Goal: Task Accomplishment & Management: Manage account settings

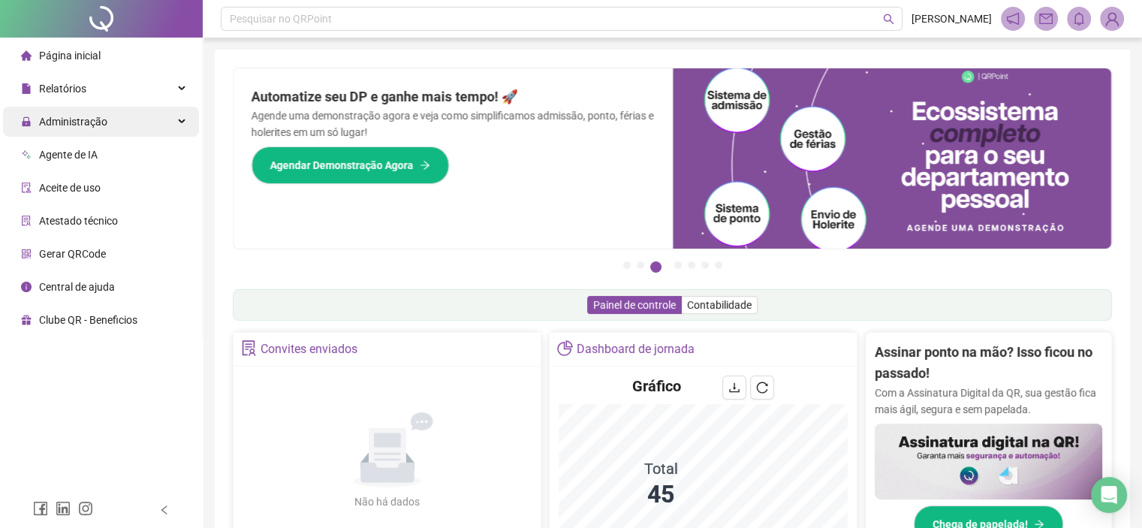
click at [134, 119] on div "Administração" at bounding box center [101, 122] width 196 height 30
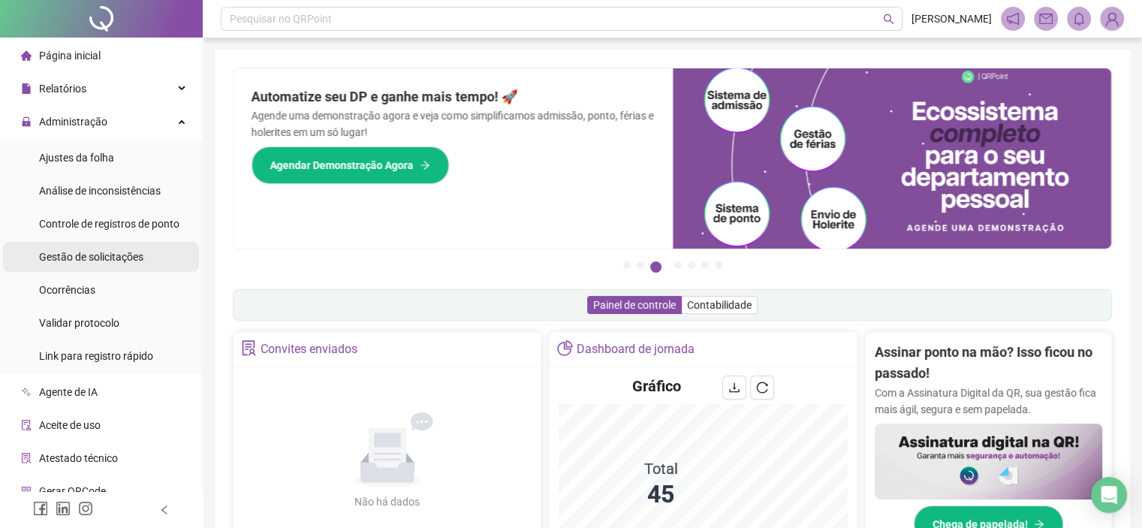
click at [92, 258] on span "Gestão de solicitações" at bounding box center [91, 257] width 104 height 12
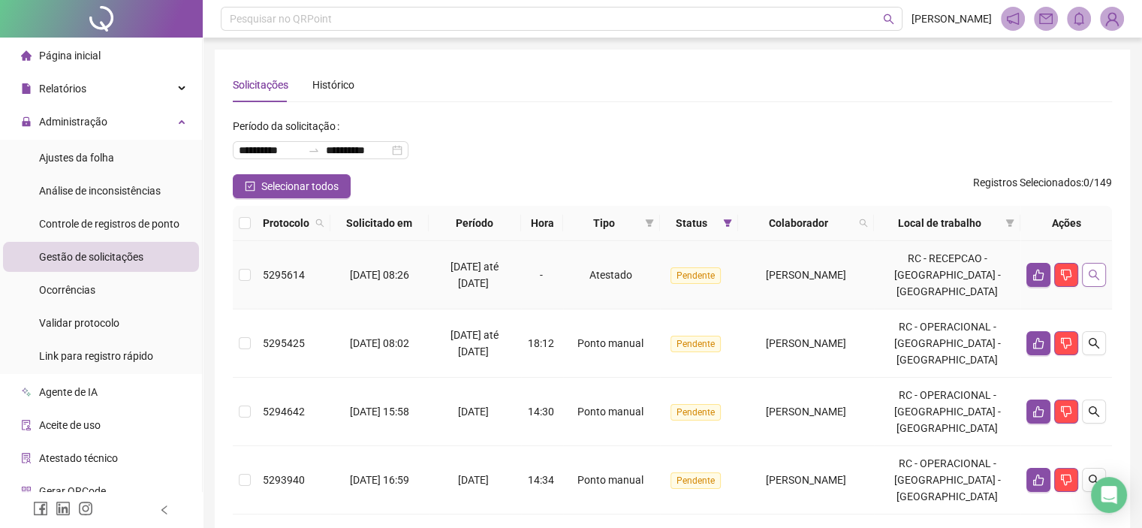
click at [1101, 263] on button "button" at bounding box center [1094, 275] width 24 height 24
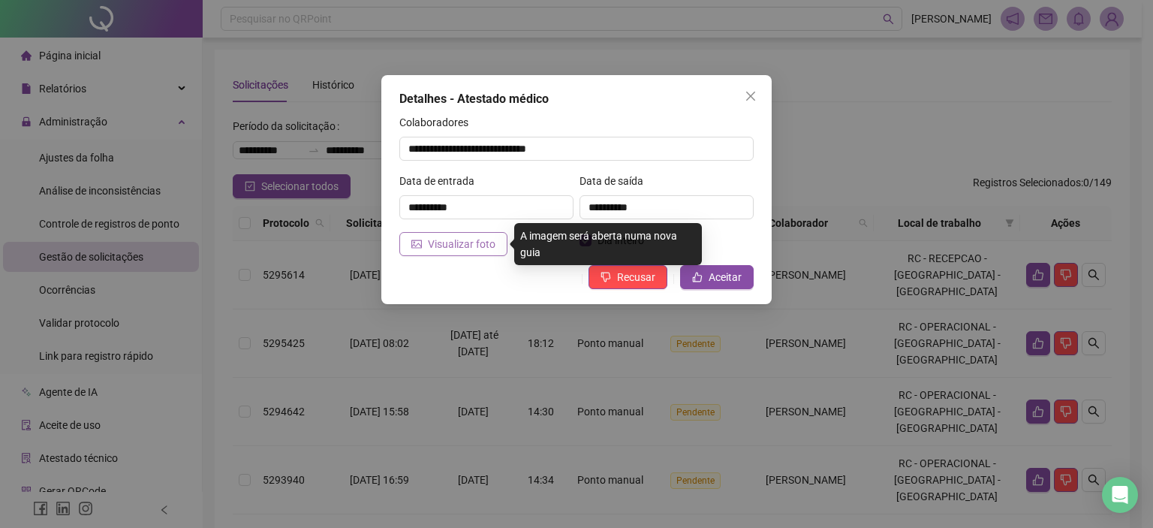
click at [467, 246] on span "Visualizar foto" at bounding box center [462, 244] width 68 height 17
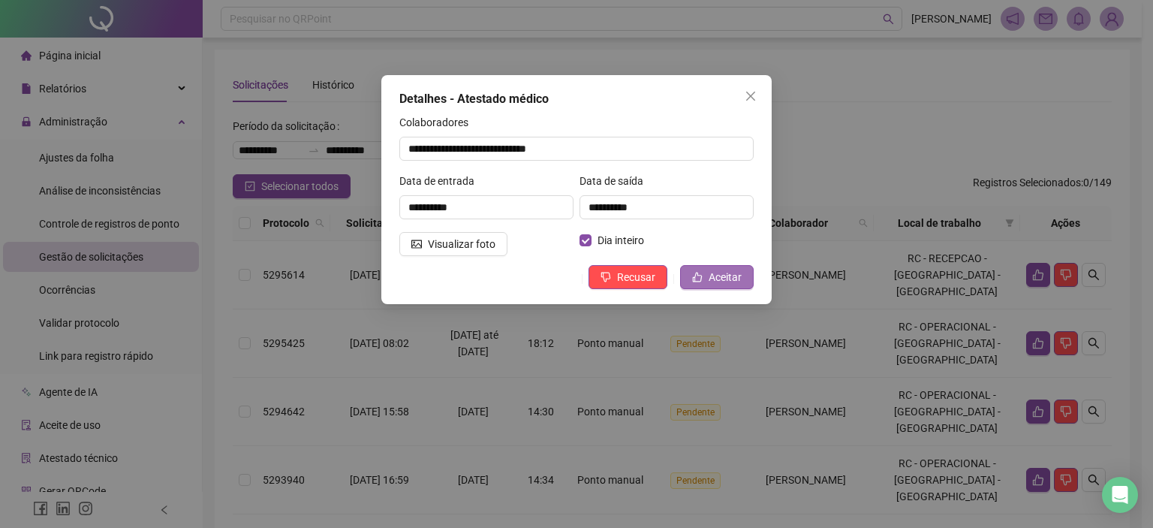
click at [724, 265] on button "Aceitar" at bounding box center [717, 277] width 74 height 24
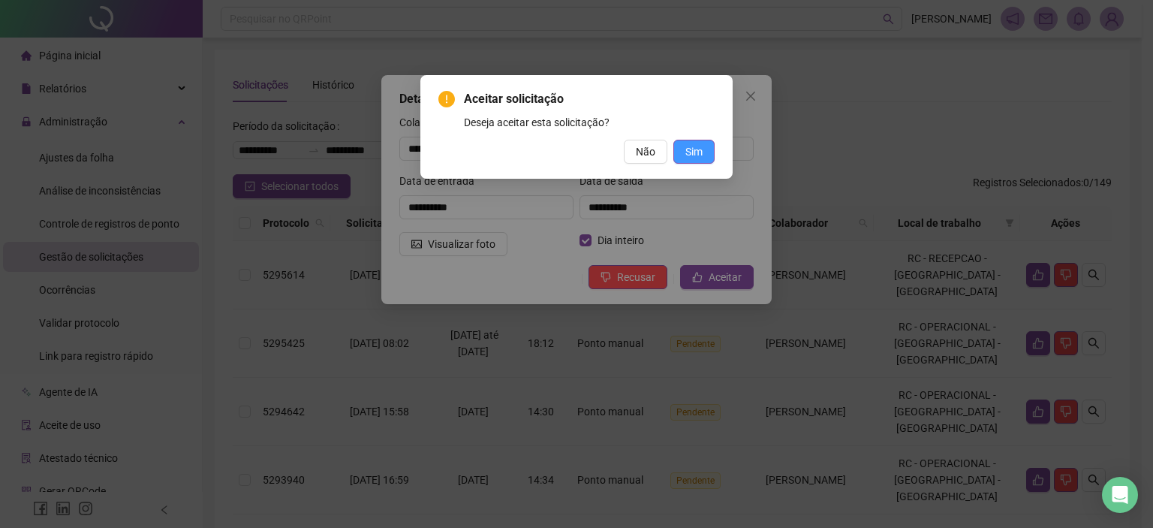
click at [693, 150] on span "Sim" at bounding box center [694, 151] width 17 height 17
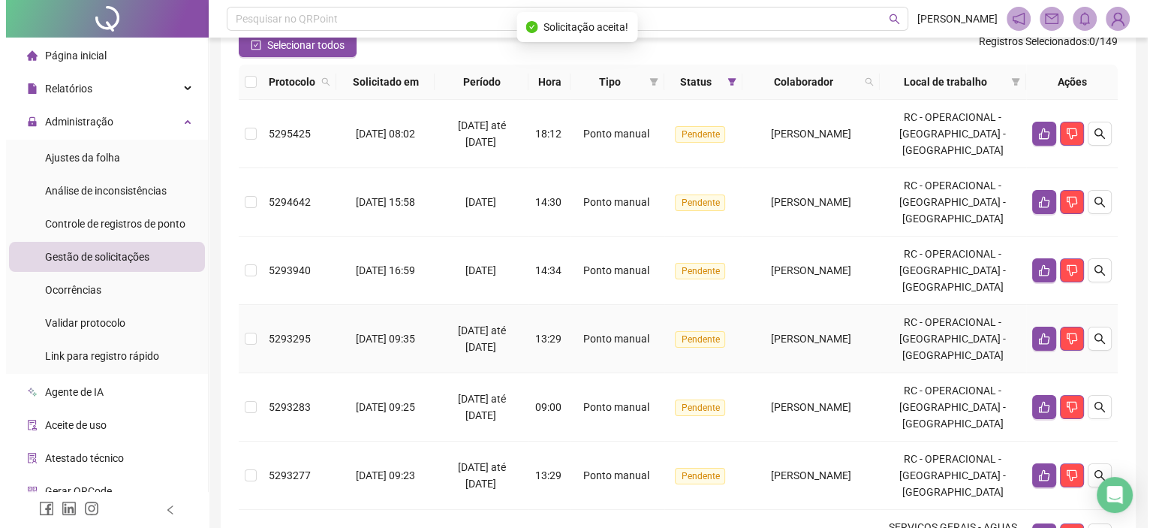
scroll to position [150, 0]
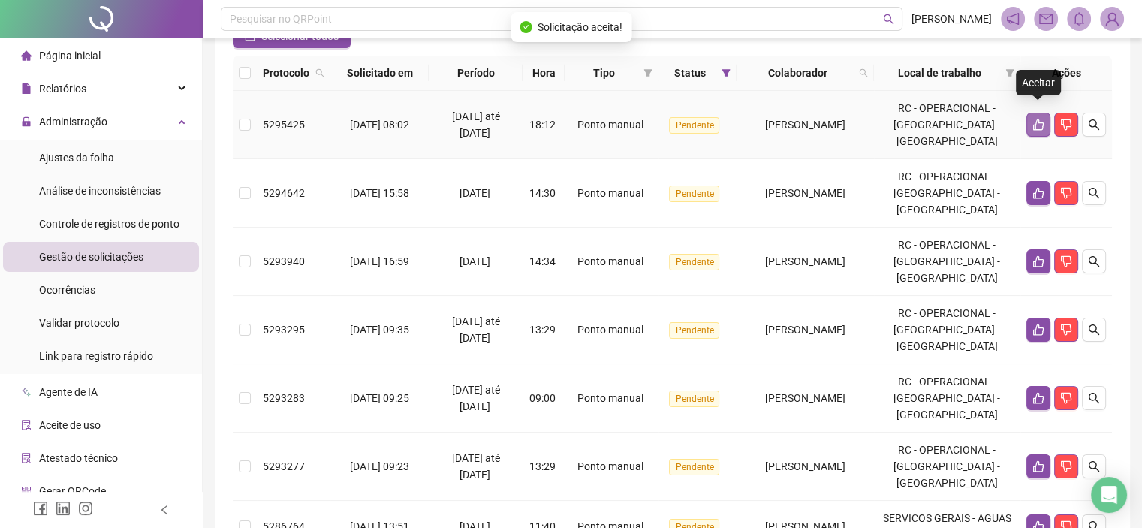
click at [1037, 119] on icon "like" at bounding box center [1039, 125] width 12 height 12
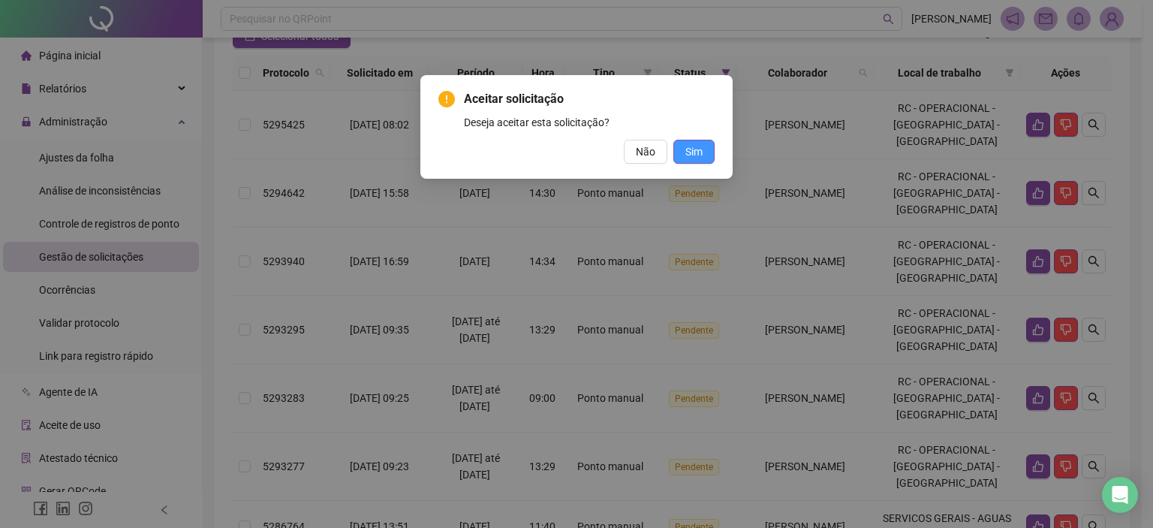
click at [683, 155] on button "Sim" at bounding box center [694, 152] width 41 height 24
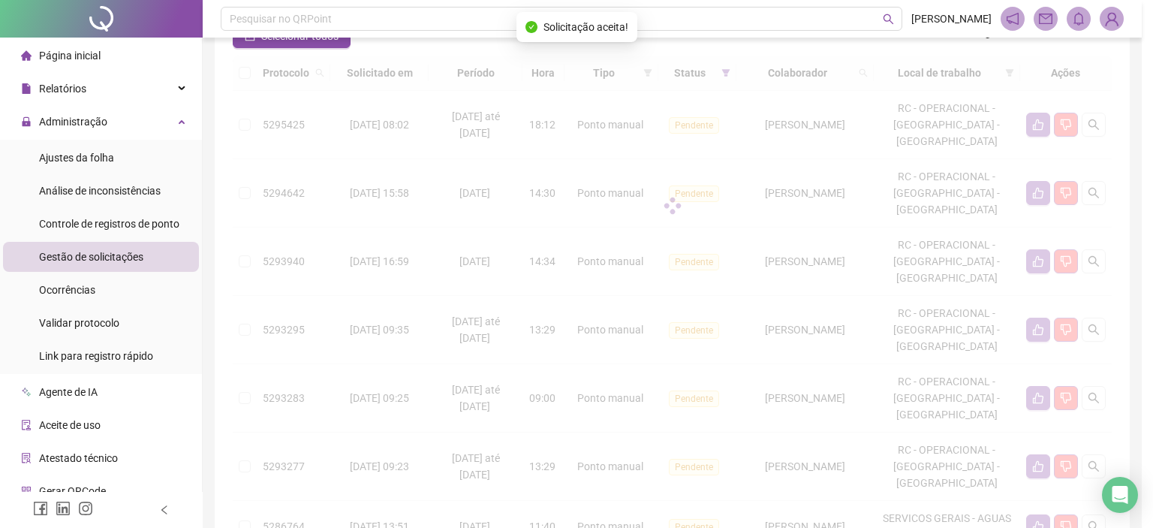
scroll to position [147, 0]
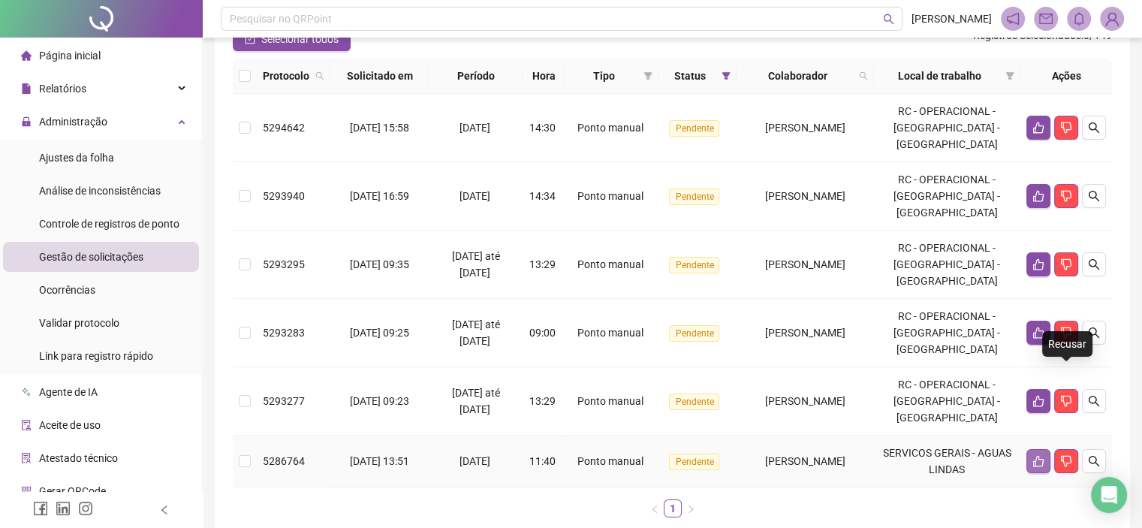
click at [1042, 455] on icon "like" at bounding box center [1039, 461] width 12 height 12
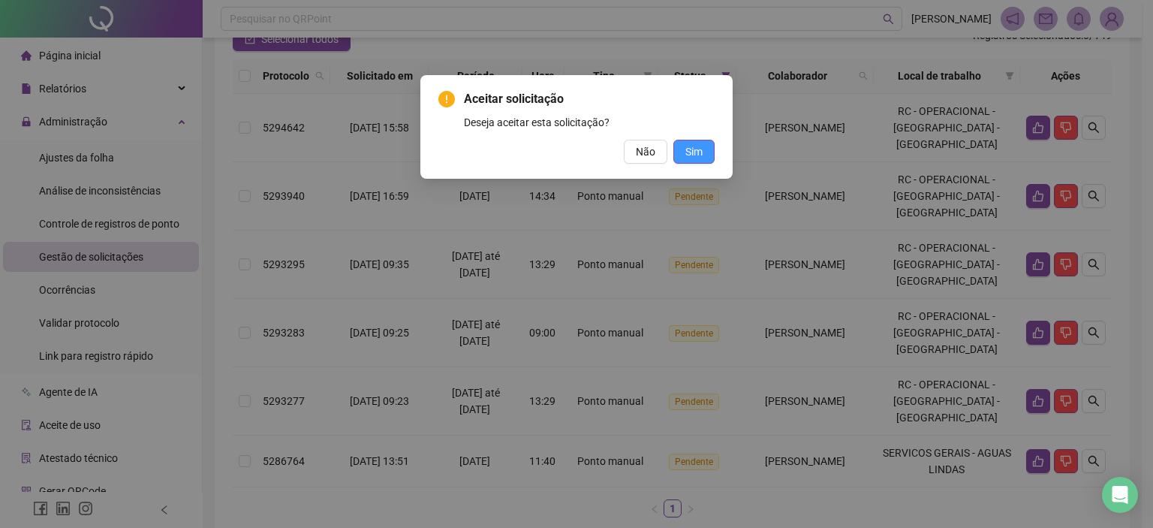
click at [691, 145] on span "Sim" at bounding box center [694, 151] width 17 height 17
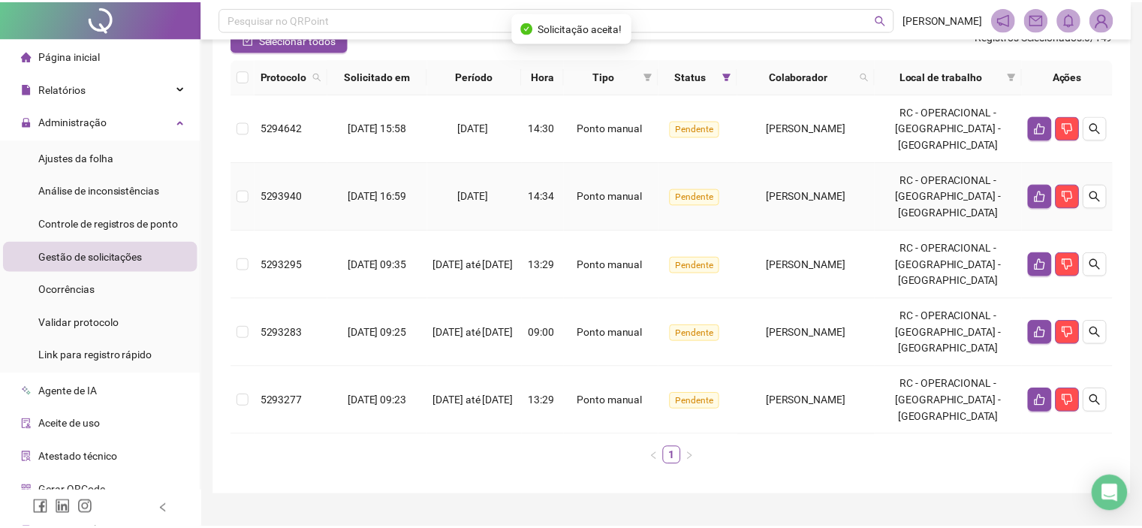
scroll to position [96, 0]
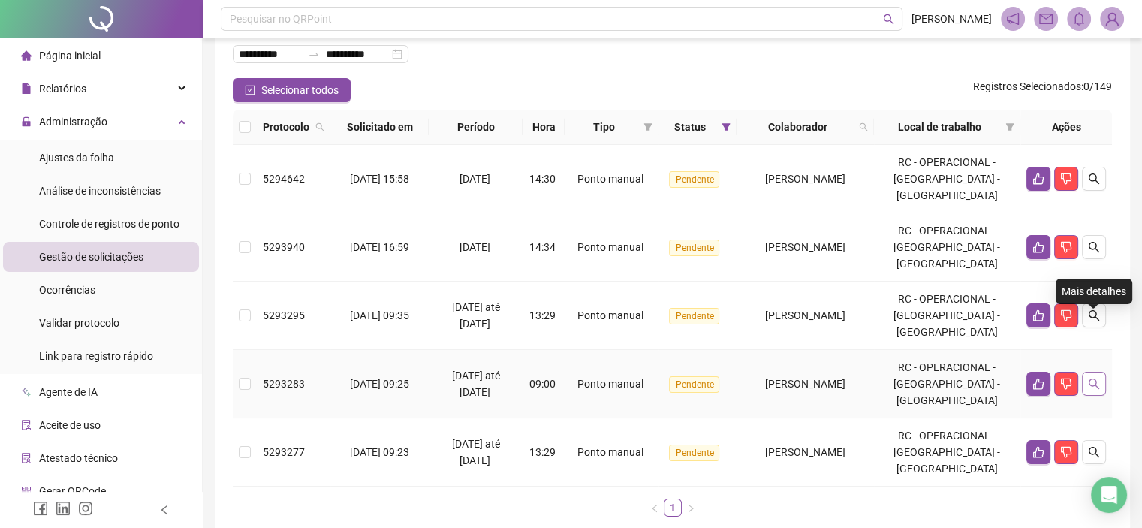
click at [1088, 378] on icon "search" at bounding box center [1094, 384] width 12 height 12
click at [1046, 372] on button "button" at bounding box center [1039, 384] width 24 height 24
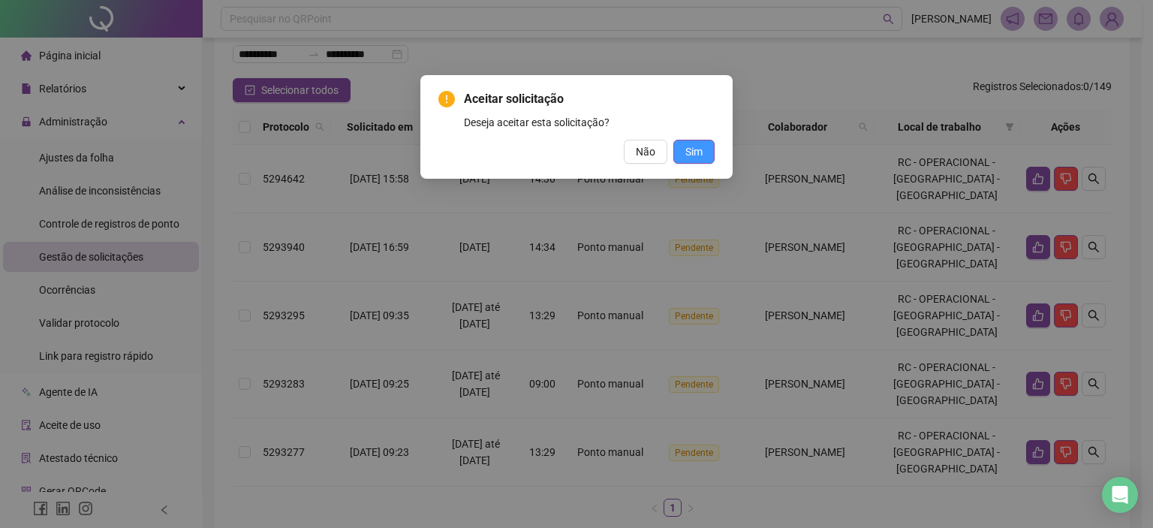
click at [703, 154] on span "Sim" at bounding box center [694, 151] width 17 height 17
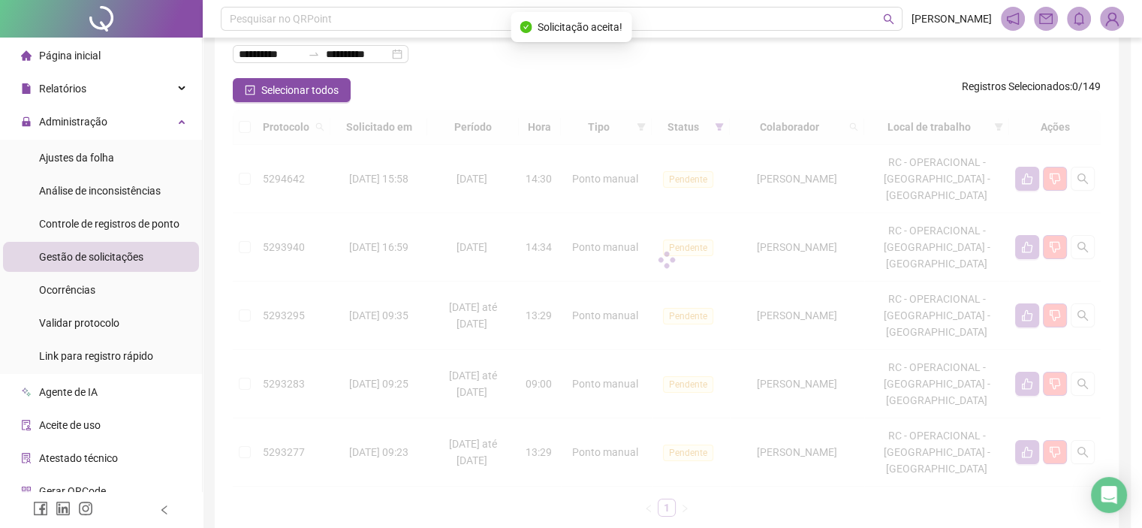
scroll to position [44, 0]
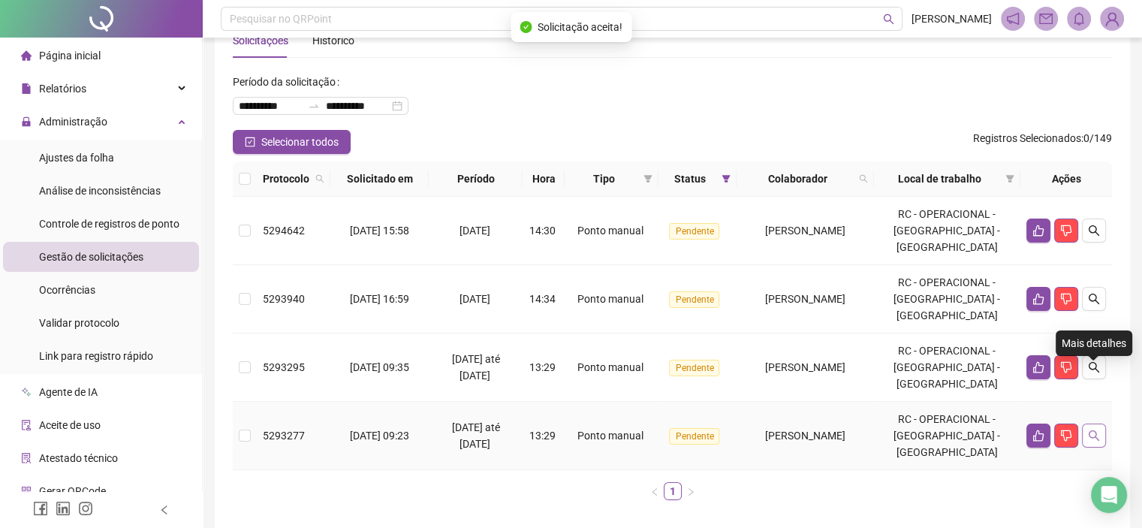
click at [1093, 430] on icon "search" at bounding box center [1094, 436] width 12 height 12
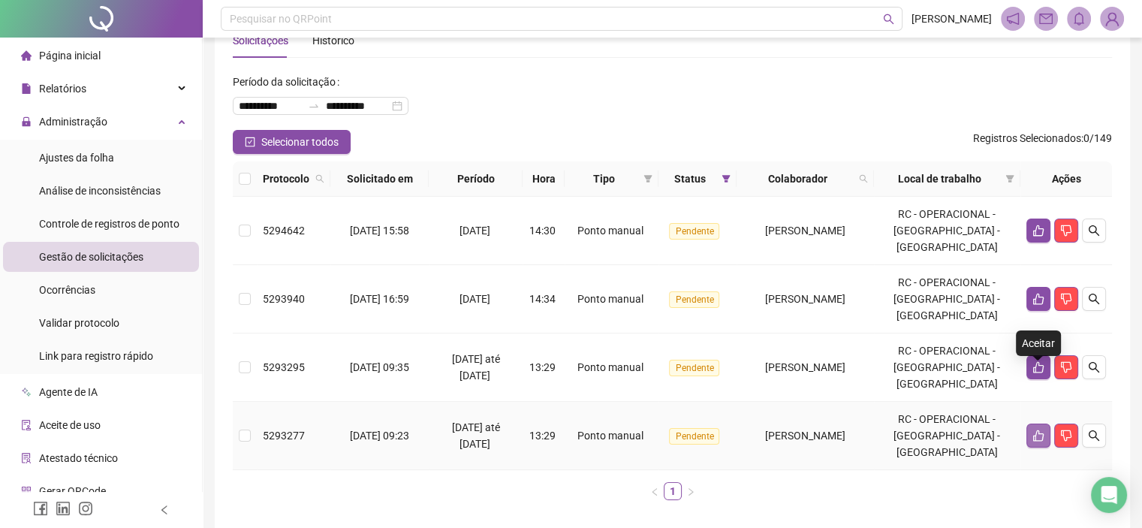
click at [1040, 430] on icon "like" at bounding box center [1039, 436] width 12 height 12
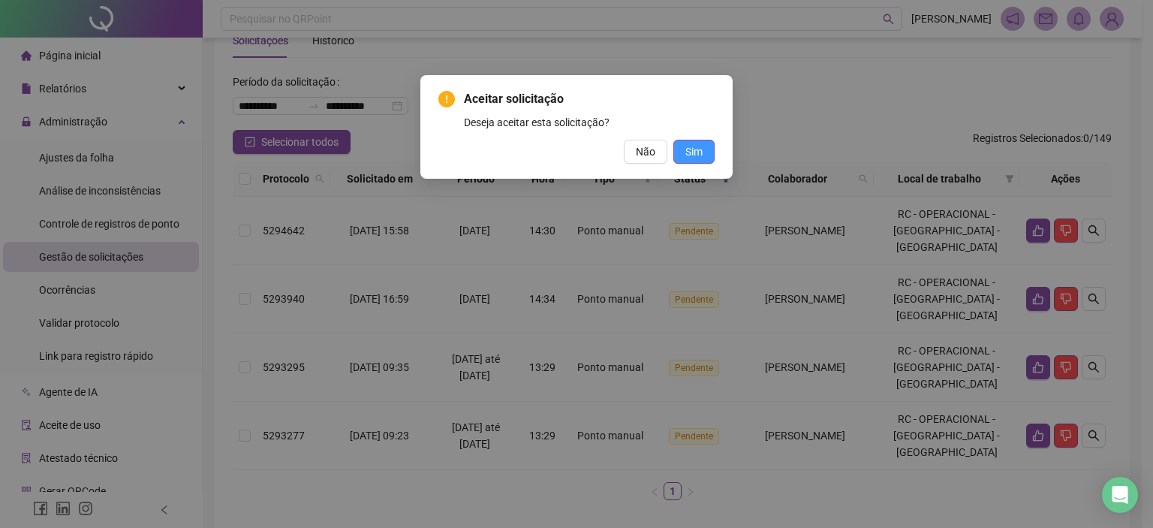
click at [704, 158] on button "Sim" at bounding box center [694, 152] width 41 height 24
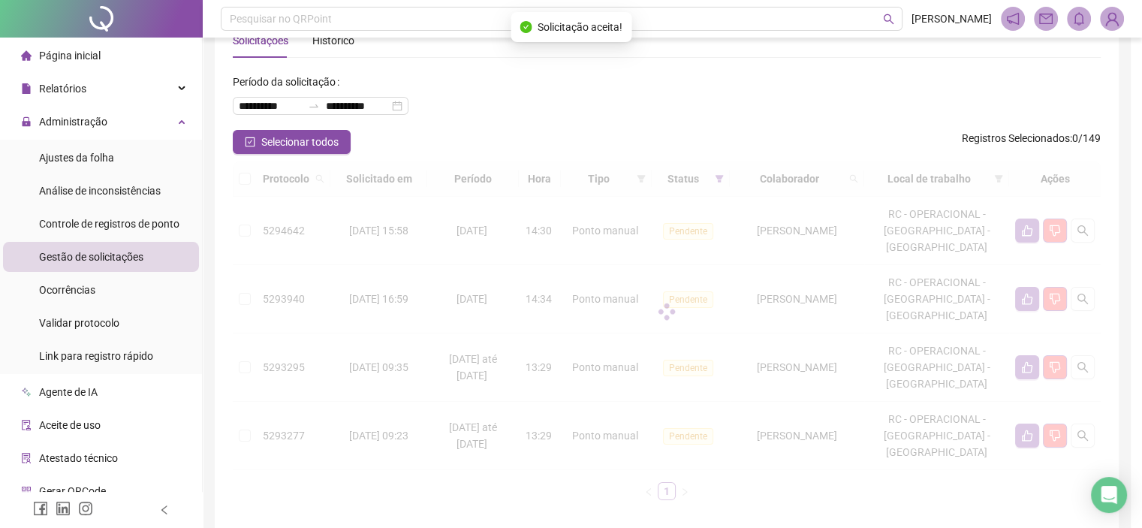
scroll to position [0, 0]
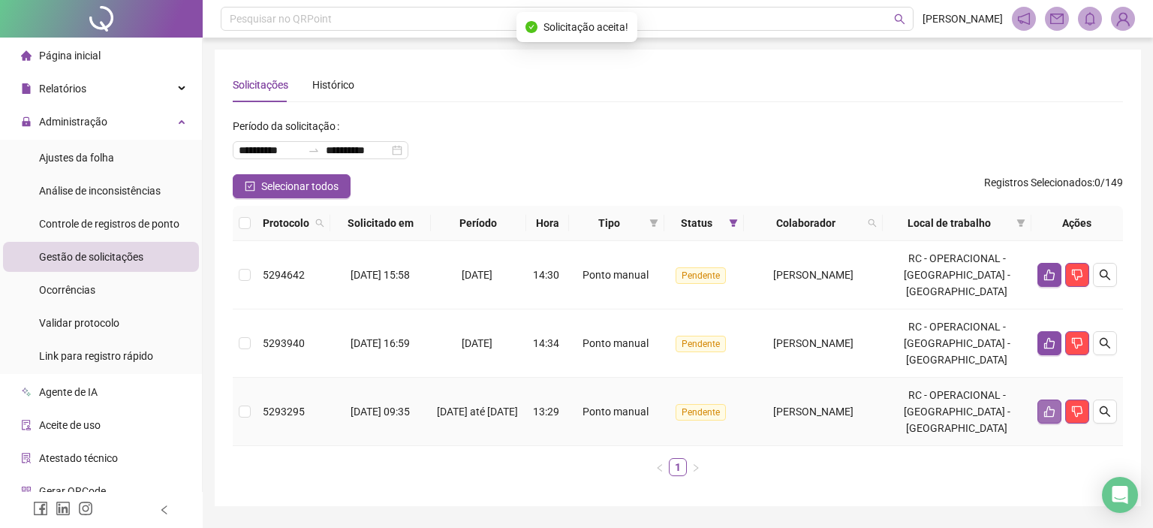
click at [1040, 400] on button "button" at bounding box center [1050, 412] width 24 height 24
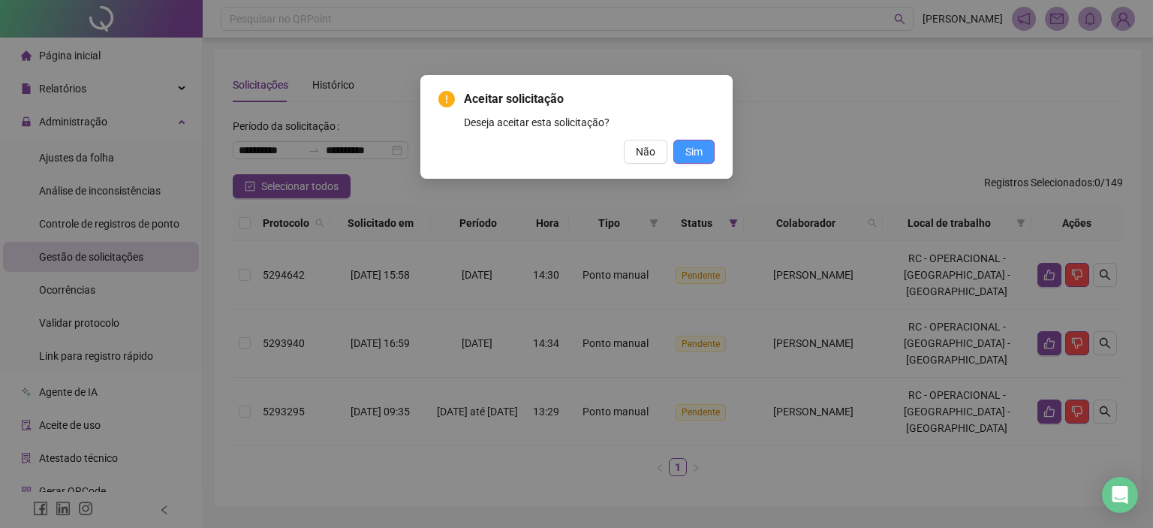
click at [692, 148] on span "Sim" at bounding box center [694, 151] width 17 height 17
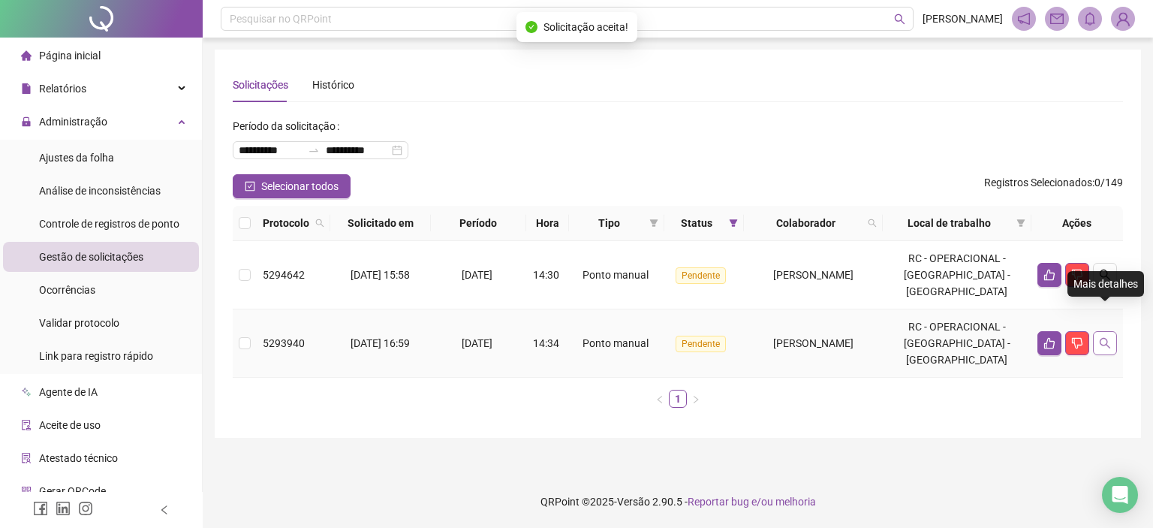
click at [1105, 337] on icon "search" at bounding box center [1105, 343] width 12 height 12
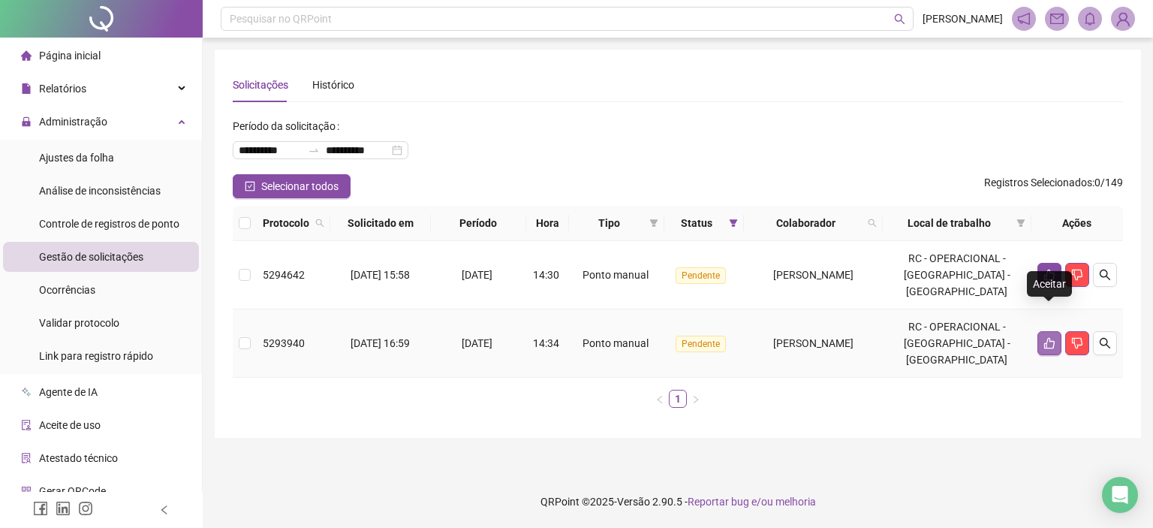
click at [1048, 331] on button "button" at bounding box center [1050, 343] width 24 height 24
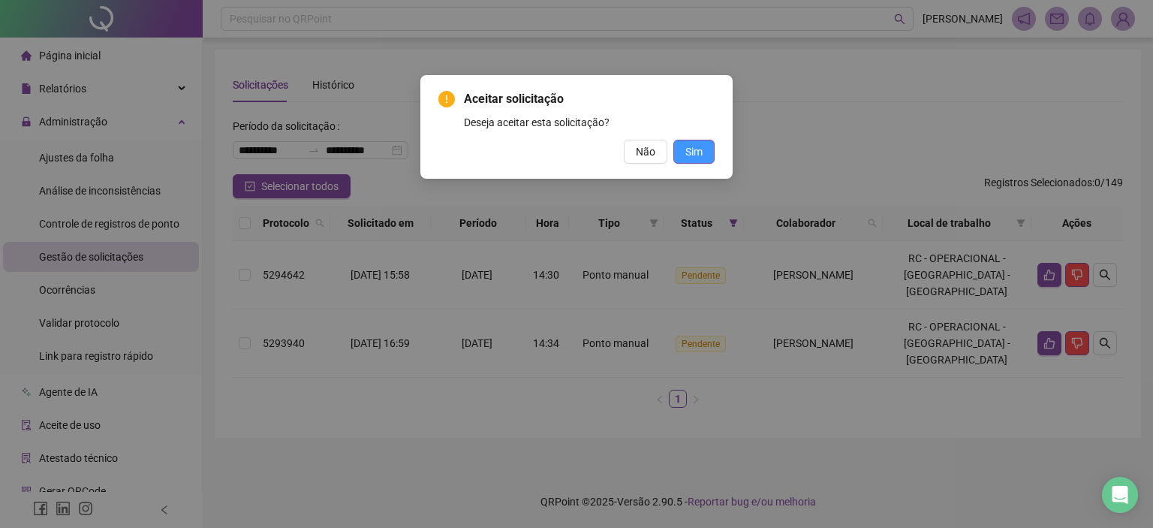
click at [692, 159] on span "Sim" at bounding box center [694, 151] width 17 height 17
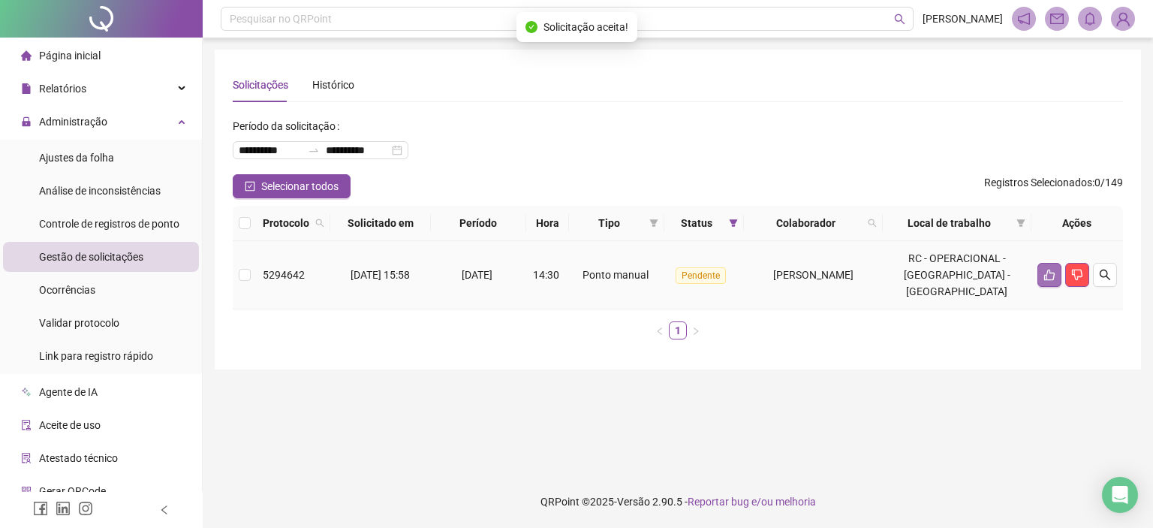
click at [1037, 265] on td at bounding box center [1078, 275] width 92 height 68
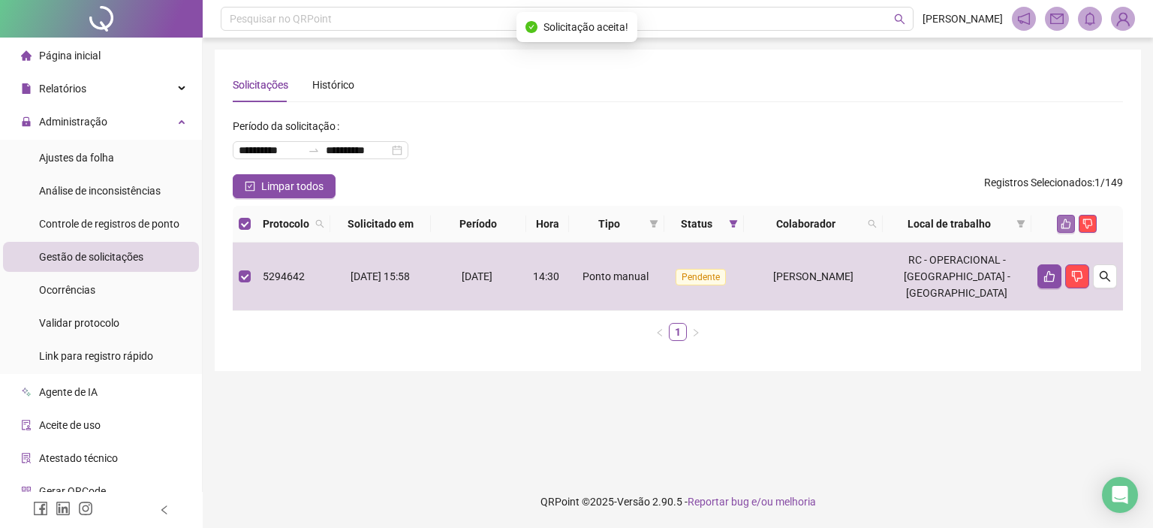
click at [1065, 226] on icon "like" at bounding box center [1066, 224] width 11 height 11
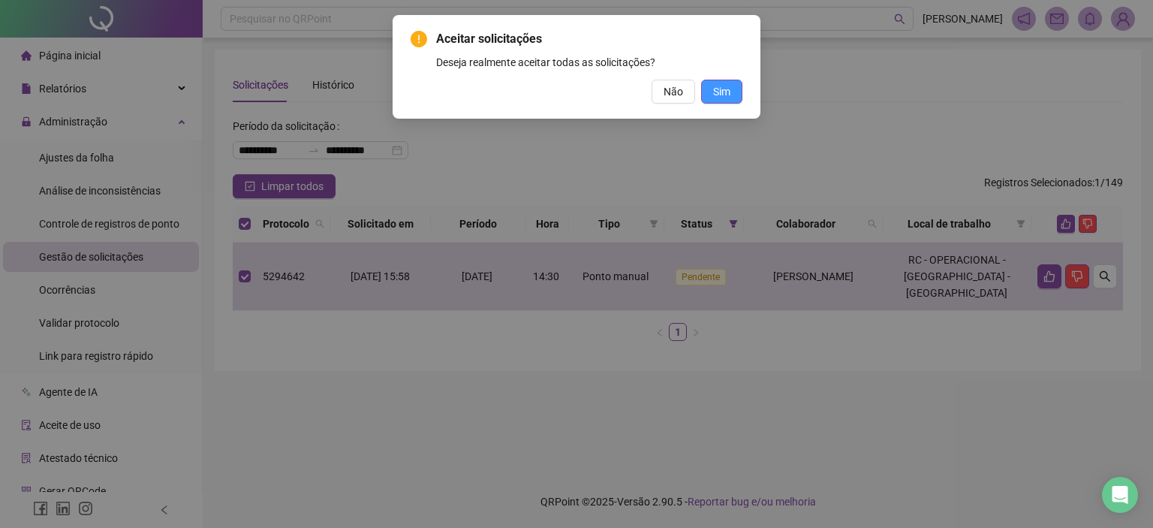
click at [718, 95] on span "Sim" at bounding box center [721, 91] width 17 height 17
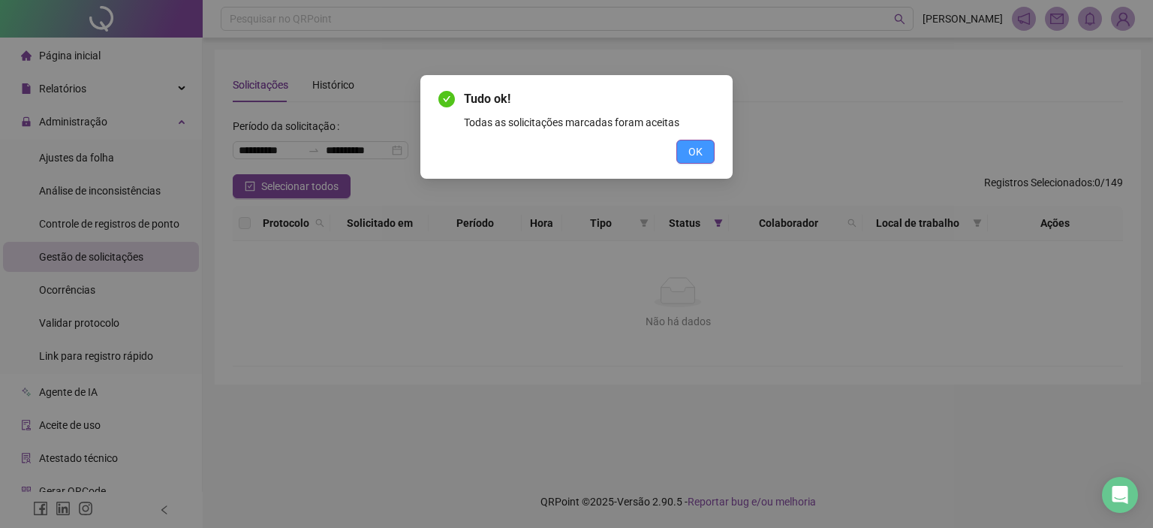
click at [686, 149] on button "OK" at bounding box center [696, 152] width 38 height 24
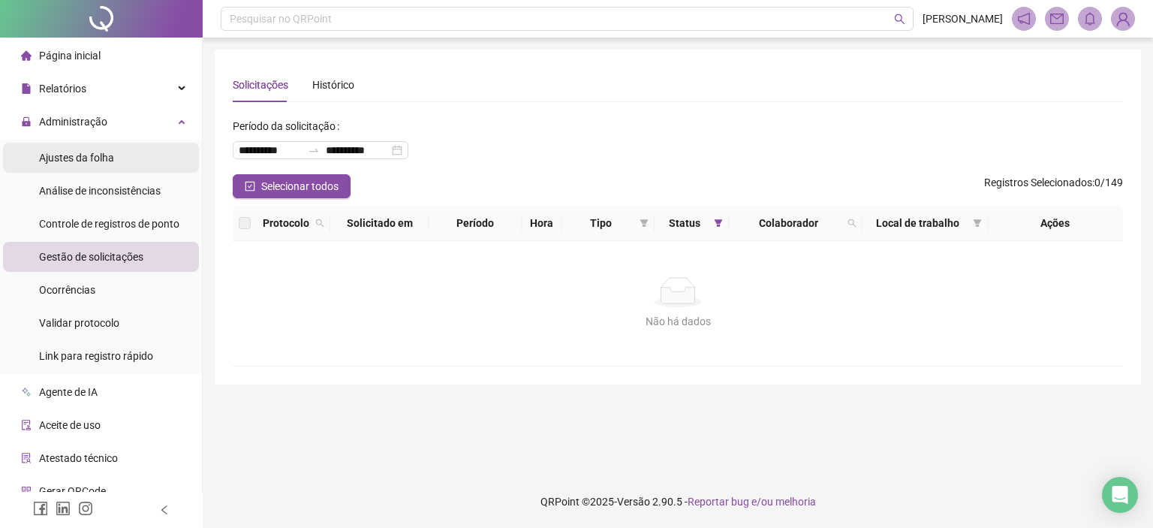
click at [75, 164] on div "Ajustes da folha" at bounding box center [76, 158] width 75 height 30
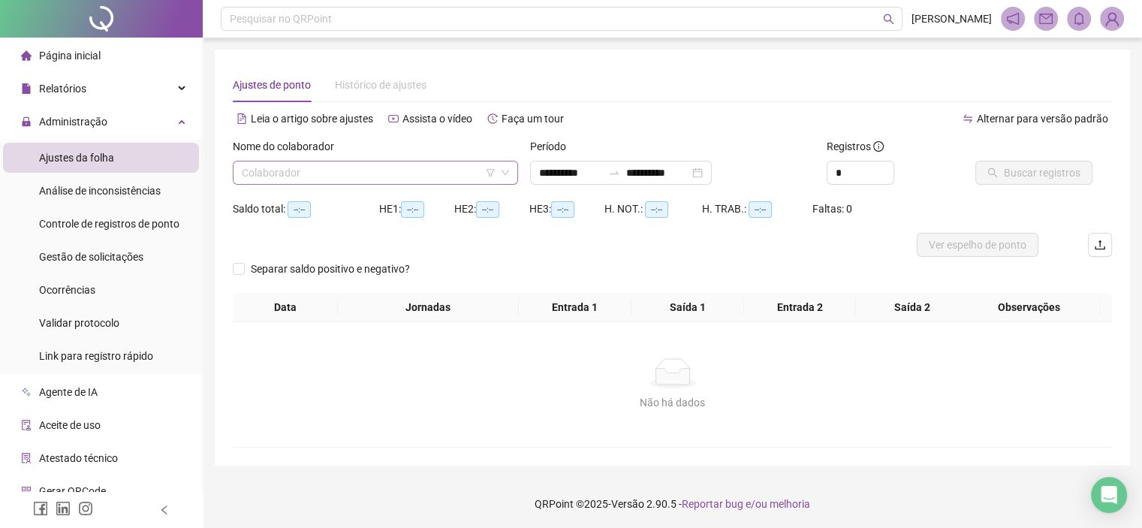
click at [264, 181] on input "search" at bounding box center [369, 172] width 254 height 23
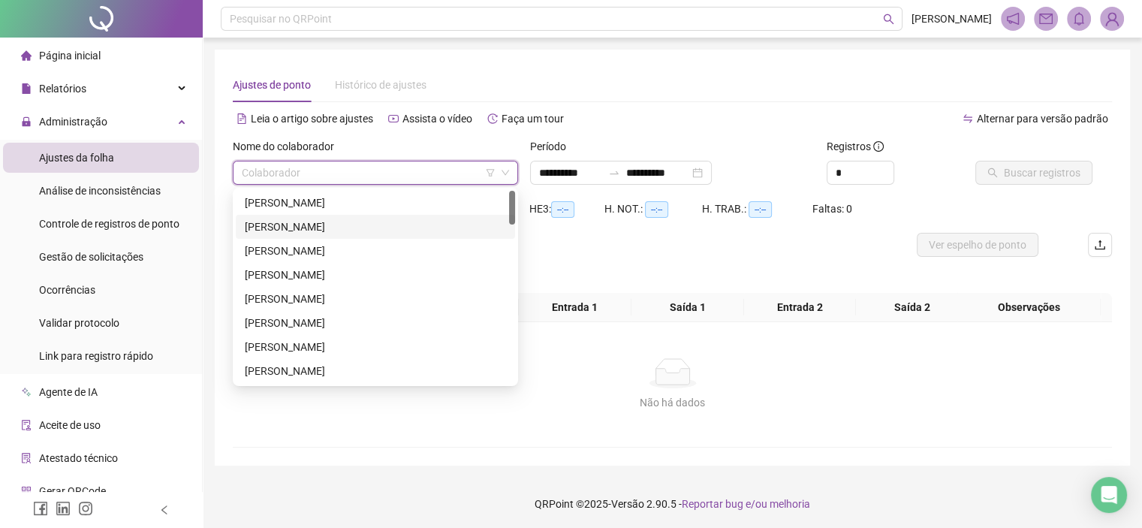
click at [303, 219] on div "ALEX FEITOSA DE SOUSA" at bounding box center [375, 227] width 261 height 17
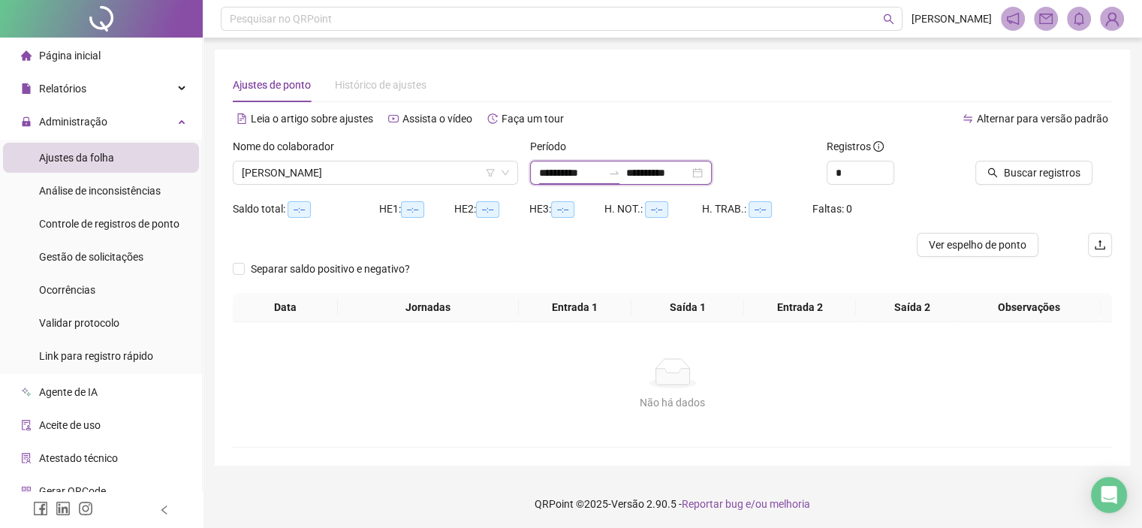
click at [585, 171] on input "**********" at bounding box center [570, 172] width 63 height 17
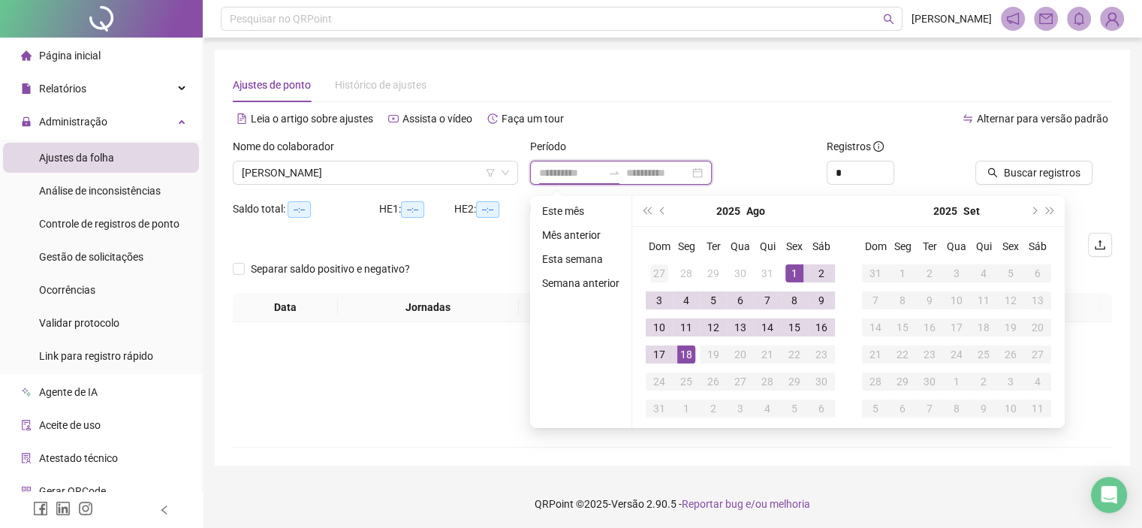
type input "**********"
click at [665, 212] on button "prev-year" at bounding box center [663, 211] width 17 height 30
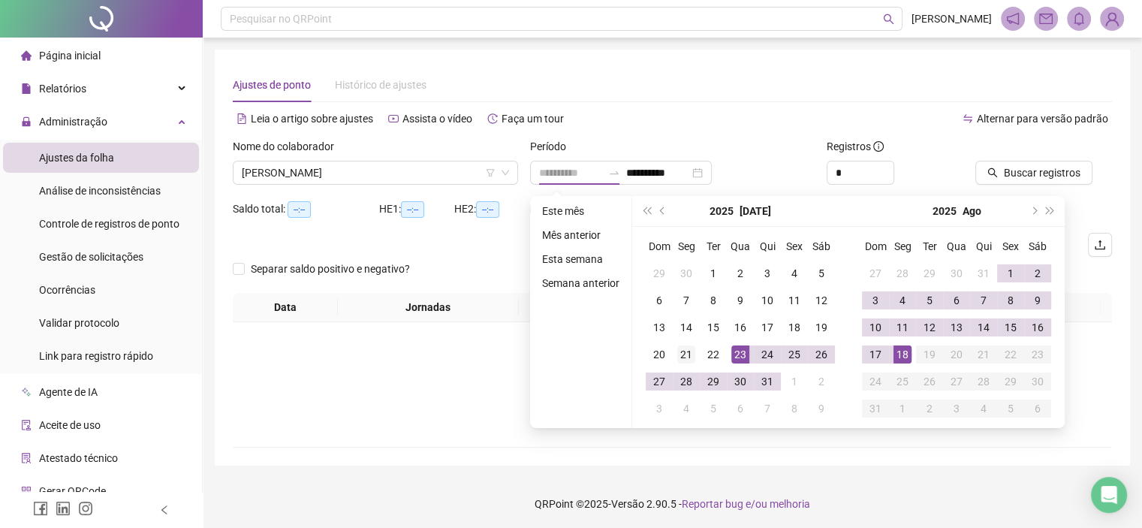
type input "**********"
click at [683, 360] on div "21" at bounding box center [686, 354] width 18 height 18
type input "**********"
click at [904, 354] on div "18" at bounding box center [903, 354] width 18 height 18
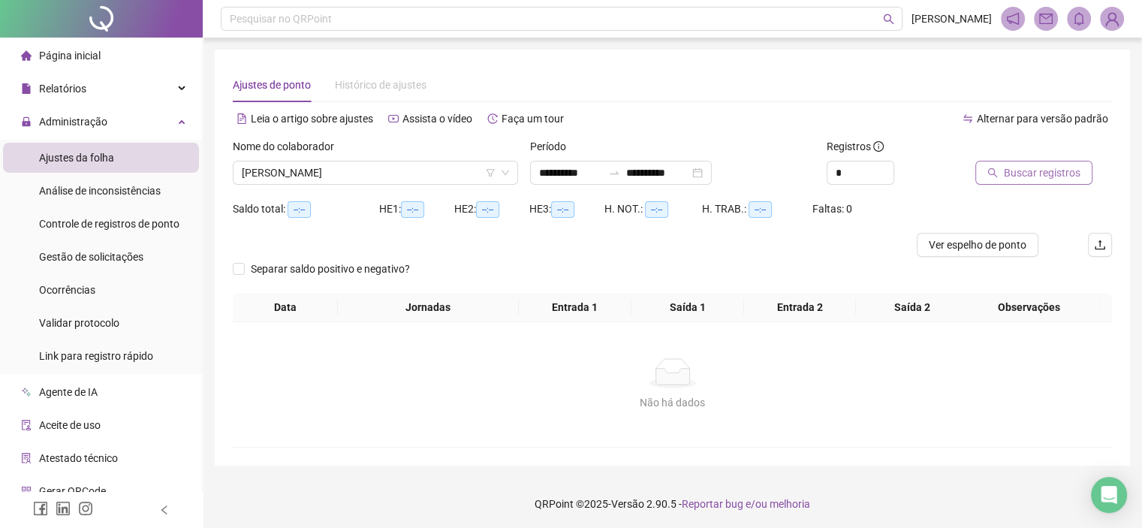
click at [1004, 176] on span "Buscar registros" at bounding box center [1042, 172] width 77 height 17
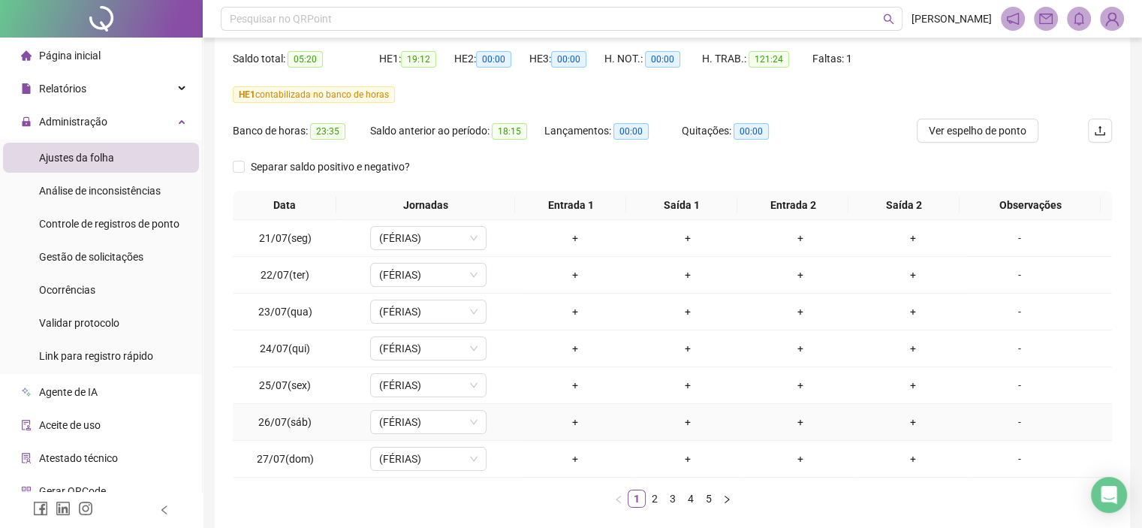
scroll to position [223, 0]
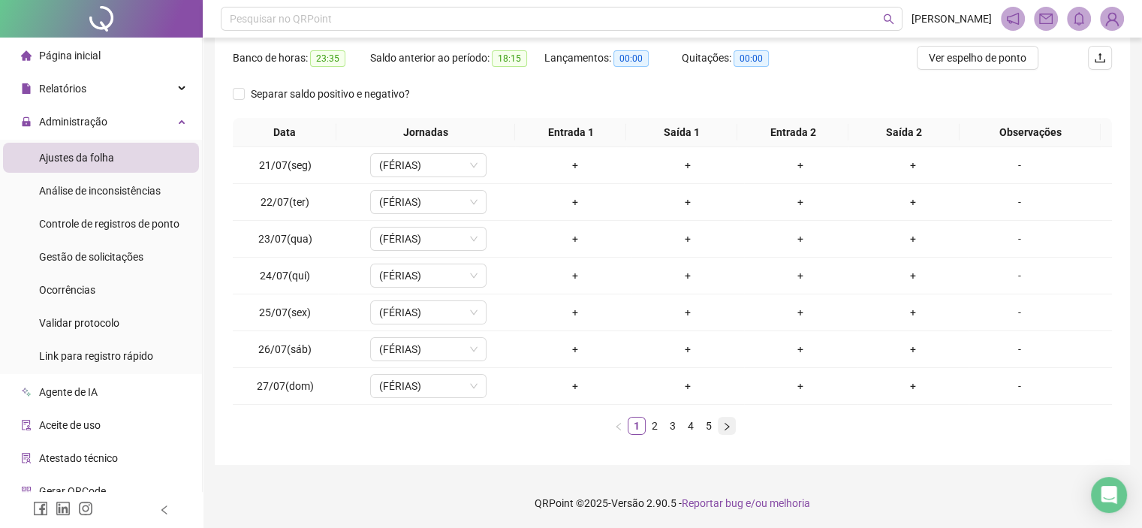
click at [722, 425] on icon "right" at bounding box center [726, 426] width 9 height 9
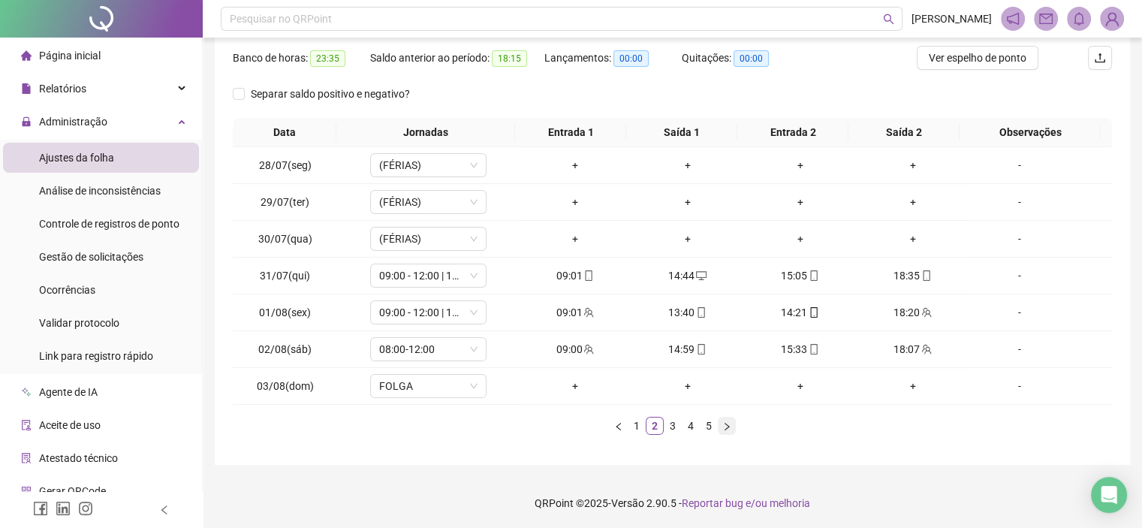
click at [722, 425] on icon "right" at bounding box center [726, 426] width 9 height 9
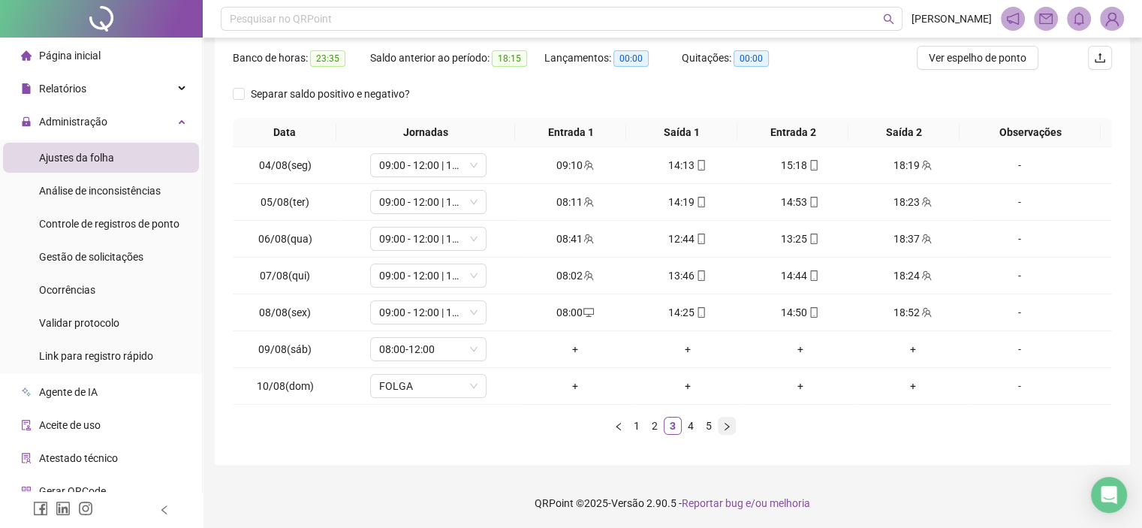
click at [726, 422] on icon "right" at bounding box center [726, 426] width 9 height 9
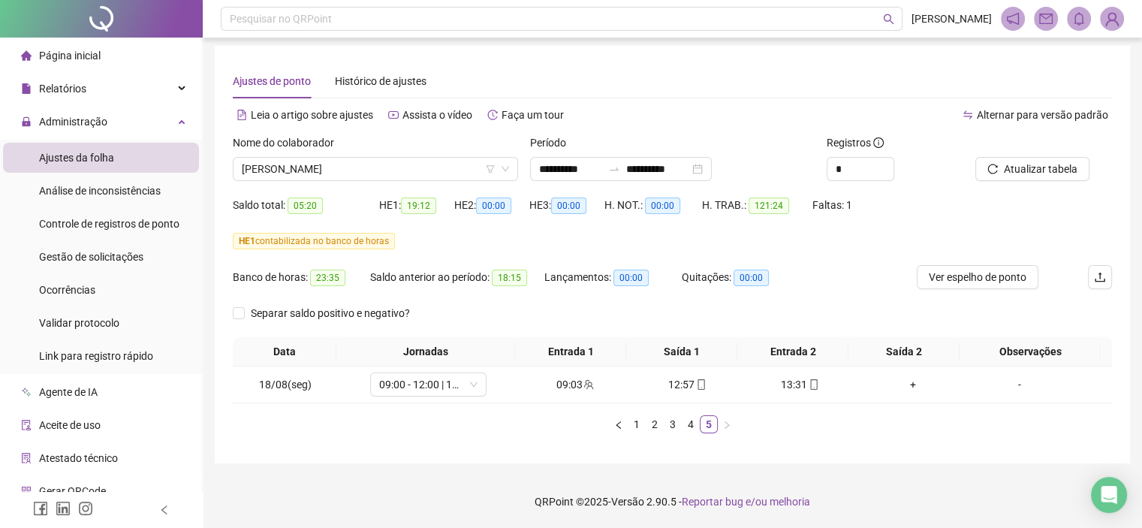
scroll to position [3, 0]
click at [385, 178] on span "ALEX FEITOSA DE SOUSA" at bounding box center [375, 169] width 267 height 23
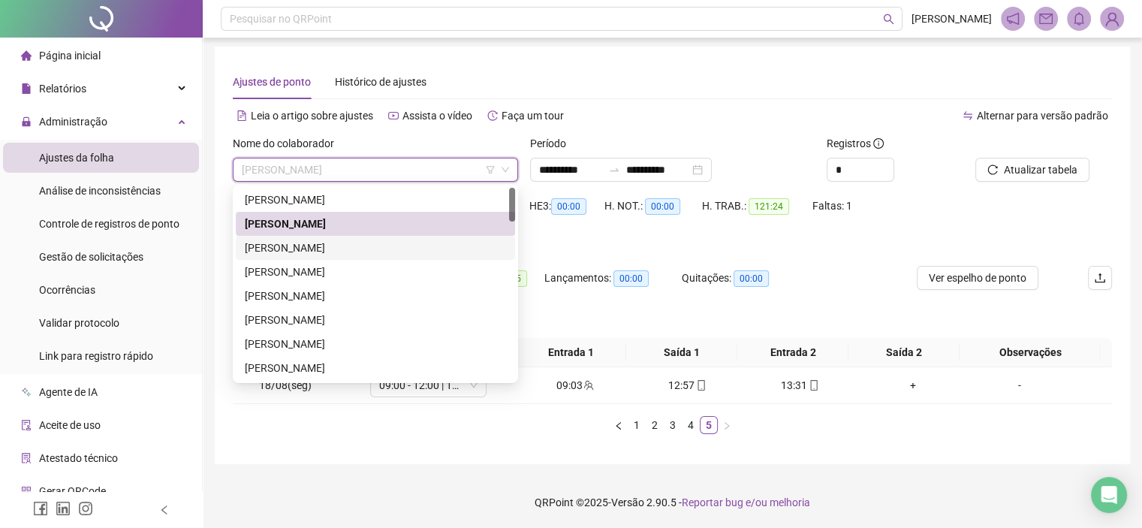
click at [350, 253] on div "ALLAN CLEVERSON ALVES DE OLIVEIRA" at bounding box center [375, 248] width 261 height 17
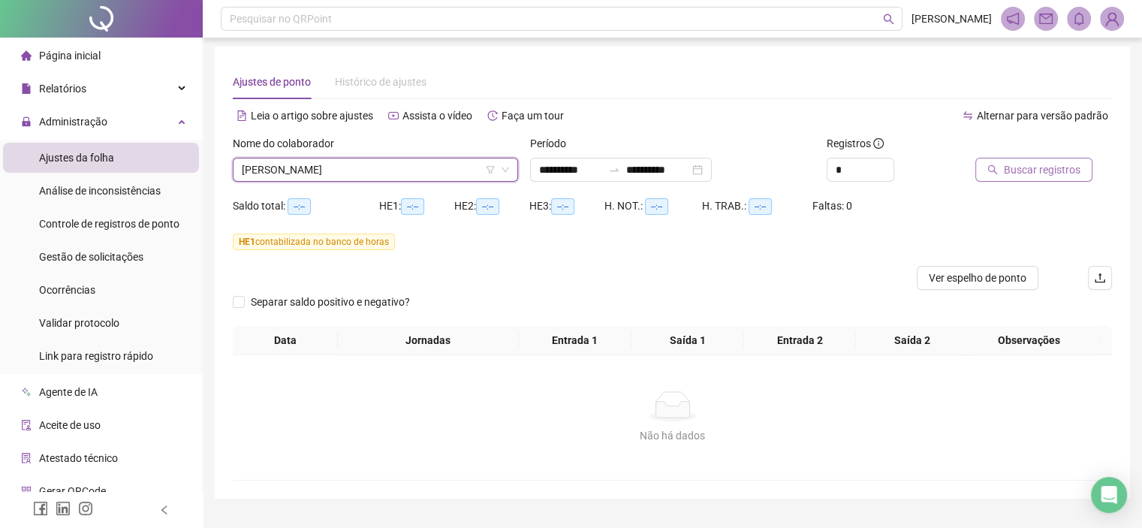
click at [1025, 171] on span "Buscar registros" at bounding box center [1042, 169] width 77 height 17
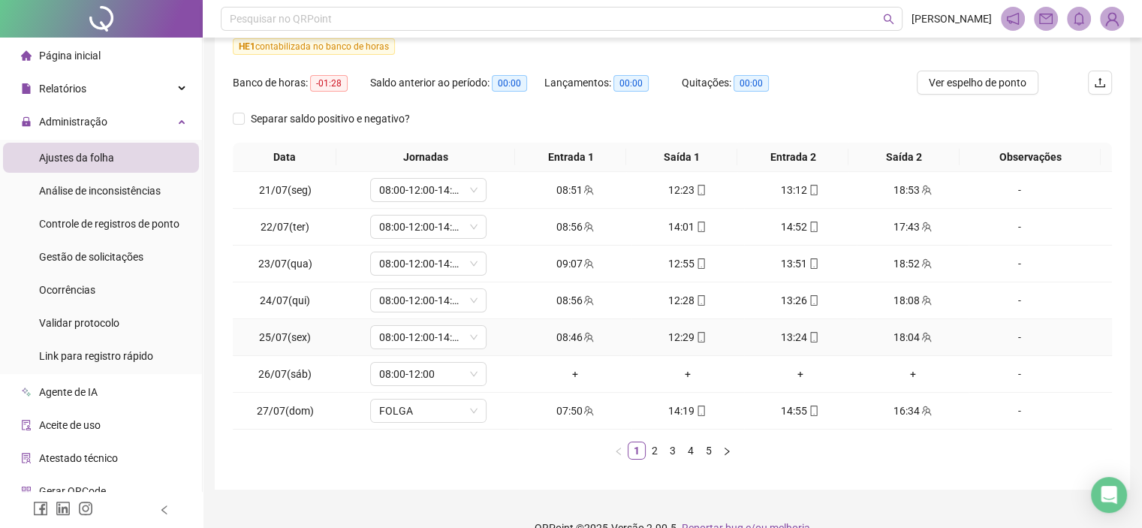
scroll to position [223, 0]
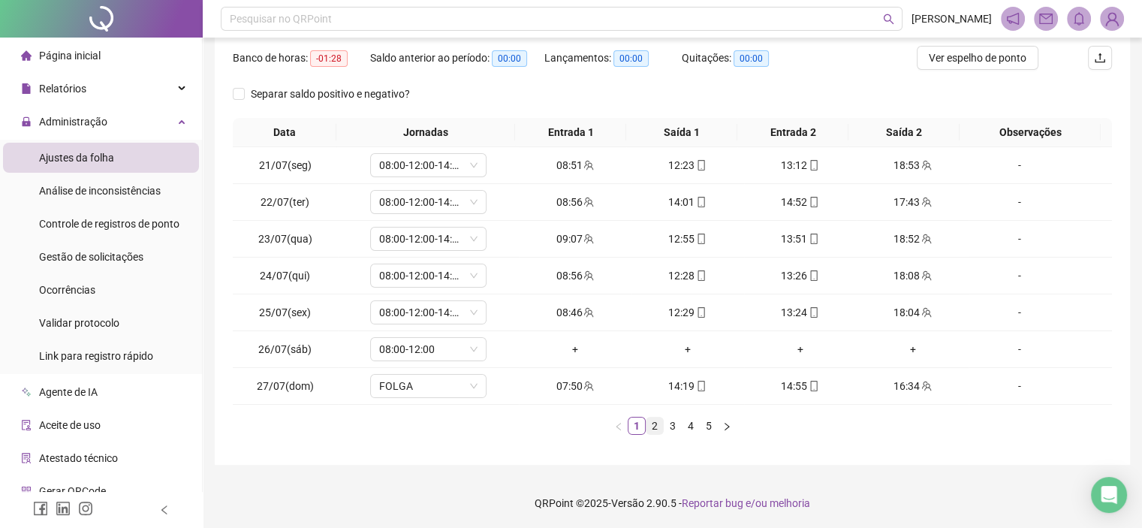
click at [650, 420] on link "2" at bounding box center [655, 426] width 17 height 17
click at [671, 429] on link "3" at bounding box center [673, 426] width 17 height 17
click at [695, 420] on link "4" at bounding box center [691, 426] width 17 height 17
click at [708, 427] on link "5" at bounding box center [709, 426] width 17 height 17
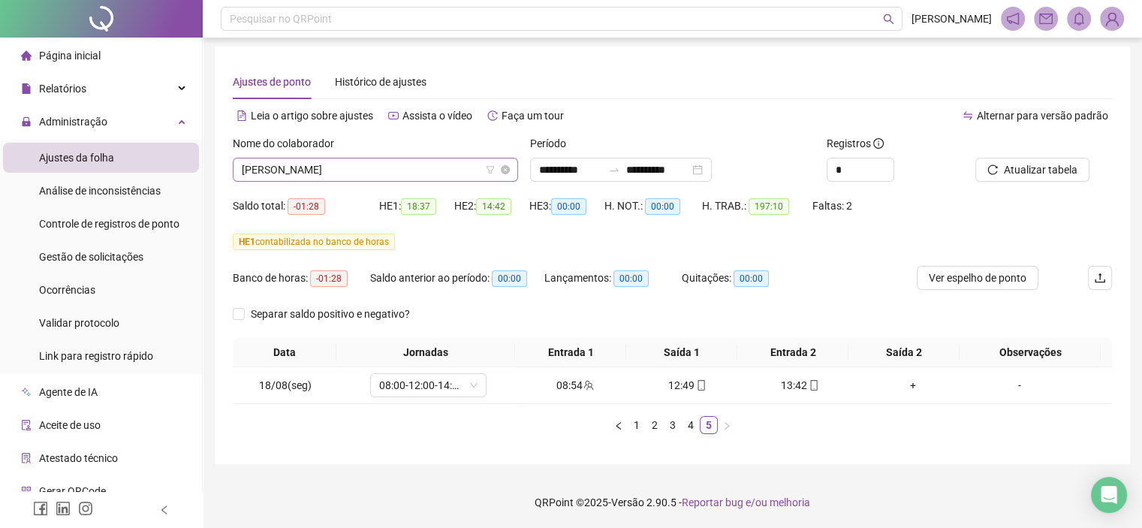
click at [399, 168] on span "ALLAN CLEVERSON ALVES DE OLIVEIRA" at bounding box center [375, 169] width 267 height 23
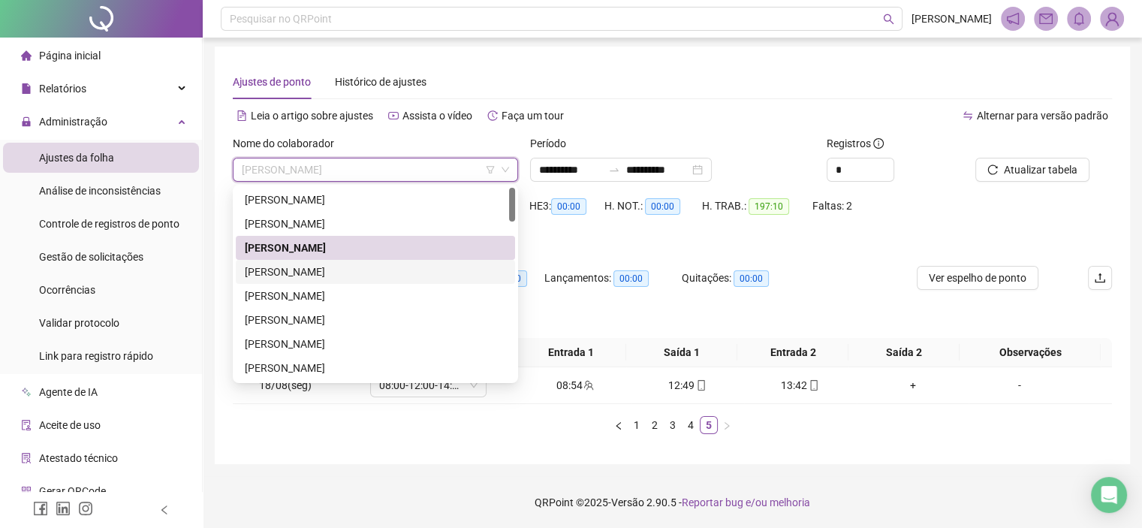
click at [330, 271] on div "[PERSON_NAME]" at bounding box center [375, 272] width 261 height 17
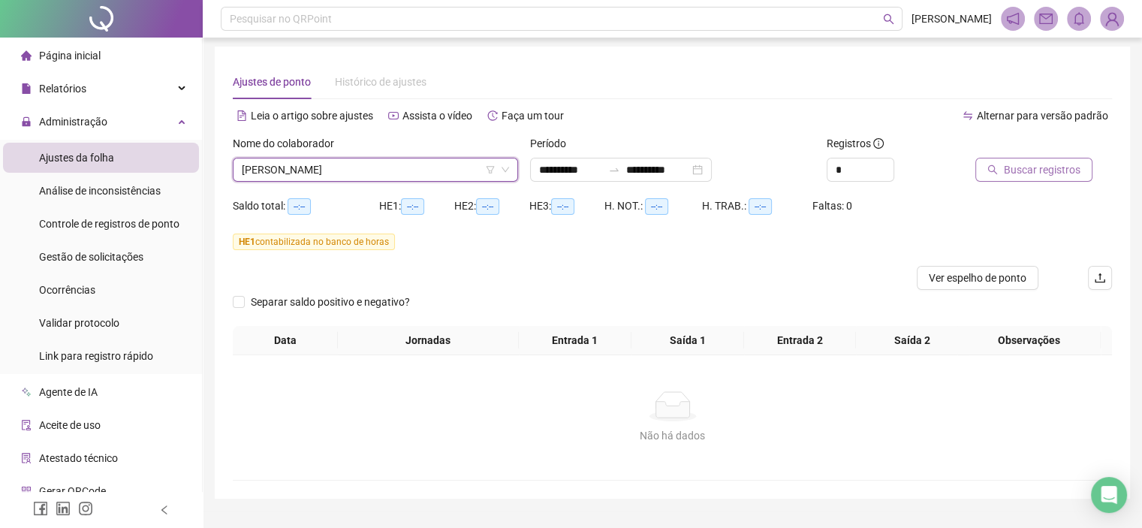
click at [1070, 163] on span "Buscar registros" at bounding box center [1042, 169] width 77 height 17
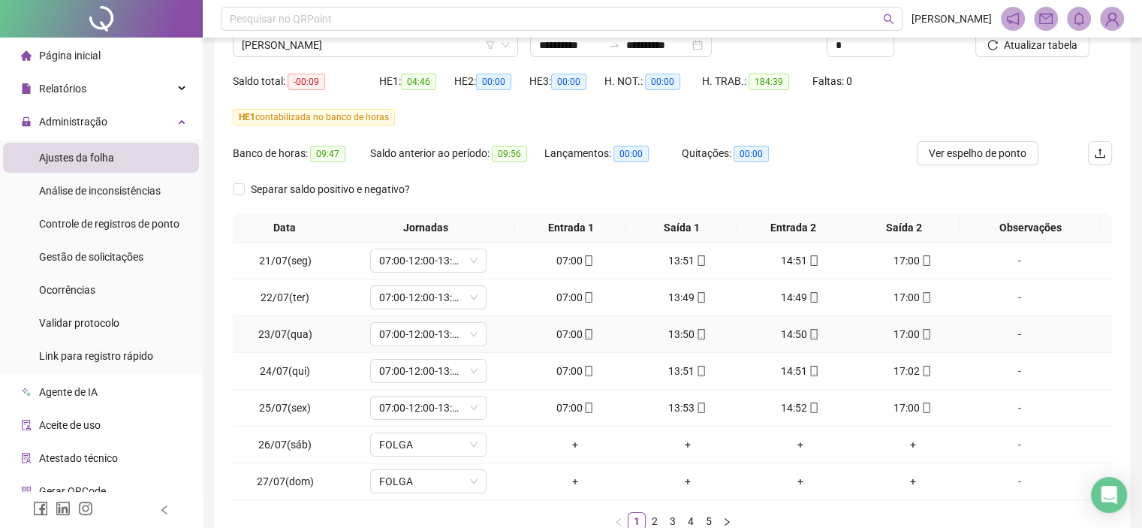
scroll to position [153, 0]
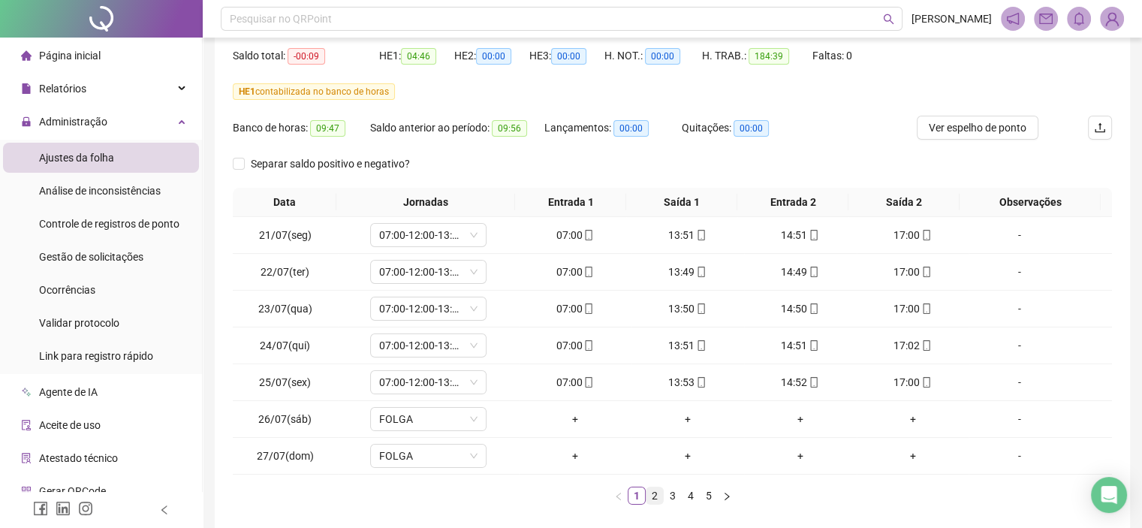
click at [649, 487] on link "2" at bounding box center [655, 495] width 17 height 17
click at [679, 487] on link "3" at bounding box center [673, 495] width 17 height 17
click at [688, 494] on link "4" at bounding box center [691, 495] width 17 height 17
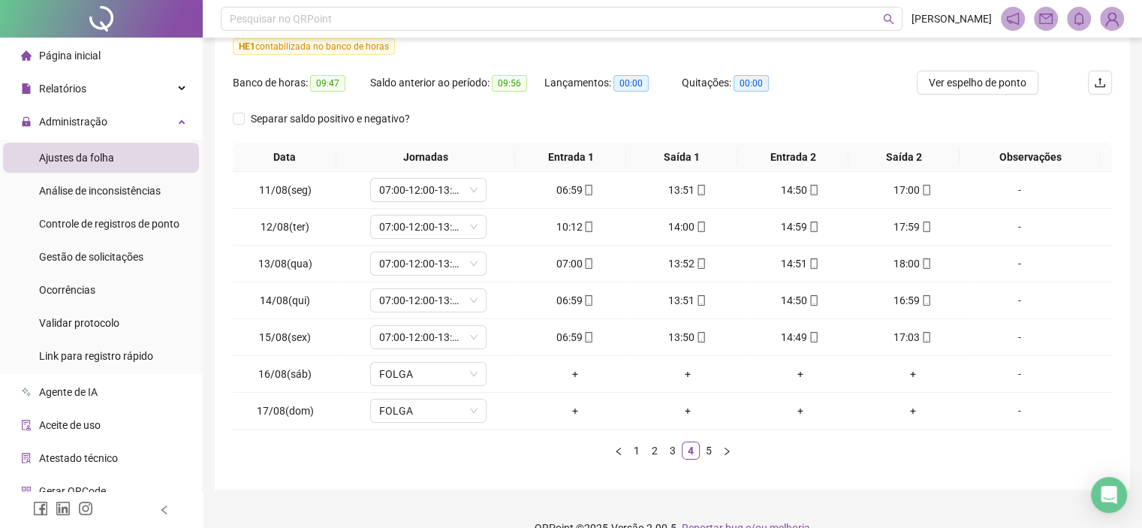
scroll to position [223, 0]
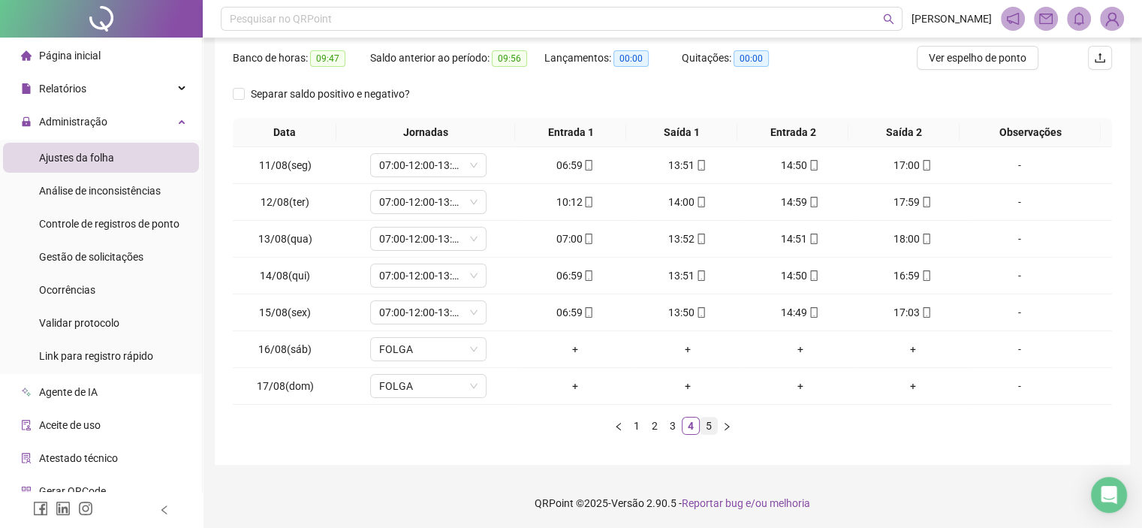
click at [706, 430] on link "5" at bounding box center [709, 426] width 17 height 17
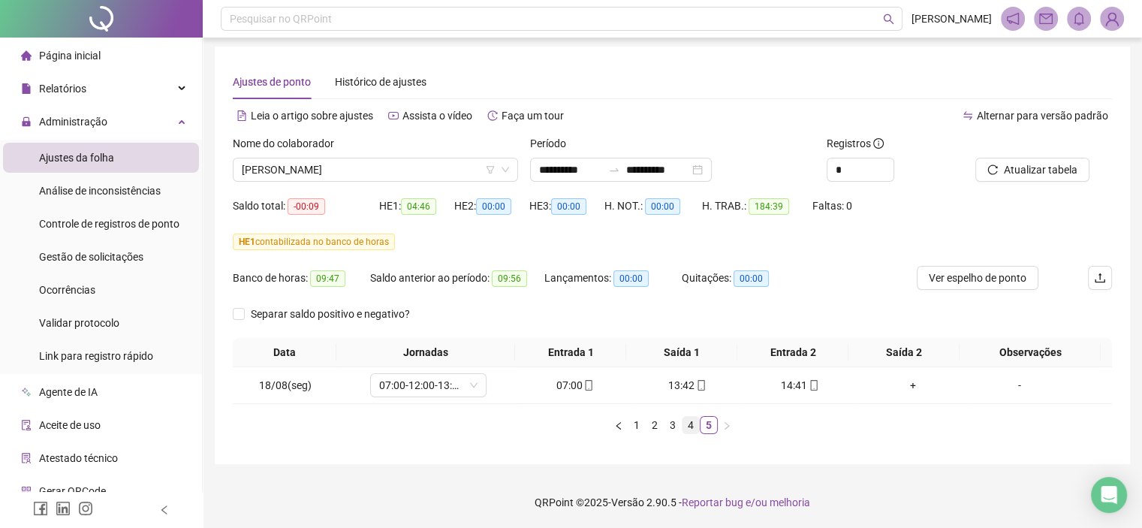
click at [691, 426] on link "4" at bounding box center [691, 425] width 17 height 17
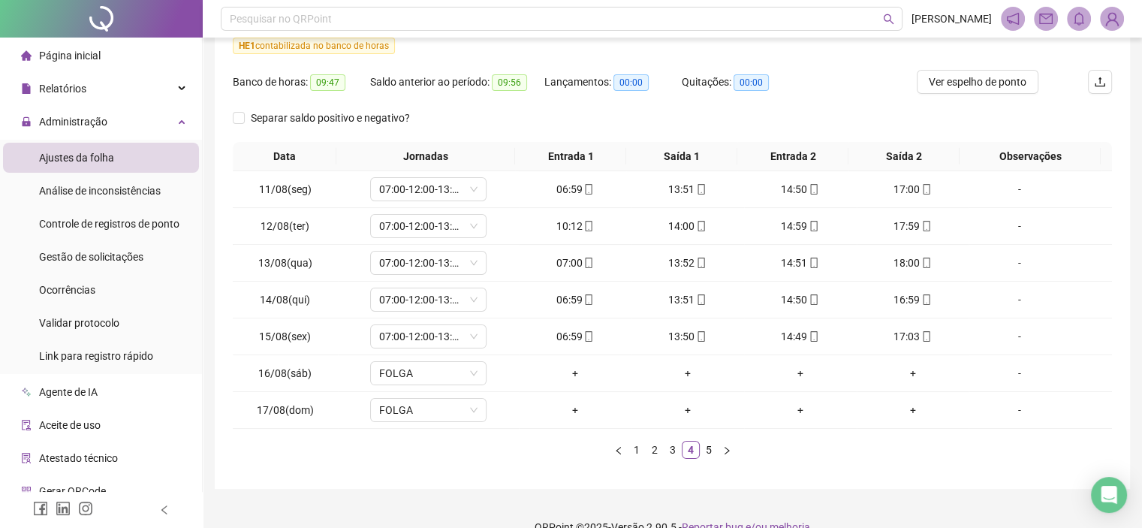
scroll to position [223, 0]
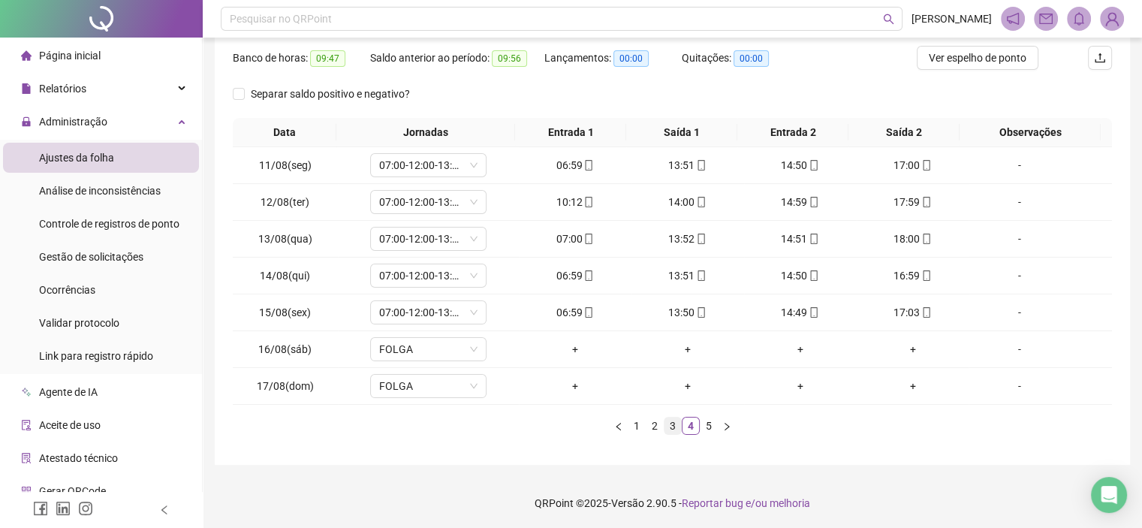
click at [666, 427] on link "3" at bounding box center [673, 426] width 17 height 17
click at [694, 429] on link "4" at bounding box center [691, 426] width 17 height 17
click at [921, 237] on icon "mobile" at bounding box center [926, 239] width 11 height 11
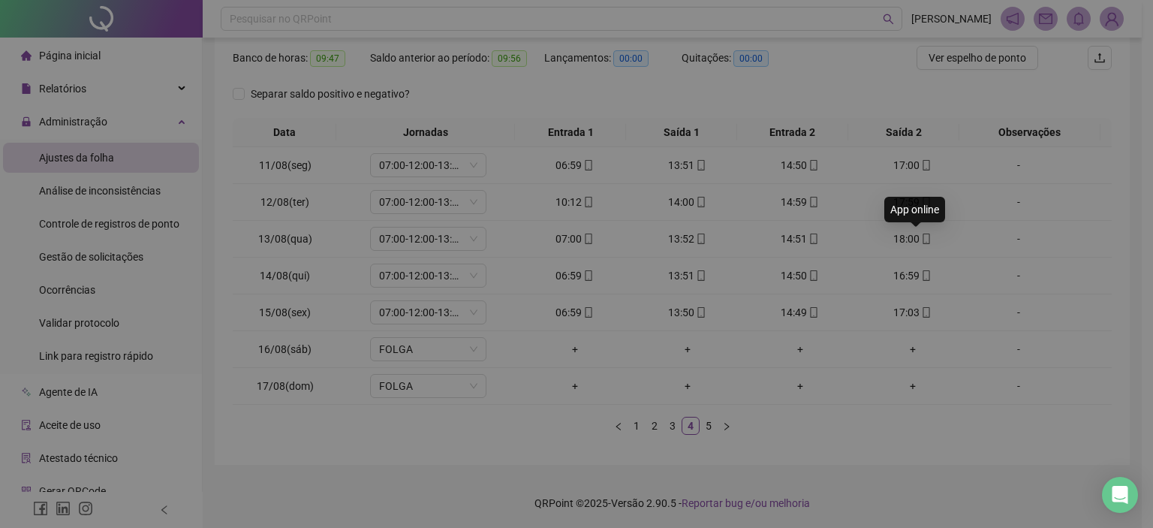
type input "**********"
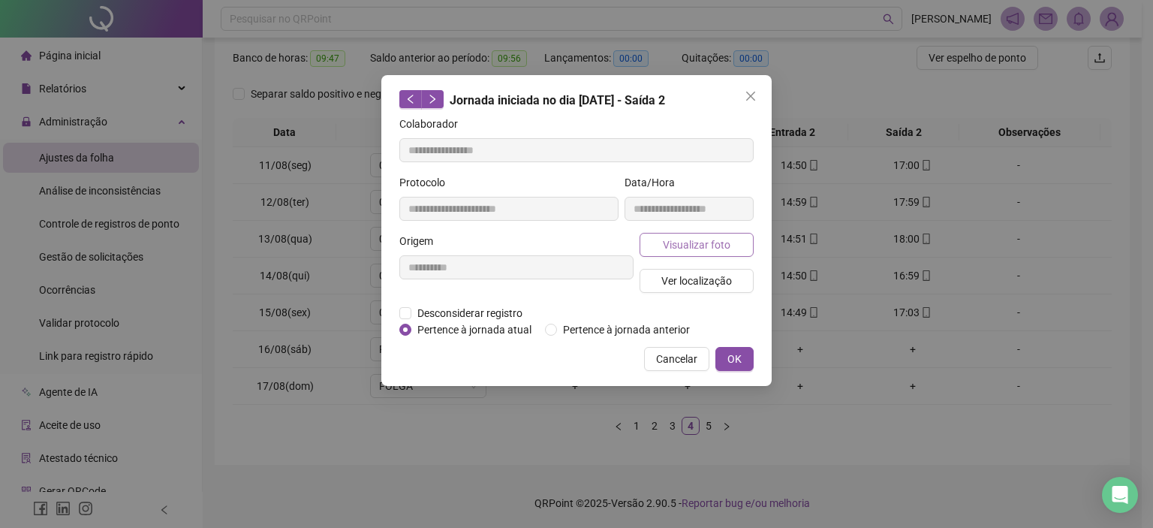
click at [694, 253] on button "Visualizar foto" at bounding box center [697, 245] width 114 height 24
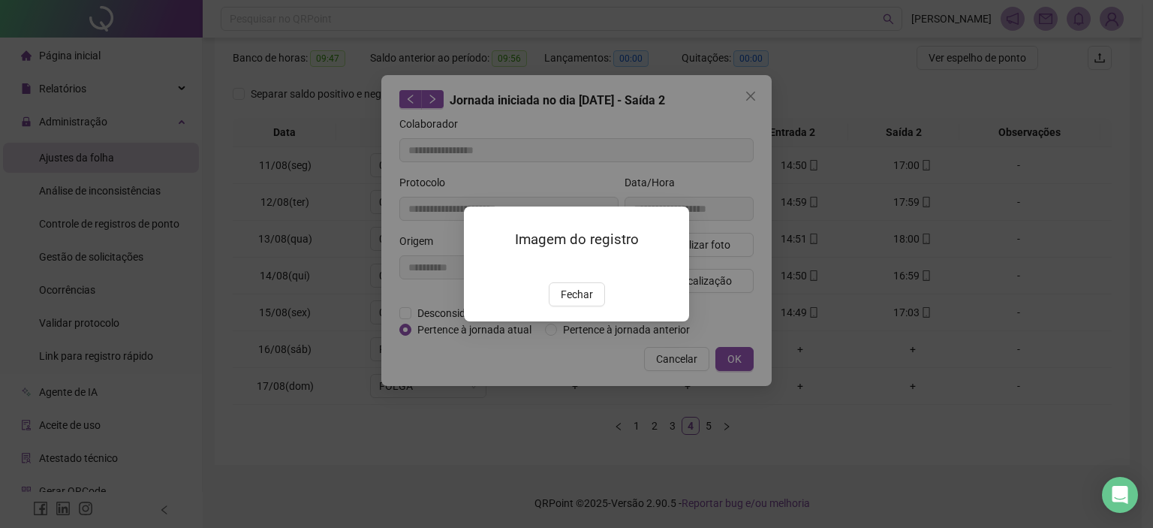
click at [591, 306] on button "Fechar" at bounding box center [577, 294] width 56 height 24
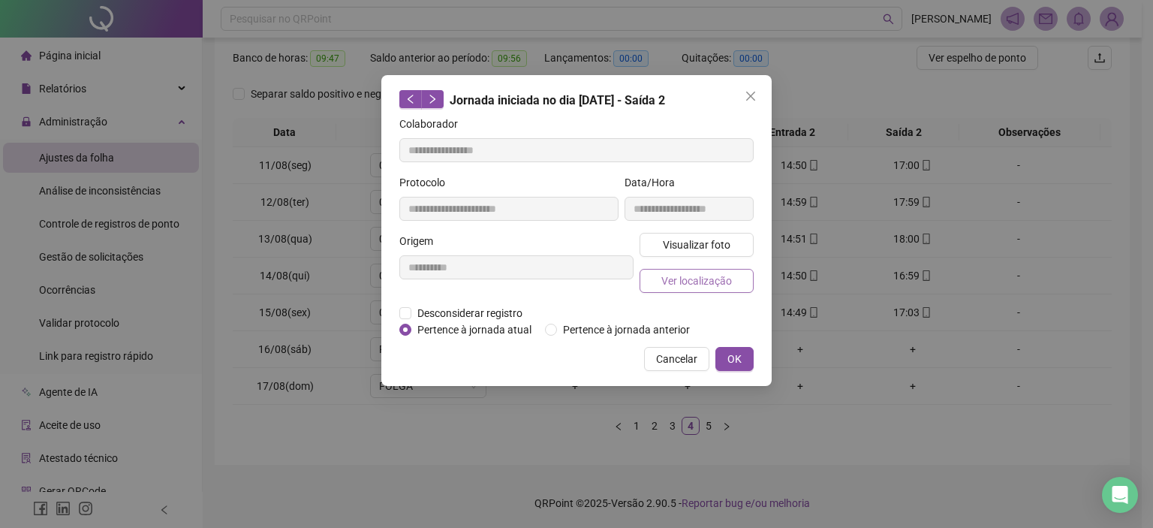
click at [679, 280] on span "Ver localização" at bounding box center [697, 281] width 71 height 17
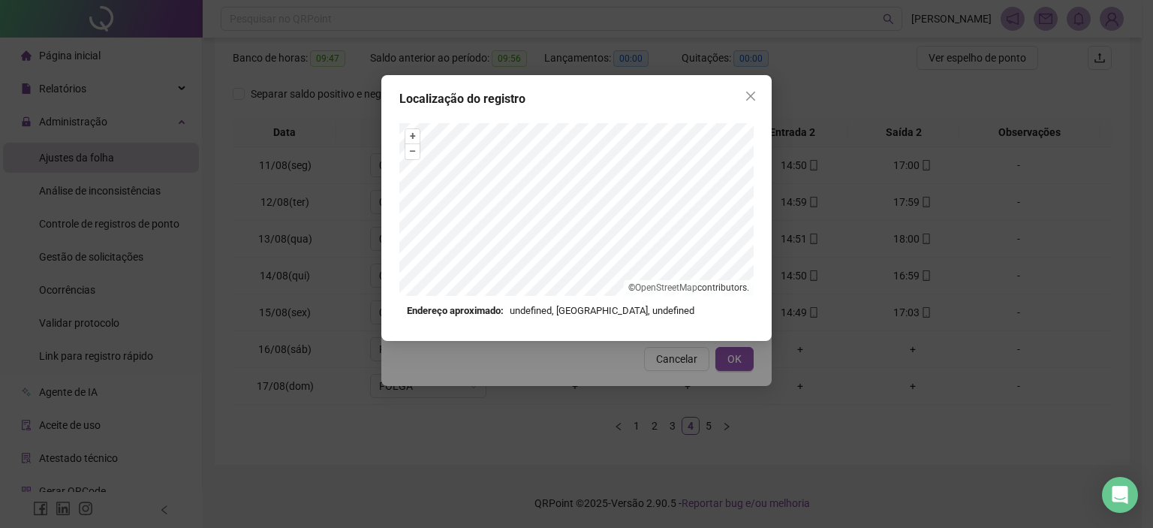
click at [837, 255] on div "Localização do registro + – ⇧ › © OpenStreetMap contributors. Endereço aproxima…" at bounding box center [576, 264] width 1153 height 528
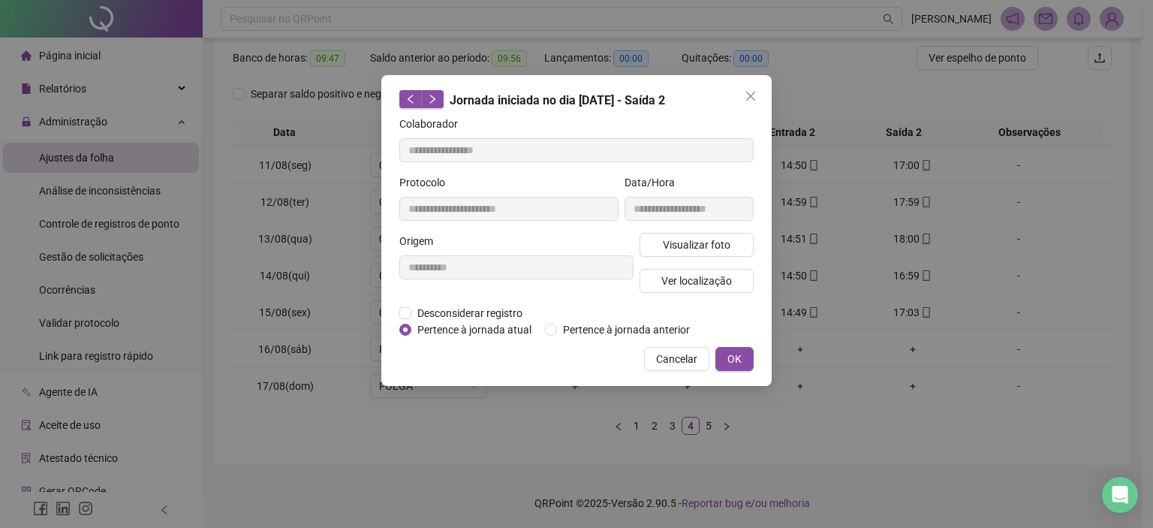
click at [754, 350] on div "**********" at bounding box center [576, 230] width 391 height 311
click at [724, 347] on button "OK" at bounding box center [735, 359] width 38 height 24
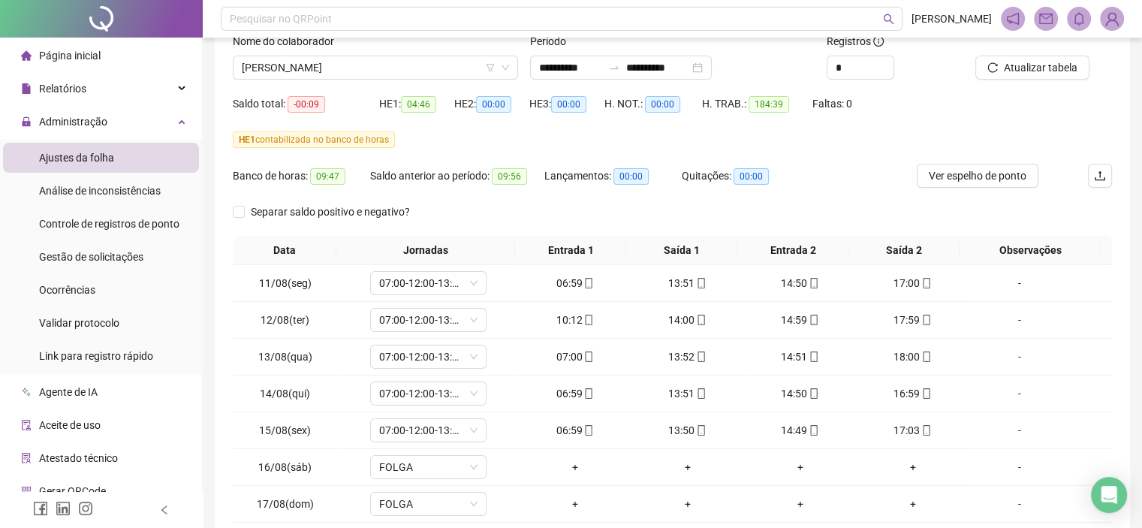
scroll to position [0, 0]
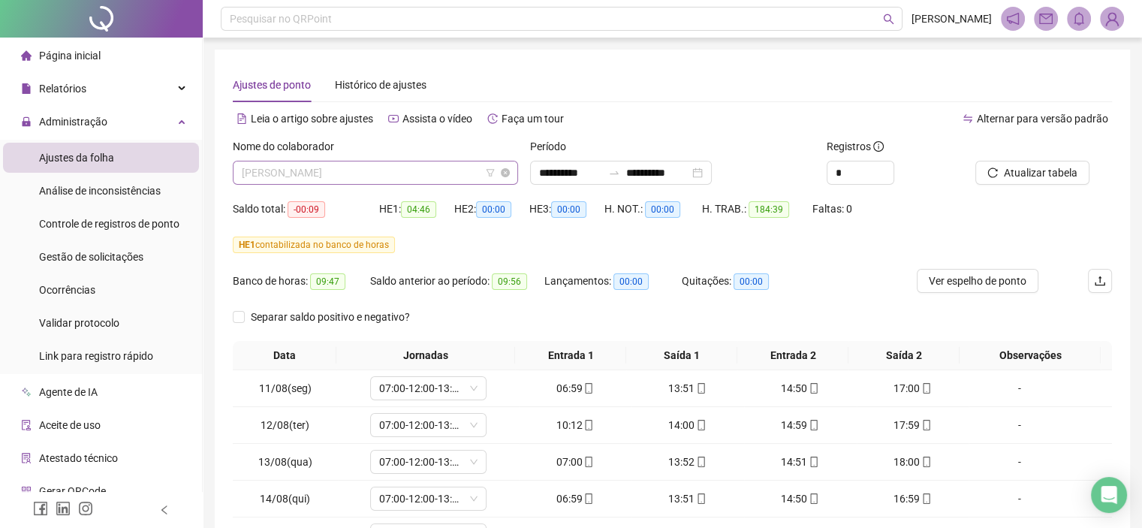
click at [303, 176] on span "[PERSON_NAME]" at bounding box center [375, 172] width 267 height 23
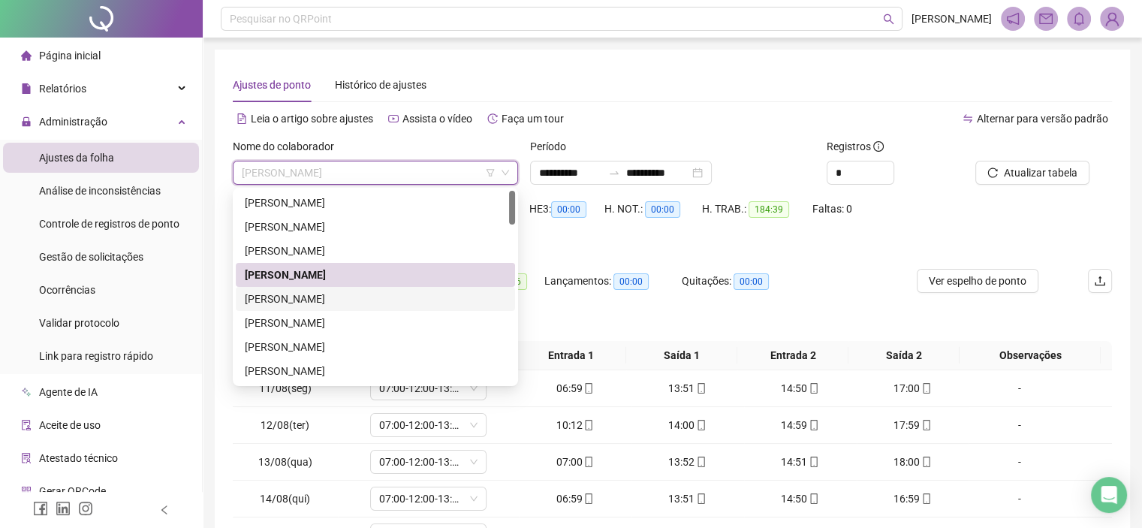
click at [291, 303] on div "ANTONIA PEREIRA DE SOUSA" at bounding box center [375, 299] width 261 height 17
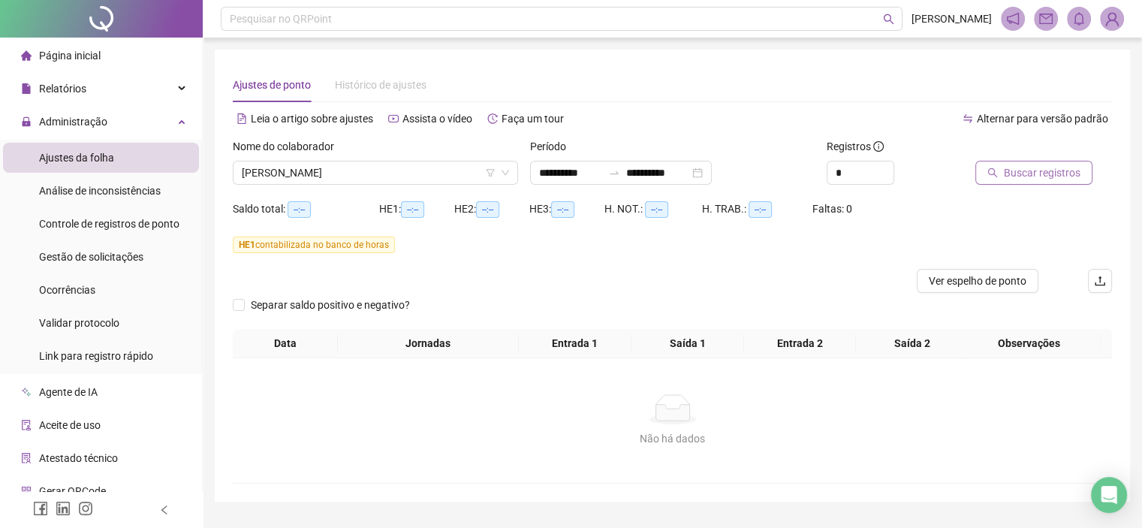
click at [1009, 161] on button "Buscar registros" at bounding box center [1034, 173] width 117 height 24
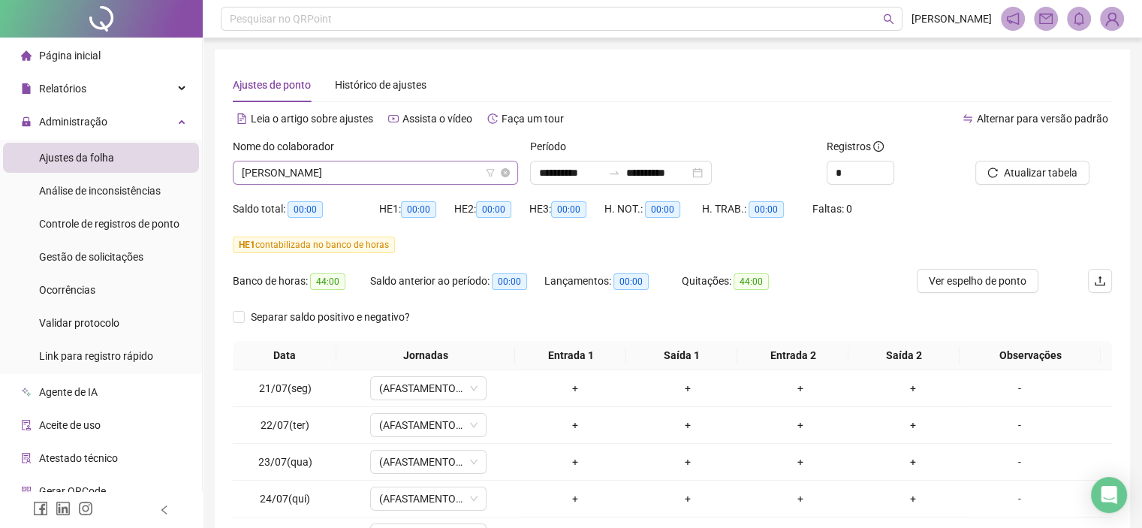
click at [377, 182] on span "ANTONIA PEREIRA DE SOUSA" at bounding box center [375, 172] width 267 height 23
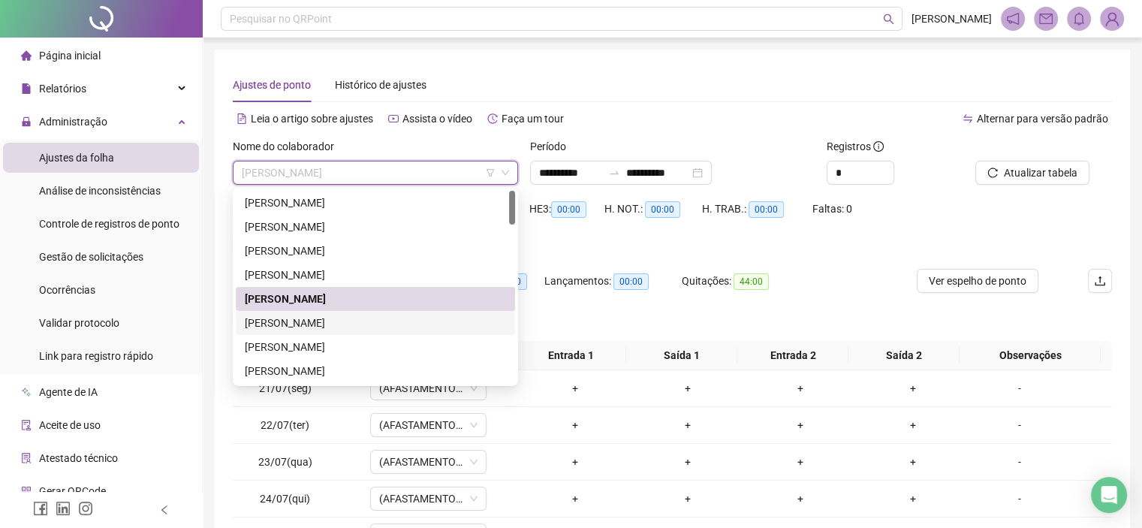
click at [257, 327] on div "ARLEI CARVALHO VIEIRA" at bounding box center [375, 323] width 261 height 17
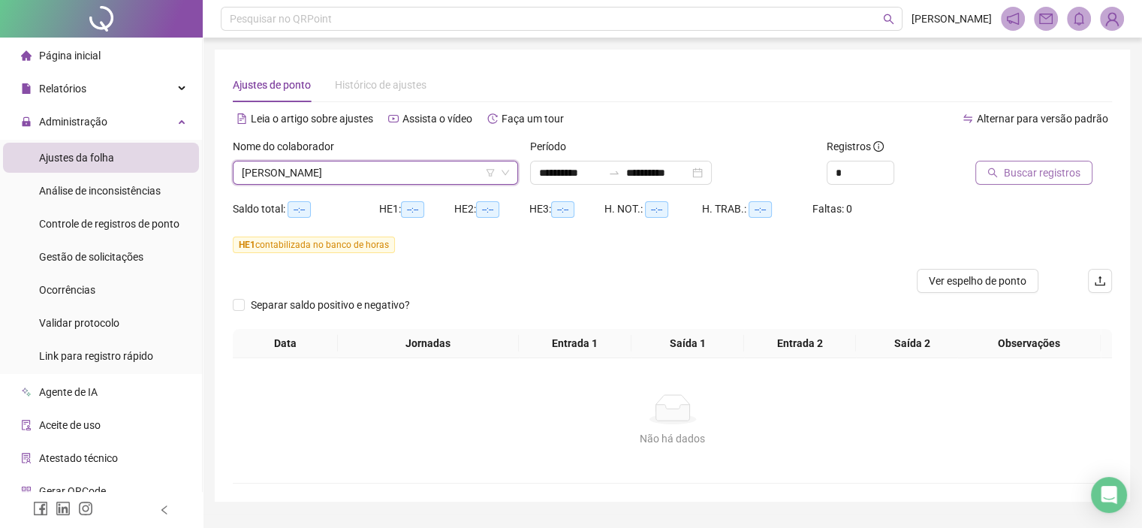
click at [1000, 176] on button "Buscar registros" at bounding box center [1034, 173] width 117 height 24
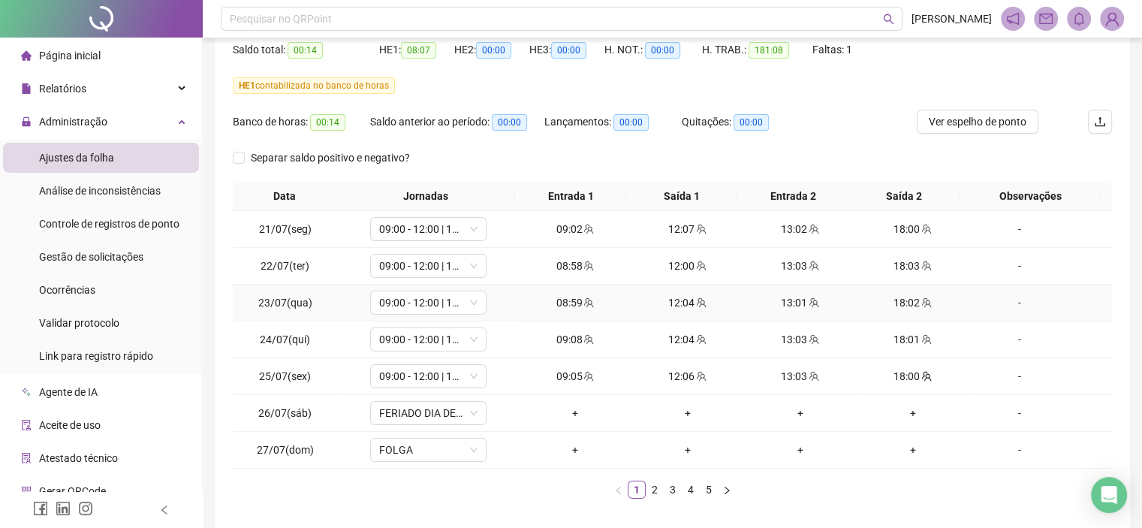
scroll to position [223, 0]
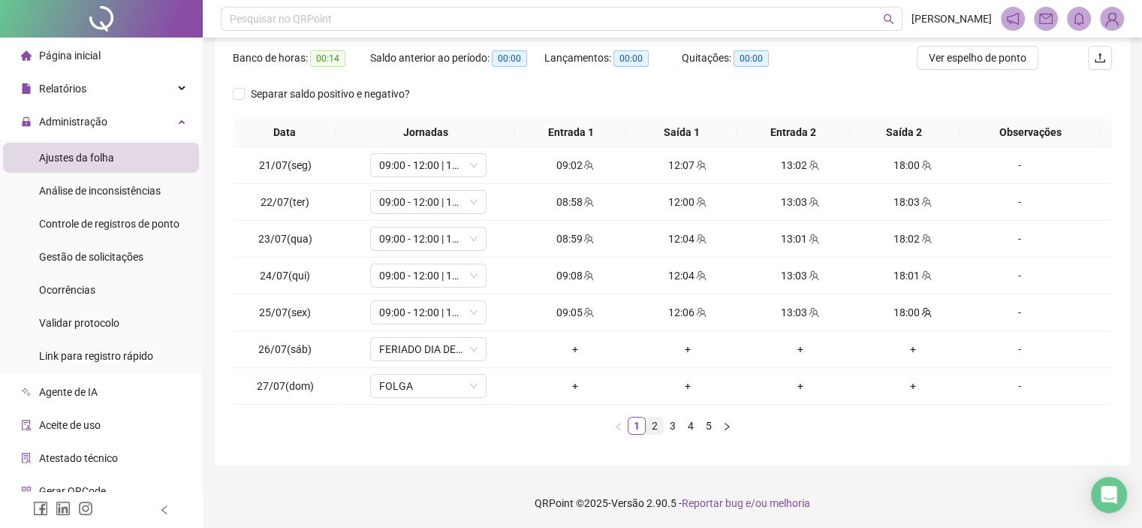
click at [661, 423] on link "2" at bounding box center [655, 426] width 17 height 17
click at [673, 427] on link "3" at bounding box center [673, 426] width 17 height 17
click at [694, 426] on link "4" at bounding box center [691, 426] width 17 height 17
click at [709, 427] on link "5" at bounding box center [709, 426] width 17 height 17
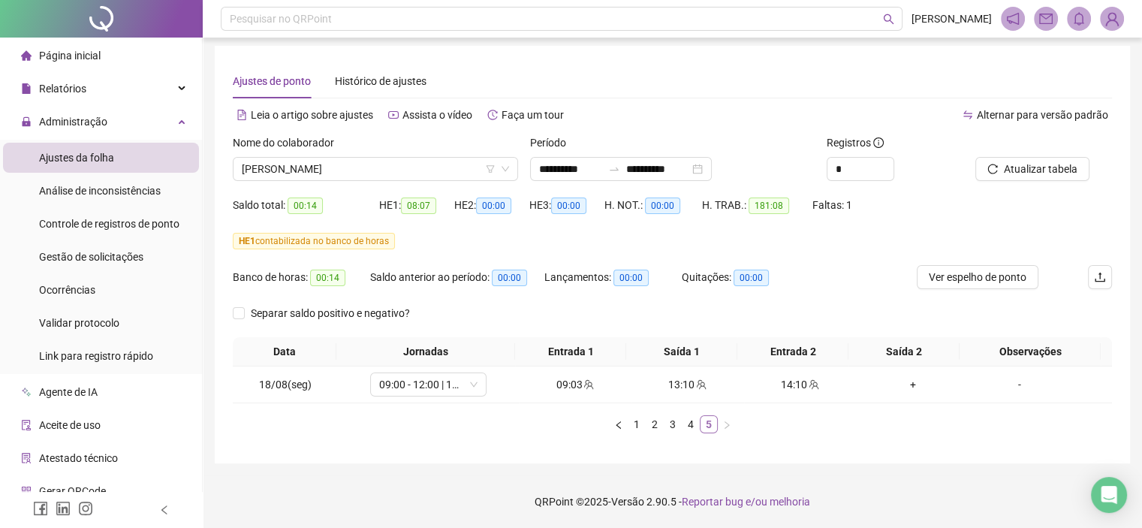
scroll to position [3, 0]
click at [342, 160] on span "ARLEI CARVALHO VIEIRA" at bounding box center [375, 169] width 267 height 23
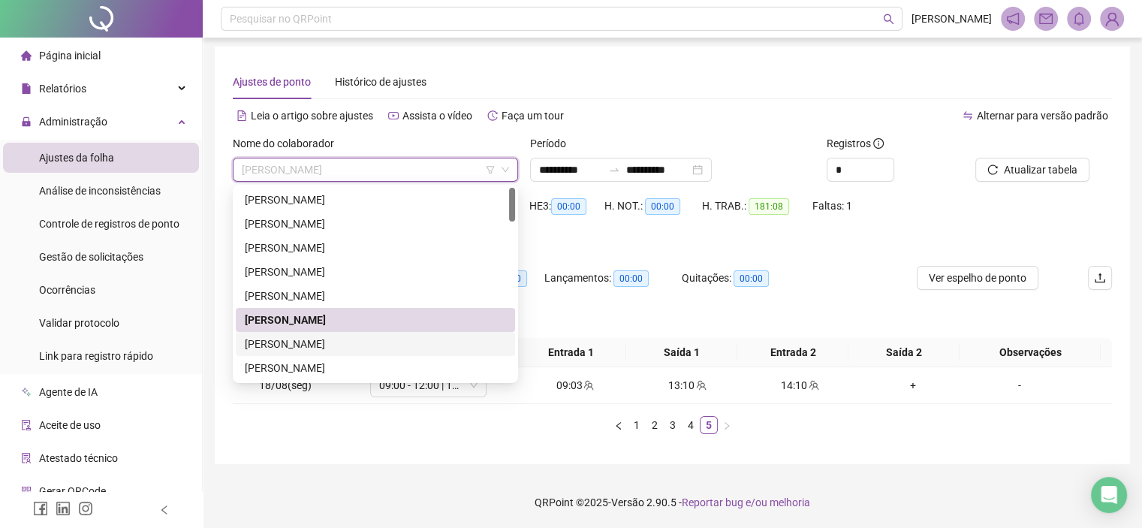
click at [297, 342] on div "BRUNO ALVES LEAO DE OLIVEIRA" at bounding box center [375, 344] width 261 height 17
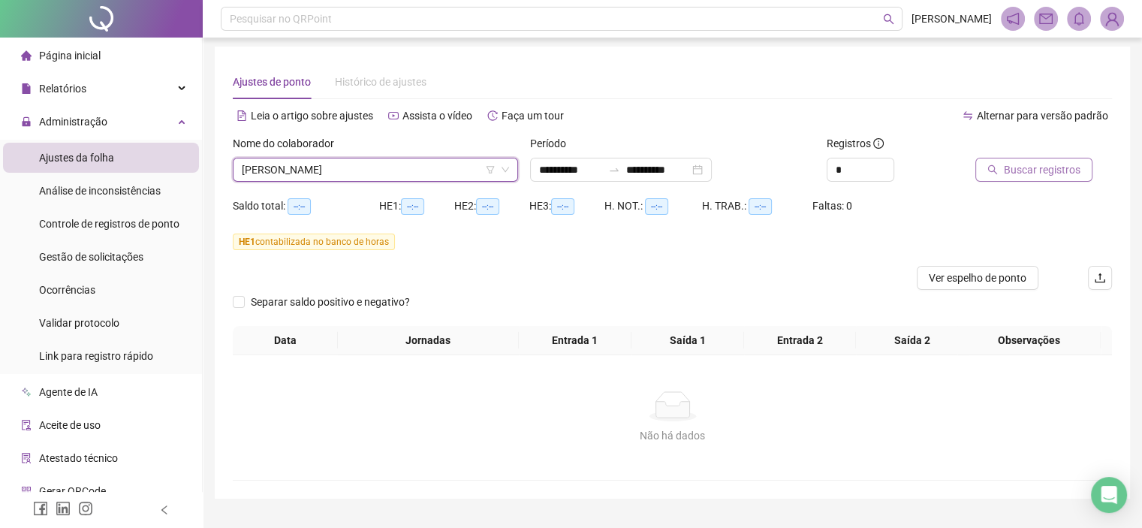
drag, startPoint x: 1015, startPoint y: 140, endPoint x: 1016, endPoint y: 157, distance: 16.6
click at [1015, 143] on div at bounding box center [1025, 146] width 99 height 23
click at [1019, 168] on span "Buscar registros" at bounding box center [1042, 169] width 77 height 17
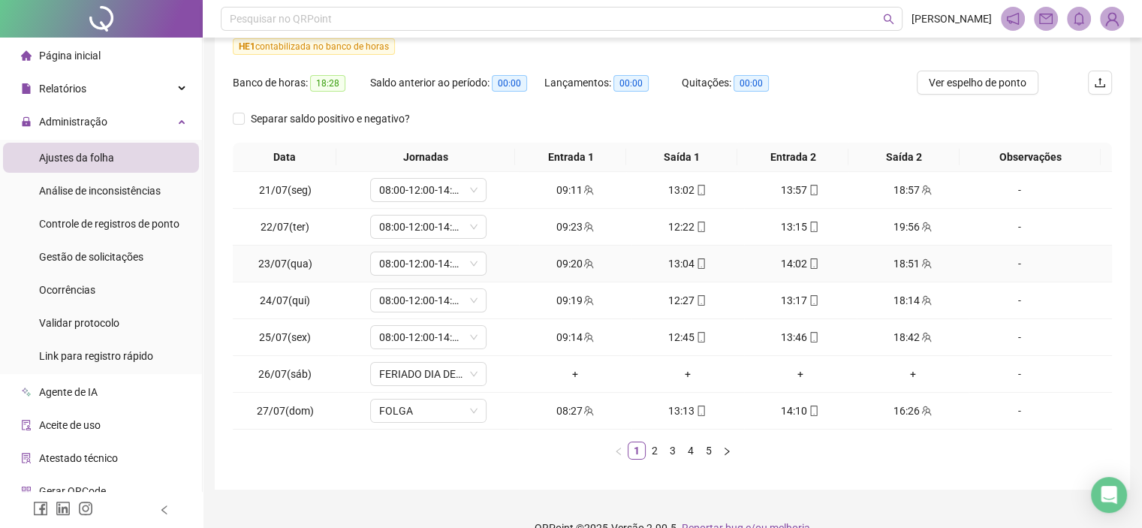
scroll to position [223, 0]
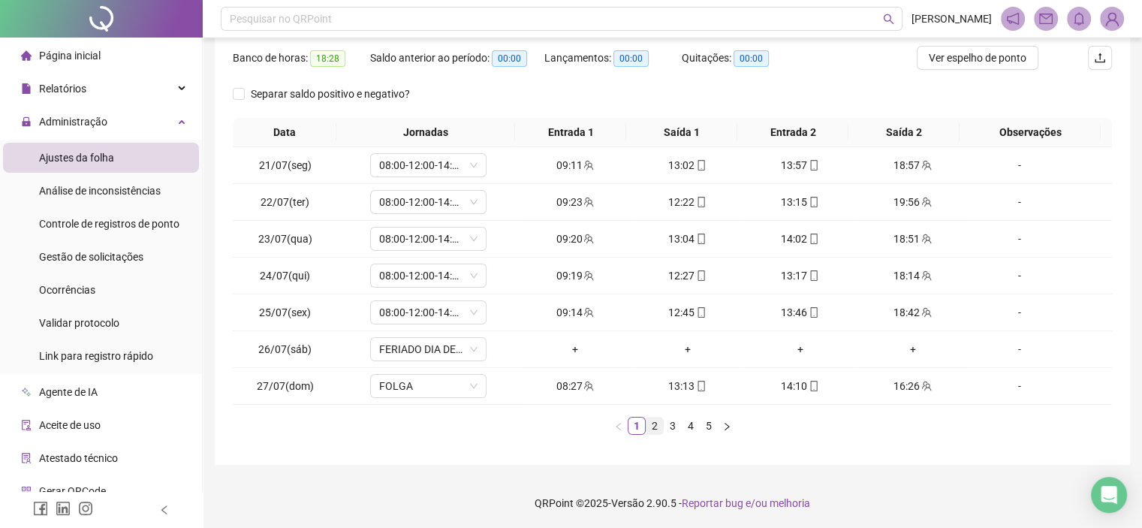
click at [655, 424] on link "2" at bounding box center [655, 426] width 17 height 17
click at [662, 426] on link "2" at bounding box center [655, 426] width 17 height 17
click at [669, 427] on link "3" at bounding box center [673, 426] width 17 height 17
click at [686, 426] on link "4" at bounding box center [691, 426] width 17 height 17
click at [704, 426] on link "5" at bounding box center [709, 426] width 17 height 17
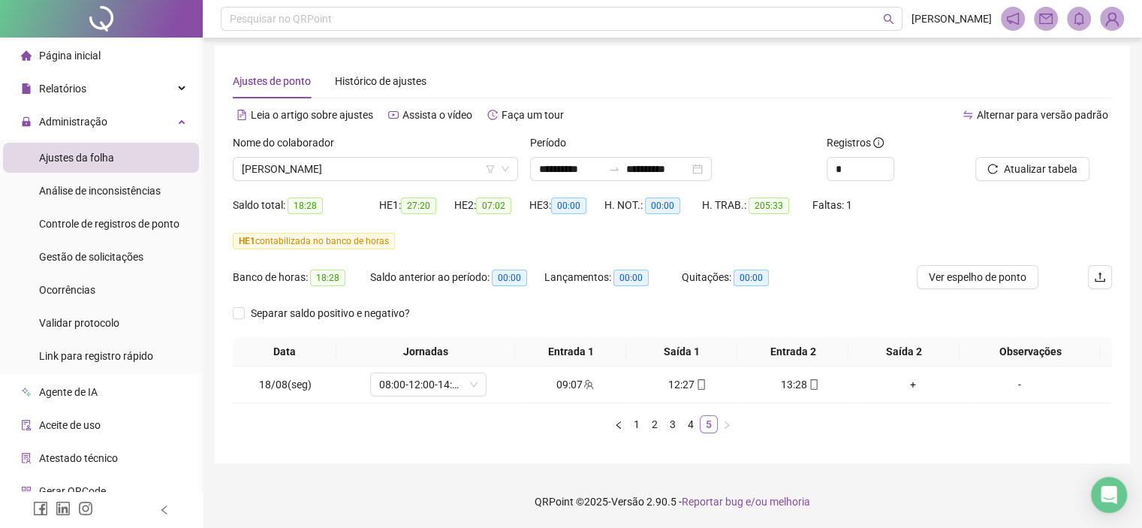
scroll to position [3, 0]
click at [375, 178] on span "BRUNO ALVES LEAO DE OLIVEIRA" at bounding box center [375, 169] width 267 height 23
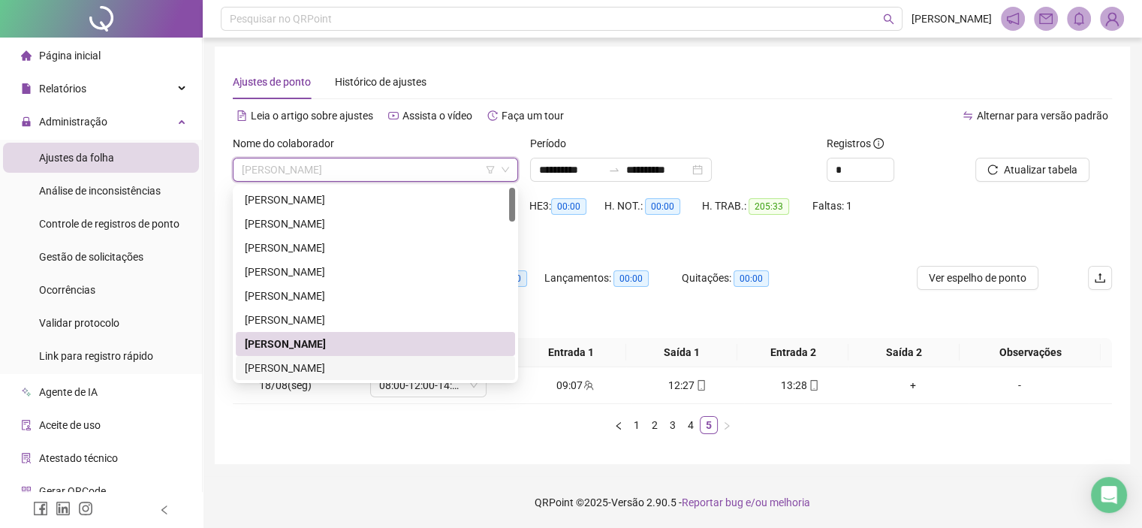
click at [336, 360] on div "[PERSON_NAME]" at bounding box center [375, 368] width 261 height 17
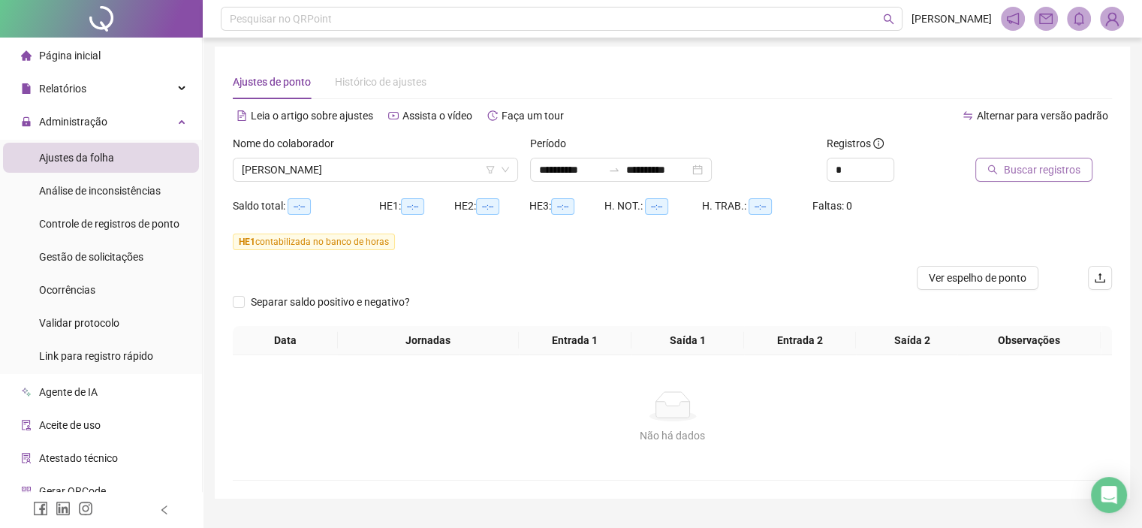
click at [994, 167] on icon "search" at bounding box center [993, 170] width 10 height 10
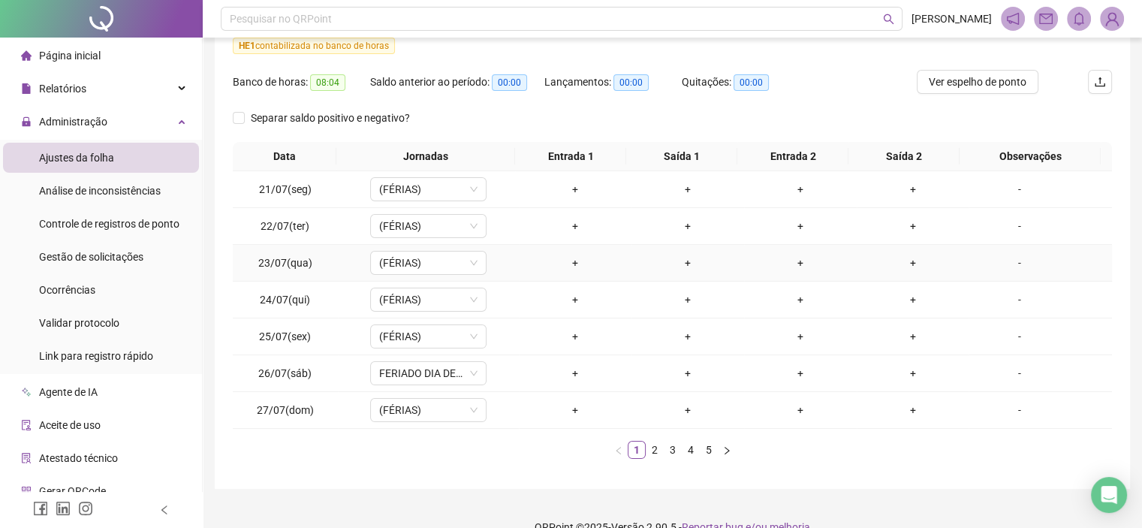
scroll to position [223, 0]
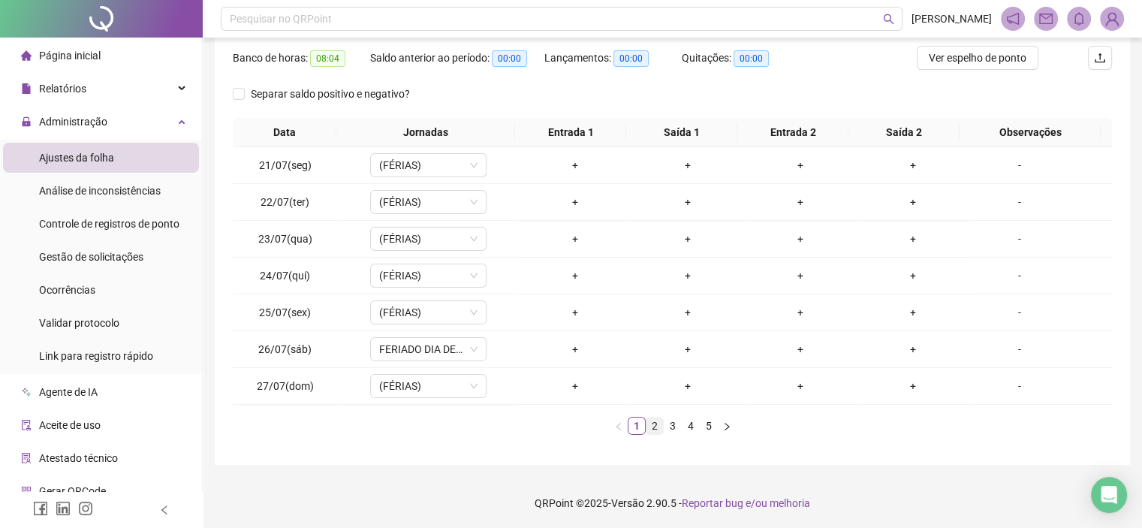
click at [651, 430] on link "2" at bounding box center [655, 426] width 17 height 17
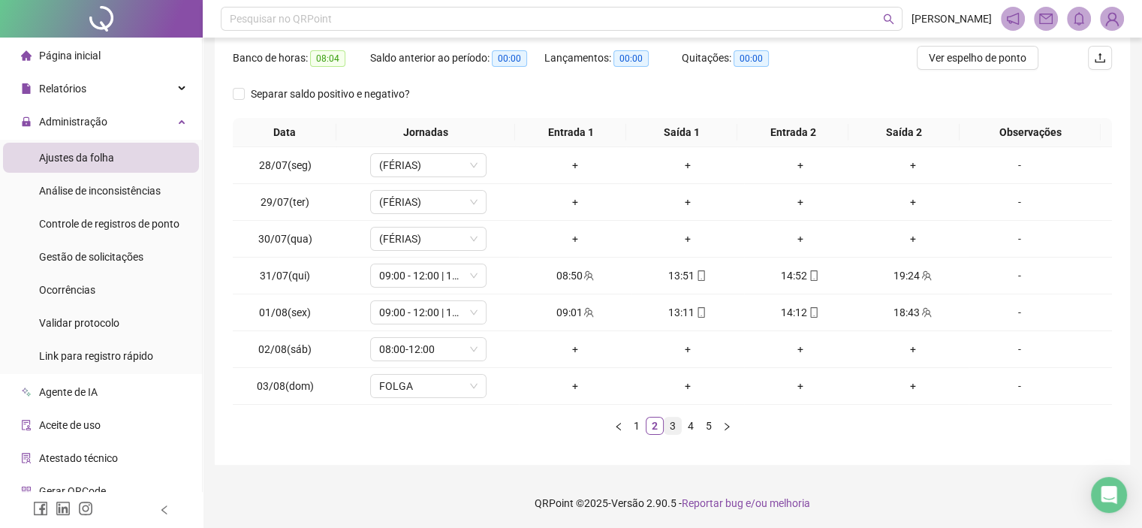
click at [673, 423] on link "3" at bounding box center [673, 426] width 17 height 17
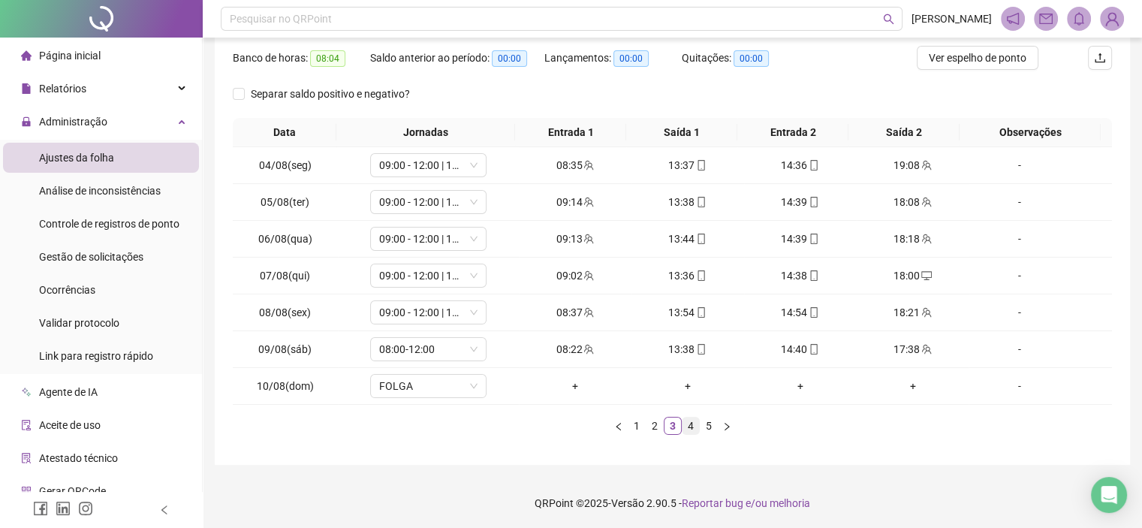
click at [689, 421] on link "4" at bounding box center [691, 426] width 17 height 17
click at [710, 434] on div "Data Jornadas Entrada 1 Saída 1 Entrada 2 Saída 2 Observações 11/08(seg) 09:00 …" at bounding box center [672, 282] width 879 height 329
click at [709, 428] on link "5" at bounding box center [709, 426] width 17 height 17
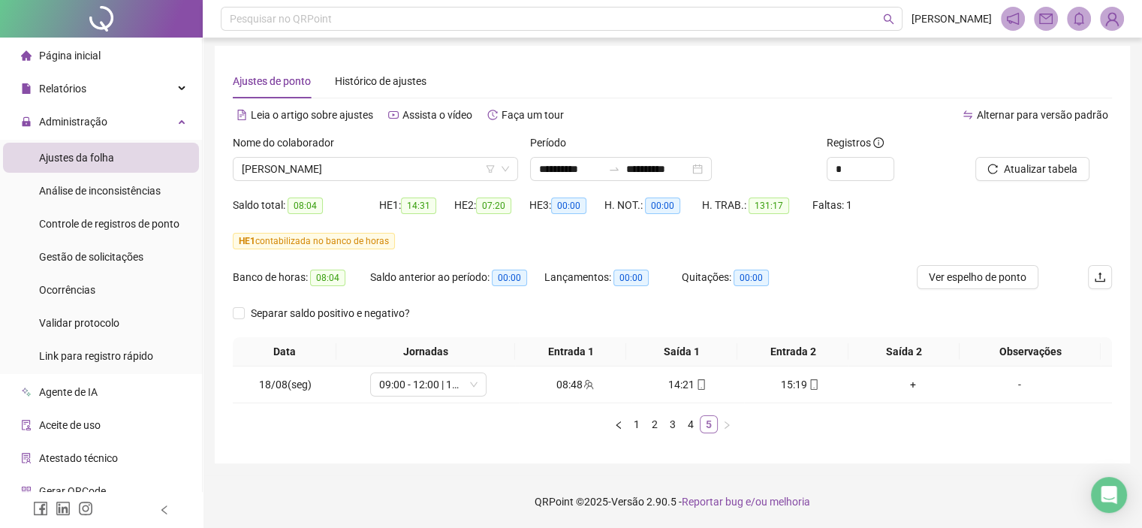
scroll to position [3, 0]
click at [352, 165] on span "[PERSON_NAME]" at bounding box center [375, 169] width 267 height 23
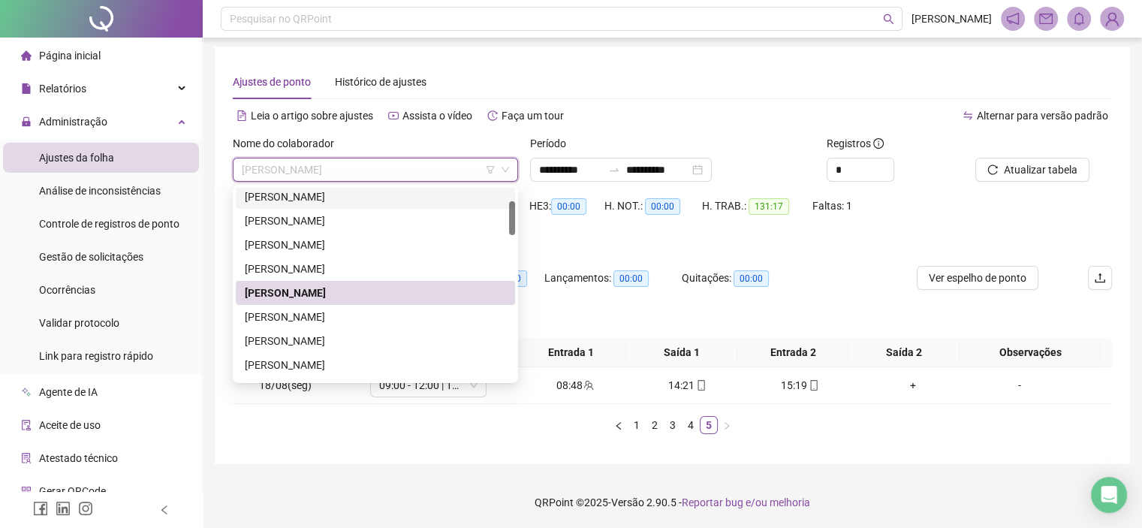
scroll to position [150, 0]
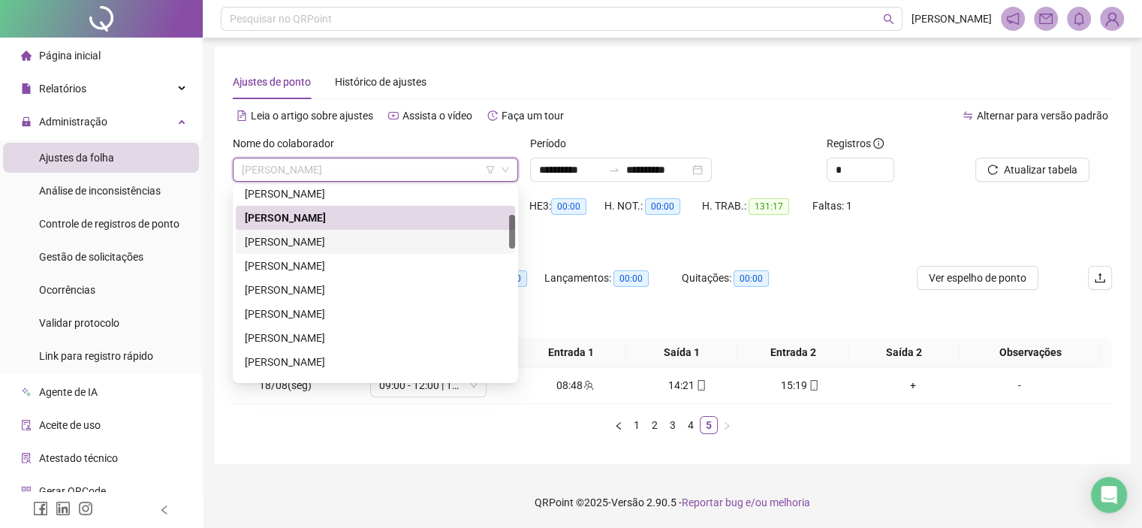
click at [309, 244] on div "CARLOS EDUARDO GOMES CHAVES" at bounding box center [375, 242] width 261 height 17
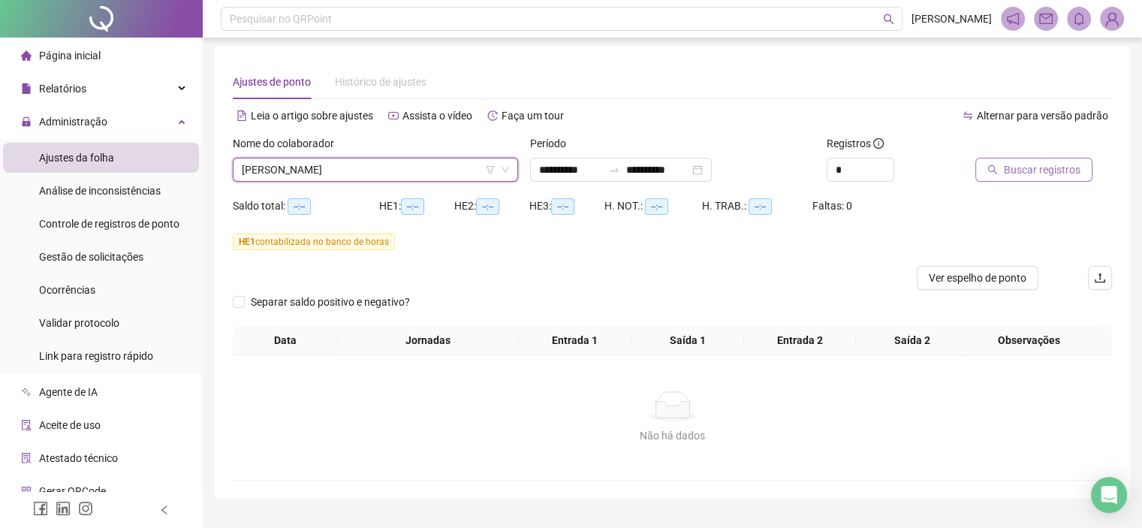
click at [992, 167] on icon "search" at bounding box center [993, 169] width 11 height 11
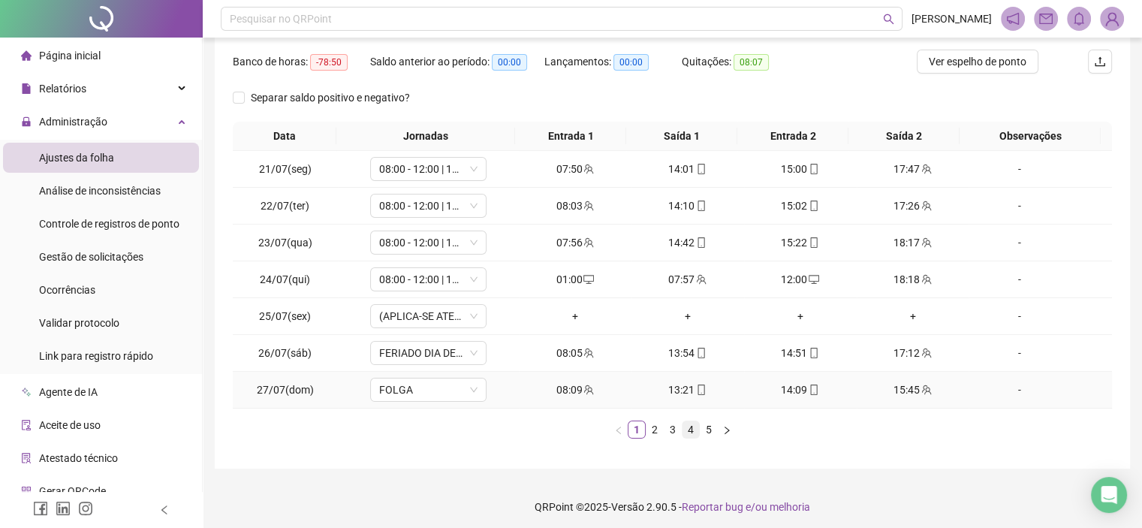
scroll to position [223, 0]
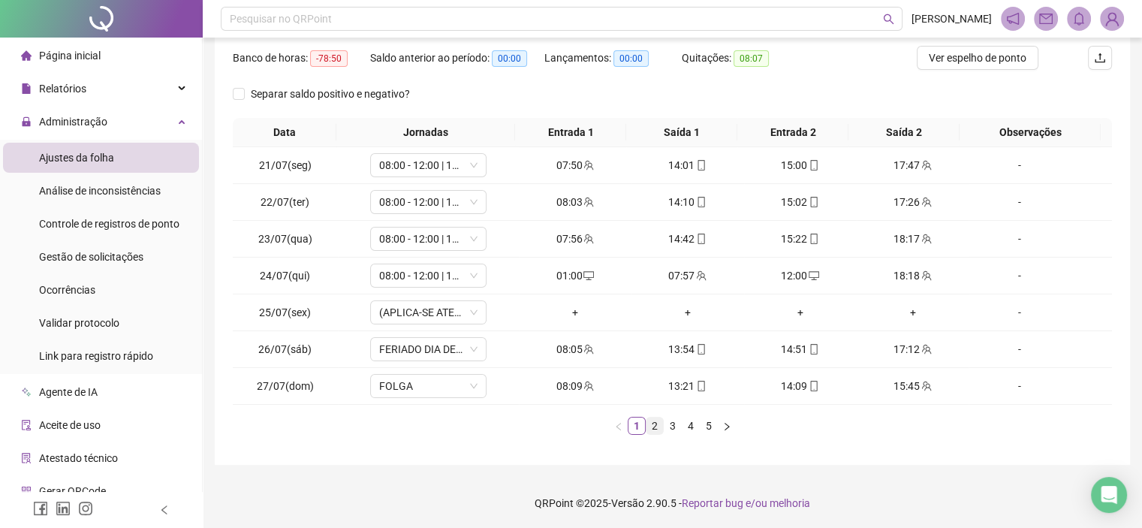
click at [654, 424] on link "2" at bounding box center [655, 426] width 17 height 17
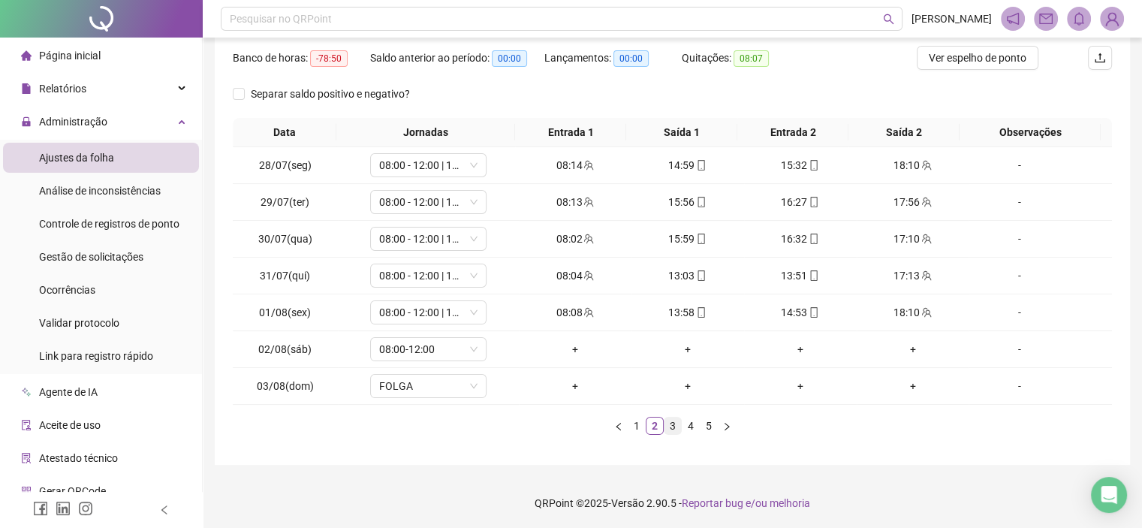
click at [669, 419] on link "3" at bounding box center [673, 426] width 17 height 17
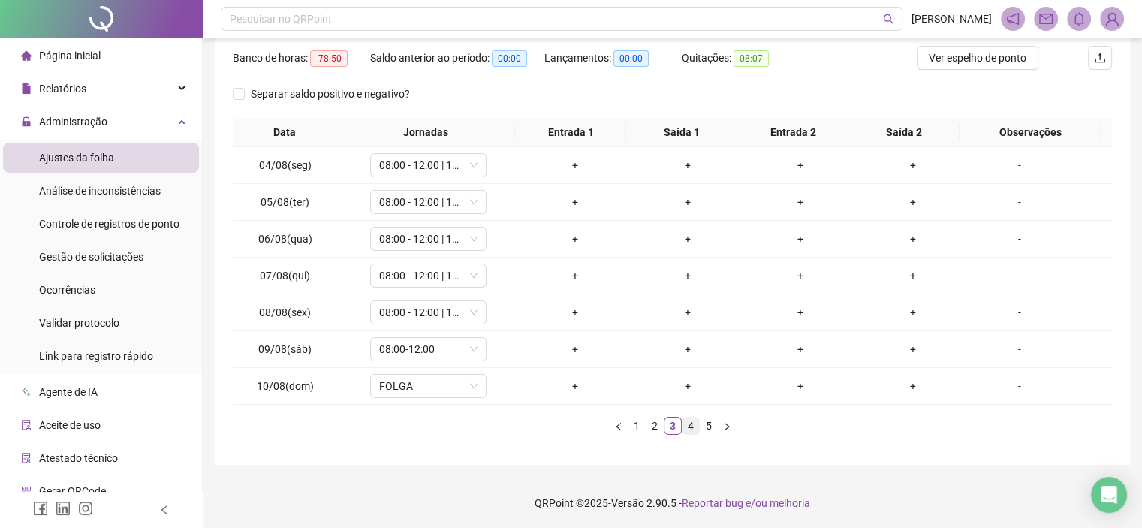
click at [692, 424] on link "4" at bounding box center [691, 426] width 17 height 17
click at [704, 426] on link "5" at bounding box center [709, 426] width 17 height 17
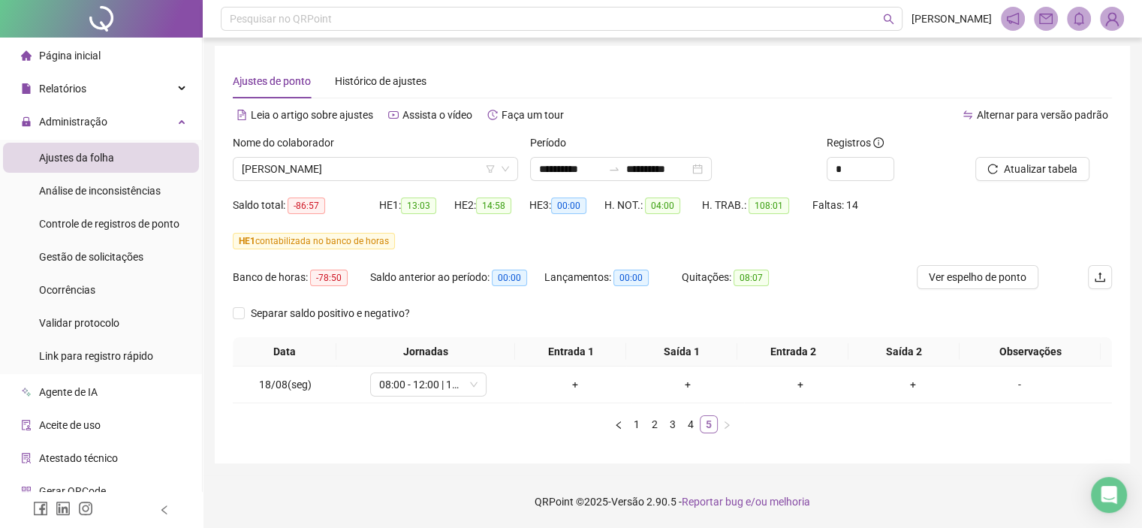
scroll to position [3, 0]
click at [413, 164] on span "CARLOS EDUARDO GOMES CHAVES" at bounding box center [375, 169] width 267 height 23
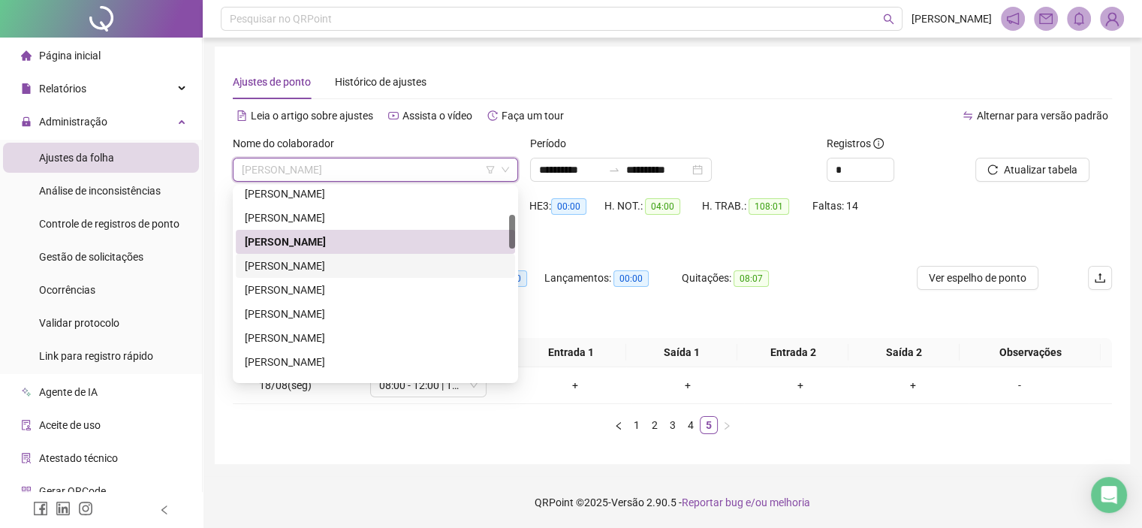
click at [357, 261] on div "[PERSON_NAME]" at bounding box center [375, 266] width 261 height 17
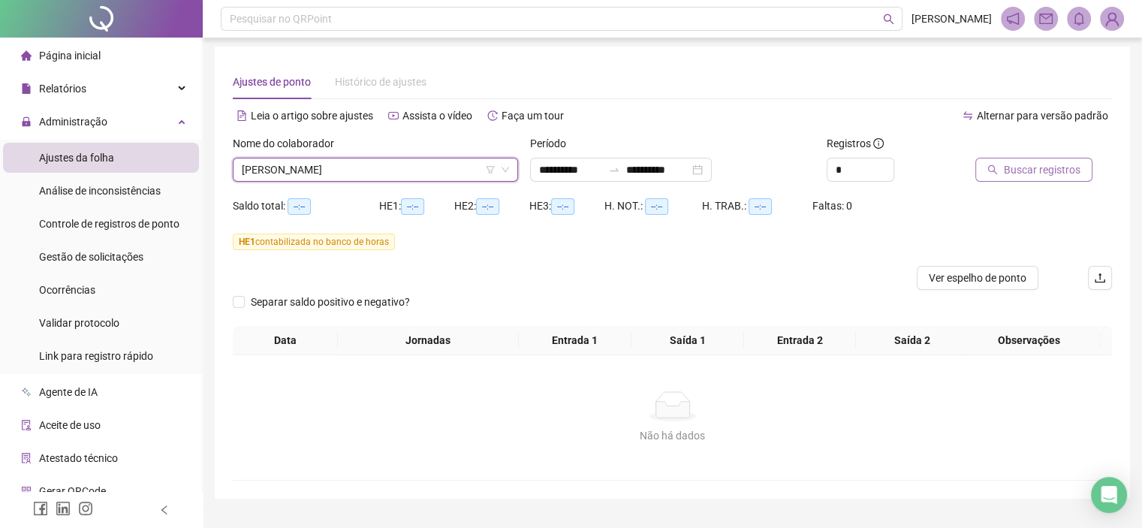
click at [1024, 167] on span "Buscar registros" at bounding box center [1042, 169] width 77 height 17
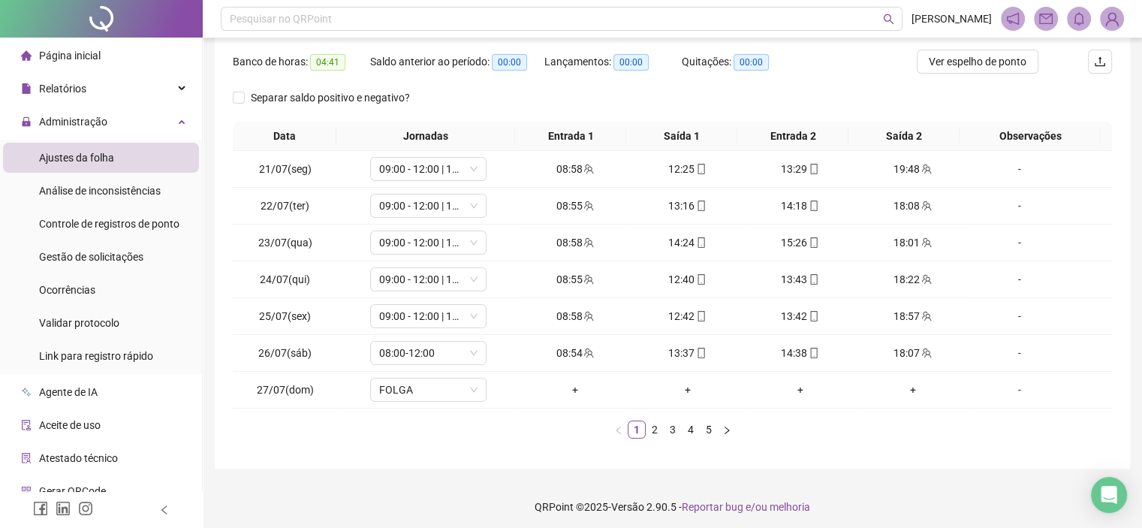
scroll to position [223, 0]
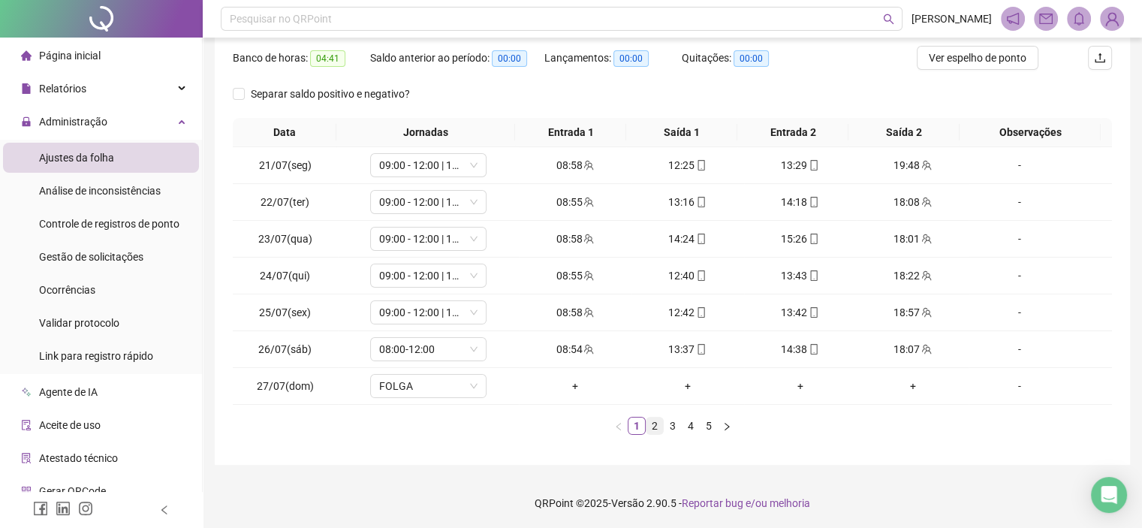
click at [654, 427] on link "2" at bounding box center [655, 426] width 17 height 17
click at [676, 425] on link "3" at bounding box center [673, 426] width 17 height 17
click at [691, 429] on link "4" at bounding box center [691, 426] width 17 height 17
click at [704, 427] on link "5" at bounding box center [709, 426] width 17 height 17
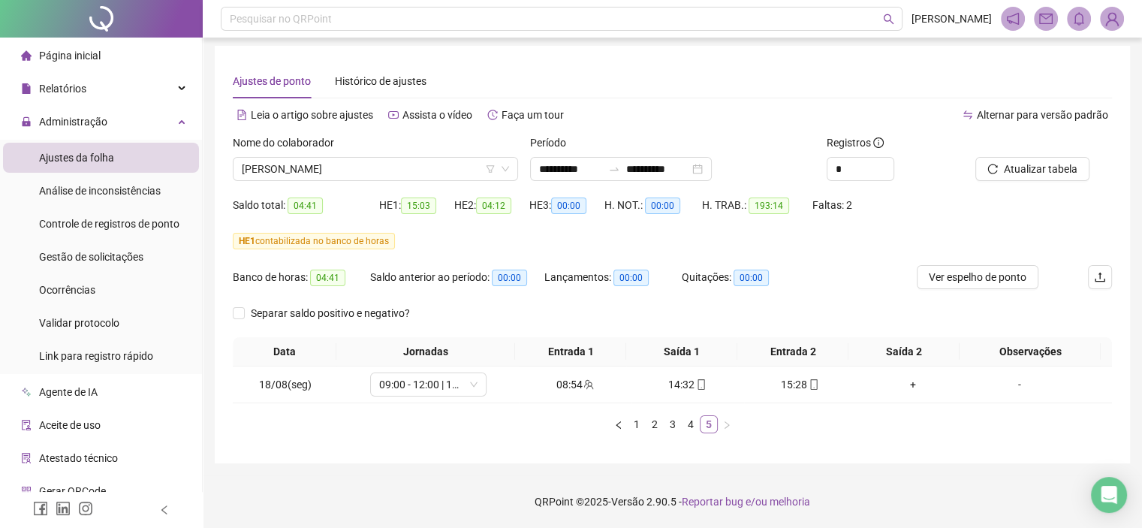
scroll to position [3, 0]
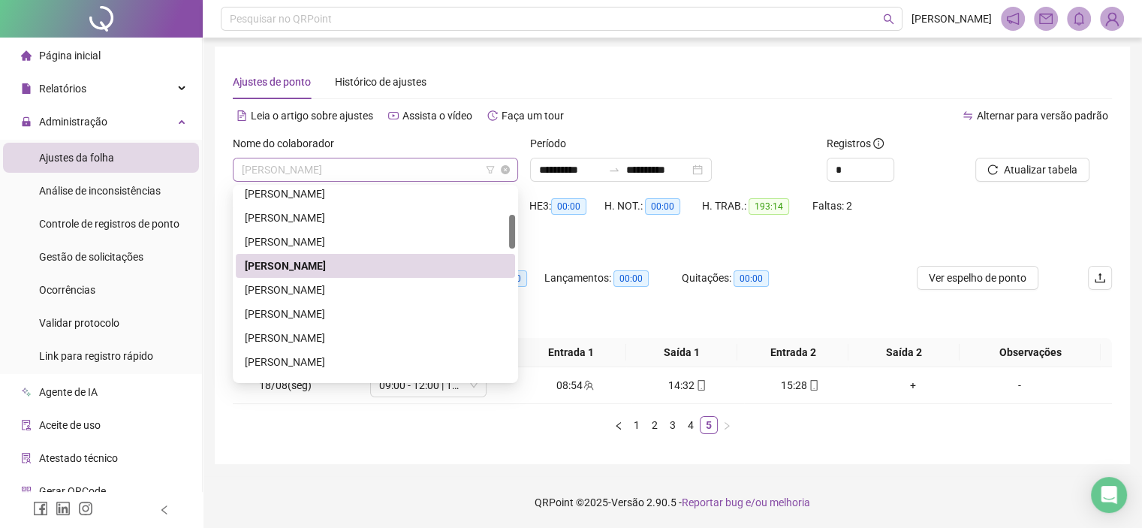
click at [336, 168] on span "[PERSON_NAME]" at bounding box center [375, 169] width 267 height 23
click at [295, 285] on div "DANIEL SANTIAGO FREIRE" at bounding box center [375, 290] width 261 height 17
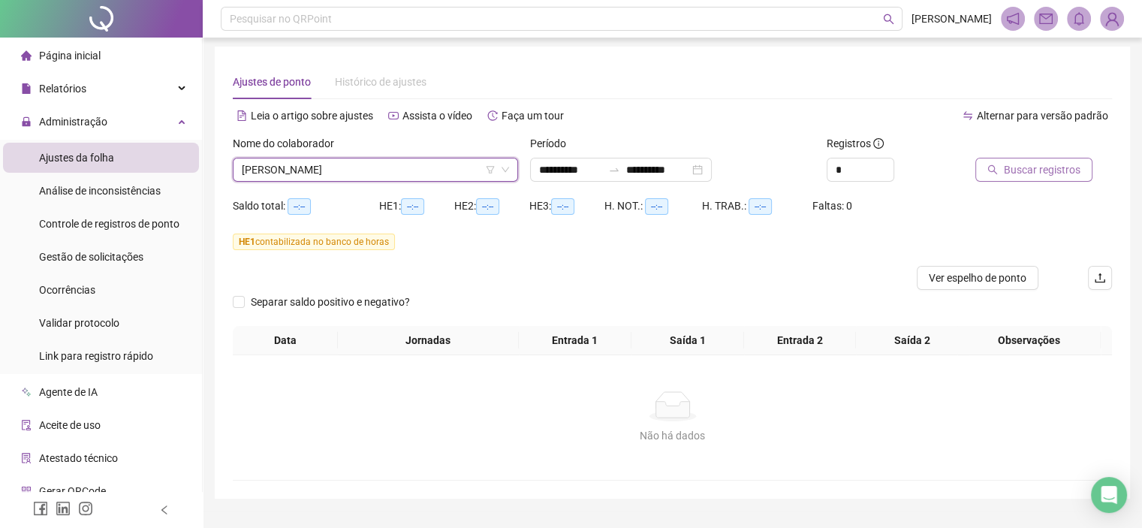
click at [994, 173] on icon "search" at bounding box center [993, 169] width 11 height 11
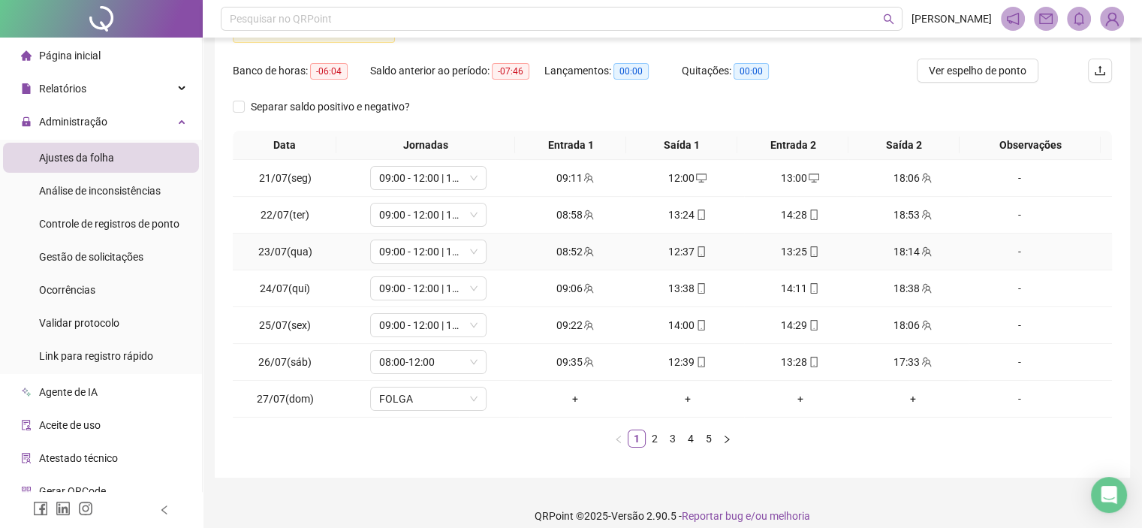
scroll to position [223, 0]
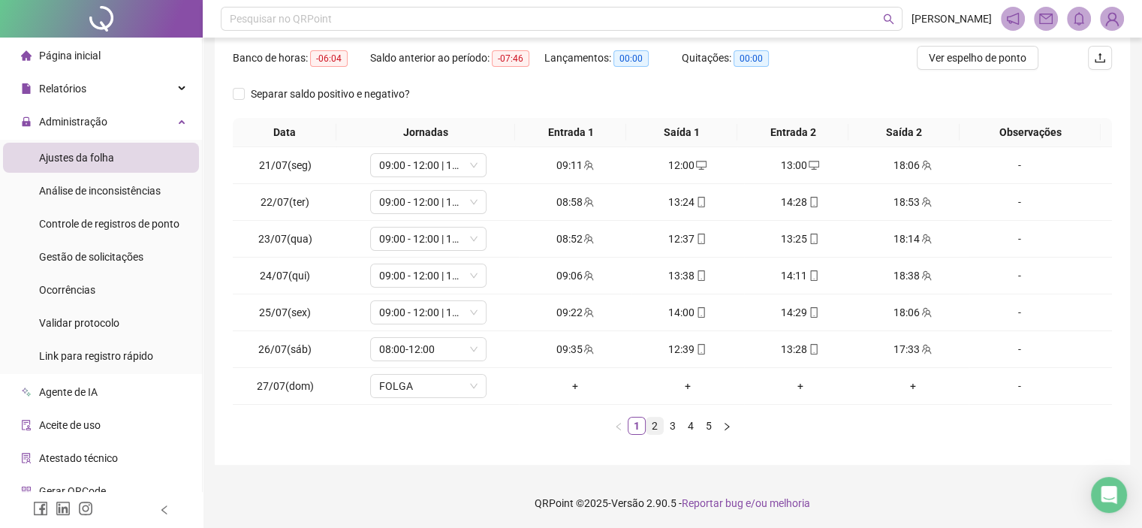
click at [650, 426] on link "2" at bounding box center [655, 426] width 17 height 17
click at [679, 429] on link "3" at bounding box center [673, 426] width 17 height 17
click at [688, 427] on link "4" at bounding box center [691, 426] width 17 height 17
click at [706, 430] on link "5" at bounding box center [709, 426] width 17 height 17
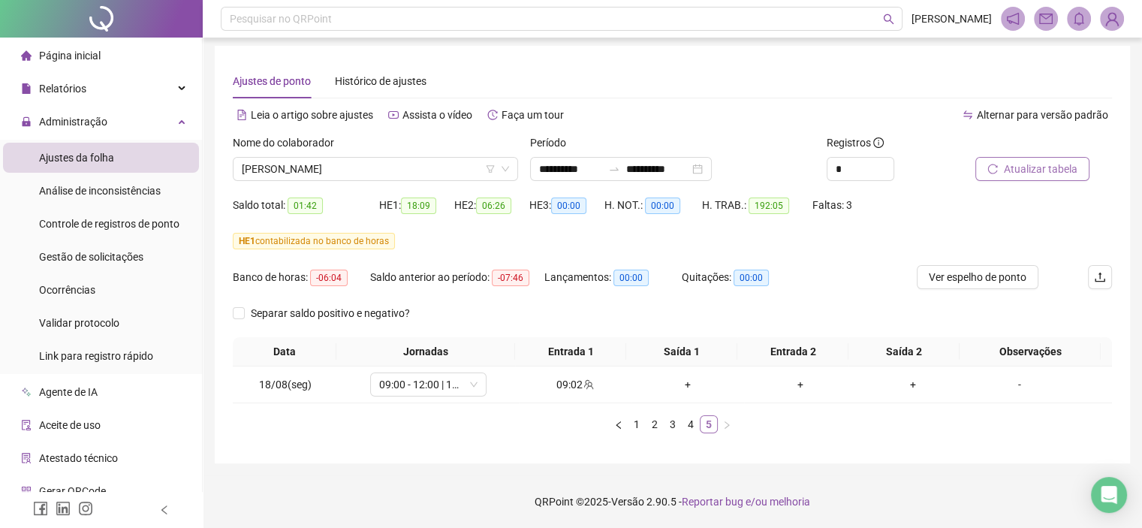
scroll to position [3, 0]
click at [688, 430] on link "4" at bounding box center [691, 425] width 17 height 17
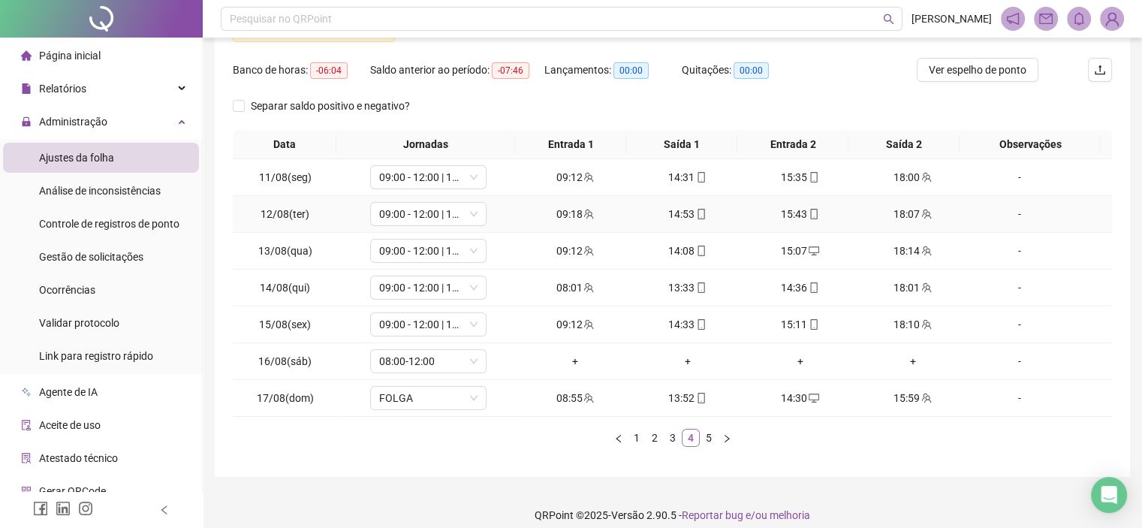
scroll to position [223, 0]
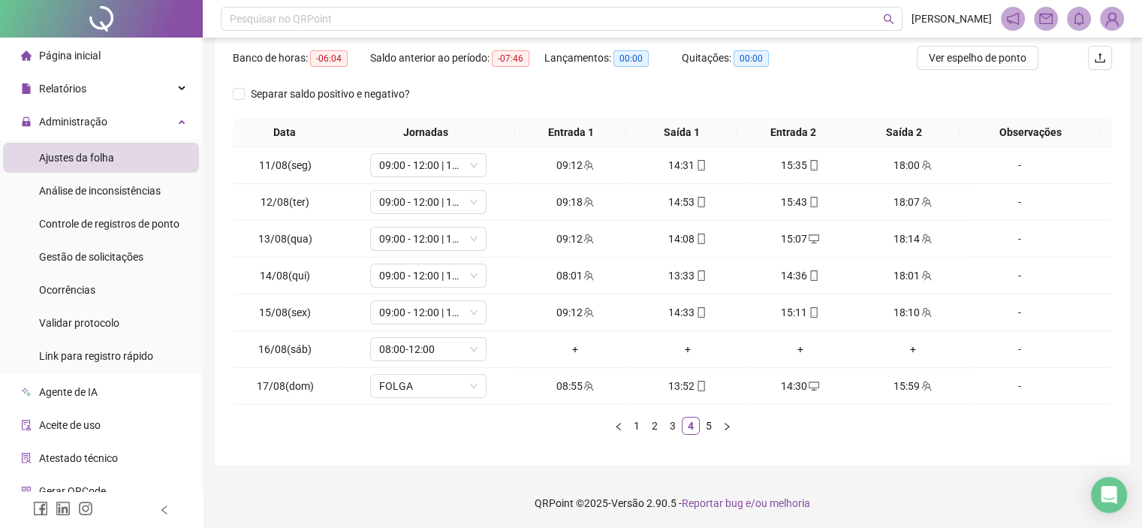
click at [670, 435] on div "Data Jornadas Entrada 1 Saída 1 Entrada 2 Saída 2 Observações 11/08(seg) 09:00 …" at bounding box center [672, 282] width 879 height 329
click at [668, 424] on link "3" at bounding box center [673, 426] width 17 height 17
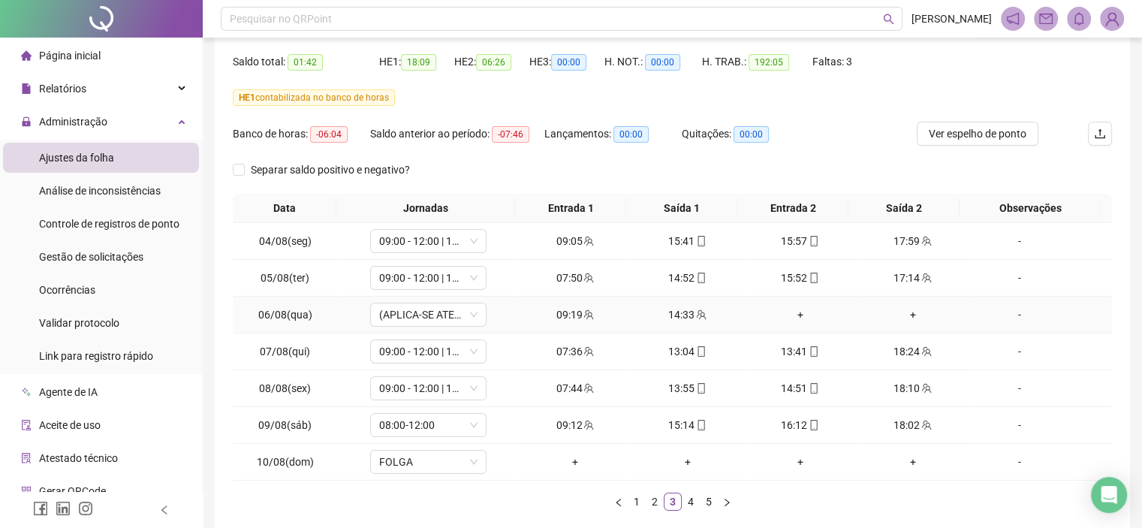
scroll to position [0, 0]
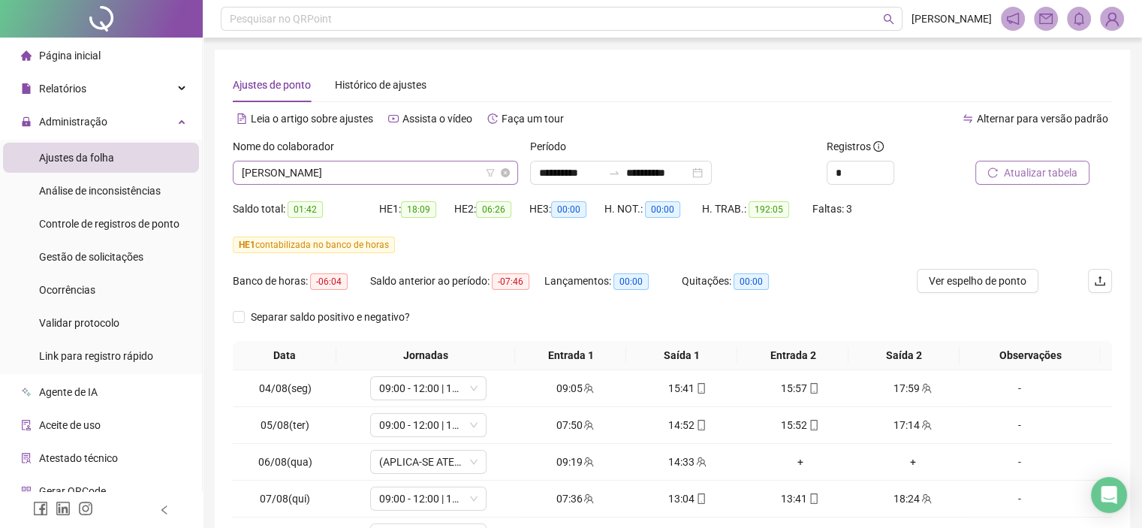
click at [315, 170] on span "DANIEL SANTIAGO FREIRE" at bounding box center [375, 172] width 267 height 23
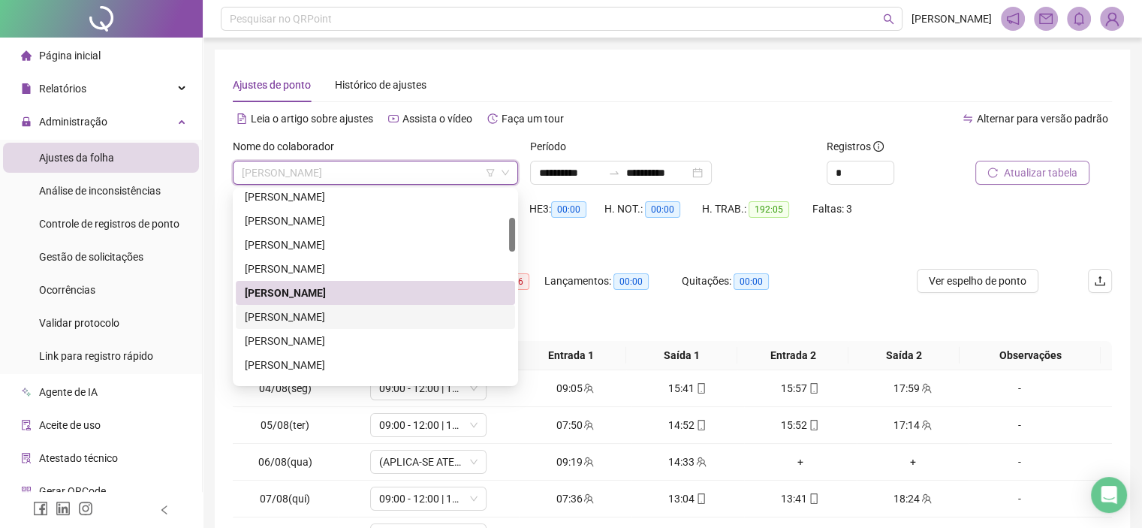
click at [319, 317] on div "DANTON GARCIA ALVES" at bounding box center [375, 317] width 261 height 17
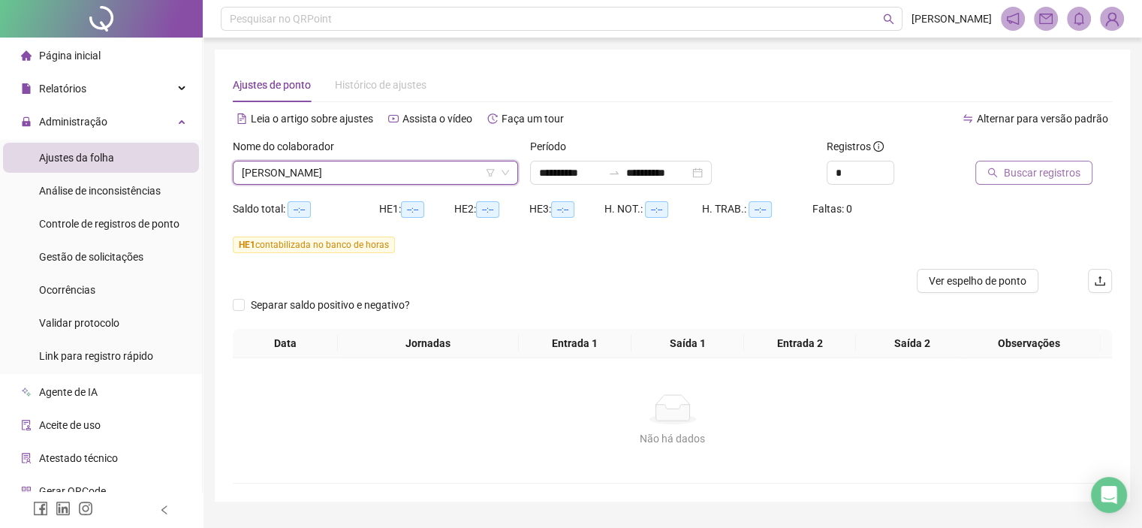
click at [1034, 170] on span "Buscar registros" at bounding box center [1042, 172] width 77 height 17
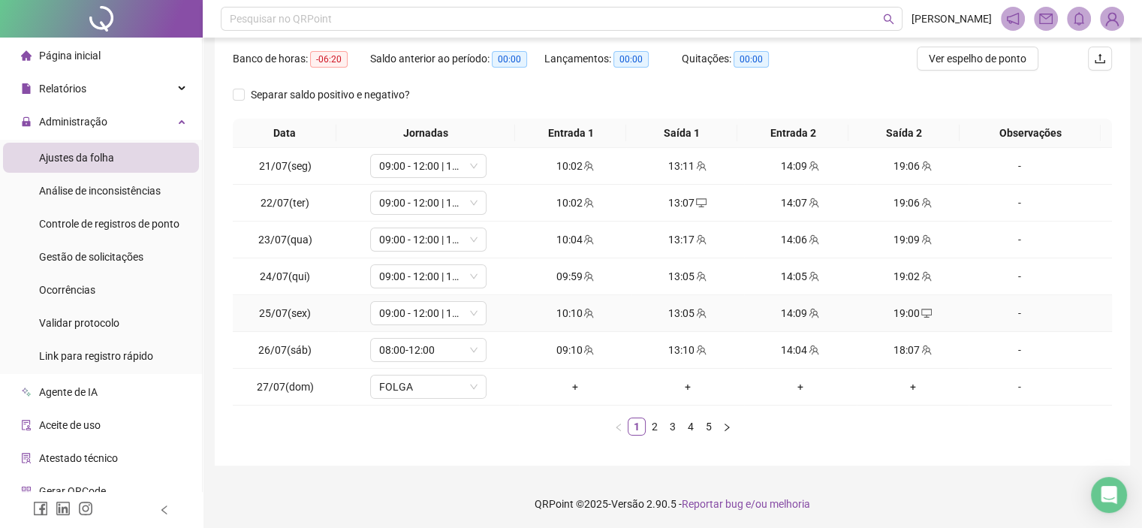
scroll to position [223, 0]
click at [659, 427] on link "2" at bounding box center [655, 426] width 17 height 17
click at [674, 430] on link "3" at bounding box center [673, 426] width 17 height 17
click at [688, 425] on link "4" at bounding box center [691, 426] width 17 height 17
click at [705, 428] on link "5" at bounding box center [709, 426] width 17 height 17
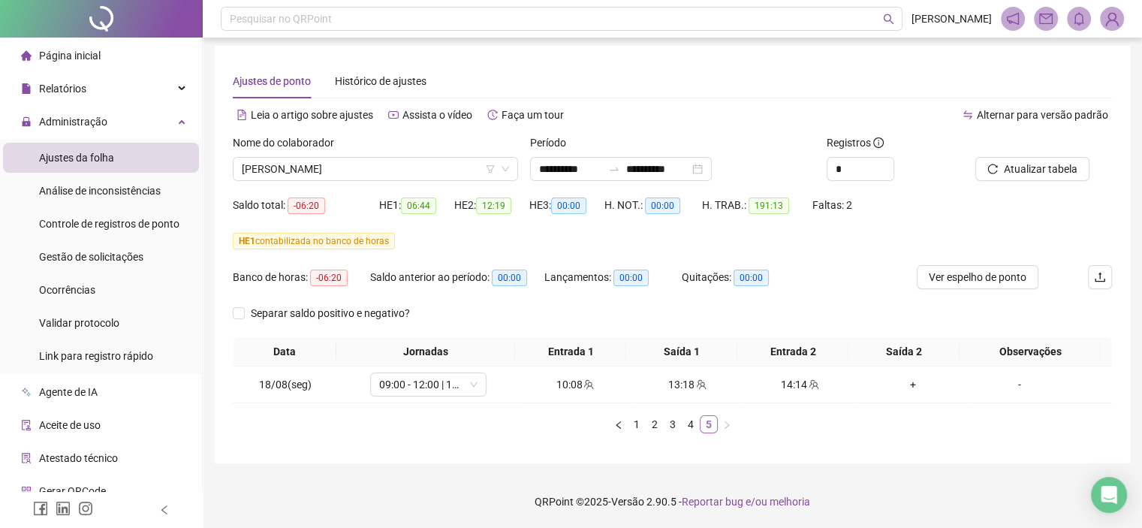
scroll to position [3, 0]
click at [363, 179] on span "DANTON GARCIA ALVES" at bounding box center [375, 169] width 267 height 23
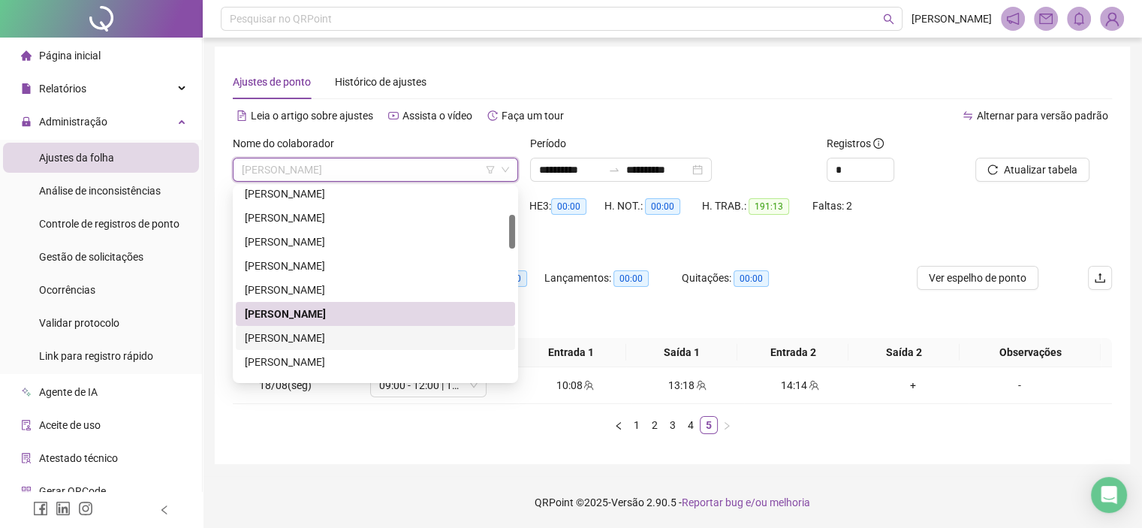
click at [312, 339] on div "DAVI DANIEL SILVA GONCALVES DE OLIVEIRA" at bounding box center [375, 338] width 261 height 17
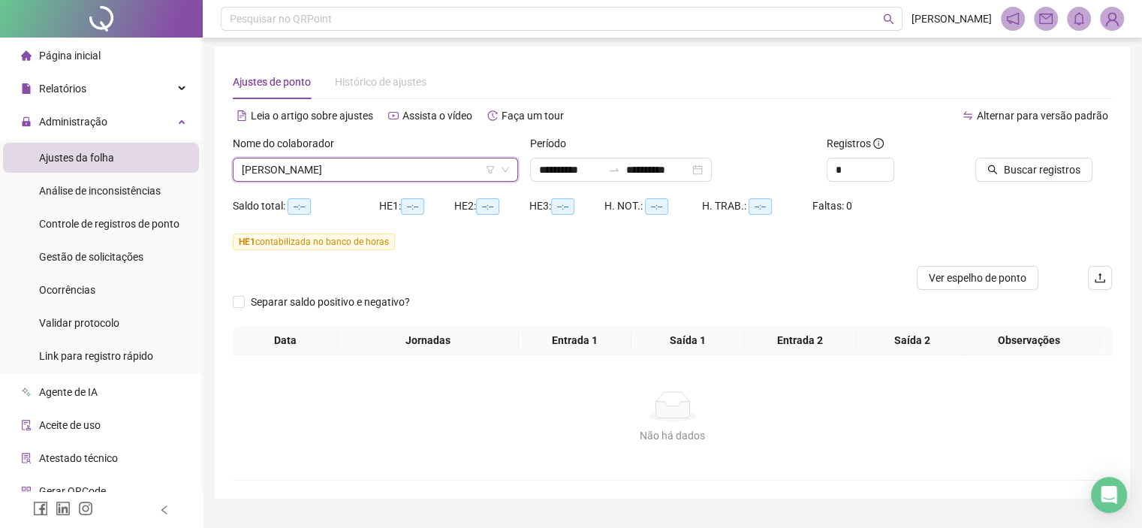
click at [997, 173] on icon "search" at bounding box center [993, 170] width 10 height 10
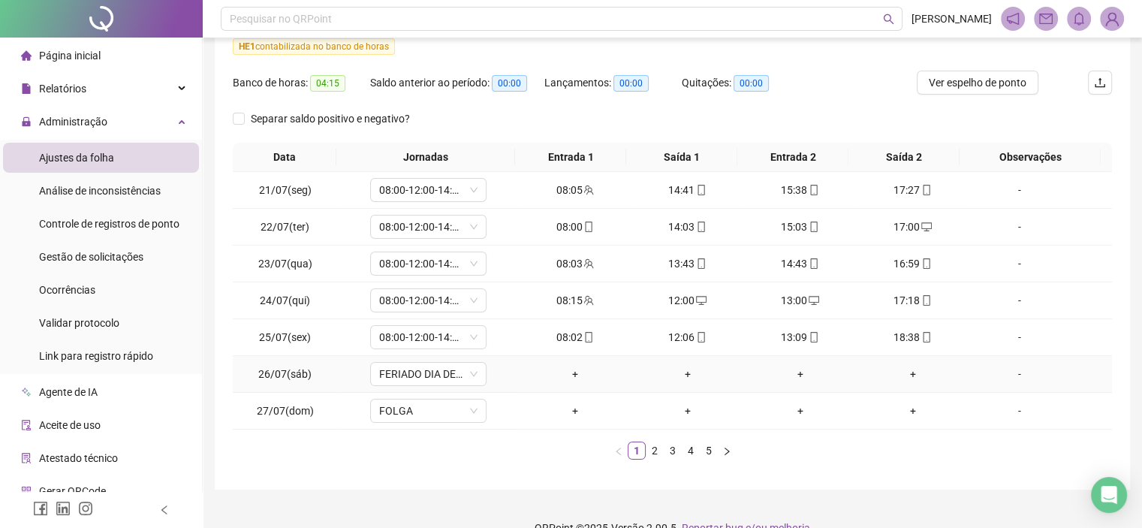
scroll to position [223, 0]
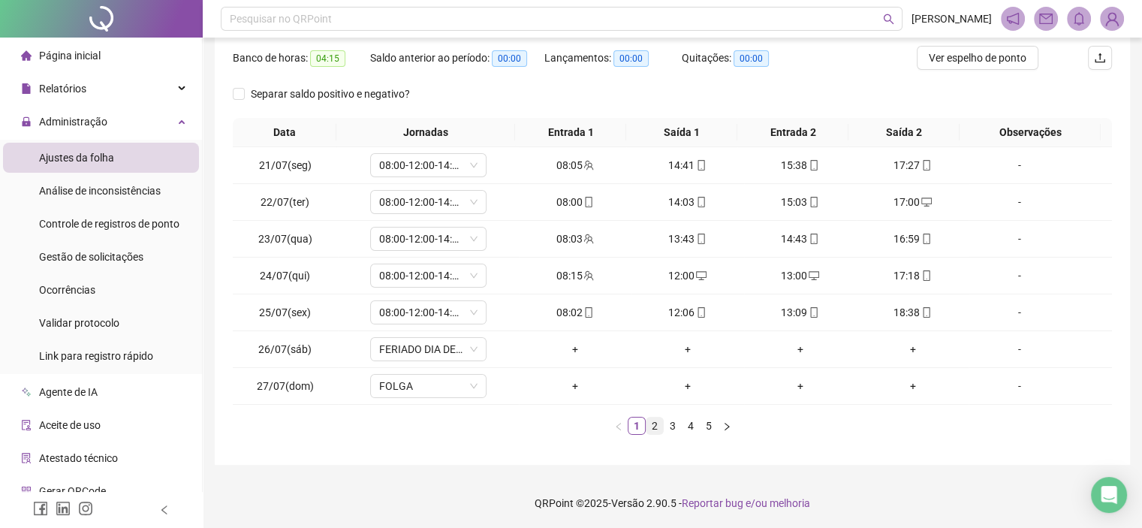
click at [650, 430] on link "2" at bounding box center [655, 426] width 17 height 17
click at [677, 423] on link "3" at bounding box center [673, 426] width 17 height 17
click at [688, 424] on link "4" at bounding box center [691, 426] width 17 height 17
click at [706, 429] on link "5" at bounding box center [709, 426] width 17 height 17
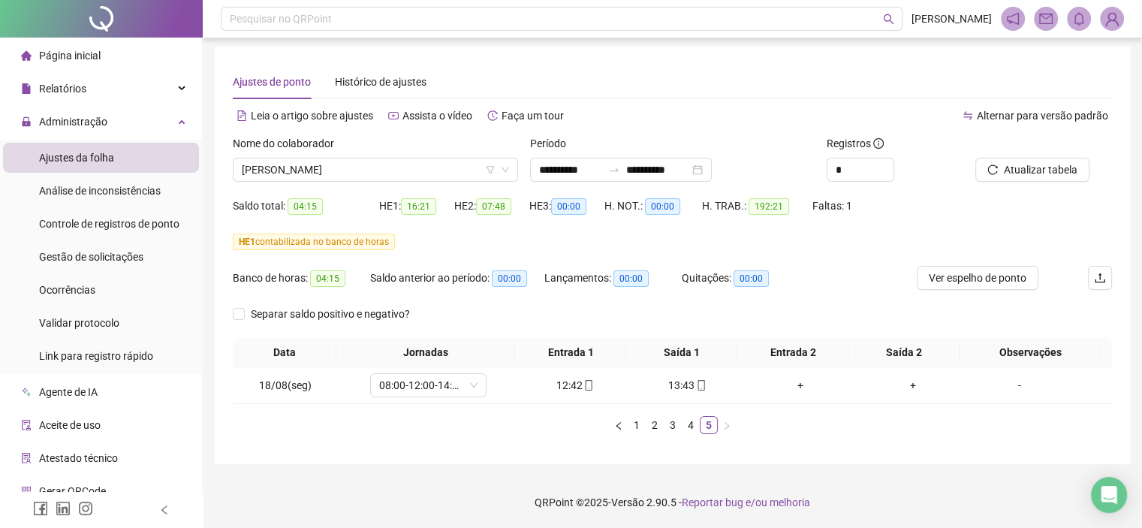
click at [321, 185] on div "Nome do colaborador DAVI DANIEL SILVA GONCALVES DE OLIVEIRA" at bounding box center [375, 164] width 297 height 59
click at [309, 173] on div "Nome do colaborador DAVI DANIEL SILVA GONCALVES DE OLIVEIRA" at bounding box center [375, 164] width 297 height 59
click at [309, 173] on span "DAVI DANIEL SILVA GONCALVES DE OLIVEIRA" at bounding box center [375, 169] width 267 height 23
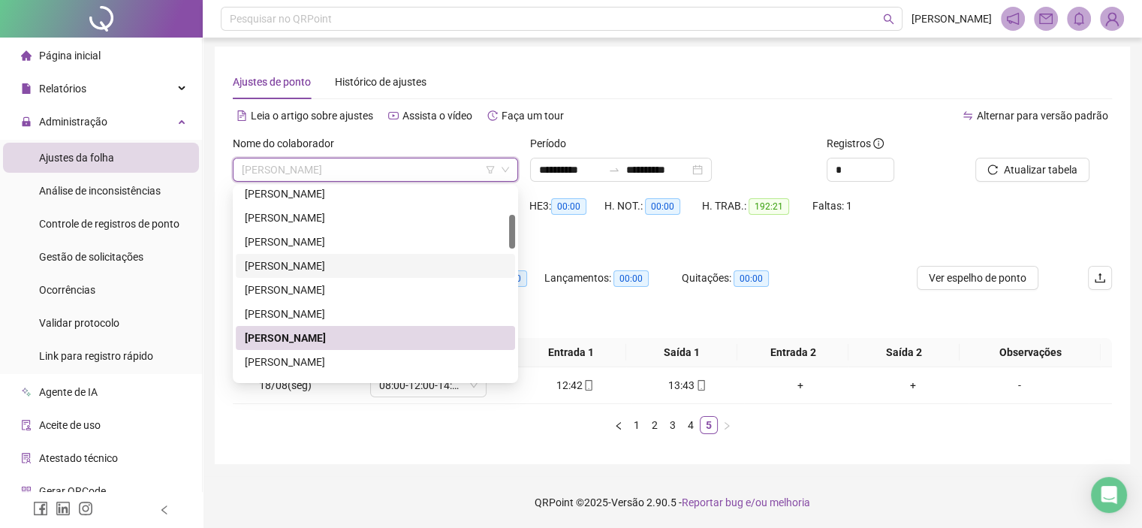
scroll to position [225, 0]
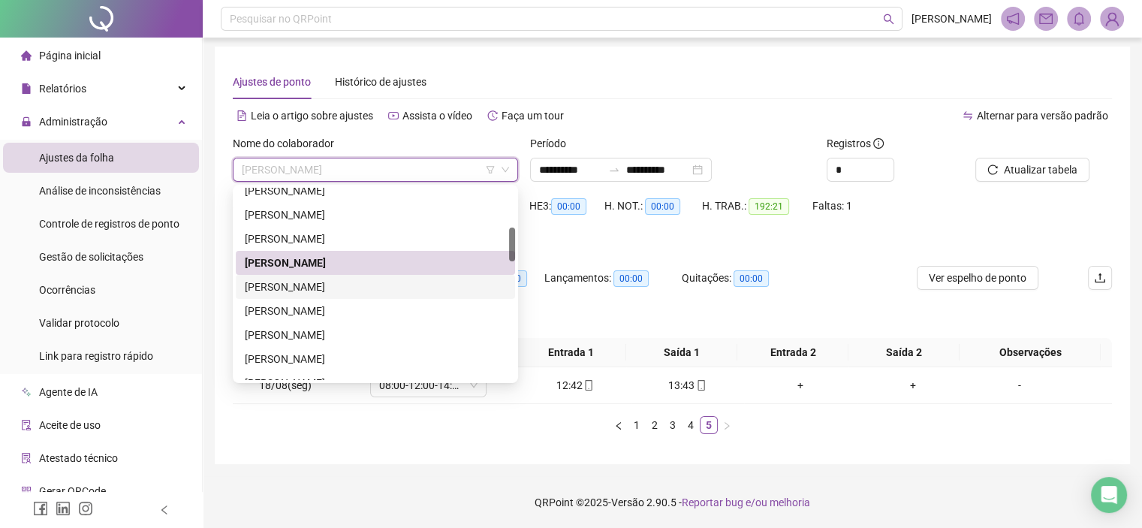
click at [297, 293] on div "DHERVESON RIBEIRO DE SOUZA" at bounding box center [375, 287] width 261 height 17
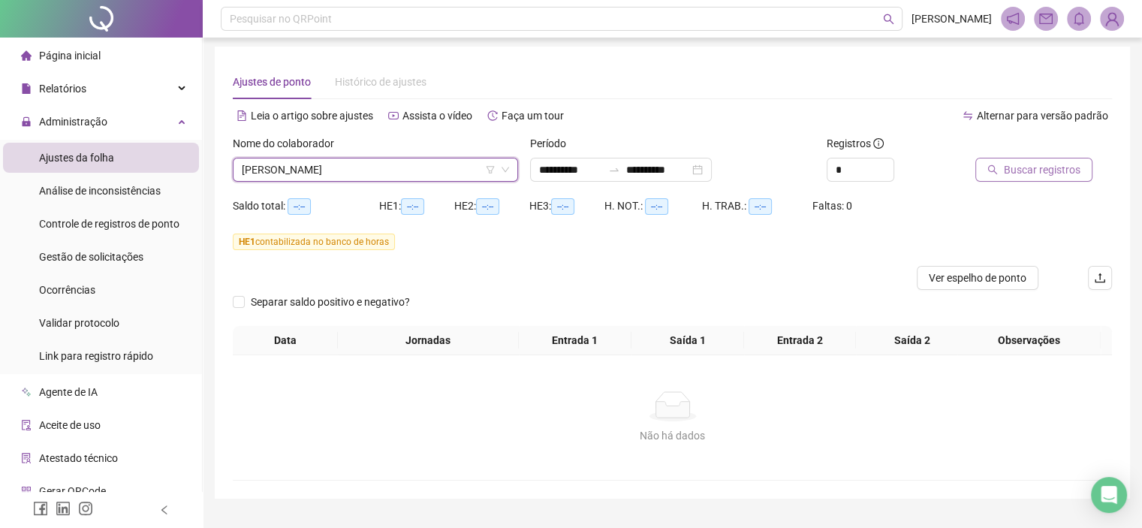
click at [1036, 175] on button "Buscar registros" at bounding box center [1034, 170] width 117 height 24
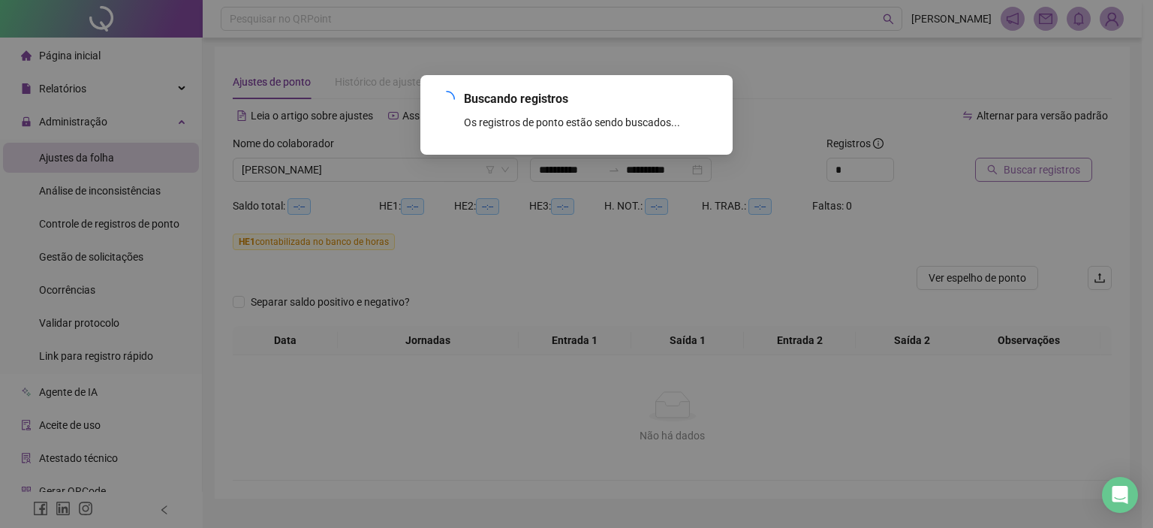
click at [1033, 172] on div "Buscando registros Os registros de ponto estão sendo buscados... OK" at bounding box center [576, 264] width 1153 height 528
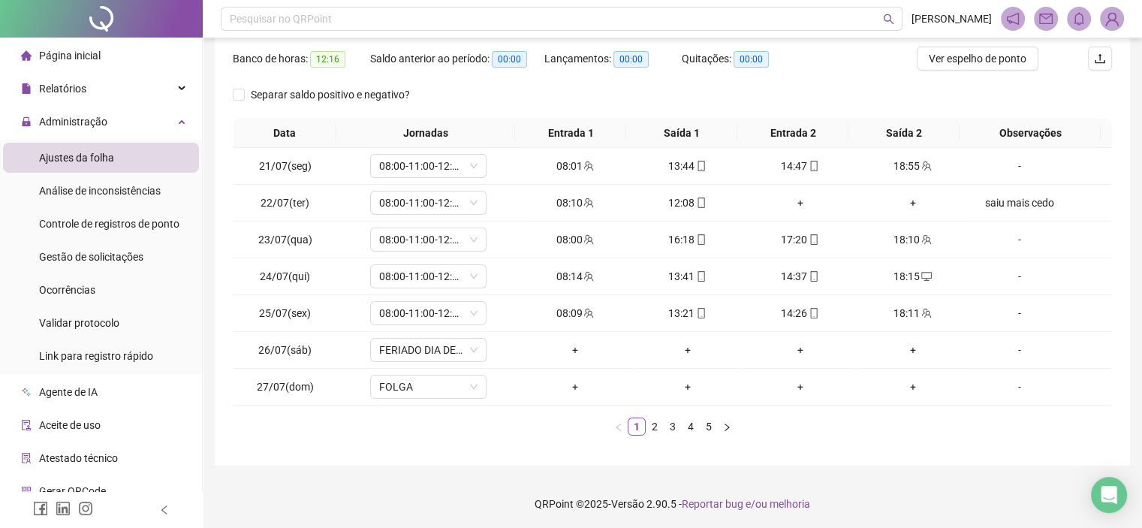
scroll to position [223, 0]
click at [652, 420] on link "2" at bounding box center [655, 426] width 17 height 17
click at [665, 426] on link "3" at bounding box center [673, 426] width 17 height 17
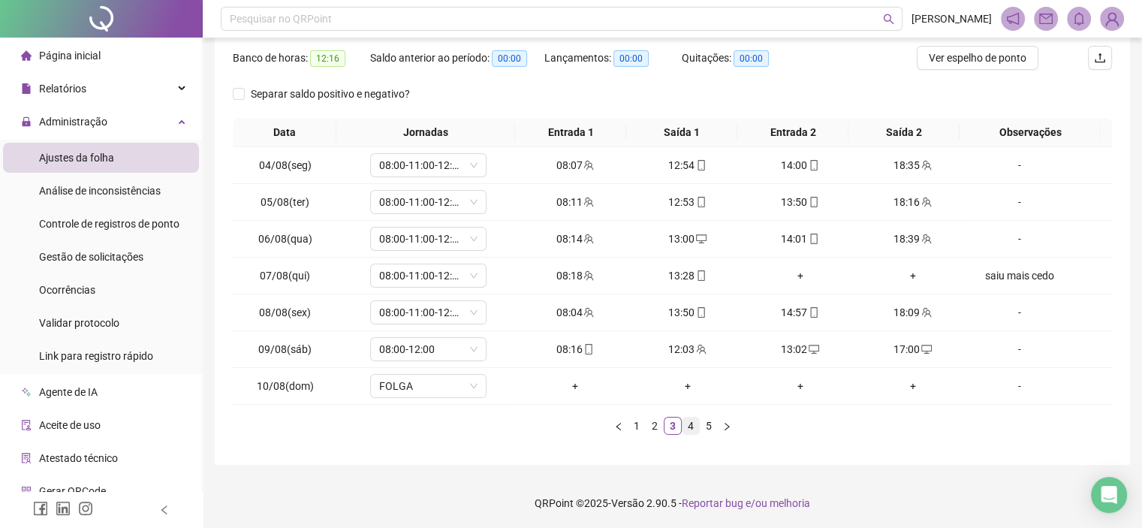
click at [688, 422] on link "4" at bounding box center [691, 426] width 17 height 17
click at [702, 425] on link "5" at bounding box center [709, 426] width 17 height 17
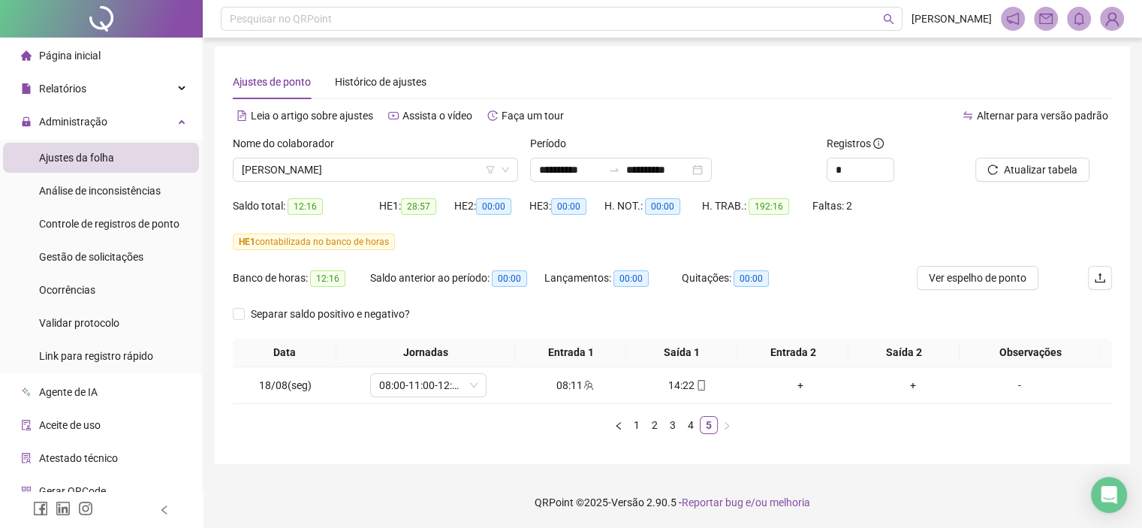
click at [287, 186] on div "Nome do colaborador DHERVESON RIBEIRO DE SOUZA" at bounding box center [375, 164] width 297 height 59
click at [287, 172] on span "DHERVESON RIBEIRO DE SOUZA" at bounding box center [375, 169] width 267 height 23
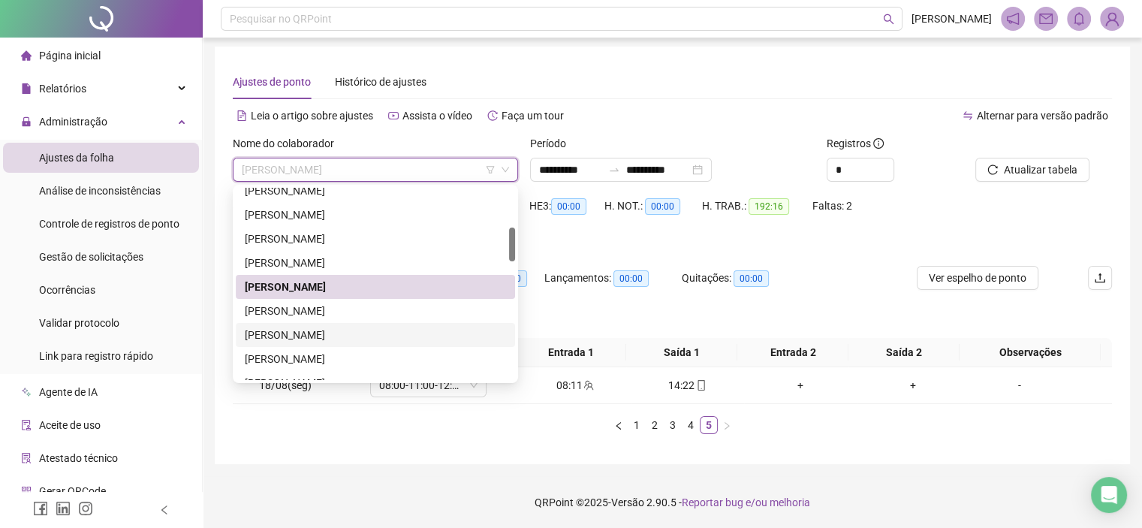
click at [277, 324] on div "ERIK RIBEIRO DA SILVA" at bounding box center [375, 335] width 279 height 24
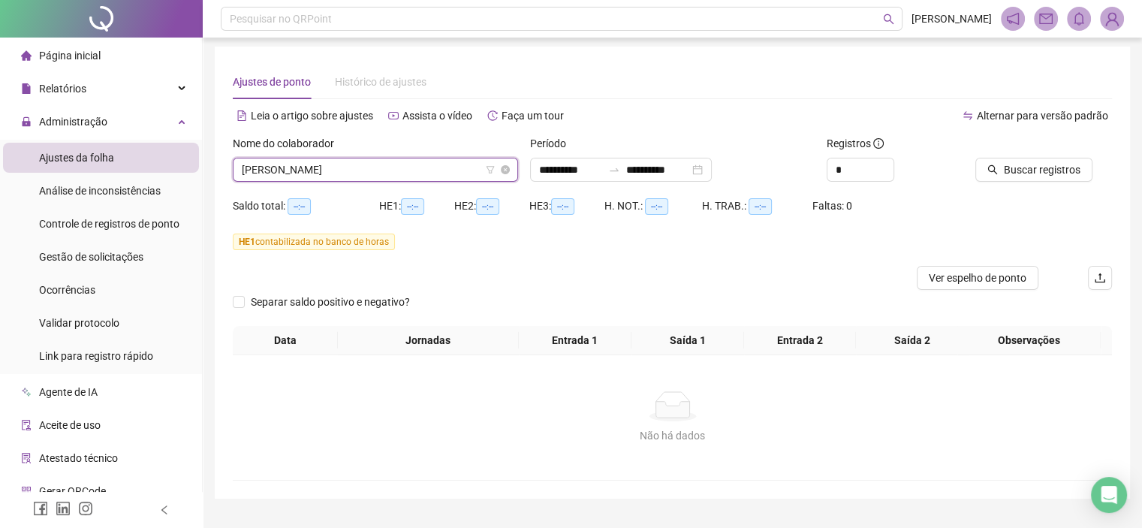
click at [312, 164] on span "ERIK RIBEIRO DA SILVA" at bounding box center [375, 169] width 267 height 23
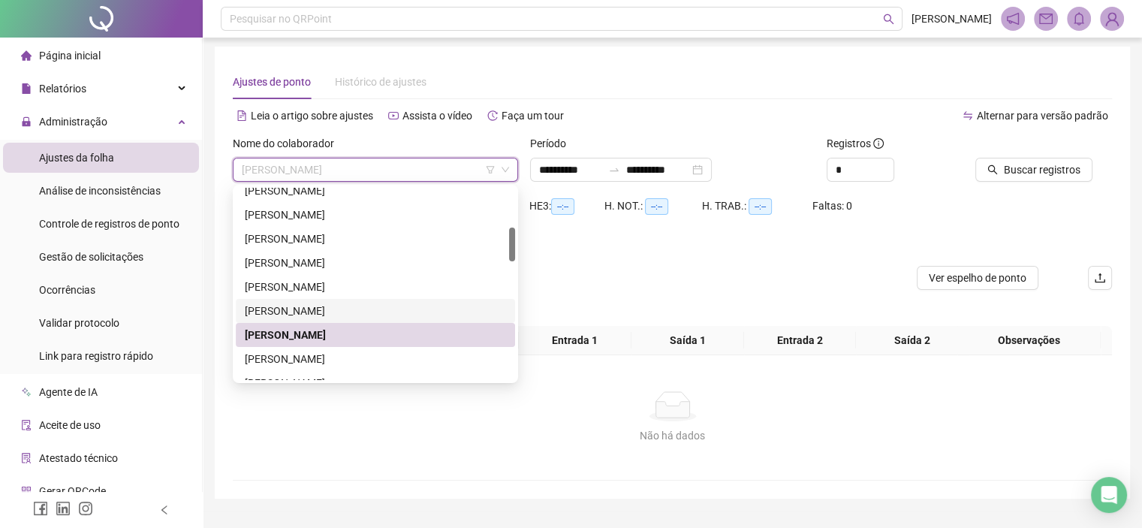
click at [304, 313] on div "DOUGLAS MODESTO DE SOUZA" at bounding box center [375, 311] width 261 height 17
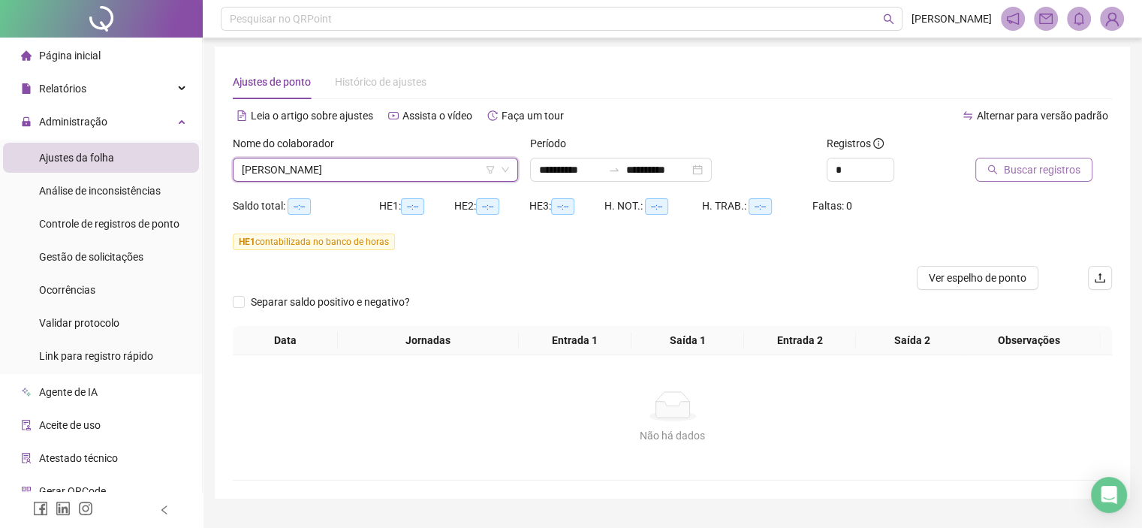
click at [1023, 158] on button "Buscar registros" at bounding box center [1034, 170] width 117 height 24
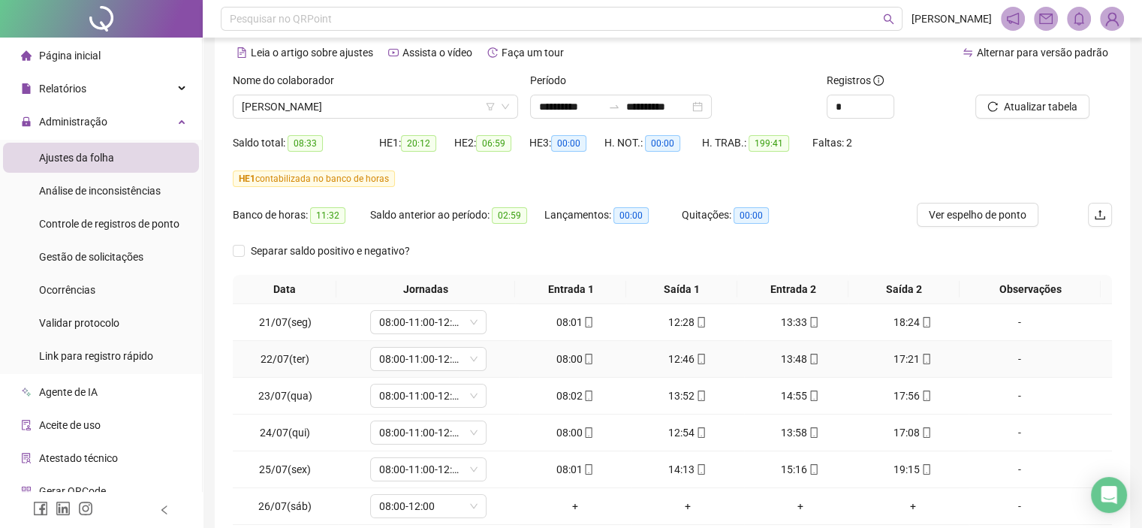
scroll to position [223, 0]
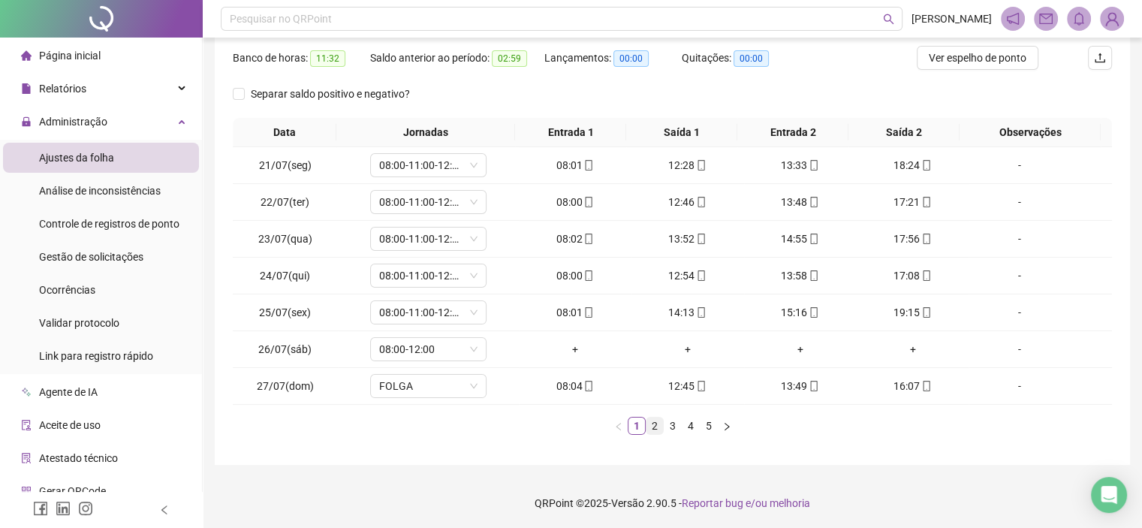
click at [652, 430] on link "2" at bounding box center [655, 426] width 17 height 17
click at [670, 427] on link "3" at bounding box center [673, 426] width 17 height 17
click at [694, 423] on link "4" at bounding box center [691, 426] width 17 height 17
click at [713, 423] on link "5" at bounding box center [709, 426] width 17 height 17
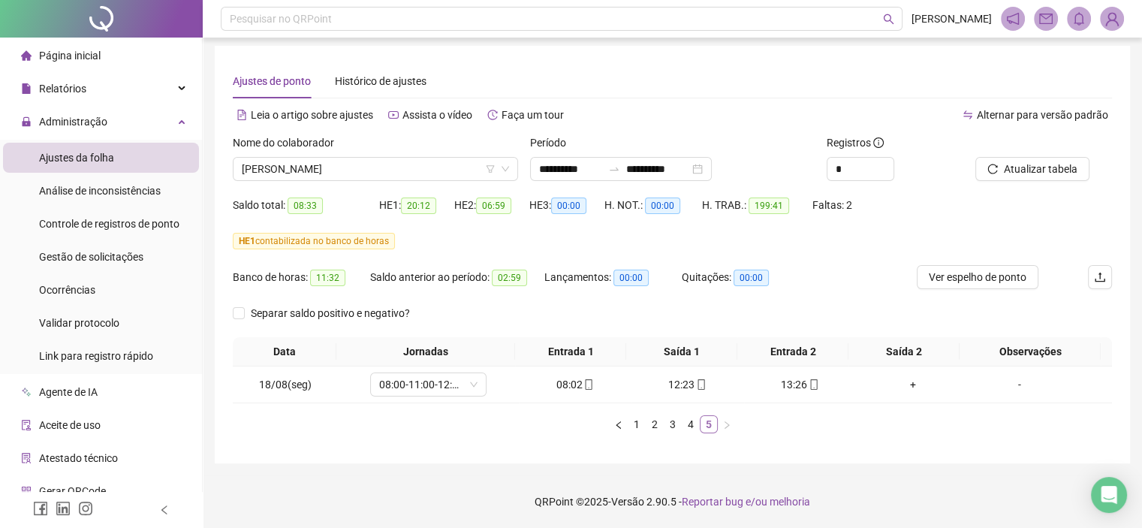
scroll to position [3, 0]
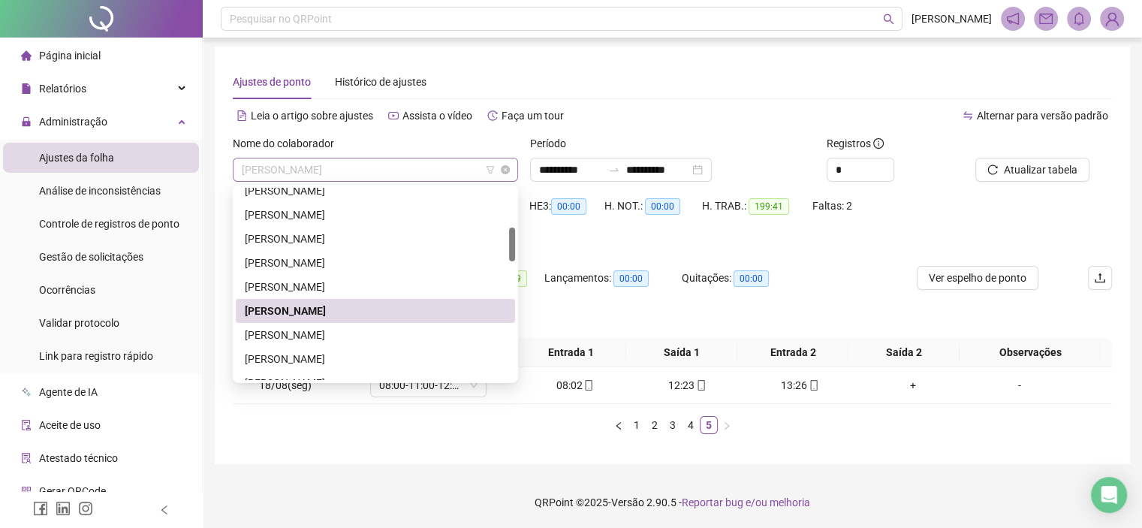
click at [249, 161] on span "DOUGLAS MODESTO DE SOUZA" at bounding box center [375, 169] width 267 height 23
click at [294, 325] on div "ERIK RIBEIRO DA SILVA" at bounding box center [375, 335] width 279 height 24
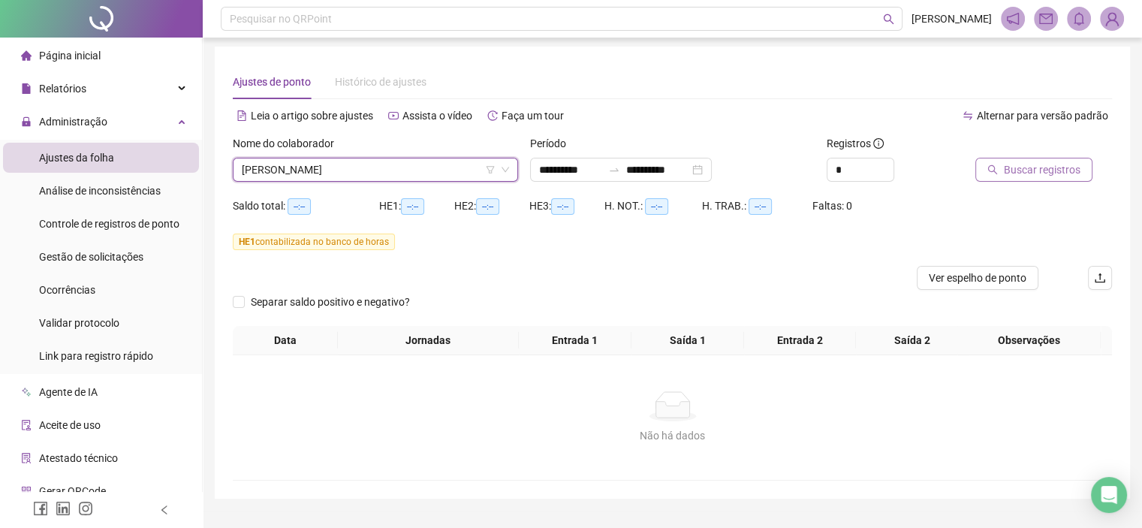
click at [1008, 177] on button "Buscar registros" at bounding box center [1034, 170] width 117 height 24
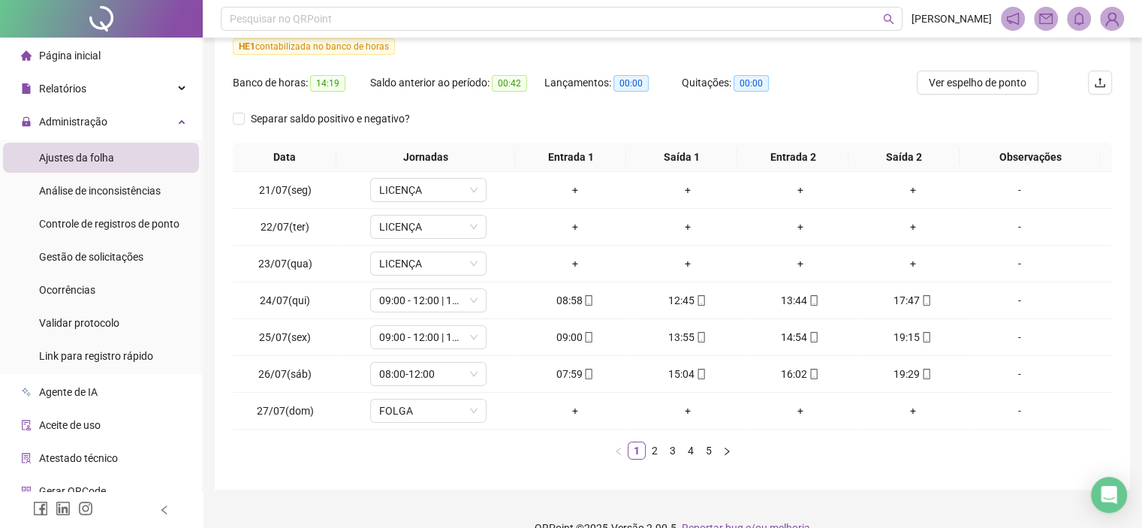
scroll to position [223, 0]
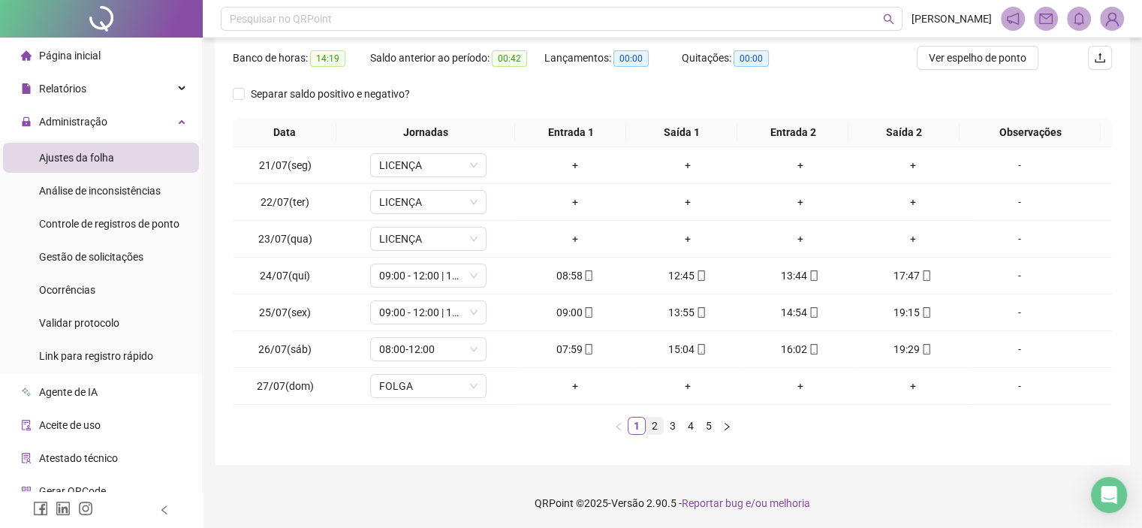
click at [658, 430] on link "2" at bounding box center [655, 426] width 17 height 17
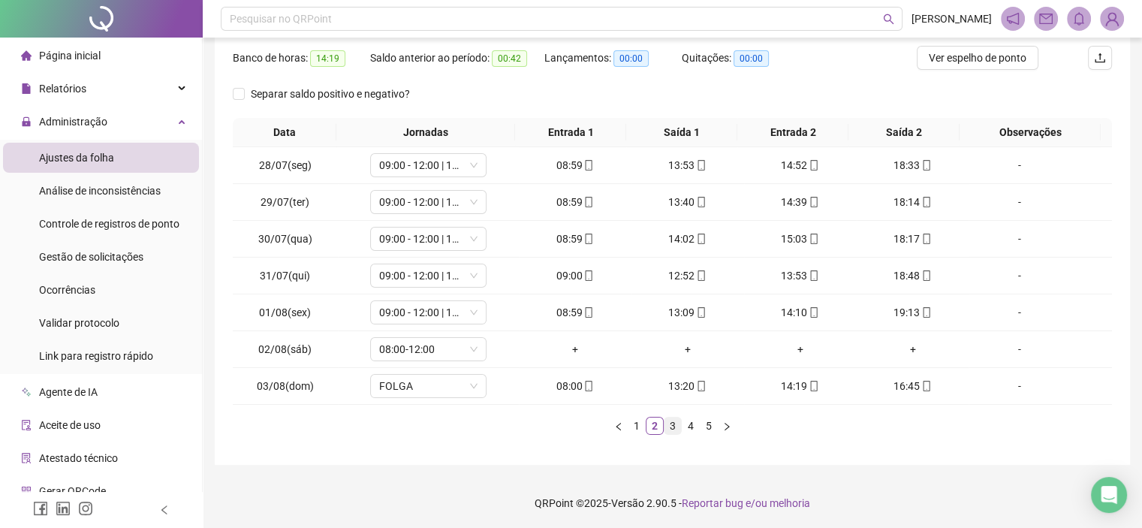
click at [668, 427] on link "3" at bounding box center [673, 426] width 17 height 17
click at [685, 425] on link "4" at bounding box center [691, 426] width 17 height 17
click at [710, 426] on link "5" at bounding box center [709, 426] width 17 height 17
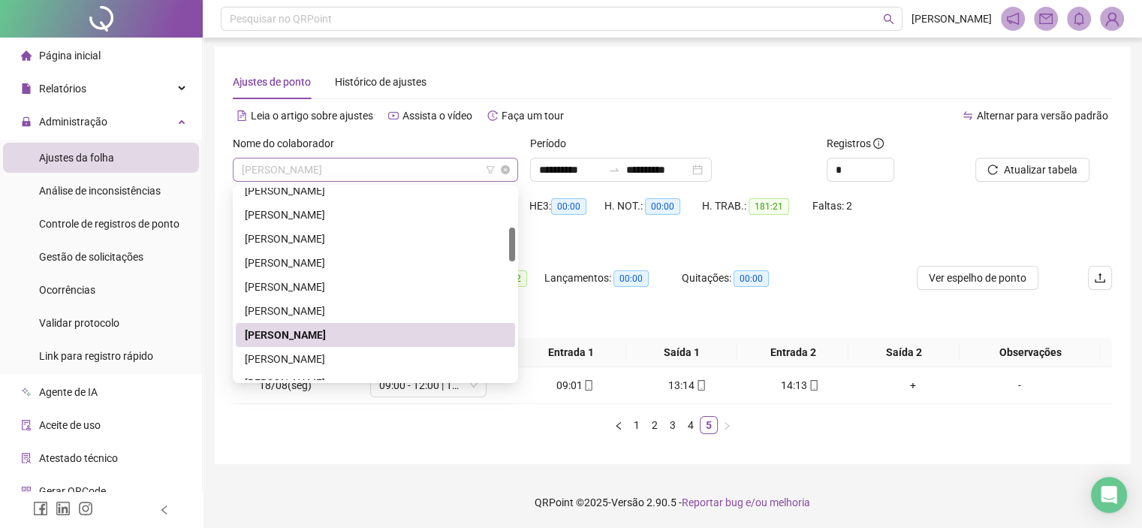
click at [394, 167] on span "ERIK RIBEIRO DA SILVA" at bounding box center [375, 169] width 267 height 23
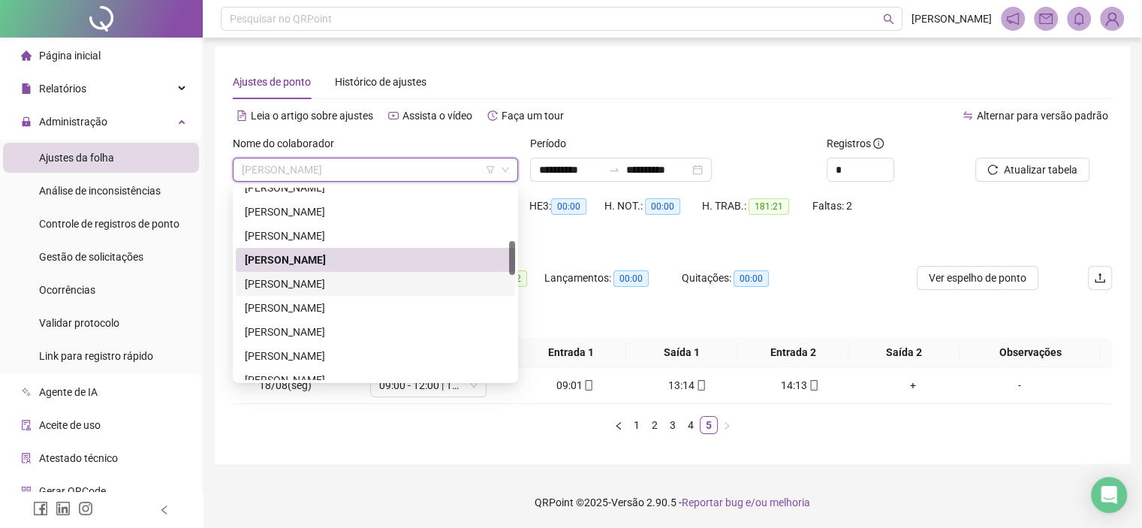
click at [300, 293] on div "FELIPE GOMES DA SILVA" at bounding box center [375, 284] width 279 height 24
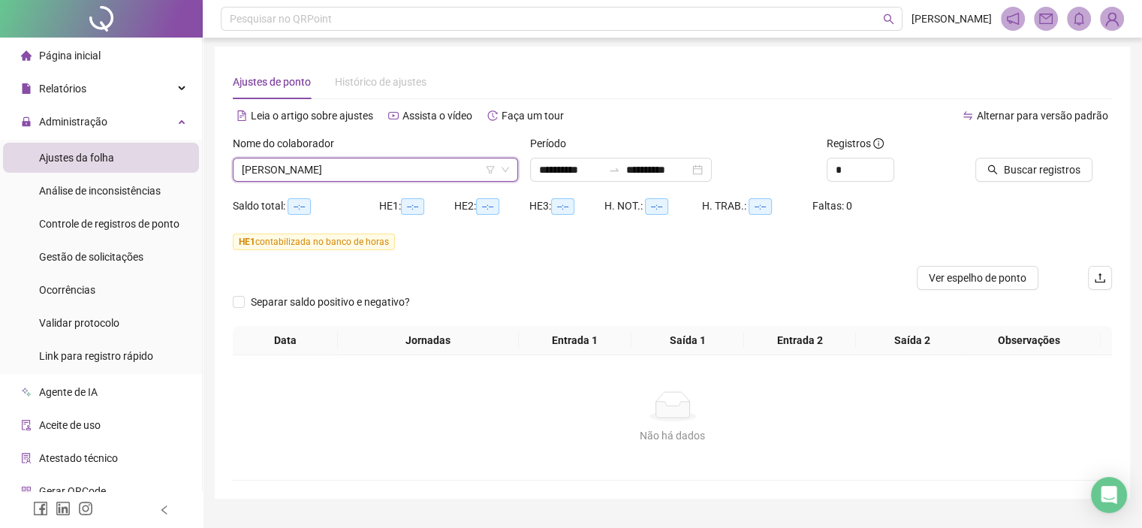
click at [1021, 182] on div "Buscar registros" at bounding box center [1044, 164] width 149 height 59
click at [1021, 171] on span "Buscar registros" at bounding box center [1042, 169] width 77 height 17
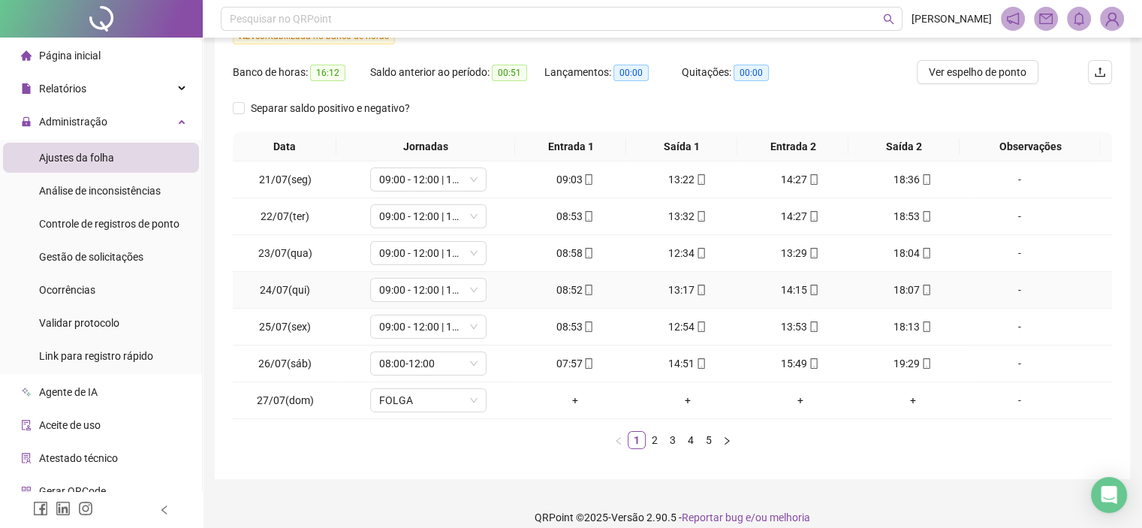
scroll to position [223, 0]
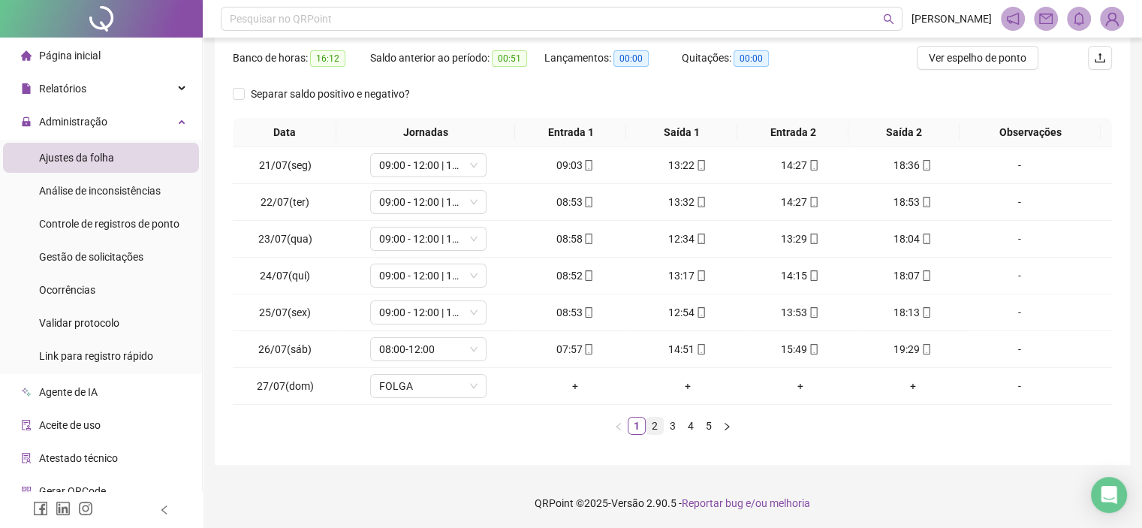
click at [648, 428] on link "2" at bounding box center [655, 426] width 17 height 17
click at [671, 430] on link "3" at bounding box center [673, 426] width 17 height 17
click at [690, 424] on link "4" at bounding box center [691, 426] width 17 height 17
click at [711, 424] on link "5" at bounding box center [709, 426] width 17 height 17
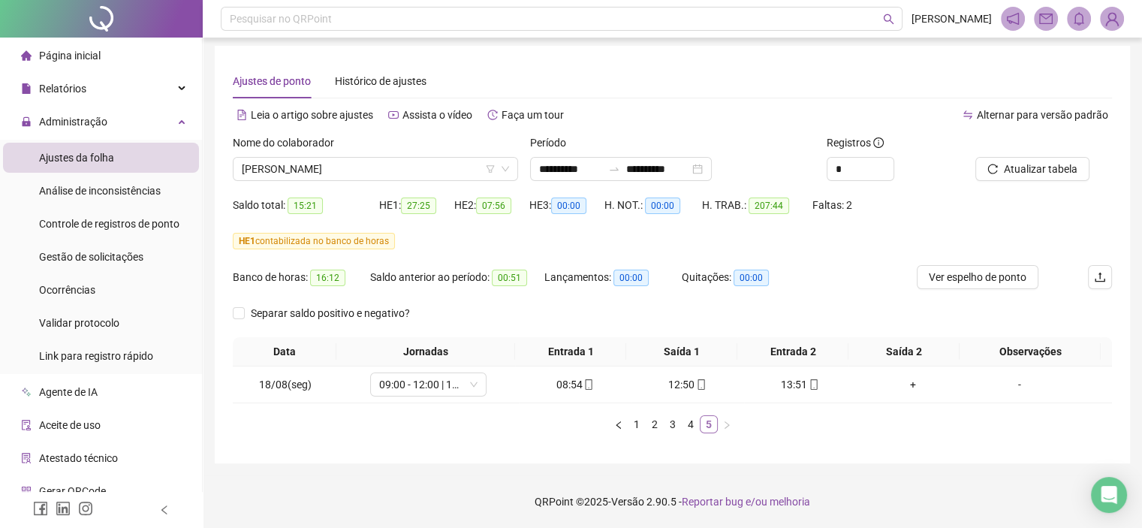
scroll to position [3, 0]
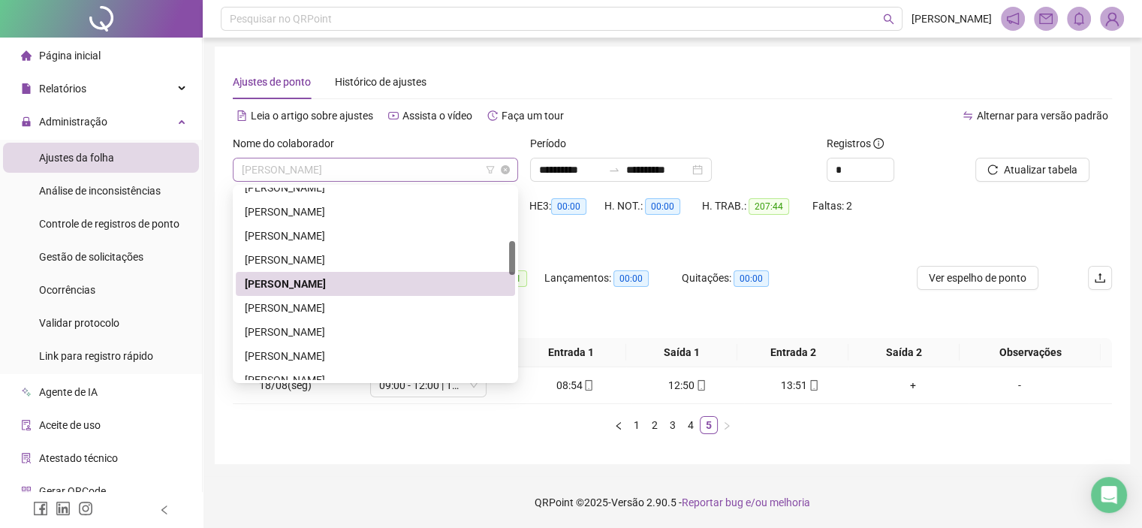
click at [348, 165] on span "FELIPE GOMES DA SILVA" at bounding box center [375, 169] width 267 height 23
click at [269, 313] on div "[PERSON_NAME]" at bounding box center [375, 308] width 261 height 17
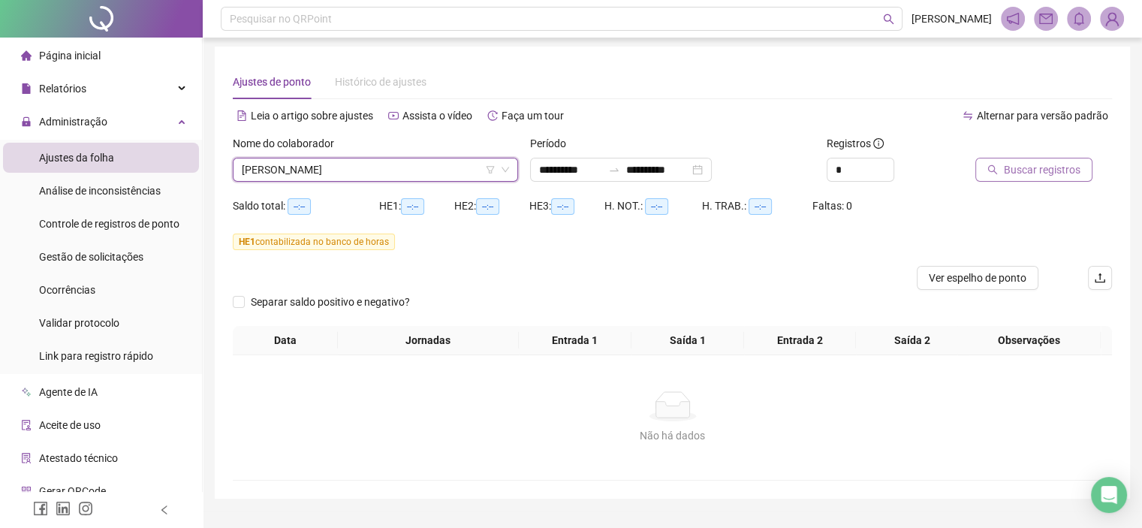
click at [1017, 168] on span "Buscar registros" at bounding box center [1042, 169] width 77 height 17
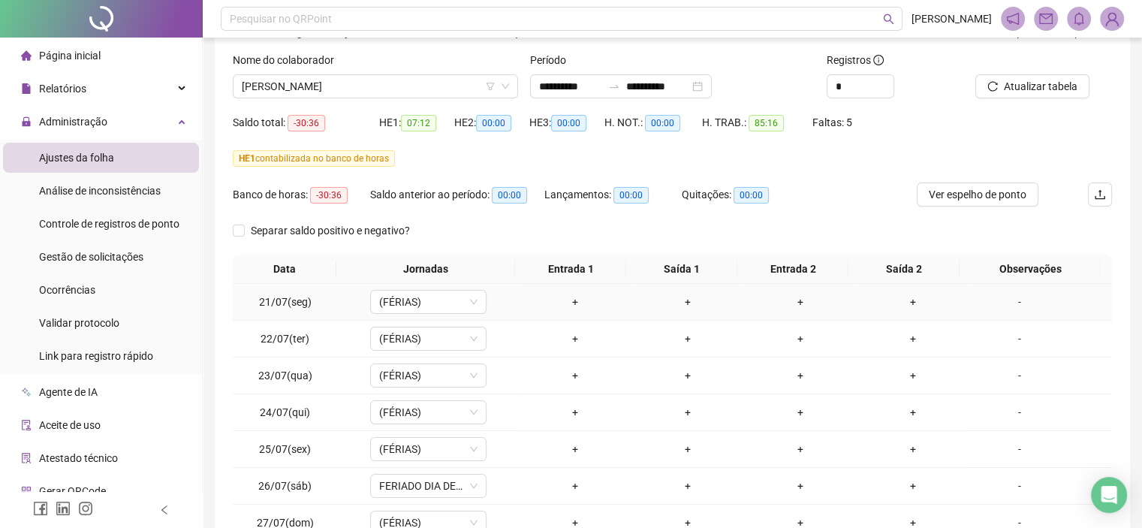
scroll to position [223, 0]
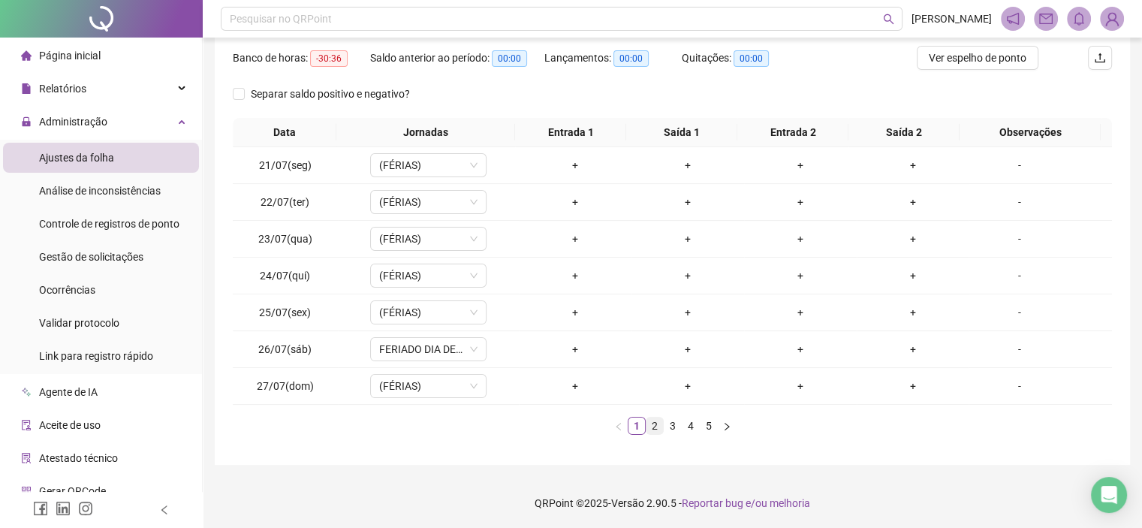
click at [656, 425] on link "2" at bounding box center [655, 426] width 17 height 17
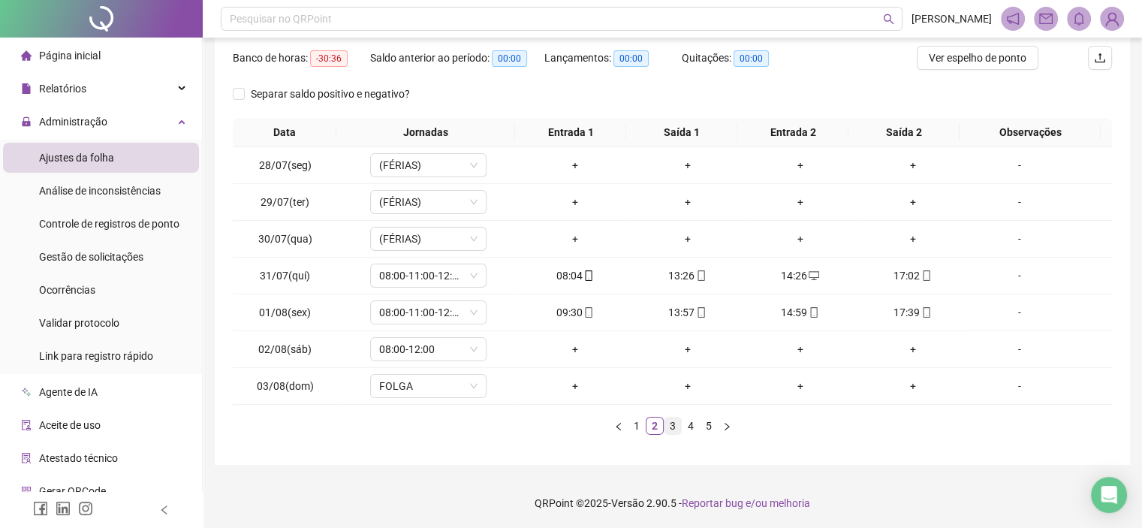
click at [673, 427] on link "3" at bounding box center [673, 426] width 17 height 17
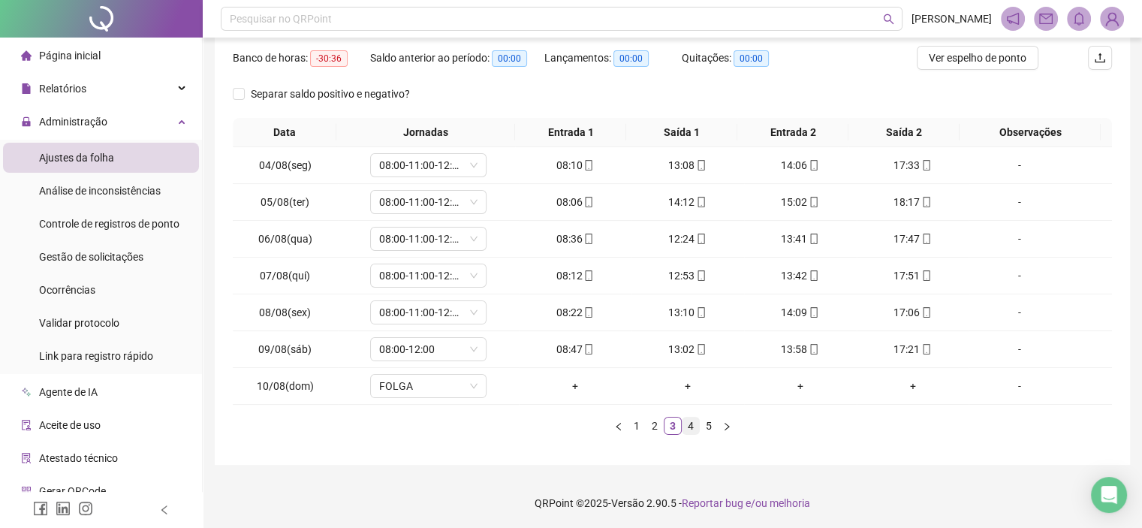
click at [692, 418] on link "4" at bounding box center [691, 426] width 17 height 17
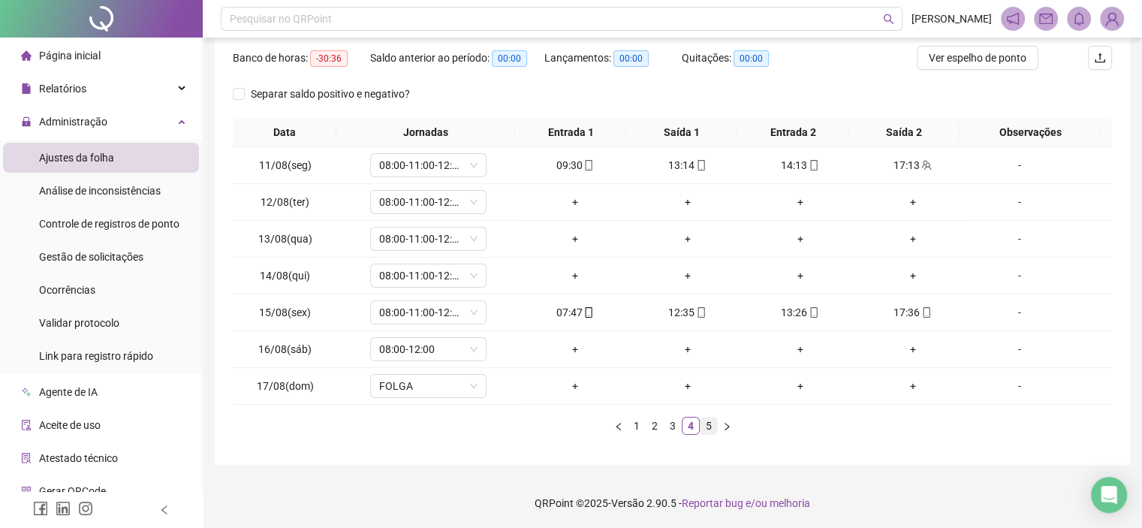
click at [711, 428] on link "5" at bounding box center [709, 426] width 17 height 17
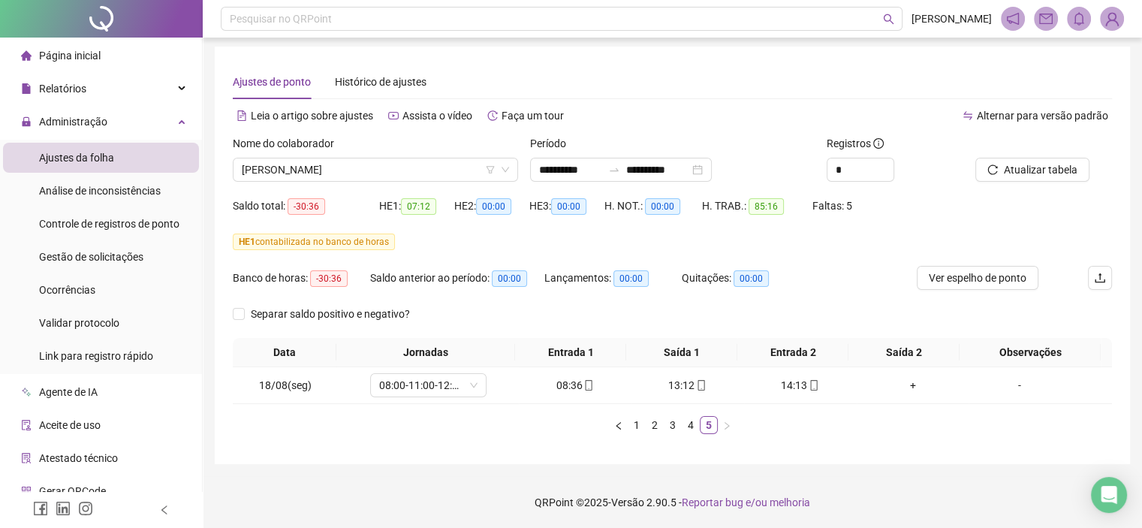
scroll to position [0, 0]
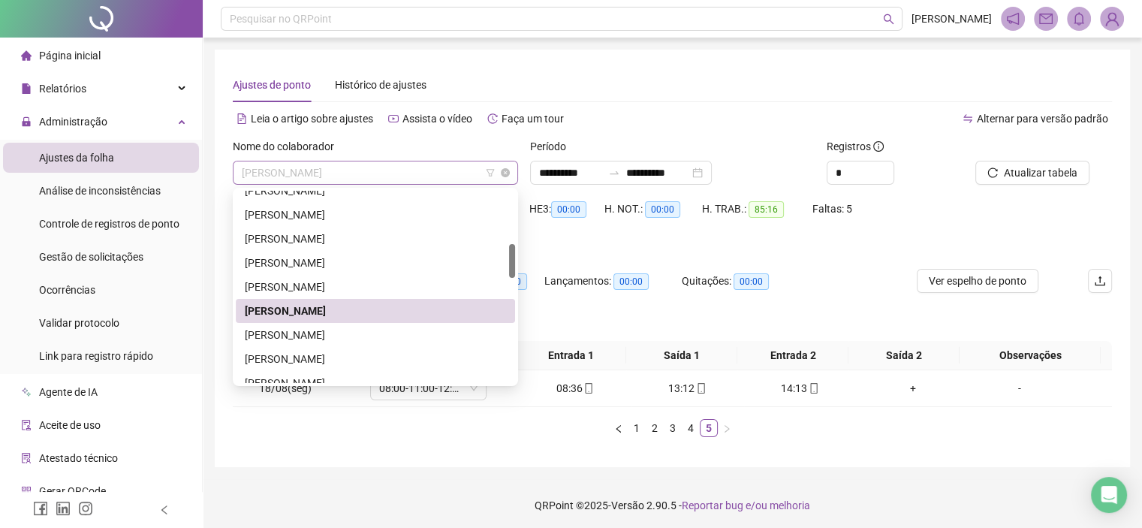
click at [357, 173] on span "[PERSON_NAME]" at bounding box center [375, 172] width 267 height 23
click at [303, 333] on div "FRANCIS ROGERIO MODESTO OLIVEIRA" at bounding box center [375, 335] width 261 height 17
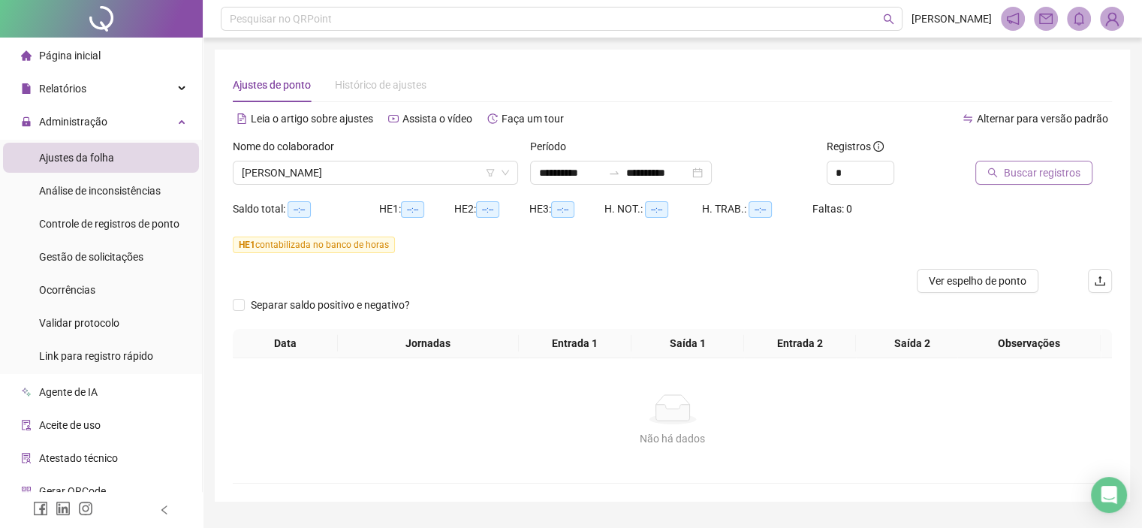
click at [1012, 182] on button "Buscar registros" at bounding box center [1034, 173] width 117 height 24
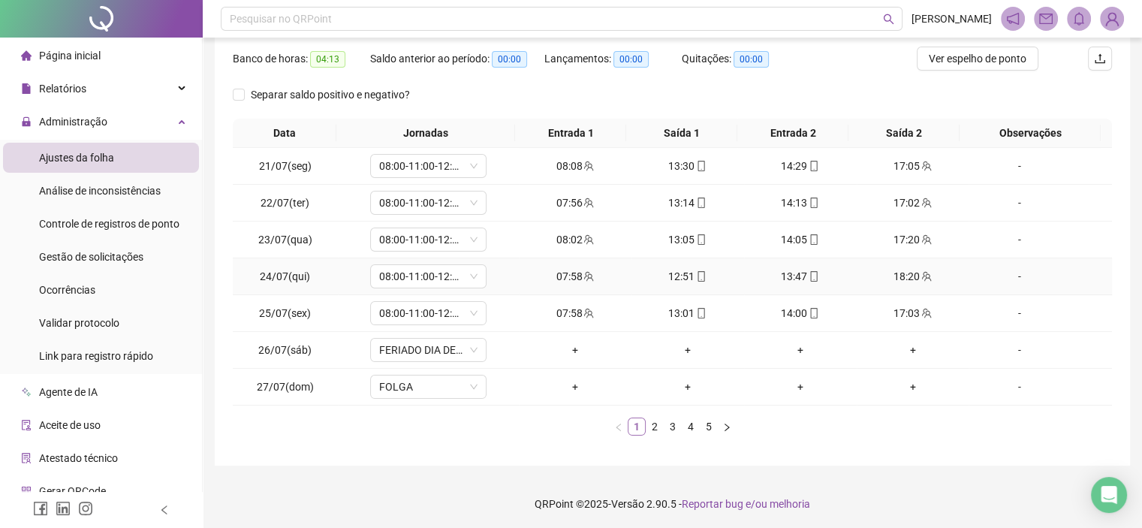
scroll to position [223, 0]
click at [660, 419] on link "2" at bounding box center [655, 426] width 17 height 17
click at [676, 428] on link "3" at bounding box center [673, 426] width 17 height 17
click at [686, 430] on link "4" at bounding box center [691, 426] width 17 height 17
click at [702, 429] on link "5" at bounding box center [709, 426] width 17 height 17
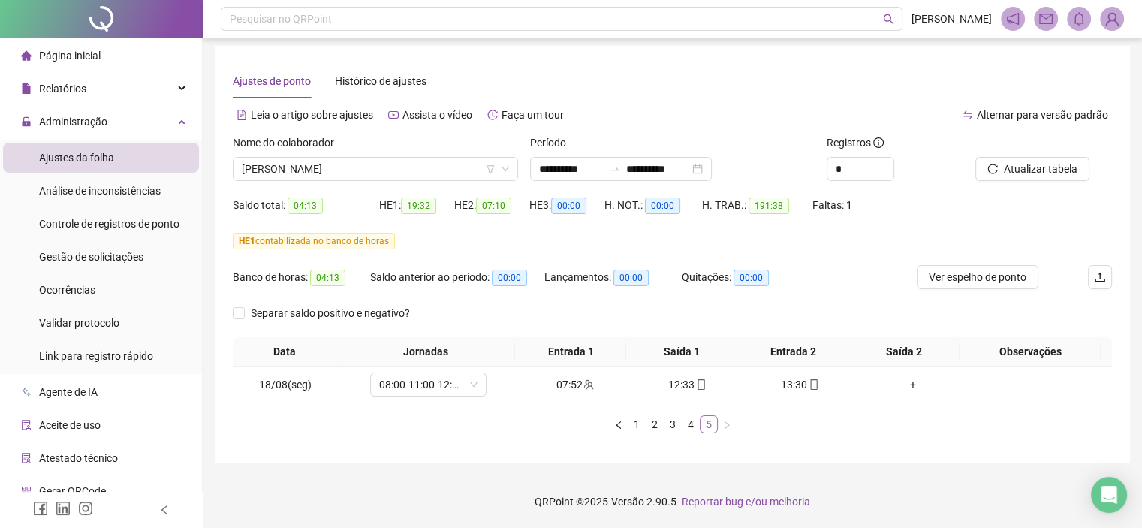
scroll to position [3, 0]
click at [350, 165] on span "FRANCIS ROGERIO MODESTO OLIVEIRA" at bounding box center [375, 169] width 267 height 23
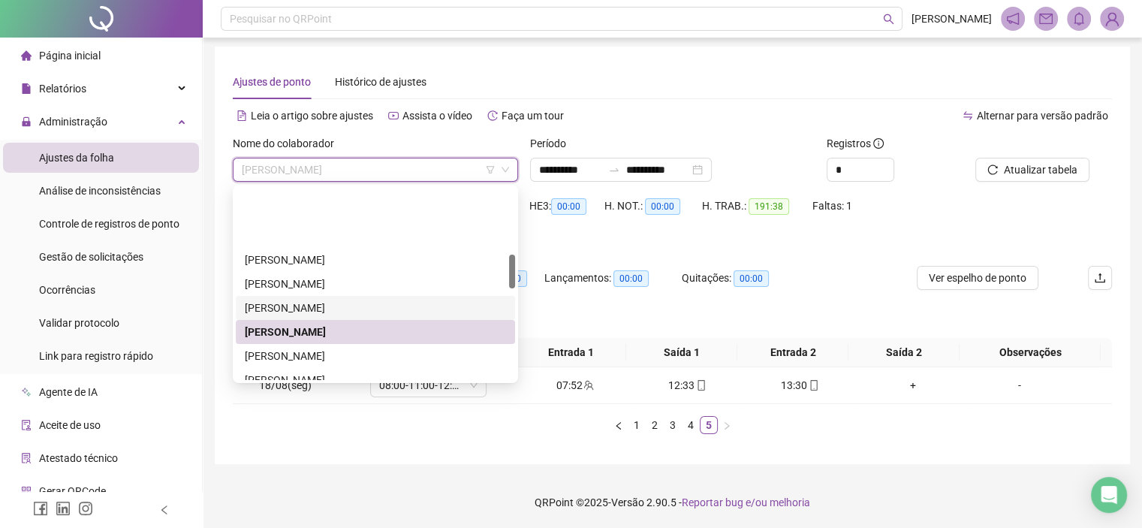
scroll to position [375, 0]
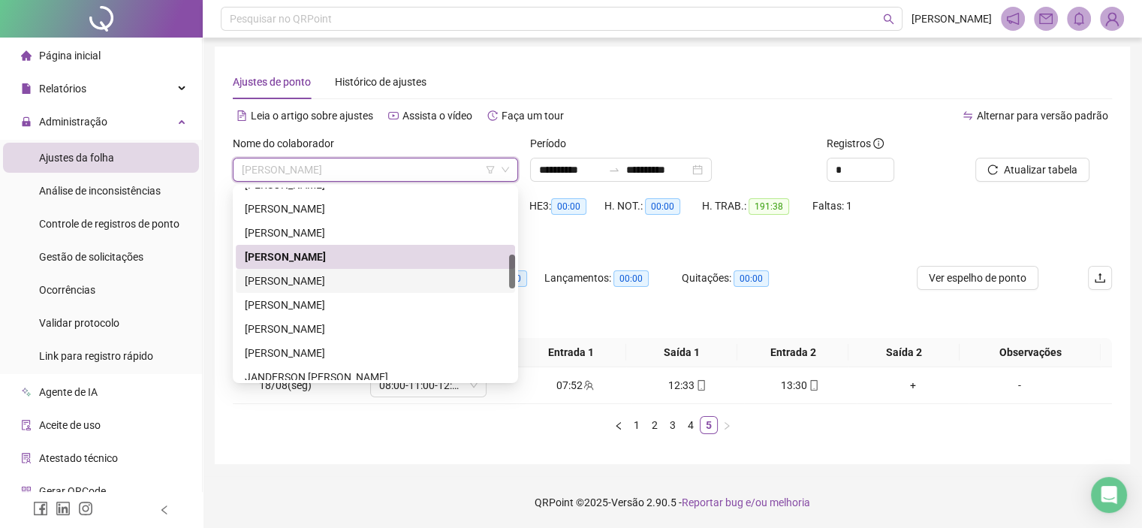
click at [295, 279] on div "GABRIELLY SANTOS SOUSA" at bounding box center [375, 281] width 261 height 17
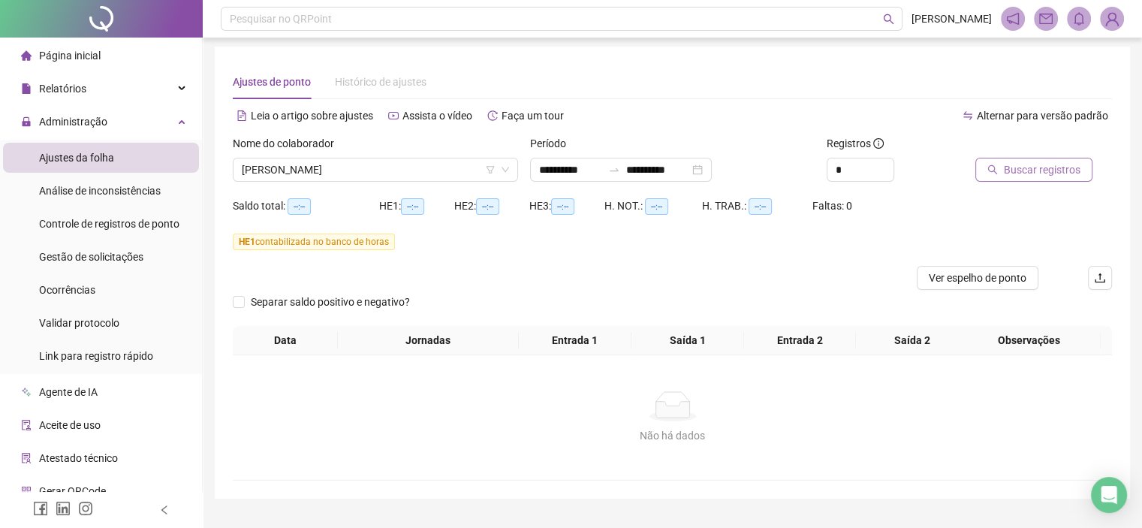
click at [1018, 175] on span "Buscar registros" at bounding box center [1042, 169] width 77 height 17
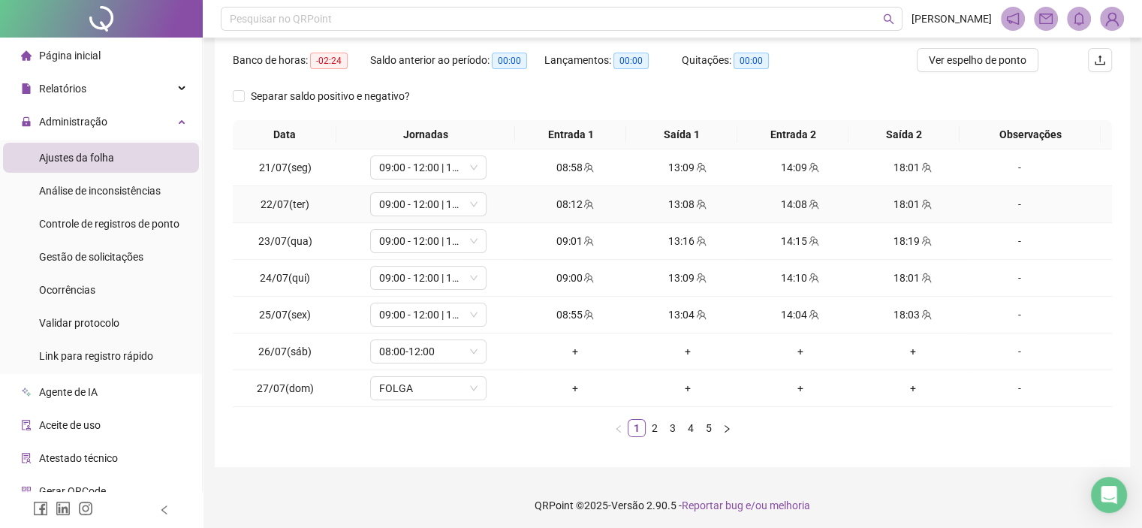
scroll to position [223, 0]
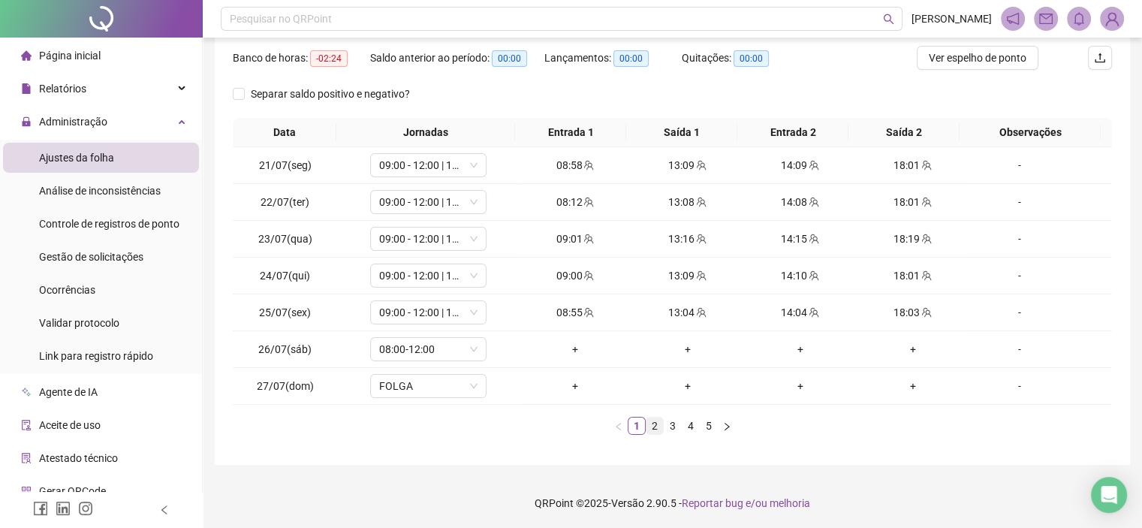
click at [655, 426] on link "2" at bounding box center [655, 426] width 17 height 17
click at [673, 424] on link "3" at bounding box center [673, 426] width 17 height 17
click at [688, 428] on link "4" at bounding box center [691, 426] width 17 height 17
click at [704, 426] on link "5" at bounding box center [709, 426] width 17 height 17
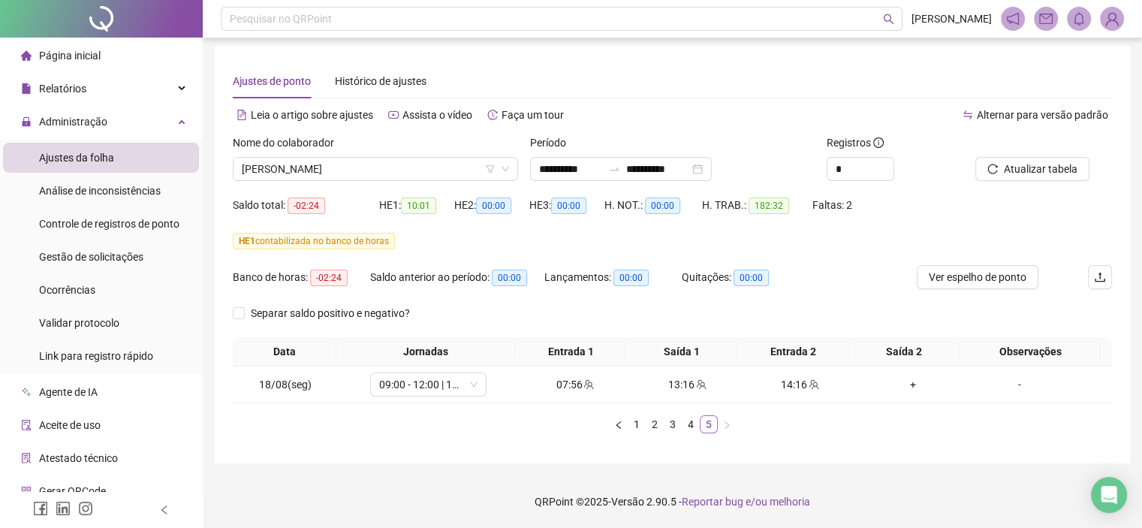
scroll to position [3, 0]
click at [585, 387] on icon "team" at bounding box center [589, 385] width 11 height 11
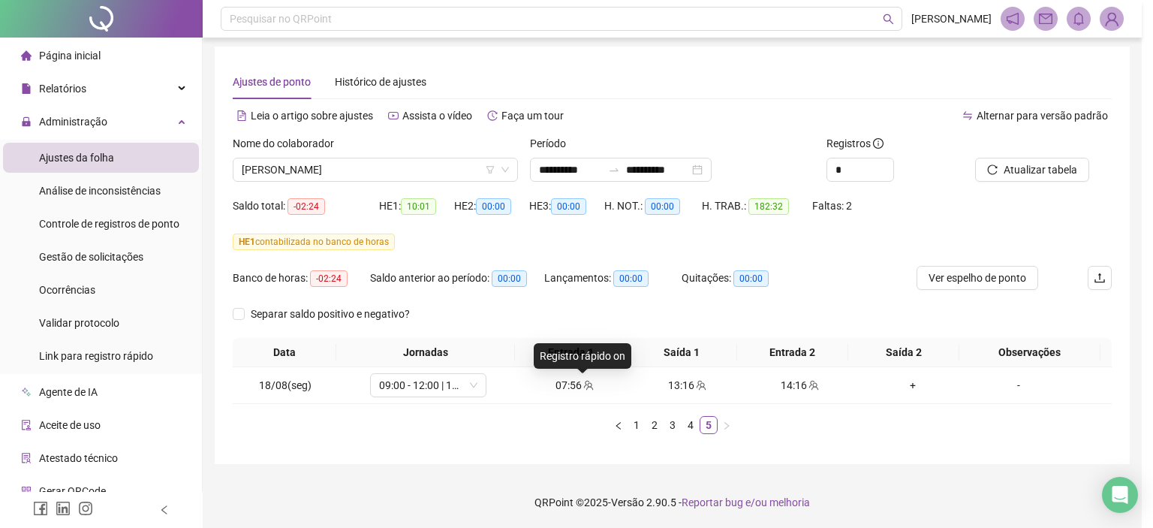
type input "**********"
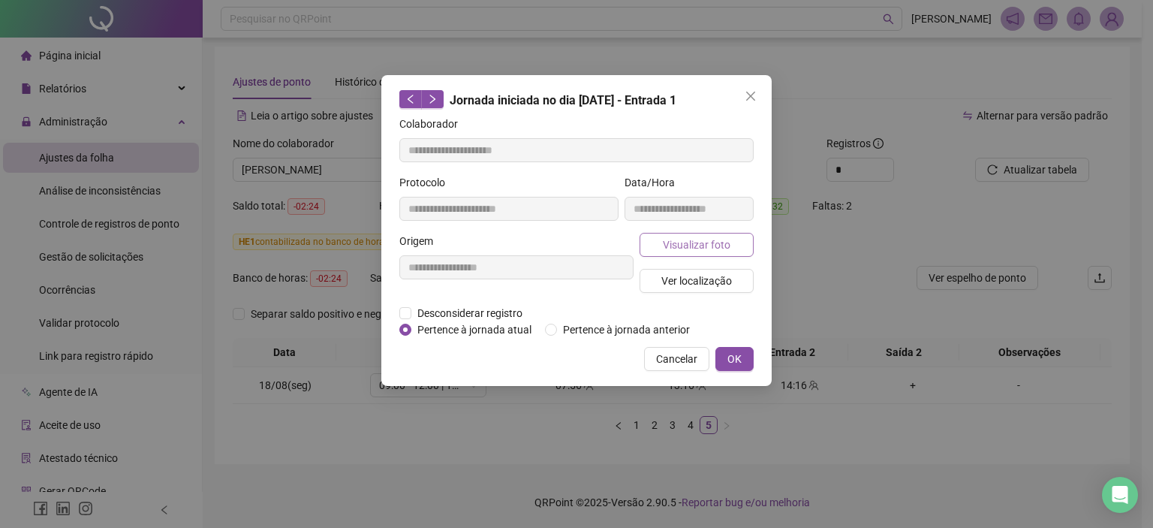
click at [648, 249] on button "Visualizar foto" at bounding box center [697, 245] width 114 height 24
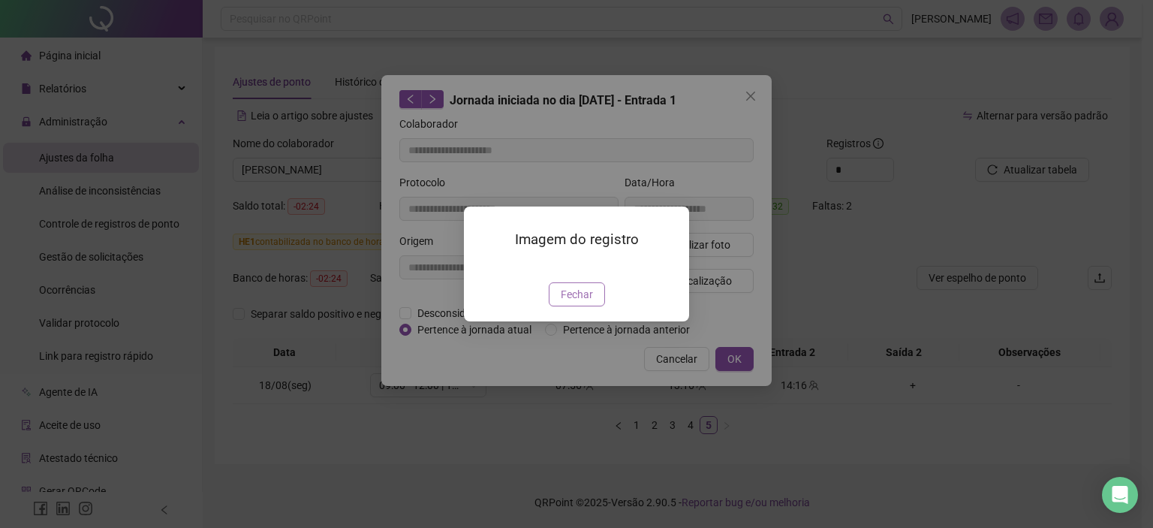
click at [589, 303] on span "Fechar" at bounding box center [577, 294] width 32 height 17
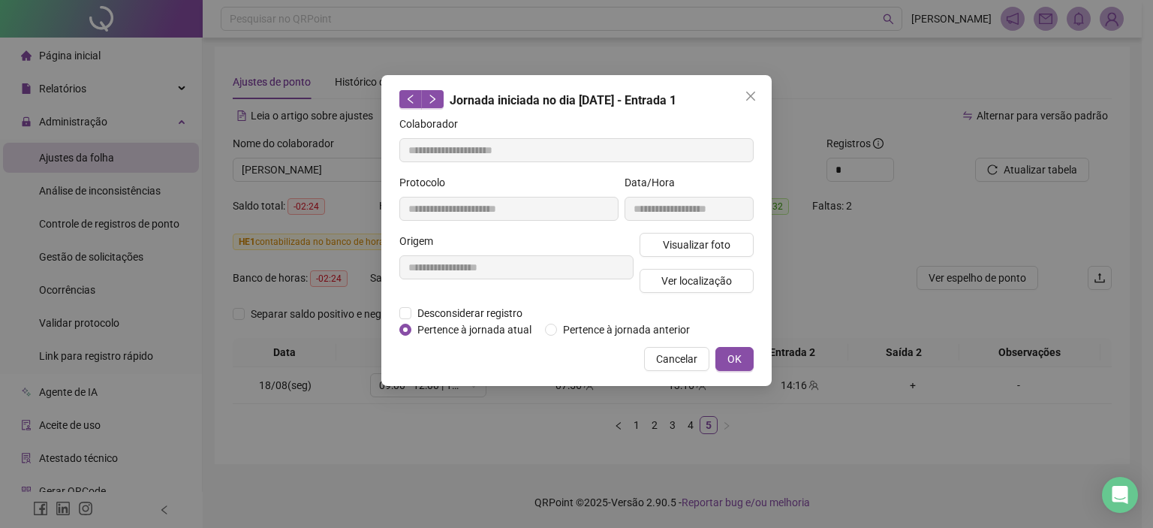
drag, startPoint x: 733, startPoint y: 360, endPoint x: 721, endPoint y: 363, distance: 12.6
click at [733, 360] on span "OK" at bounding box center [735, 359] width 14 height 17
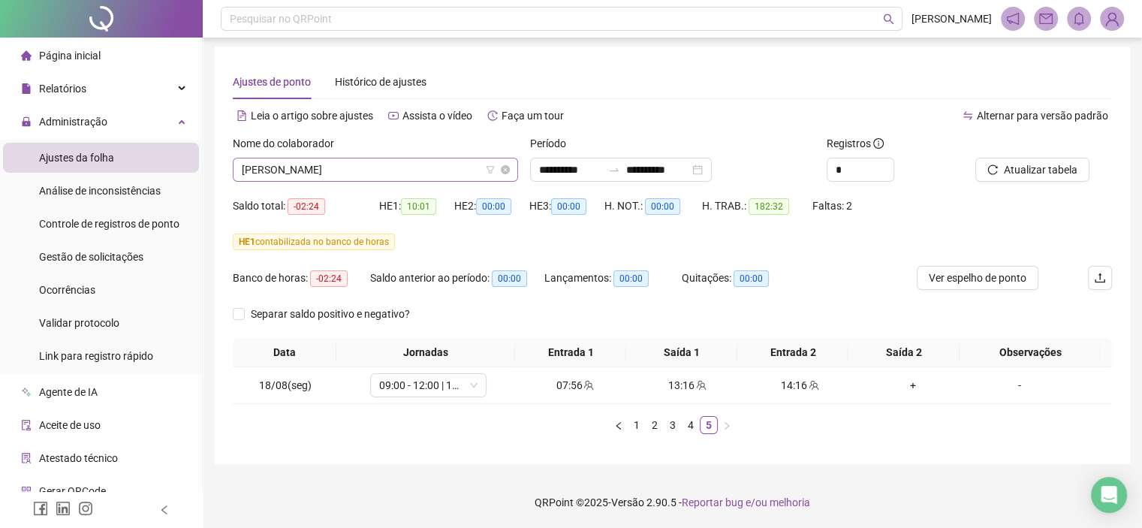
click at [380, 170] on span "GABRIELLY SANTOS SOUSA" at bounding box center [375, 169] width 267 height 23
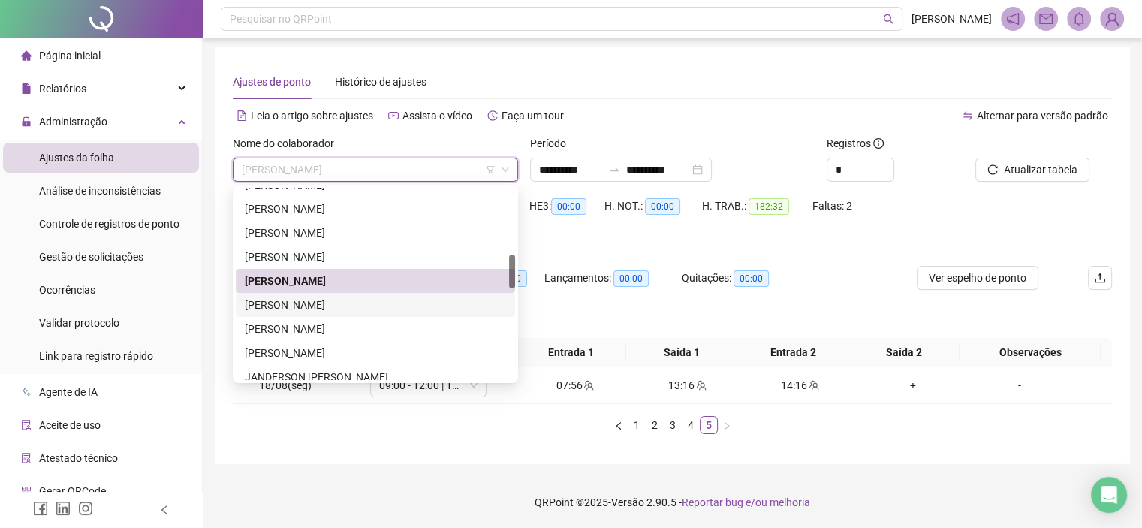
click at [289, 306] on div "[PERSON_NAME]" at bounding box center [375, 305] width 261 height 17
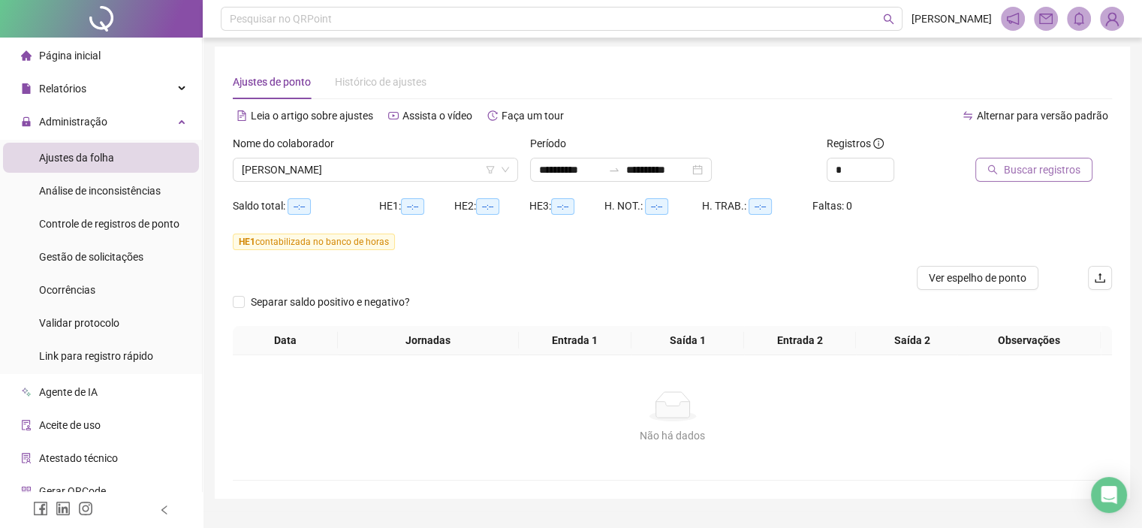
click at [1001, 167] on button "Buscar registros" at bounding box center [1034, 170] width 117 height 24
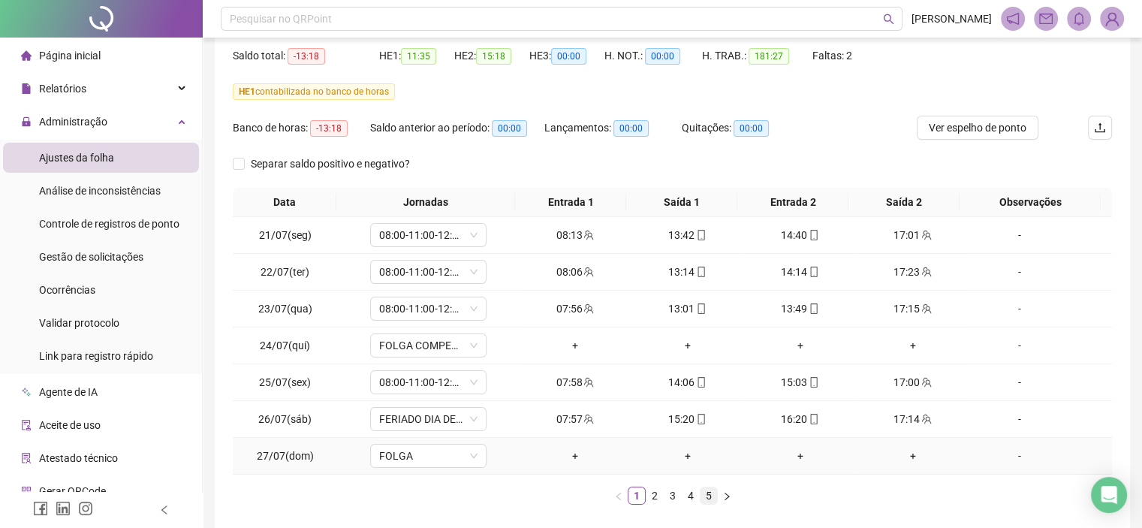
scroll to position [223, 0]
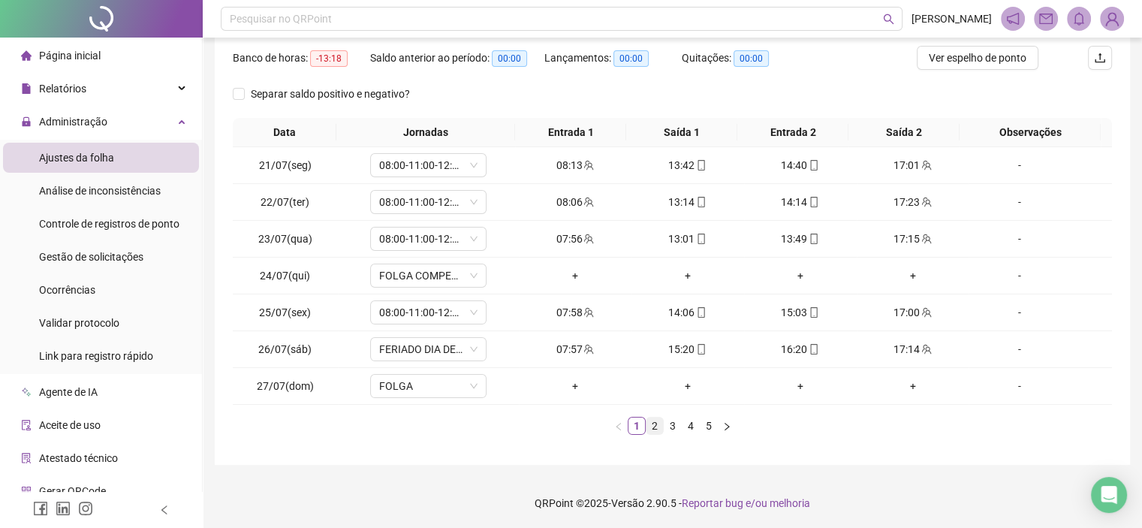
click at [653, 426] on link "2" at bounding box center [655, 426] width 17 height 17
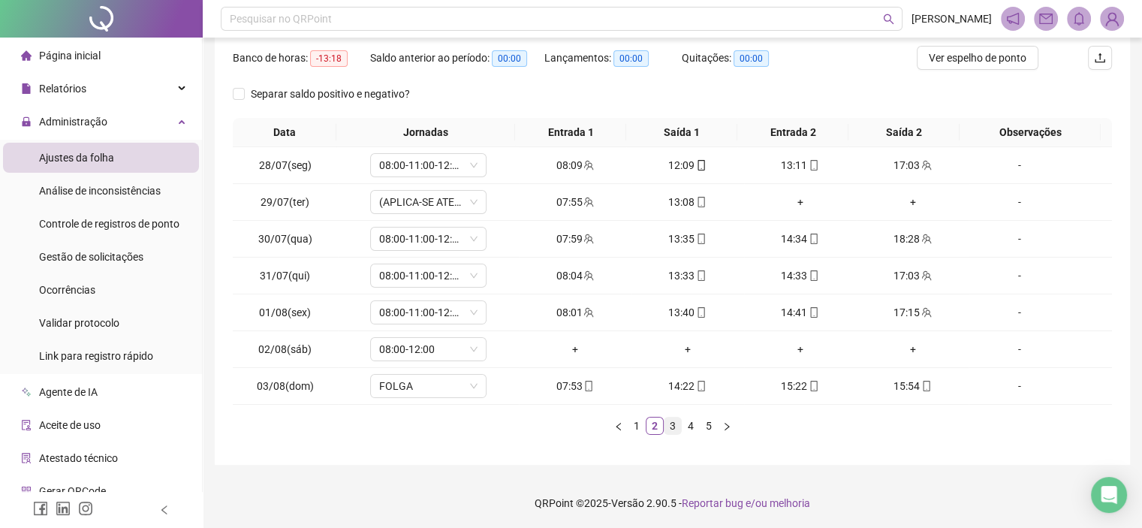
click at [680, 426] on link "3" at bounding box center [673, 426] width 17 height 17
click at [698, 421] on link "4" at bounding box center [691, 426] width 17 height 17
click at [706, 425] on link "5" at bounding box center [709, 426] width 17 height 17
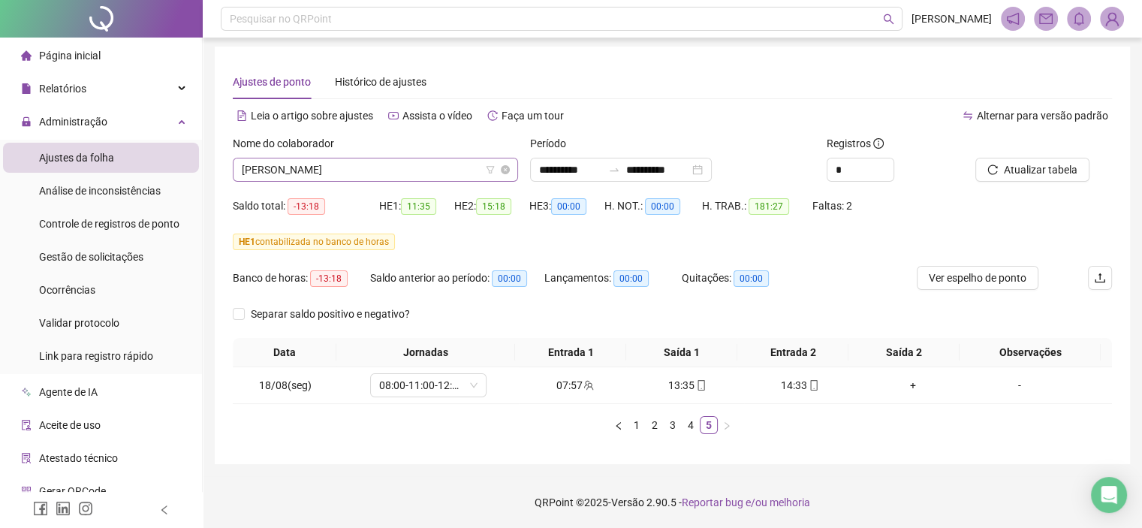
click at [388, 165] on span "[PERSON_NAME]" at bounding box center [375, 169] width 267 height 23
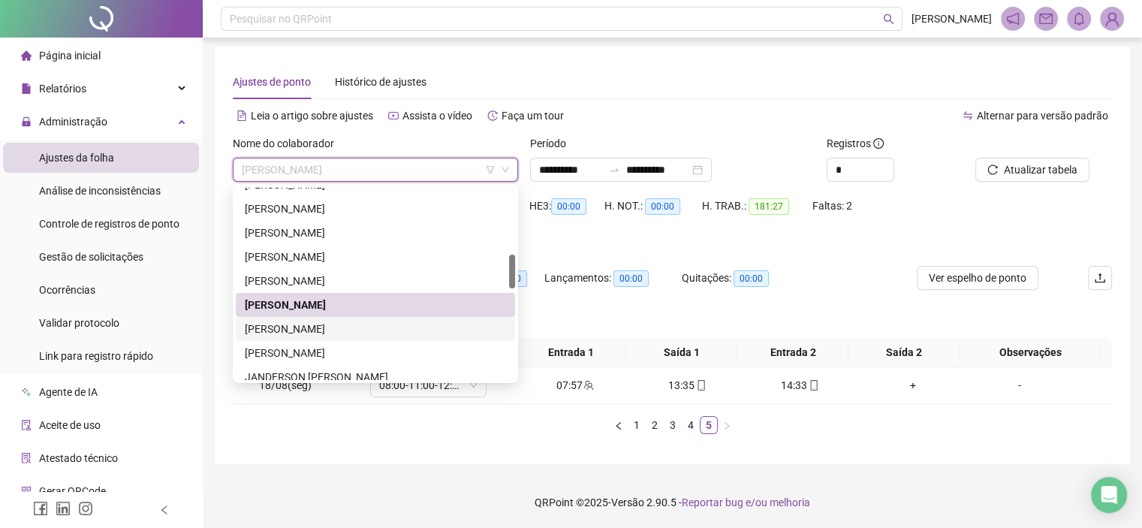
click at [363, 327] on div "HALDO DE OLIVEIRA ALENCAR" at bounding box center [375, 329] width 261 height 17
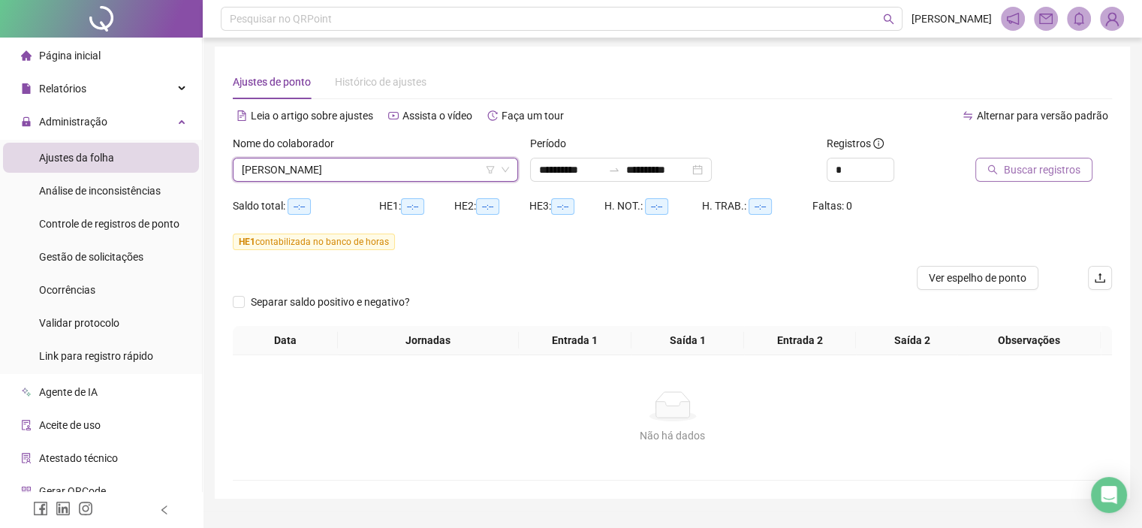
click at [1006, 172] on span "Buscar registros" at bounding box center [1042, 169] width 77 height 17
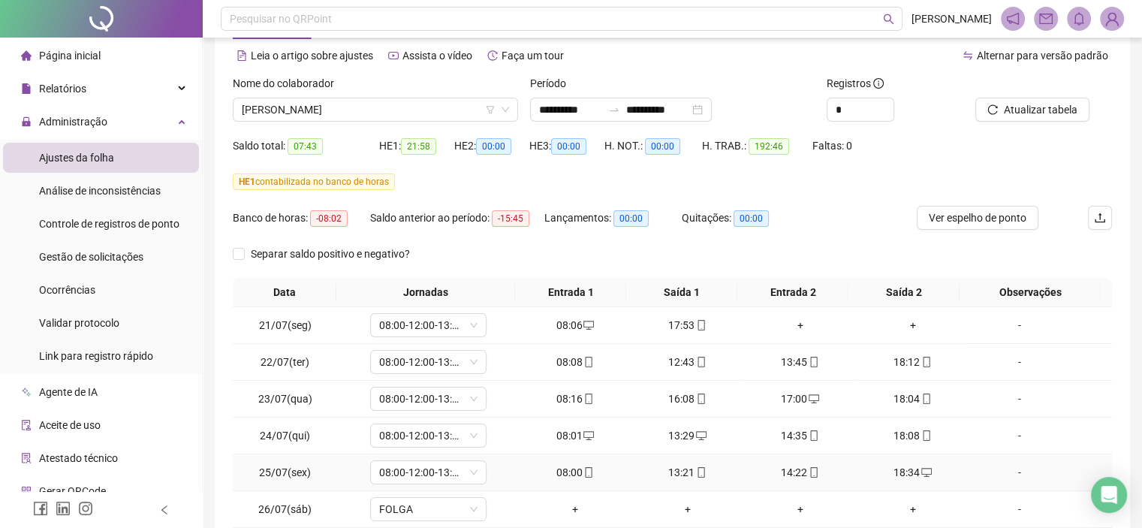
scroll to position [153, 0]
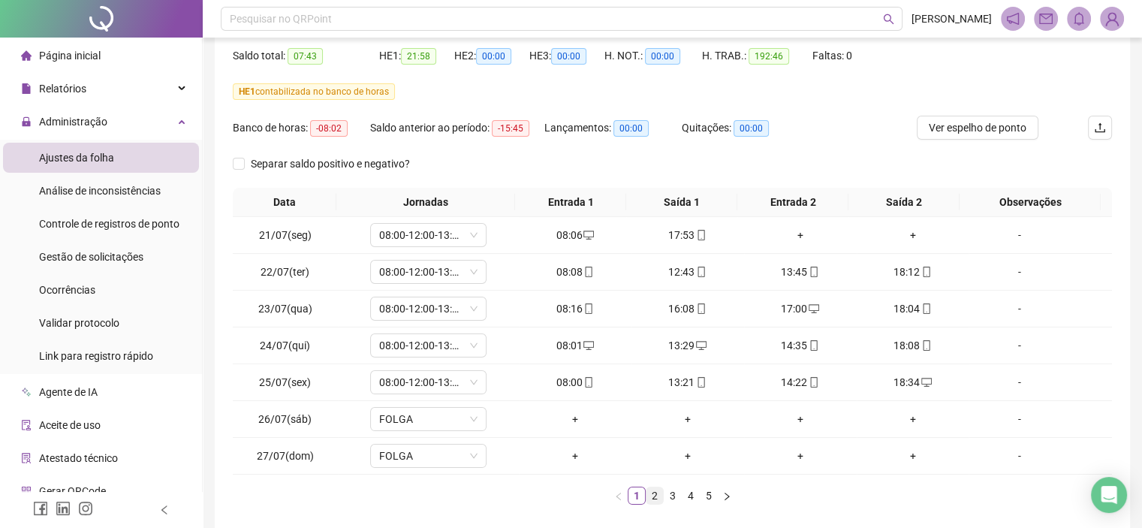
click at [656, 502] on li "2" at bounding box center [655, 496] width 18 height 18
click at [674, 501] on link "3" at bounding box center [673, 495] width 17 height 17
click at [691, 496] on link "4" at bounding box center [691, 495] width 17 height 17
click at [709, 488] on link "5" at bounding box center [709, 495] width 17 height 17
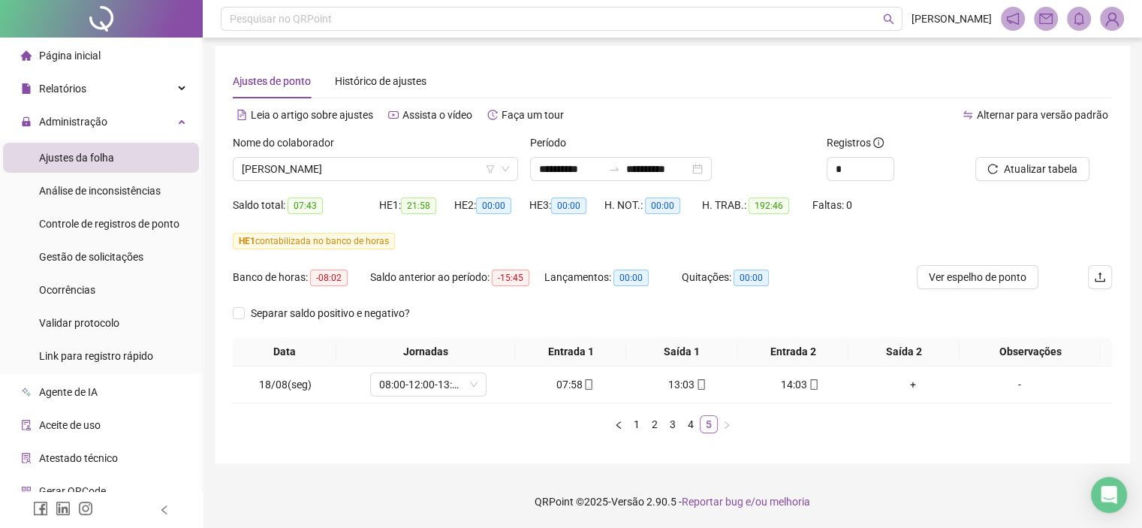
scroll to position [3, 0]
click at [697, 421] on link "4" at bounding box center [691, 425] width 17 height 17
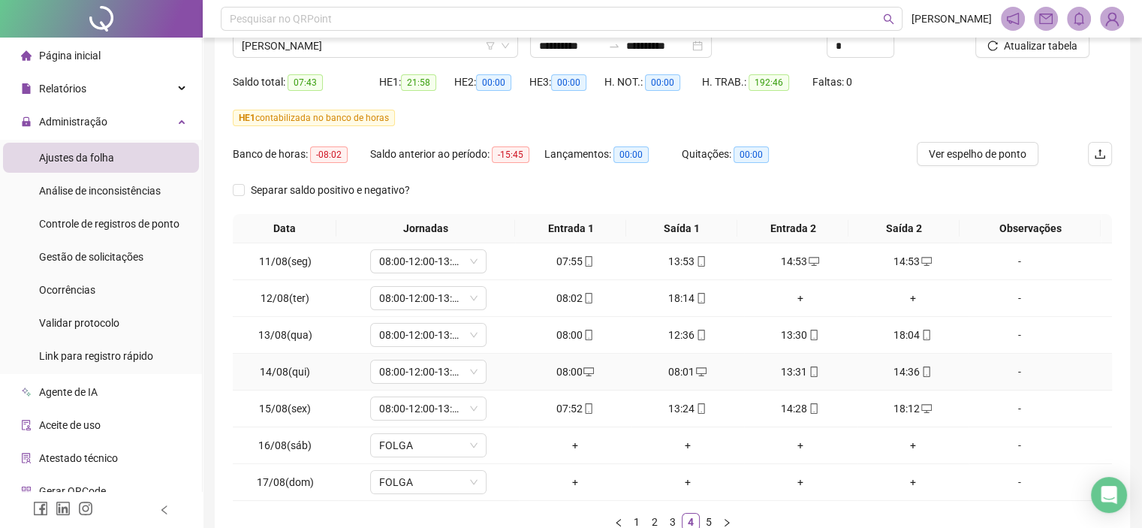
scroll to position [153, 0]
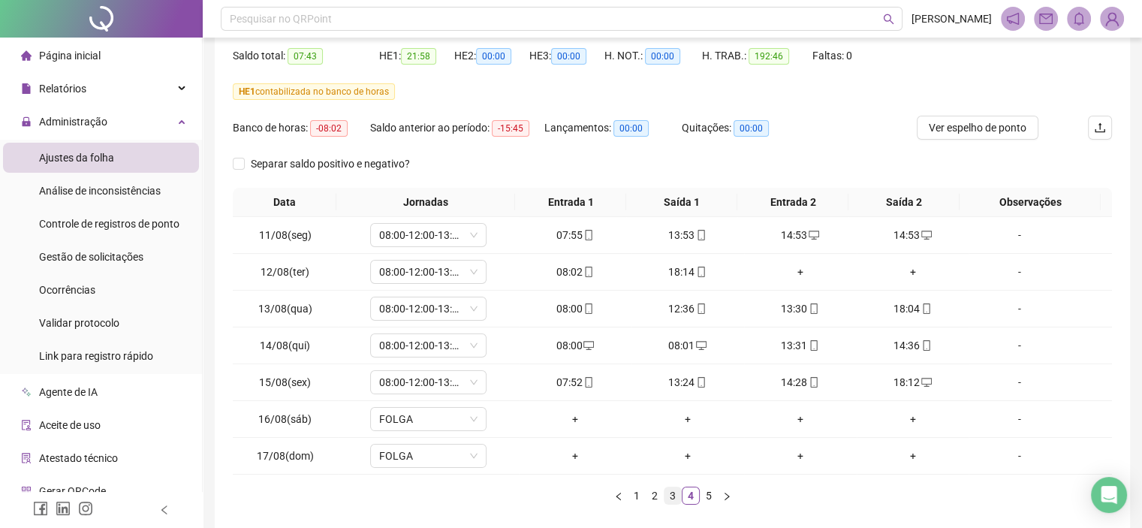
click at [669, 496] on link "3" at bounding box center [673, 495] width 17 height 17
click at [658, 495] on link "2" at bounding box center [655, 495] width 17 height 17
click at [636, 492] on link "1" at bounding box center [637, 495] width 17 height 17
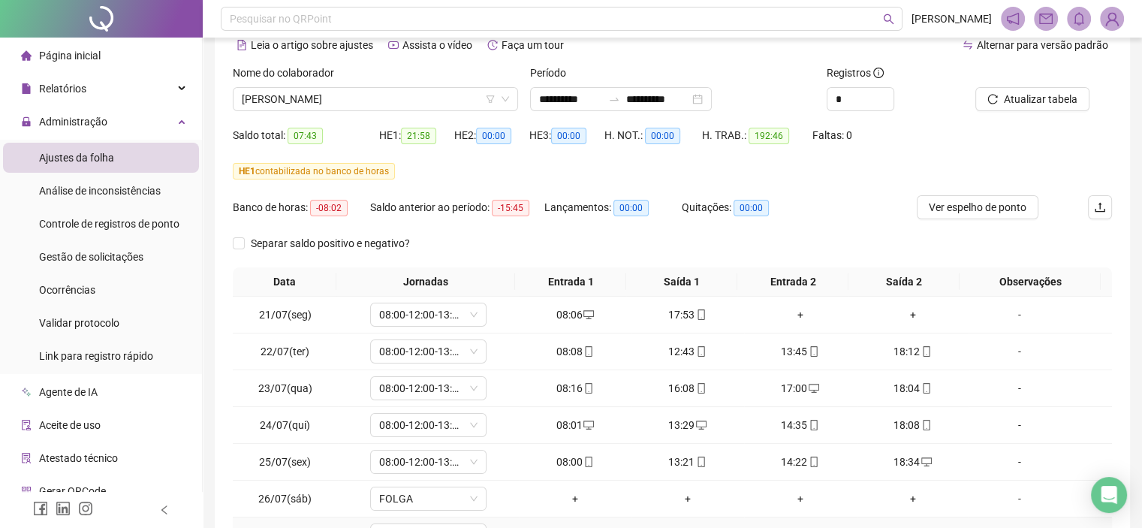
scroll to position [0, 0]
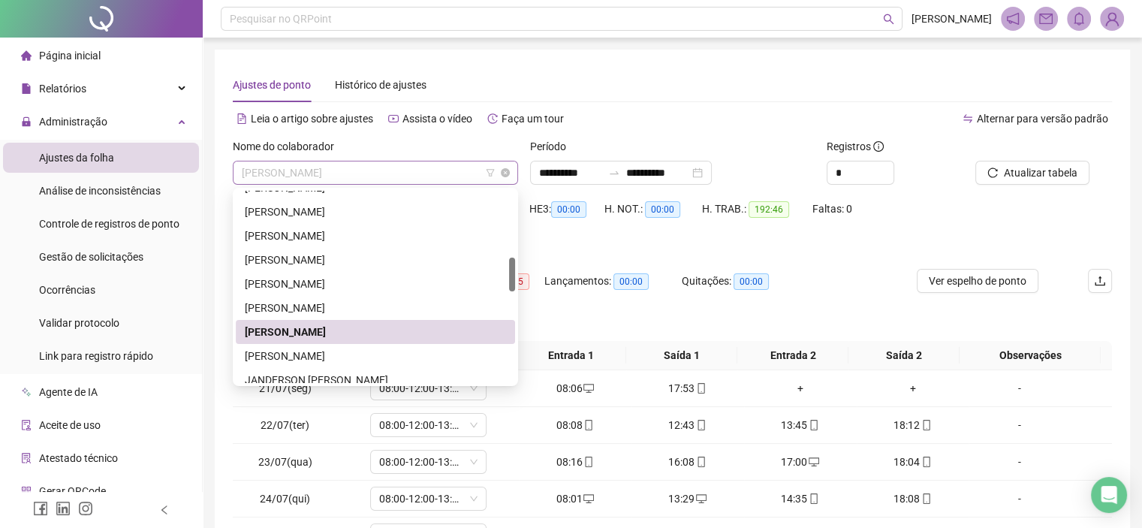
click at [309, 171] on span "HALDO DE OLIVEIRA ALENCAR" at bounding box center [375, 172] width 267 height 23
click at [273, 348] on div "IGOR EMANUEL DE OLIVEIRA ALVES" at bounding box center [375, 356] width 261 height 17
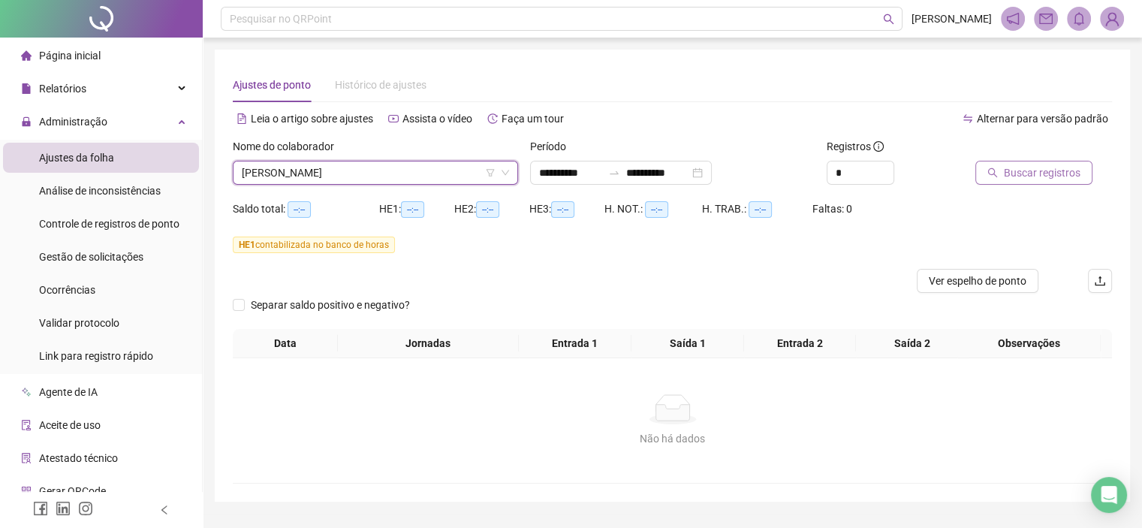
click at [1033, 173] on span "Buscar registros" at bounding box center [1042, 172] width 77 height 17
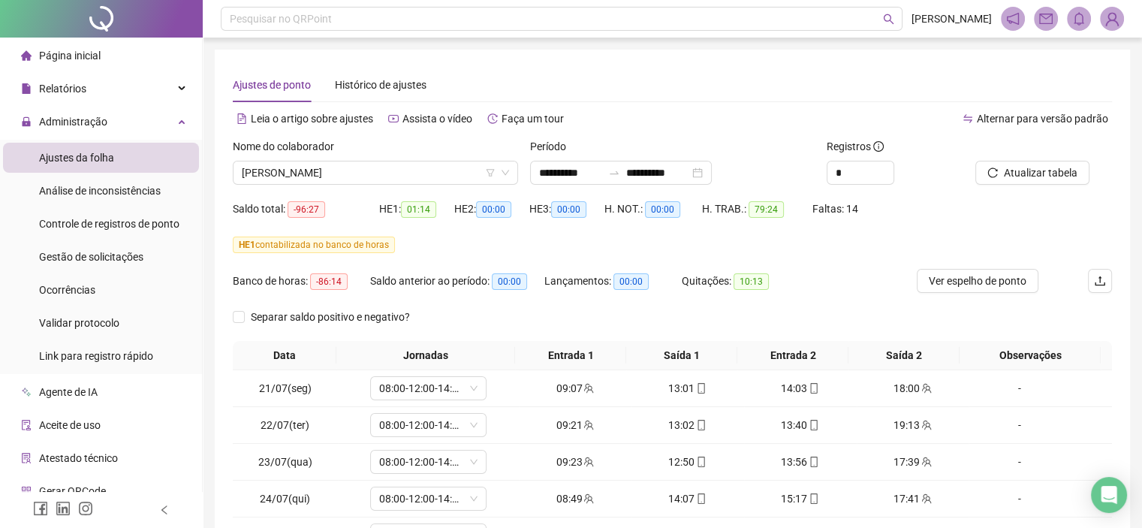
click at [294, 155] on div "Nome do colaborador" at bounding box center [375, 149] width 285 height 23
click at [298, 173] on span "IGOR EMANUEL DE OLIVEIRA ALVES" at bounding box center [375, 172] width 267 height 23
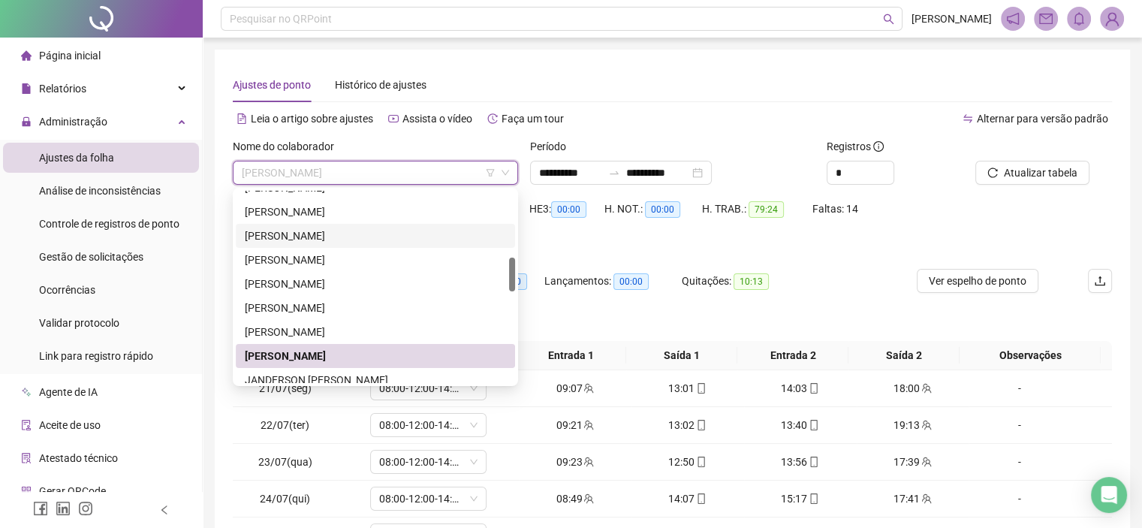
scroll to position [451, 0]
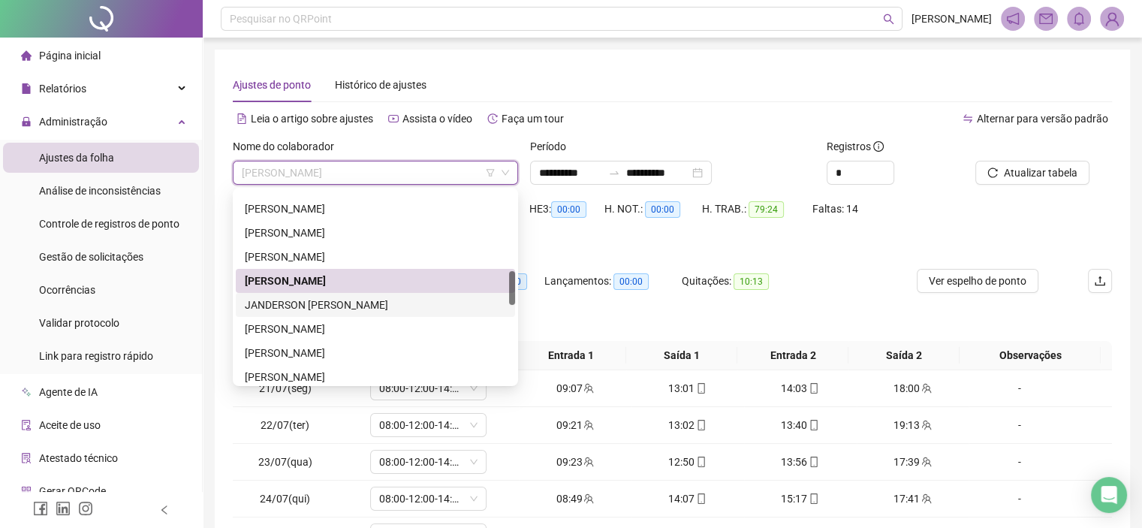
click at [301, 309] on div "JANDERSON TASSIO OTONI" at bounding box center [375, 305] width 261 height 17
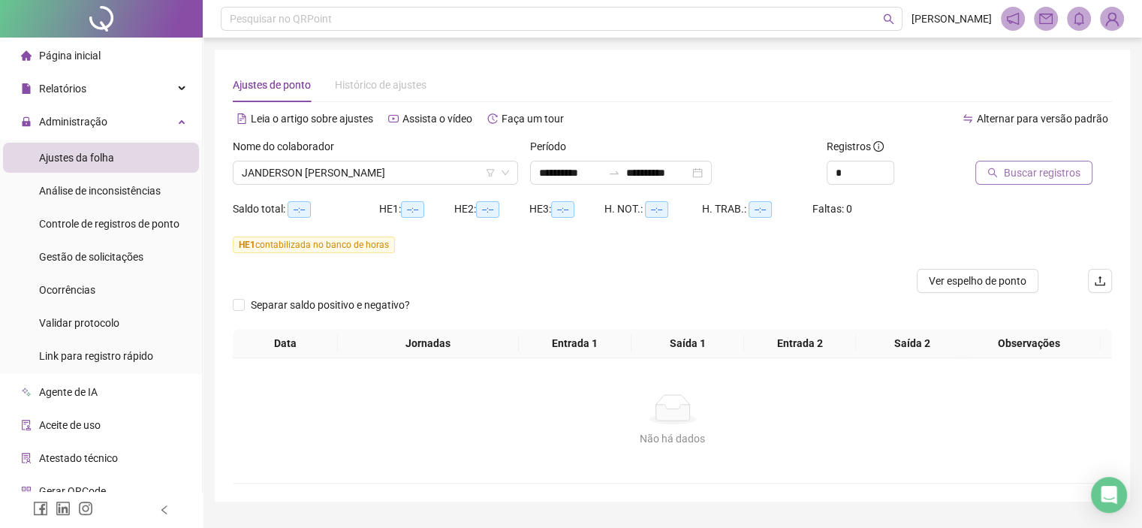
click at [982, 161] on button "Buscar registros" at bounding box center [1034, 173] width 117 height 24
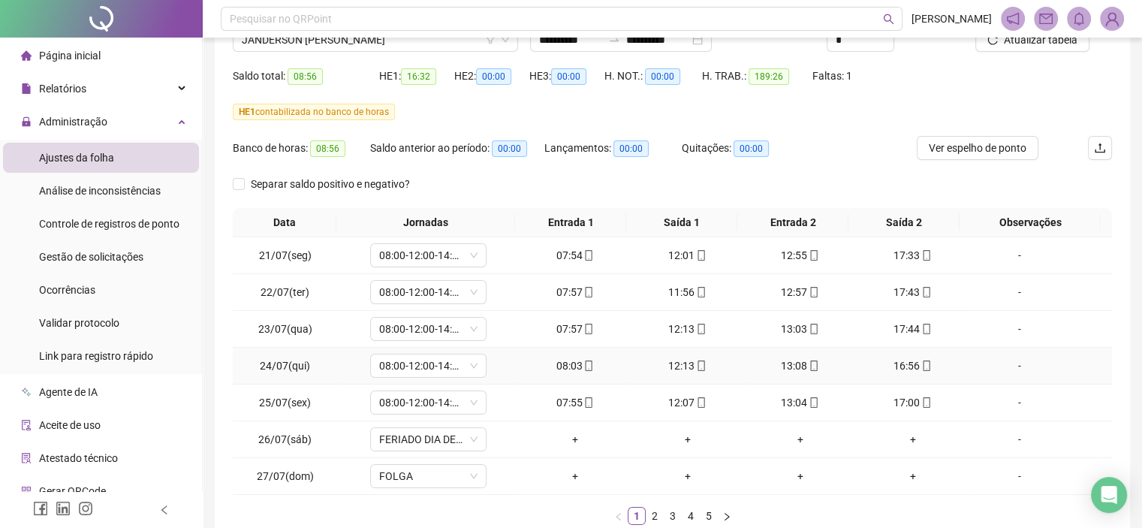
scroll to position [223, 0]
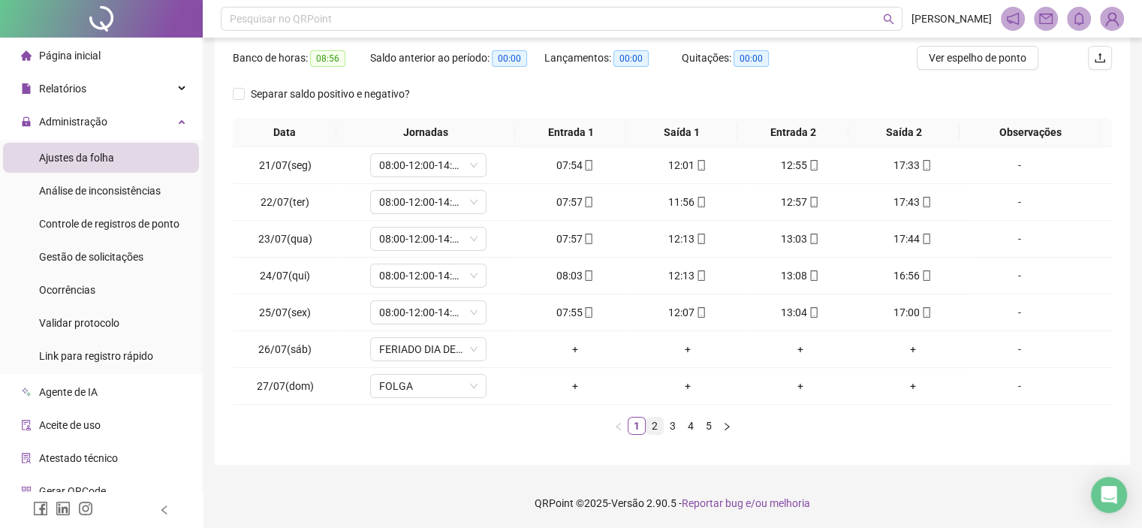
click at [655, 424] on link "2" at bounding box center [655, 426] width 17 height 17
click at [676, 427] on link "3" at bounding box center [673, 426] width 17 height 17
click at [689, 424] on link "4" at bounding box center [691, 426] width 17 height 17
click at [716, 423] on link "5" at bounding box center [709, 426] width 17 height 17
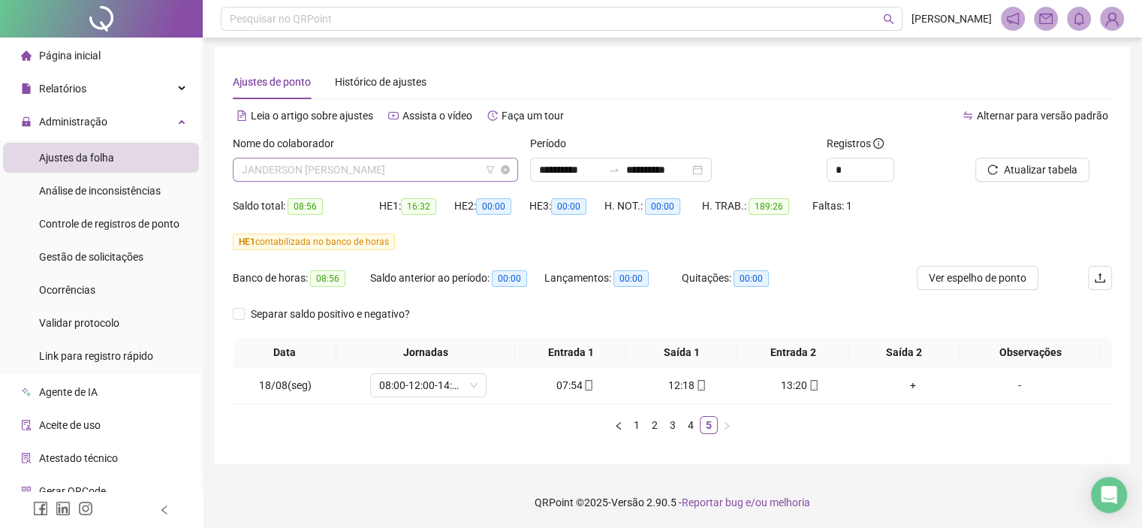
click at [374, 170] on span "JANDERSON TASSIO OTONI" at bounding box center [375, 169] width 267 height 23
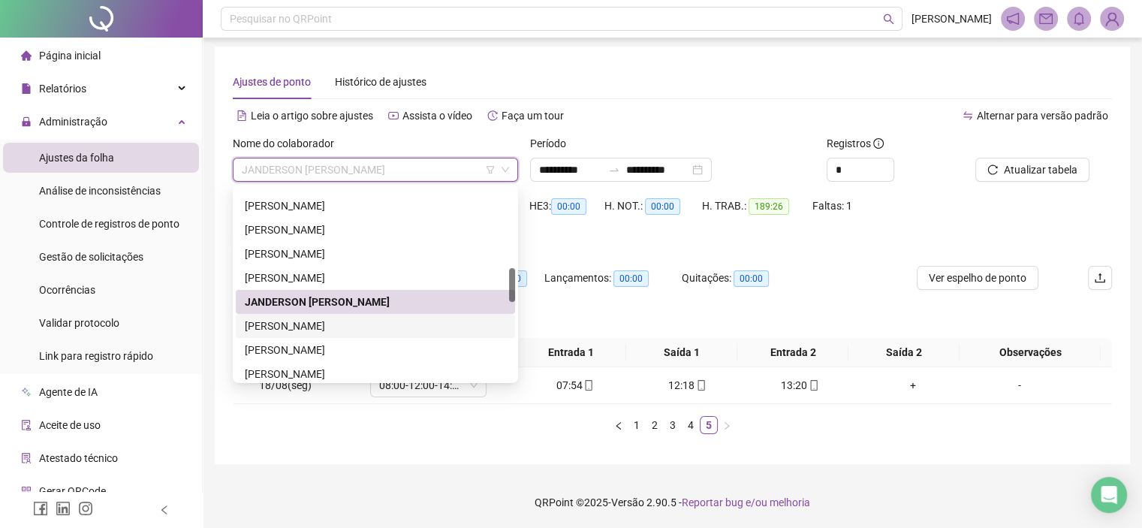
click at [290, 321] on div "JESSICA LORRANE DA SILVA TOMAS" at bounding box center [375, 326] width 261 height 17
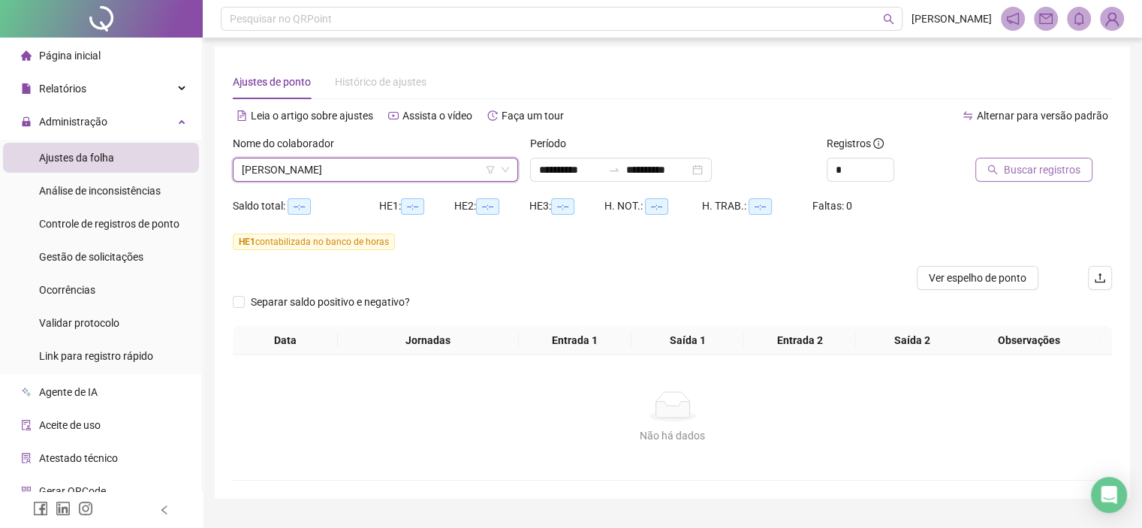
click at [1012, 171] on span "Buscar registros" at bounding box center [1042, 169] width 77 height 17
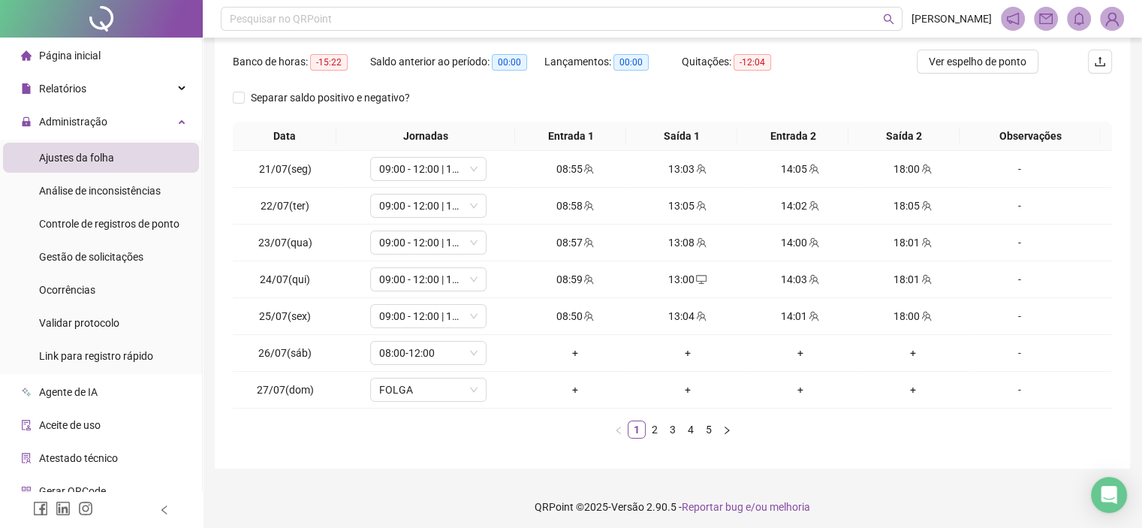
scroll to position [223, 0]
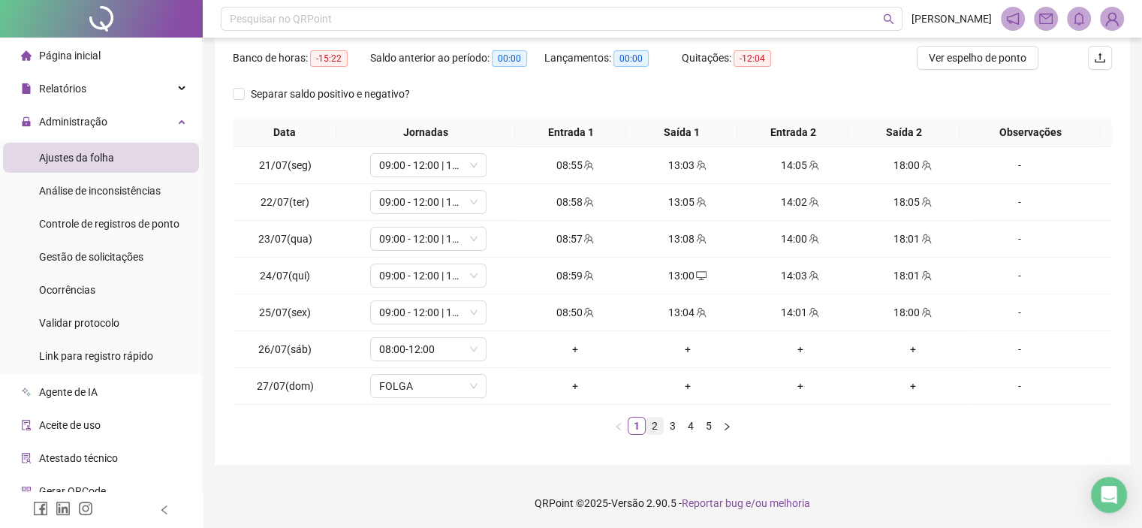
click at [655, 427] on link "2" at bounding box center [655, 426] width 17 height 17
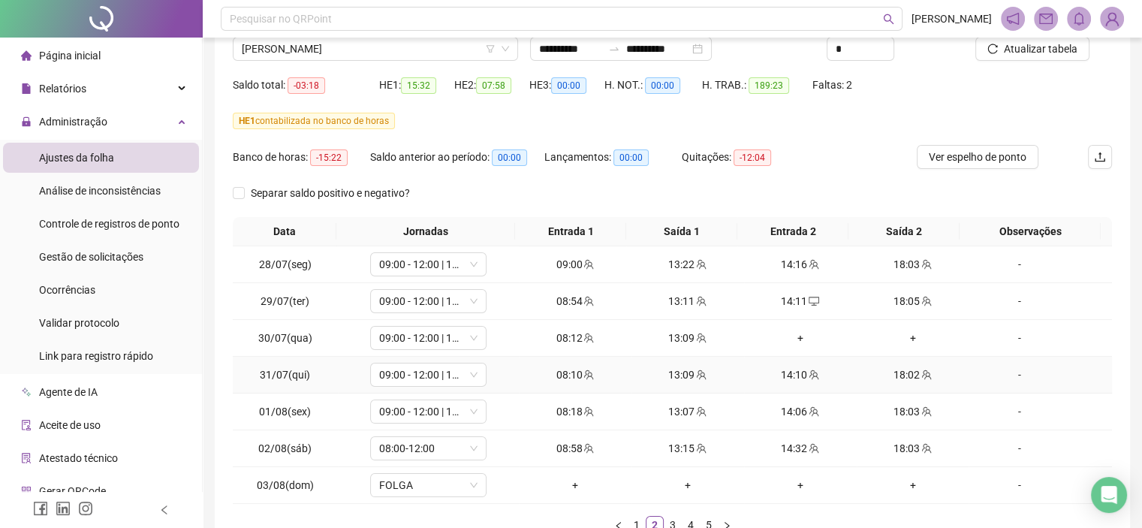
scroll to position [150, 0]
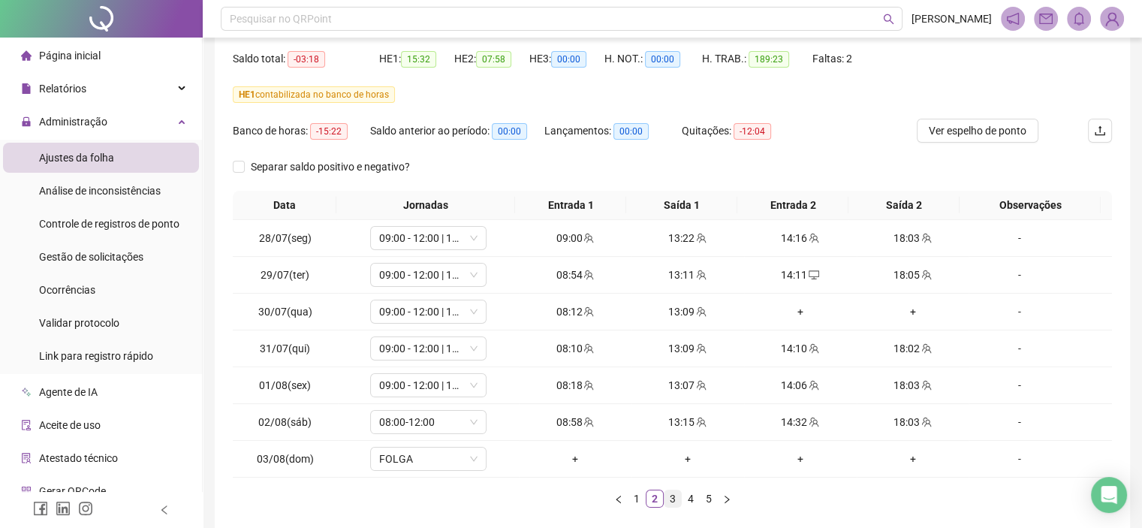
click at [677, 496] on link "3" at bounding box center [673, 498] width 17 height 17
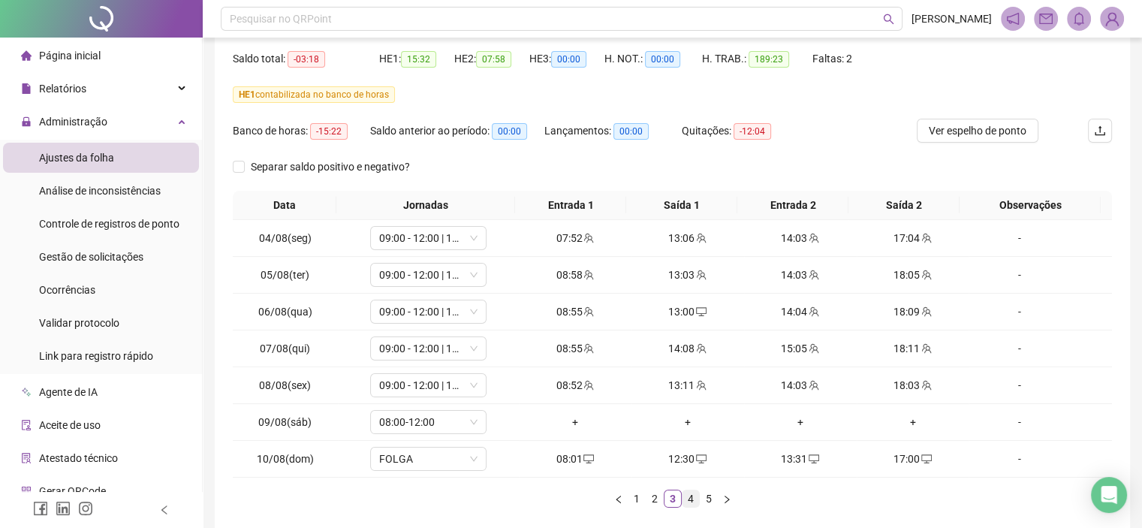
click at [694, 496] on link "4" at bounding box center [691, 498] width 17 height 17
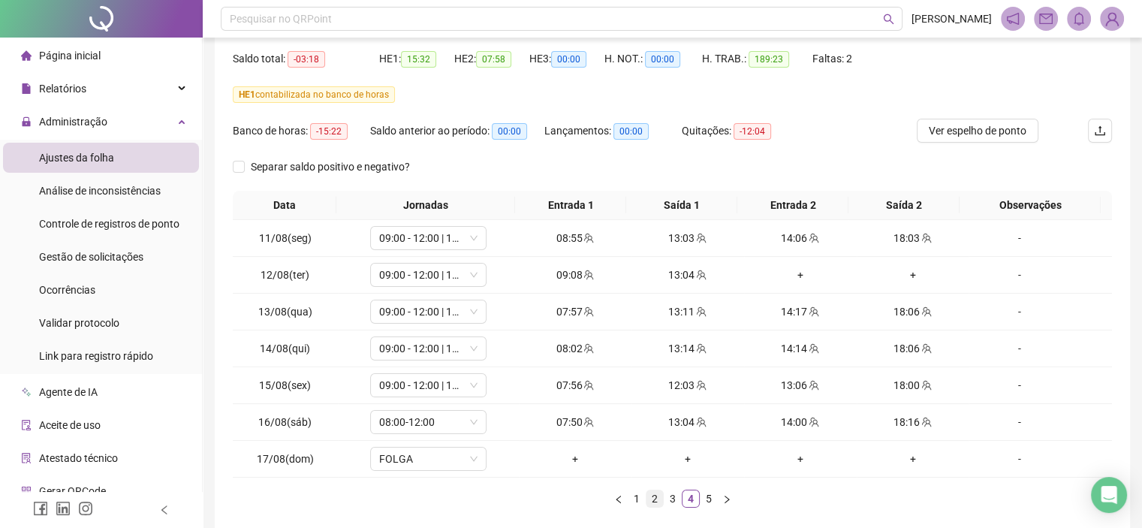
click at [651, 502] on link "2" at bounding box center [655, 498] width 17 height 17
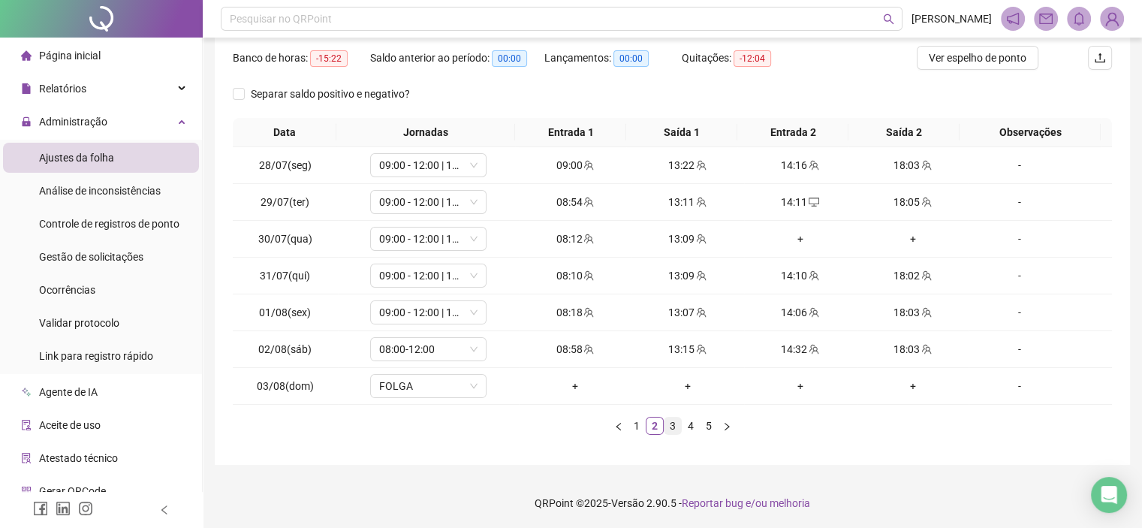
click at [667, 427] on link "3" at bounding box center [673, 426] width 17 height 17
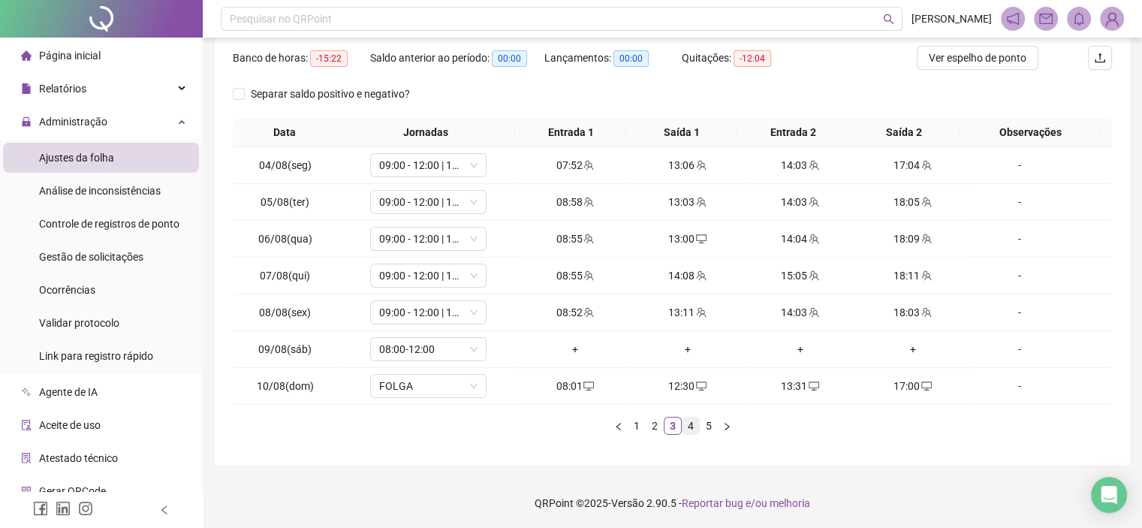
click at [694, 430] on link "4" at bounding box center [691, 426] width 17 height 17
click at [716, 426] on ul "1 2 3 4 5" at bounding box center [672, 426] width 879 height 18
click at [712, 425] on link "5" at bounding box center [709, 426] width 17 height 17
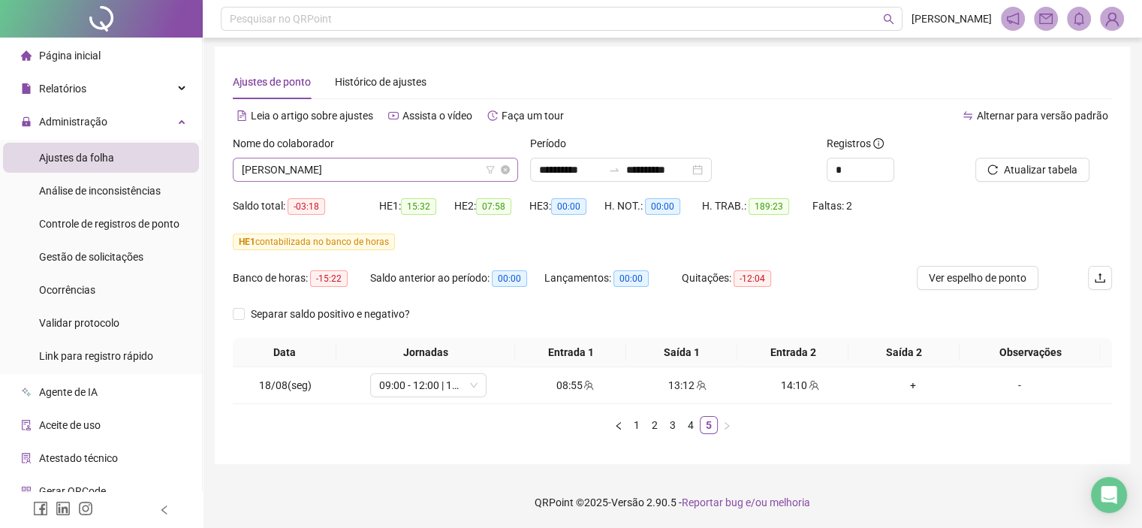
click at [331, 168] on span "JESSICA LORRANE DA SILVA TOMAS" at bounding box center [375, 169] width 267 height 23
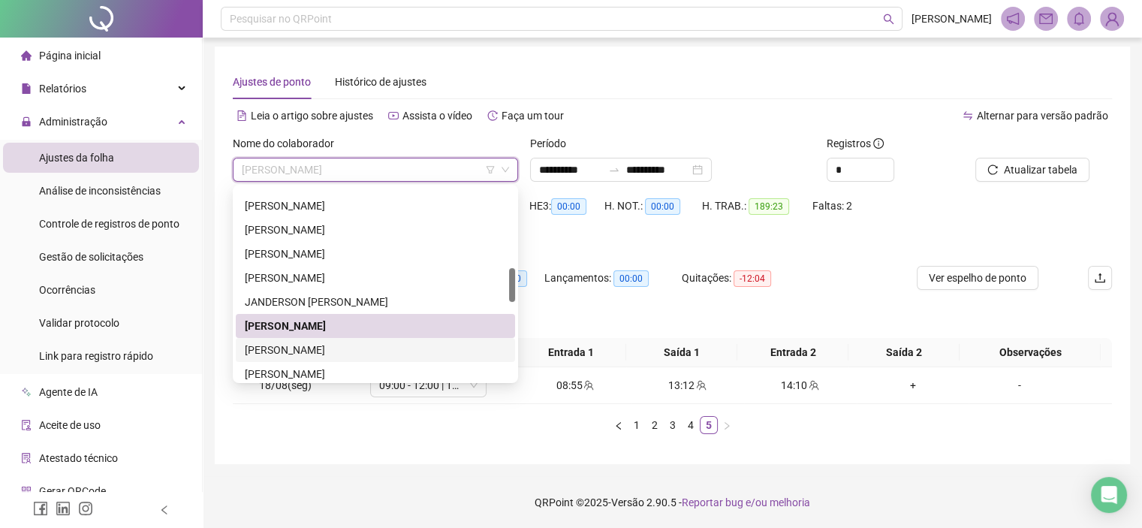
click at [300, 351] on div "[PERSON_NAME]" at bounding box center [375, 350] width 261 height 17
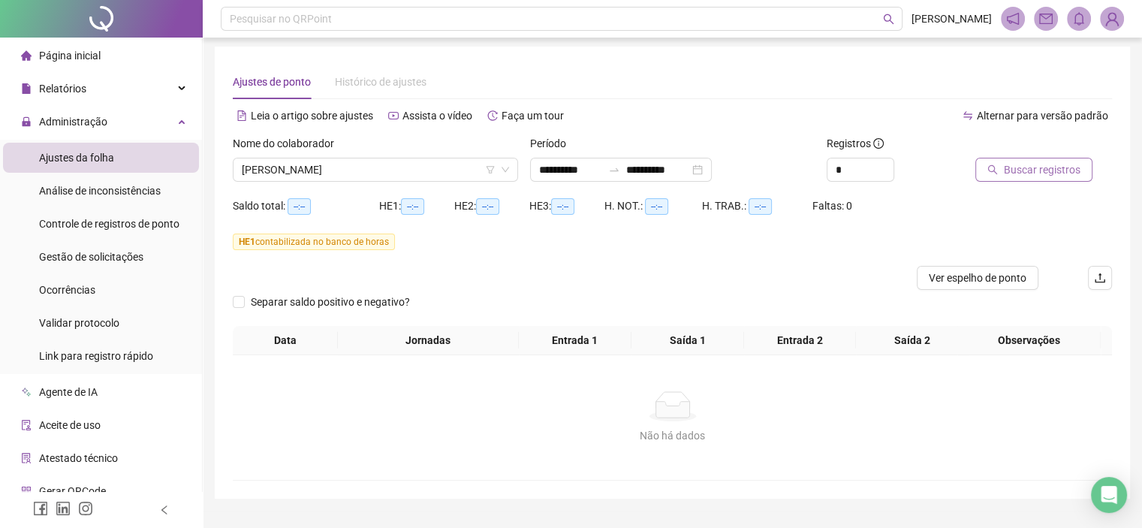
click at [1045, 173] on span "Buscar registros" at bounding box center [1042, 169] width 77 height 17
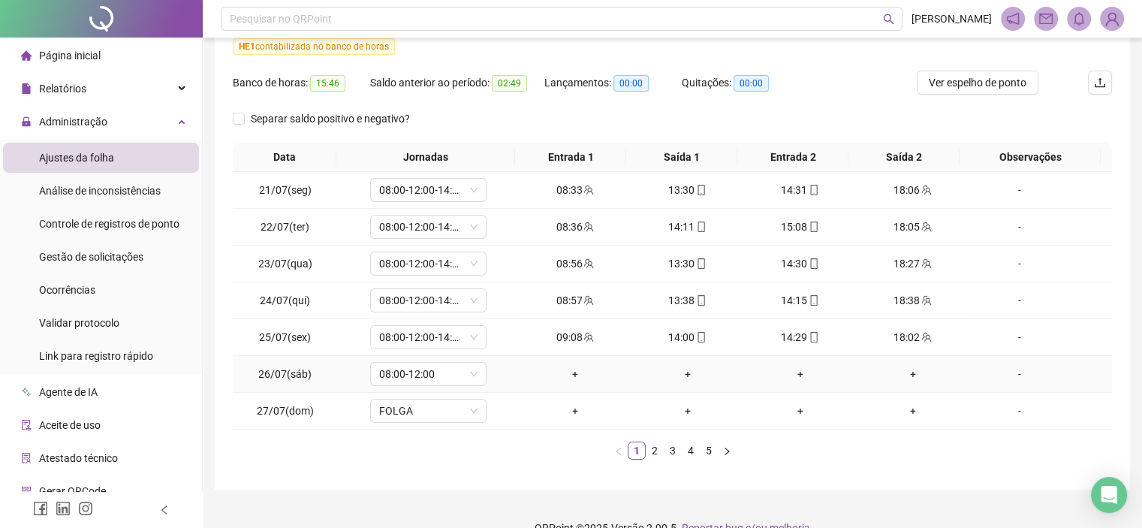
scroll to position [223, 0]
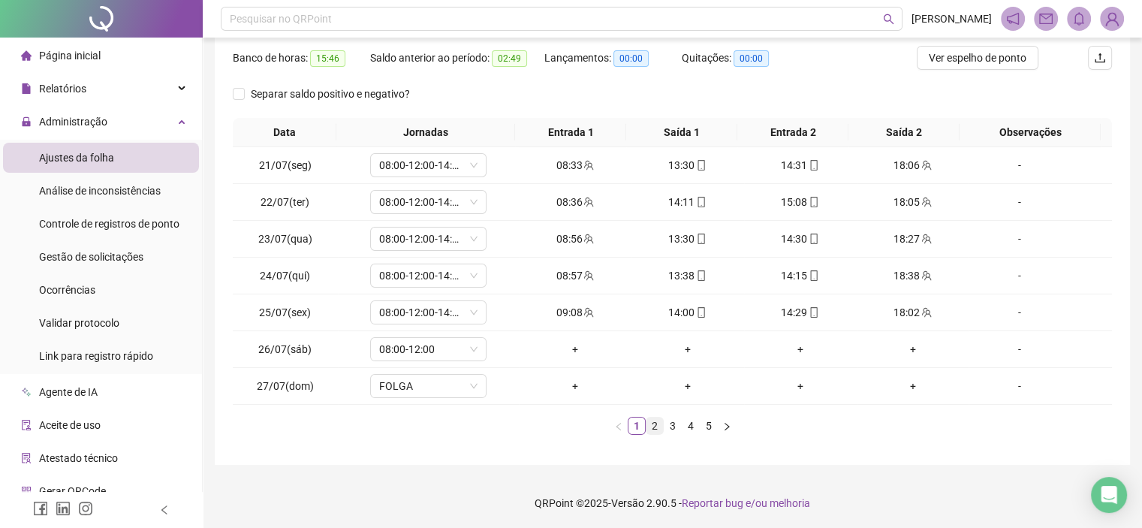
click at [656, 424] on link "2" at bounding box center [655, 426] width 17 height 17
click at [665, 426] on link "3" at bounding box center [673, 426] width 17 height 17
click at [694, 427] on link "4" at bounding box center [691, 426] width 17 height 17
click at [714, 430] on link "5" at bounding box center [709, 426] width 17 height 17
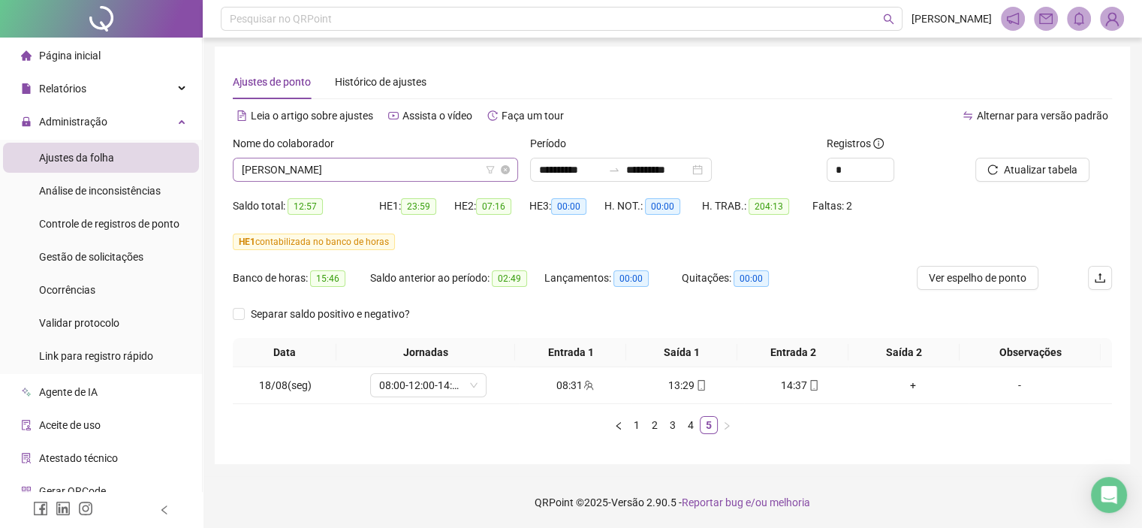
click at [261, 176] on span "[PERSON_NAME]" at bounding box center [375, 169] width 267 height 23
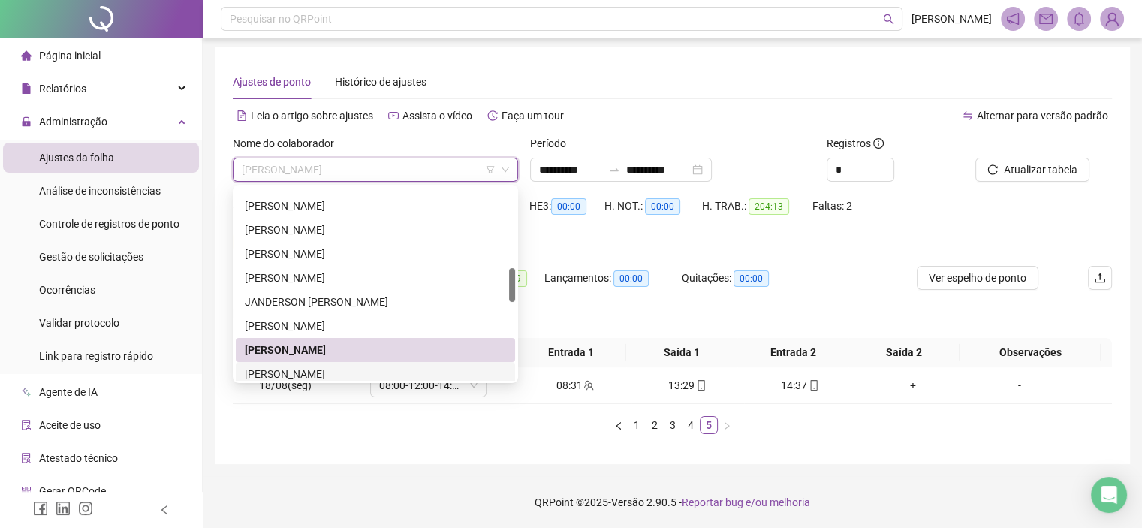
click at [279, 366] on div "KAREN SAFYRA SILVA NEVES" at bounding box center [375, 374] width 261 height 17
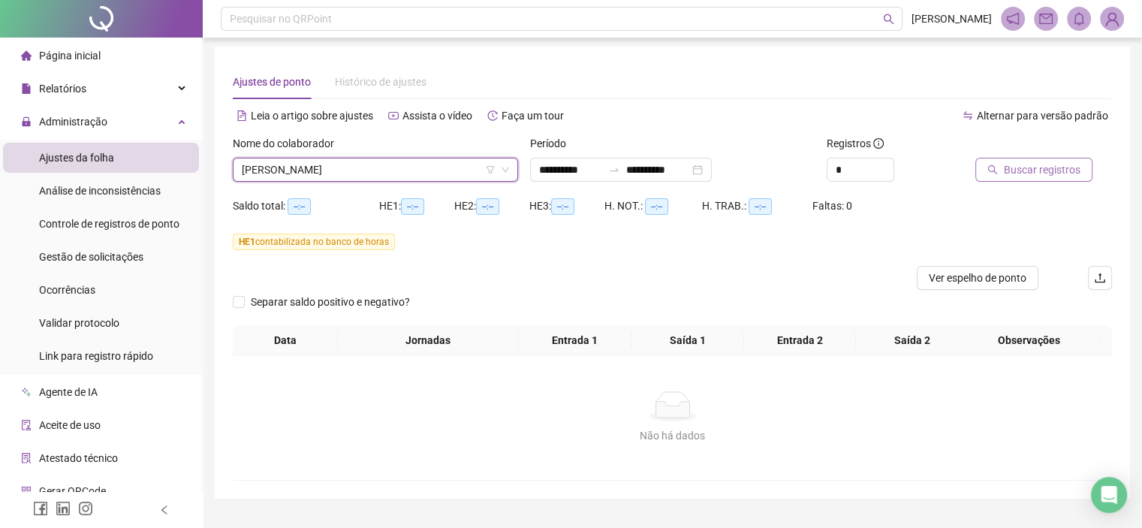
click at [996, 160] on button "Buscar registros" at bounding box center [1034, 170] width 117 height 24
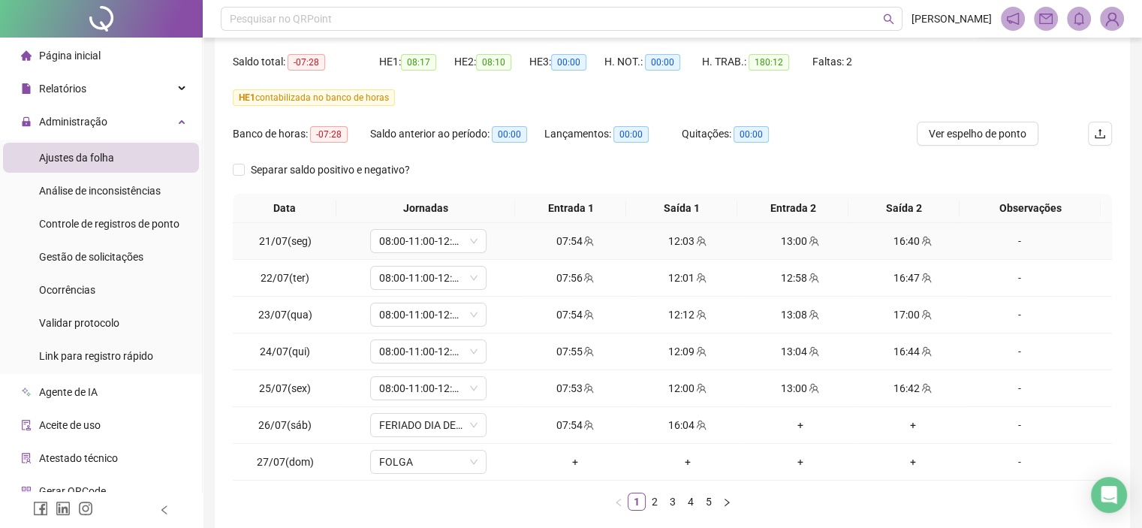
scroll to position [150, 0]
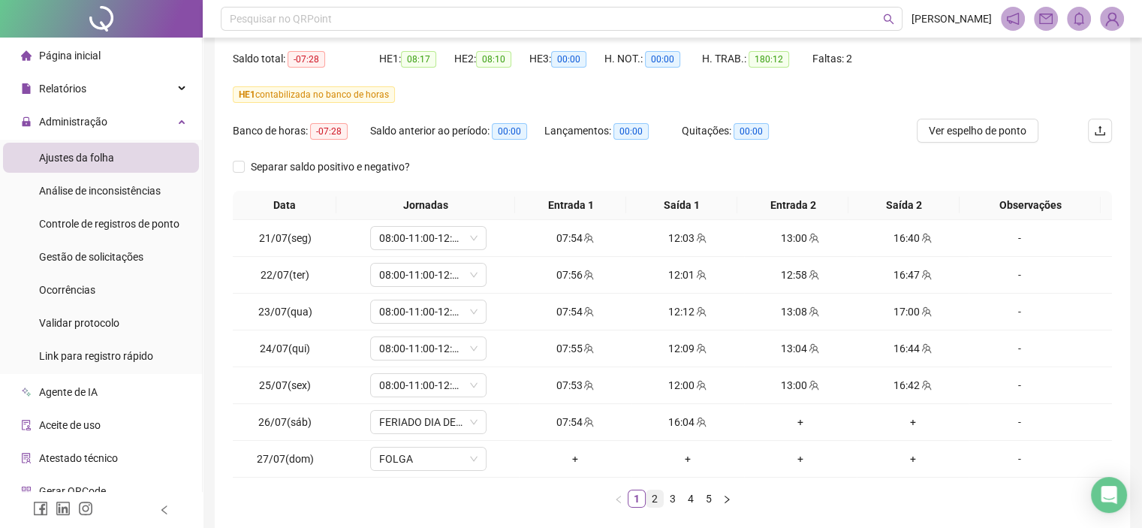
click at [658, 496] on link "2" at bounding box center [655, 498] width 17 height 17
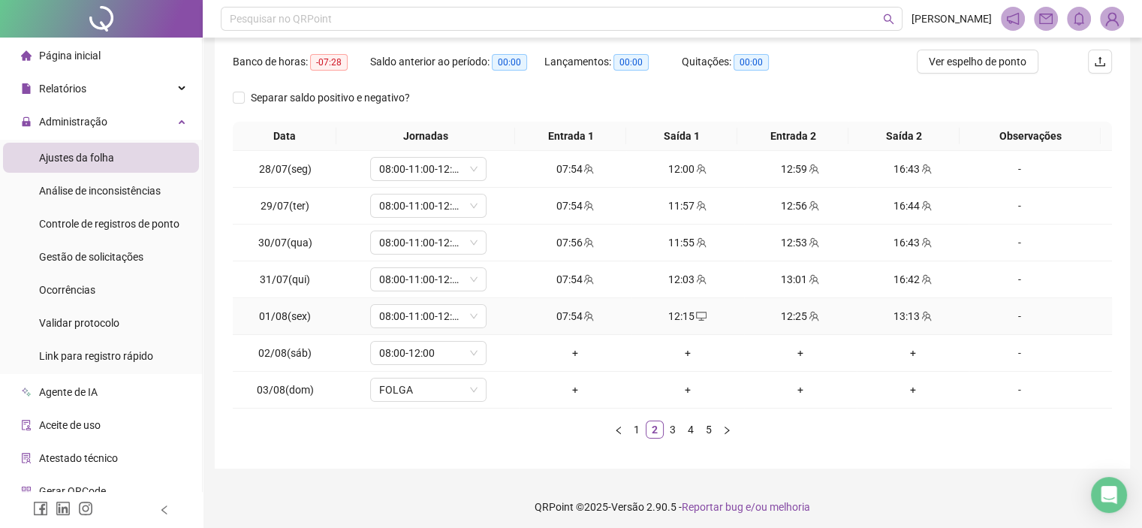
scroll to position [223, 0]
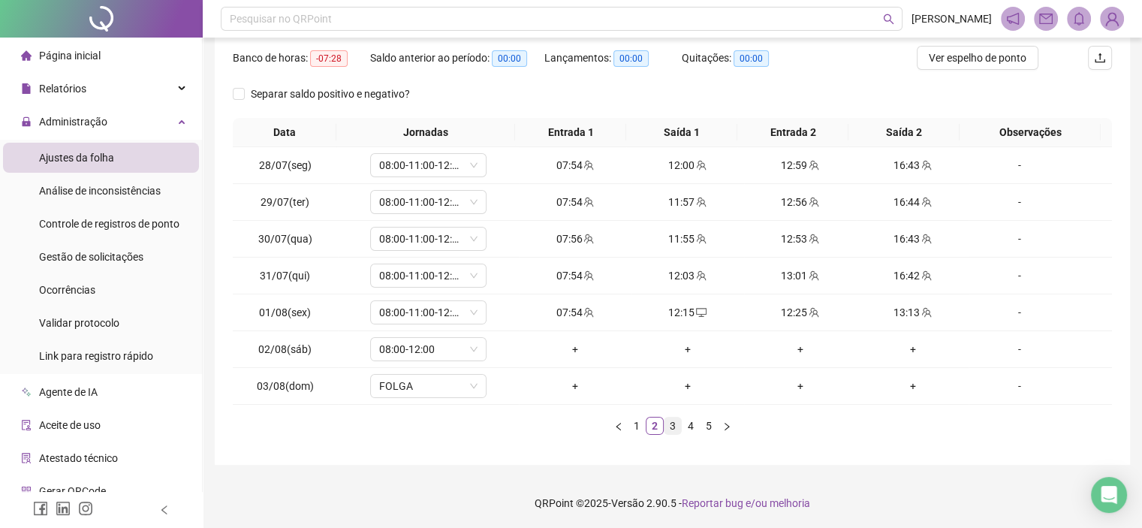
click at [672, 424] on link "3" at bounding box center [673, 426] width 17 height 17
click at [691, 430] on link "4" at bounding box center [691, 426] width 17 height 17
click at [710, 425] on link "5" at bounding box center [709, 426] width 17 height 17
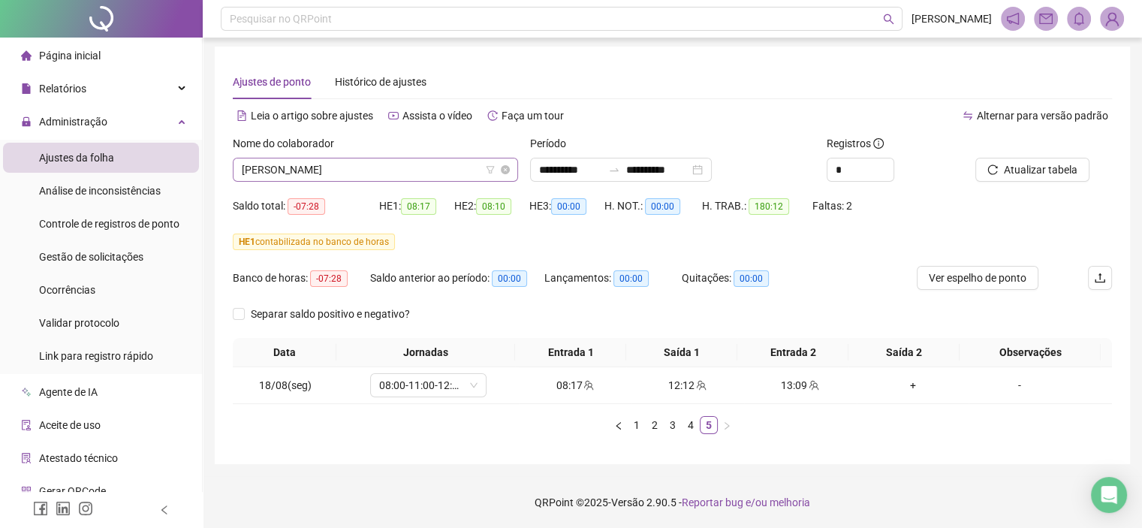
click at [315, 158] on span "KAREN SAFYRA SILVA NEVES" at bounding box center [375, 169] width 267 height 23
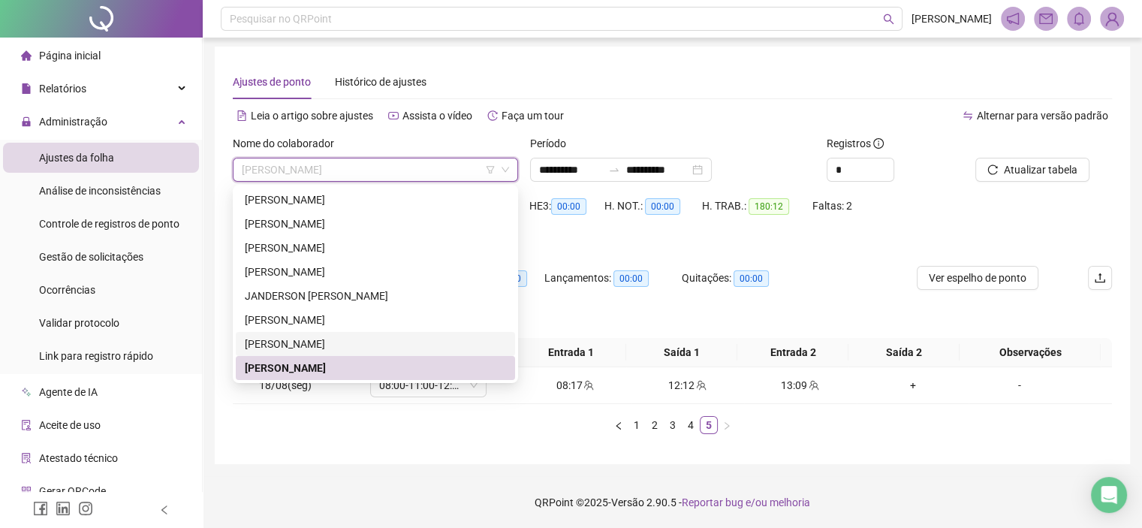
scroll to position [532, 0]
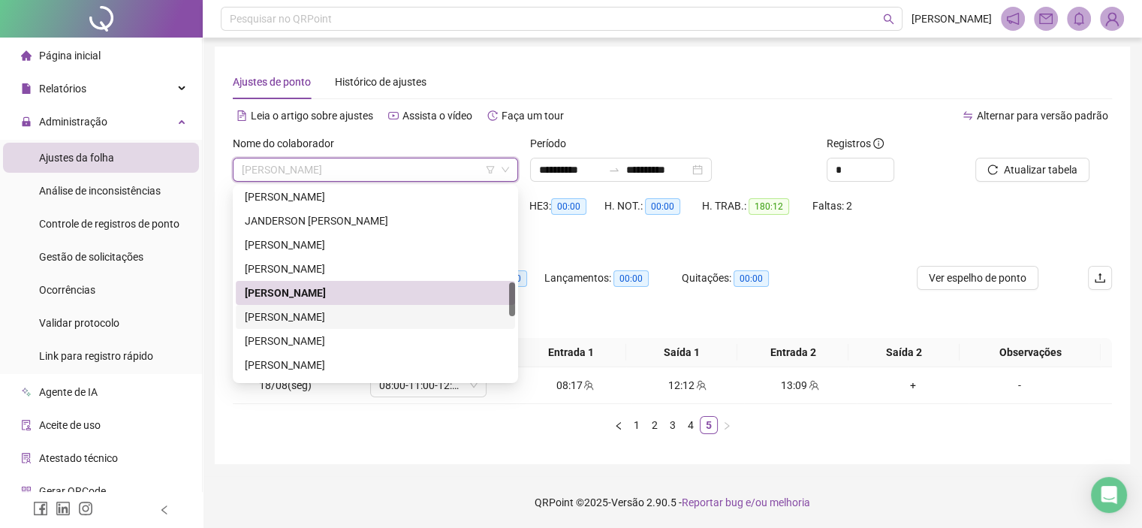
click at [290, 322] on div "KARINE SOUSA SILVA" at bounding box center [375, 317] width 261 height 17
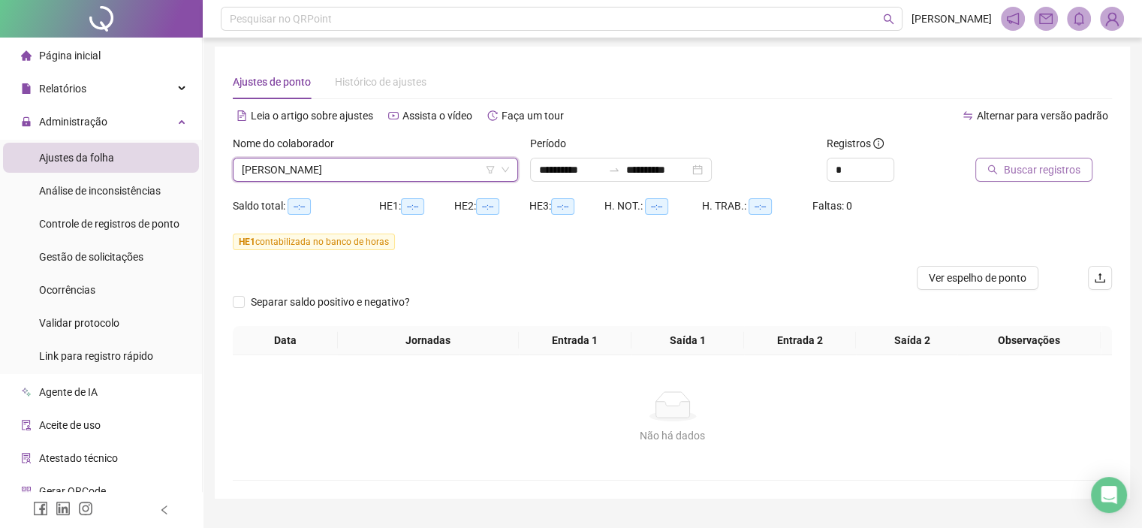
click at [1030, 170] on span "Buscar registros" at bounding box center [1042, 169] width 77 height 17
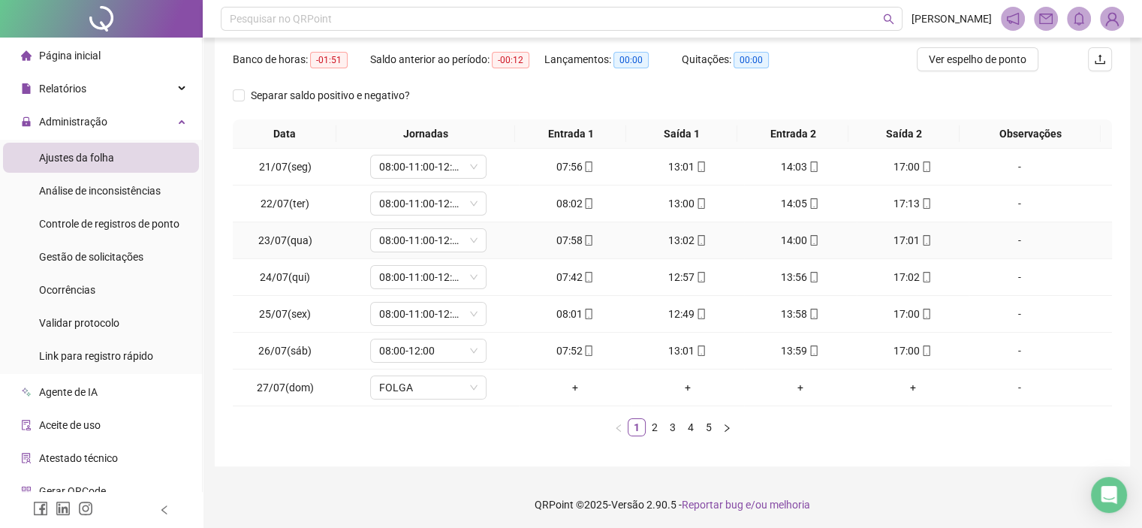
scroll to position [223, 0]
click at [665, 420] on link "3" at bounding box center [673, 426] width 17 height 17
click at [657, 422] on link "2" at bounding box center [655, 426] width 17 height 17
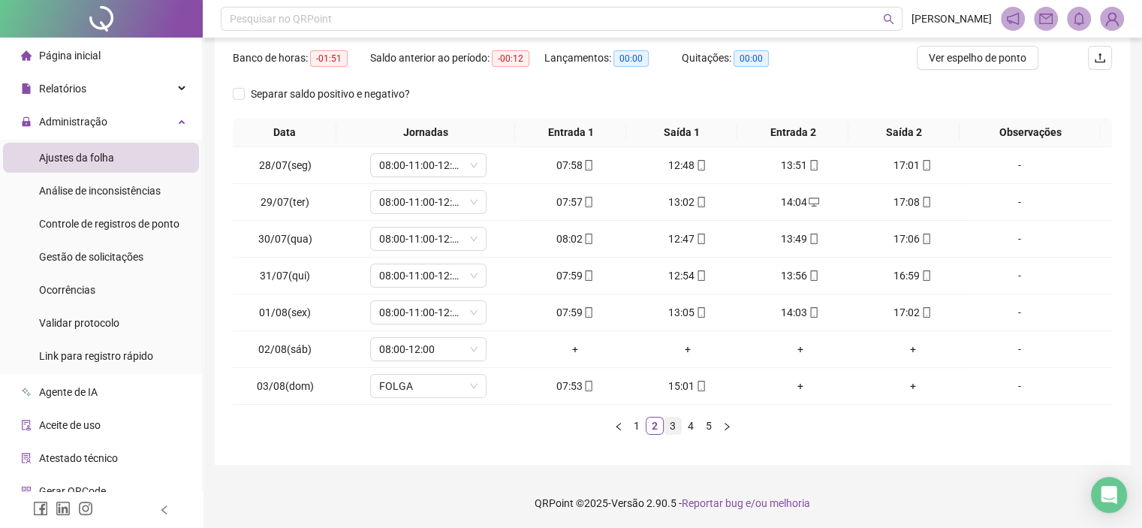
click at [678, 430] on link "3" at bounding box center [673, 426] width 17 height 17
click at [689, 427] on link "4" at bounding box center [691, 426] width 17 height 17
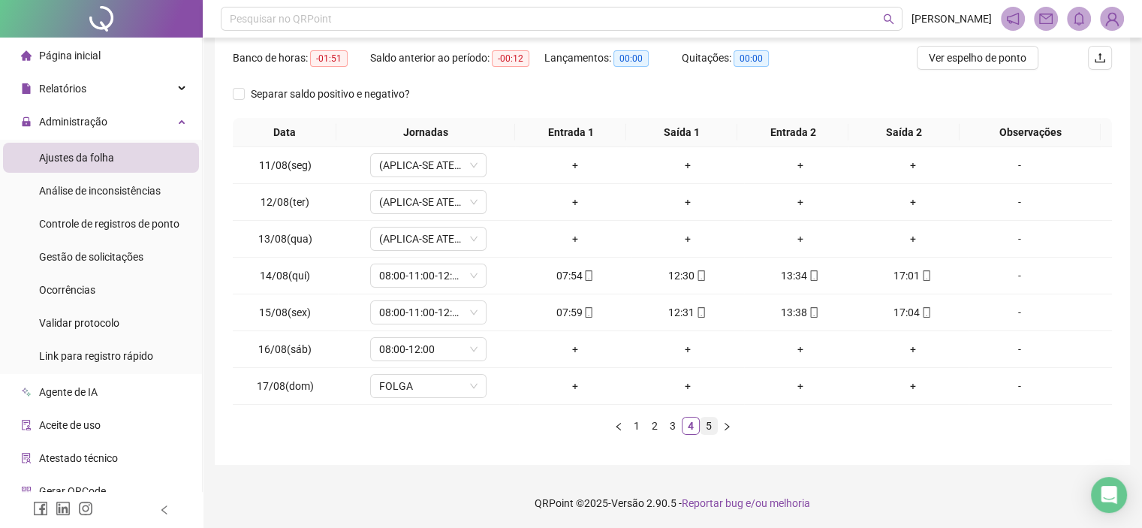
click at [707, 422] on link "5" at bounding box center [709, 426] width 17 height 17
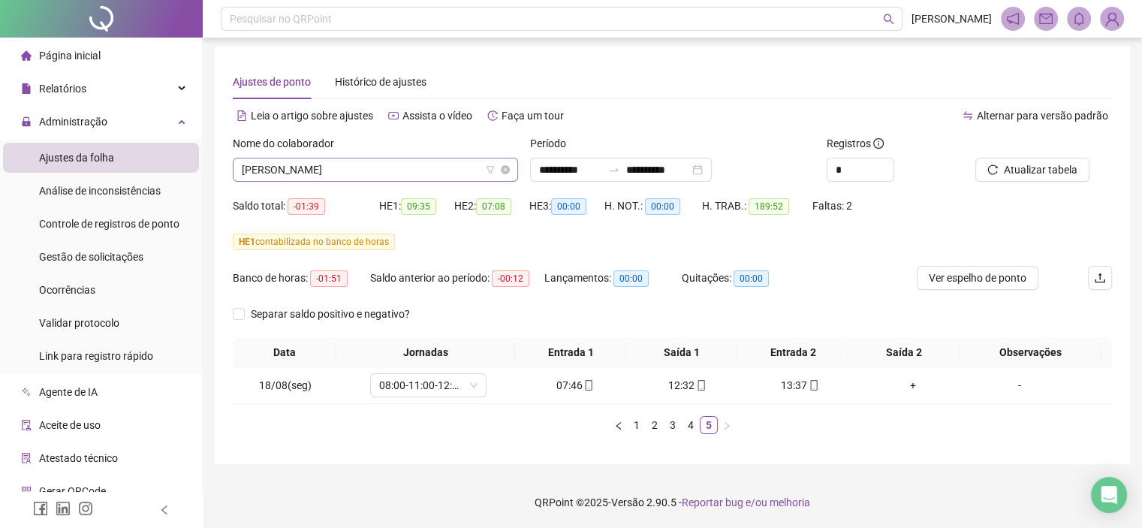
click at [303, 160] on span "KARINE SOUSA SILVA" at bounding box center [375, 169] width 267 height 23
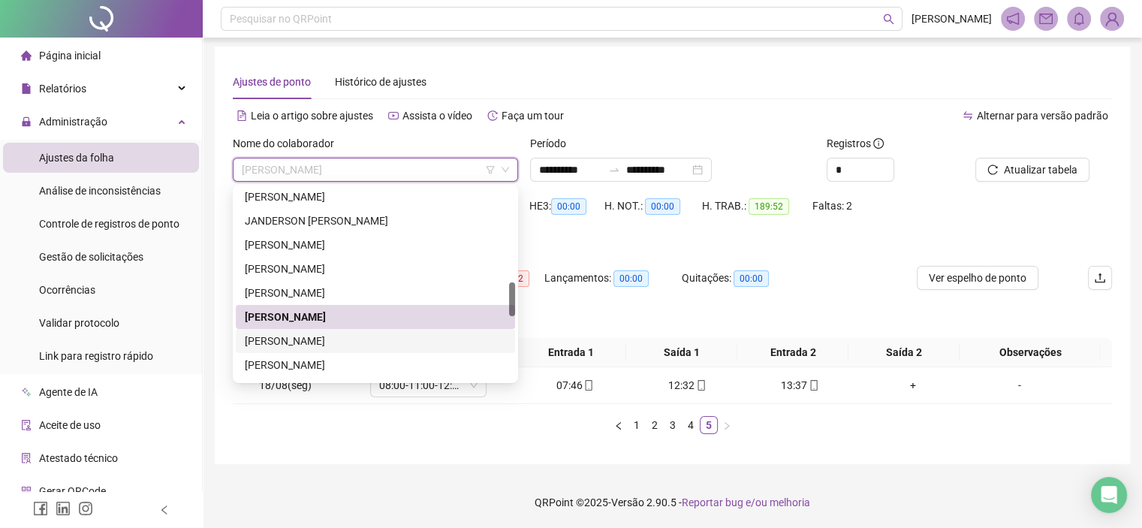
click at [286, 339] on div "KELLY CRISTINA RODRIGUES COELHO" at bounding box center [375, 341] width 261 height 17
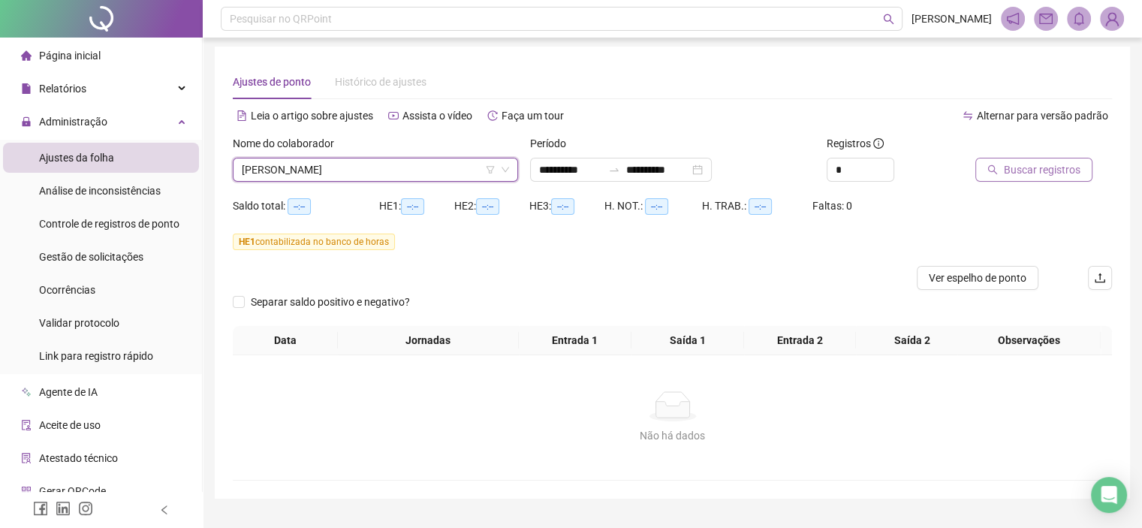
click at [1011, 167] on span "Buscar registros" at bounding box center [1042, 169] width 77 height 17
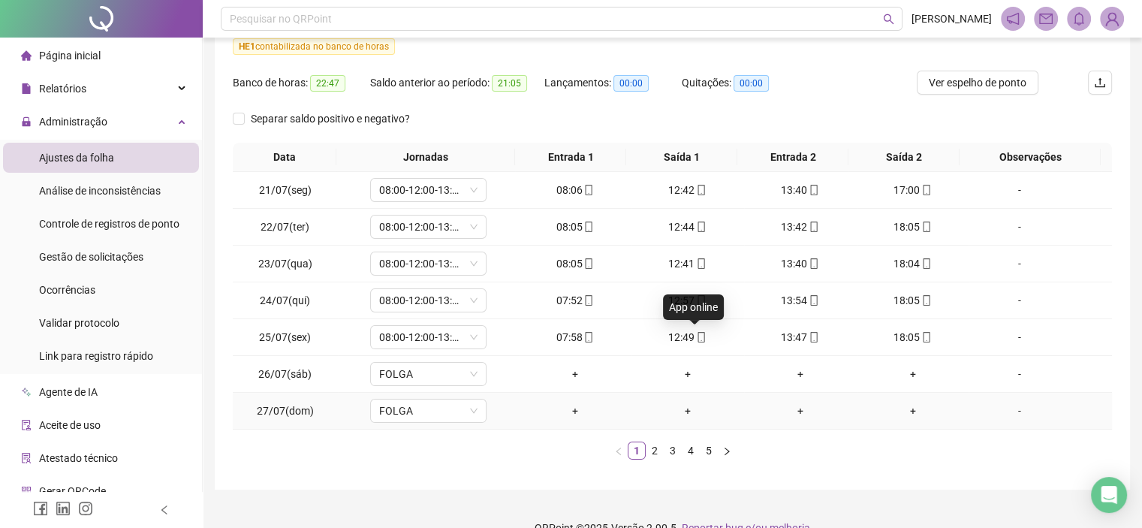
scroll to position [223, 0]
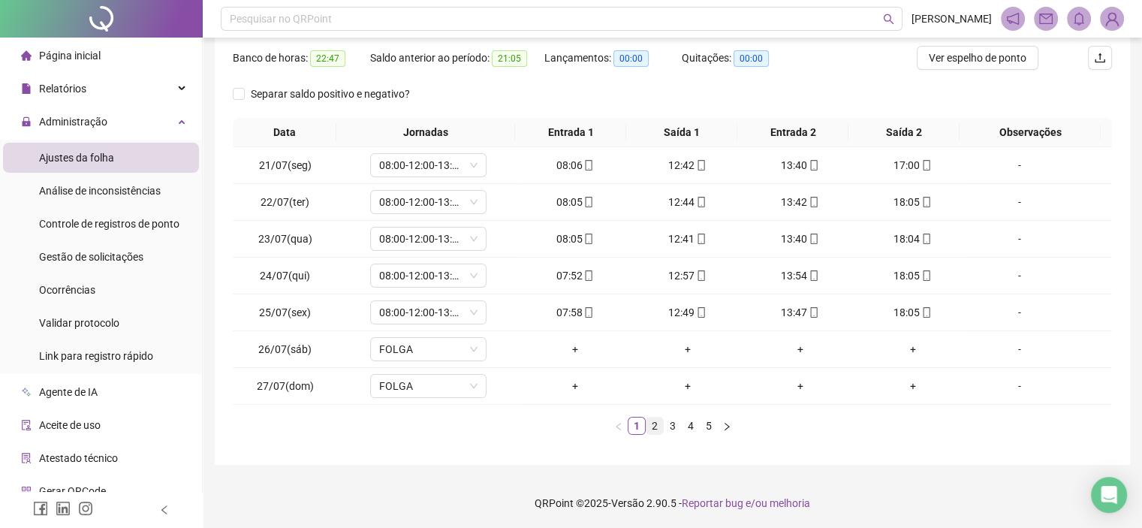
click at [649, 423] on link "2" at bounding box center [655, 426] width 17 height 17
click at [679, 431] on link "3" at bounding box center [673, 426] width 17 height 17
click at [689, 427] on link "4" at bounding box center [691, 426] width 17 height 17
click at [709, 426] on link "5" at bounding box center [709, 426] width 17 height 17
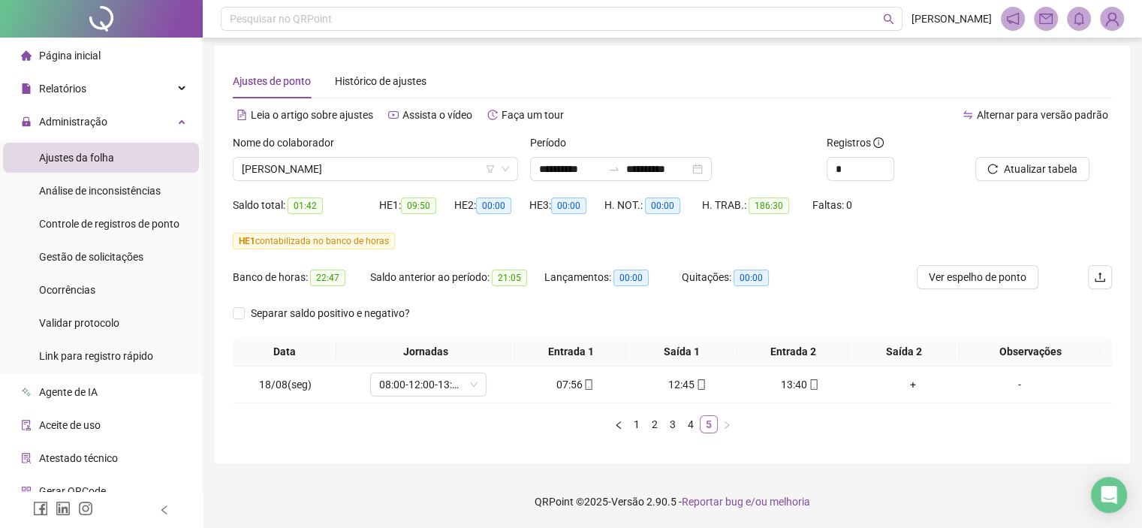
scroll to position [3, 0]
click at [324, 167] on span "KELLY CRISTINA RODRIGUES COELHO" at bounding box center [375, 169] width 267 height 23
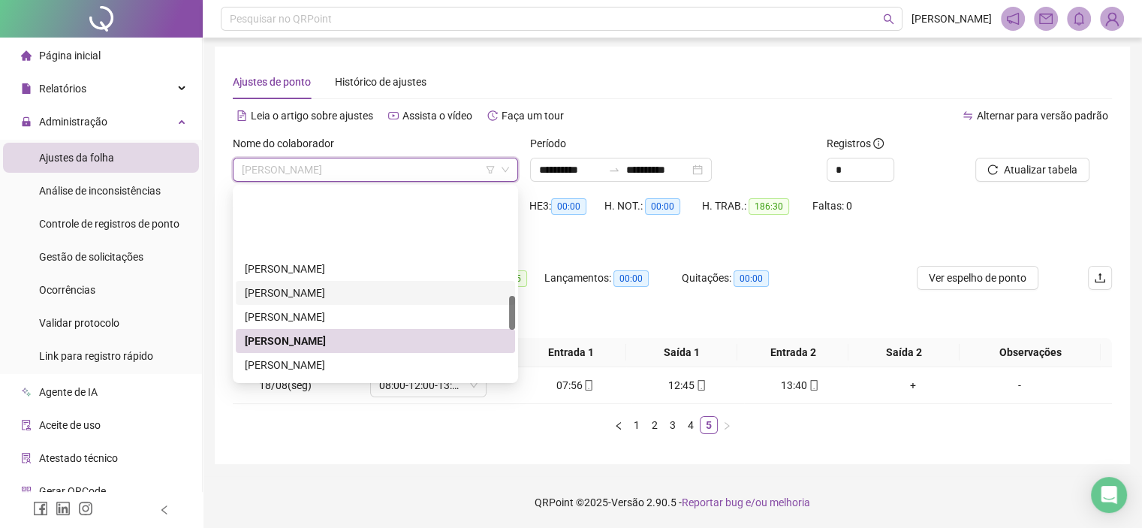
scroll to position [607, 0]
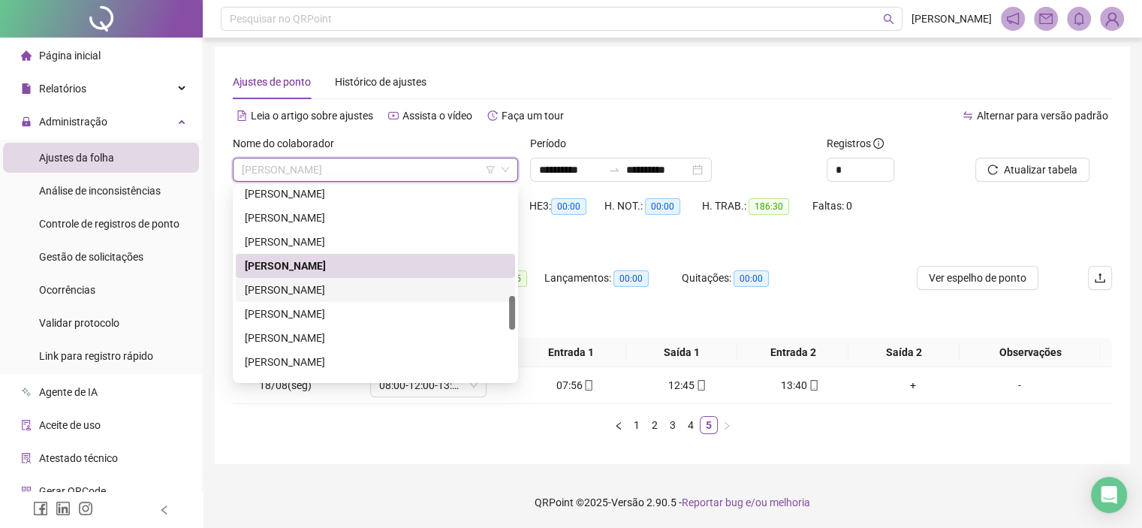
click at [309, 297] on div "[PERSON_NAME]" at bounding box center [375, 290] width 261 height 17
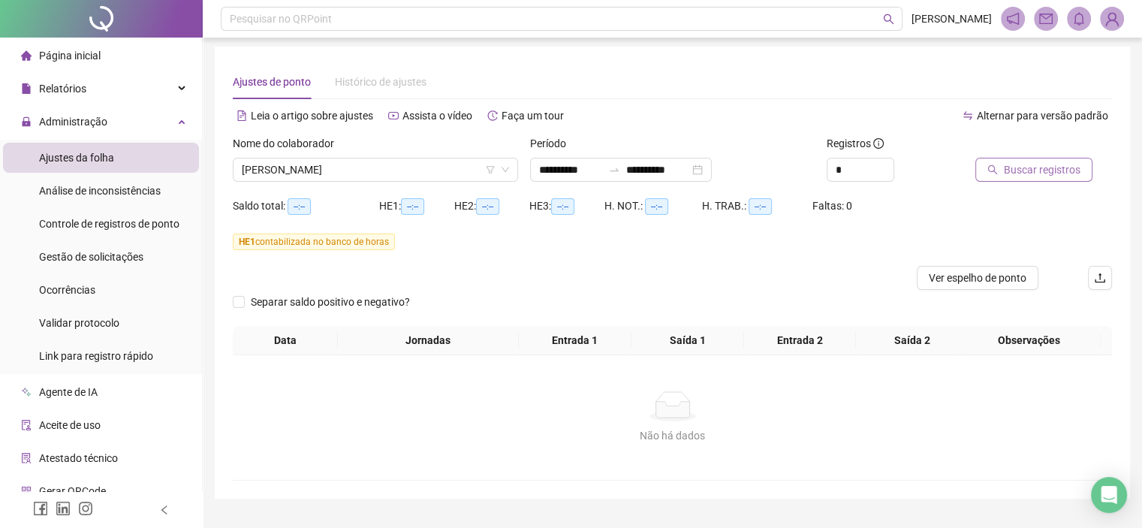
click at [1000, 170] on button "Buscar registros" at bounding box center [1034, 170] width 117 height 24
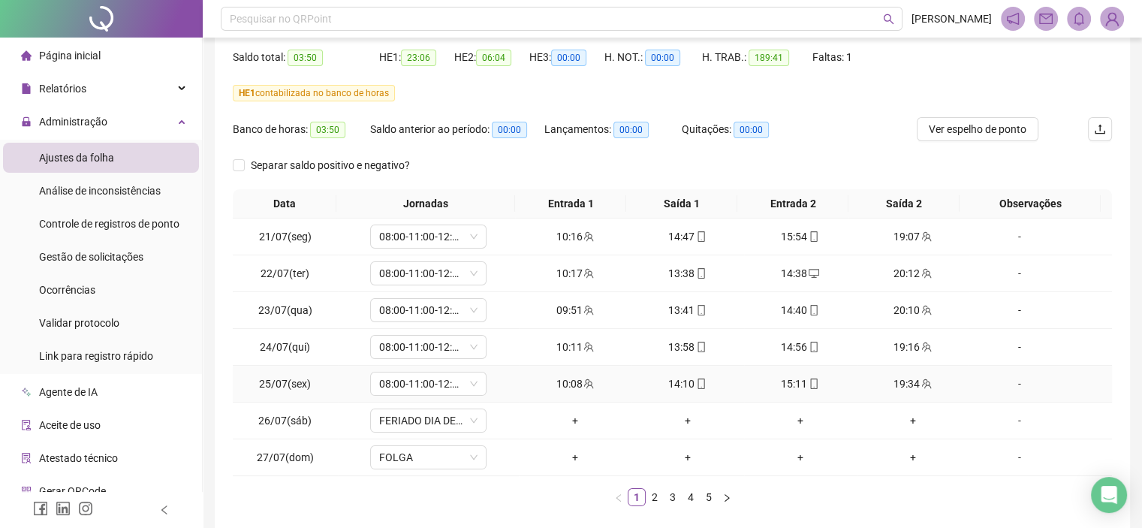
scroll to position [153, 0]
click at [647, 496] on link "2" at bounding box center [655, 495] width 17 height 17
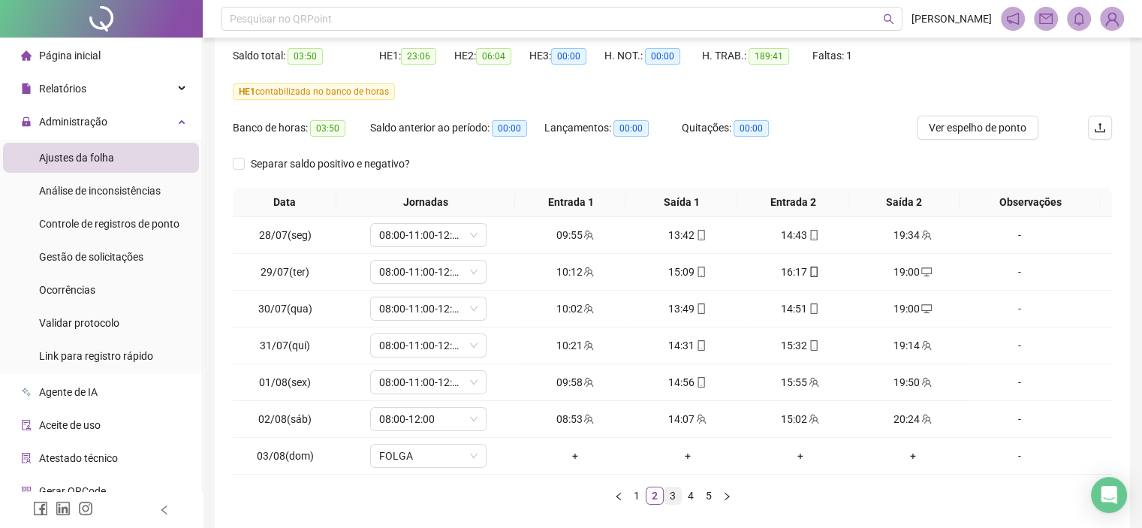
click at [668, 495] on link "3" at bounding box center [673, 495] width 17 height 17
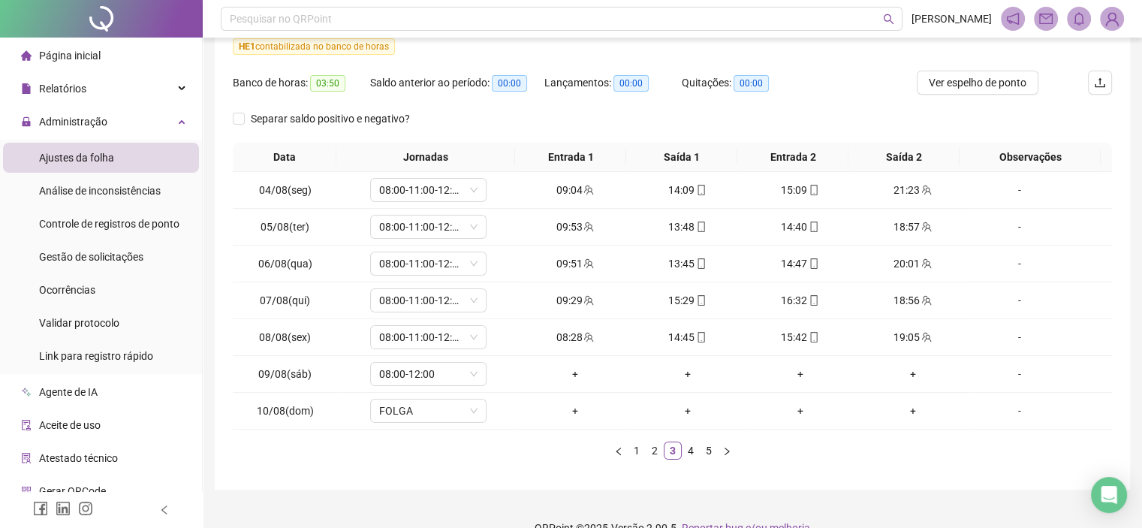
scroll to position [223, 0]
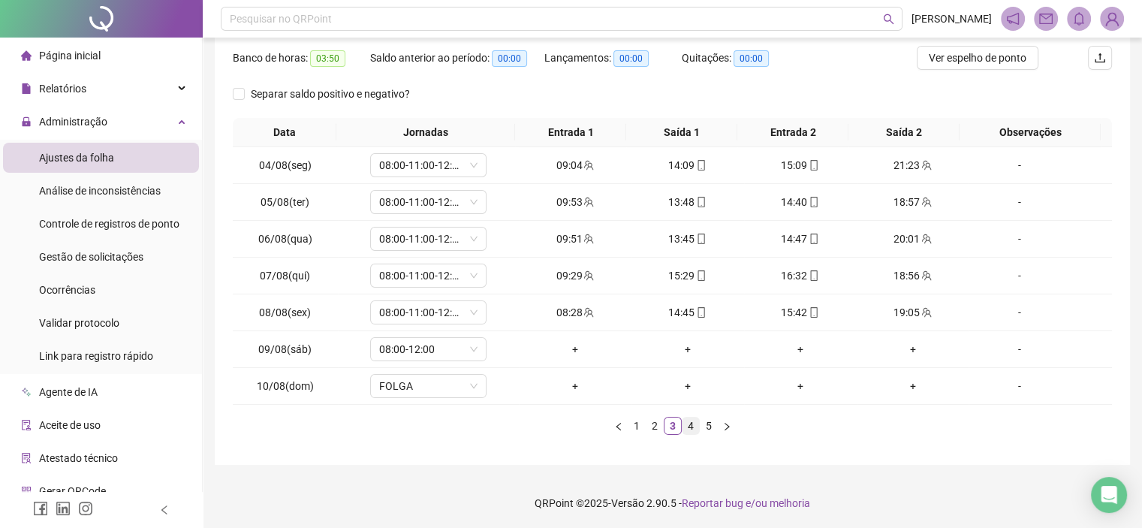
click at [689, 429] on link "4" at bounding box center [691, 426] width 17 height 17
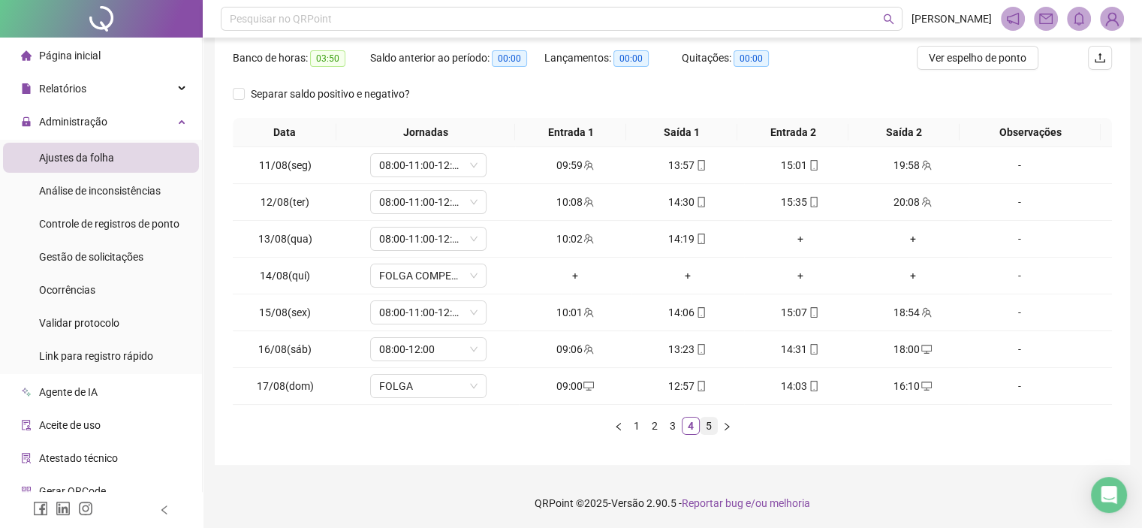
click at [713, 425] on link "5" at bounding box center [709, 426] width 17 height 17
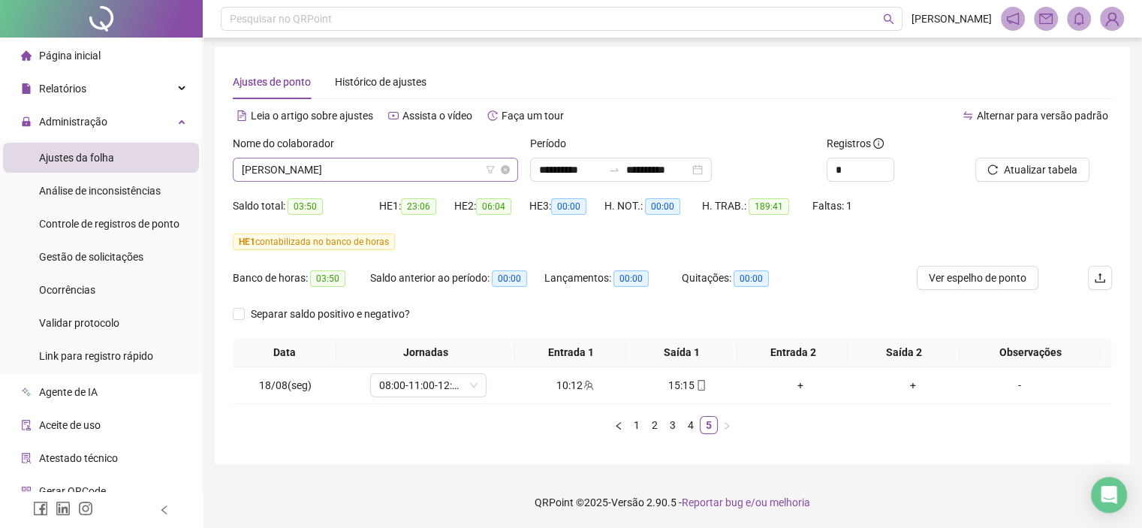
click at [372, 173] on span "[PERSON_NAME]" at bounding box center [375, 169] width 267 height 23
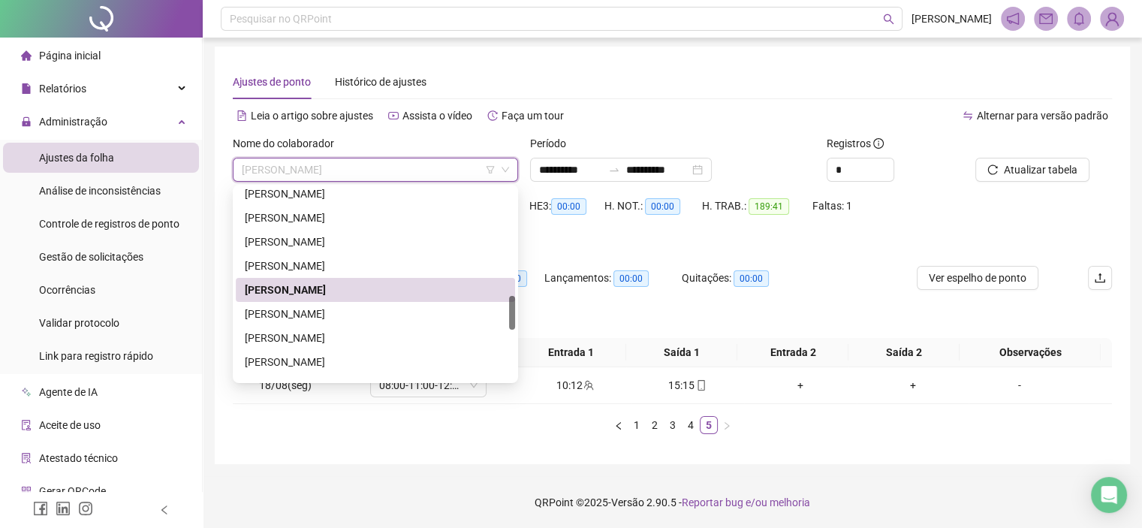
click at [320, 297] on div "[PERSON_NAME]" at bounding box center [375, 290] width 261 height 17
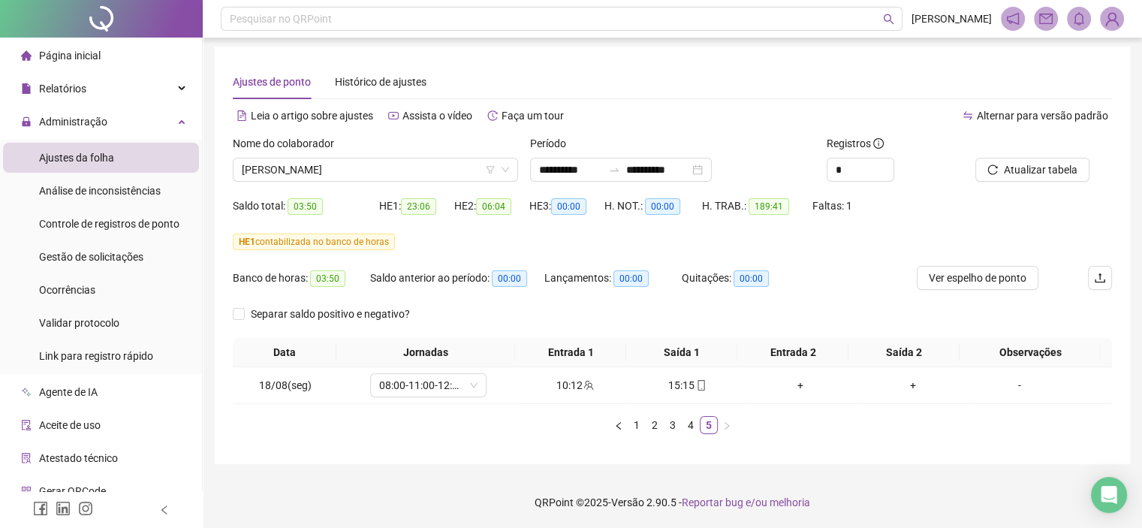
click at [292, 182] on div "Nome do colaborador LUIZ EDUARDO DE LIMA FERREIRA" at bounding box center [375, 164] width 297 height 59
click at [291, 176] on span "[PERSON_NAME]" at bounding box center [375, 169] width 267 height 23
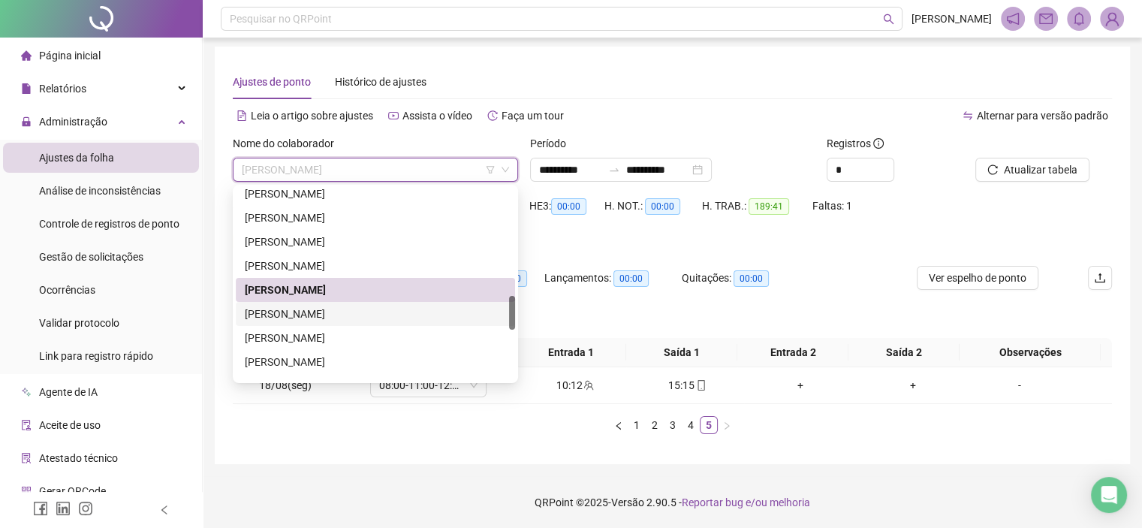
click at [273, 312] on div "LUIZ HENRIQUE DA SILVA FELIX" at bounding box center [375, 314] width 261 height 17
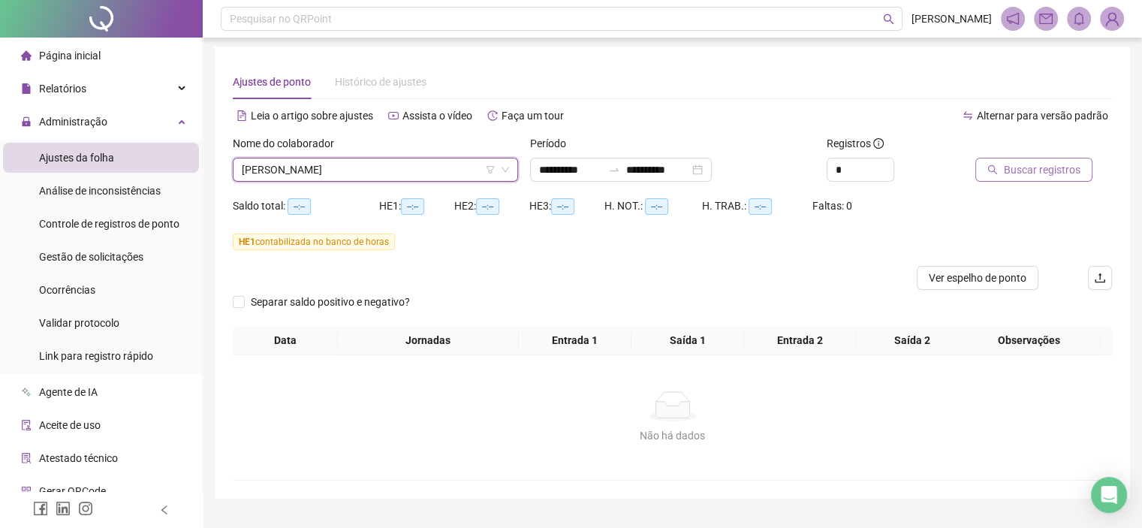
click at [985, 170] on button "Buscar registros" at bounding box center [1034, 170] width 117 height 24
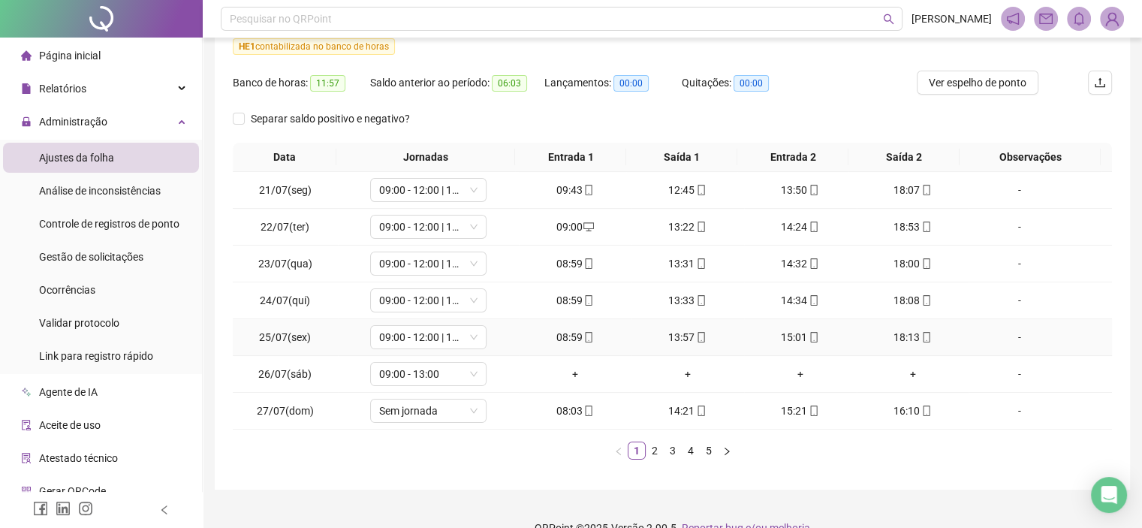
scroll to position [223, 0]
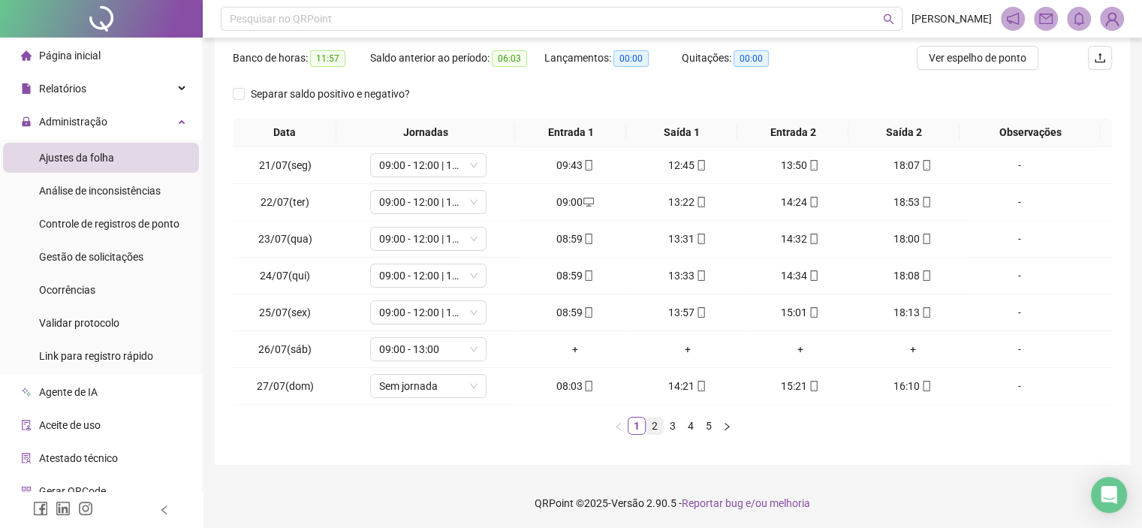
click at [662, 427] on link "2" at bounding box center [655, 426] width 17 height 17
click at [675, 426] on link "3" at bounding box center [673, 426] width 17 height 17
click at [696, 429] on link "4" at bounding box center [691, 426] width 17 height 17
click at [707, 427] on link "5" at bounding box center [709, 426] width 17 height 17
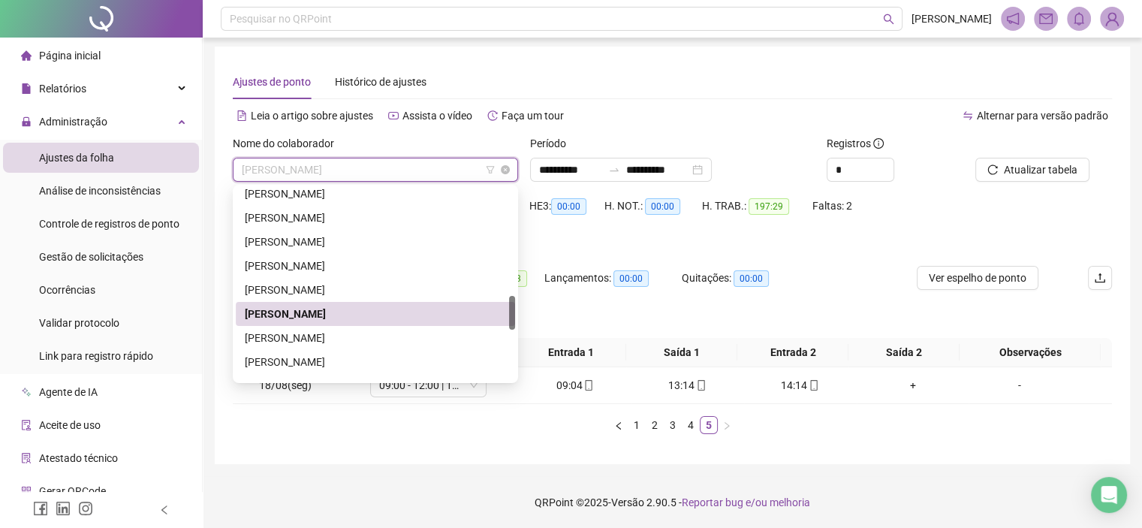
click at [345, 158] on input "search" at bounding box center [369, 169] width 254 height 23
click at [298, 334] on div "MARCOS PAULO COSTA MACIEL" at bounding box center [375, 338] width 261 height 17
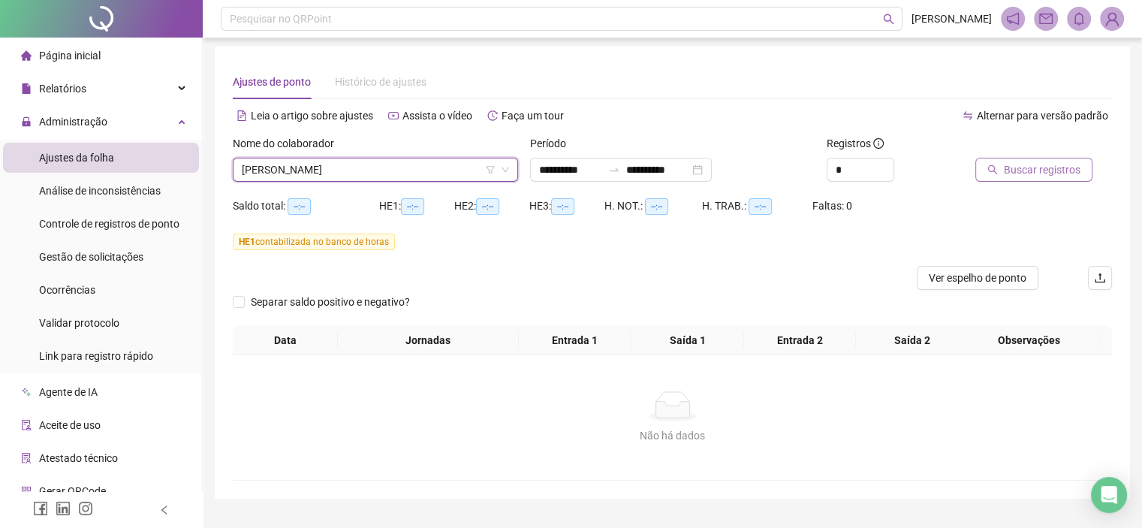
click at [998, 176] on button "Buscar registros" at bounding box center [1034, 170] width 117 height 24
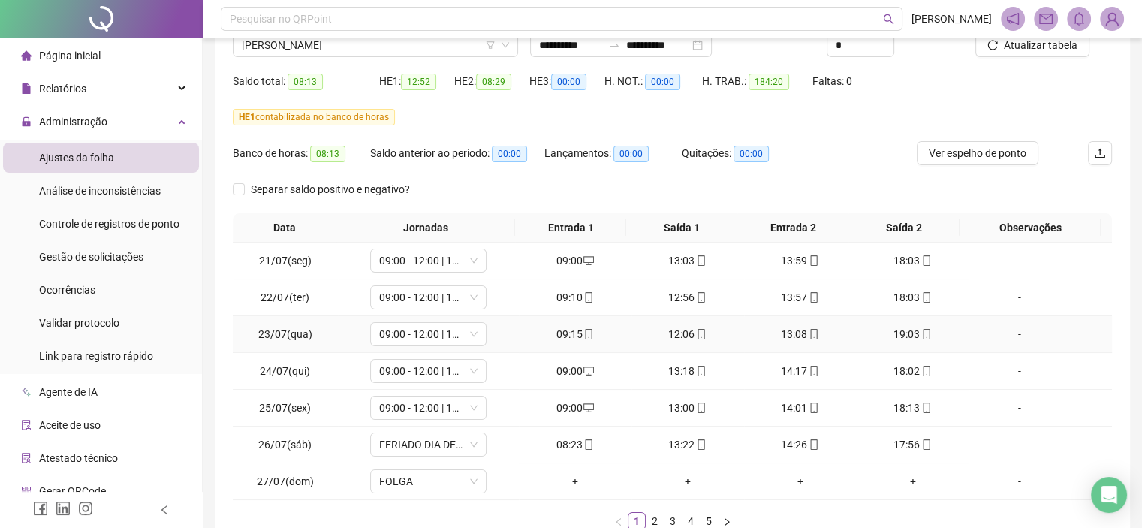
scroll to position [223, 0]
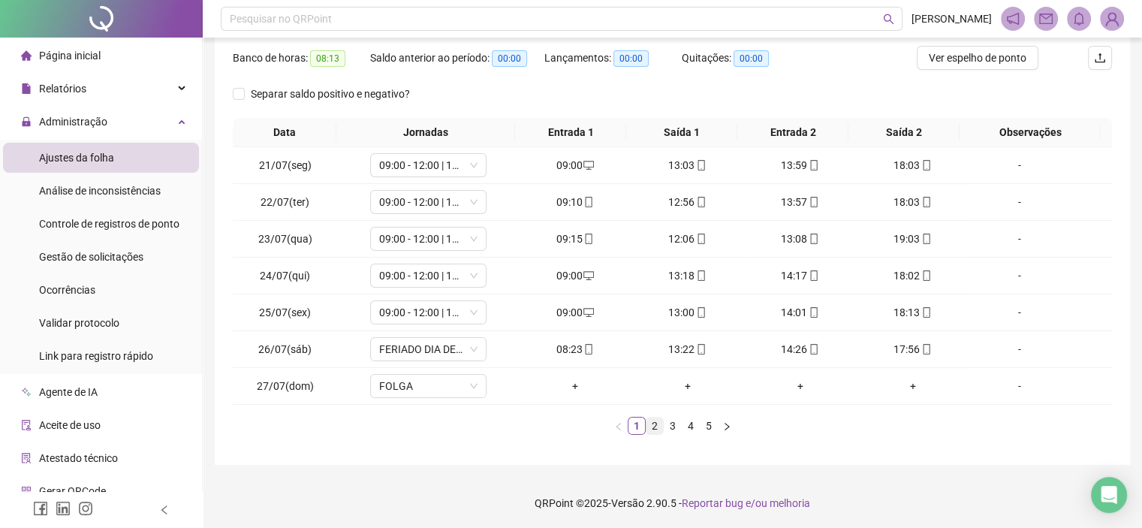
click at [651, 430] on link "2" at bounding box center [655, 426] width 17 height 17
click at [668, 428] on link "3" at bounding box center [673, 426] width 17 height 17
click at [689, 424] on link "4" at bounding box center [691, 426] width 17 height 17
click at [703, 424] on link "5" at bounding box center [709, 426] width 17 height 17
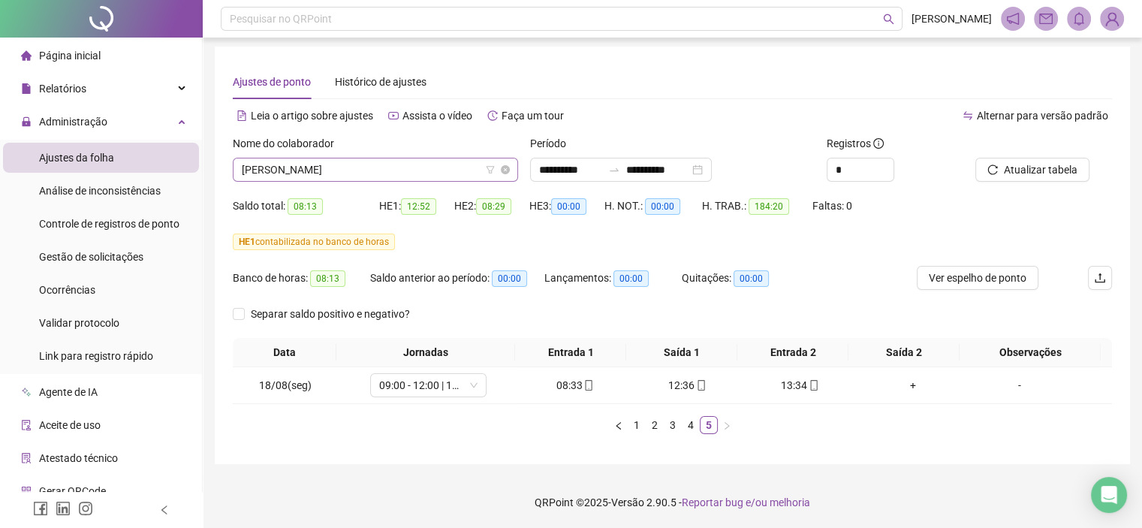
drag, startPoint x: 375, startPoint y: 181, endPoint x: 373, endPoint y: 170, distance: 10.8
click at [375, 178] on div "Nome do colaborador MARCOS PAULO COSTA MACIEL" at bounding box center [375, 164] width 297 height 59
click at [373, 170] on span "MARCOS PAULO COSTA MACIEL" at bounding box center [375, 169] width 267 height 23
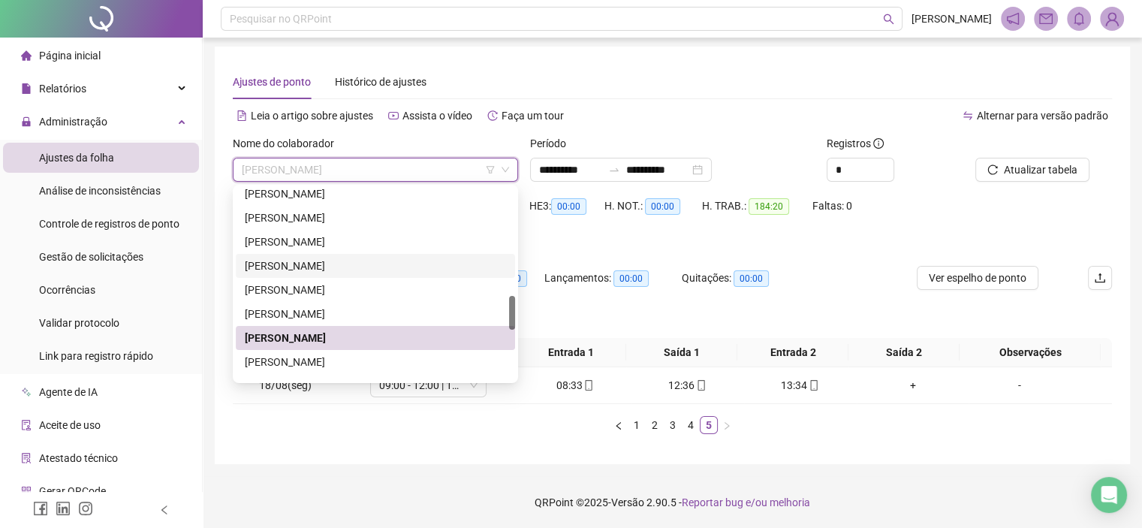
scroll to position [682, 0]
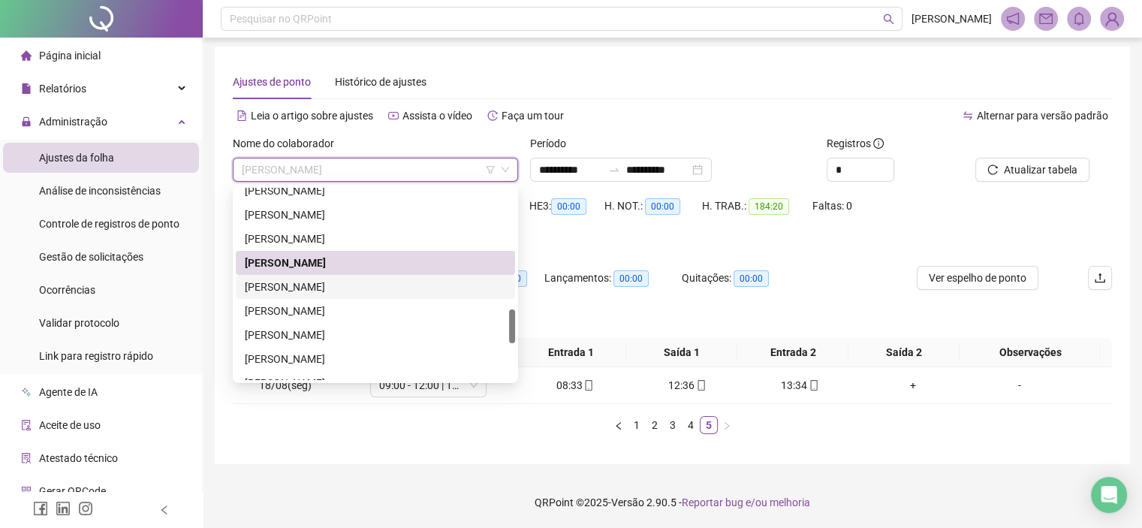
click at [297, 284] on div "[PERSON_NAME]" at bounding box center [375, 287] width 261 height 17
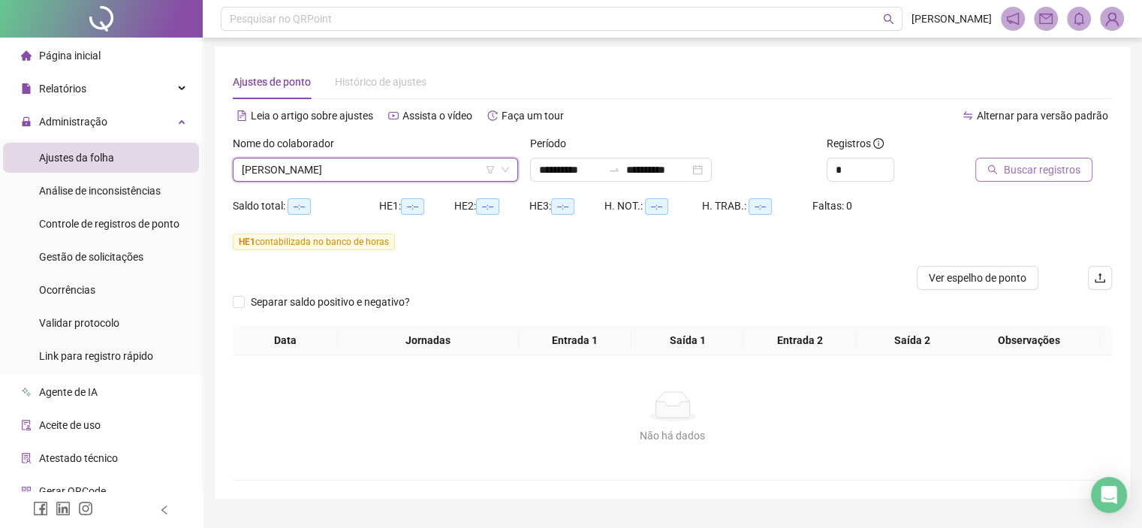
click at [1009, 176] on span "Buscar registros" at bounding box center [1042, 169] width 77 height 17
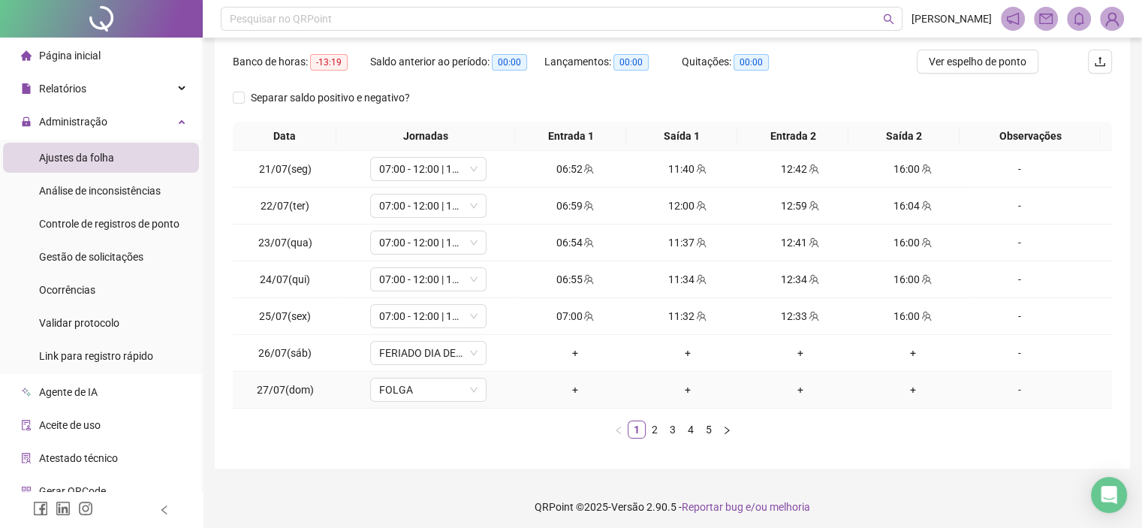
scroll to position [223, 0]
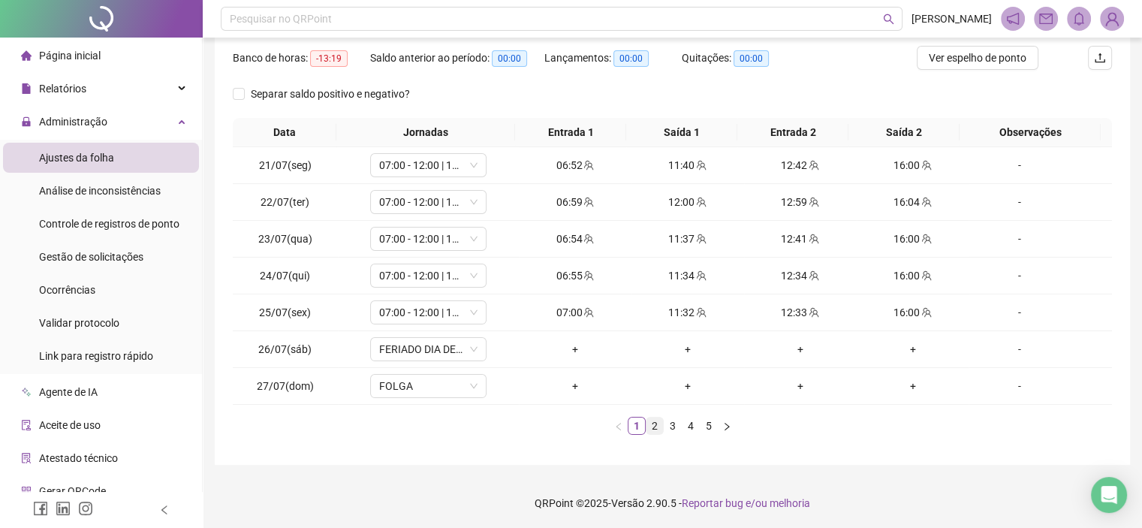
click at [653, 426] on link "2" at bounding box center [655, 426] width 17 height 17
click at [673, 428] on link "3" at bounding box center [673, 426] width 17 height 17
click at [693, 426] on link "4" at bounding box center [691, 426] width 17 height 17
click at [707, 430] on link "5" at bounding box center [709, 426] width 17 height 17
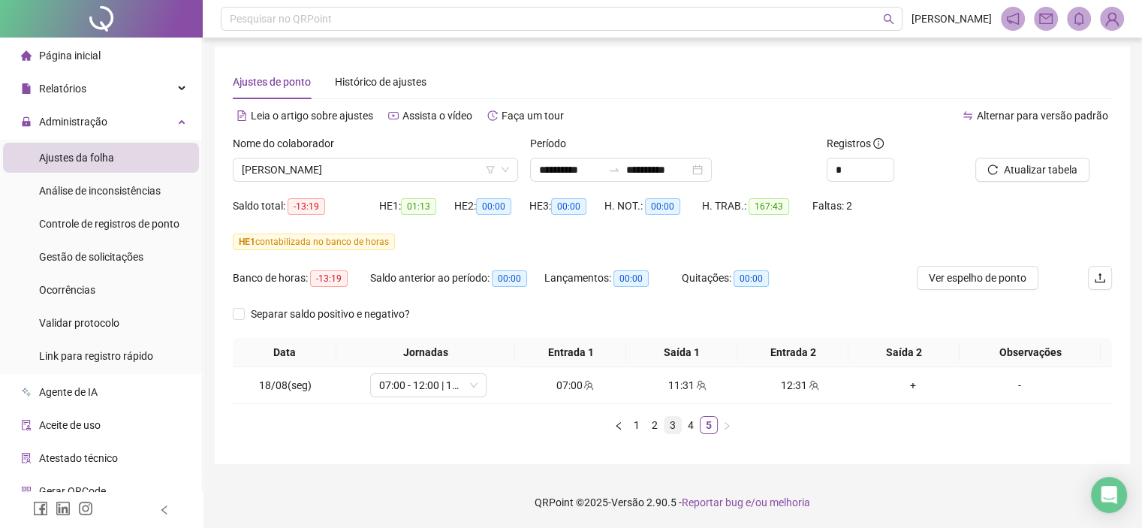
click at [666, 430] on link "3" at bounding box center [673, 425] width 17 height 17
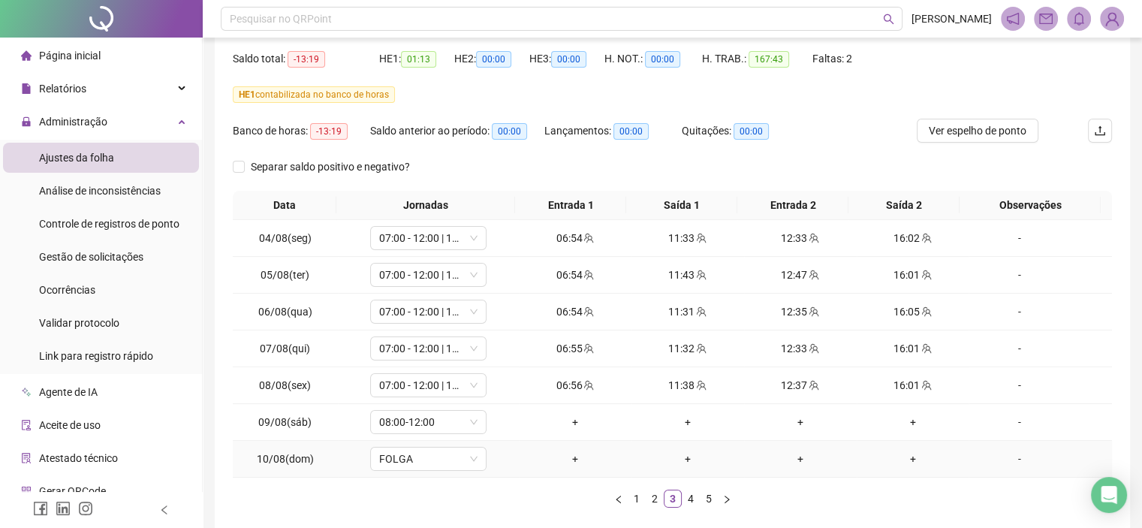
scroll to position [223, 0]
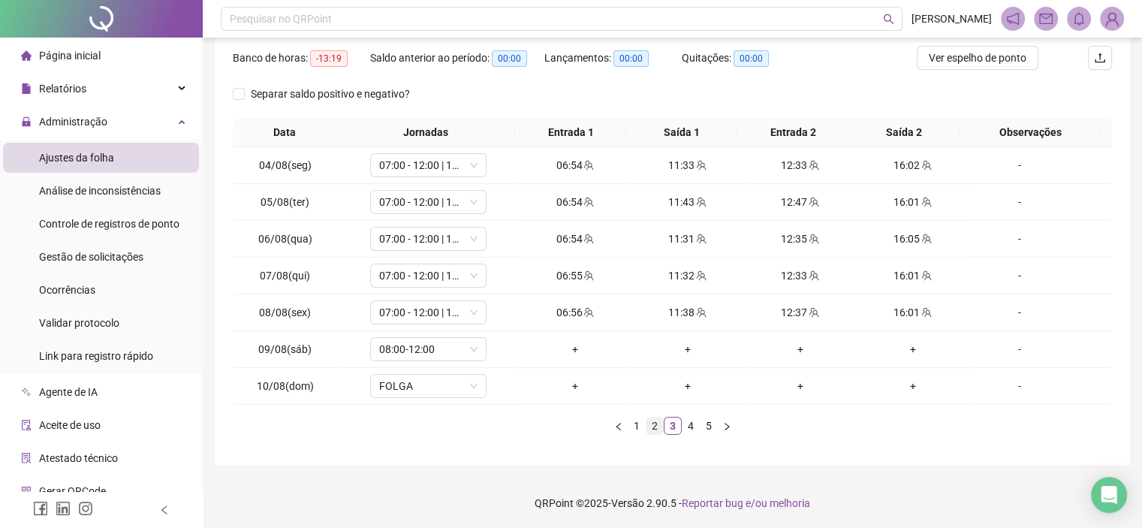
click at [648, 429] on link "2" at bounding box center [655, 426] width 17 height 17
click at [673, 424] on link "3" at bounding box center [673, 426] width 17 height 17
click at [477, 349] on div "08:00-12:00" at bounding box center [428, 349] width 116 height 24
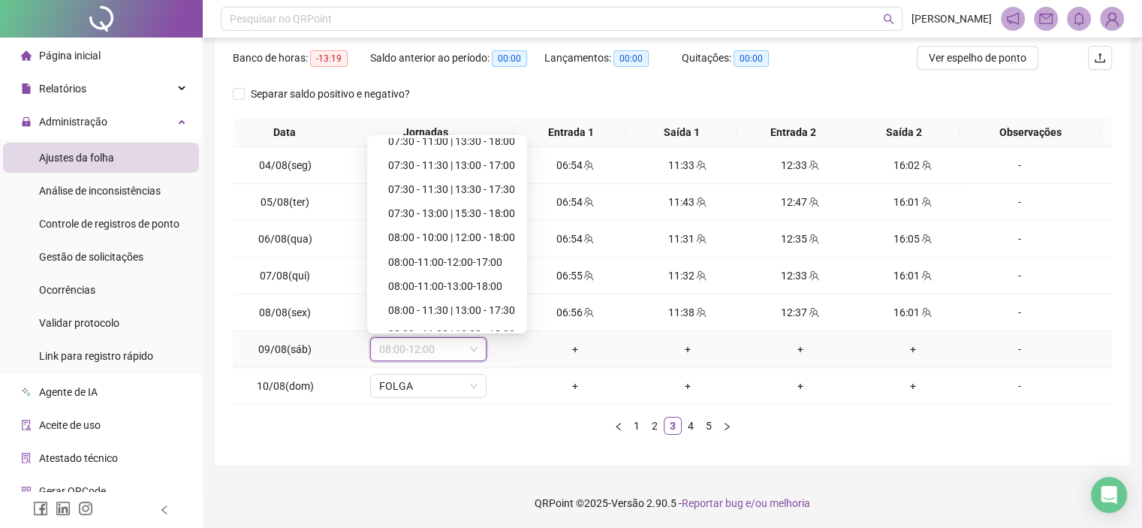
scroll to position [4974, 0]
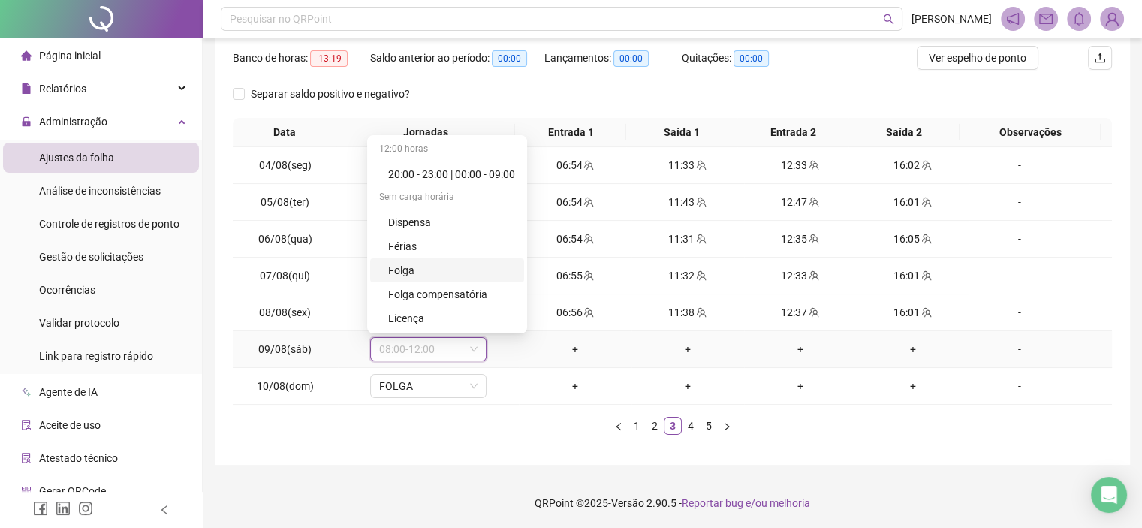
click at [409, 262] on div "Folga" at bounding box center [451, 270] width 127 height 17
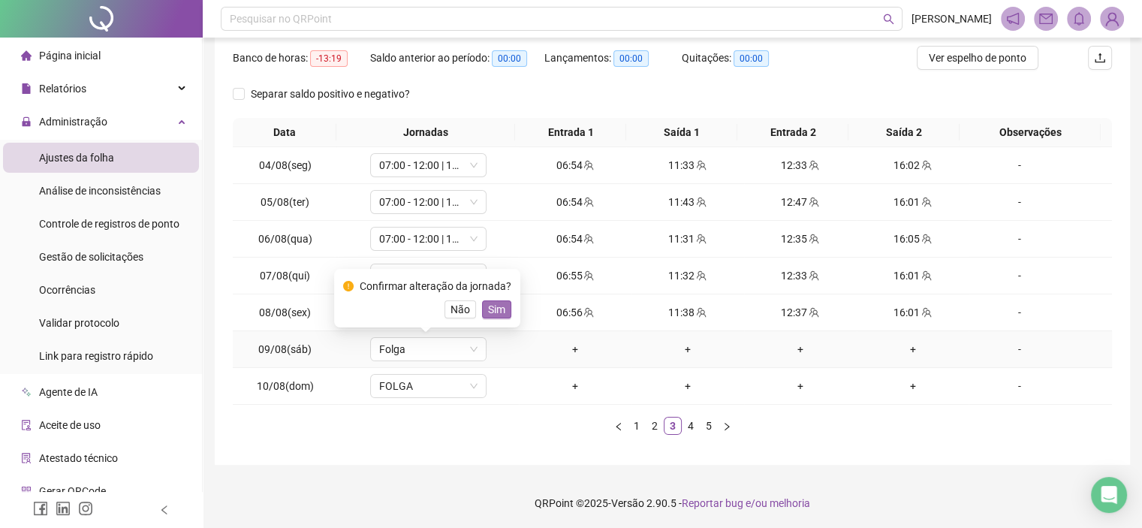
click at [490, 312] on span "Sim" at bounding box center [496, 309] width 17 height 17
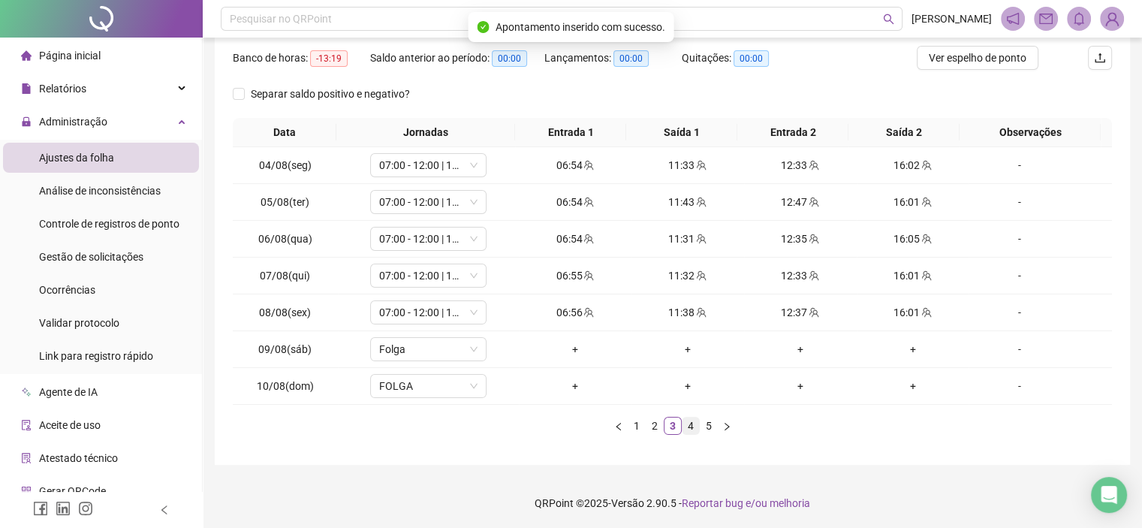
click at [697, 421] on link "4" at bounding box center [691, 426] width 17 height 17
click at [474, 340] on span "08:00-12:00" at bounding box center [428, 349] width 98 height 23
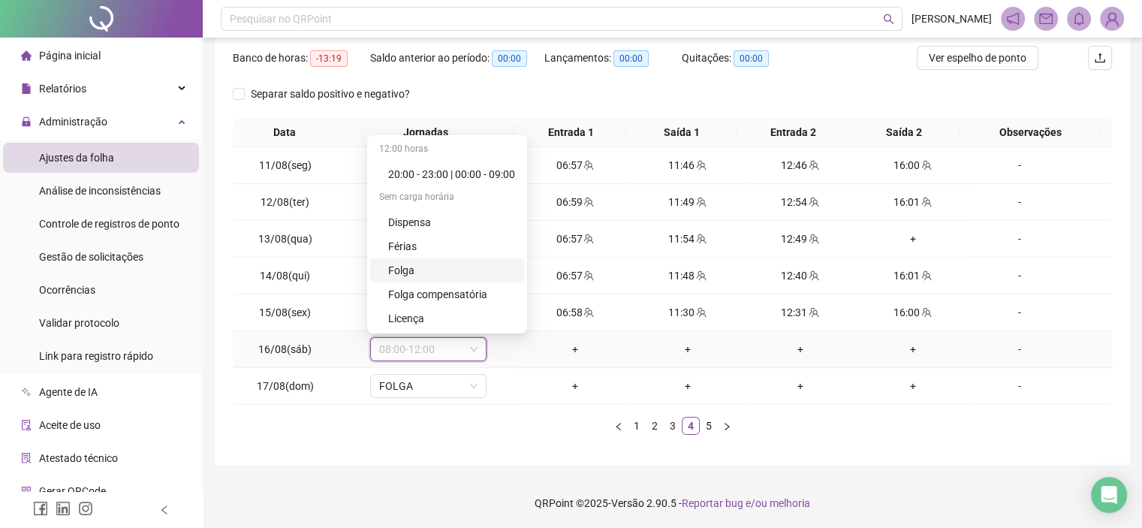
click at [392, 268] on div "Folga" at bounding box center [451, 270] width 127 height 17
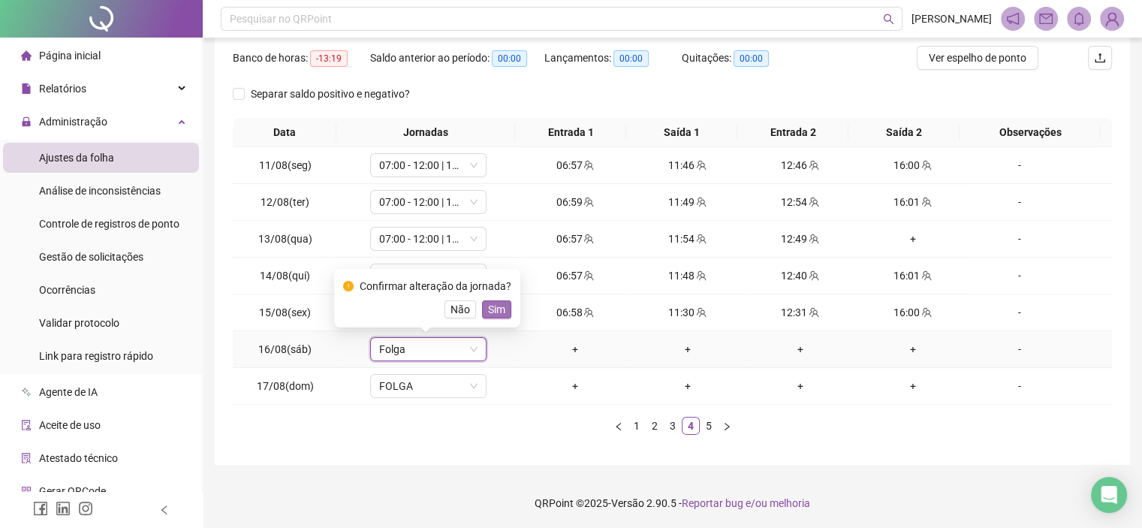
click at [490, 309] on span "Sim" at bounding box center [496, 309] width 17 height 17
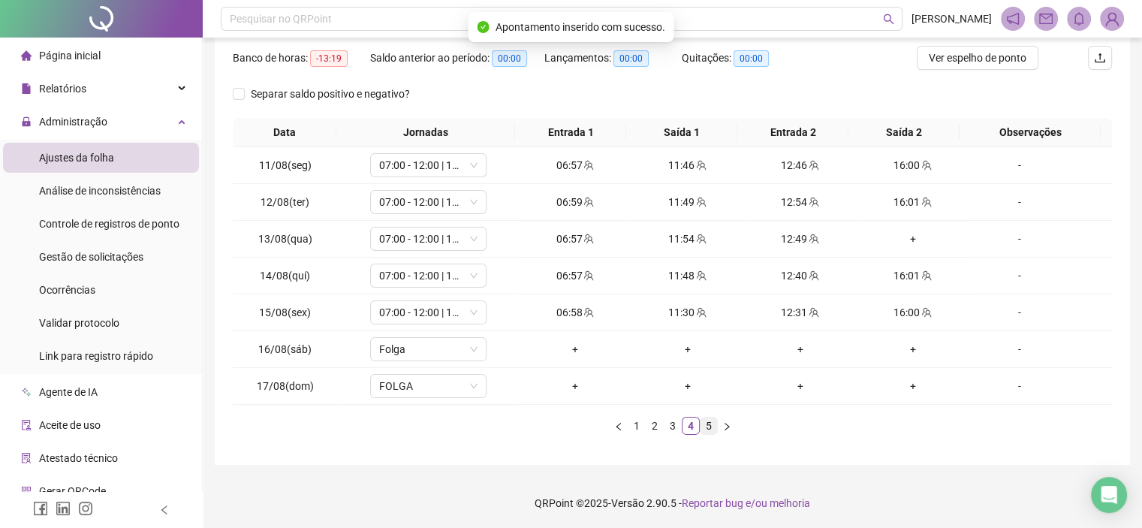
click at [707, 431] on link "5" at bounding box center [709, 426] width 17 height 17
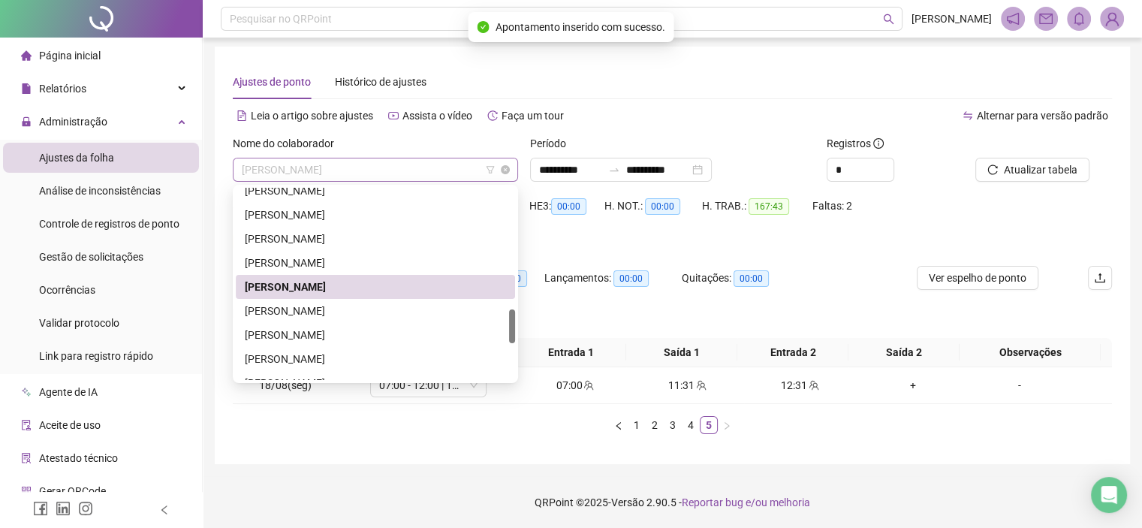
click at [363, 164] on span "[PERSON_NAME]" at bounding box center [375, 169] width 267 height 23
click at [297, 309] on div "MARIZA DA COSTA ALVES VIEIRA" at bounding box center [375, 311] width 261 height 17
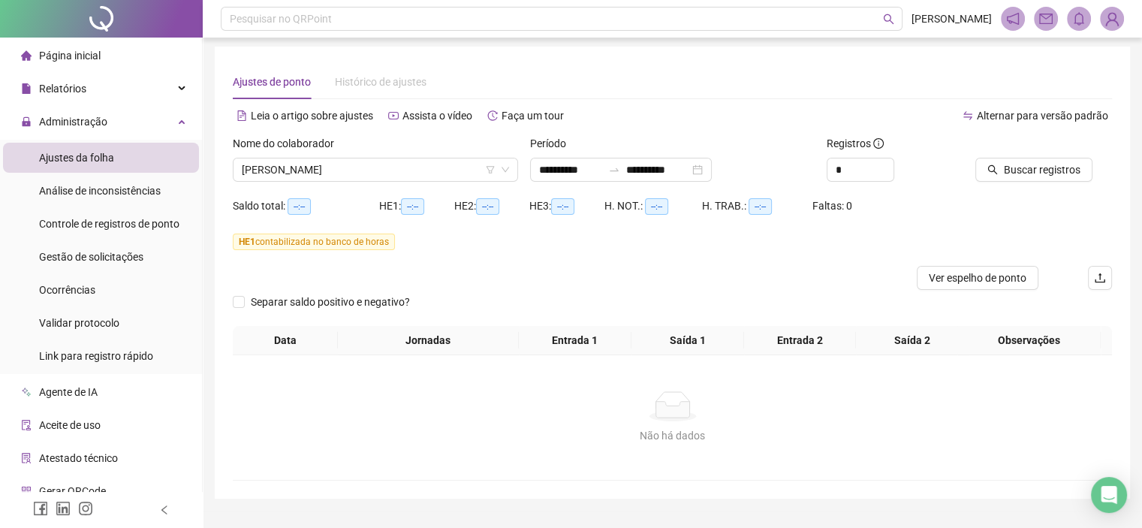
click at [1021, 155] on div at bounding box center [1025, 146] width 99 height 23
click at [1023, 164] on span "Buscar registros" at bounding box center [1042, 169] width 77 height 17
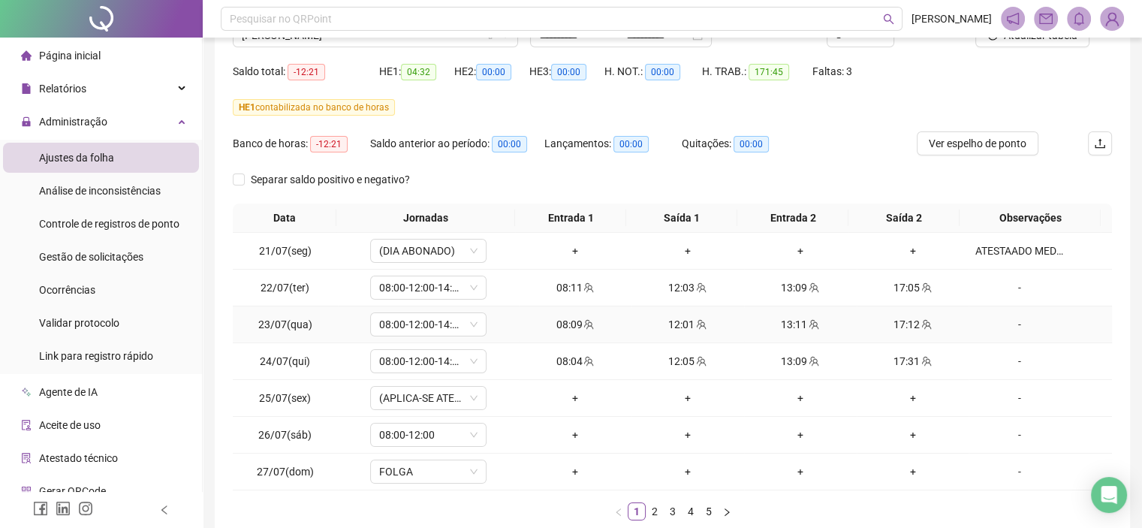
scroll to position [223, 0]
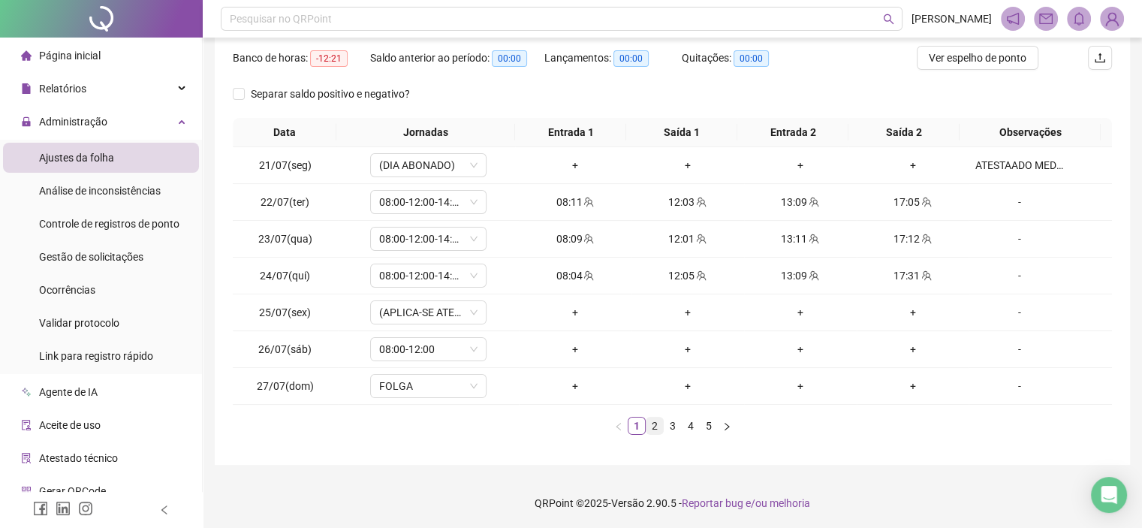
click at [661, 425] on link "2" at bounding box center [655, 426] width 17 height 17
click at [673, 426] on link "3" at bounding box center [673, 426] width 17 height 17
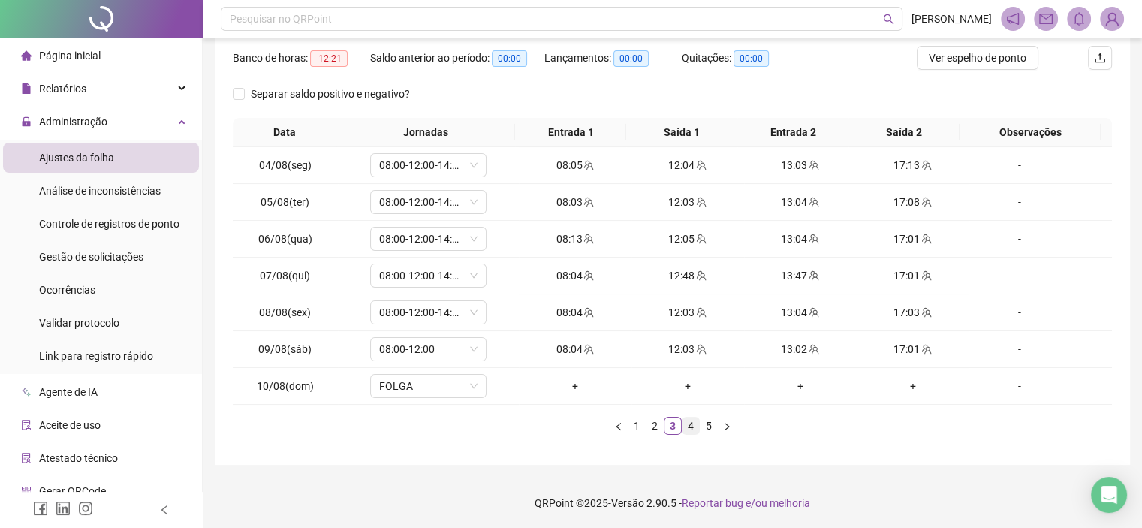
click at [690, 423] on link "4" at bounding box center [691, 426] width 17 height 17
click at [707, 424] on link "5" at bounding box center [709, 426] width 17 height 17
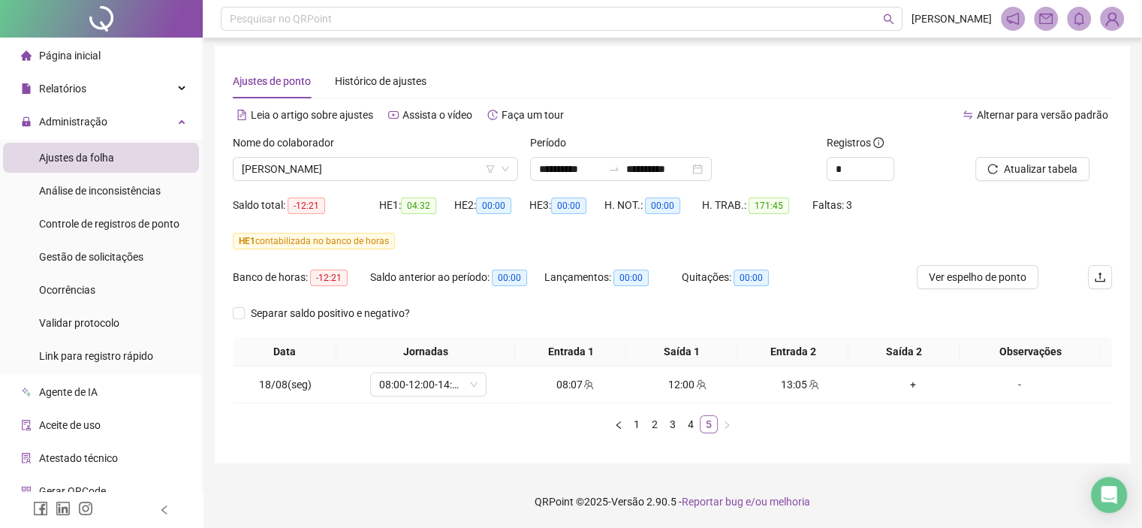
scroll to position [3, 0]
click at [342, 170] on span "MARIZA DA COSTA ALVES VIEIRA" at bounding box center [375, 169] width 267 height 23
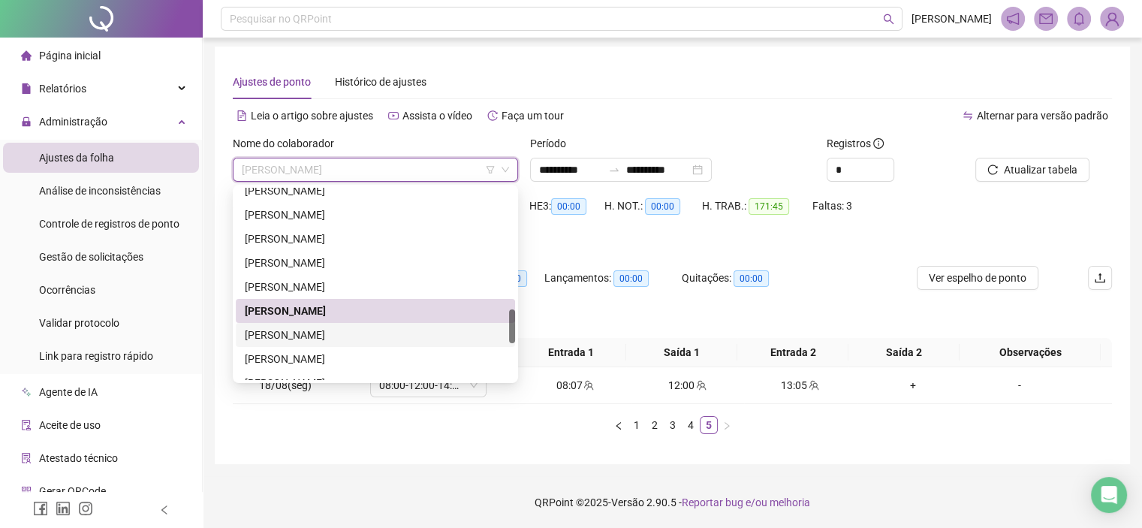
click at [323, 330] on div "[PERSON_NAME]" at bounding box center [375, 335] width 261 height 17
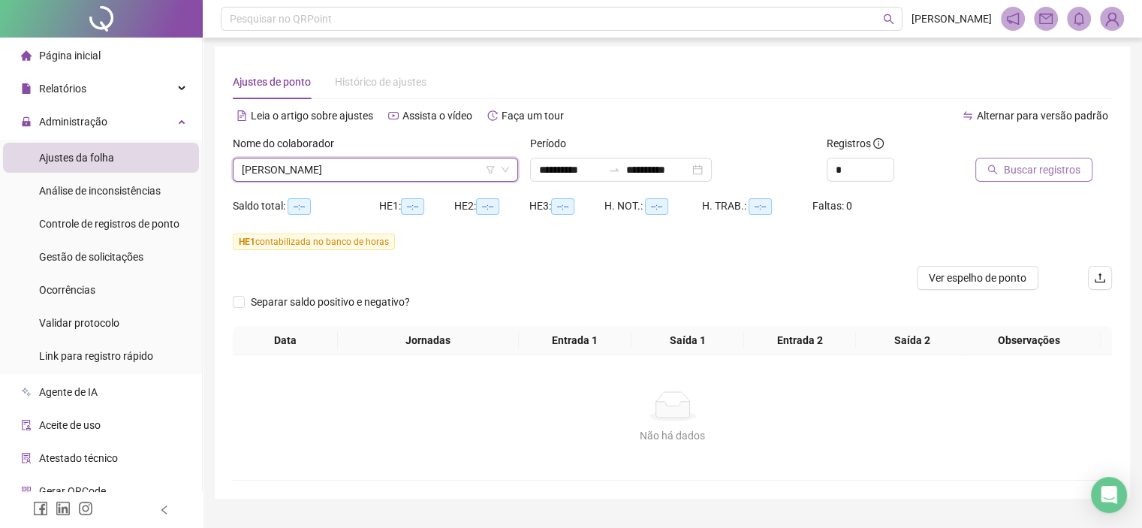
click at [1003, 158] on button "Buscar registros" at bounding box center [1034, 170] width 117 height 24
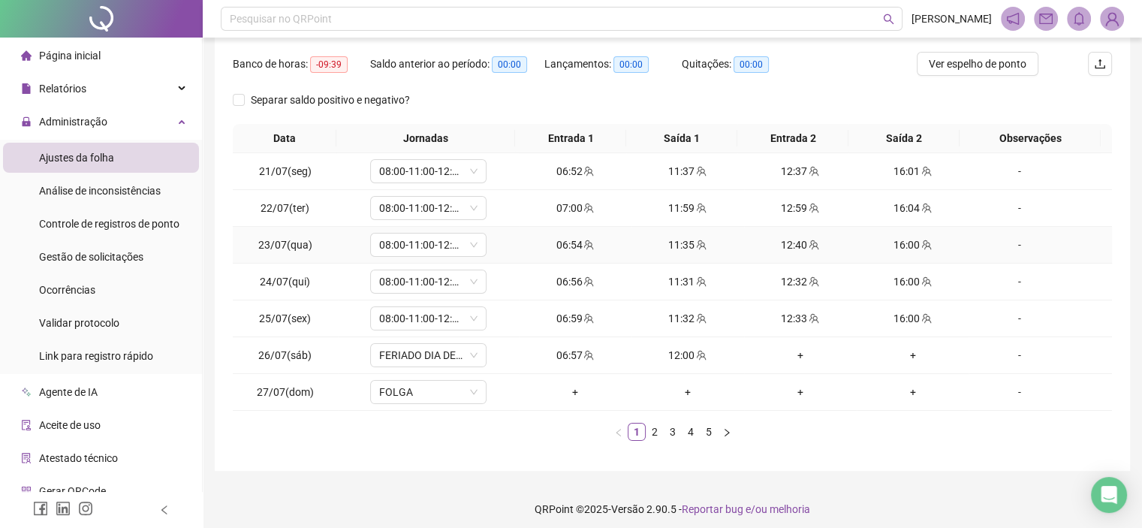
scroll to position [223, 0]
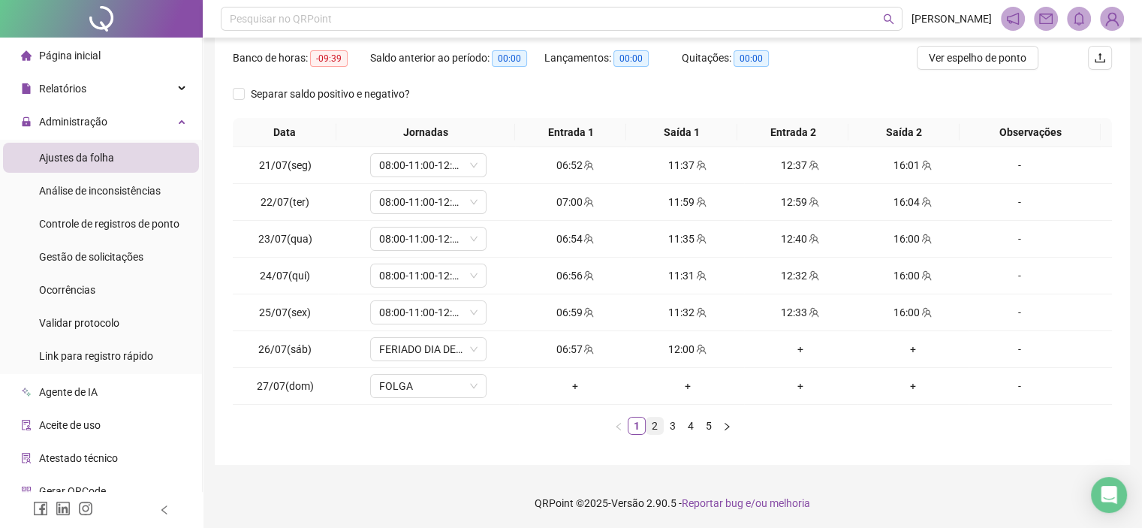
click at [653, 431] on link "2" at bounding box center [655, 426] width 17 height 17
click at [471, 347] on icon "down" at bounding box center [473, 349] width 9 height 9
click at [466, 348] on span "08:00-12:00" at bounding box center [428, 349] width 98 height 23
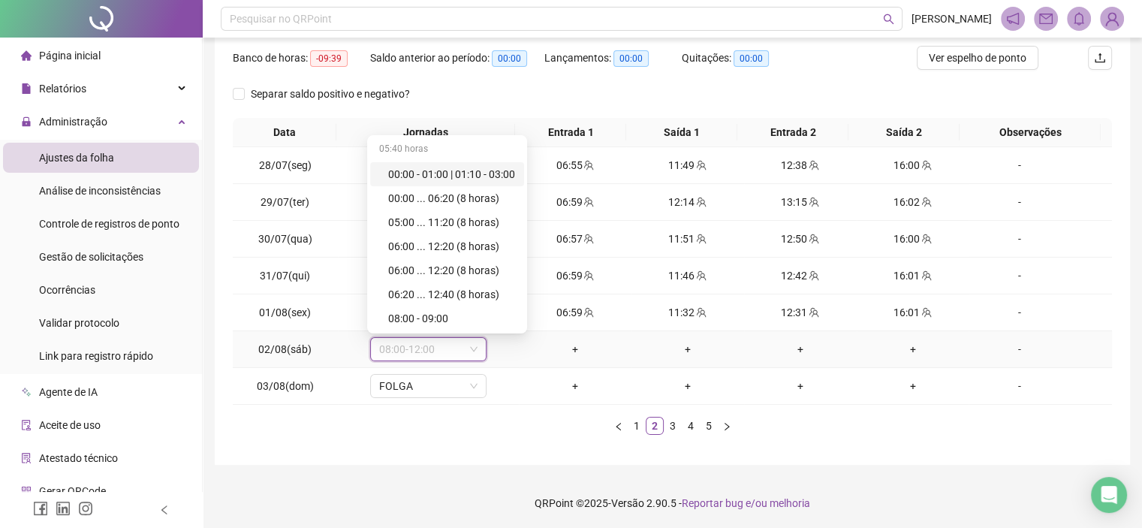
scroll to position [4974, 0]
click at [388, 267] on div "Folga" at bounding box center [451, 270] width 127 height 17
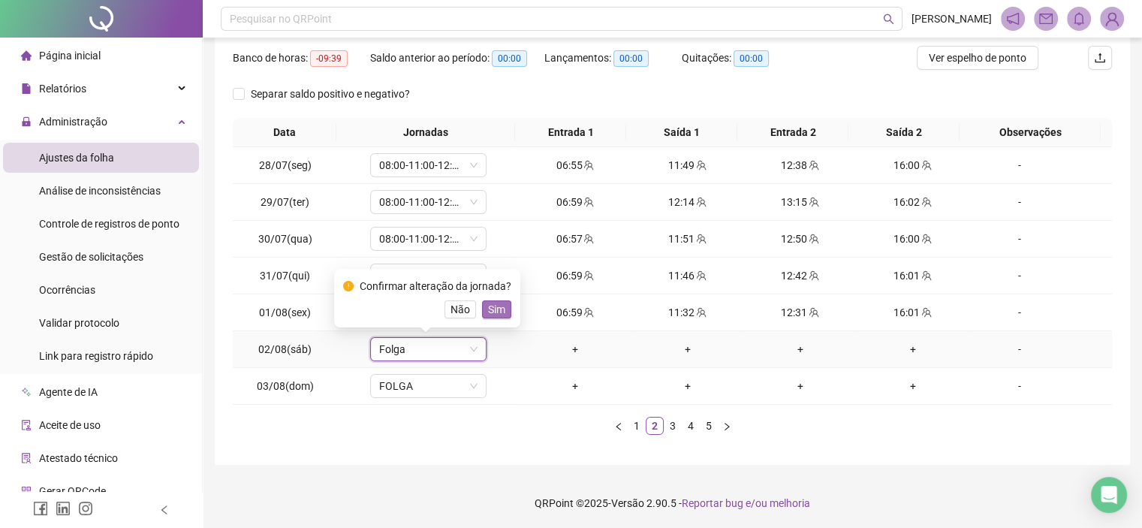
click at [499, 306] on span "Sim" at bounding box center [496, 309] width 17 height 17
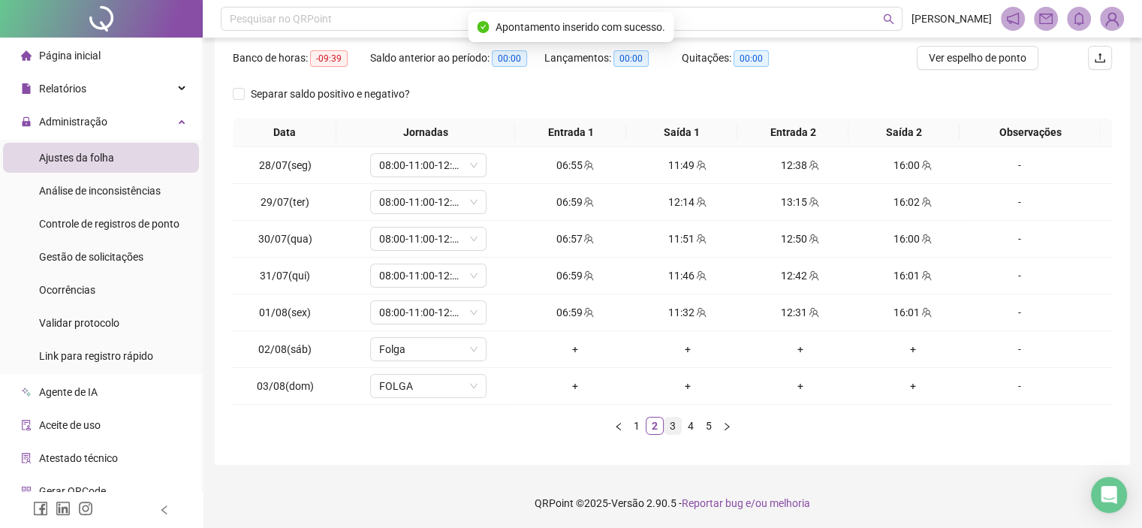
click at [675, 429] on link "3" at bounding box center [673, 426] width 17 height 17
click at [469, 349] on icon "down" at bounding box center [473, 349] width 9 height 9
click at [478, 347] on div "08:00-12:00" at bounding box center [428, 349] width 116 height 24
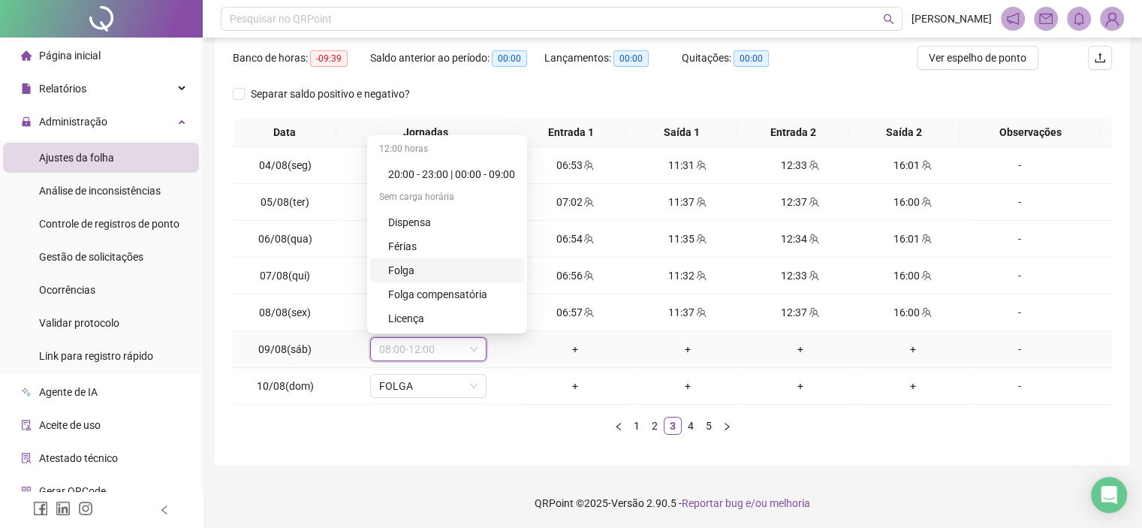
click at [400, 268] on div "Folga" at bounding box center [451, 270] width 127 height 17
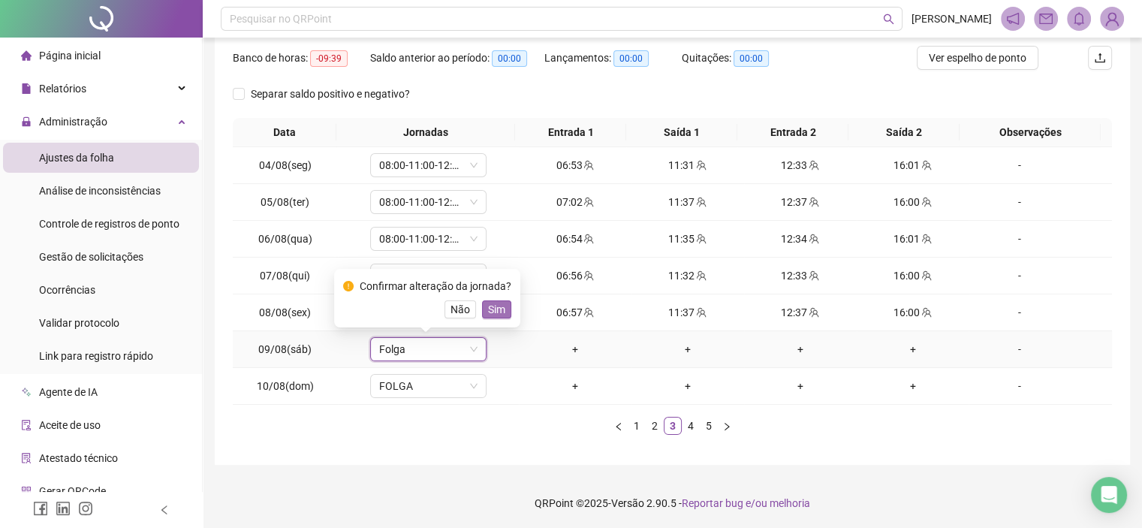
click at [493, 306] on span "Sim" at bounding box center [496, 309] width 17 height 17
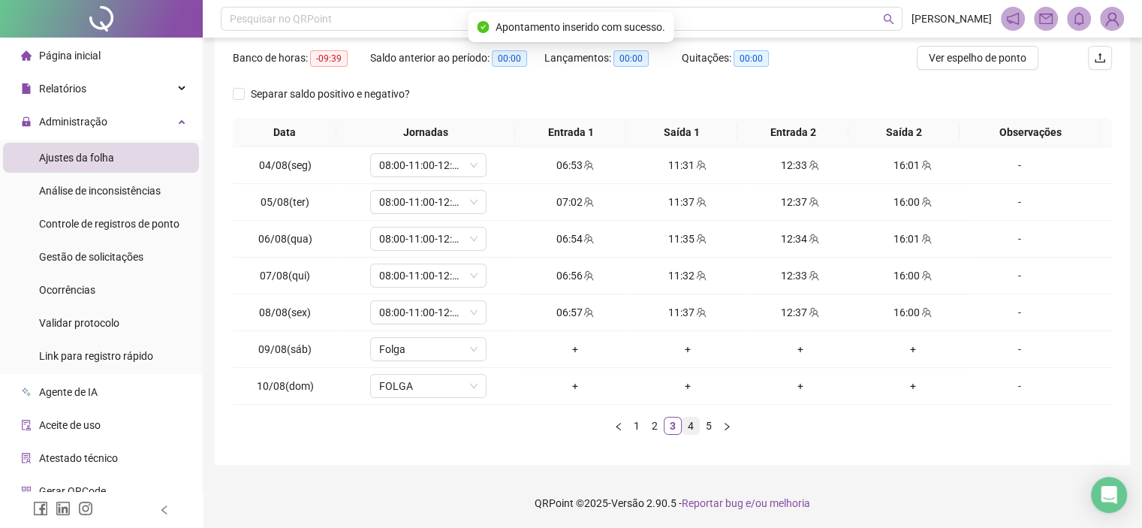
click at [694, 428] on link "4" at bounding box center [691, 426] width 17 height 17
click at [710, 423] on link "5" at bounding box center [709, 426] width 17 height 17
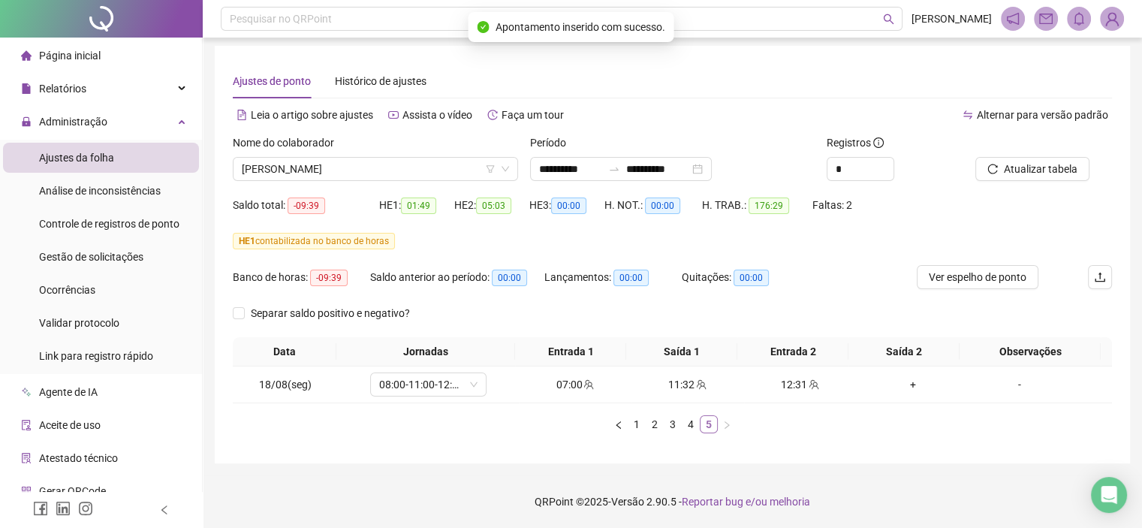
scroll to position [3, 0]
click at [354, 160] on span "[PERSON_NAME]" at bounding box center [375, 169] width 267 height 23
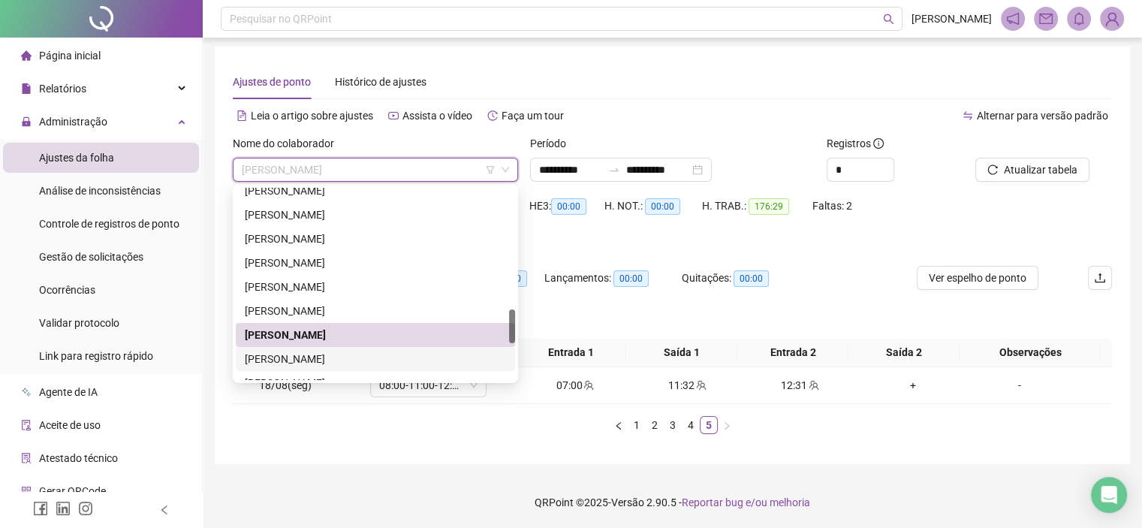
click at [276, 348] on div "[PERSON_NAME]" at bounding box center [375, 359] width 279 height 24
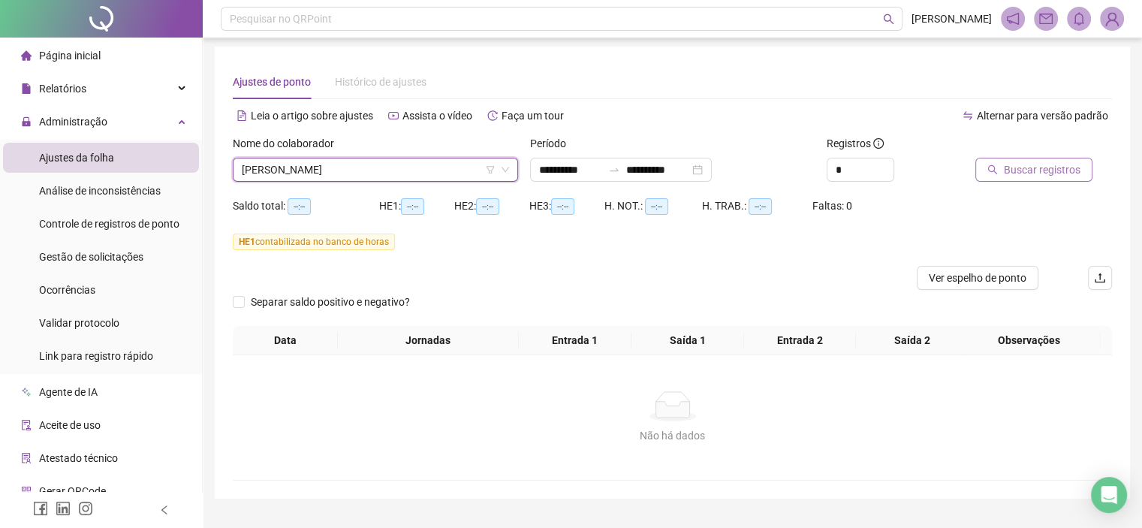
drag, startPoint x: 1000, startPoint y: 156, endPoint x: 1002, endPoint y: 167, distance: 11.5
click at [1000, 158] on div "Buscar registros" at bounding box center [1025, 170] width 99 height 24
click at [1006, 175] on span "Buscar registros" at bounding box center [1042, 169] width 77 height 17
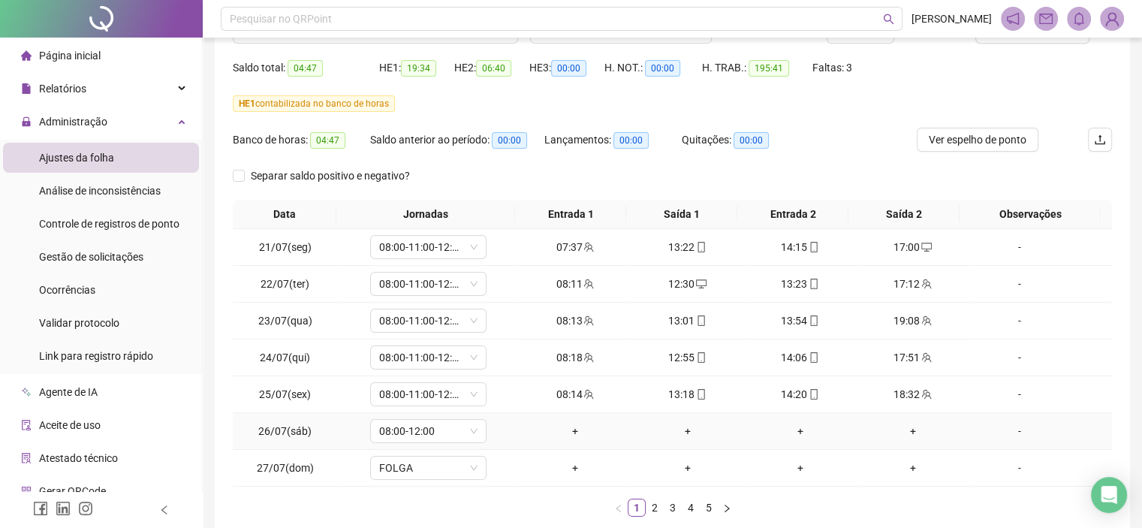
scroll to position [223, 0]
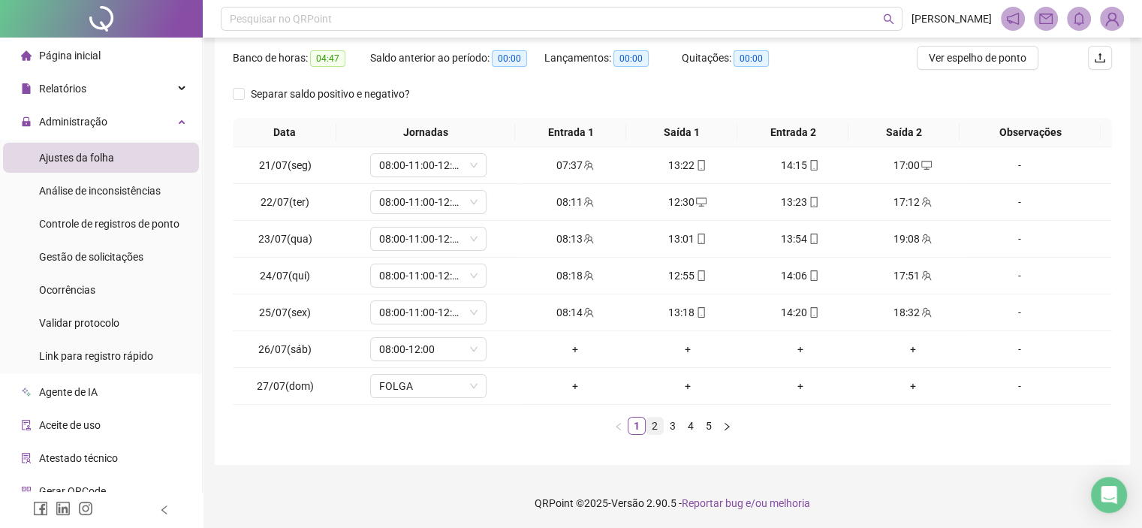
click at [653, 428] on link "2" at bounding box center [655, 426] width 17 height 17
click at [673, 423] on link "3" at bounding box center [673, 426] width 17 height 17
click at [692, 419] on link "4" at bounding box center [691, 426] width 17 height 17
click at [712, 427] on link "5" at bounding box center [709, 426] width 17 height 17
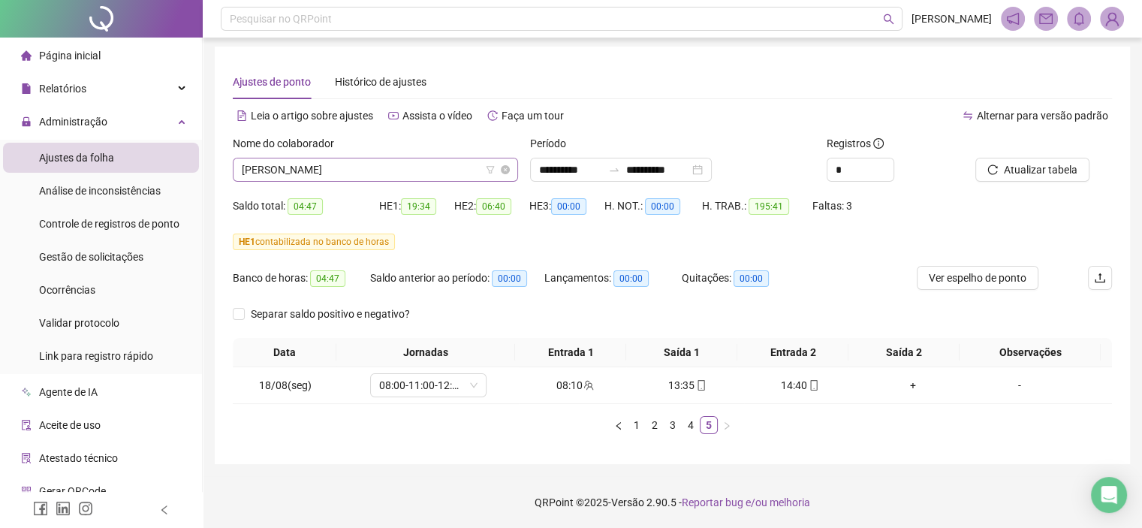
click at [309, 173] on span "[PERSON_NAME]" at bounding box center [375, 169] width 267 height 23
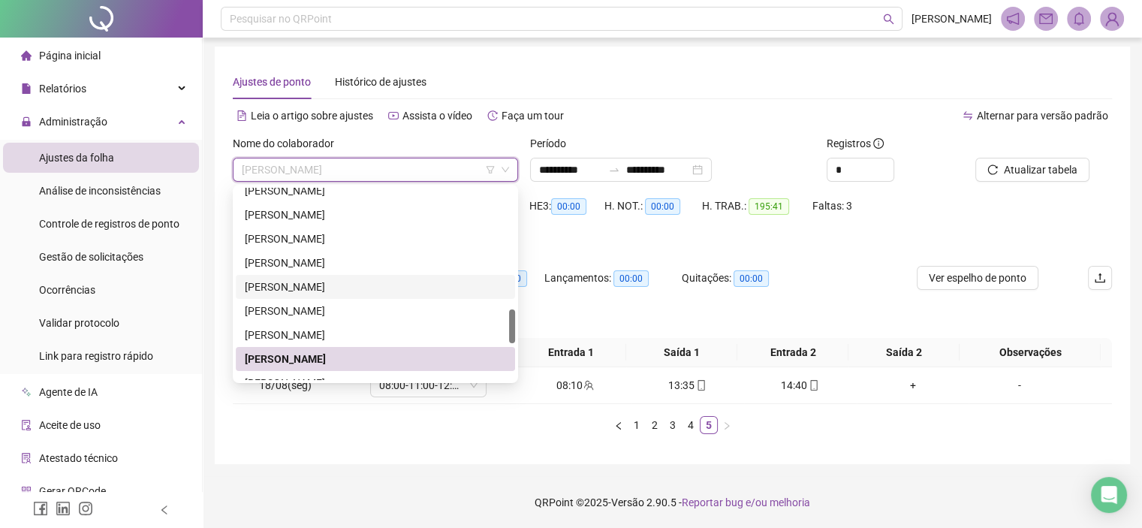
scroll to position [757, 0]
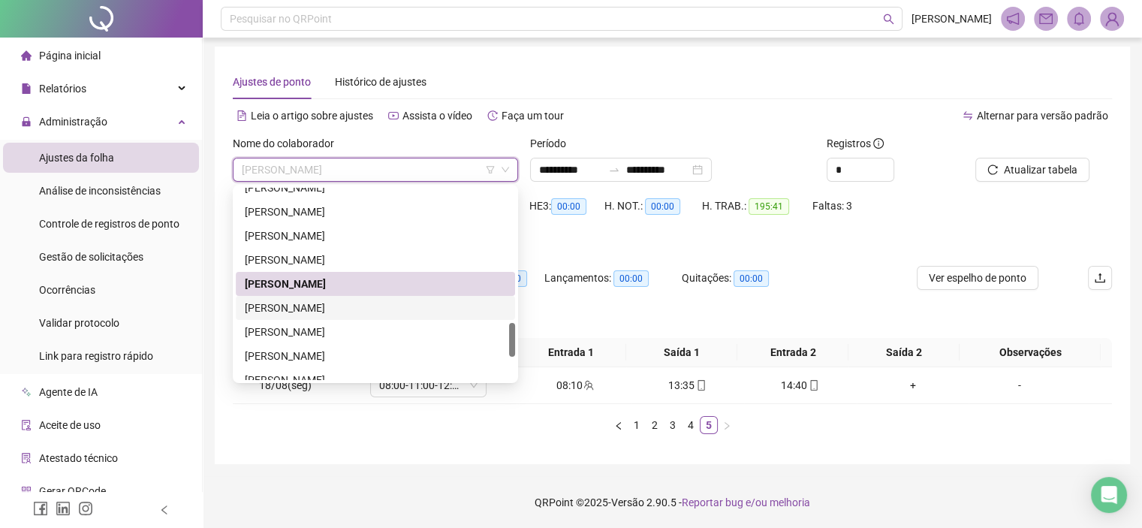
click at [289, 303] on div "RODRIGO EMIDIO DA SILVA PEREIRA" at bounding box center [375, 308] width 261 height 17
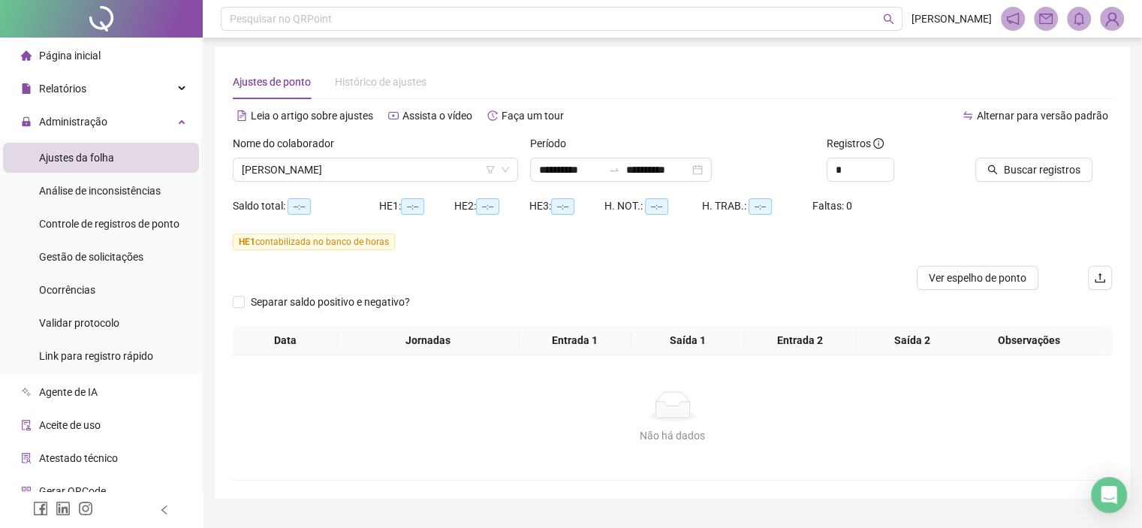
click at [1006, 155] on div at bounding box center [1025, 146] width 99 height 23
click at [1008, 164] on span "Buscar registros" at bounding box center [1042, 169] width 77 height 17
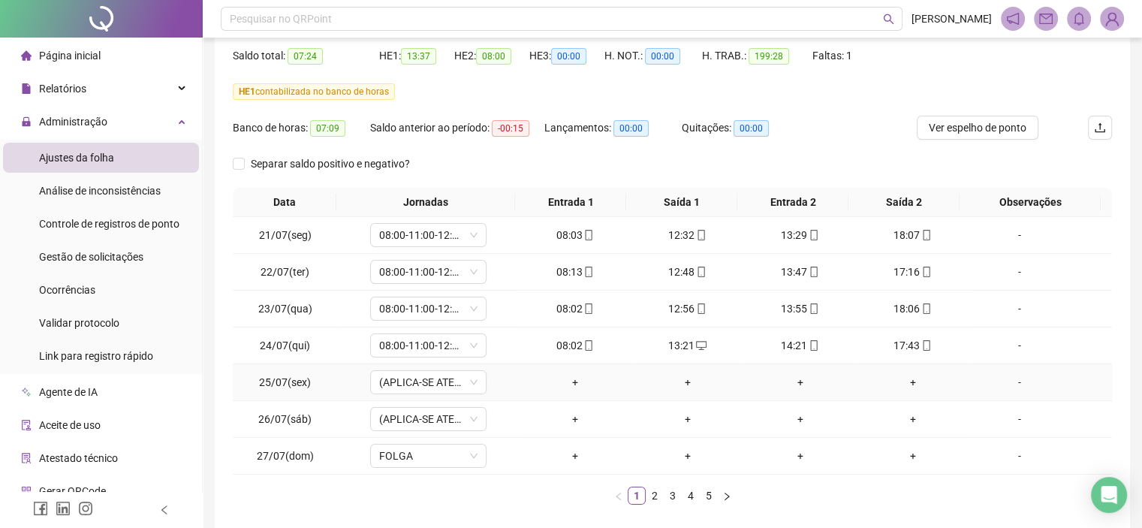
scroll to position [223, 0]
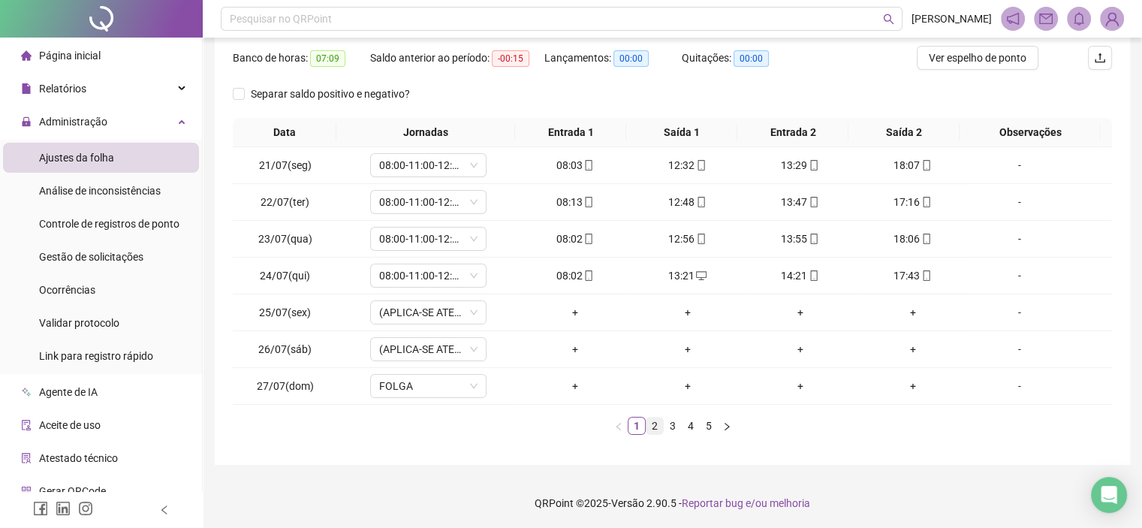
click at [659, 428] on link "2" at bounding box center [655, 426] width 17 height 17
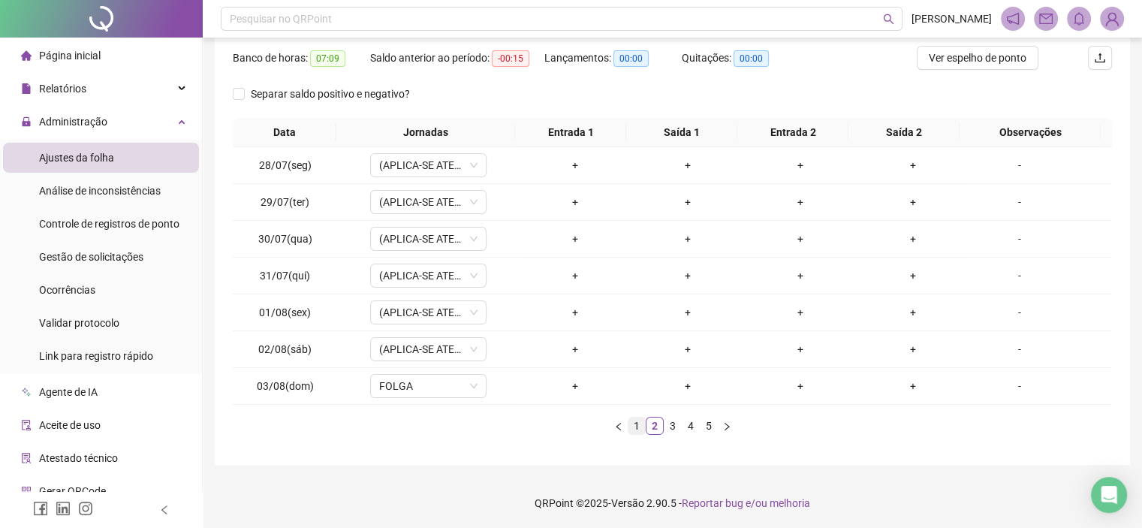
click at [638, 425] on link "1" at bounding box center [637, 426] width 17 height 17
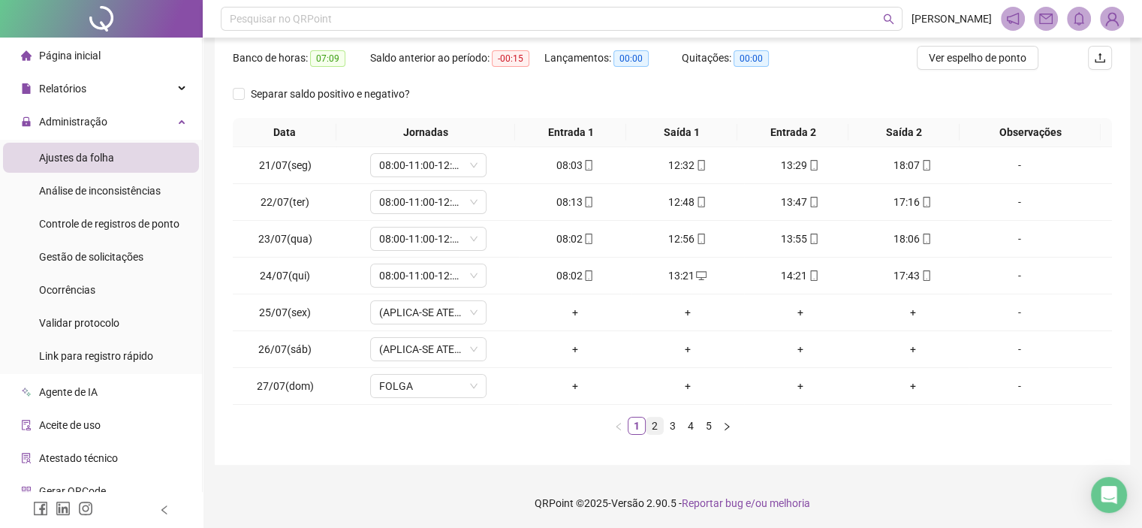
click at [655, 429] on link "2" at bounding box center [655, 426] width 17 height 17
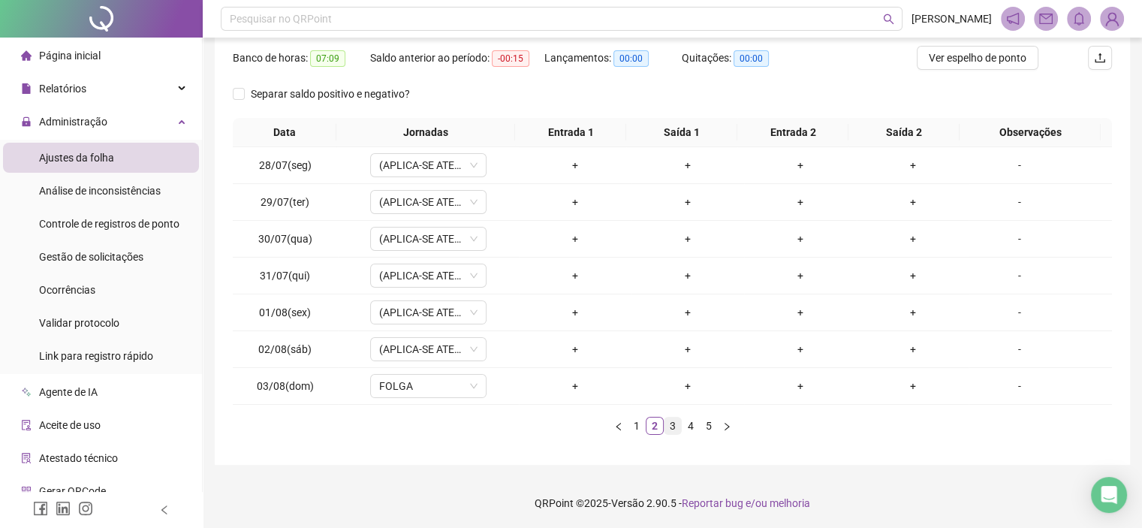
click at [669, 424] on link "3" at bounding box center [673, 426] width 17 height 17
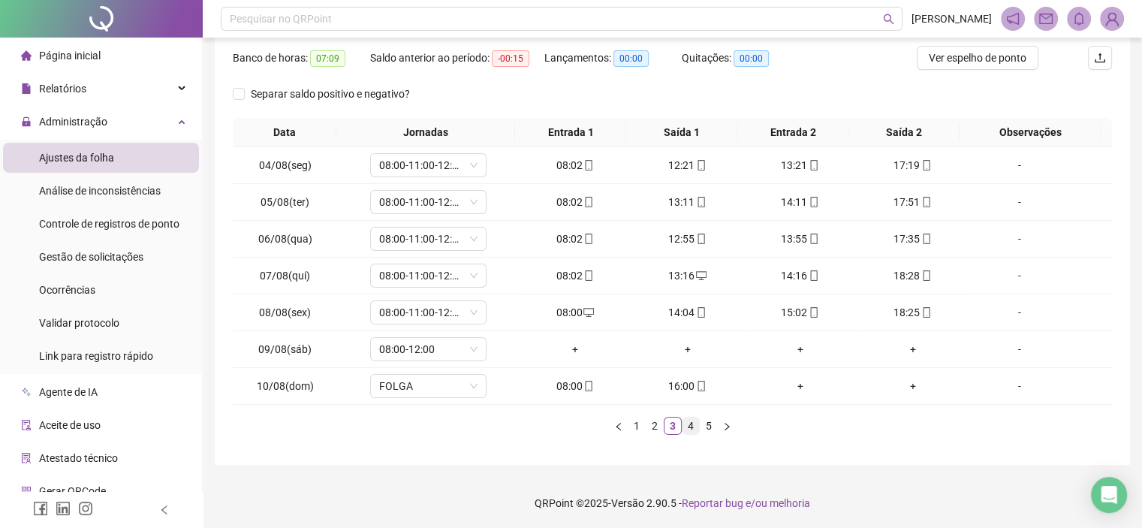
click at [690, 428] on link "4" at bounding box center [691, 426] width 17 height 17
click at [710, 428] on link "5" at bounding box center [709, 426] width 17 height 17
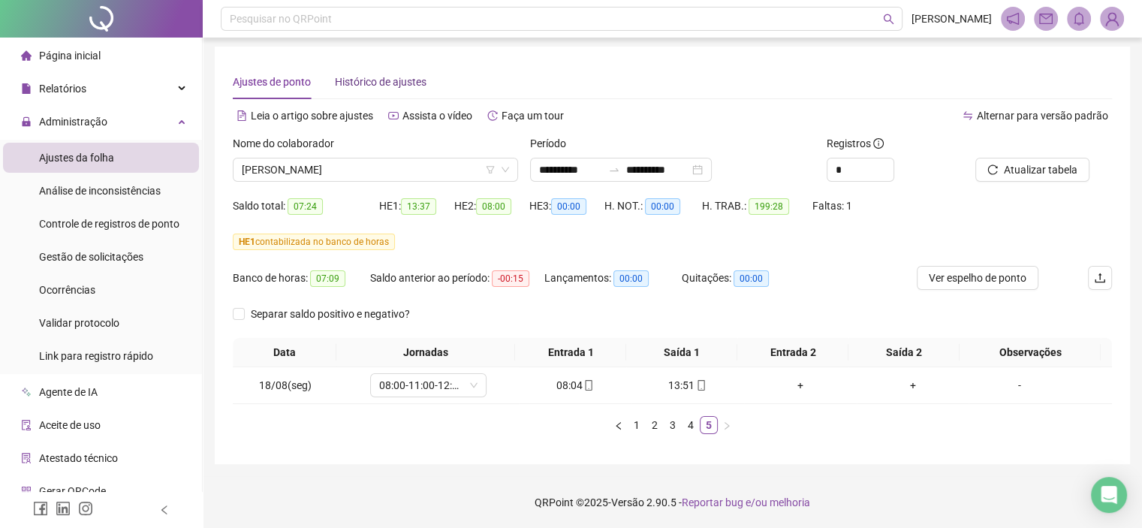
click at [387, 80] on div "Histórico de ajustes" at bounding box center [381, 82] width 92 height 17
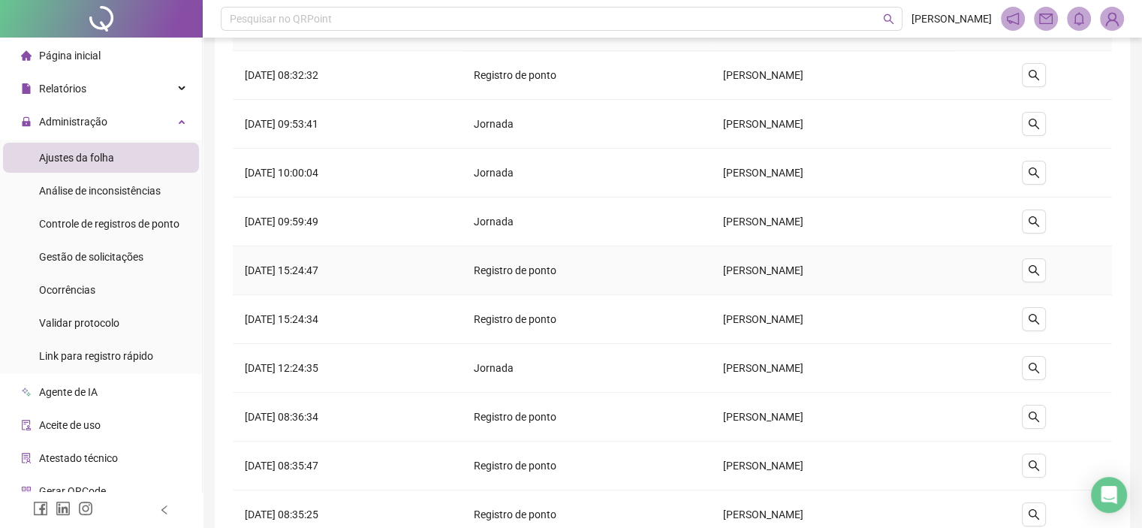
scroll to position [244, 0]
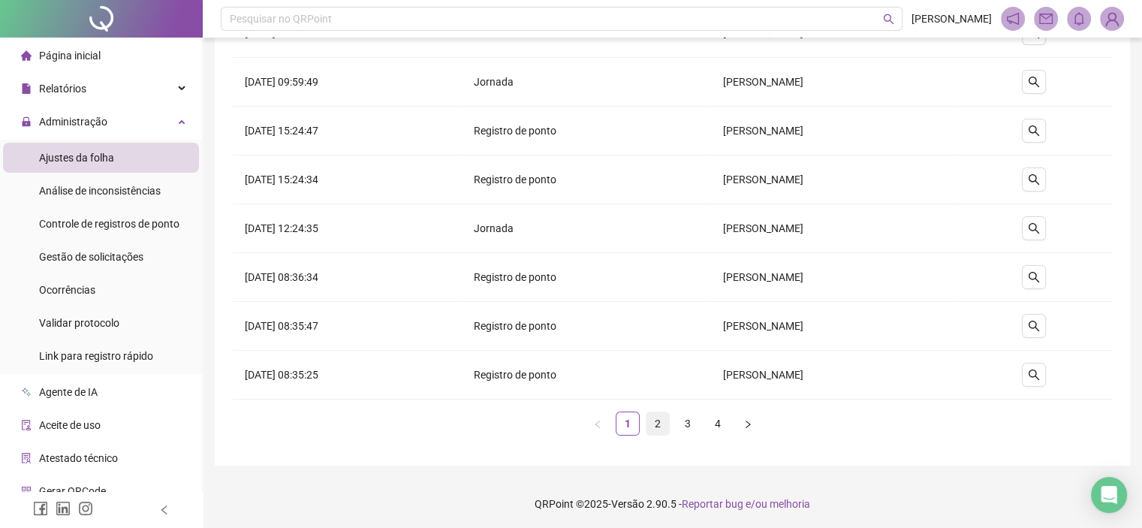
click at [650, 418] on link "2" at bounding box center [658, 423] width 23 height 23
click at [683, 432] on link "3" at bounding box center [688, 423] width 23 height 23
click at [717, 425] on link "4" at bounding box center [718, 423] width 23 height 23
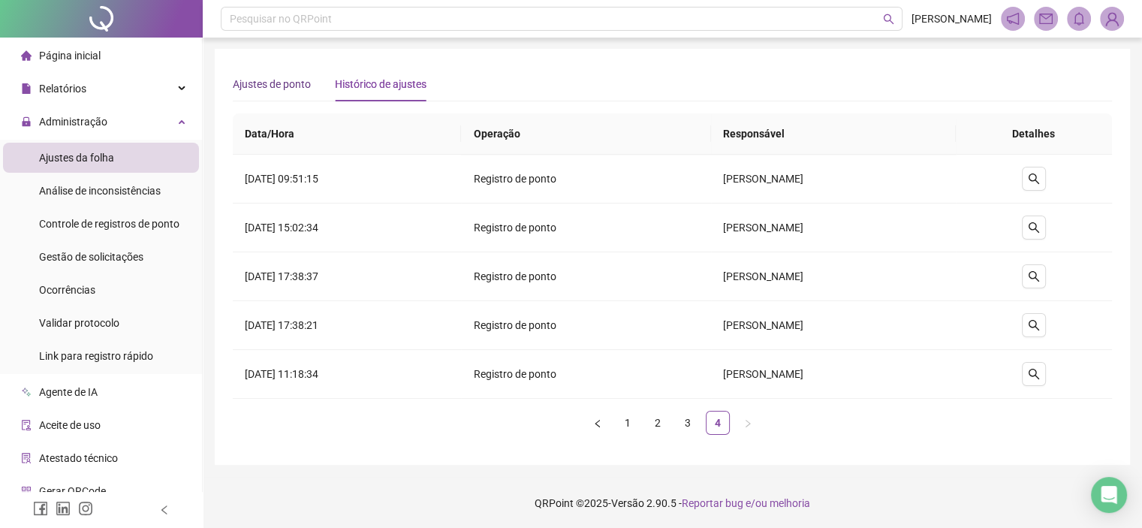
click at [267, 83] on div "Ajustes de ponto" at bounding box center [272, 84] width 78 height 17
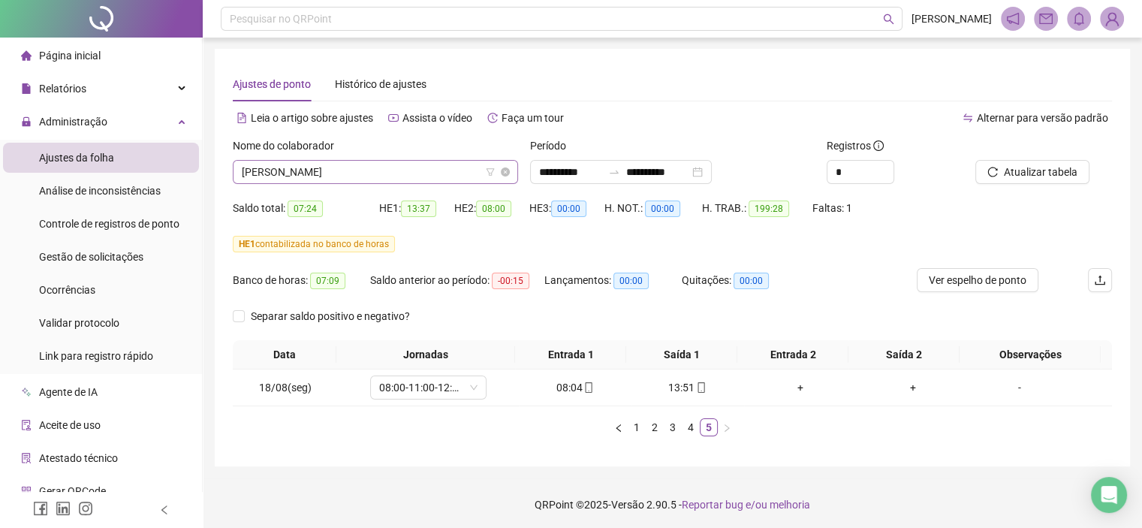
click at [312, 165] on span "RODRIGO EMIDIO DA SILVA PEREIRA" at bounding box center [375, 172] width 267 height 23
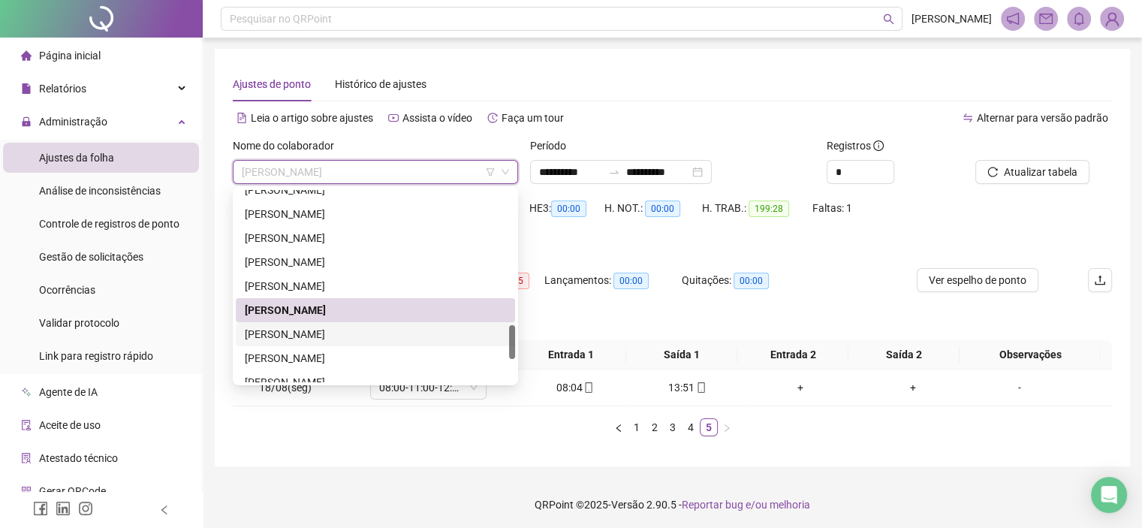
click at [312, 330] on div "[PERSON_NAME]" at bounding box center [375, 334] width 261 height 17
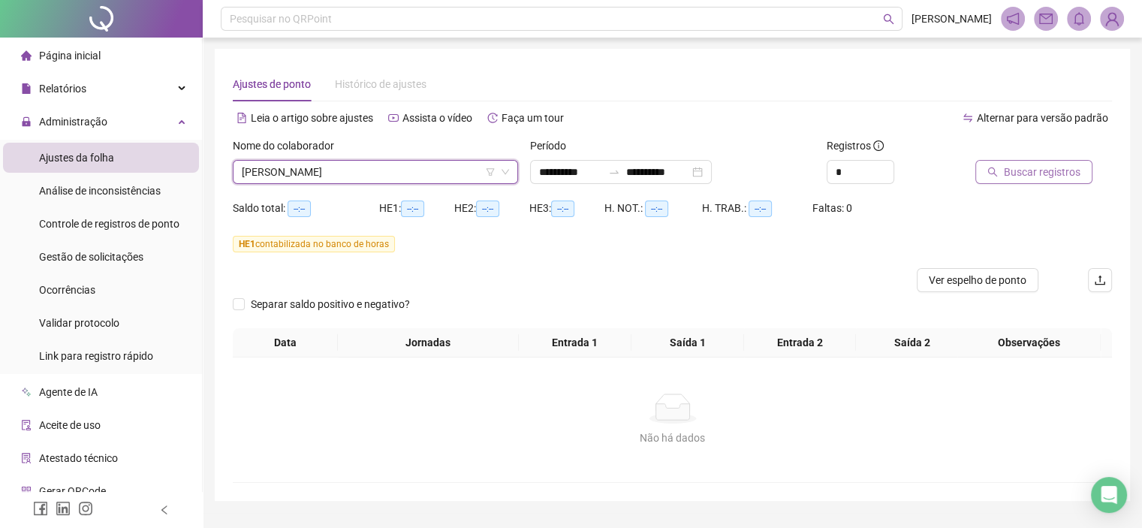
click at [1044, 178] on span "Buscar registros" at bounding box center [1042, 172] width 77 height 17
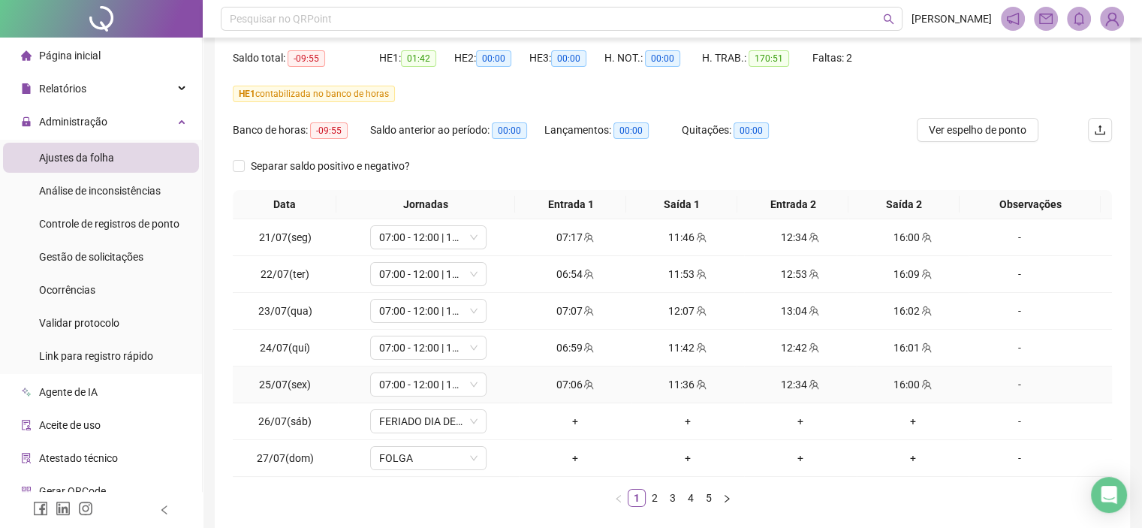
scroll to position [223, 0]
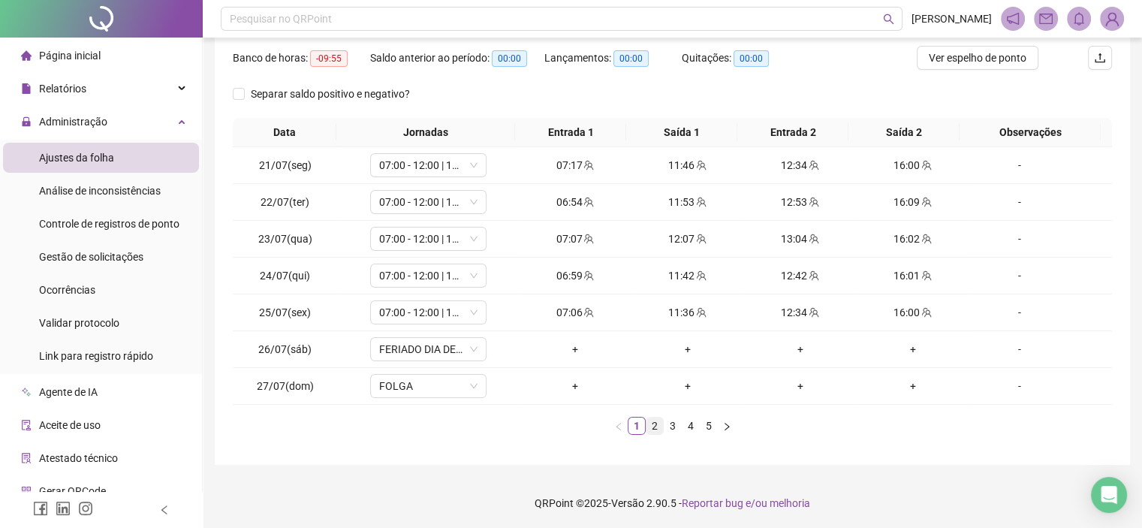
click at [650, 427] on link "2" at bounding box center [655, 426] width 17 height 17
click at [634, 418] on link "1" at bounding box center [637, 426] width 17 height 17
click at [652, 420] on link "2" at bounding box center [655, 426] width 17 height 17
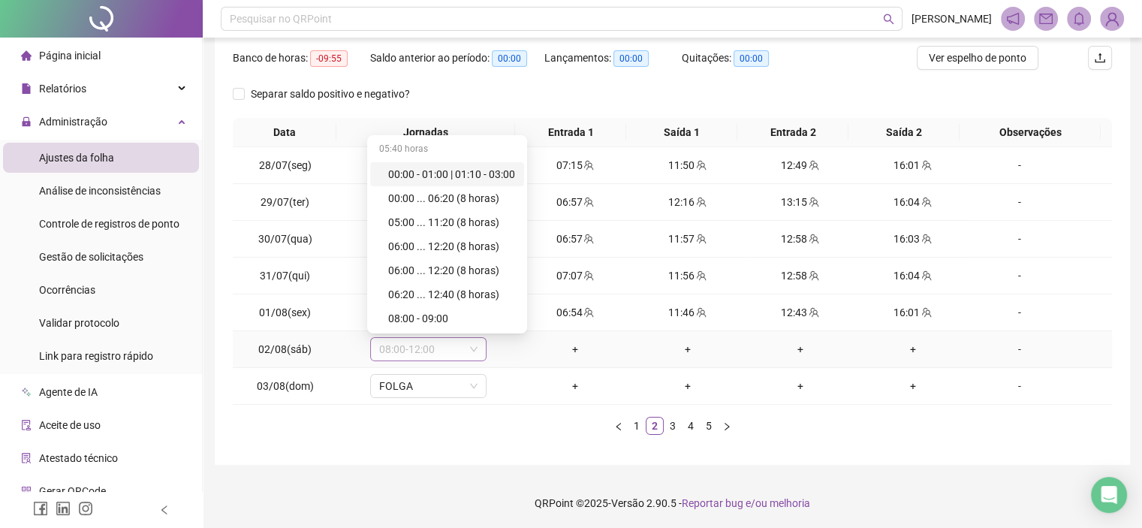
click at [454, 345] on span "08:00-12:00" at bounding box center [428, 349] width 98 height 23
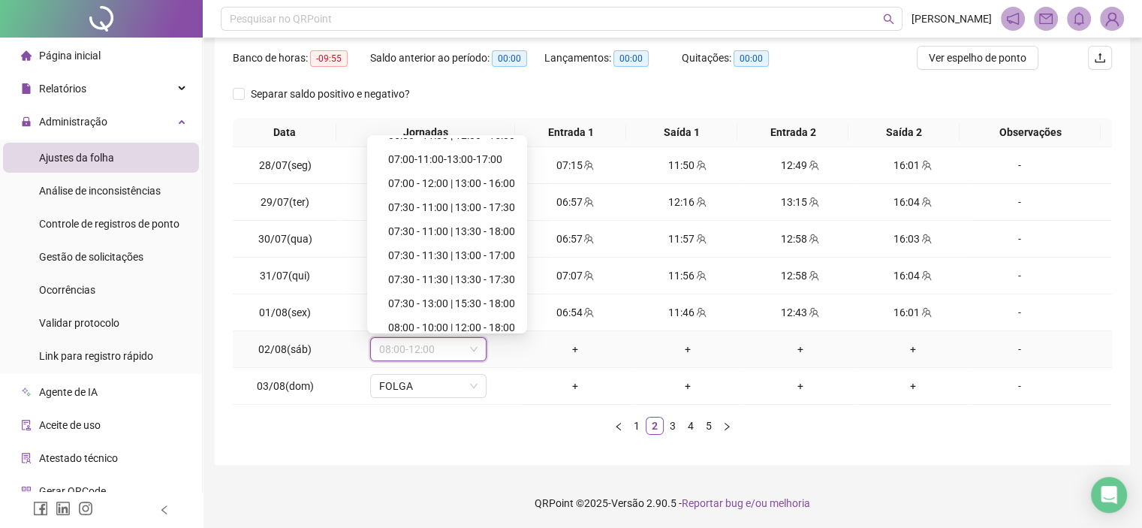
scroll to position [4974, 0]
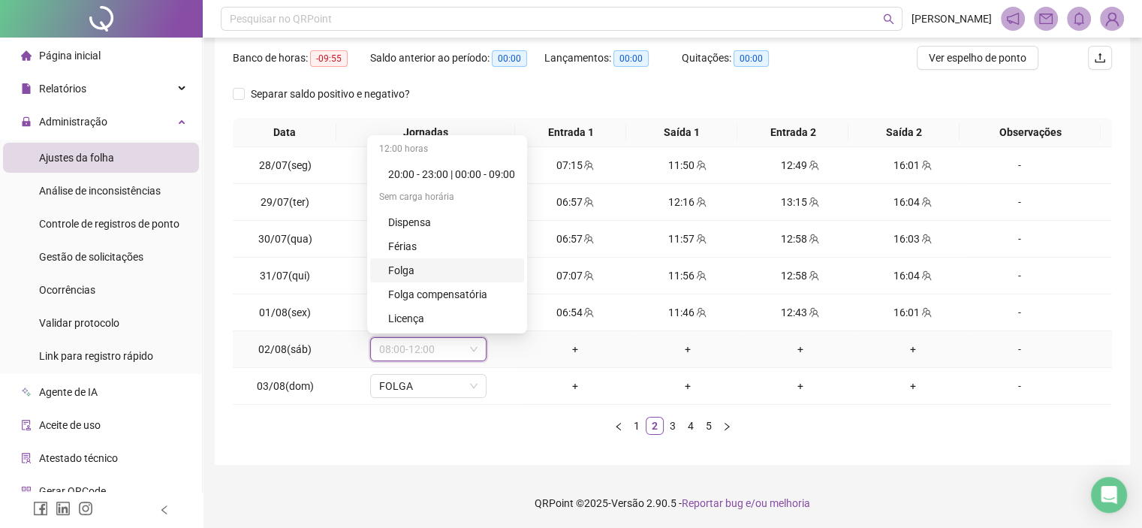
click at [412, 269] on div "Folga" at bounding box center [451, 270] width 127 height 17
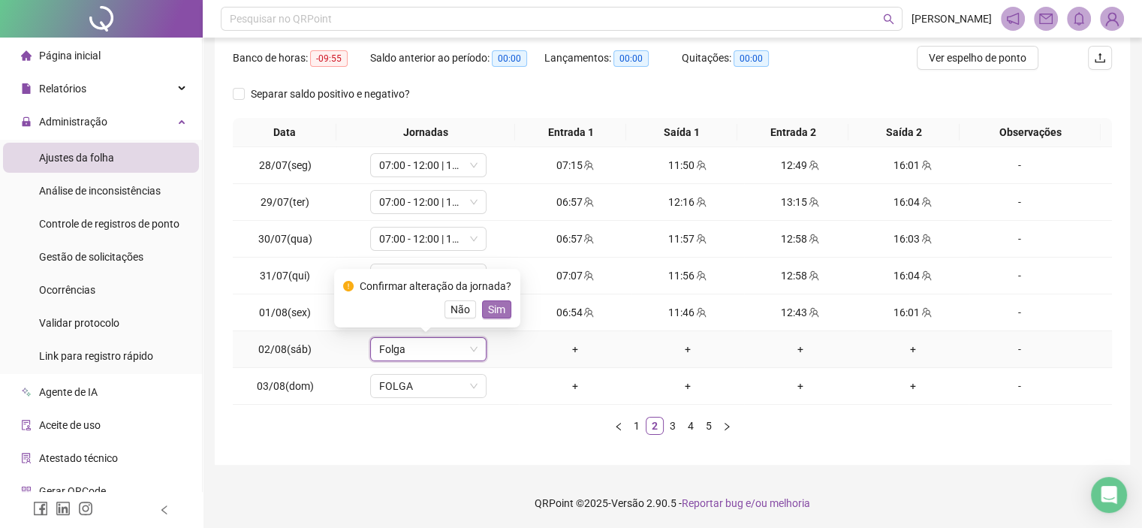
click at [496, 315] on span "Sim" at bounding box center [496, 309] width 17 height 17
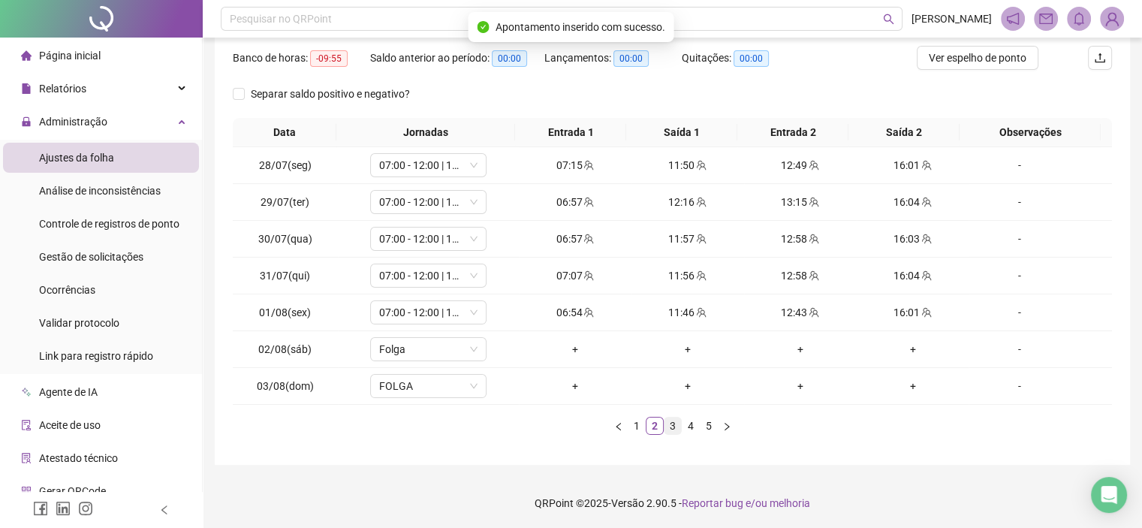
click at [679, 423] on link "3" at bounding box center [673, 426] width 17 height 17
click at [691, 429] on link "4" at bounding box center [691, 426] width 17 height 17
click at [481, 348] on div "08:00-12:00" at bounding box center [428, 349] width 116 height 24
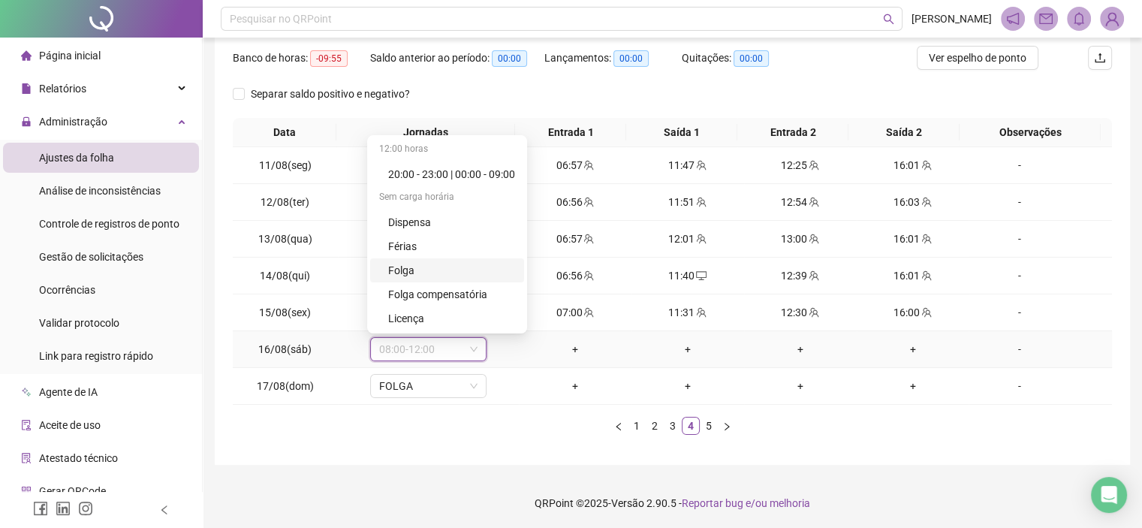
click at [418, 273] on div "Folga" at bounding box center [451, 270] width 127 height 17
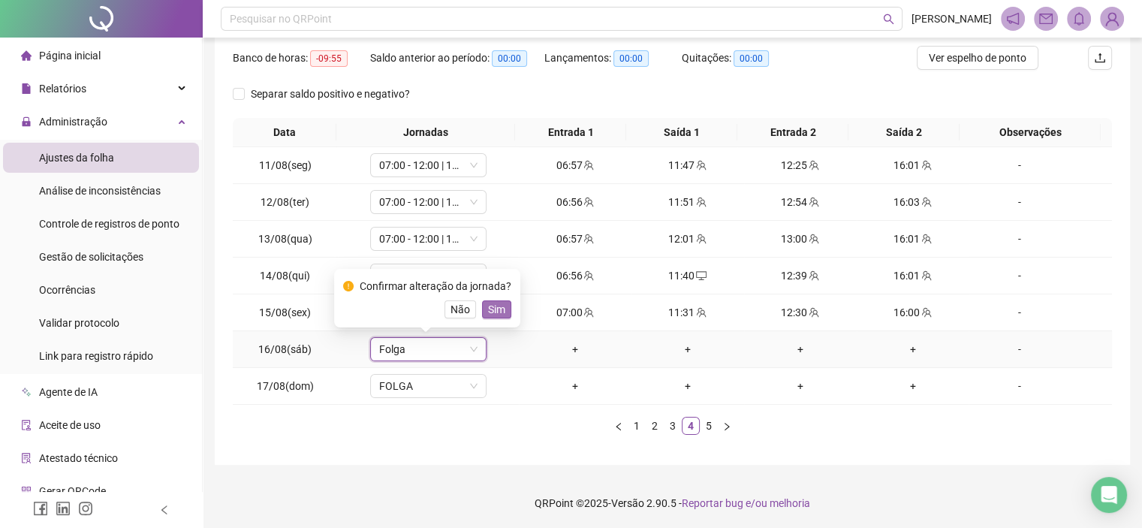
click at [493, 310] on span "Sim" at bounding box center [496, 309] width 17 height 17
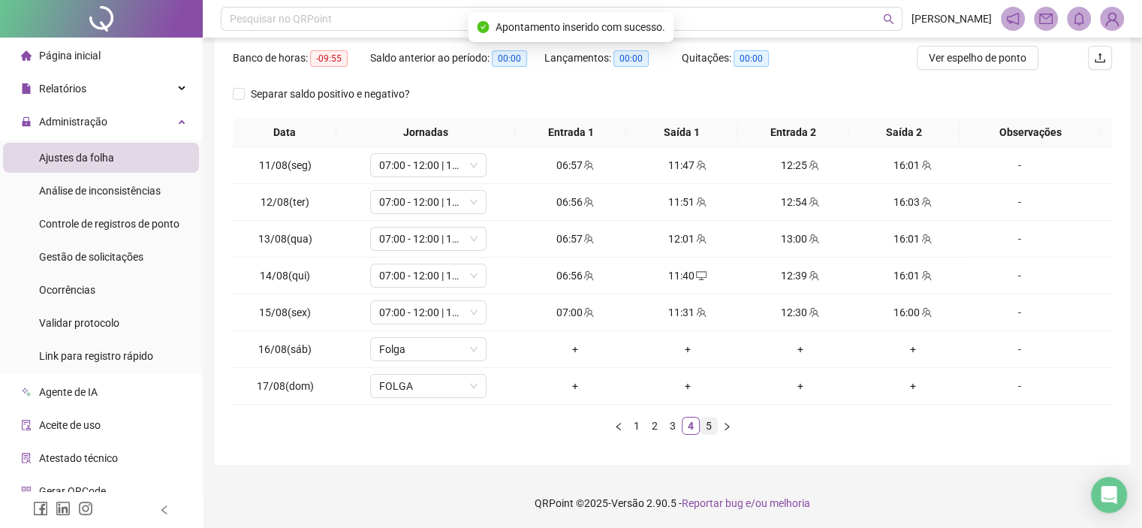
click at [705, 429] on link "5" at bounding box center [709, 426] width 17 height 17
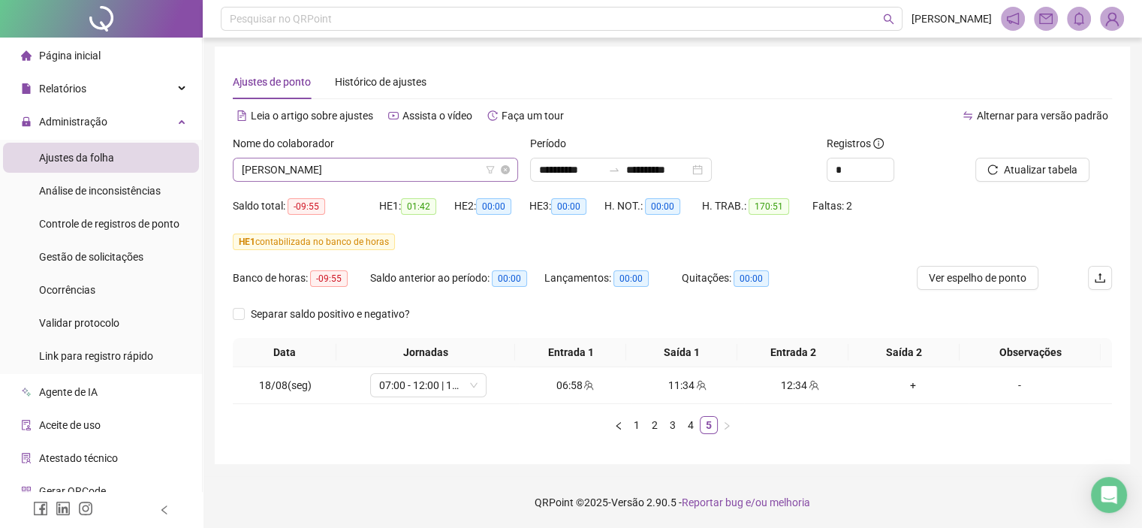
click at [415, 161] on span "[PERSON_NAME]" at bounding box center [375, 169] width 267 height 23
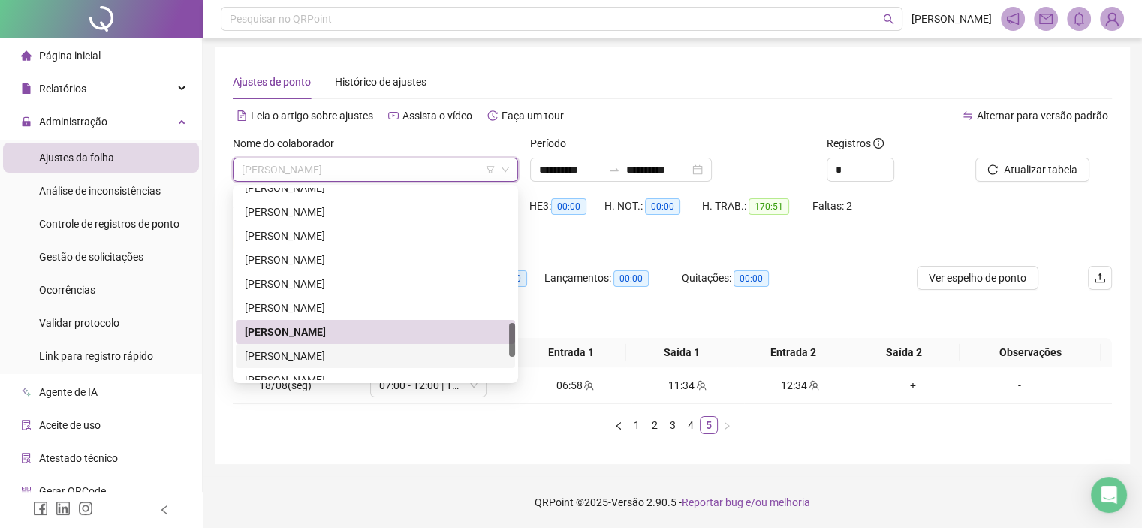
scroll to position [832, 0]
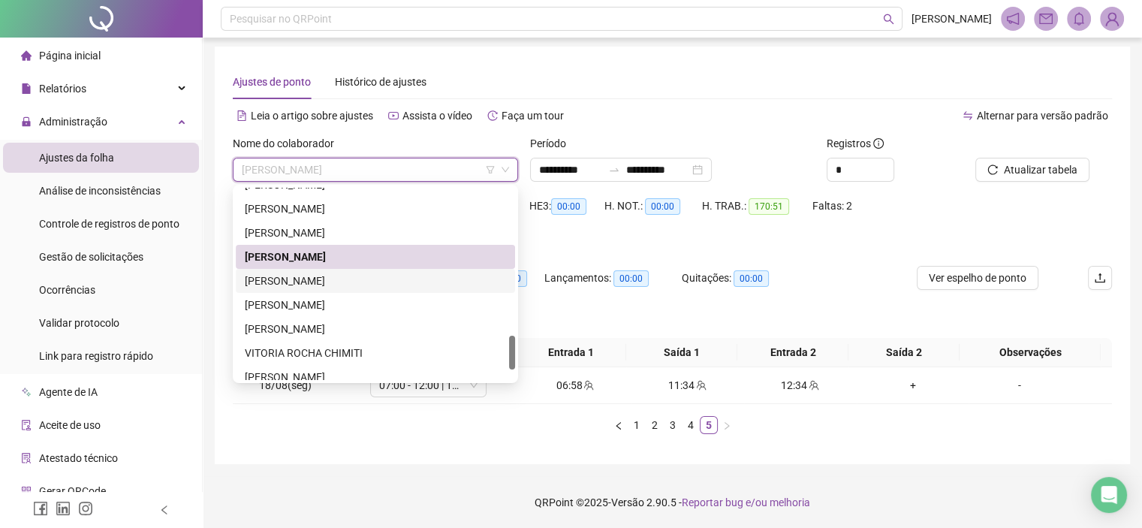
click at [276, 284] on div "TAIANE LOPES SOARES VITORIO" at bounding box center [375, 281] width 261 height 17
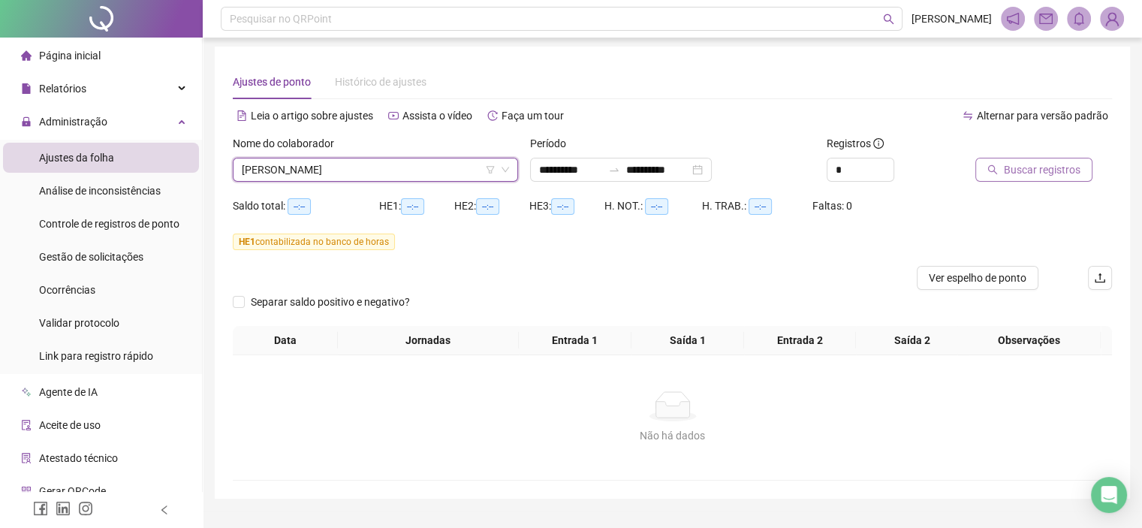
click at [1000, 176] on button "Buscar registros" at bounding box center [1034, 170] width 117 height 24
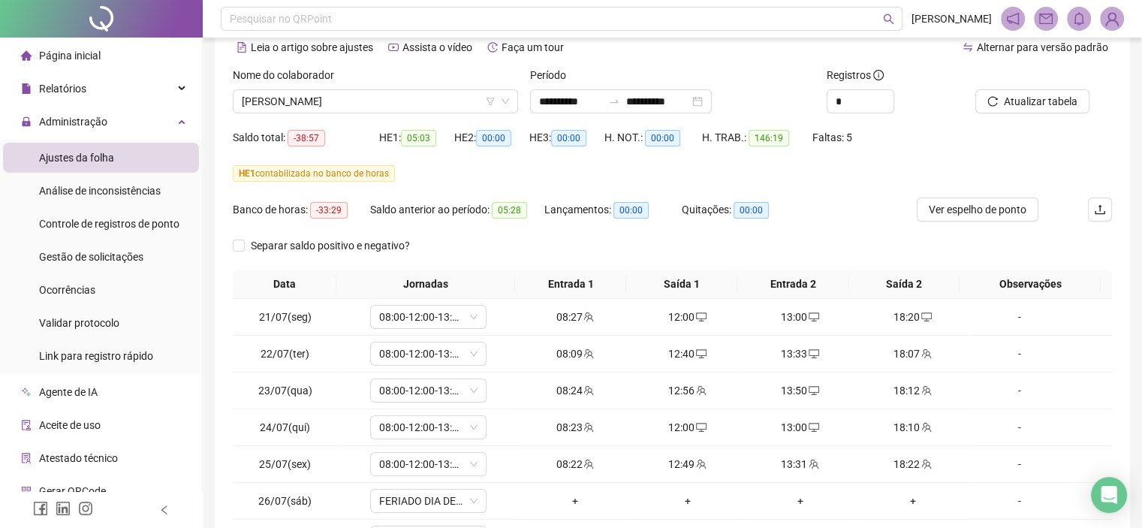
scroll to position [223, 0]
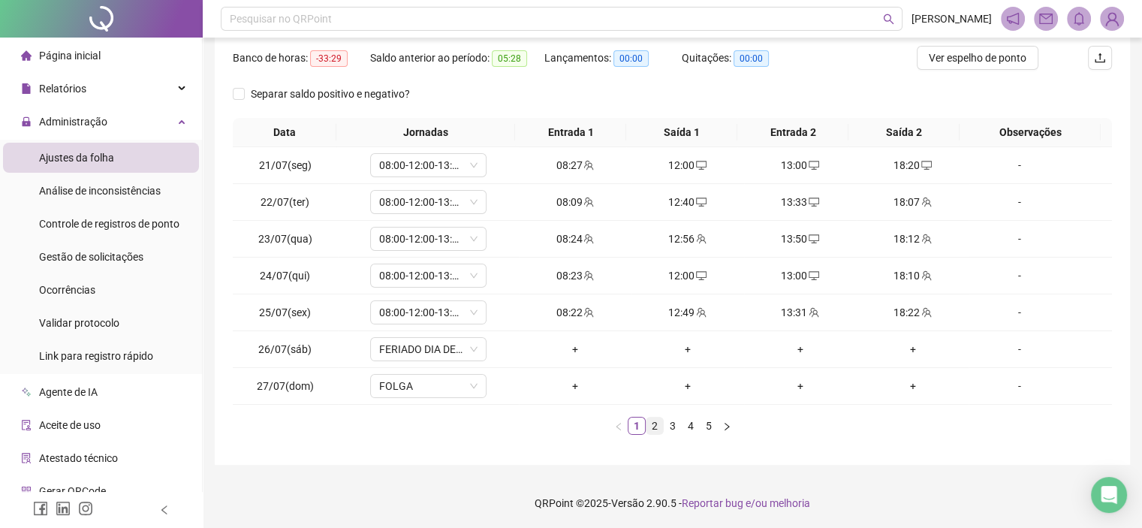
click at [653, 430] on link "2" at bounding box center [655, 426] width 17 height 17
click at [676, 426] on link "3" at bounding box center [673, 426] width 17 height 17
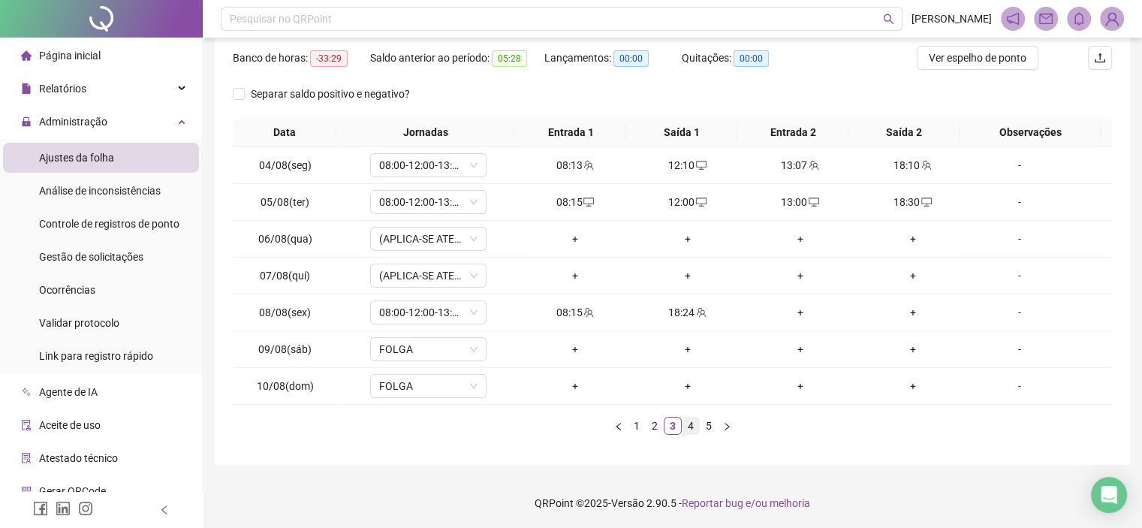
click at [691, 418] on link "4" at bounding box center [691, 426] width 17 height 17
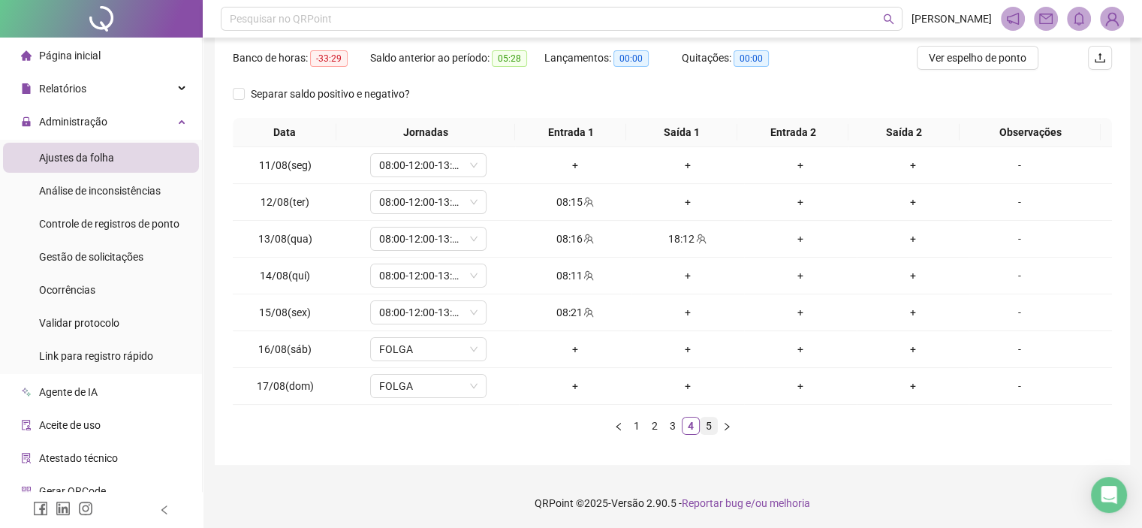
click at [711, 426] on link "5" at bounding box center [709, 426] width 17 height 17
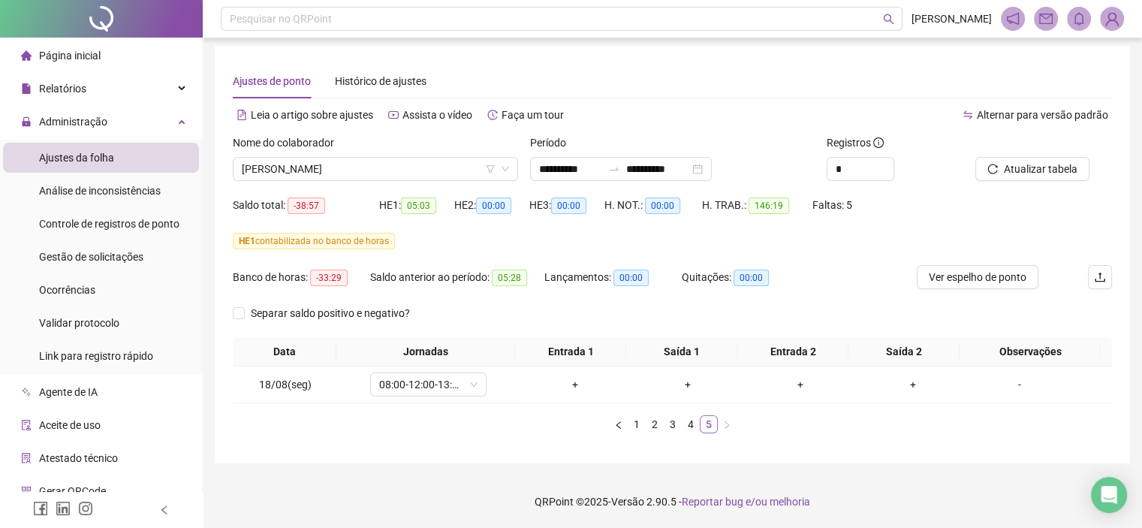
scroll to position [3, 0]
click at [89, 258] on span "Gestão de solicitações" at bounding box center [91, 257] width 104 height 12
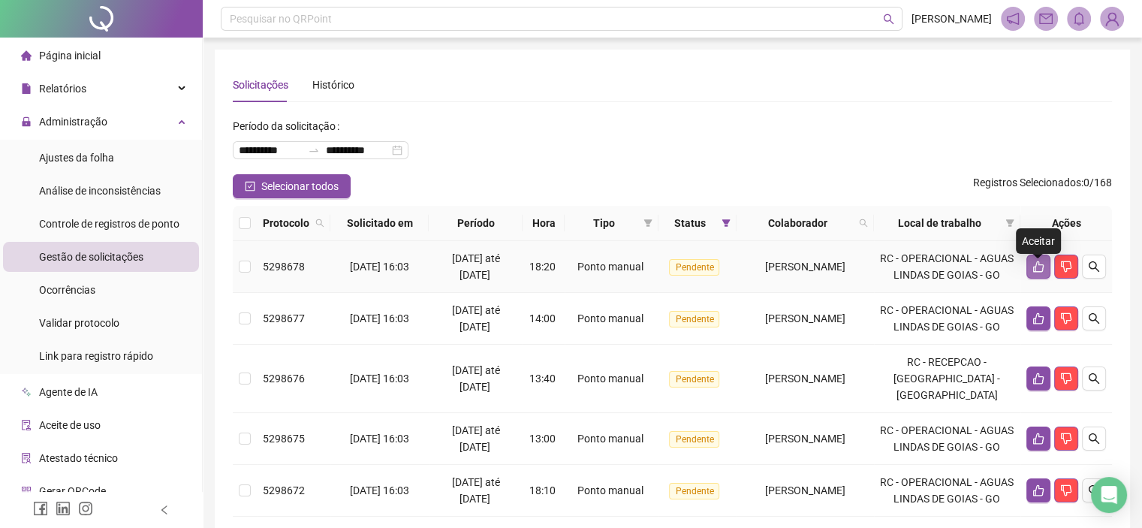
click at [1036, 267] on button "button" at bounding box center [1039, 267] width 24 height 24
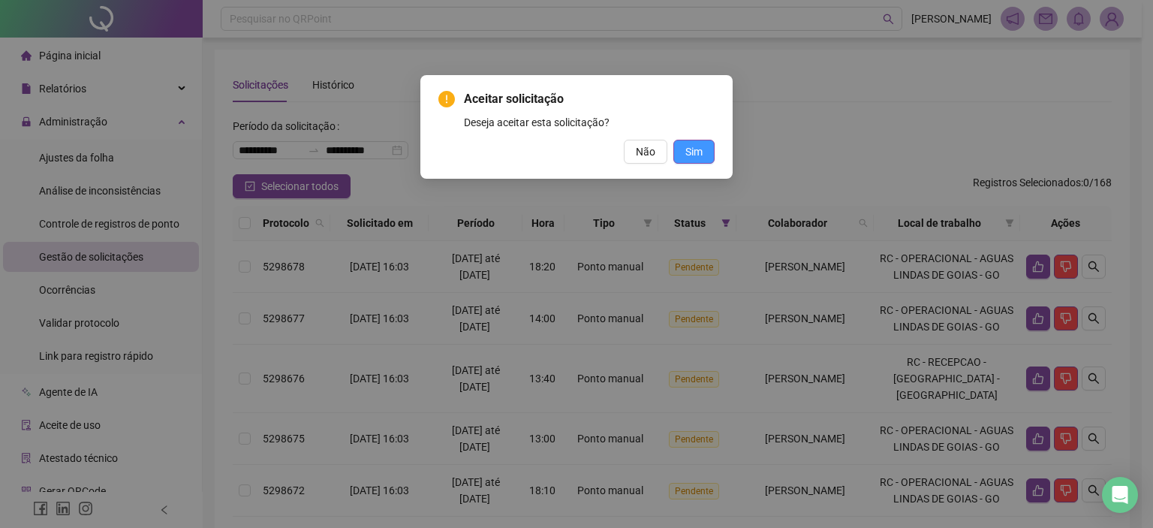
click at [686, 157] on span "Sim" at bounding box center [694, 151] width 17 height 17
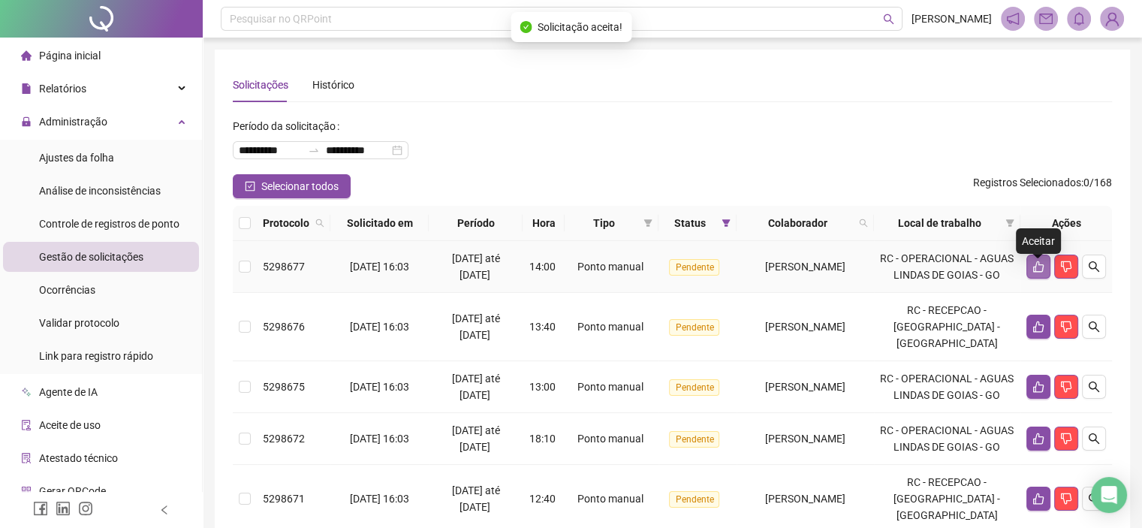
click at [1040, 273] on icon "like" at bounding box center [1039, 267] width 12 height 12
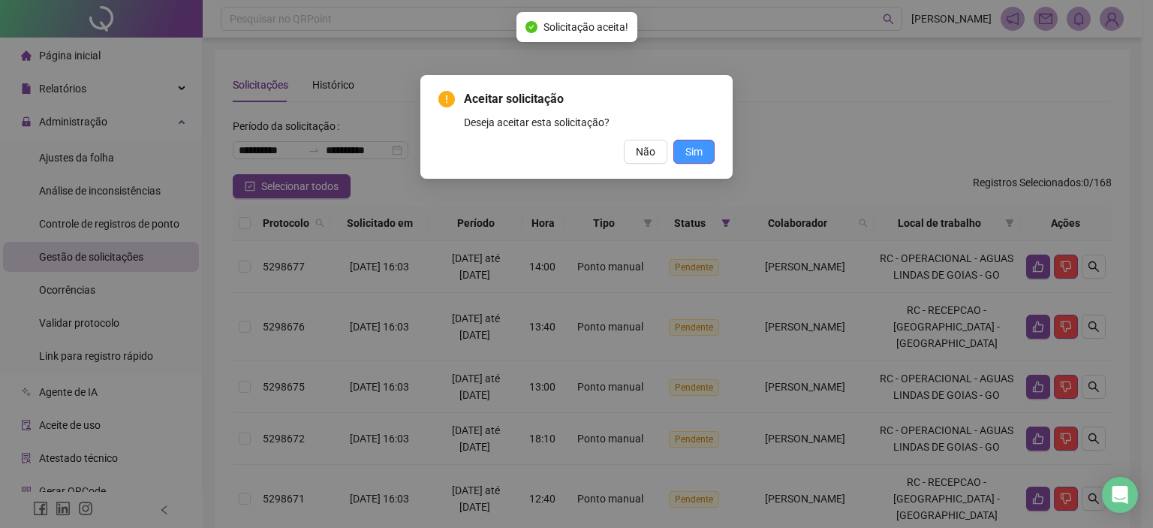
click at [700, 158] on span "Sim" at bounding box center [694, 151] width 17 height 17
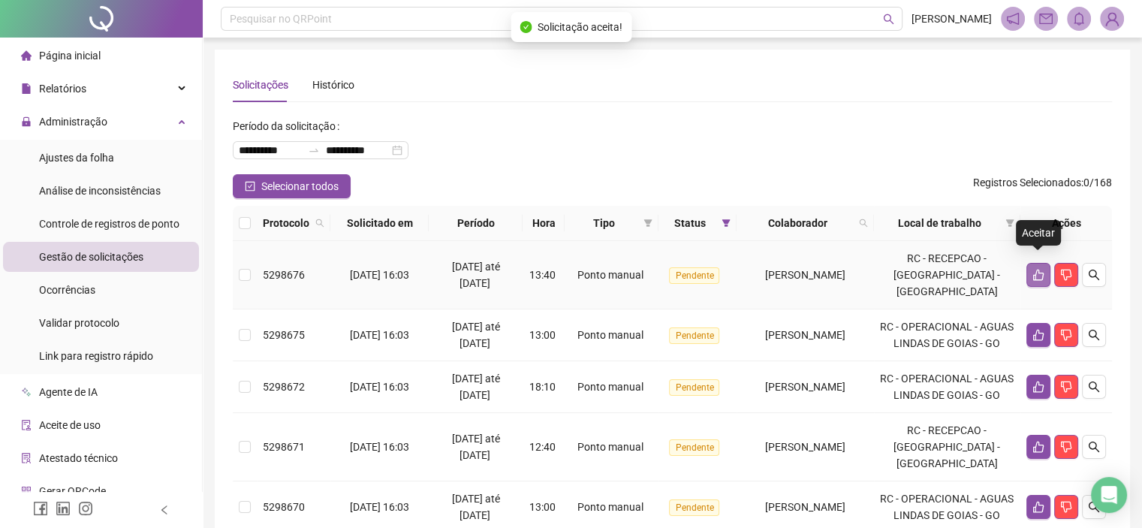
click at [1035, 269] on icon "like" at bounding box center [1039, 275] width 12 height 12
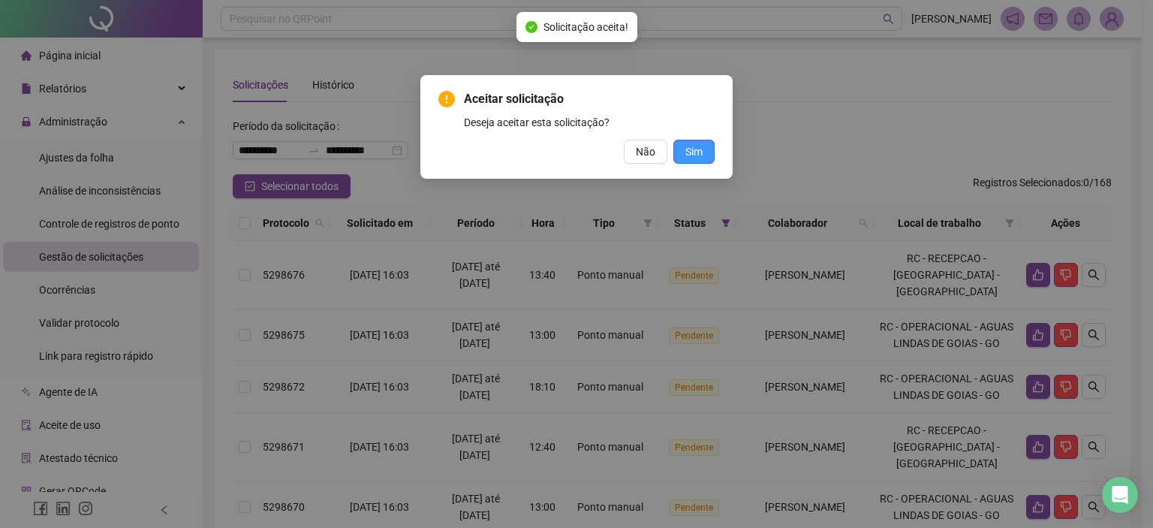
click at [700, 155] on span "Sim" at bounding box center [694, 151] width 17 height 17
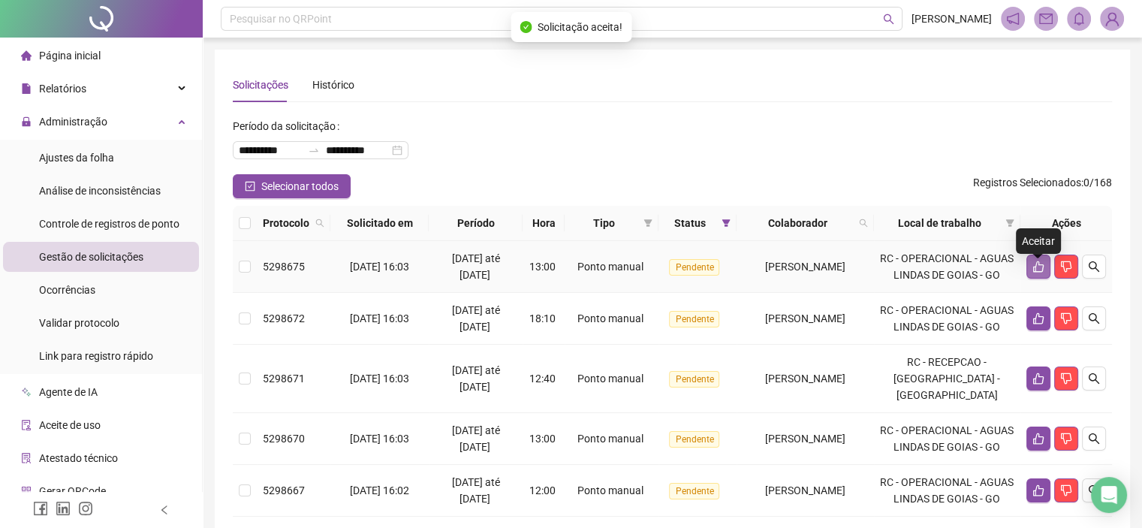
click at [1037, 273] on icon "like" at bounding box center [1039, 267] width 12 height 12
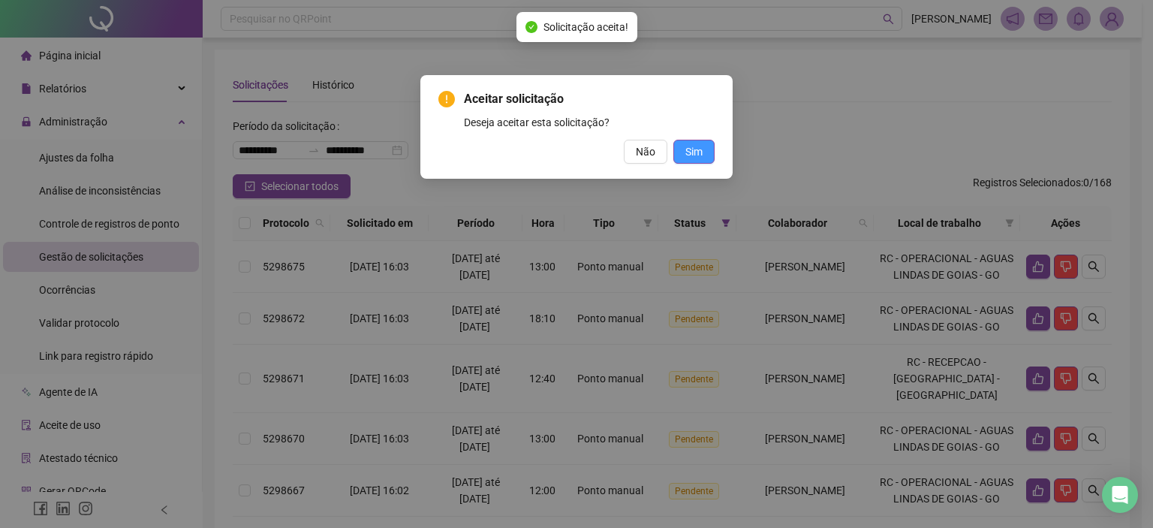
click at [689, 143] on span "Sim" at bounding box center [694, 151] width 17 height 17
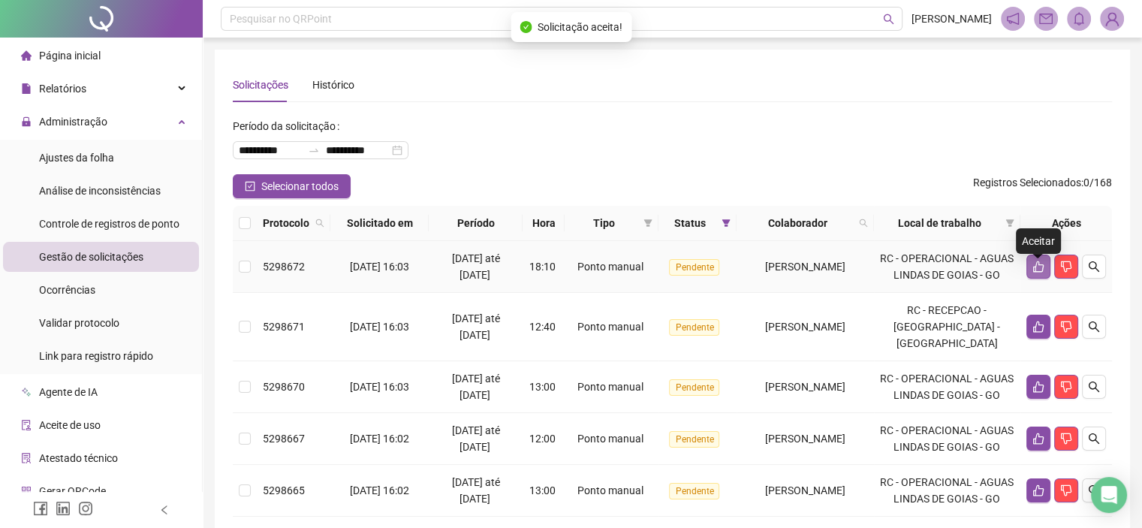
click at [1035, 273] on icon "like" at bounding box center [1039, 267] width 12 height 12
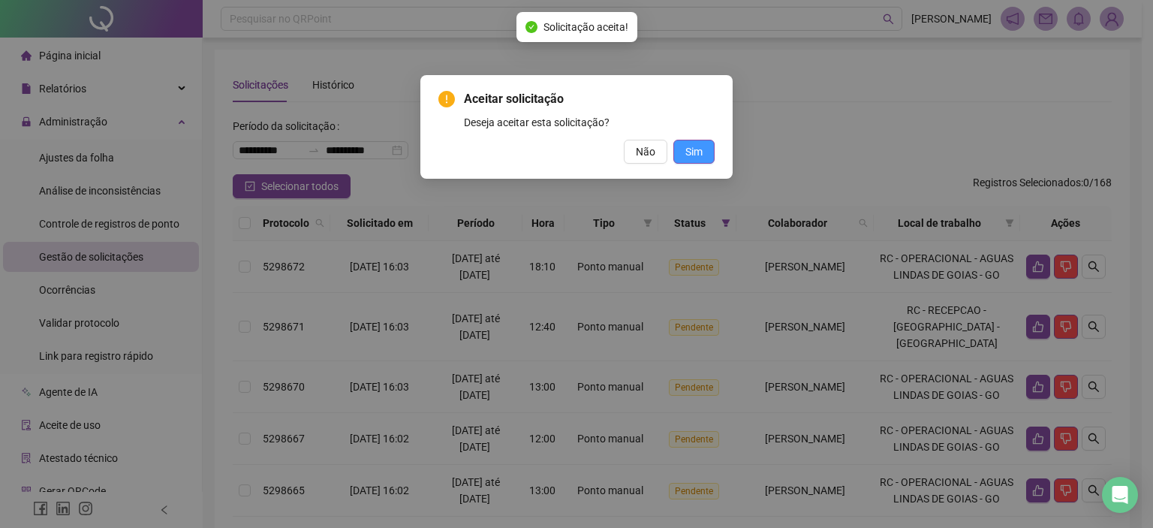
click at [707, 154] on button "Sim" at bounding box center [694, 152] width 41 height 24
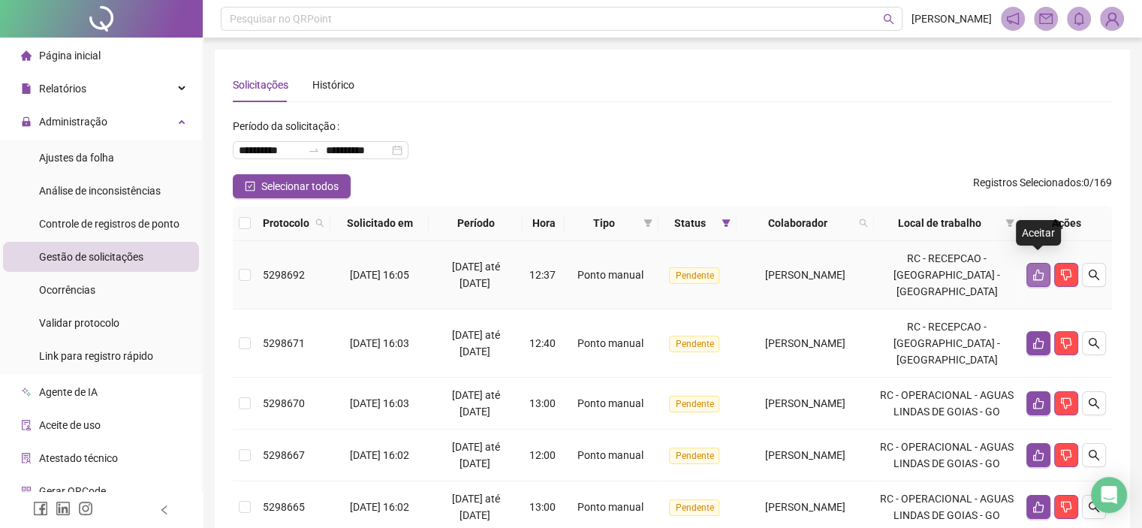
click at [1032, 273] on button "button" at bounding box center [1039, 275] width 24 height 24
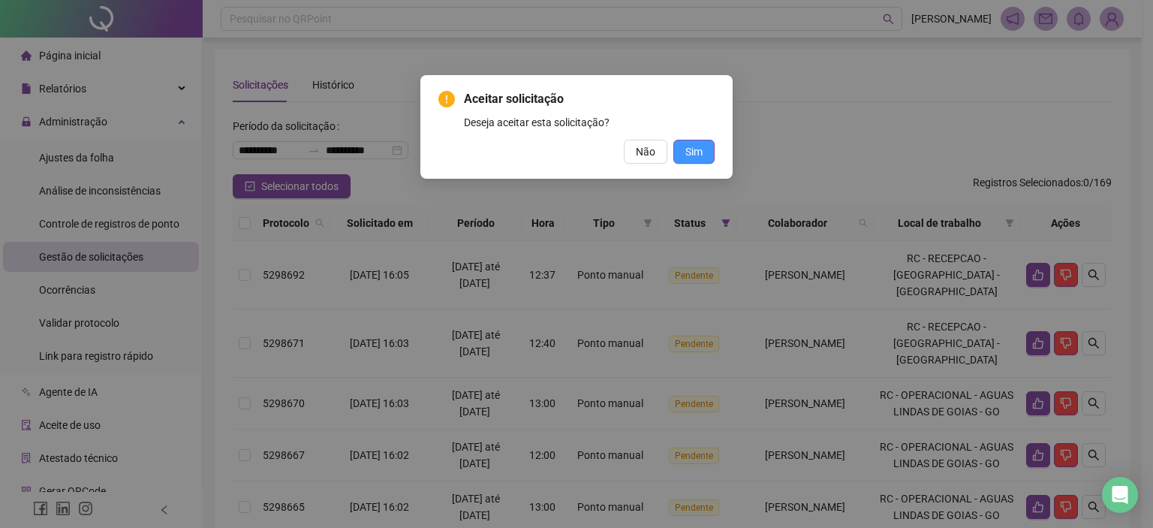
click at [683, 156] on button "Sim" at bounding box center [694, 152] width 41 height 24
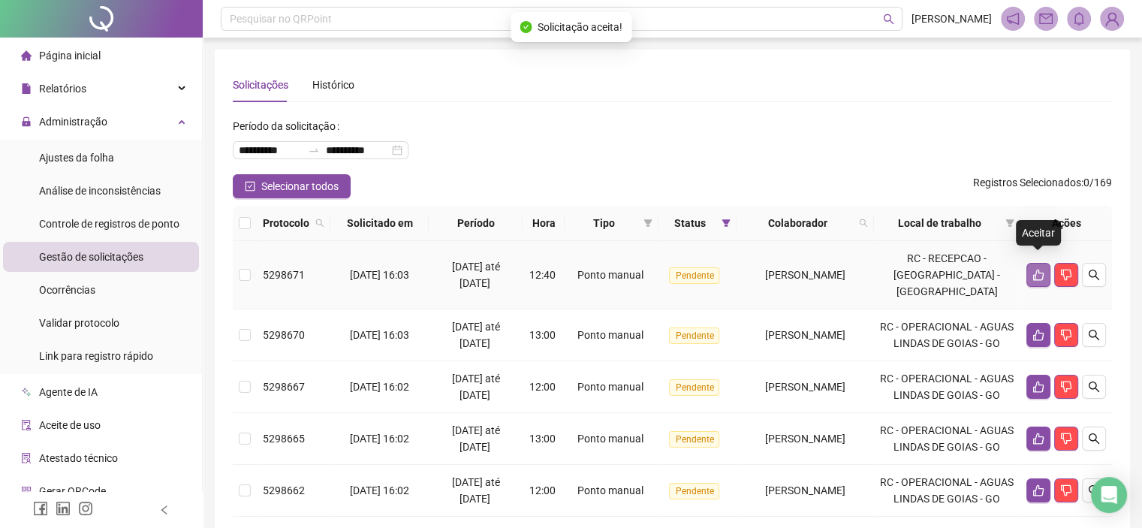
click at [1027, 263] on button "button" at bounding box center [1039, 275] width 24 height 24
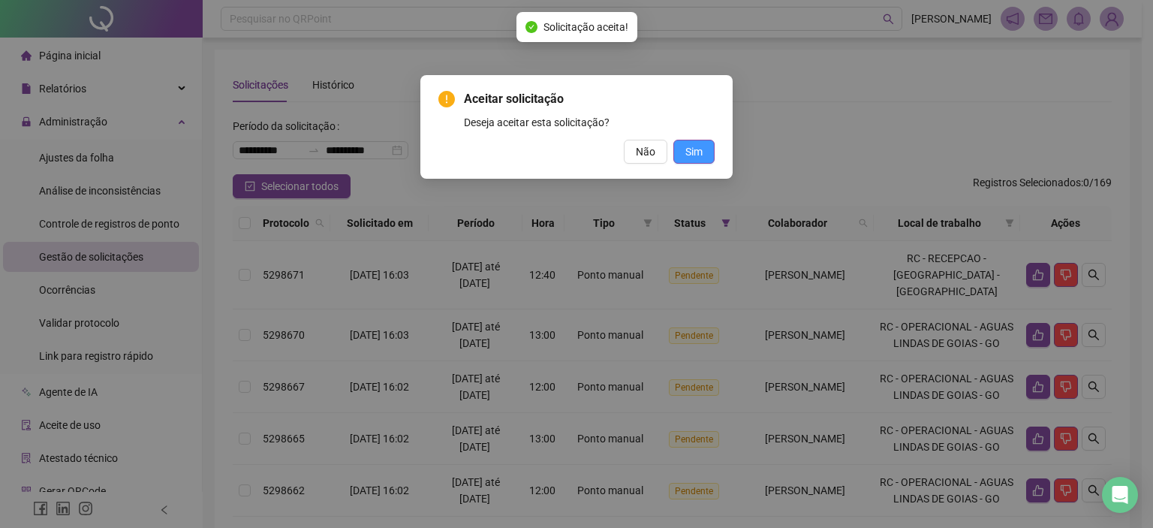
click at [697, 149] on span "Sim" at bounding box center [694, 151] width 17 height 17
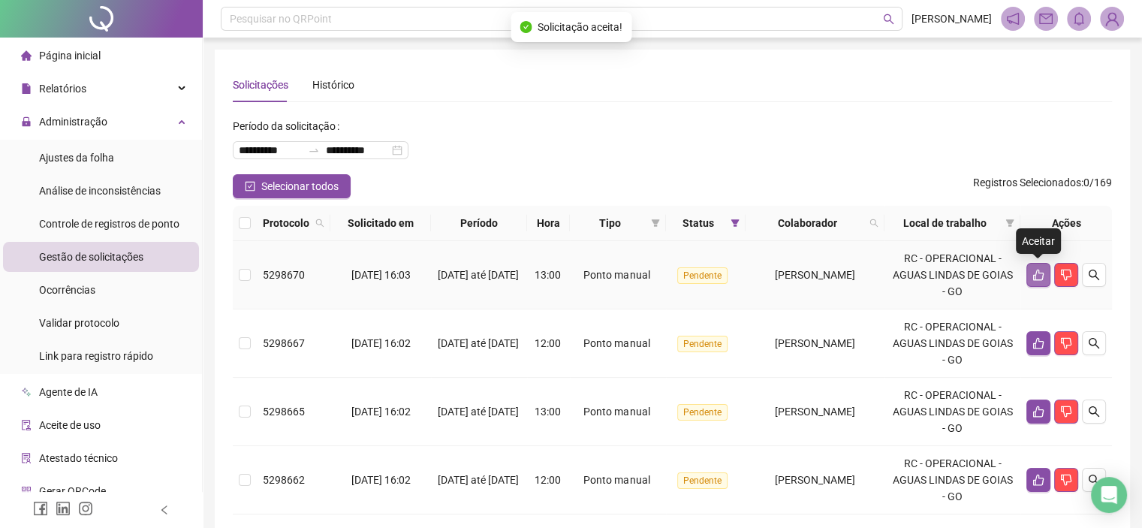
click at [1027, 276] on button "button" at bounding box center [1039, 275] width 24 height 24
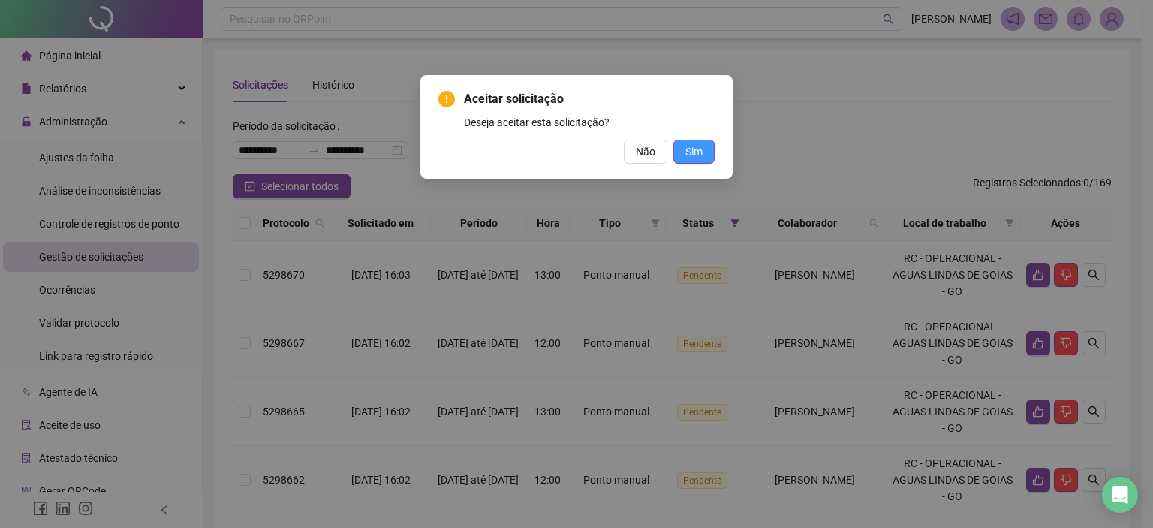
click at [698, 155] on span "Sim" at bounding box center [694, 151] width 17 height 17
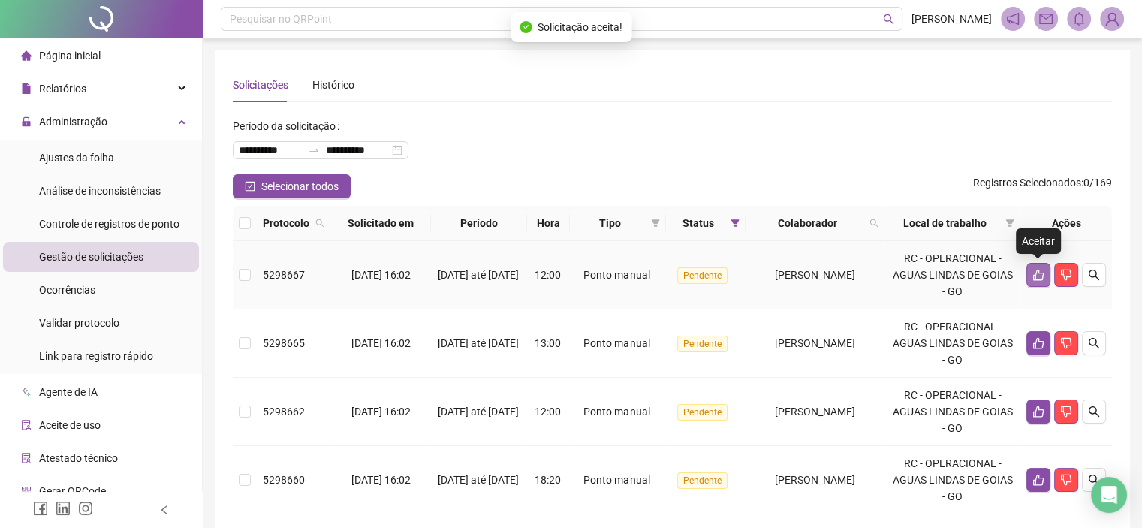
click at [1042, 276] on icon "like" at bounding box center [1038, 275] width 11 height 11
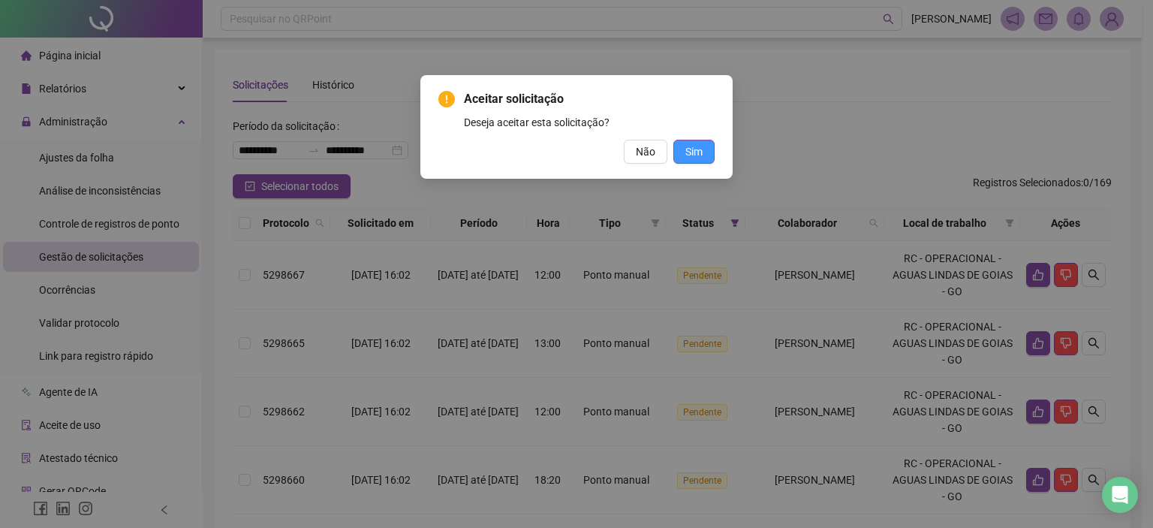
click at [684, 155] on button "Sim" at bounding box center [694, 152] width 41 height 24
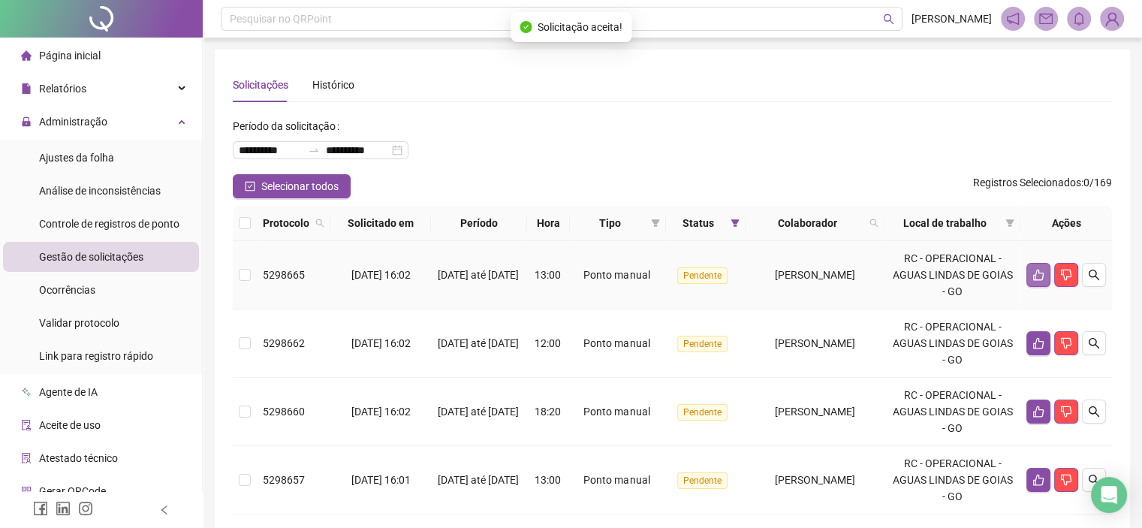
click at [1033, 275] on icon "like" at bounding box center [1039, 275] width 12 height 12
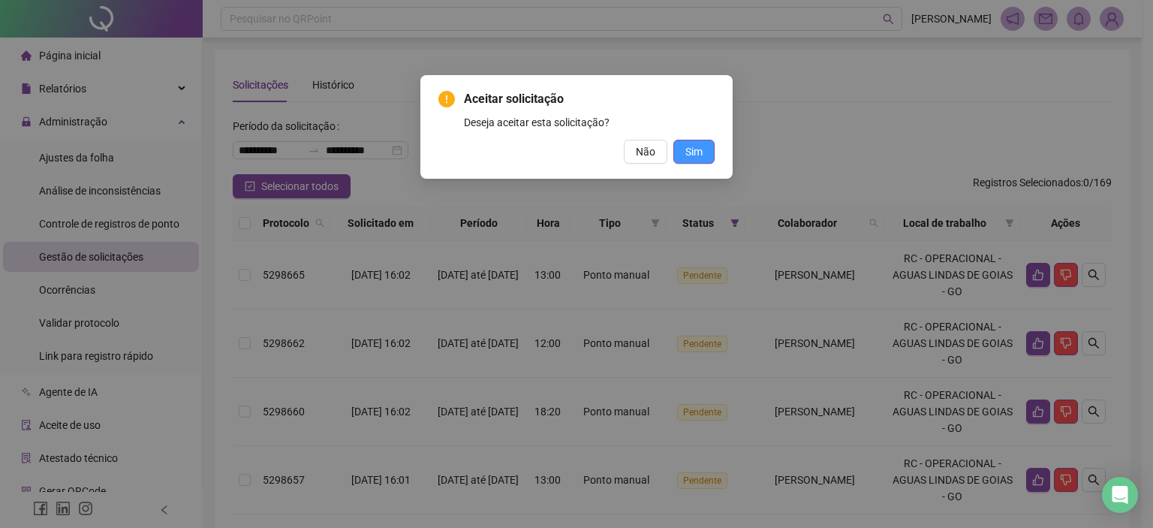
click at [706, 149] on button "Sim" at bounding box center [694, 152] width 41 height 24
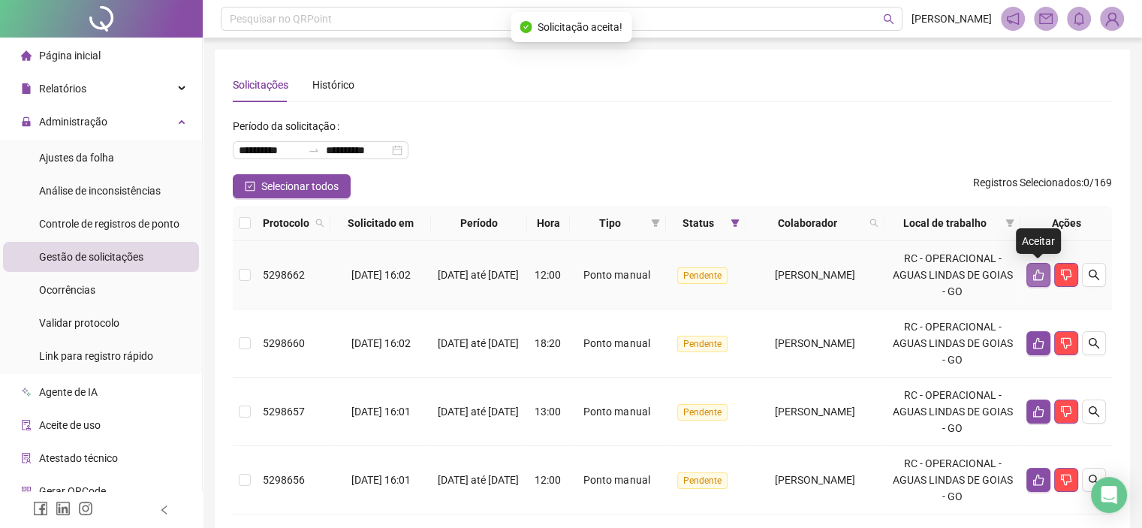
click at [1035, 279] on icon "like" at bounding box center [1038, 275] width 11 height 11
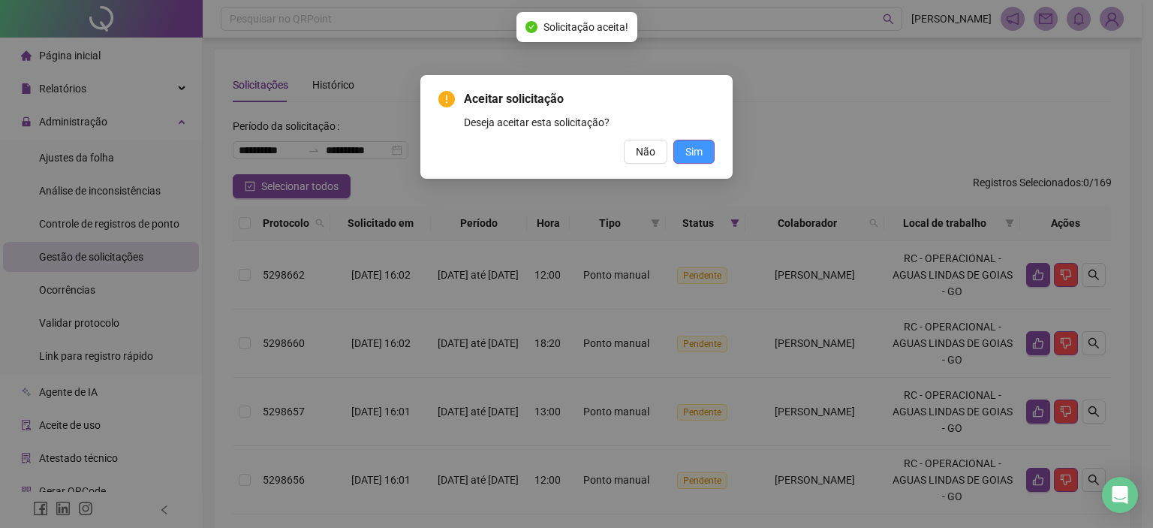
click at [707, 161] on button "Sim" at bounding box center [694, 152] width 41 height 24
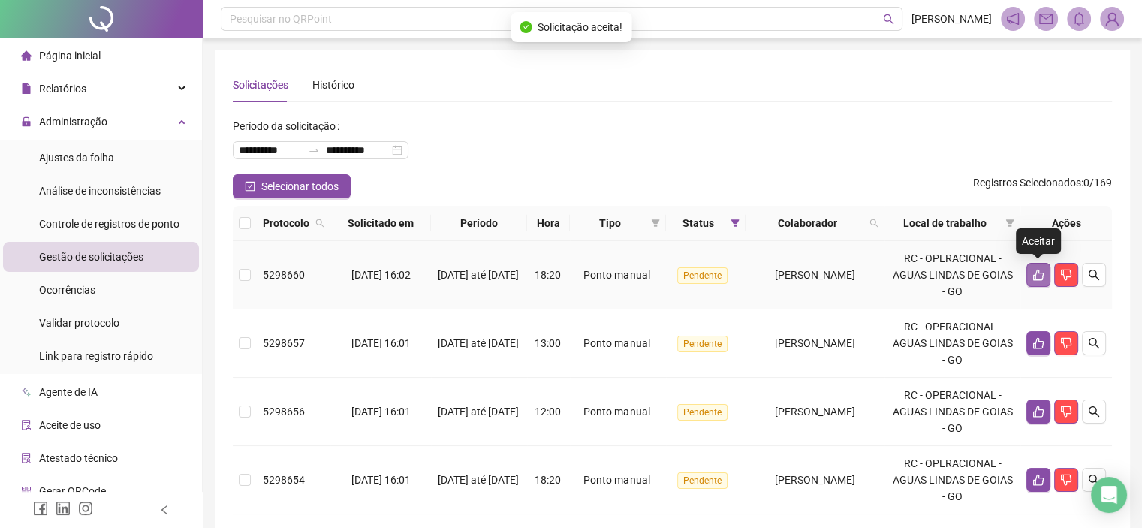
click at [1035, 276] on icon "like" at bounding box center [1038, 275] width 11 height 11
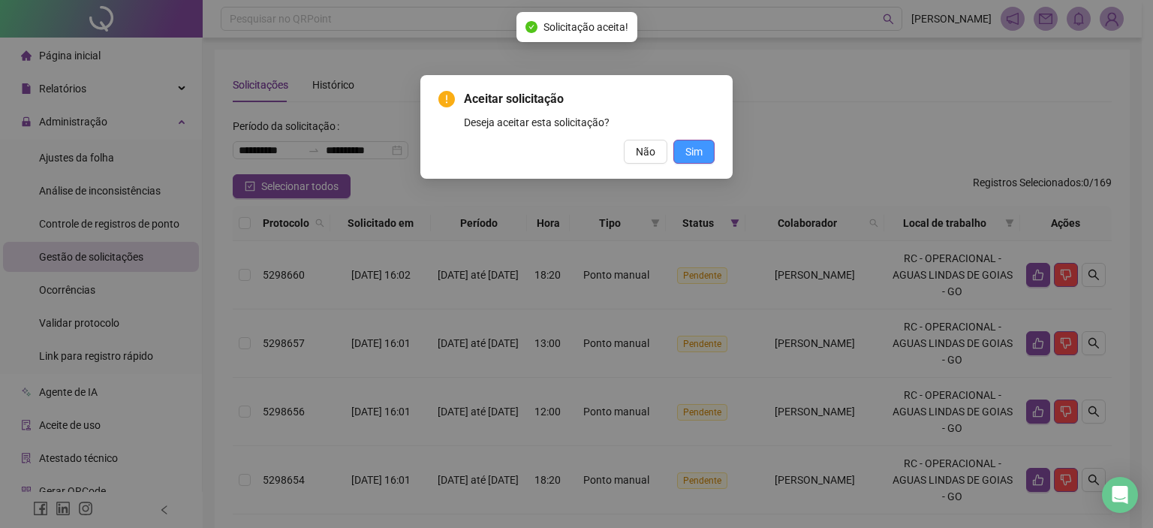
click at [698, 143] on span "Sim" at bounding box center [694, 151] width 17 height 17
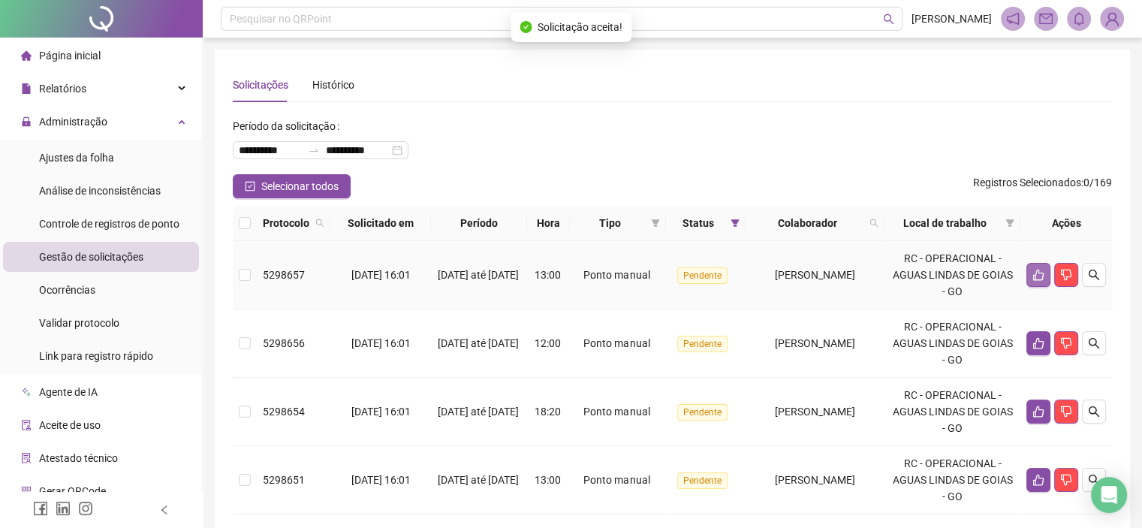
click at [1027, 275] on button "button" at bounding box center [1039, 275] width 24 height 24
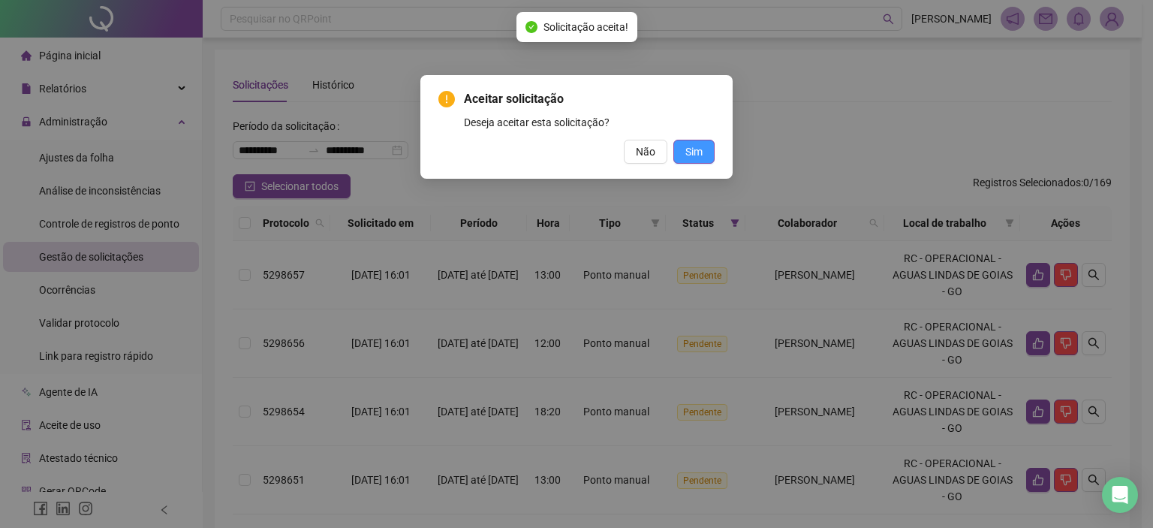
click at [700, 159] on span "Sim" at bounding box center [694, 151] width 17 height 17
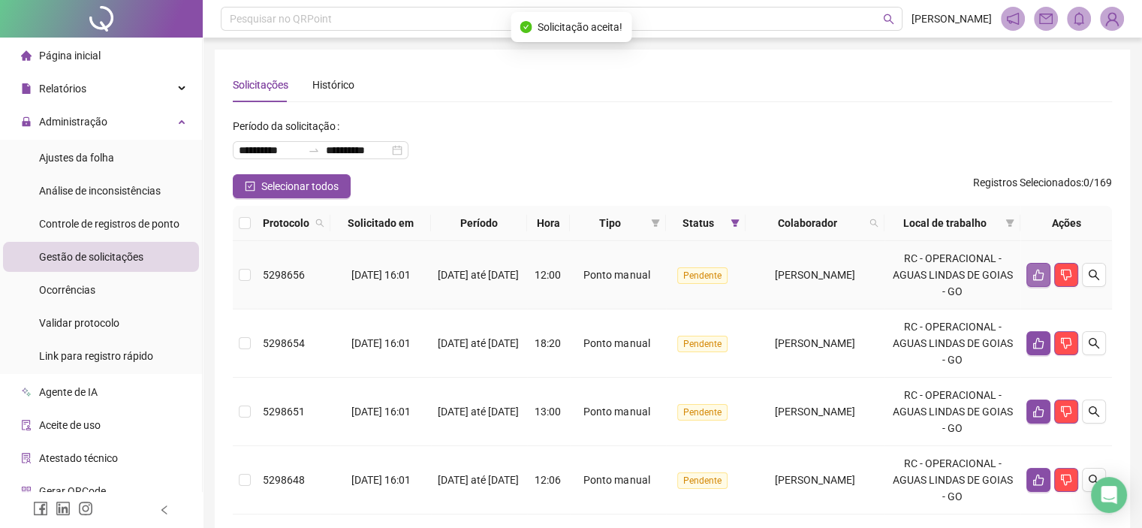
click at [1036, 276] on icon "like" at bounding box center [1038, 275] width 11 height 11
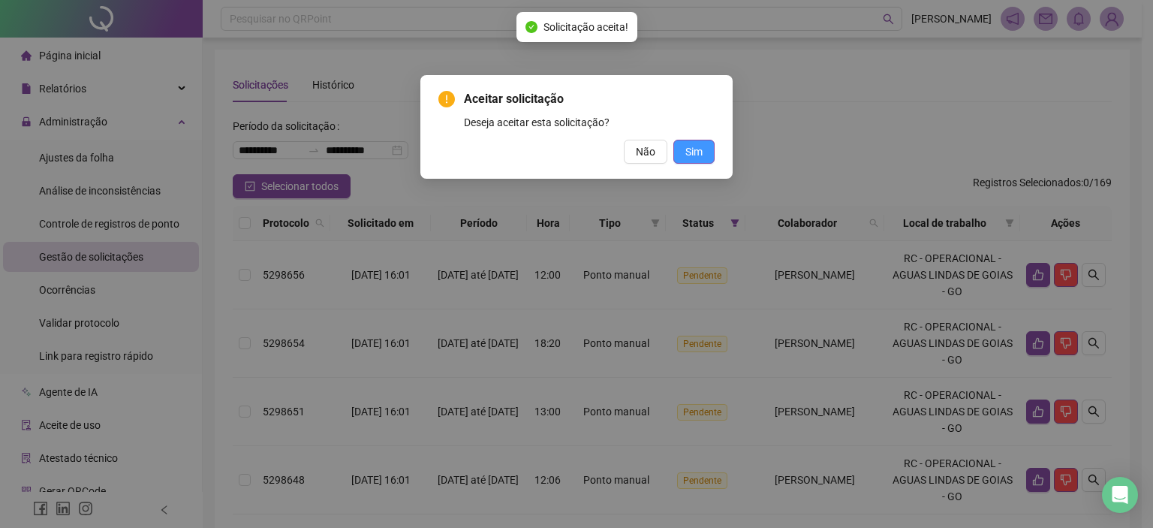
click at [695, 161] on button "Sim" at bounding box center [694, 152] width 41 height 24
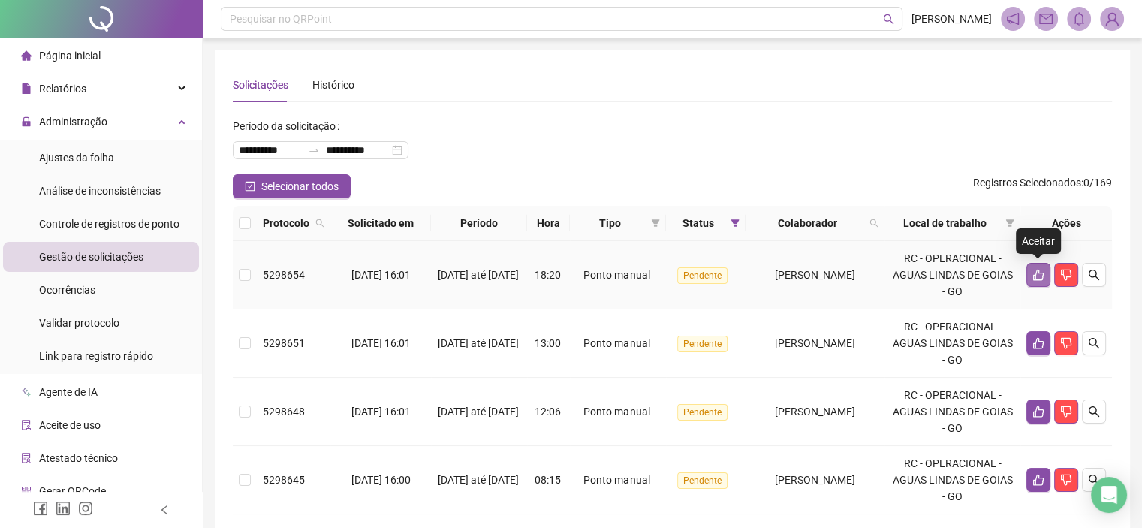
click at [1033, 282] on button "button" at bounding box center [1039, 275] width 24 height 24
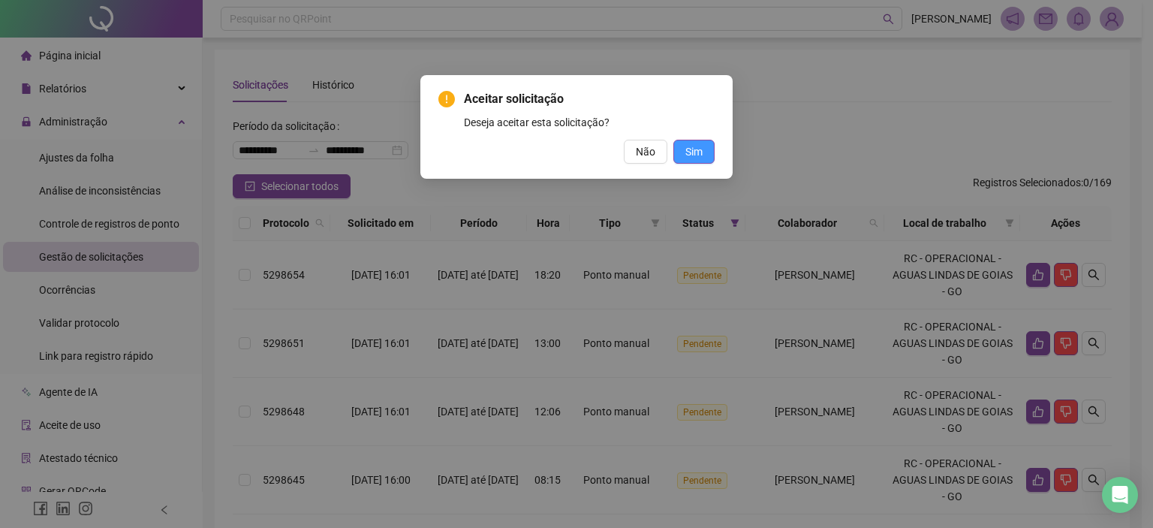
click at [703, 151] on button "Sim" at bounding box center [694, 152] width 41 height 24
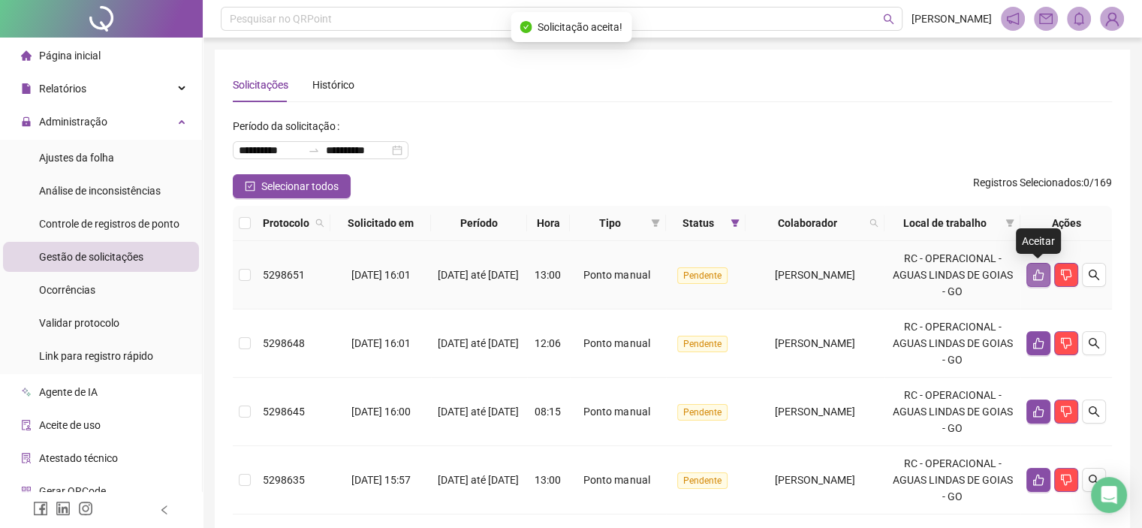
click at [1036, 276] on icon "like" at bounding box center [1038, 275] width 11 height 11
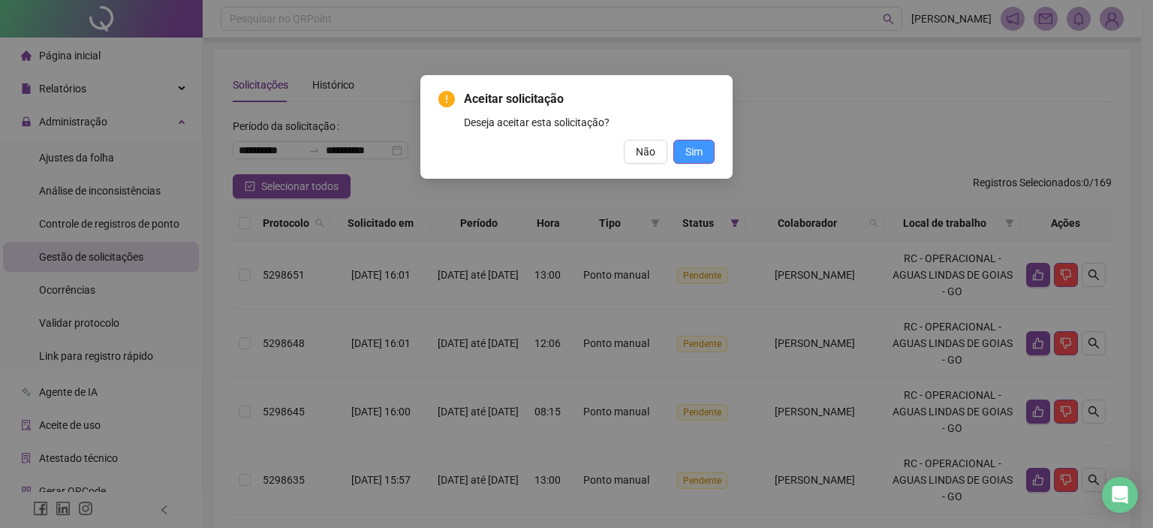
click at [698, 154] on span "Sim" at bounding box center [694, 151] width 17 height 17
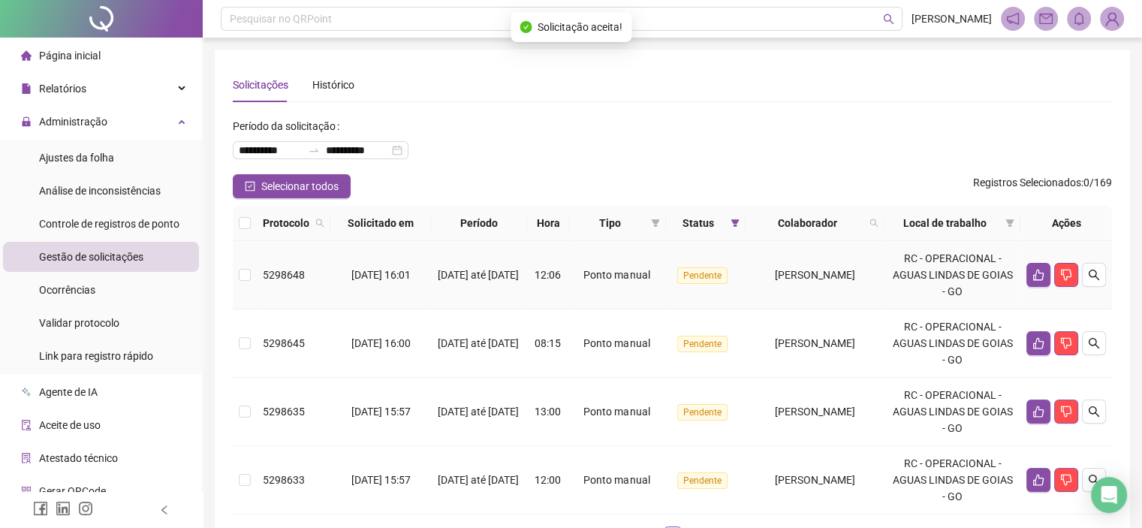
scroll to position [75, 0]
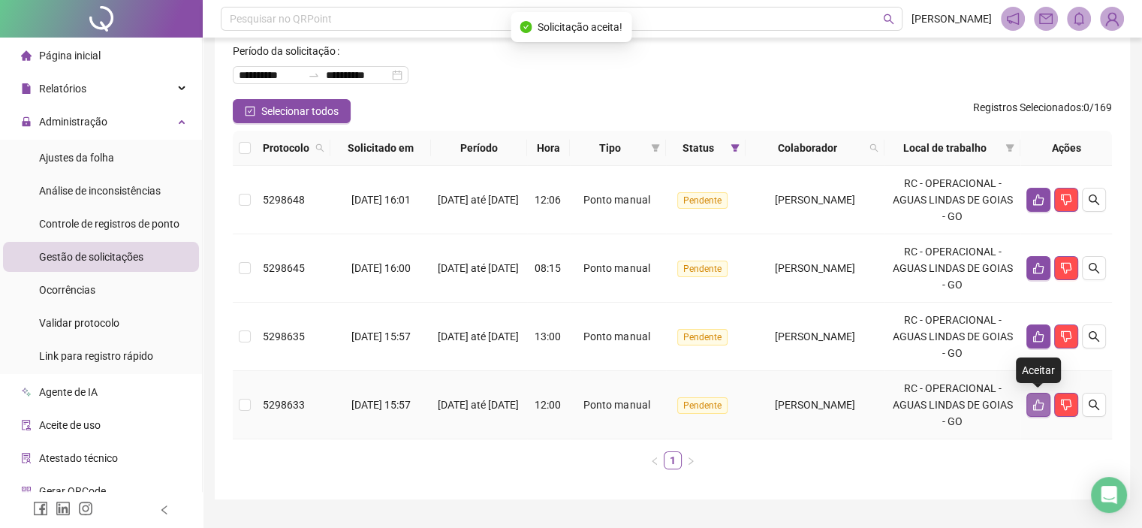
click at [1039, 405] on icon "like" at bounding box center [1039, 405] width 12 height 12
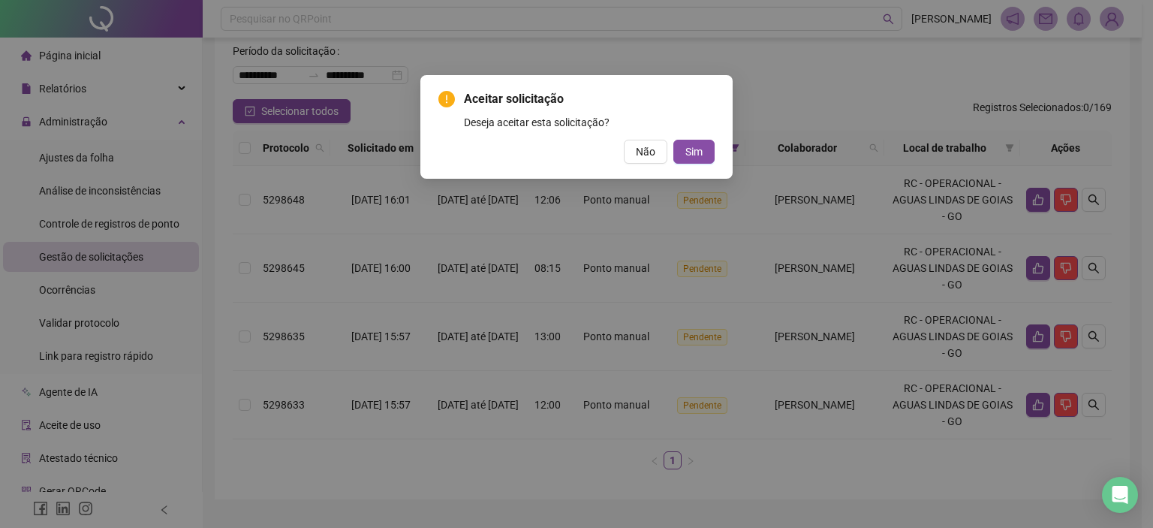
click at [683, 165] on div "Aceitar solicitação Deseja aceitar esta solicitação? Não Sim" at bounding box center [577, 127] width 312 height 104
click at [688, 151] on span "Sim" at bounding box center [694, 151] width 17 height 17
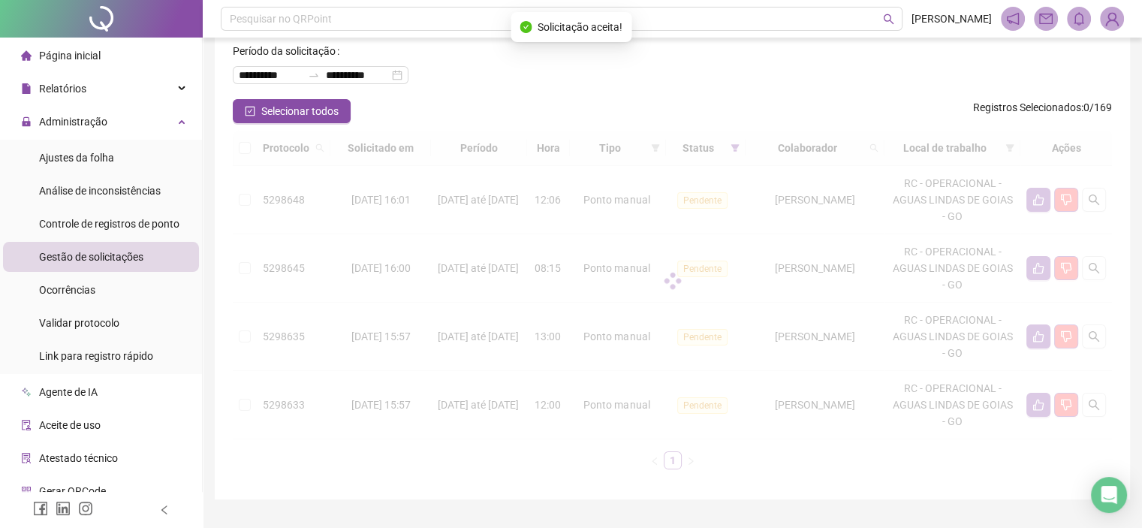
scroll to position [42, 0]
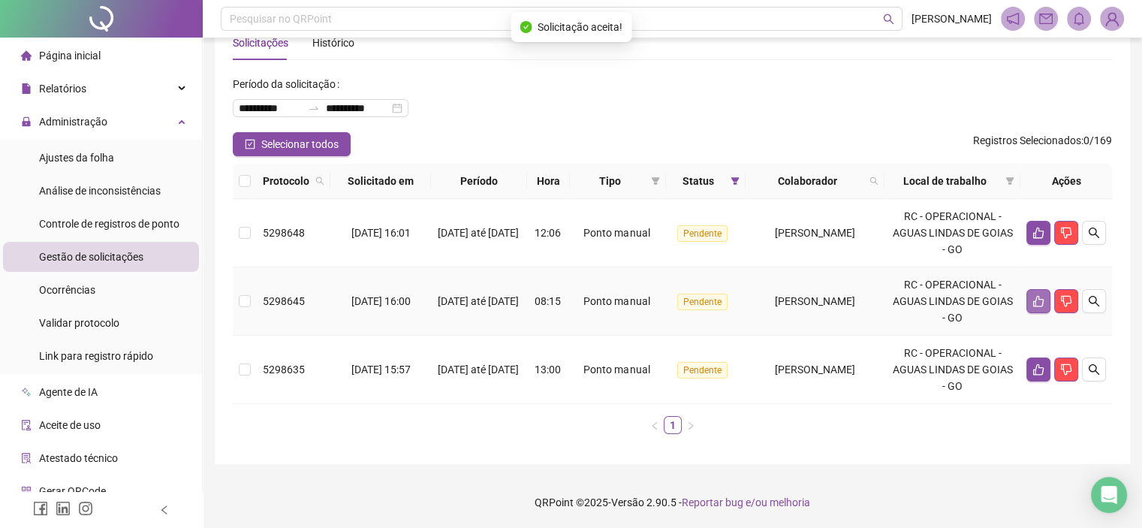
click at [1033, 304] on icon "like" at bounding box center [1038, 301] width 11 height 11
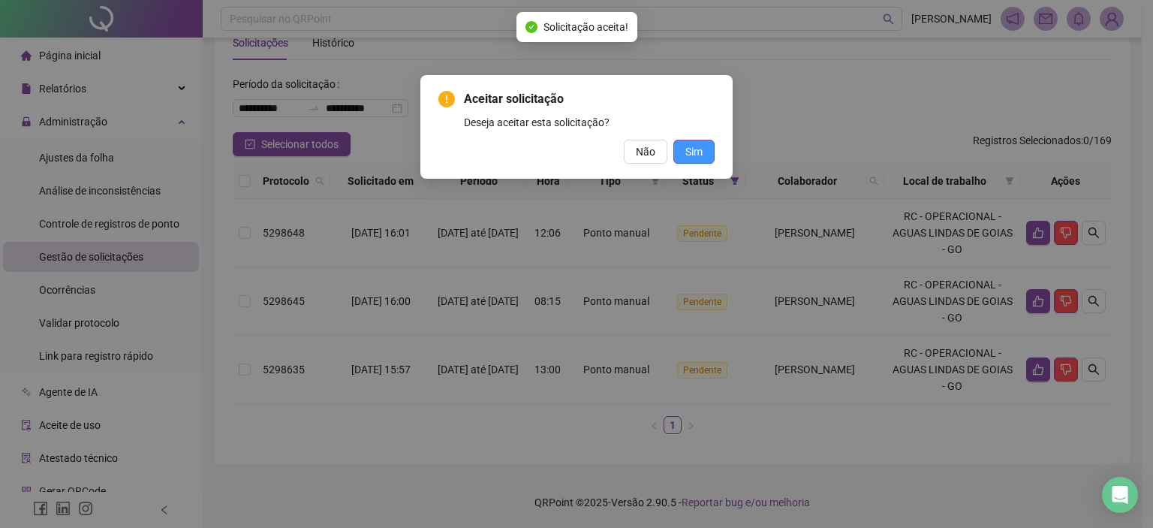
click at [704, 155] on button "Sim" at bounding box center [694, 152] width 41 height 24
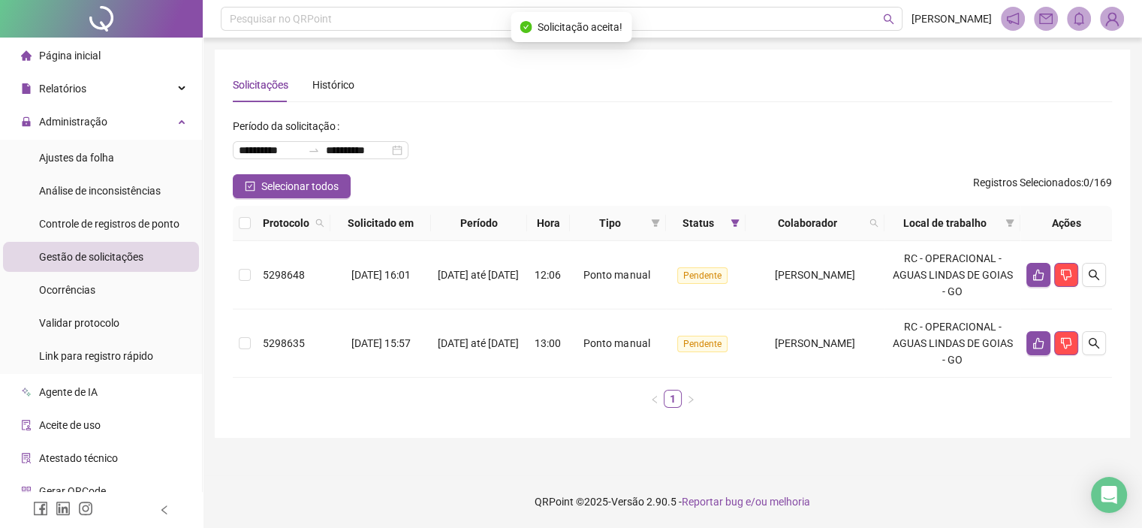
scroll to position [0, 0]
click at [1048, 277] on icon "like" at bounding box center [1050, 275] width 12 height 12
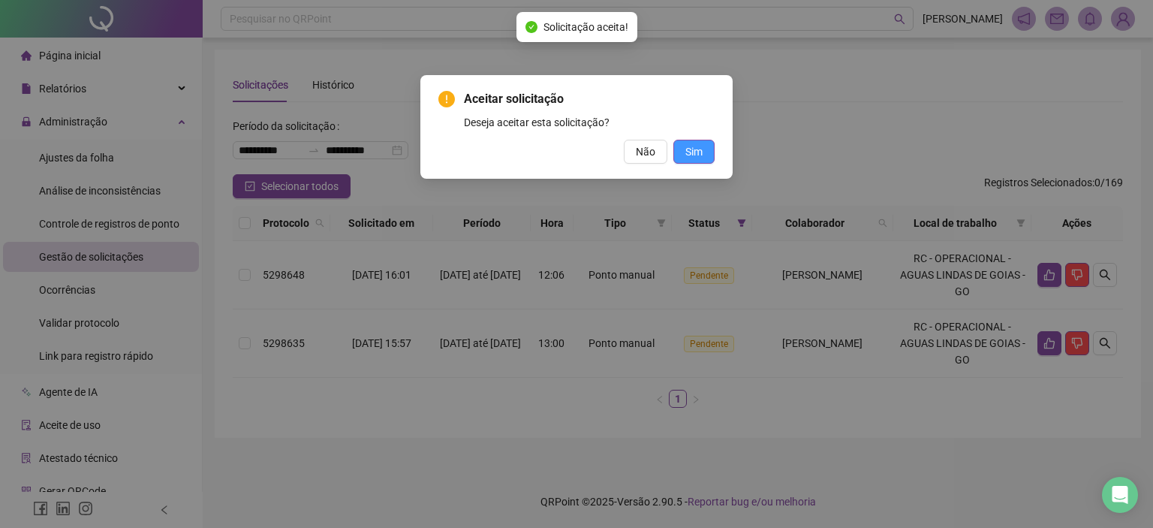
click at [694, 151] on span "Sim" at bounding box center [694, 151] width 17 height 17
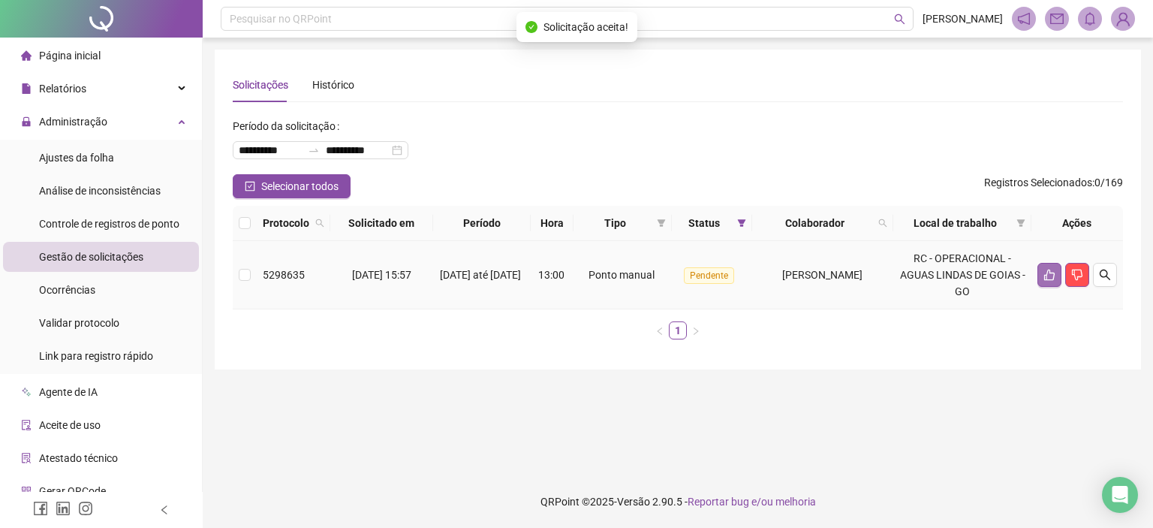
click at [1048, 279] on icon "like" at bounding box center [1050, 275] width 12 height 12
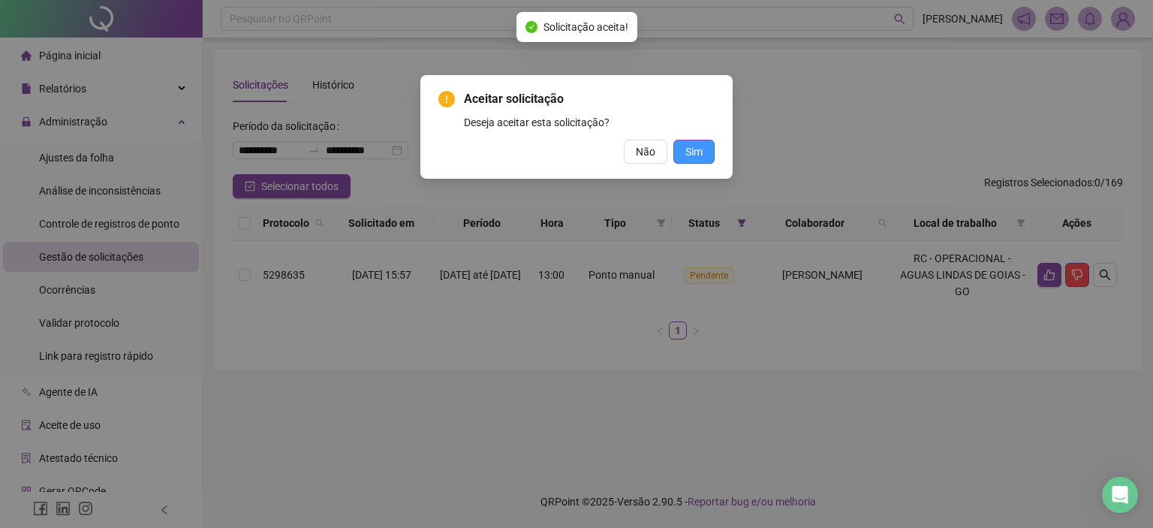
click at [685, 153] on button "Sim" at bounding box center [694, 152] width 41 height 24
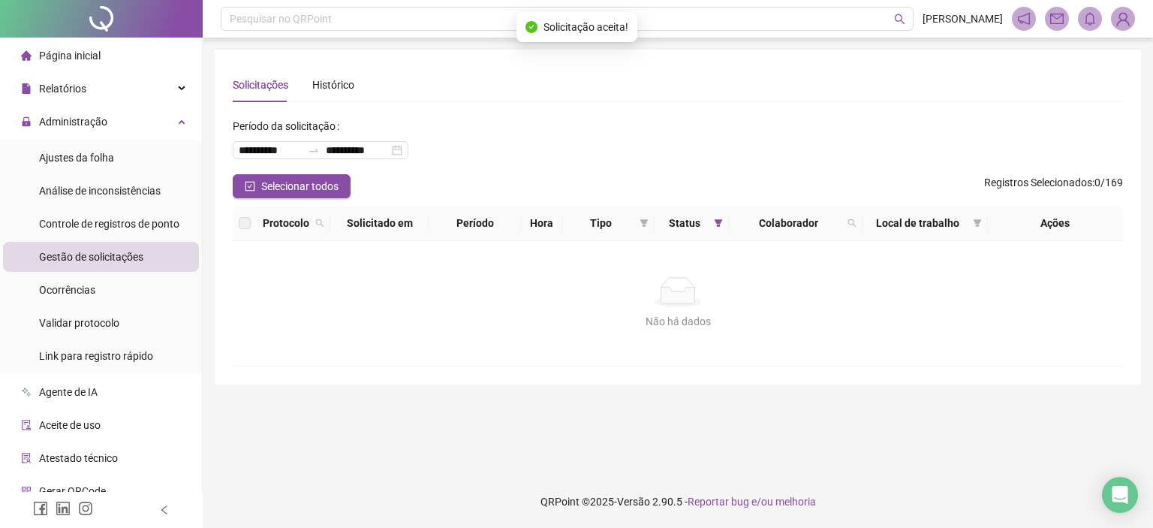
click at [677, 164] on div "**********" at bounding box center [678, 144] width 891 height 60
click at [94, 156] on span "Ajustes da folha" at bounding box center [76, 158] width 75 height 12
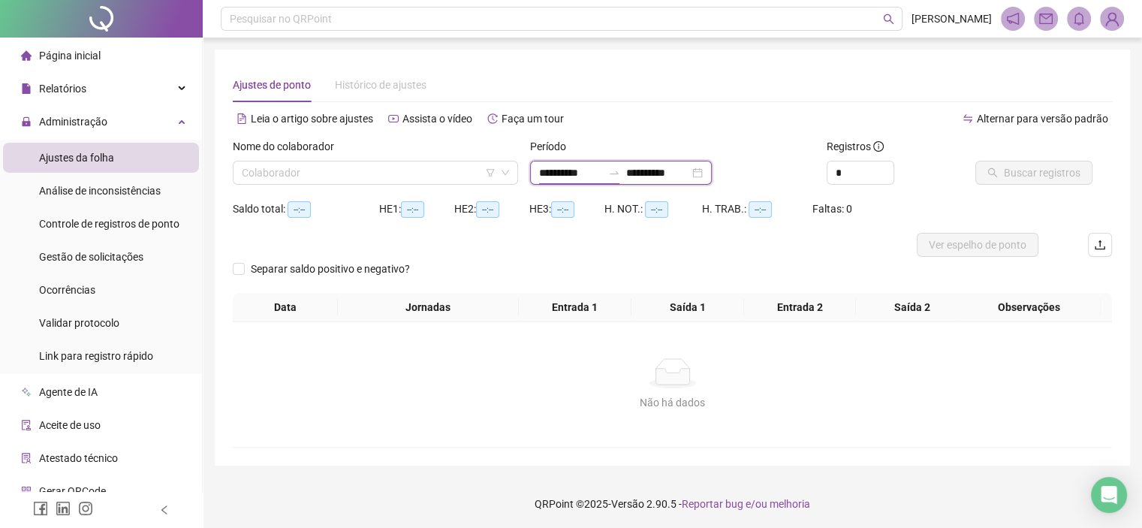
click at [549, 172] on input "**********" at bounding box center [570, 172] width 63 height 17
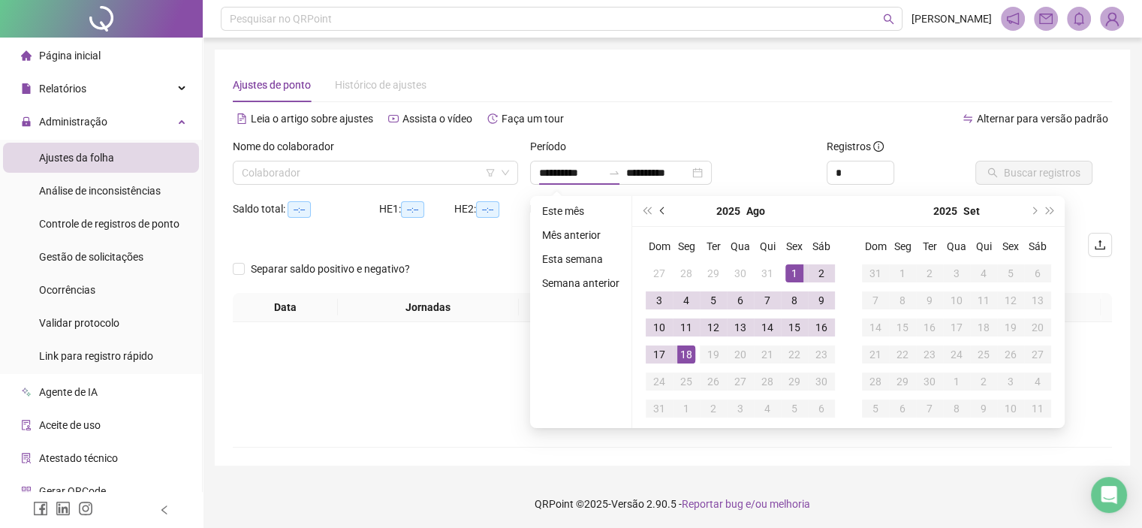
click at [666, 213] on button "prev-year" at bounding box center [663, 211] width 17 height 30
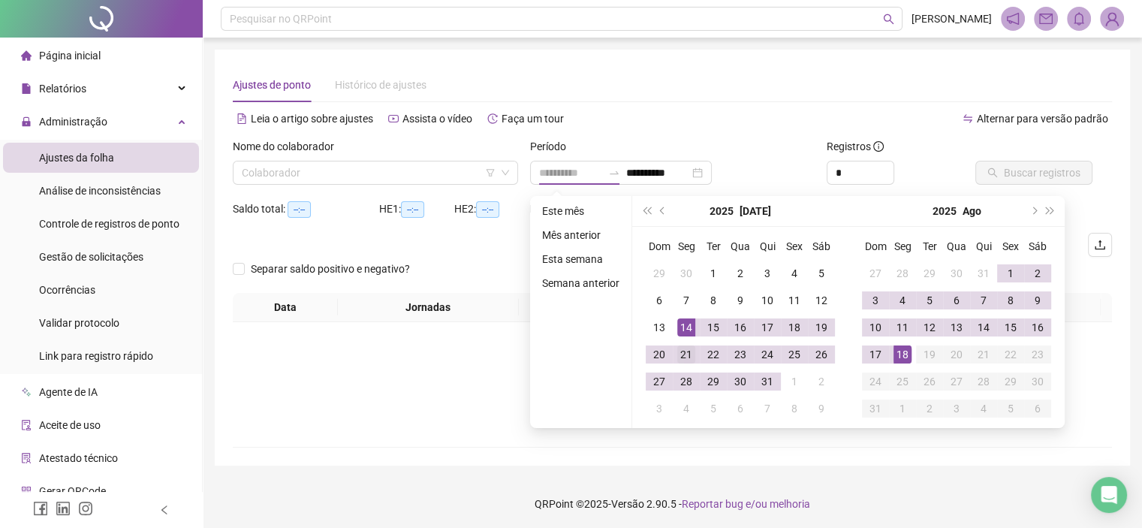
type input "**********"
click at [687, 348] on div "21" at bounding box center [686, 354] width 18 height 18
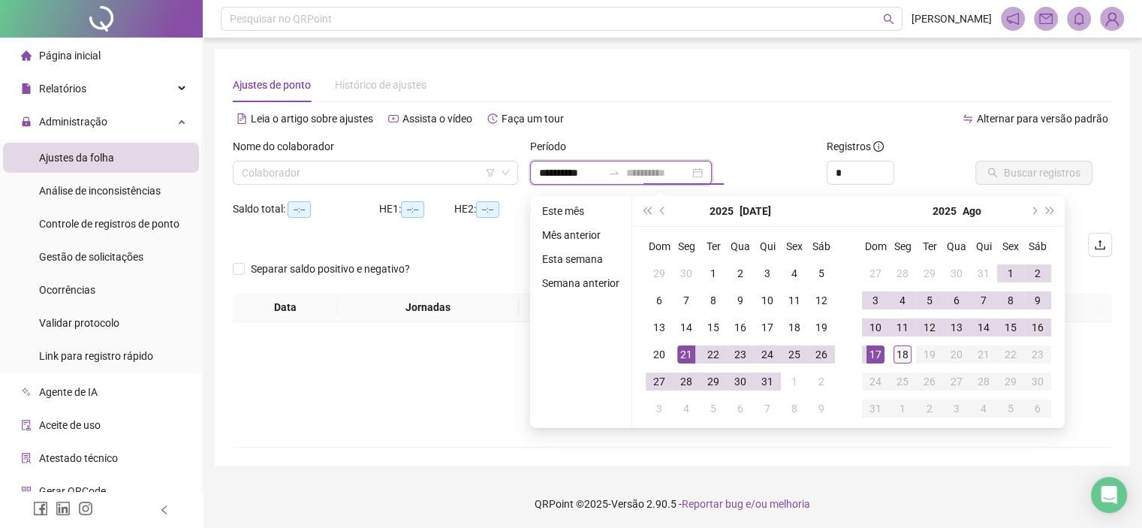
type input "**********"
click at [897, 358] on div "18" at bounding box center [903, 354] width 18 height 18
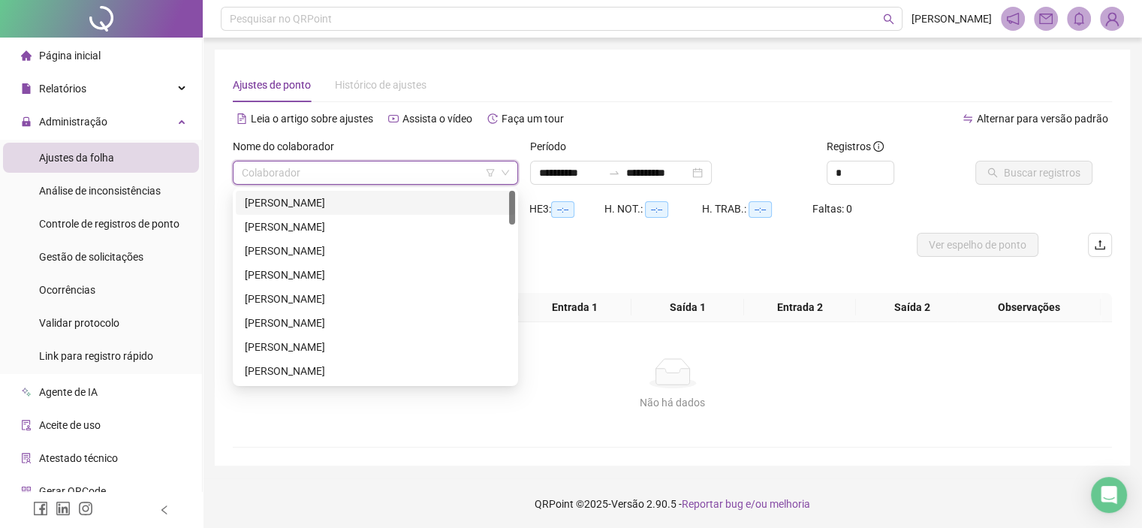
click at [442, 170] on input "search" at bounding box center [369, 172] width 254 height 23
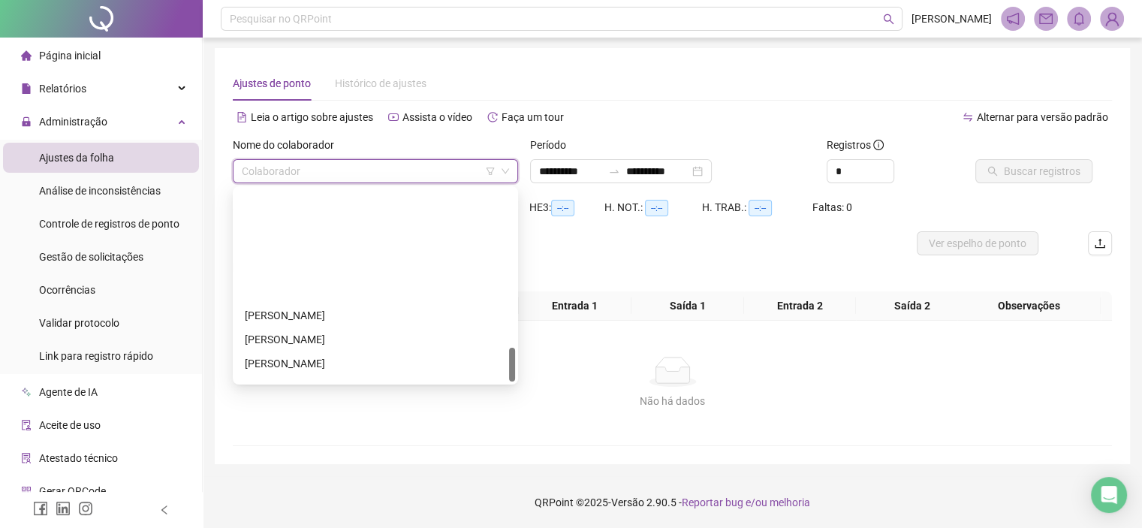
scroll to position [889, 0]
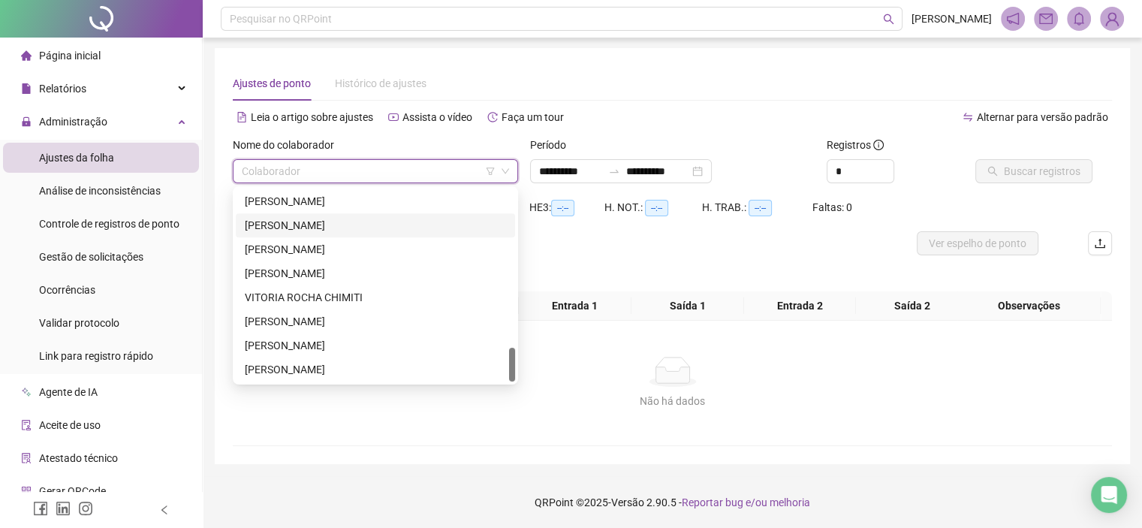
click at [270, 231] on div "TAIANE LOPES SOARES VITORIO" at bounding box center [375, 225] width 261 height 17
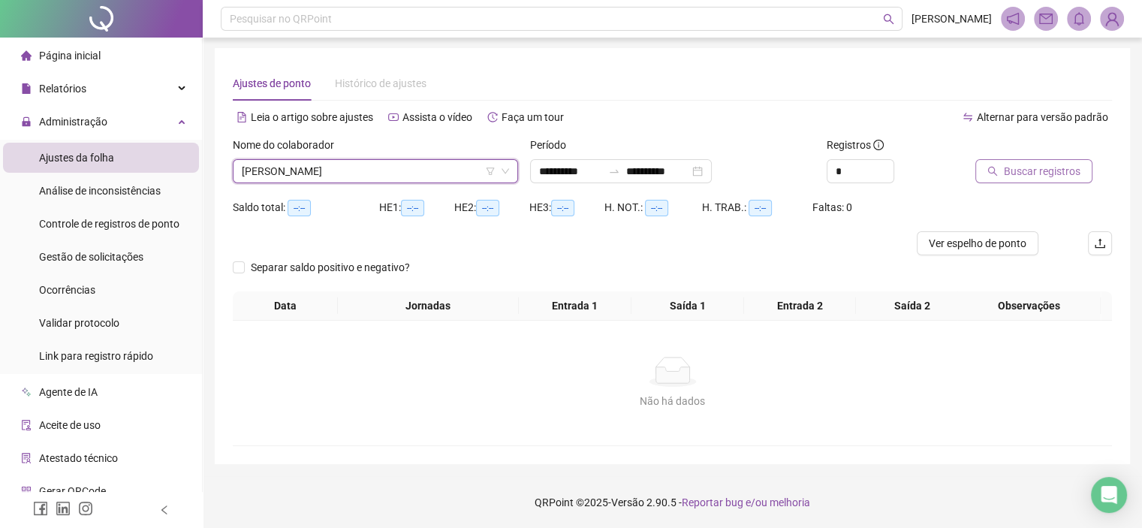
click at [999, 172] on button "Buscar registros" at bounding box center [1034, 171] width 117 height 24
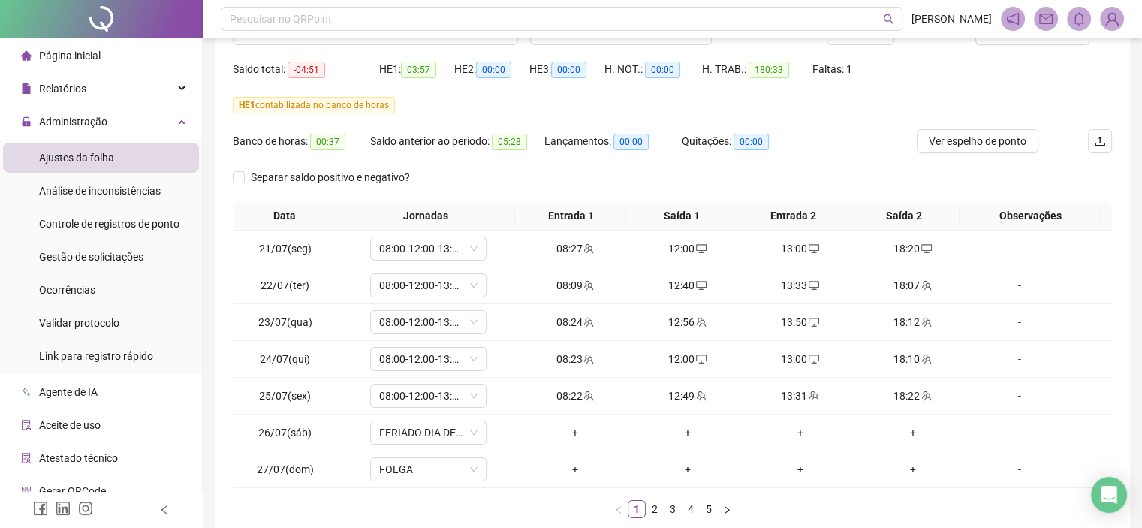
scroll to position [223, 0]
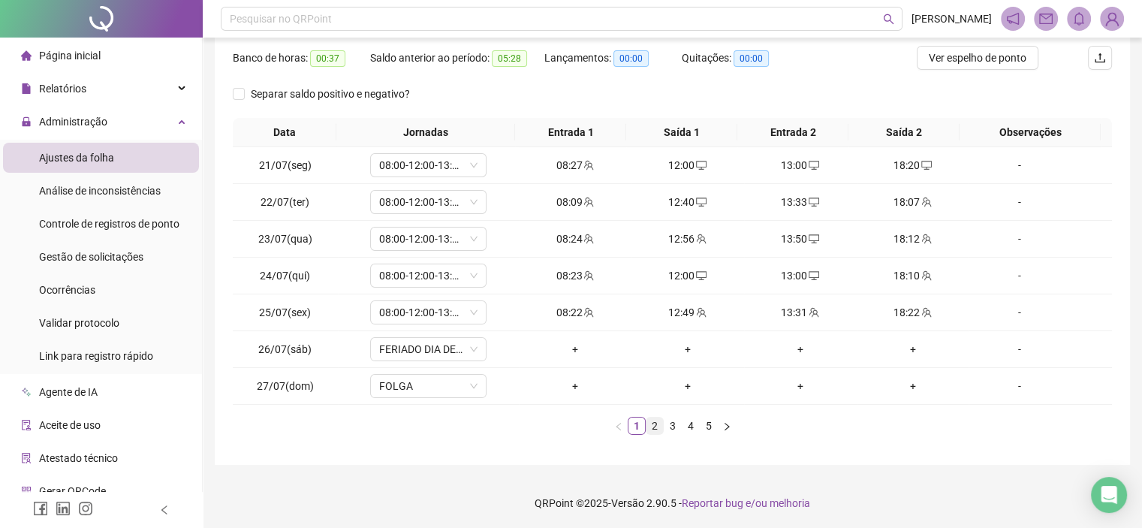
click at [655, 427] on link "2" at bounding box center [655, 426] width 17 height 17
click at [667, 429] on link "3" at bounding box center [673, 426] width 17 height 17
click at [691, 426] on link "4" at bounding box center [691, 426] width 17 height 17
click at [706, 426] on link "5" at bounding box center [709, 426] width 17 height 17
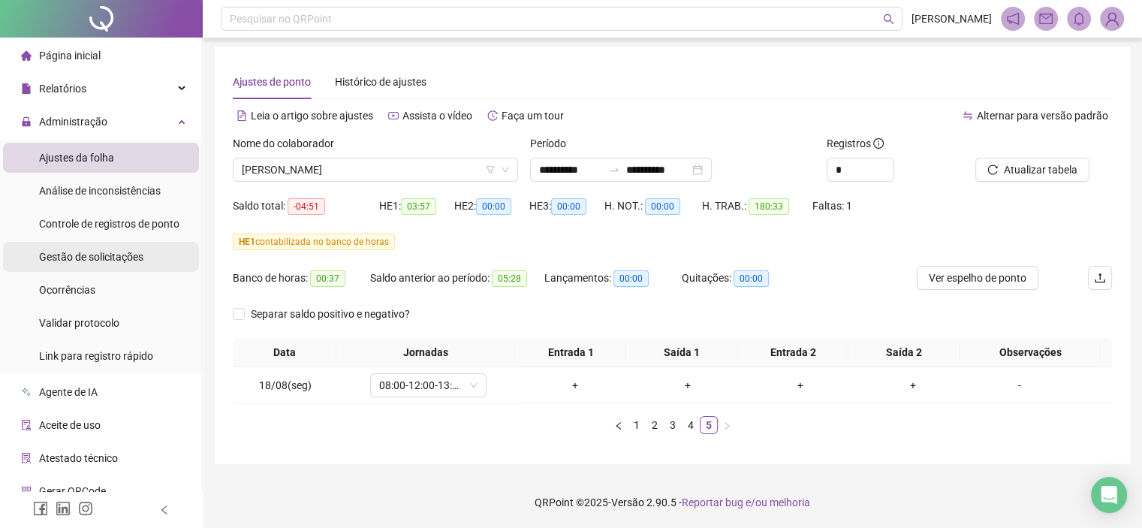
click at [82, 260] on span "Gestão de solicitações" at bounding box center [91, 257] width 104 height 12
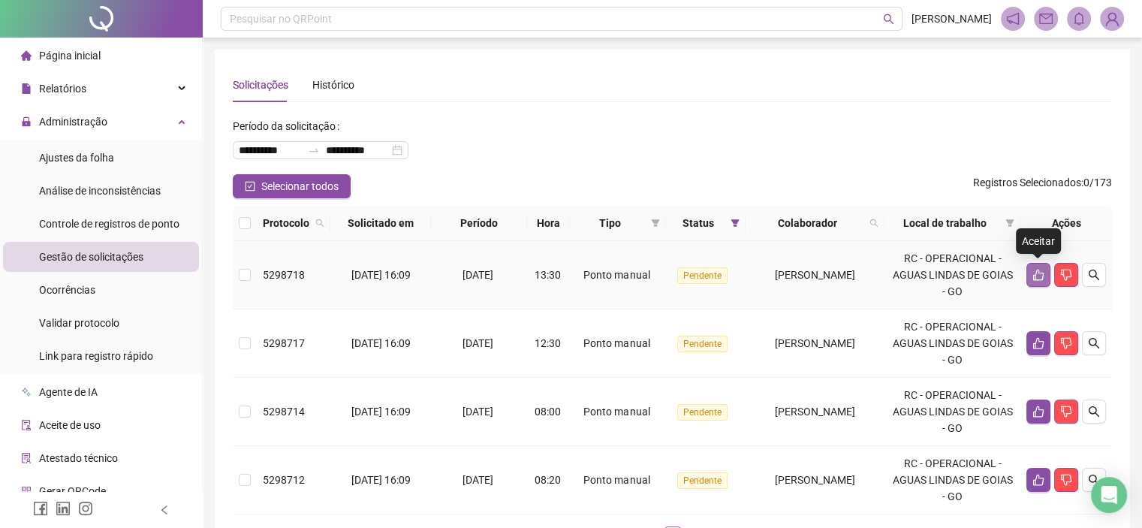
click at [1030, 281] on button "button" at bounding box center [1039, 275] width 24 height 24
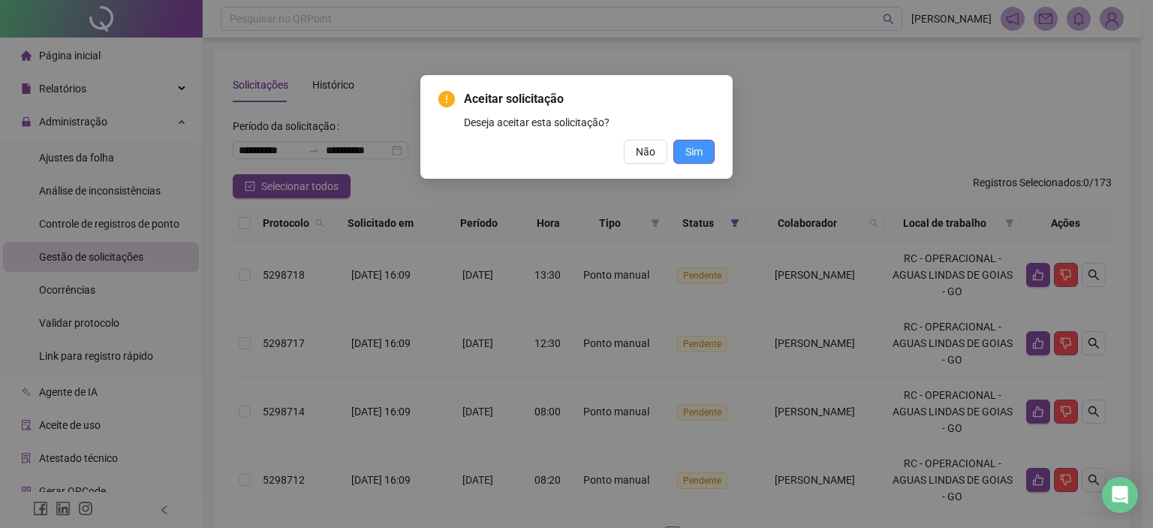
click at [701, 149] on span "Sim" at bounding box center [694, 151] width 17 height 17
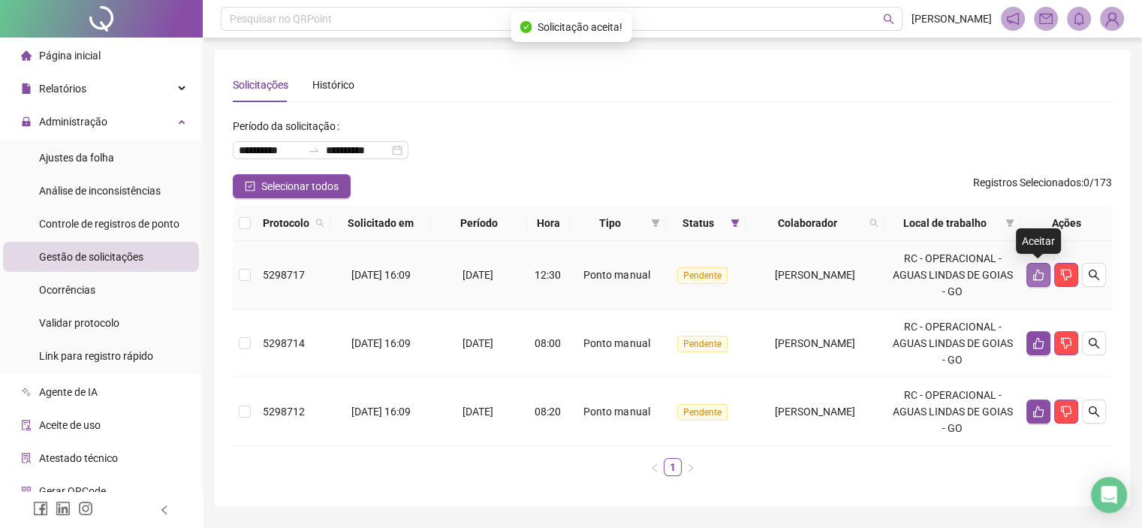
click at [1033, 270] on icon "like" at bounding box center [1039, 275] width 12 height 12
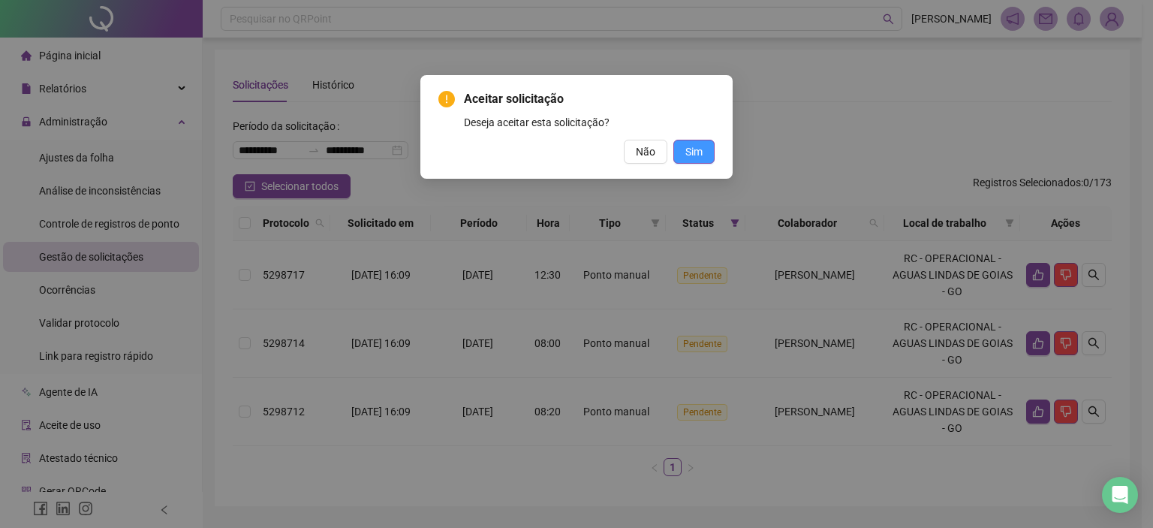
click at [692, 158] on span "Sim" at bounding box center [694, 151] width 17 height 17
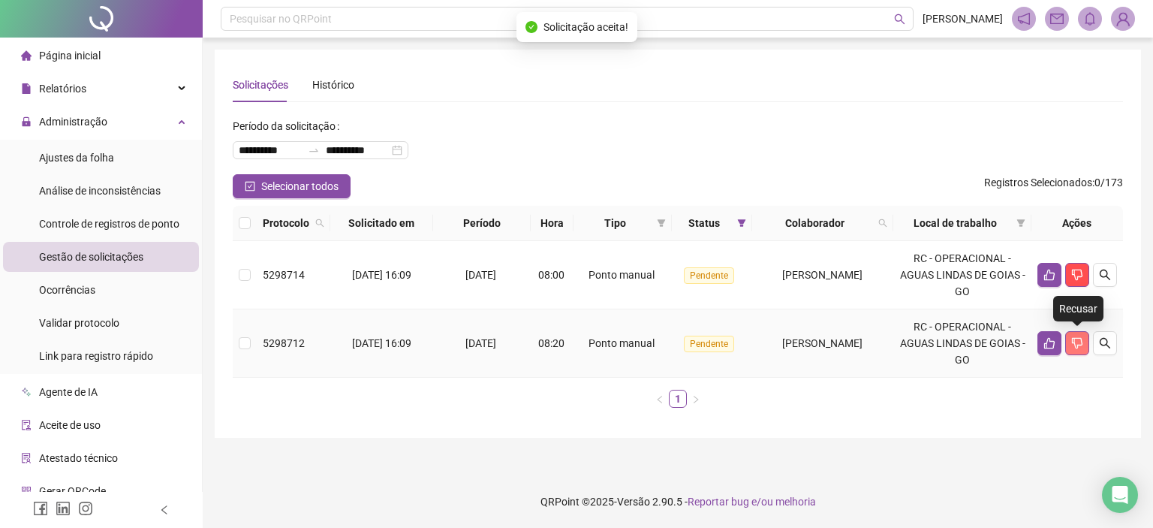
click at [1087, 347] on button "button" at bounding box center [1078, 343] width 24 height 24
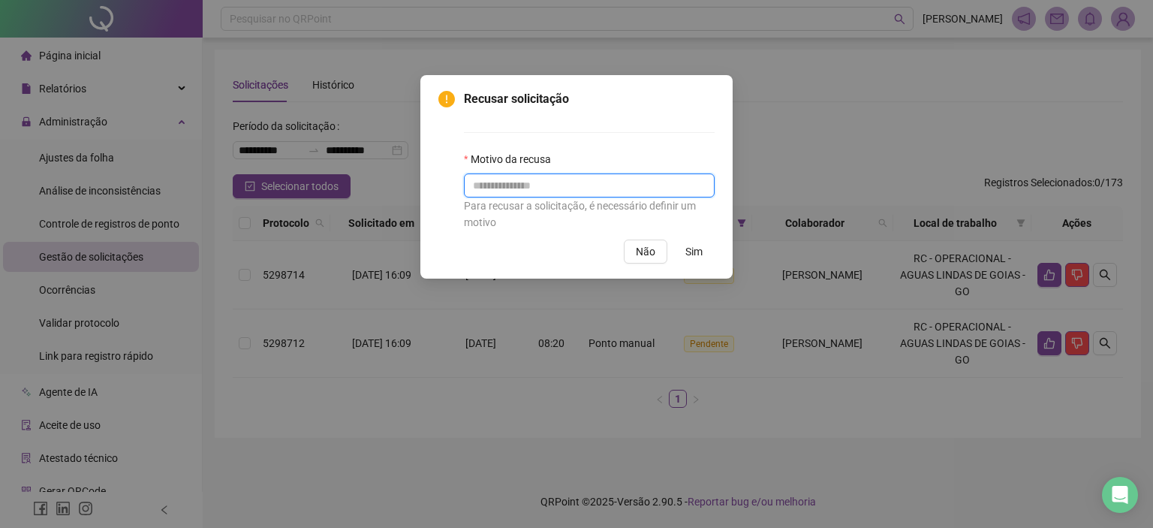
click at [523, 191] on input "text" at bounding box center [589, 185] width 251 height 24
type input "******"
click at [687, 240] on button "Sim" at bounding box center [694, 252] width 41 height 24
click at [697, 255] on span "Sim" at bounding box center [694, 251] width 17 height 17
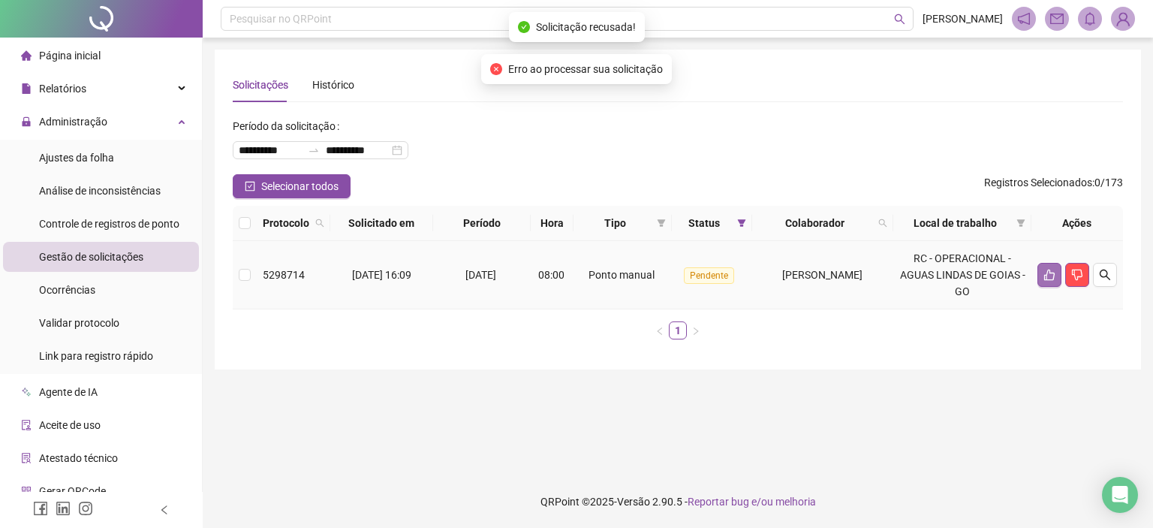
click at [1041, 277] on button "button" at bounding box center [1050, 275] width 24 height 24
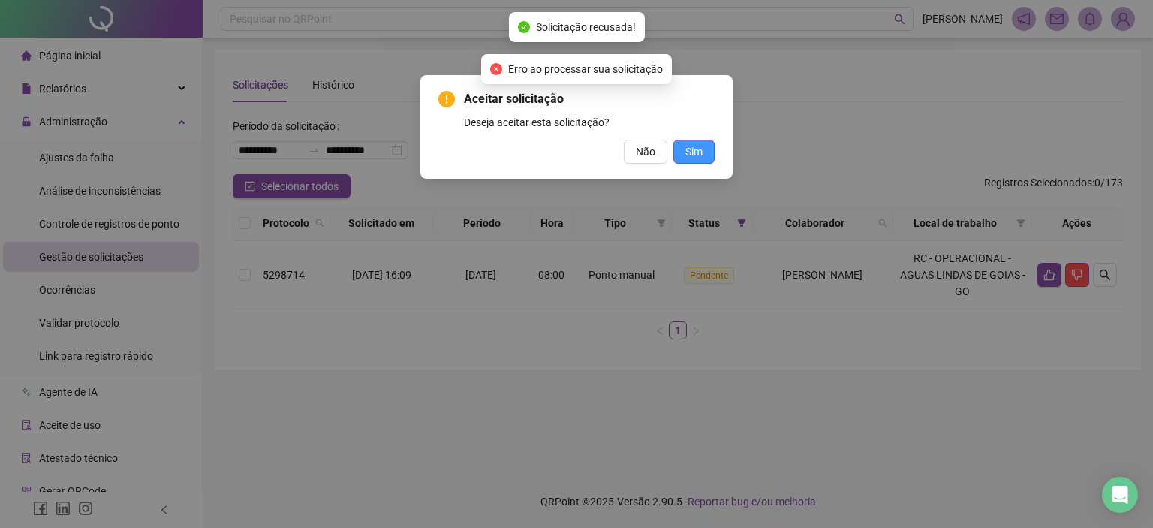
click at [697, 163] on button "Sim" at bounding box center [694, 152] width 41 height 24
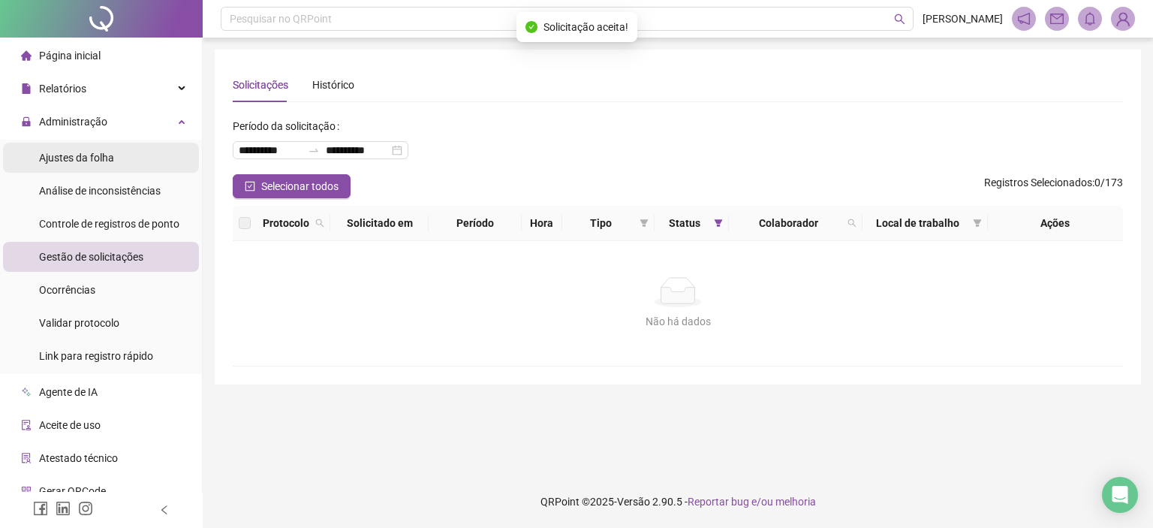
click at [85, 158] on span "Ajustes da folha" at bounding box center [76, 158] width 75 height 12
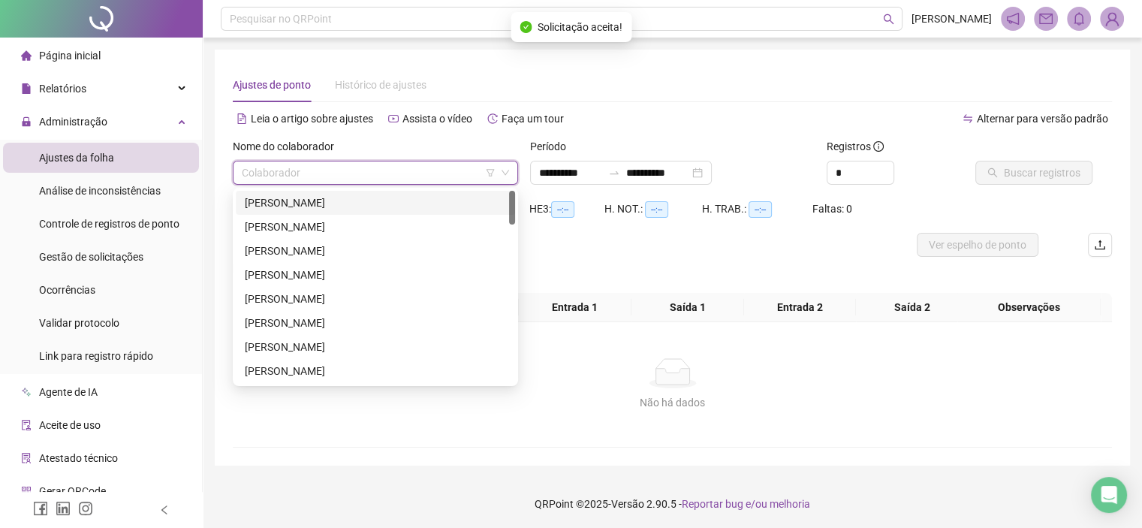
click at [302, 176] on input "search" at bounding box center [369, 172] width 254 height 23
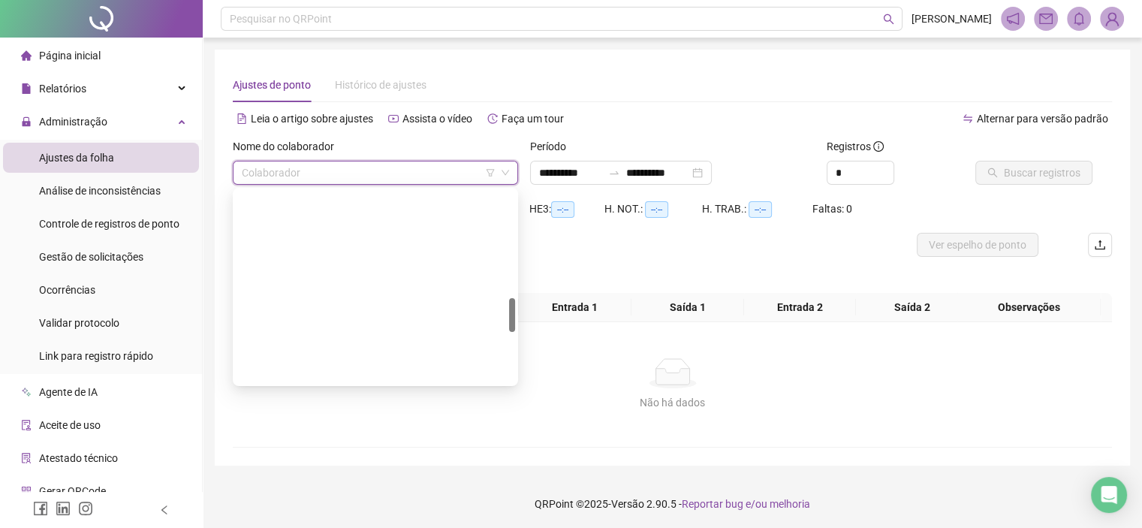
scroll to position [751, 0]
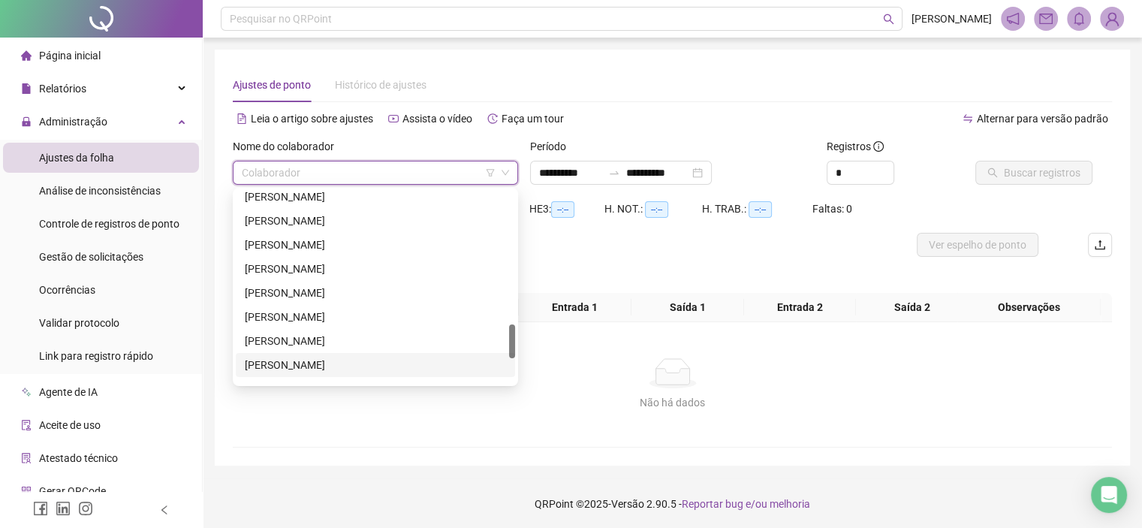
click at [318, 364] on div "TAIANE LOPES SOARES VITORIO" at bounding box center [375, 365] width 261 height 17
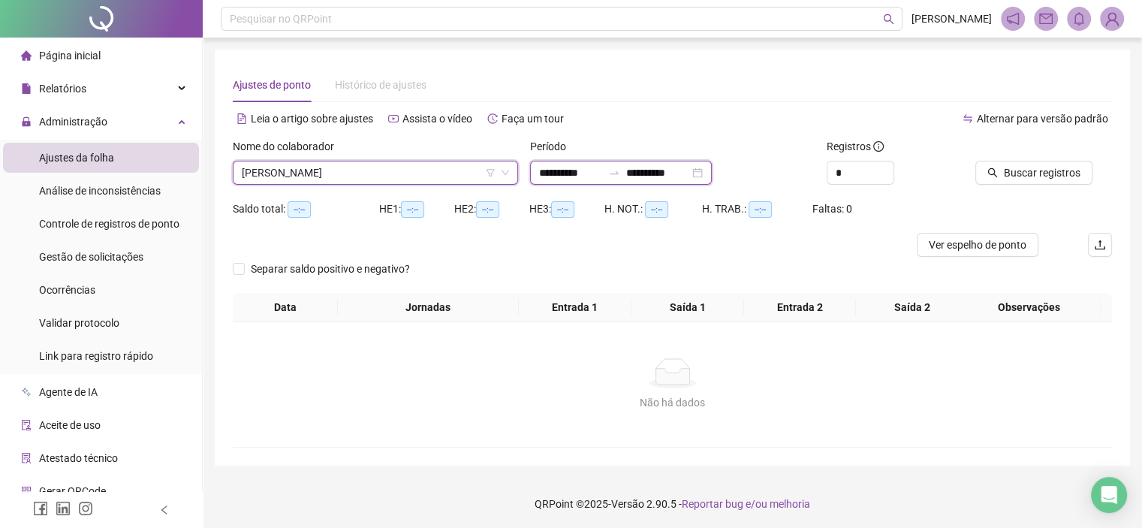
click at [580, 167] on input "**********" at bounding box center [570, 172] width 63 height 17
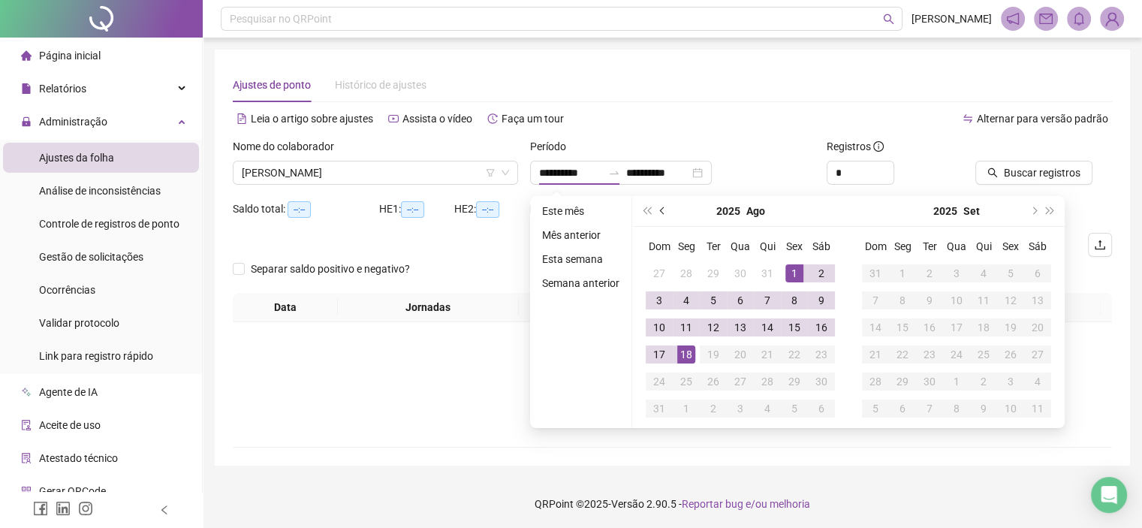
click at [664, 218] on button "prev-year" at bounding box center [663, 211] width 17 height 30
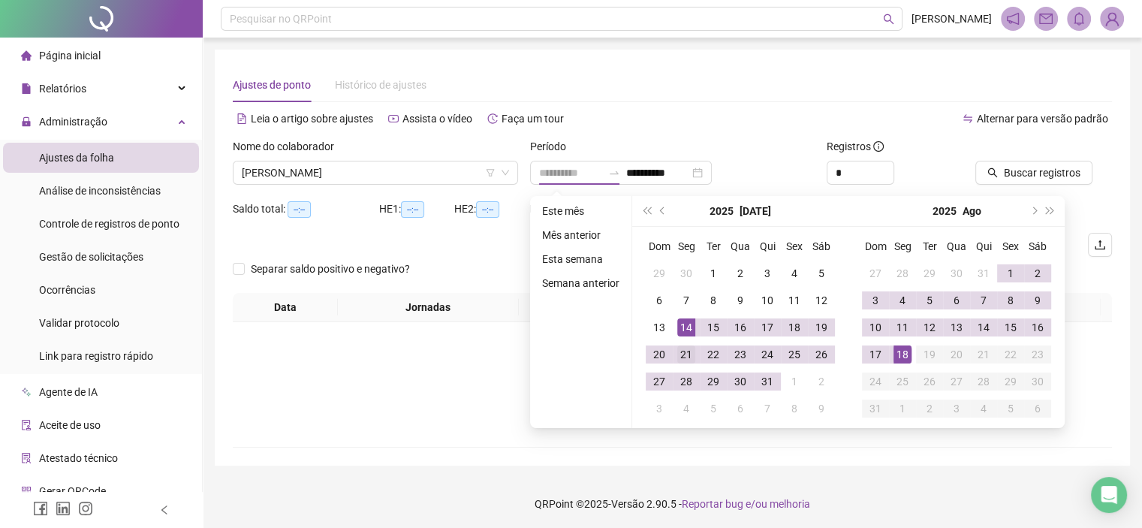
type input "**********"
click at [680, 348] on div "21" at bounding box center [686, 354] width 18 height 18
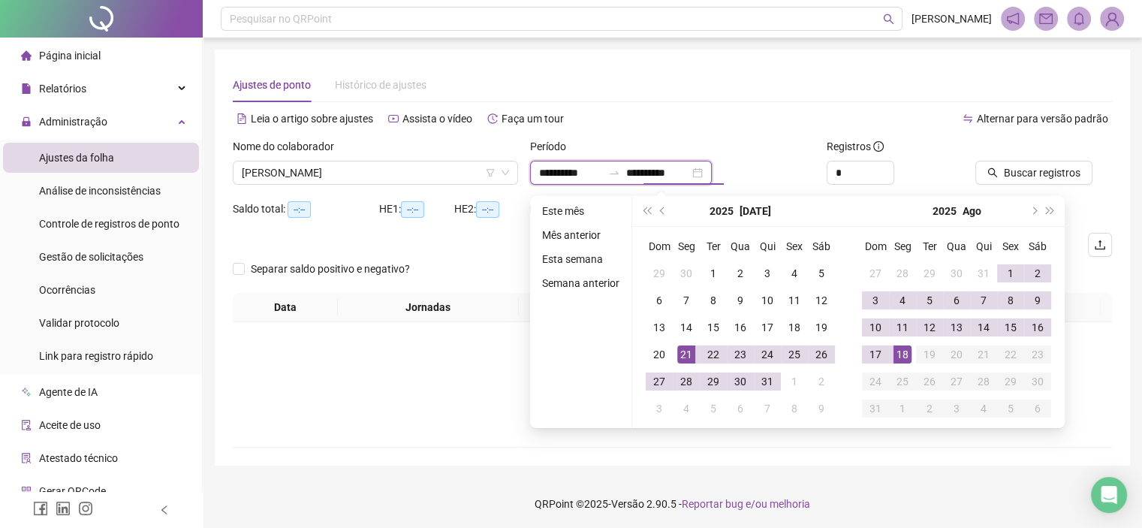
type input "**********"
click at [889, 356] on td "18" at bounding box center [902, 354] width 27 height 27
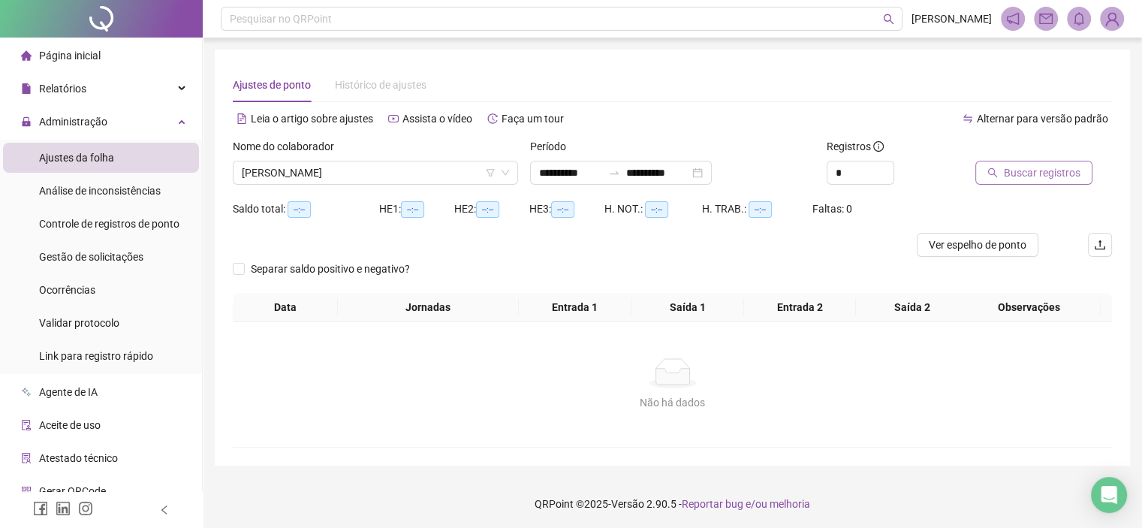
click at [1006, 168] on span "Buscar registros" at bounding box center [1042, 172] width 77 height 17
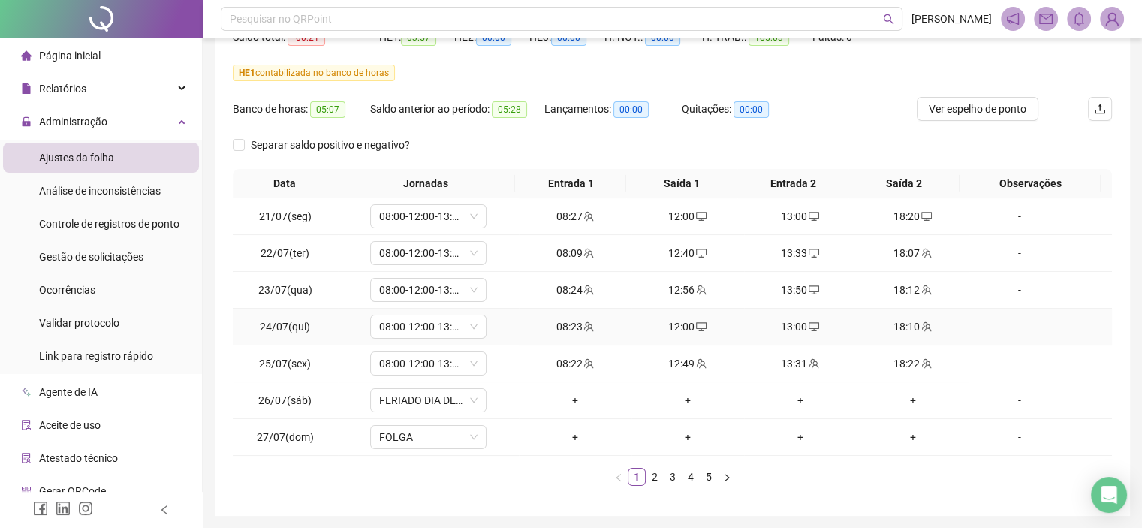
scroll to position [223, 0]
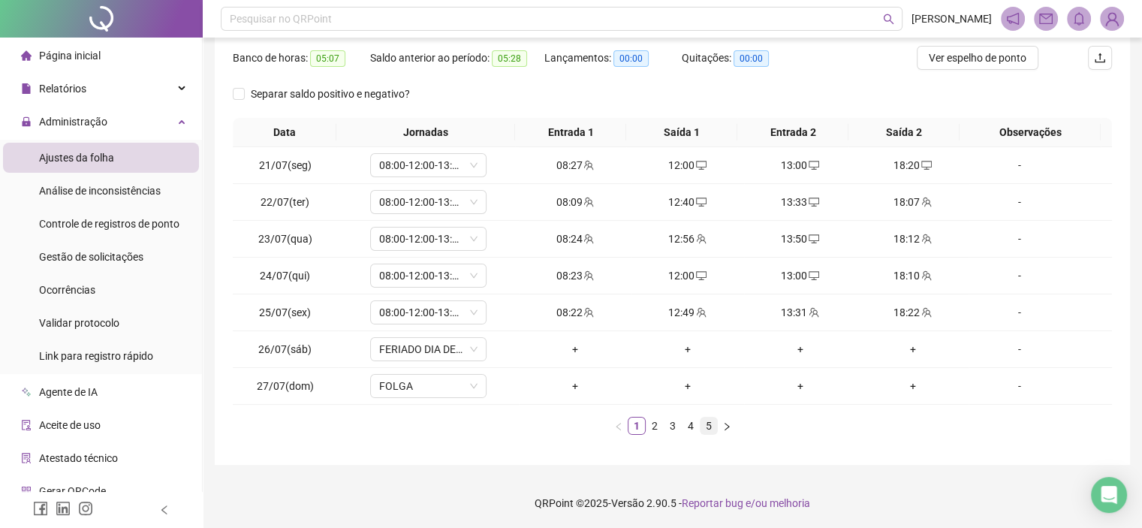
click at [714, 426] on link "5" at bounding box center [709, 426] width 17 height 17
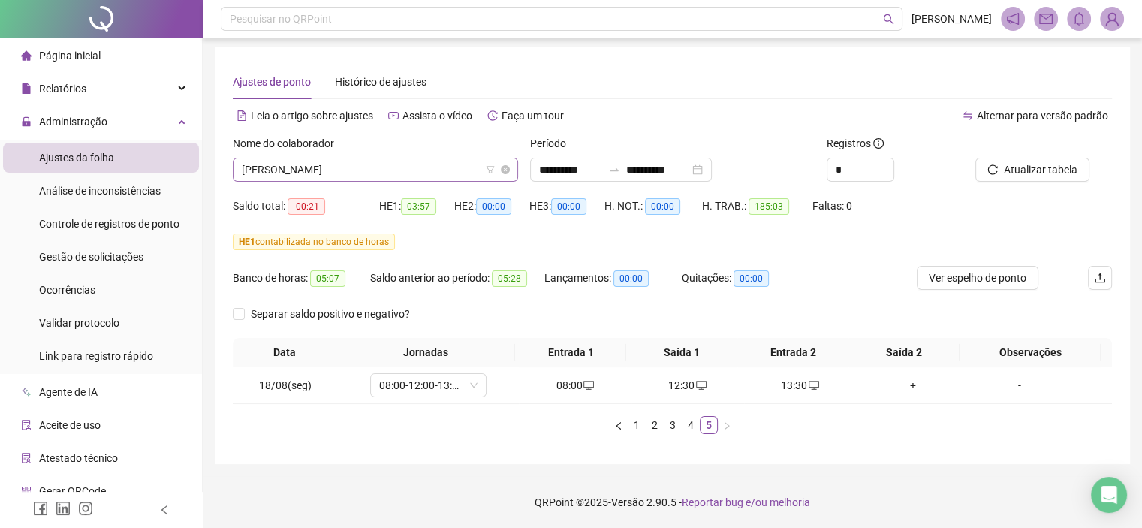
click at [342, 169] on span "TAIANE LOPES SOARES VITORIO" at bounding box center [375, 169] width 267 height 23
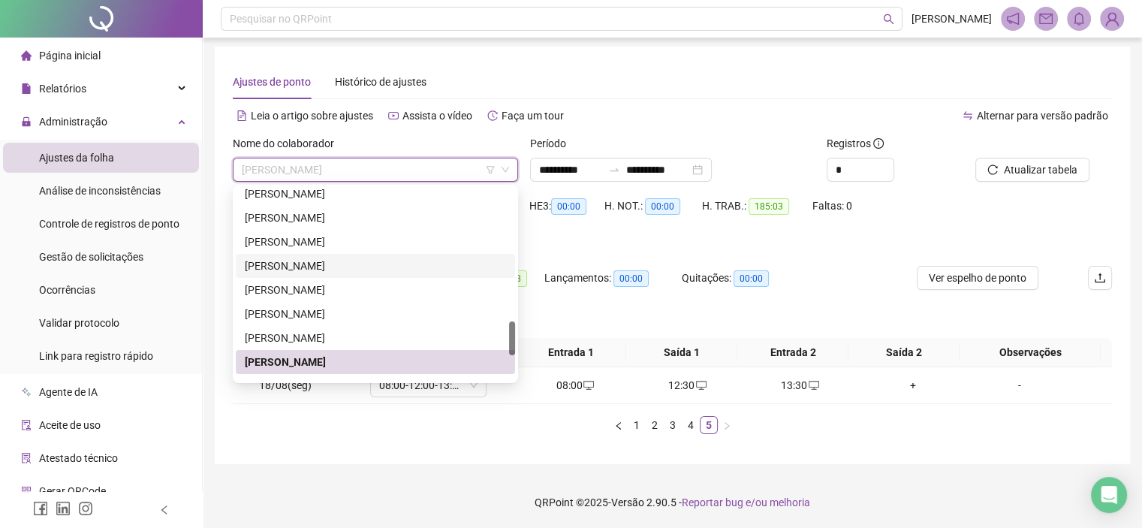
click at [530, 237] on div "HE 1 contabilizada no banco de horas" at bounding box center [672, 242] width 879 height 17
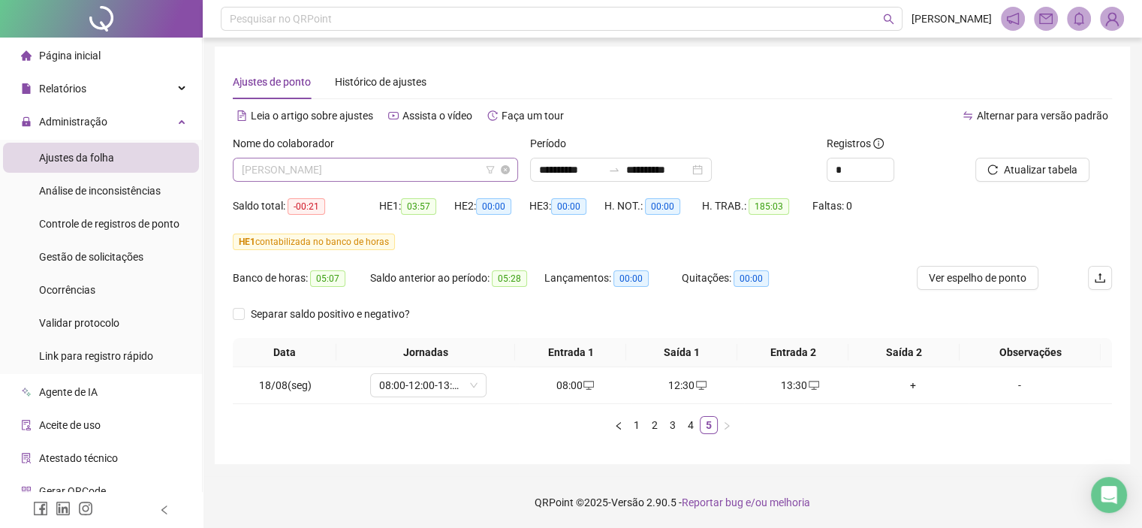
click at [339, 160] on span "TAIANE LOPES SOARES VITORIO" at bounding box center [375, 169] width 267 height 23
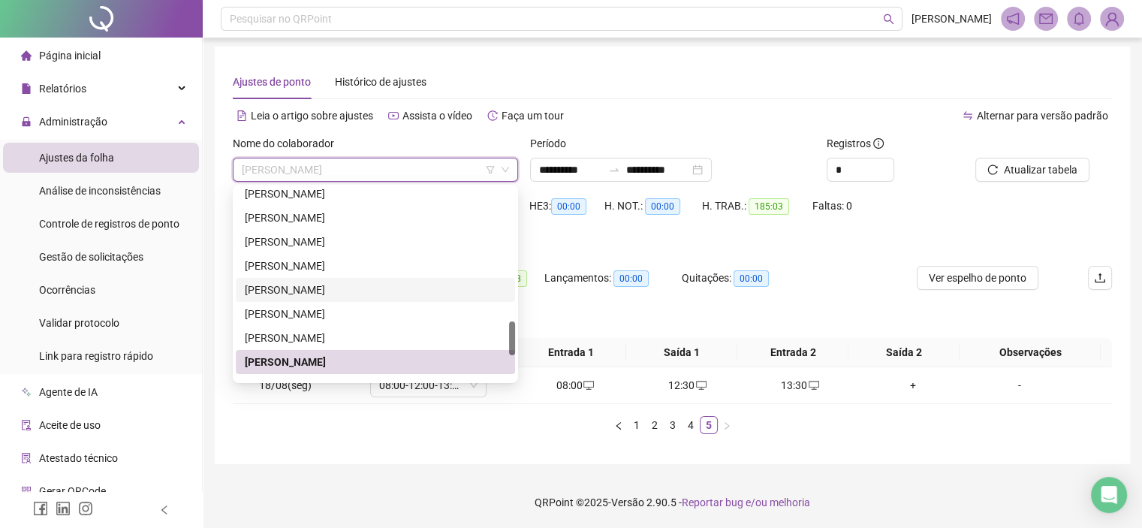
scroll to position [826, 0]
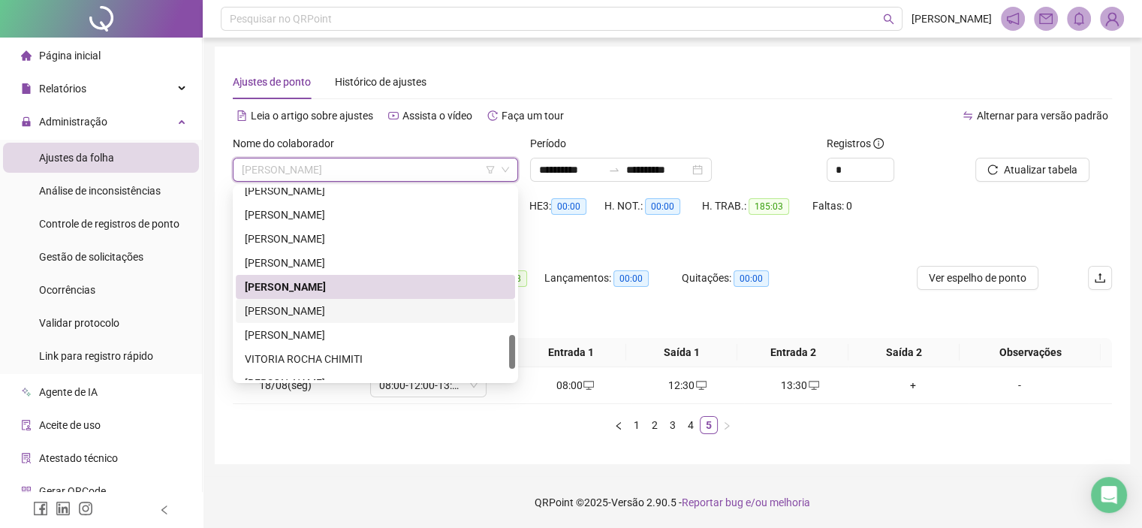
click at [315, 305] on div "[PERSON_NAME]" at bounding box center [375, 311] width 261 height 17
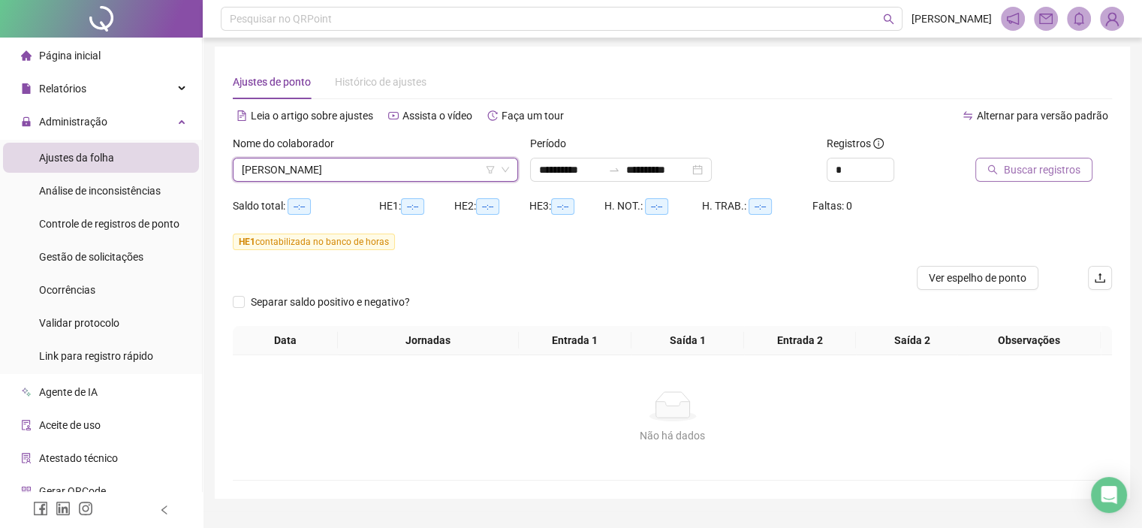
click at [1000, 175] on button "Buscar registros" at bounding box center [1034, 170] width 117 height 24
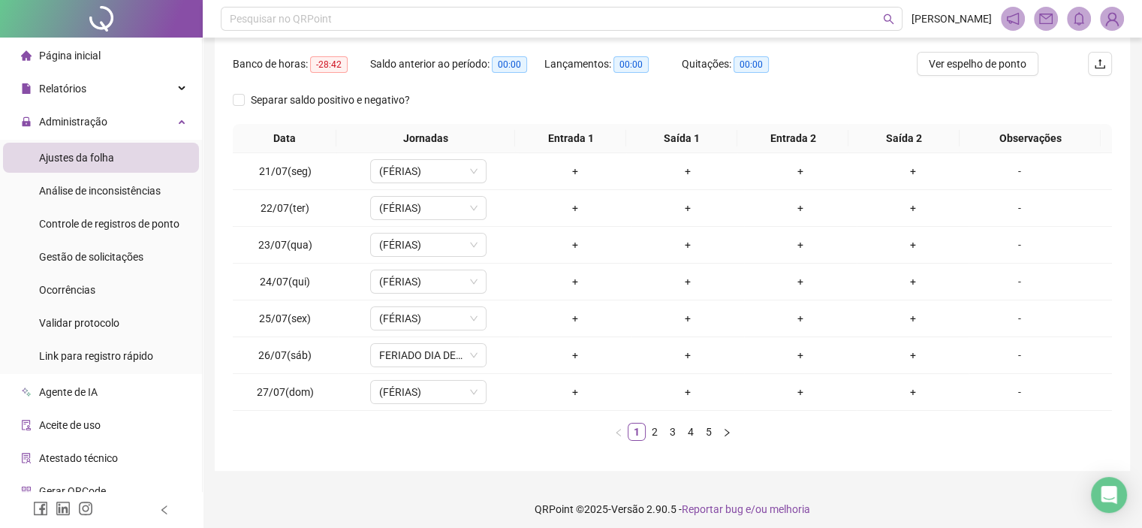
scroll to position [223, 0]
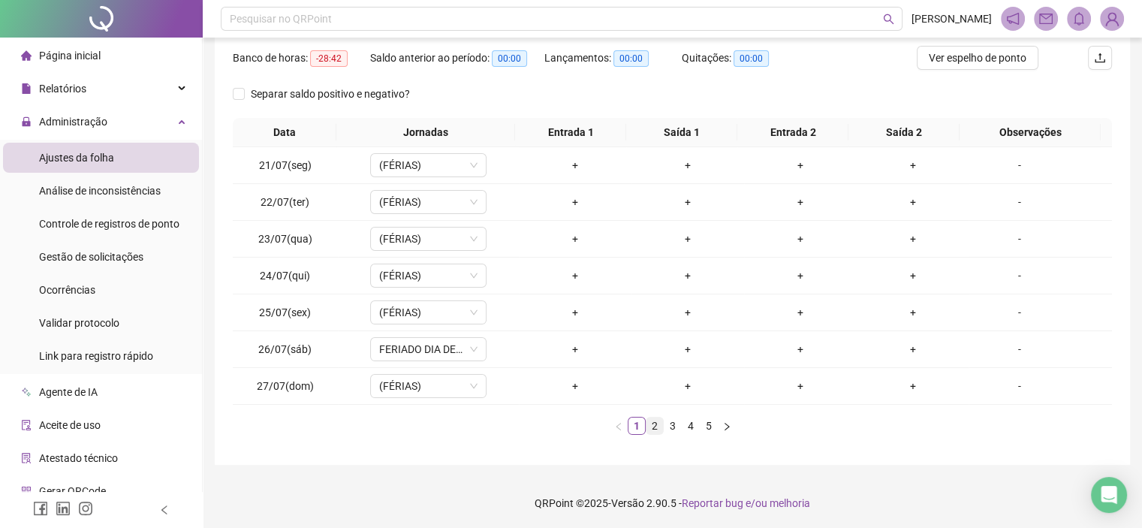
click at [654, 420] on link "2" at bounding box center [655, 426] width 17 height 17
click at [673, 427] on link "3" at bounding box center [673, 426] width 17 height 17
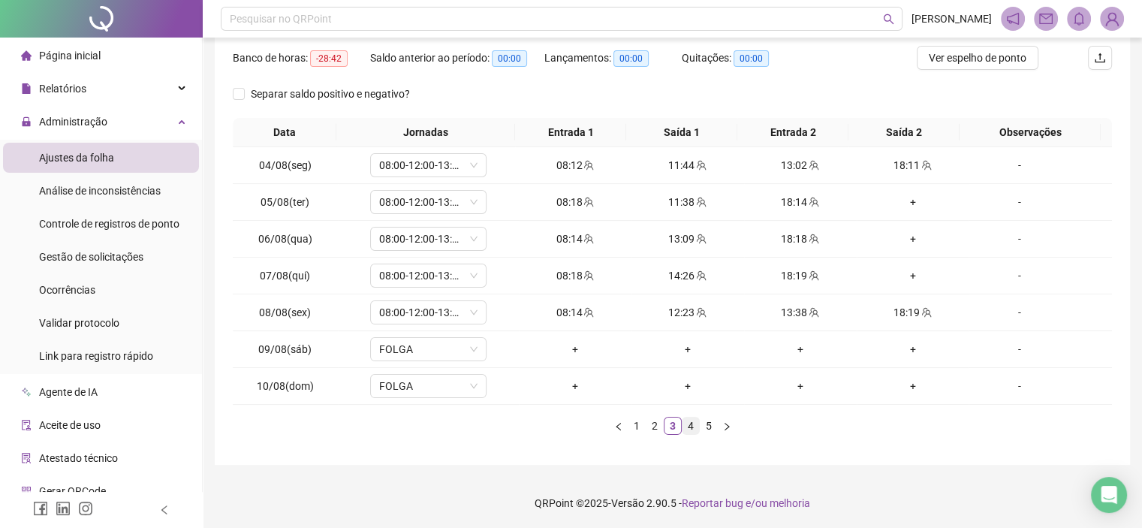
click at [690, 430] on link "4" at bounding box center [691, 426] width 17 height 17
click at [709, 427] on link "5" at bounding box center [709, 426] width 17 height 17
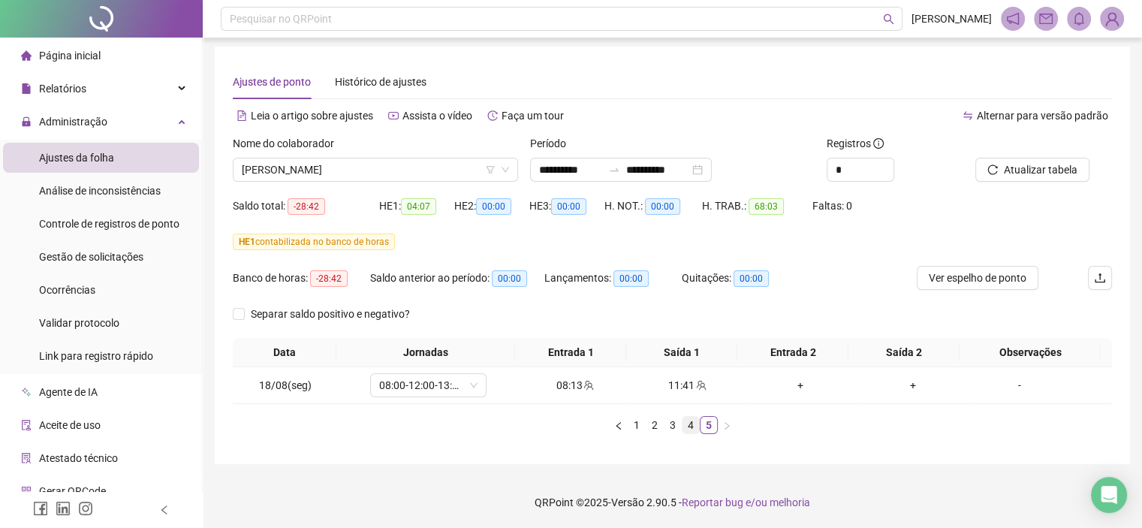
click at [686, 430] on link "4" at bounding box center [691, 425] width 17 height 17
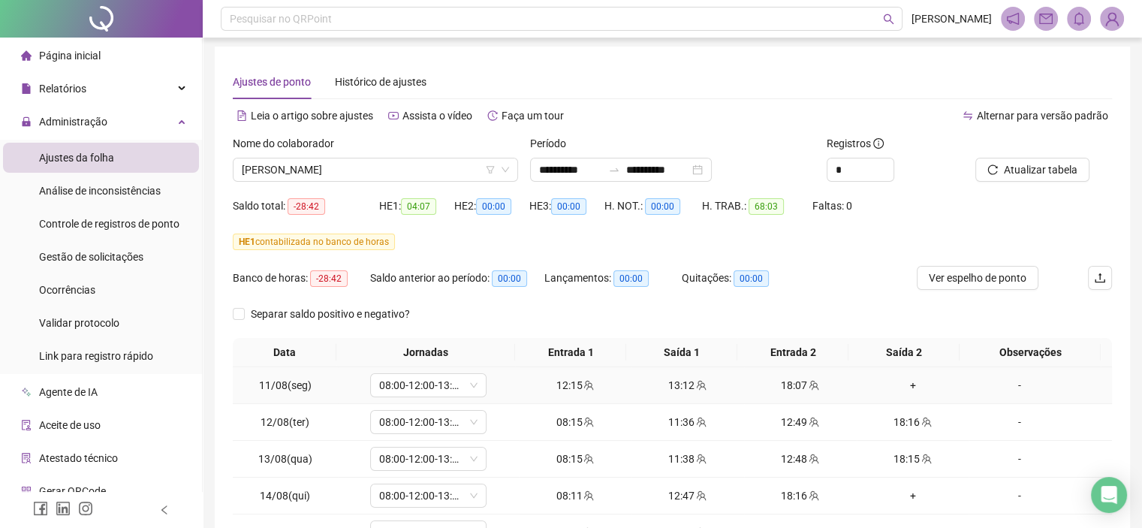
scroll to position [78, 0]
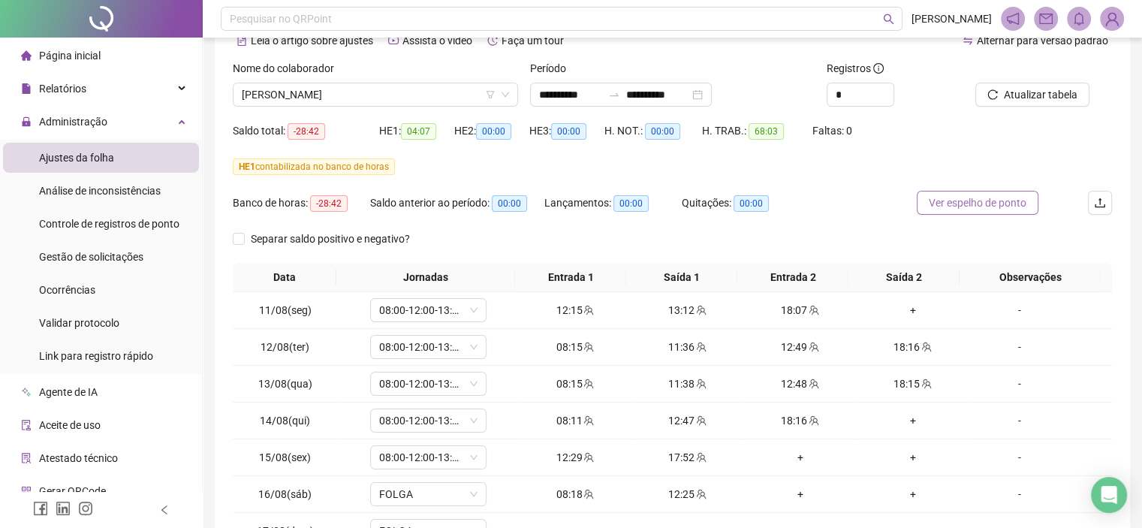
click at [988, 207] on span "Ver espelho de ponto" at bounding box center [978, 203] width 98 height 17
click at [306, 95] on span "[PERSON_NAME]" at bounding box center [375, 94] width 267 height 23
click at [294, 89] on span "[PERSON_NAME]" at bounding box center [375, 94] width 267 height 23
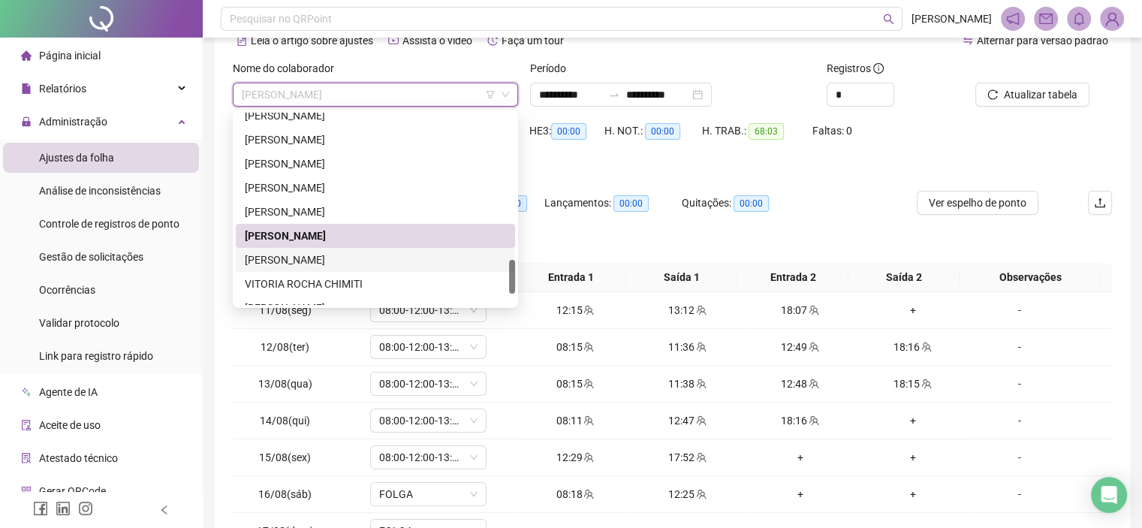
click at [298, 261] on div "TIAGO DE SOUZA DA SILVA" at bounding box center [375, 260] width 261 height 17
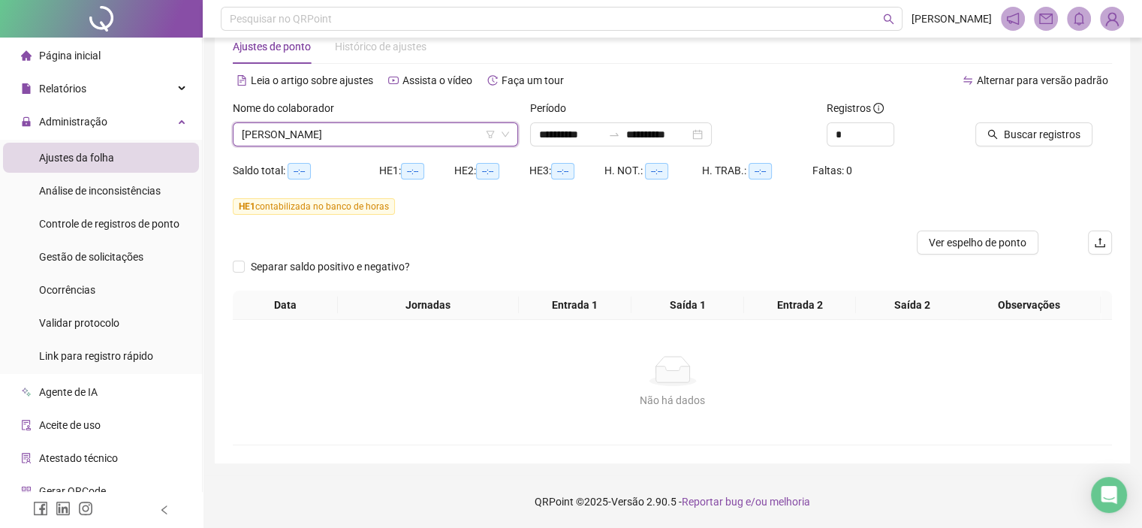
scroll to position [49, 0]
click at [1003, 134] on button "Buscar registros" at bounding box center [1034, 134] width 117 height 24
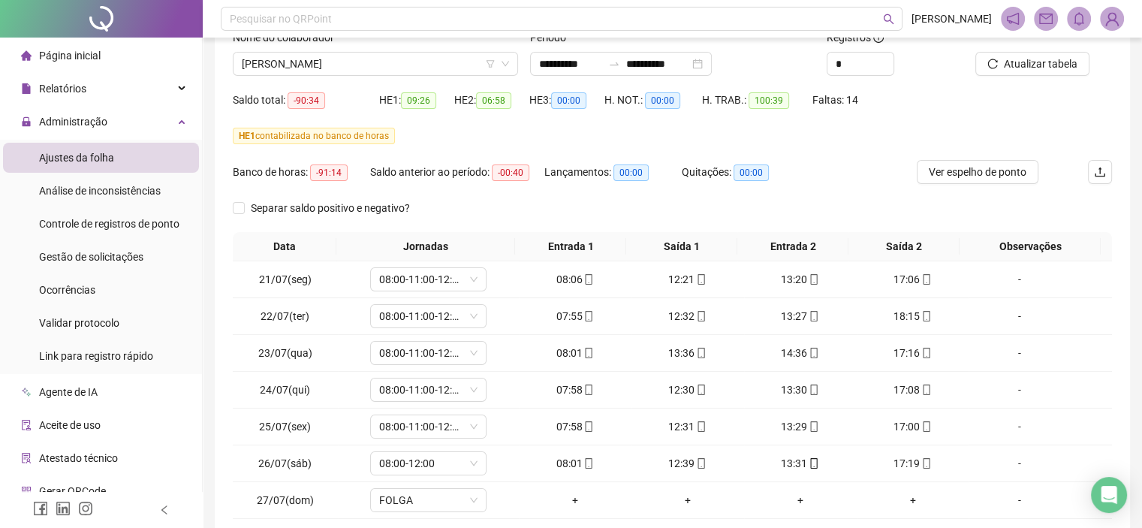
scroll to position [188, 0]
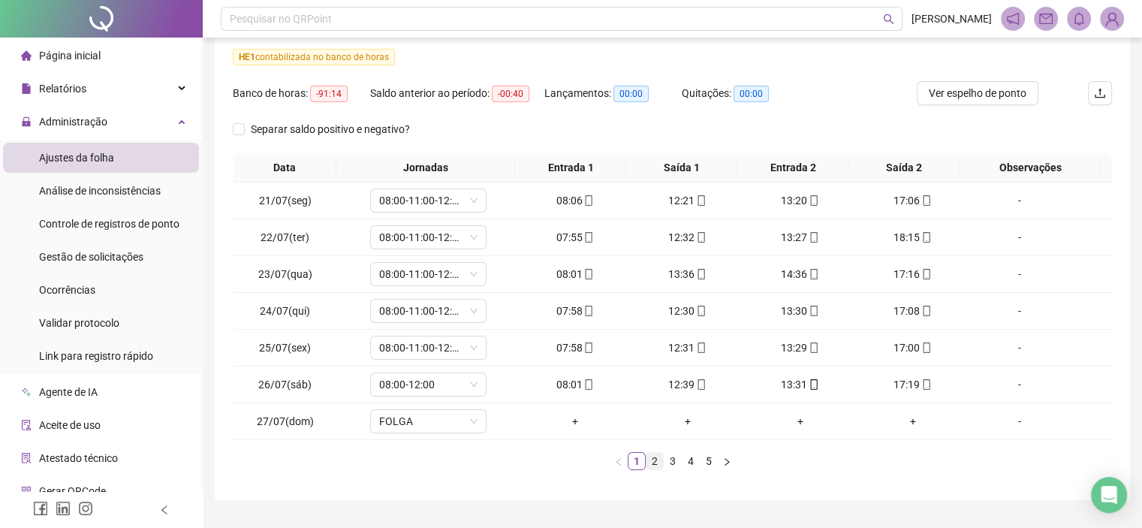
click at [653, 457] on link "2" at bounding box center [655, 461] width 17 height 17
click at [685, 465] on link "4" at bounding box center [691, 461] width 17 height 17
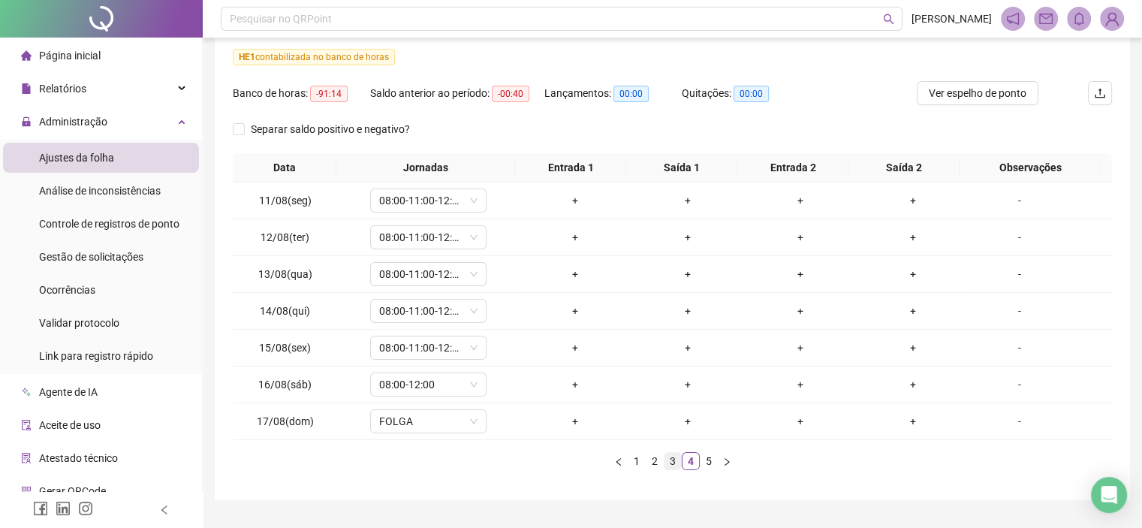
click at [674, 461] on link "3" at bounding box center [673, 461] width 17 height 17
click at [656, 460] on link "2" at bounding box center [655, 461] width 17 height 17
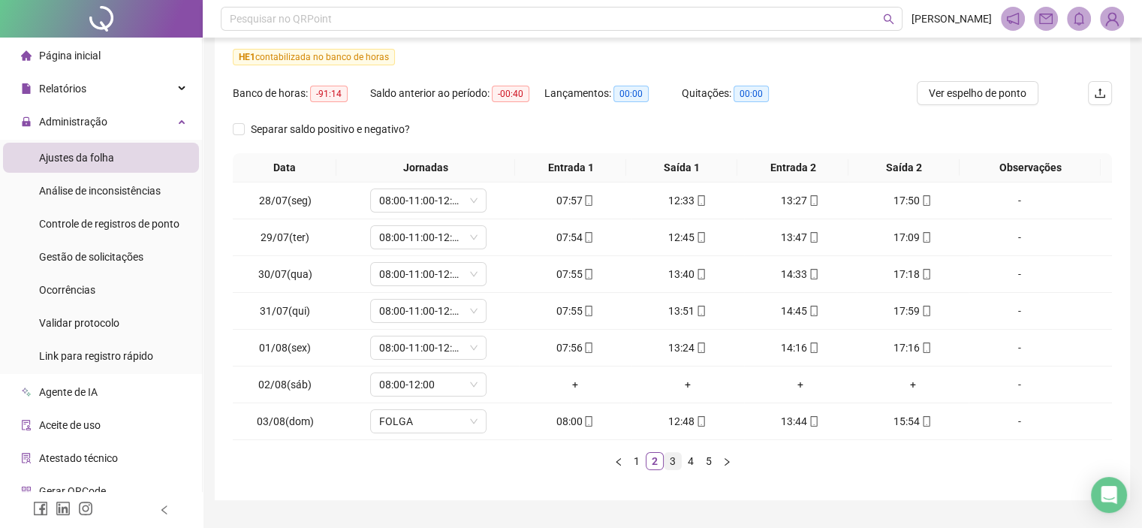
click at [675, 466] on link "3" at bounding box center [673, 461] width 17 height 17
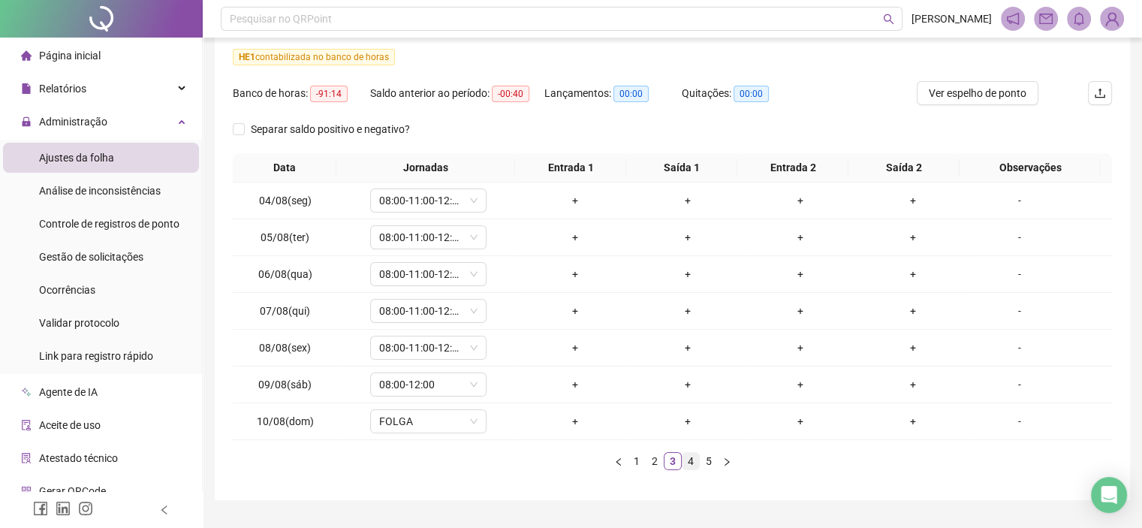
click at [688, 460] on link "4" at bounding box center [691, 461] width 17 height 17
click at [705, 463] on link "5" at bounding box center [709, 461] width 17 height 17
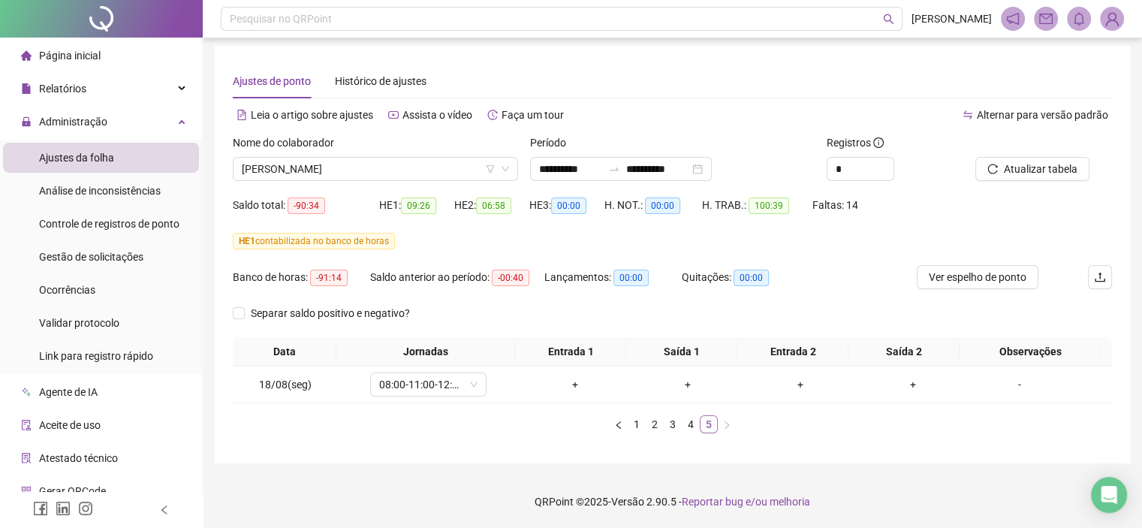
scroll to position [3, 0]
click at [647, 424] on link "2" at bounding box center [655, 425] width 17 height 17
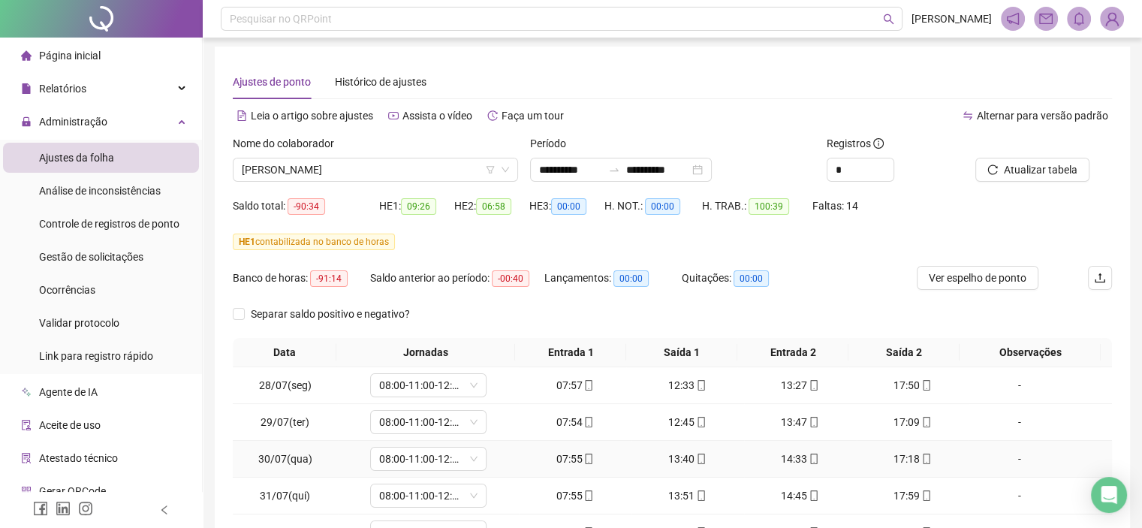
scroll to position [223, 0]
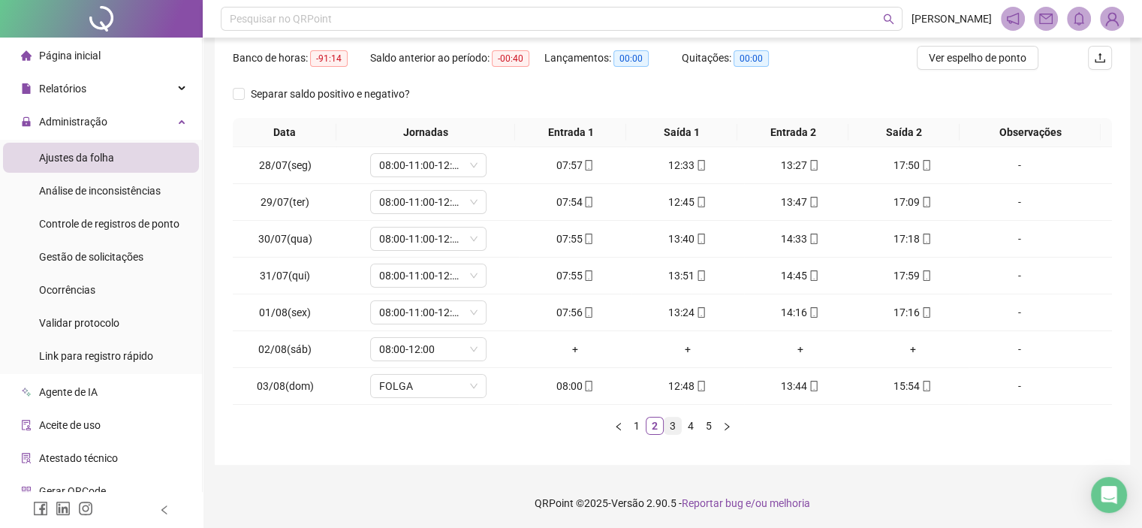
click at [665, 432] on li "3" at bounding box center [673, 426] width 18 height 18
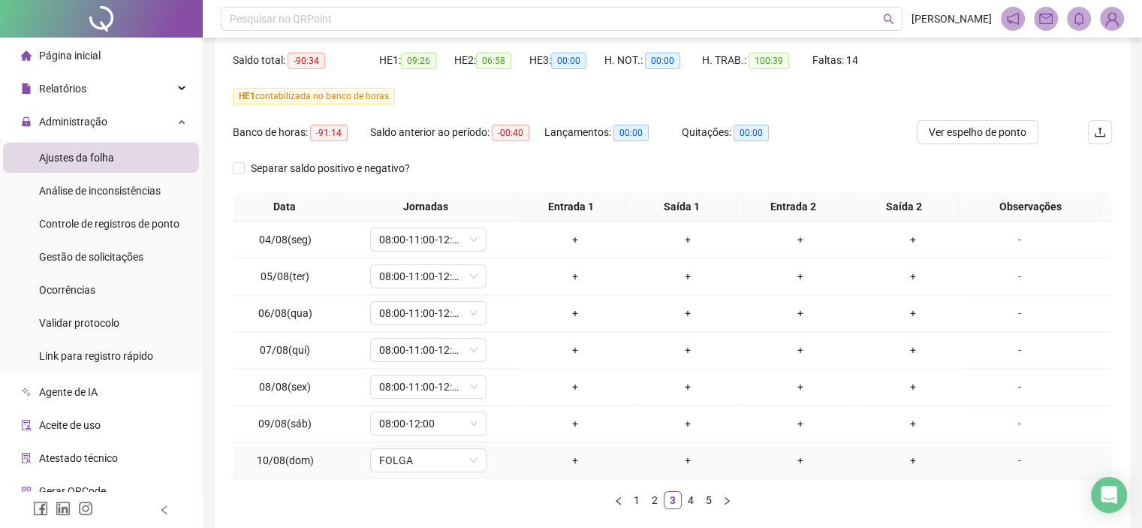
scroll to position [73, 0]
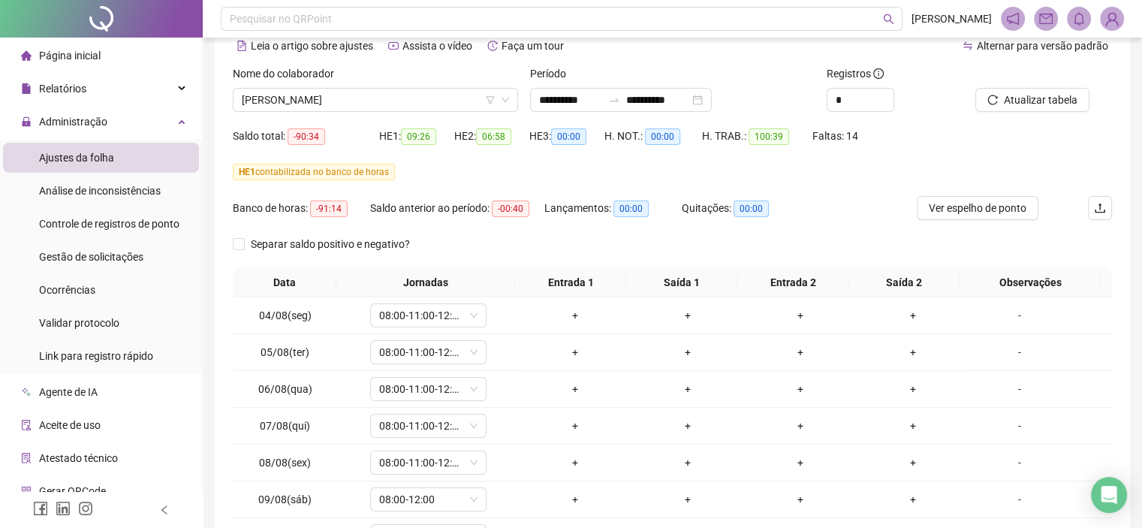
click at [360, 113] on div "Nome do colaborador TIAGO DE SOUZA DA SILVA" at bounding box center [375, 94] width 297 height 59
click at [358, 101] on span "TIAGO DE SOUZA DA SILVA" at bounding box center [375, 100] width 267 height 23
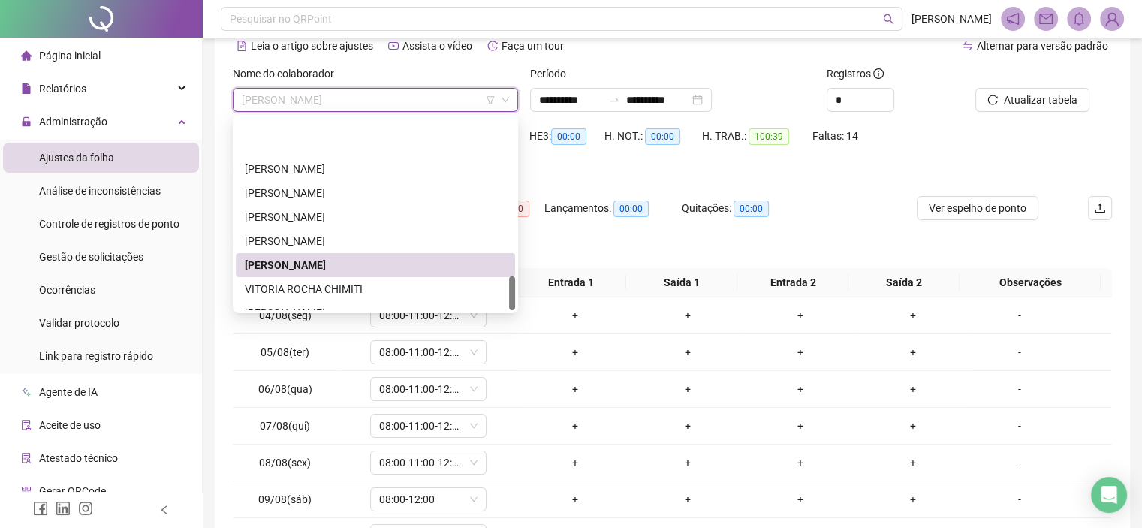
scroll to position [889, 0]
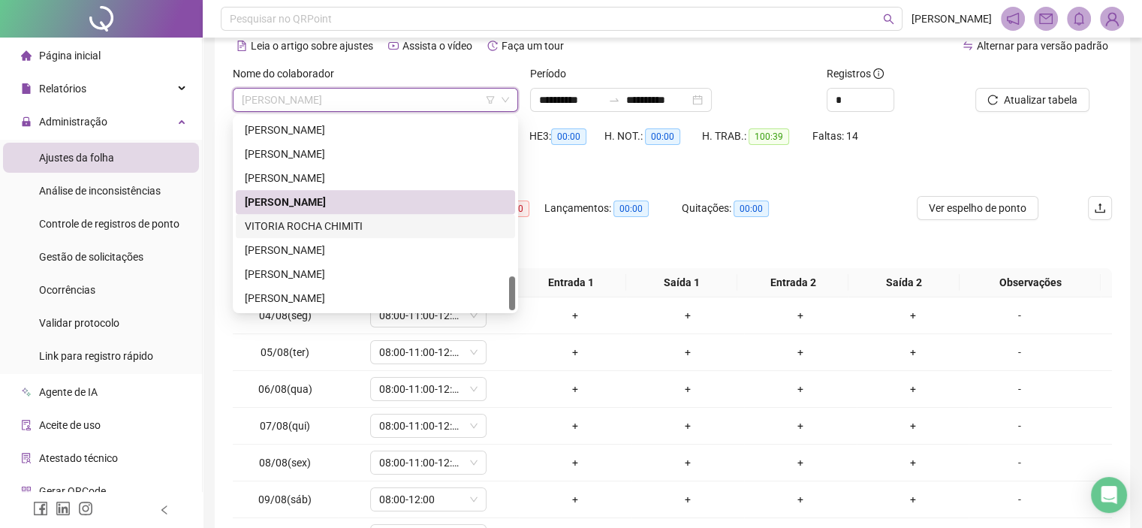
click at [324, 227] on div "VITORIA ROCHA CHIMITI" at bounding box center [375, 226] width 261 height 17
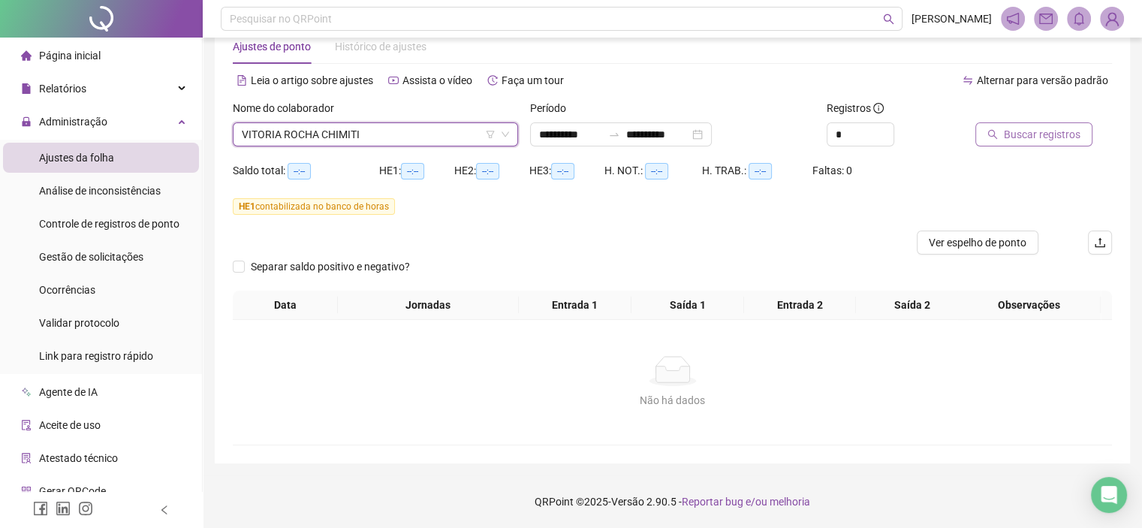
click at [1010, 126] on span "Buscar registros" at bounding box center [1042, 134] width 77 height 17
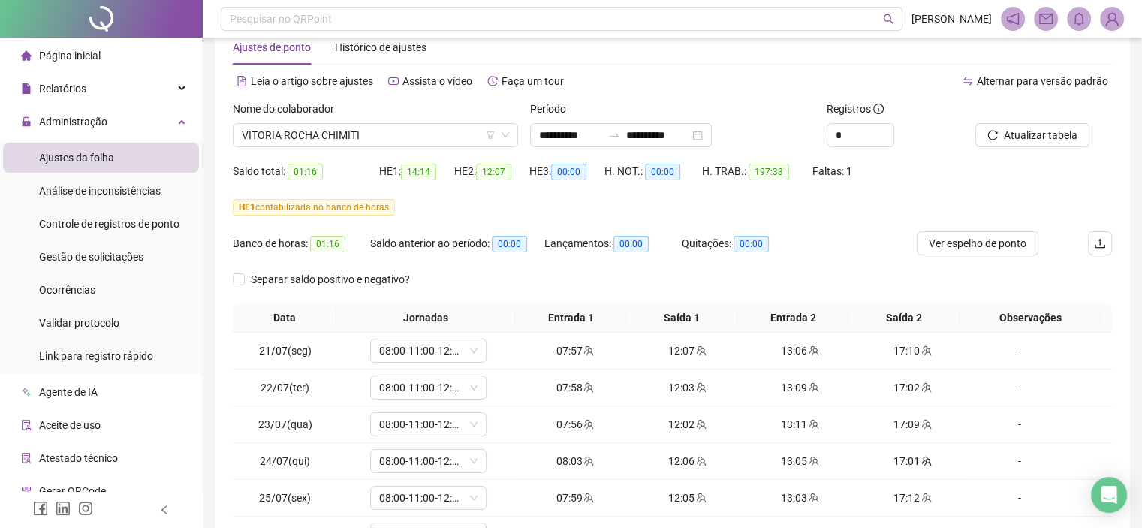
scroll to position [223, 0]
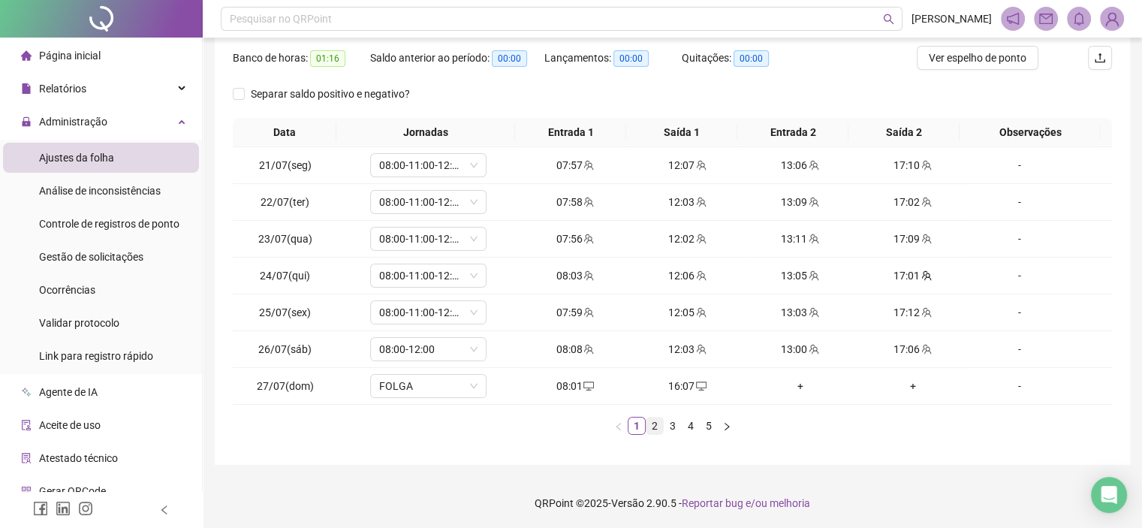
click at [658, 429] on link "2" at bounding box center [655, 426] width 17 height 17
click at [673, 428] on link "3" at bounding box center [673, 426] width 17 height 17
click at [691, 424] on link "4" at bounding box center [691, 426] width 17 height 17
click at [704, 429] on link "5" at bounding box center [709, 426] width 17 height 17
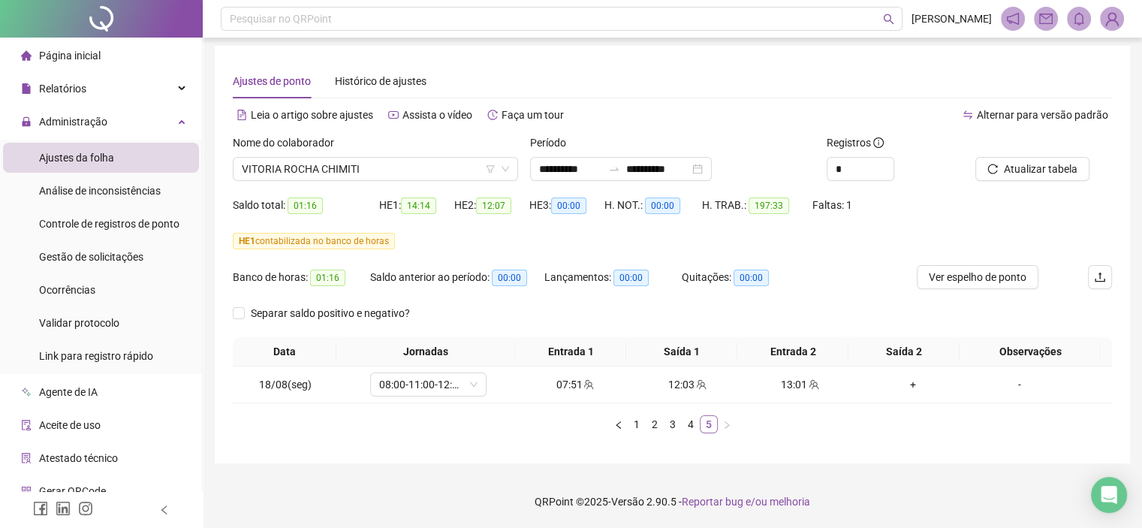
scroll to position [3, 0]
click at [295, 158] on div "VITORIA ROCHA CHIMITI" at bounding box center [375, 170] width 285 height 24
click at [297, 164] on span "VITORIA ROCHA CHIMITI" at bounding box center [375, 169] width 267 height 23
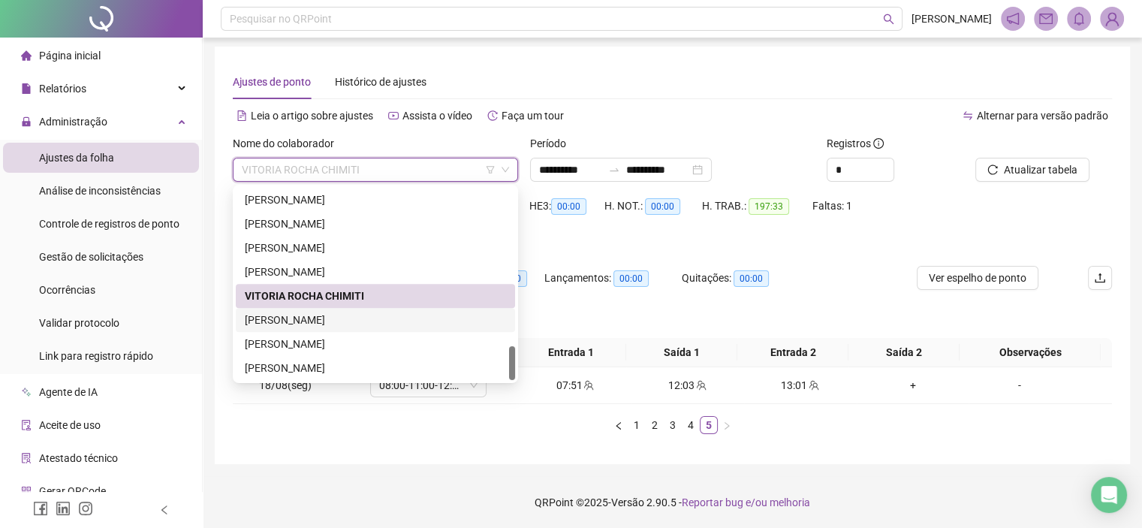
click at [298, 315] on div "WANDERSON SANTANA LIMA" at bounding box center [375, 320] width 261 height 17
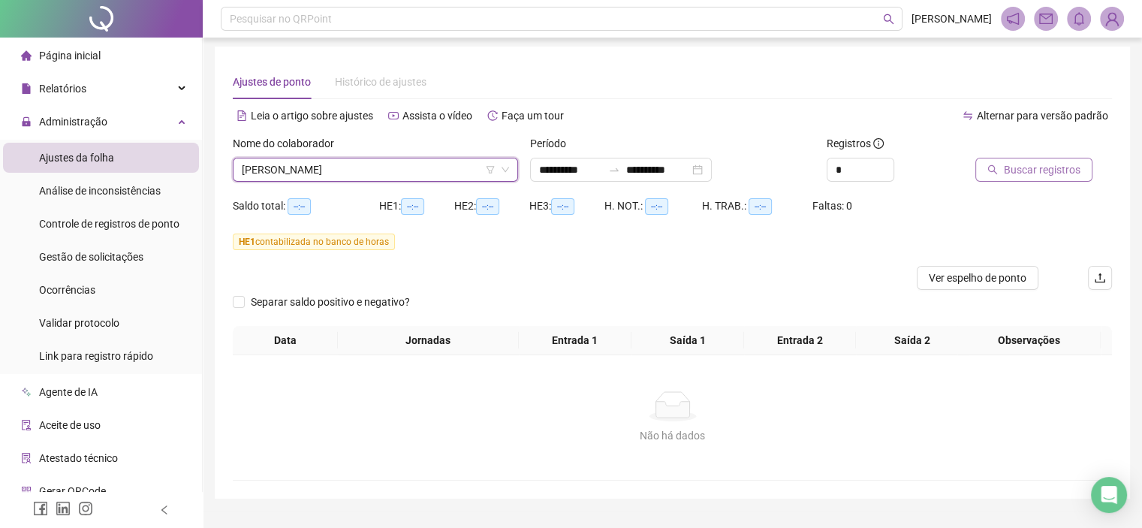
click at [1018, 173] on span "Buscar registros" at bounding box center [1042, 169] width 77 height 17
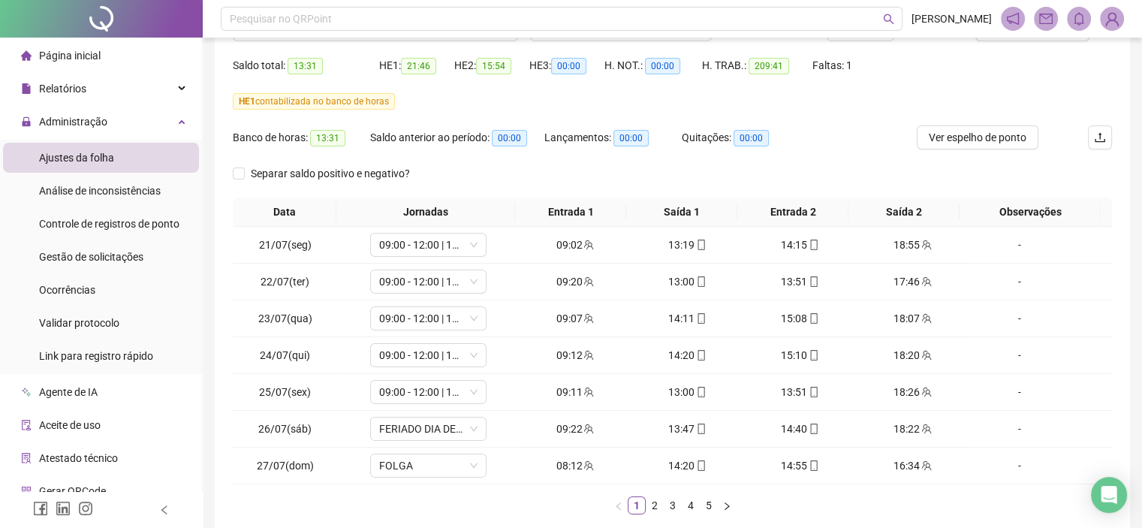
scroll to position [223, 0]
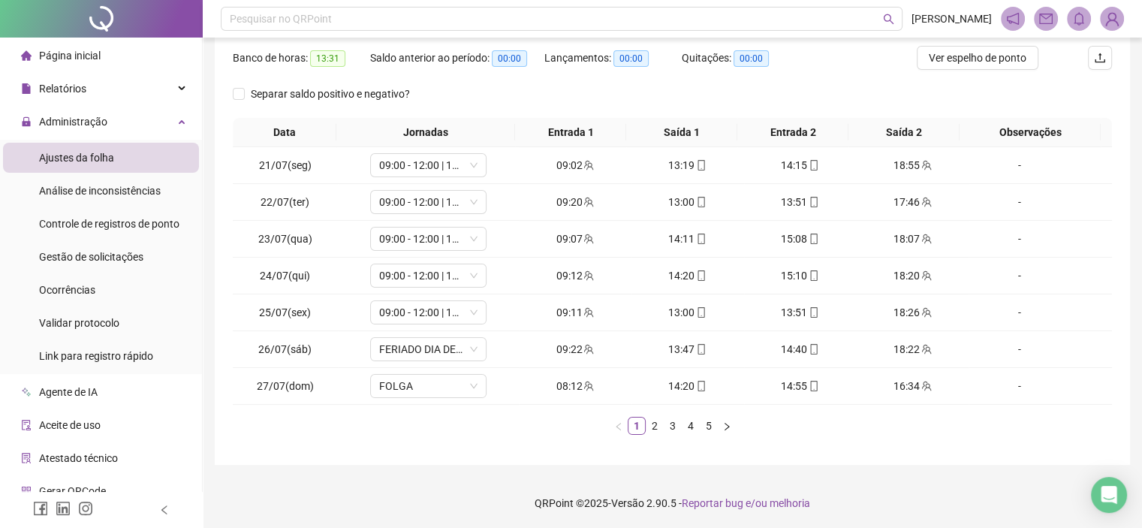
click at [657, 434] on div "Data Jornadas Entrada 1 Saída 1 Entrada 2 Saída 2 Observações 21/07(seg) 09:00 …" at bounding box center [672, 282] width 879 height 329
click at [656, 430] on link "2" at bounding box center [655, 426] width 17 height 17
click at [670, 426] on link "3" at bounding box center [673, 426] width 17 height 17
click at [683, 431] on link "4" at bounding box center [691, 426] width 17 height 17
click at [693, 429] on link "4" at bounding box center [691, 426] width 17 height 17
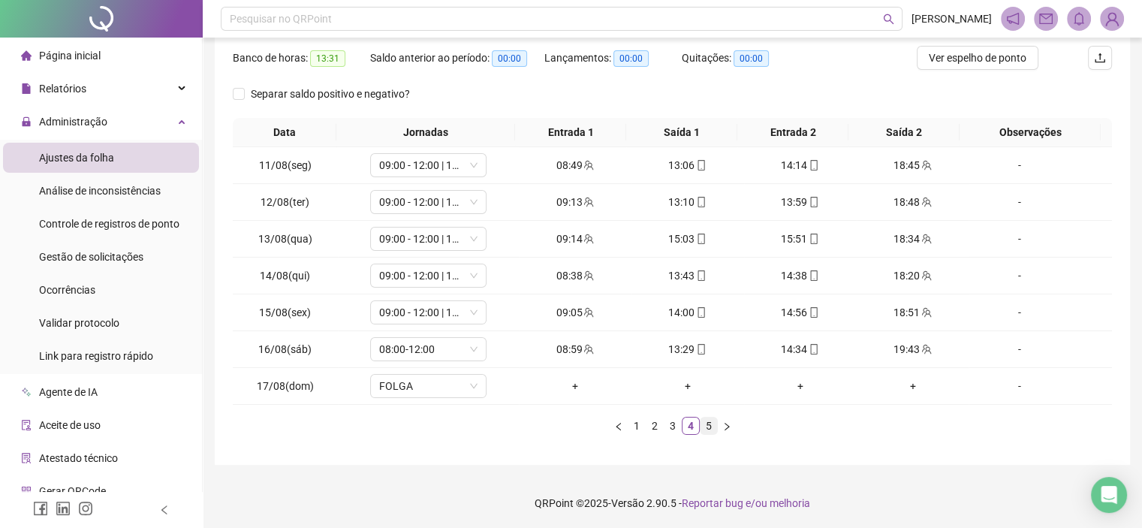
click at [705, 424] on link "5" at bounding box center [709, 426] width 17 height 17
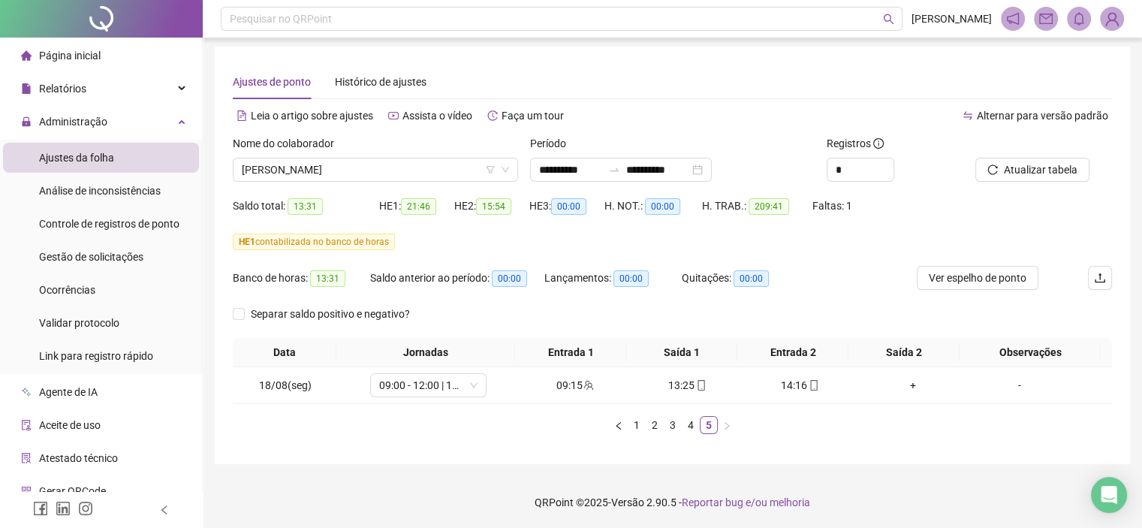
scroll to position [0, 0]
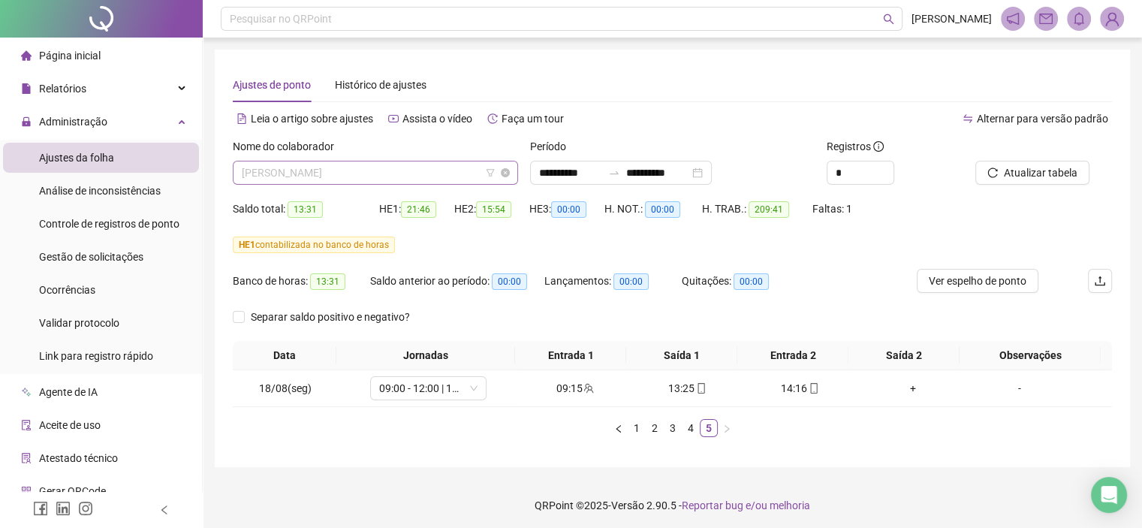
click at [297, 164] on span "WANDERSON SANTANA LIMA" at bounding box center [375, 172] width 267 height 23
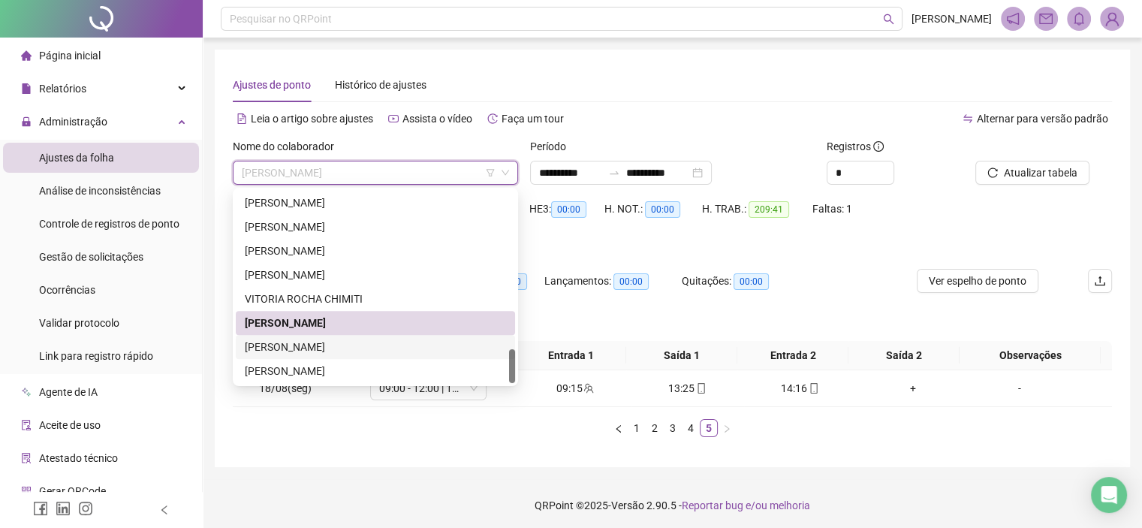
click at [303, 340] on div "[PERSON_NAME]" at bounding box center [375, 347] width 261 height 17
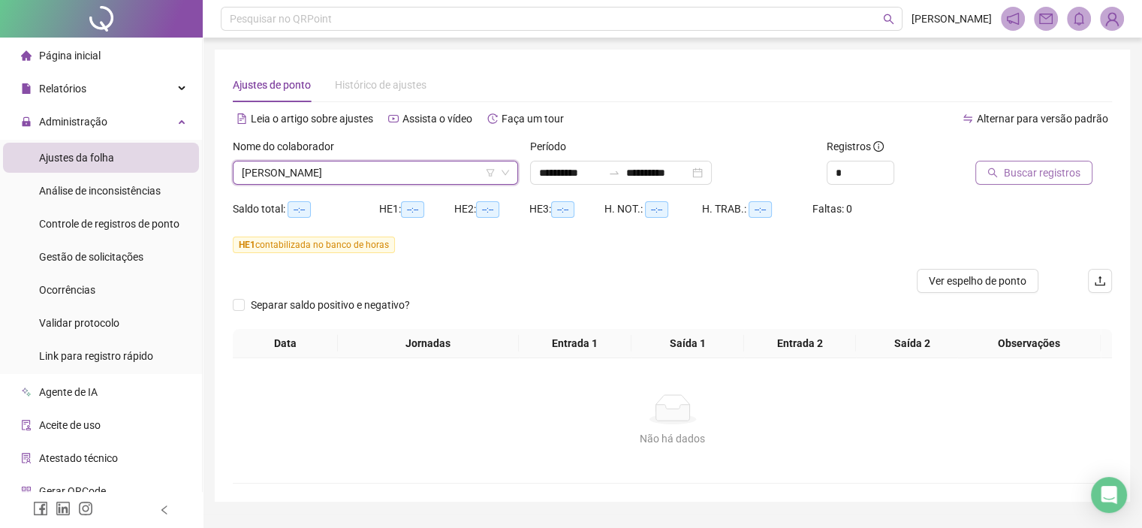
click at [1012, 176] on span "Buscar registros" at bounding box center [1042, 172] width 77 height 17
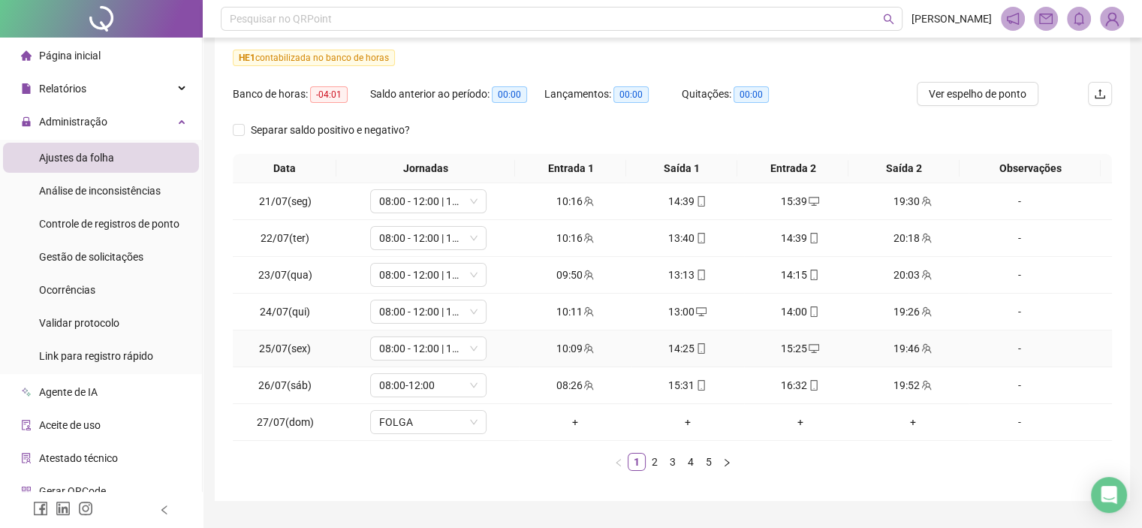
scroll to position [223, 0]
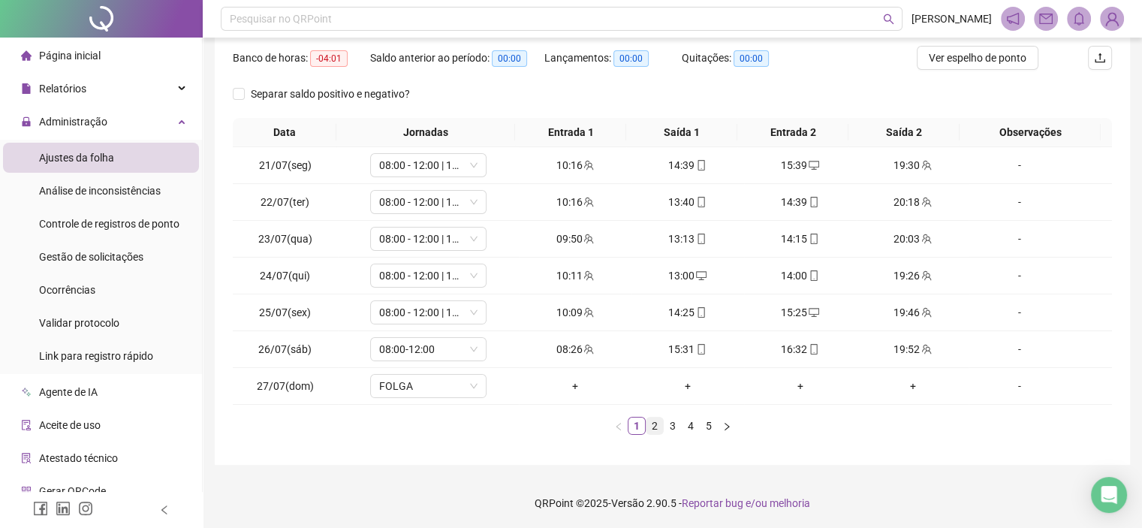
click at [657, 429] on link "2" at bounding box center [655, 426] width 17 height 17
click at [668, 429] on link "3" at bounding box center [673, 426] width 17 height 17
click at [696, 419] on link "4" at bounding box center [691, 426] width 17 height 17
click at [713, 427] on link "5" at bounding box center [709, 426] width 17 height 17
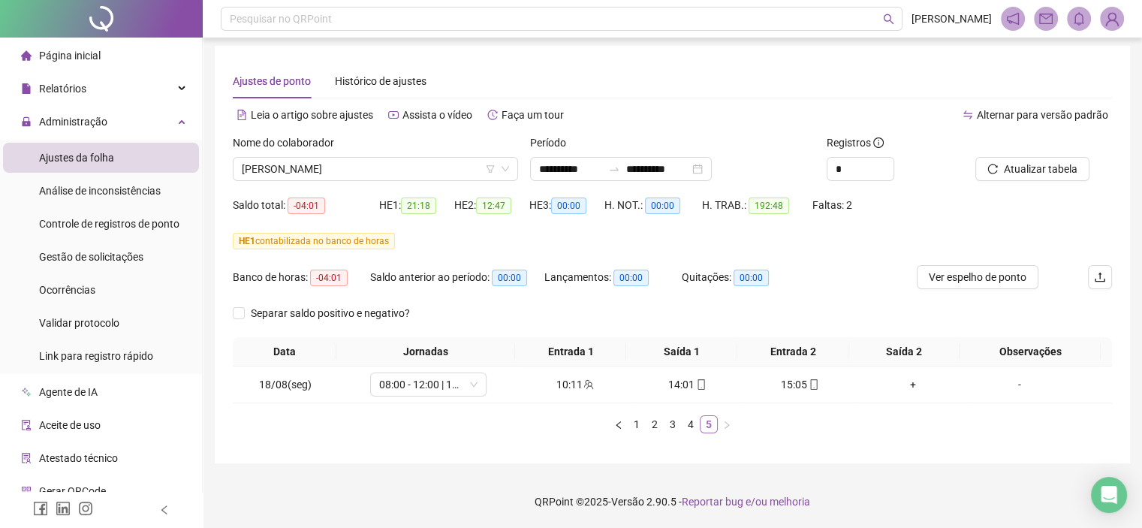
scroll to position [3, 0]
click at [385, 170] on span "[PERSON_NAME]" at bounding box center [375, 169] width 267 height 23
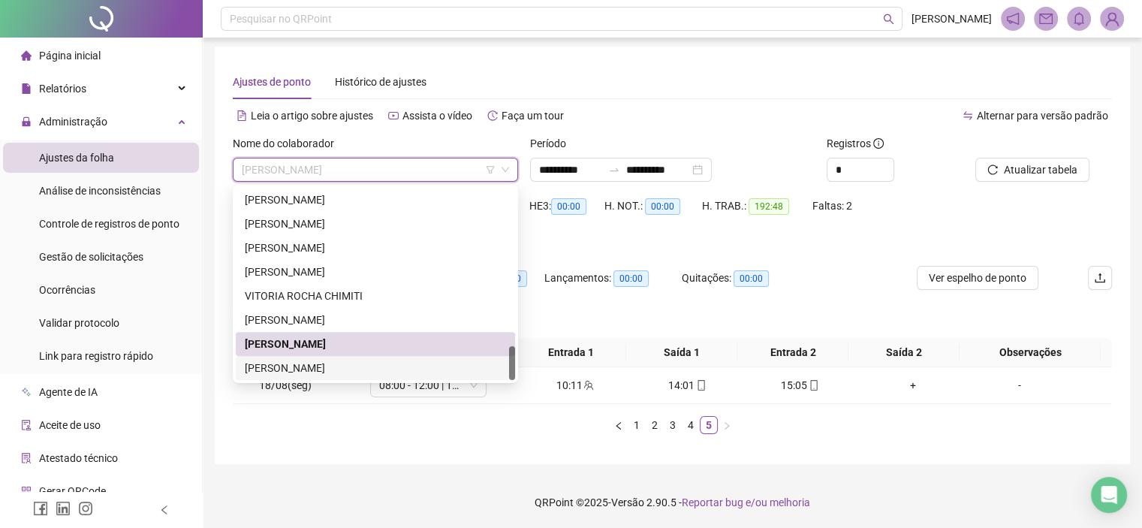
click at [285, 368] on div "WHIRLEN PATRICK SILVA" at bounding box center [375, 368] width 261 height 17
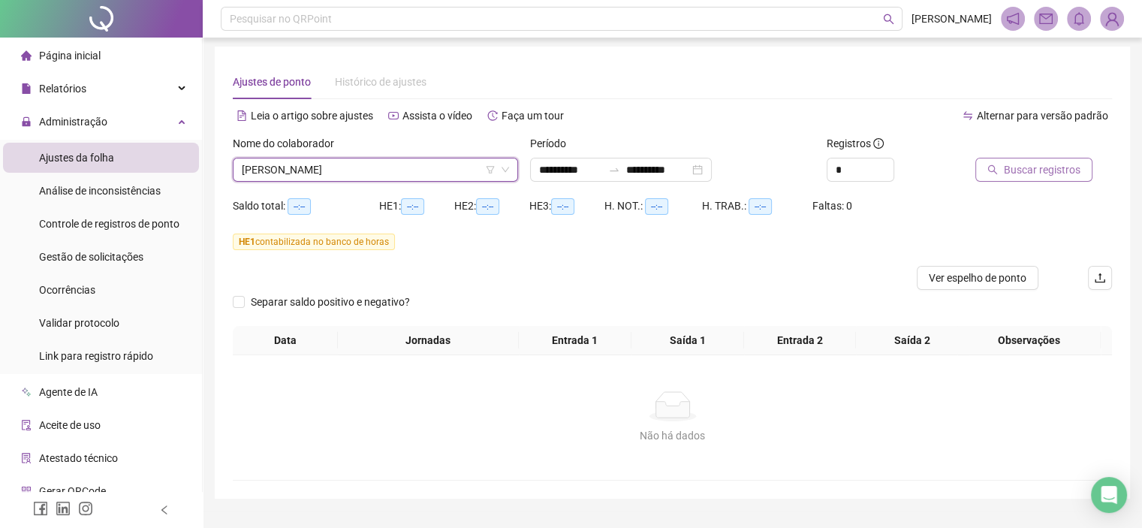
click at [1001, 169] on button "Buscar registros" at bounding box center [1034, 170] width 117 height 24
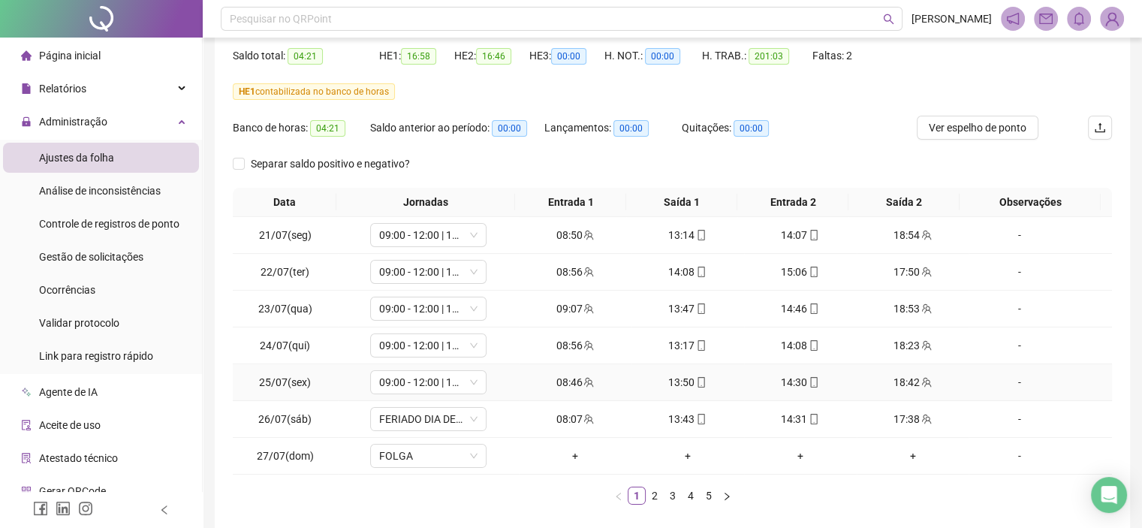
scroll to position [223, 0]
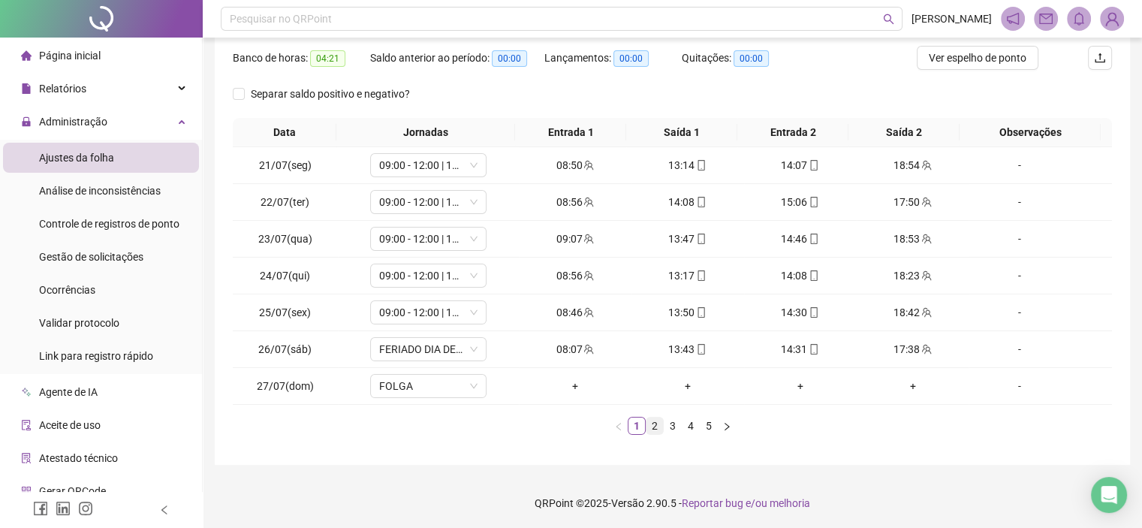
click at [653, 426] on link "2" at bounding box center [655, 426] width 17 height 17
click at [674, 427] on link "3" at bounding box center [673, 426] width 17 height 17
click at [682, 424] on li "4" at bounding box center [691, 426] width 18 height 18
click at [723, 426] on icon "right" at bounding box center [726, 426] width 9 height 9
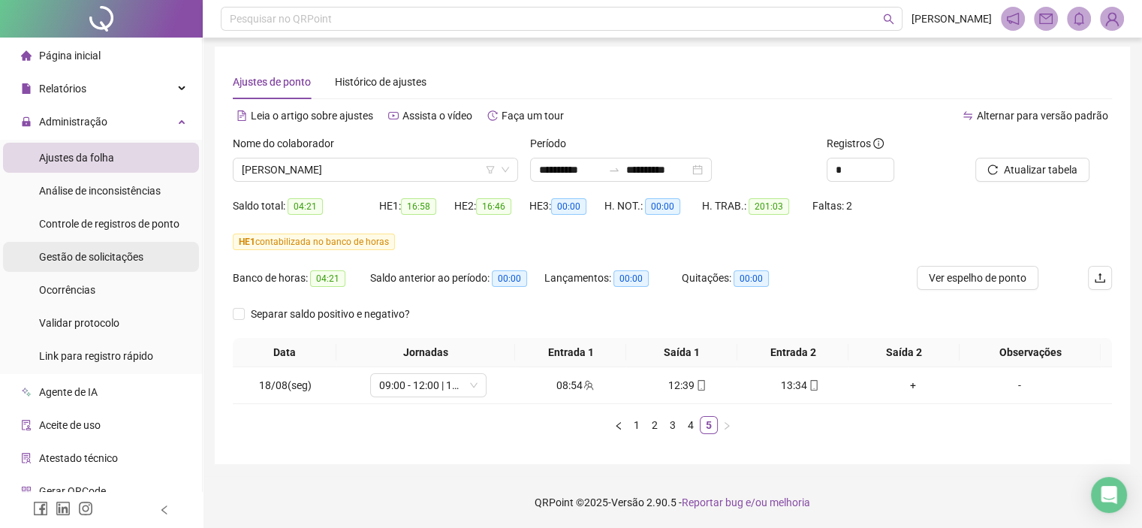
click at [63, 264] on div "Gestão de solicitações" at bounding box center [91, 257] width 104 height 30
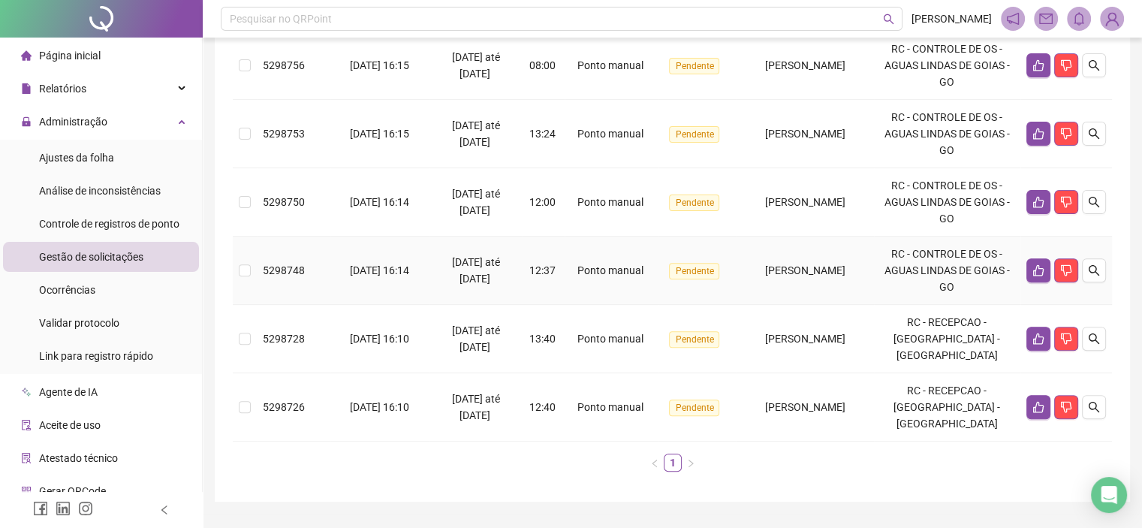
scroll to position [487, 0]
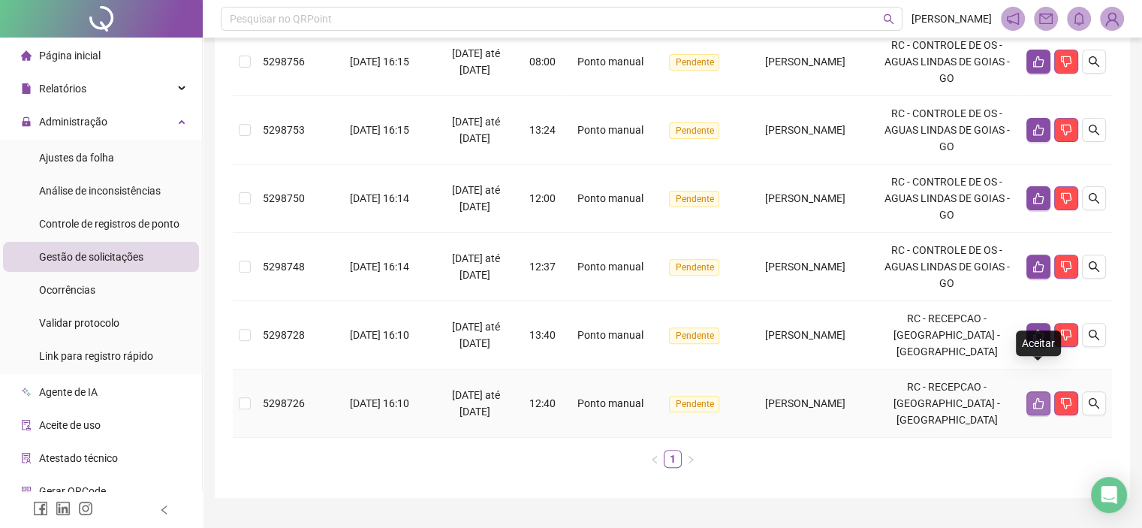
click at [1042, 397] on icon "like" at bounding box center [1039, 403] width 12 height 12
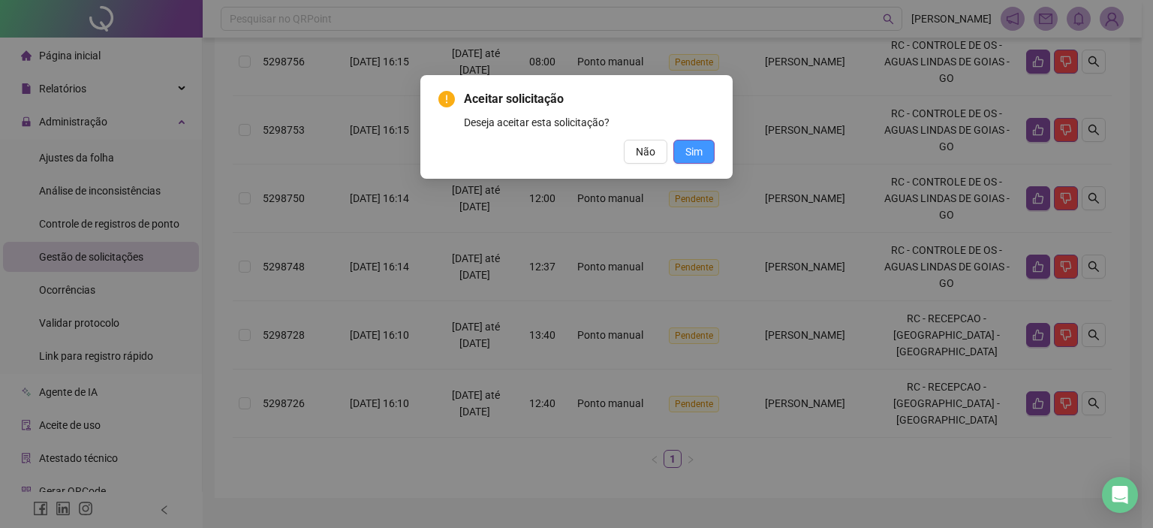
click at [698, 156] on span "Sim" at bounding box center [694, 151] width 17 height 17
click at [705, 147] on button "Sim" at bounding box center [694, 152] width 41 height 24
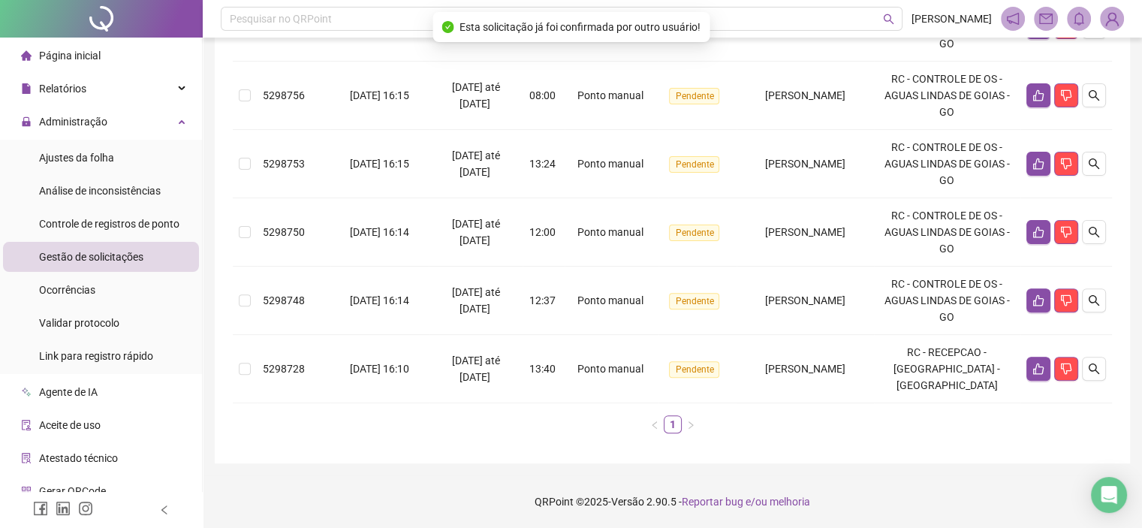
scroll to position [435, 0]
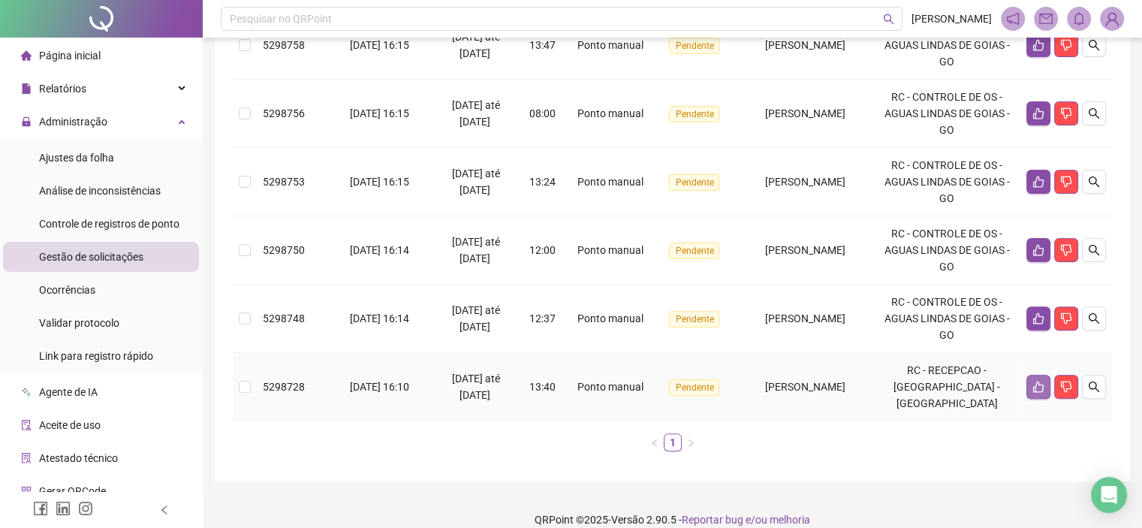
click at [1036, 381] on icon "like" at bounding box center [1038, 386] width 11 height 11
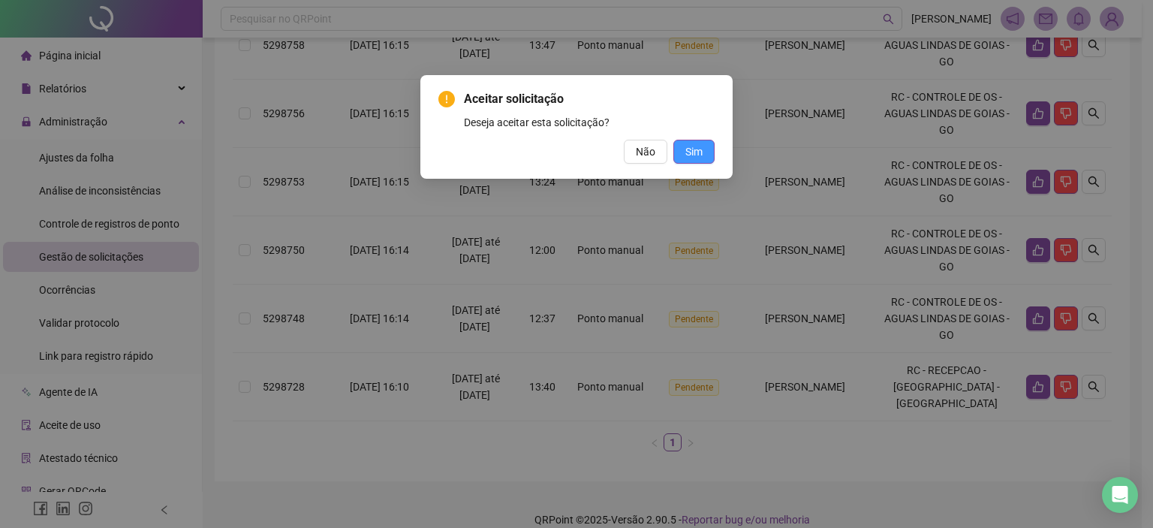
click at [703, 152] on button "Sim" at bounding box center [694, 152] width 41 height 24
click at [692, 148] on span "Sim" at bounding box center [694, 151] width 17 height 17
click at [700, 153] on span "Sim" at bounding box center [694, 151] width 17 height 17
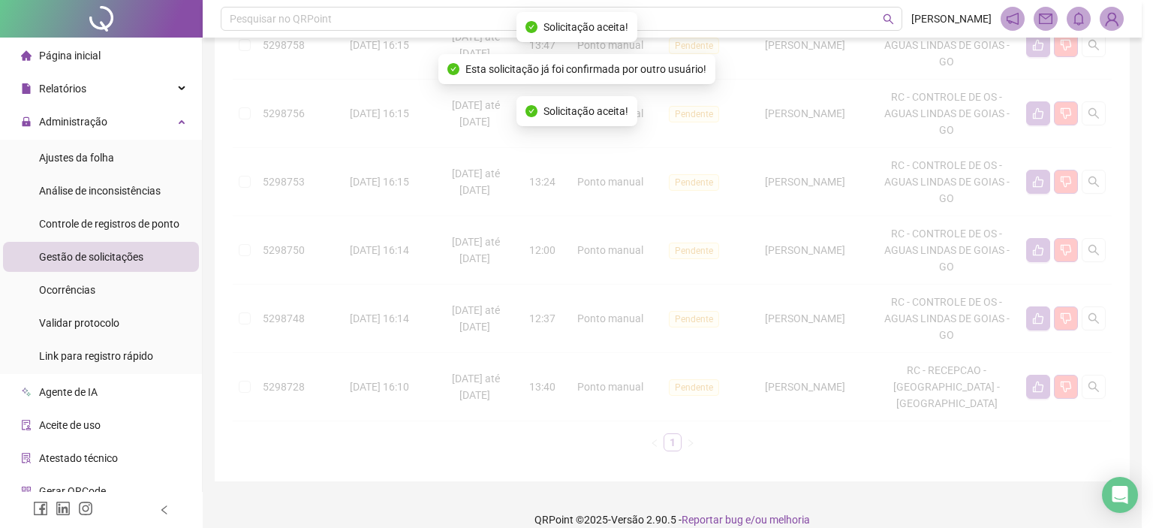
click at [633, 147] on div "Aceitar solicitação Deseja aceitar esta solicitação? Não Sim" at bounding box center [576, 264] width 1153 height 528
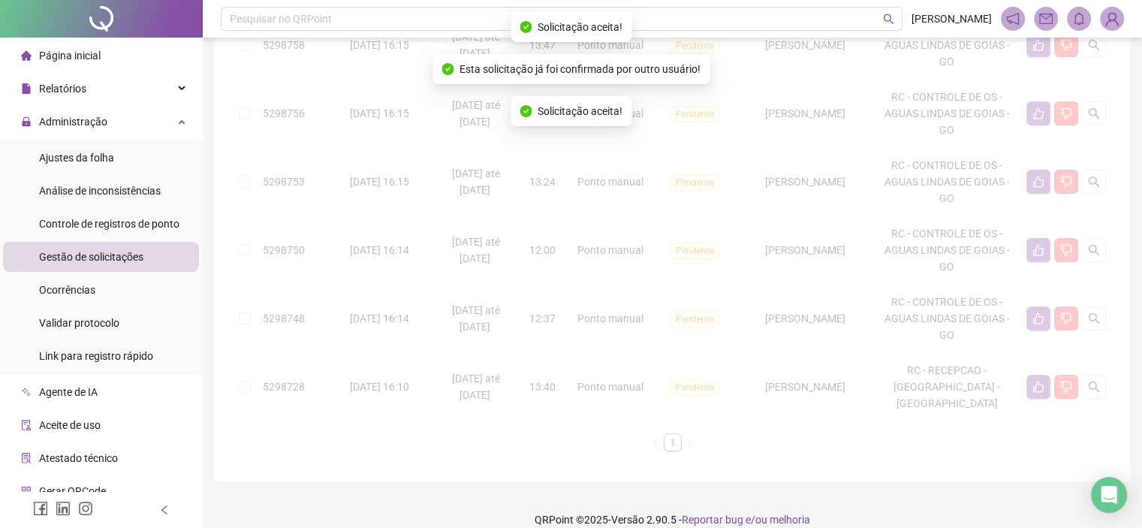
scroll to position [383, 0]
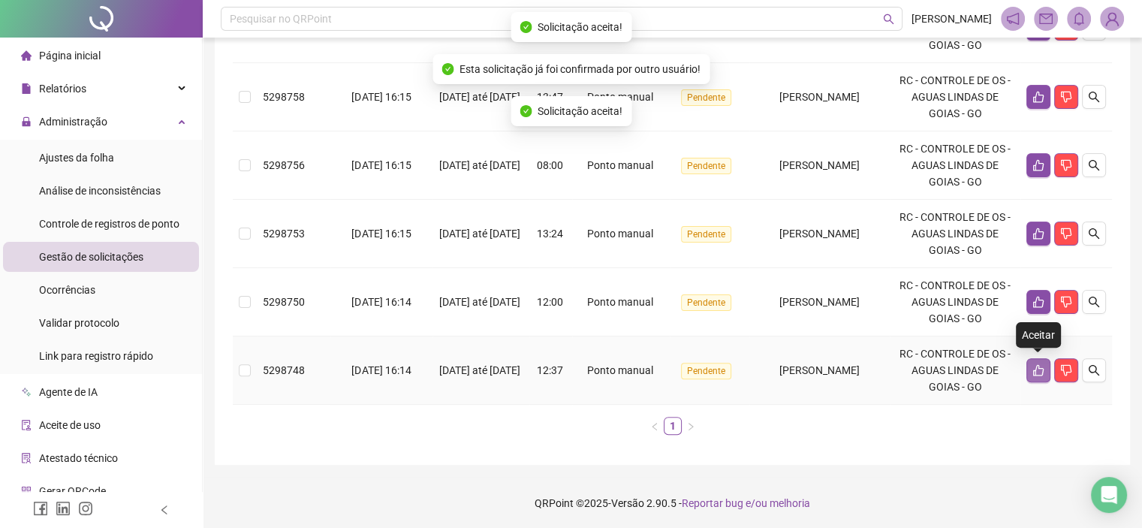
click at [1039, 370] on icon "like" at bounding box center [1039, 370] width 12 height 12
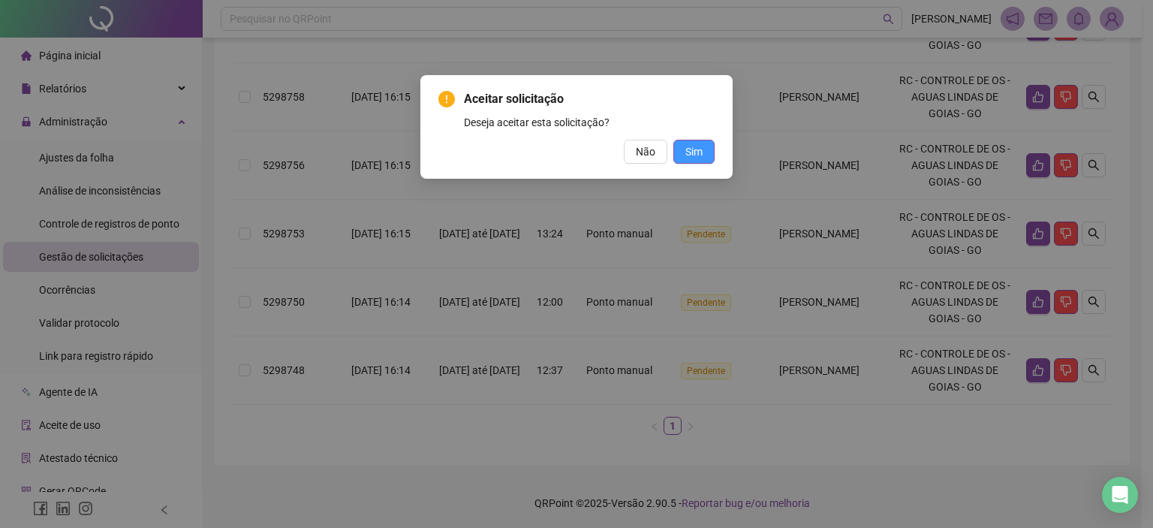
click at [697, 152] on span "Sim" at bounding box center [694, 151] width 17 height 17
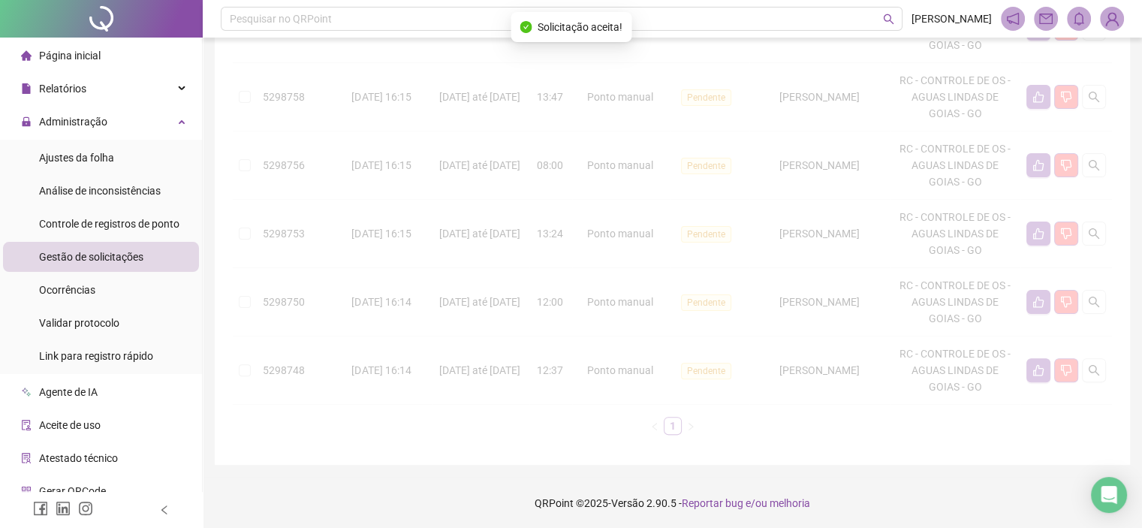
scroll to position [315, 0]
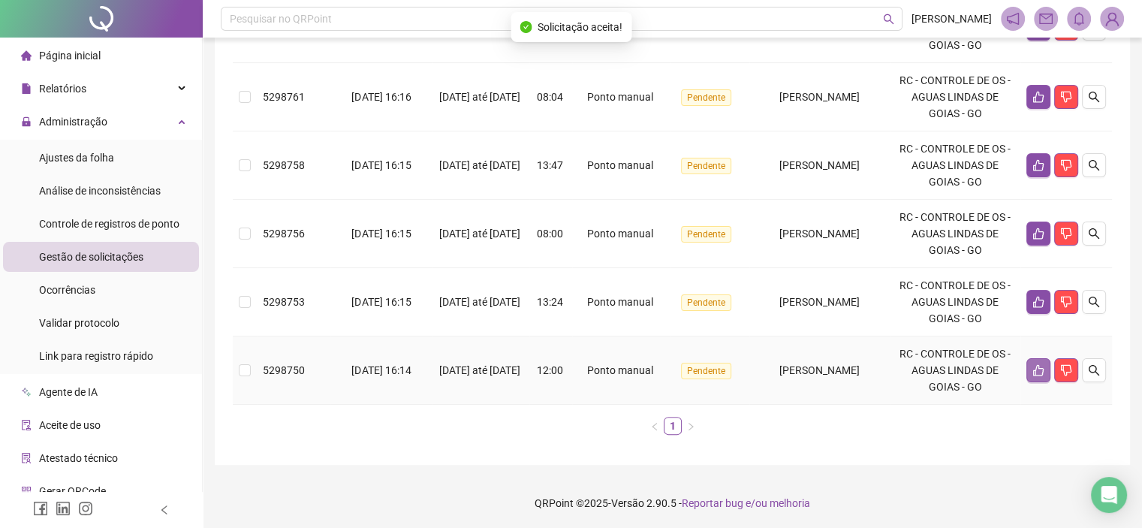
click at [1033, 372] on icon "like" at bounding box center [1038, 370] width 11 height 11
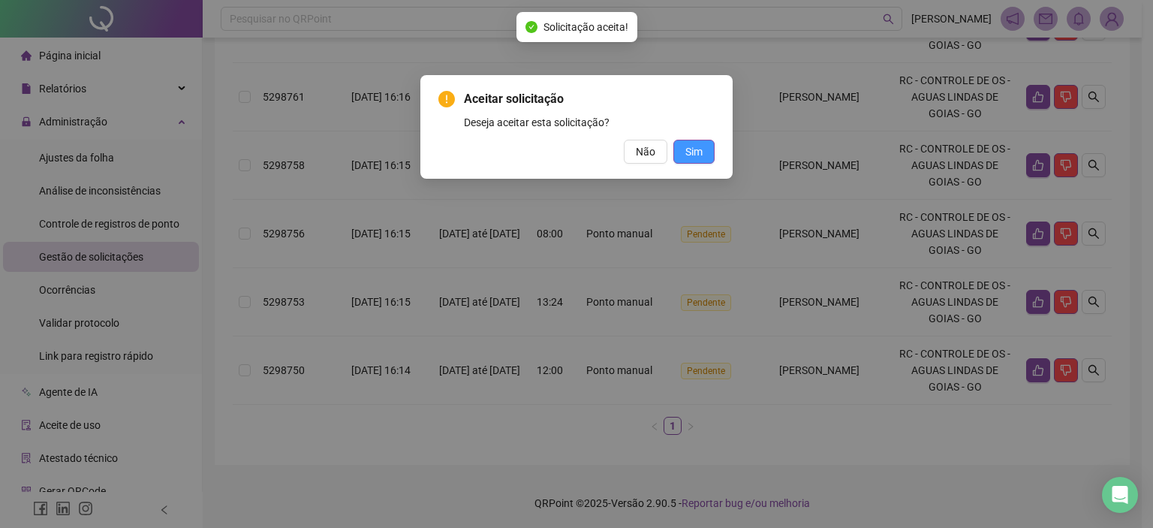
click at [699, 155] on span "Sim" at bounding box center [694, 151] width 17 height 17
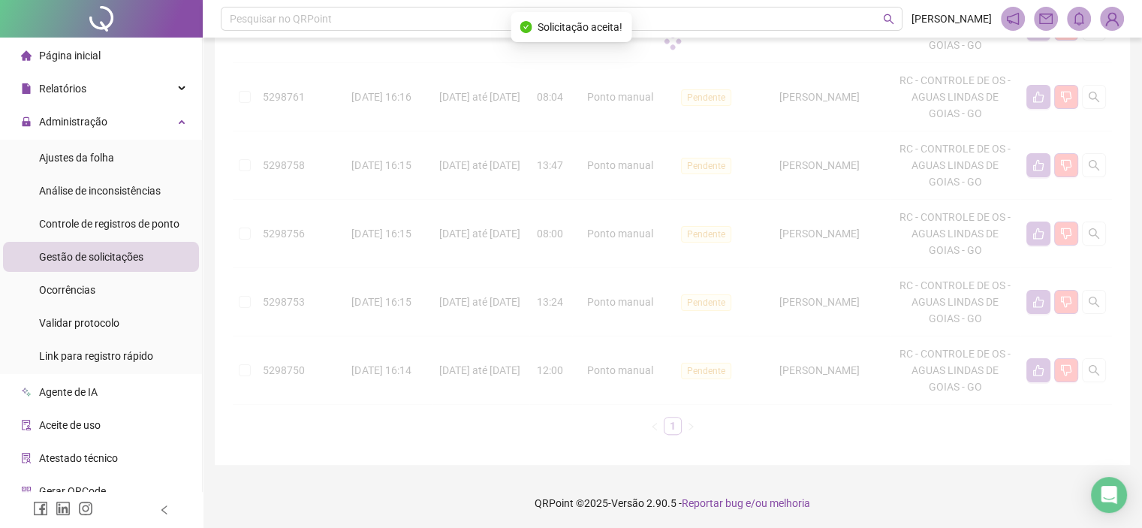
scroll to position [246, 0]
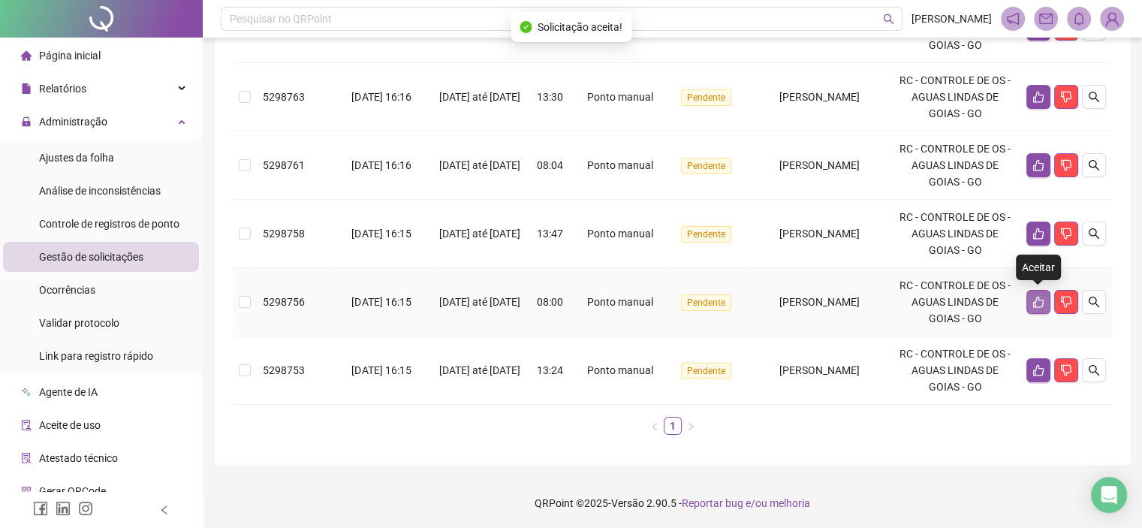
click at [1035, 299] on icon "like" at bounding box center [1039, 302] width 12 height 12
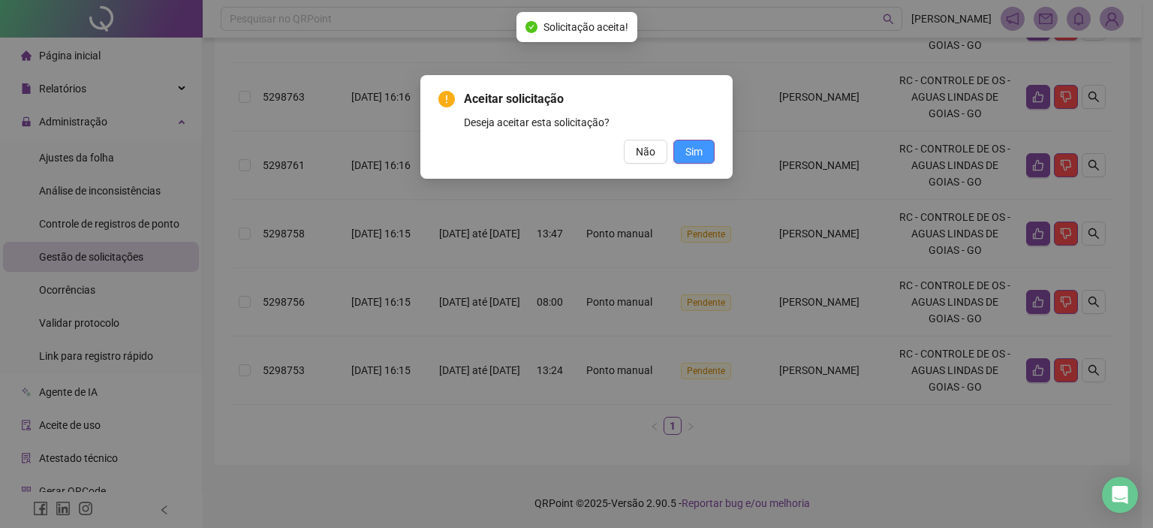
click at [695, 152] on span "Sim" at bounding box center [694, 151] width 17 height 17
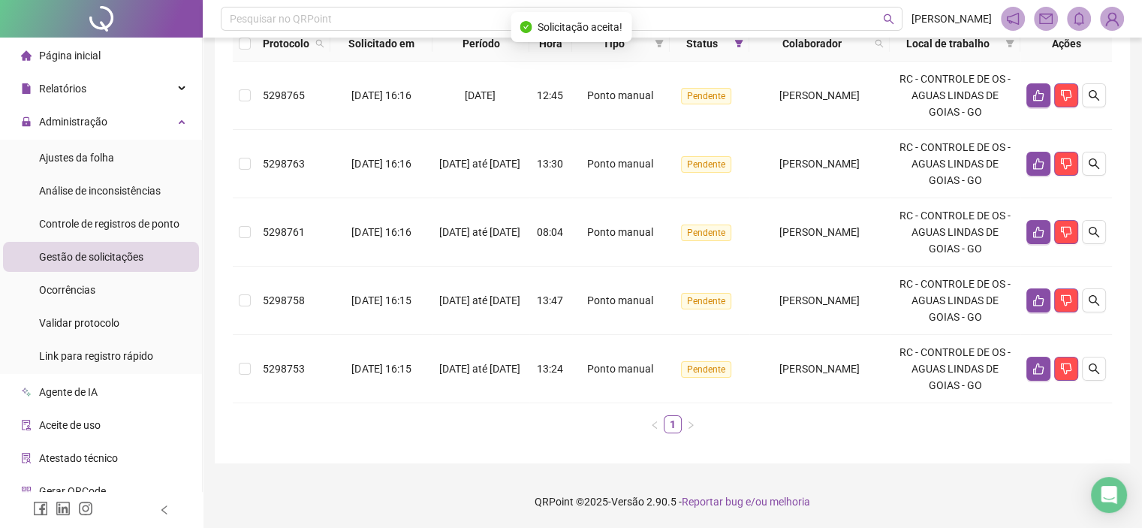
scroll to position [178, 0]
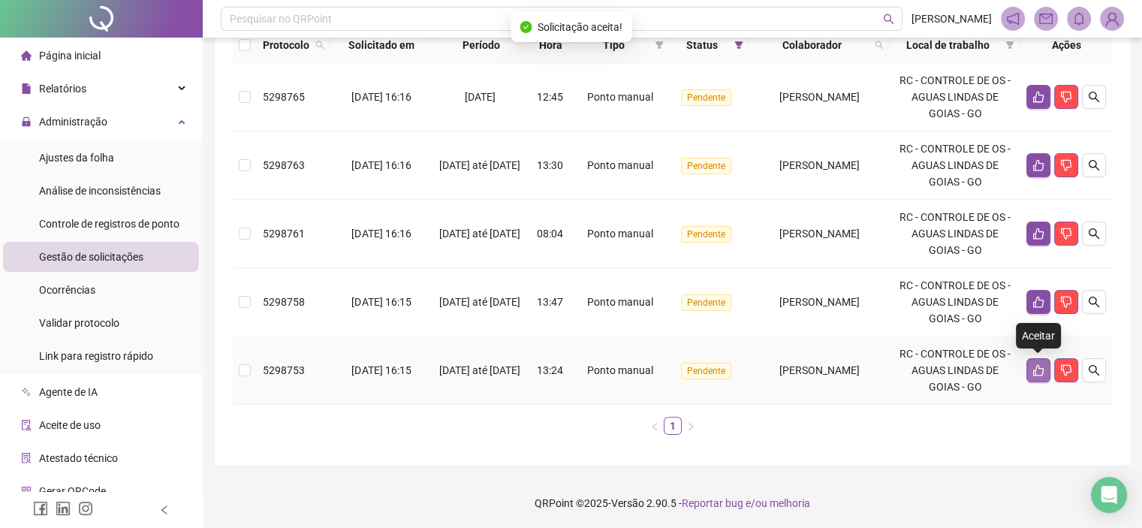
click at [1033, 369] on icon "like" at bounding box center [1038, 370] width 11 height 11
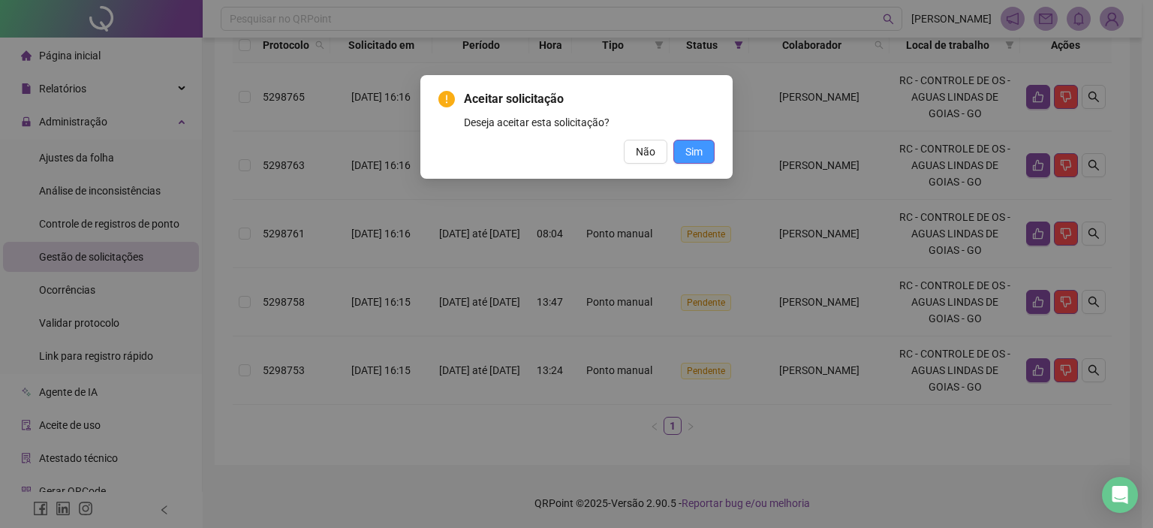
click at [682, 152] on button "Sim" at bounding box center [694, 152] width 41 height 24
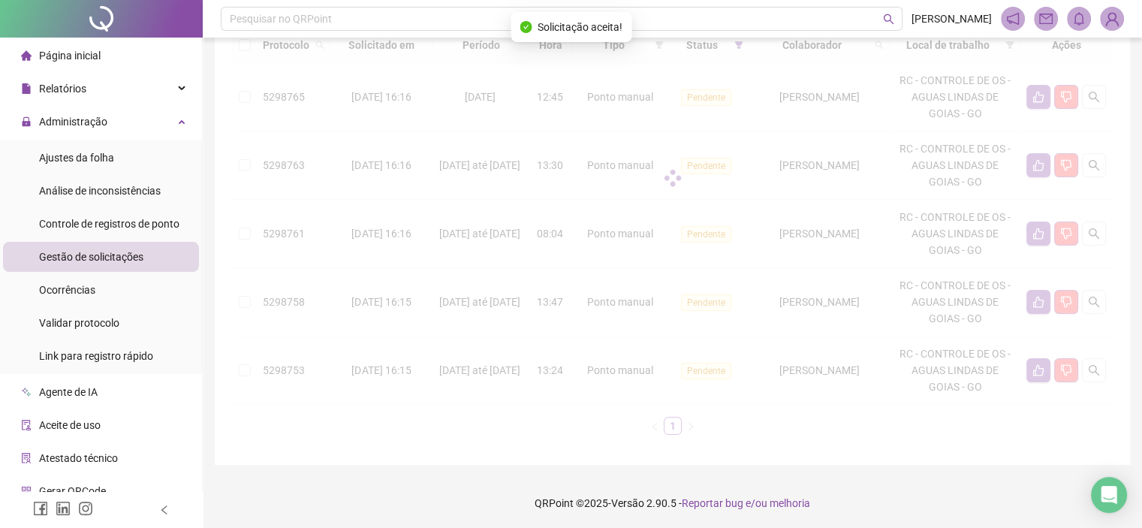
scroll to position [110, 0]
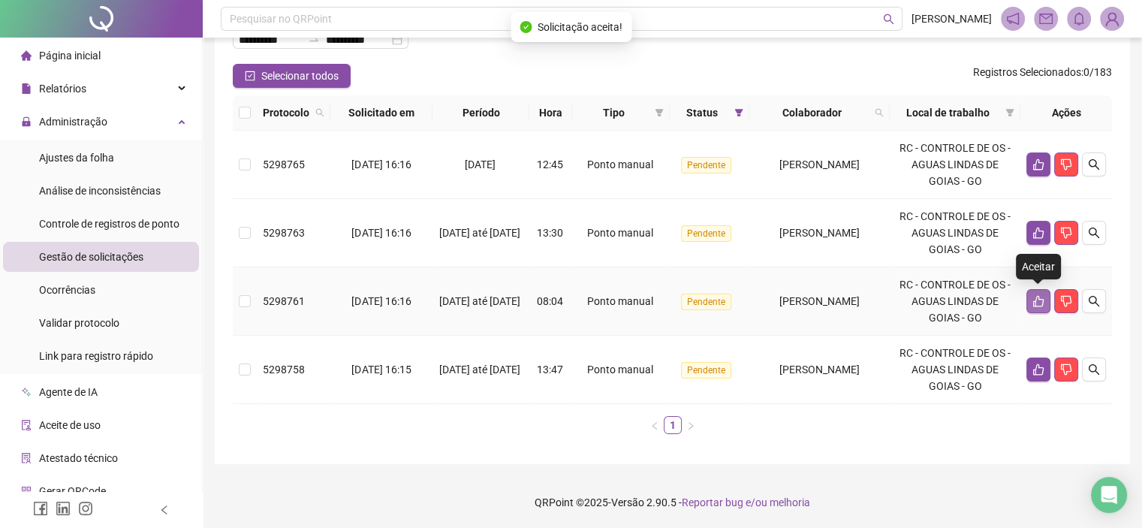
click at [1042, 298] on icon "like" at bounding box center [1038, 301] width 11 height 11
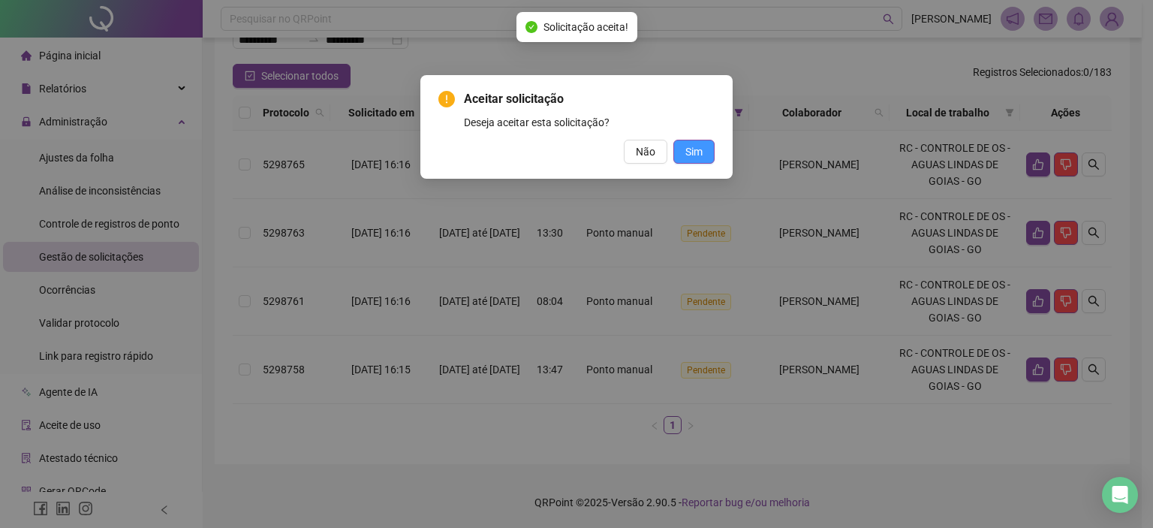
click at [707, 146] on button "Sim" at bounding box center [694, 152] width 41 height 24
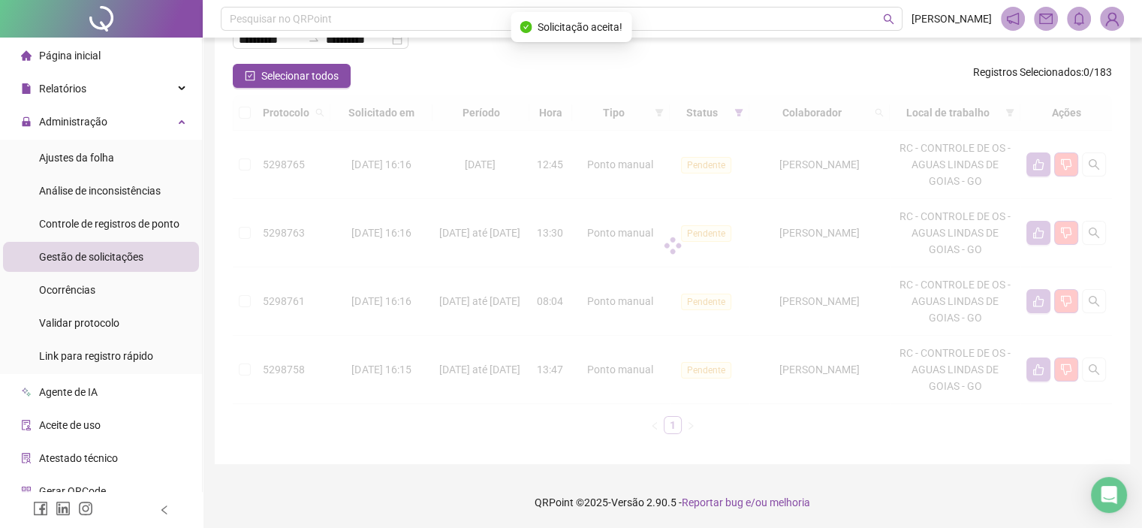
scroll to position [42, 0]
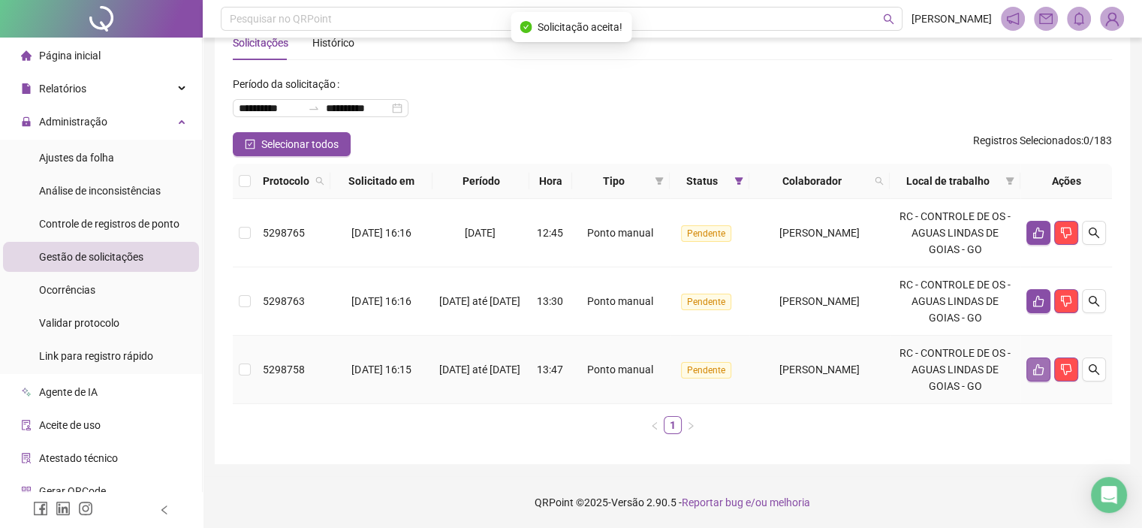
click at [1027, 369] on button "button" at bounding box center [1039, 369] width 24 height 24
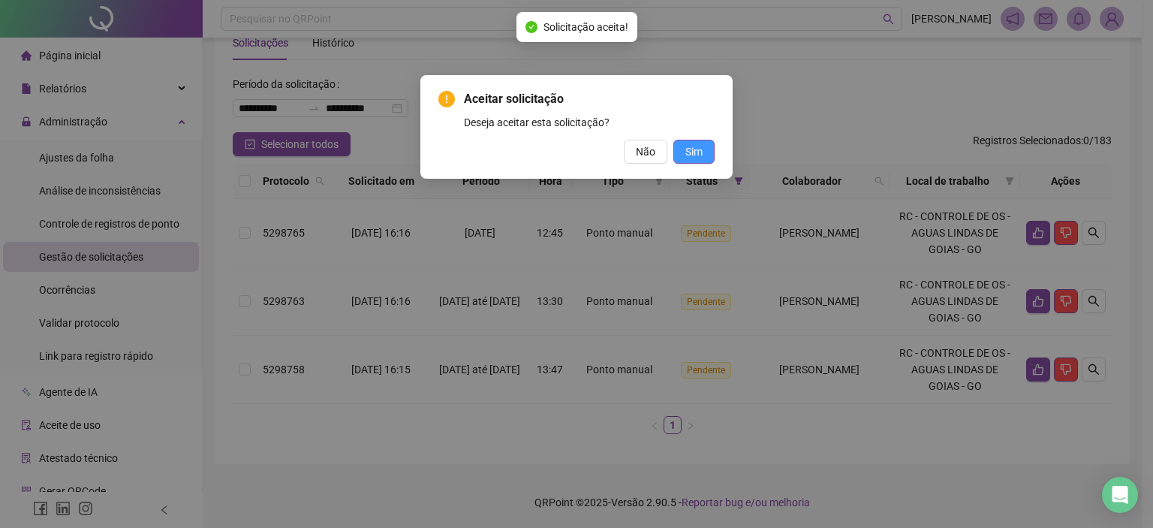
click at [707, 151] on button "Sim" at bounding box center [694, 152] width 41 height 24
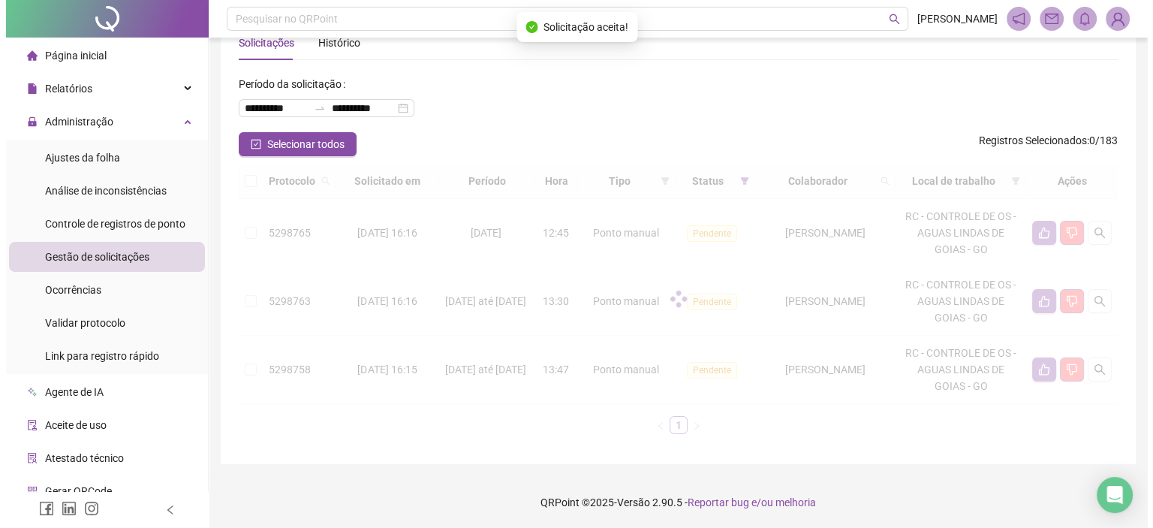
scroll to position [0, 0]
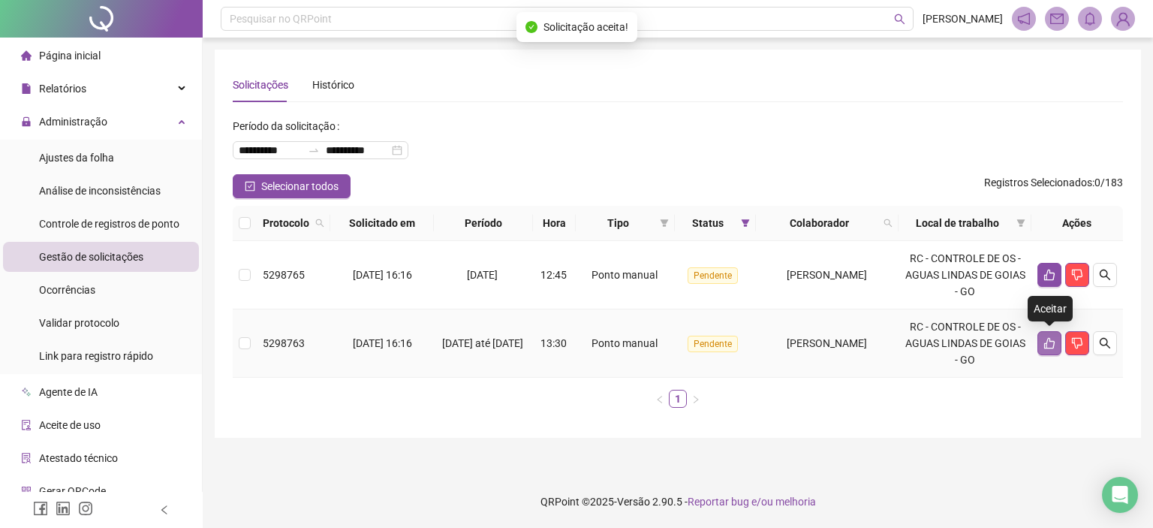
click at [1051, 340] on icon "like" at bounding box center [1050, 343] width 12 height 12
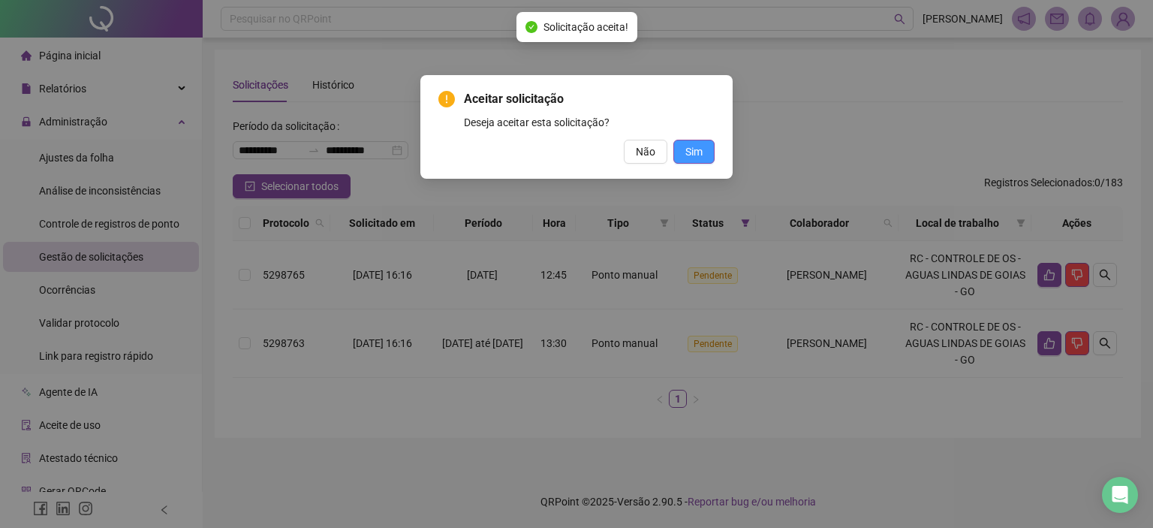
click at [683, 157] on button "Sim" at bounding box center [694, 152] width 41 height 24
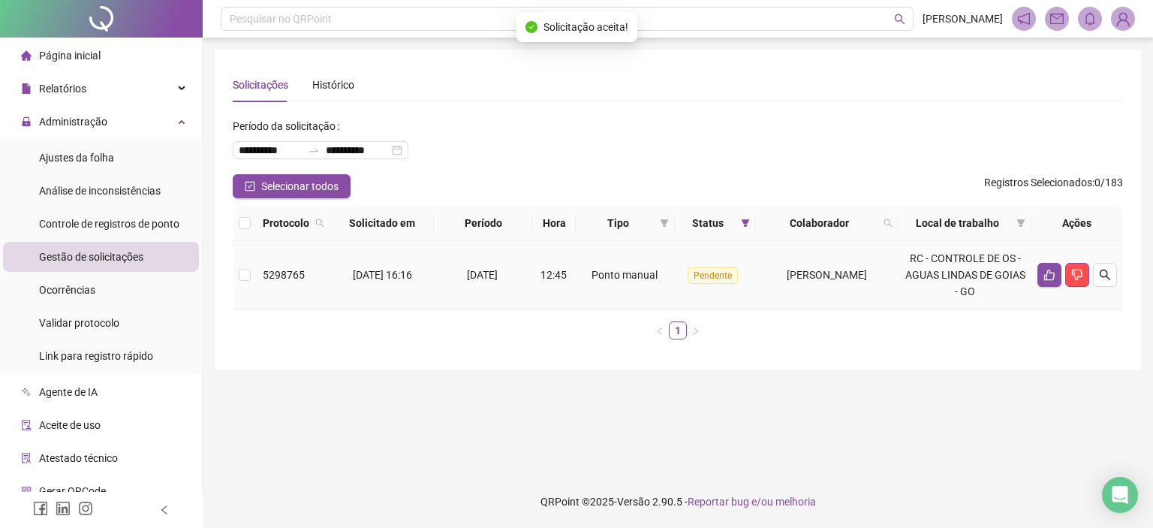
drag, startPoint x: 1027, startPoint y: 273, endPoint x: 1035, endPoint y: 276, distance: 7.8
click at [1027, 273] on td "RC - CONTROLE DE OS - AGUAS LINDAS DE GOIAS - GO" at bounding box center [965, 275] width 133 height 68
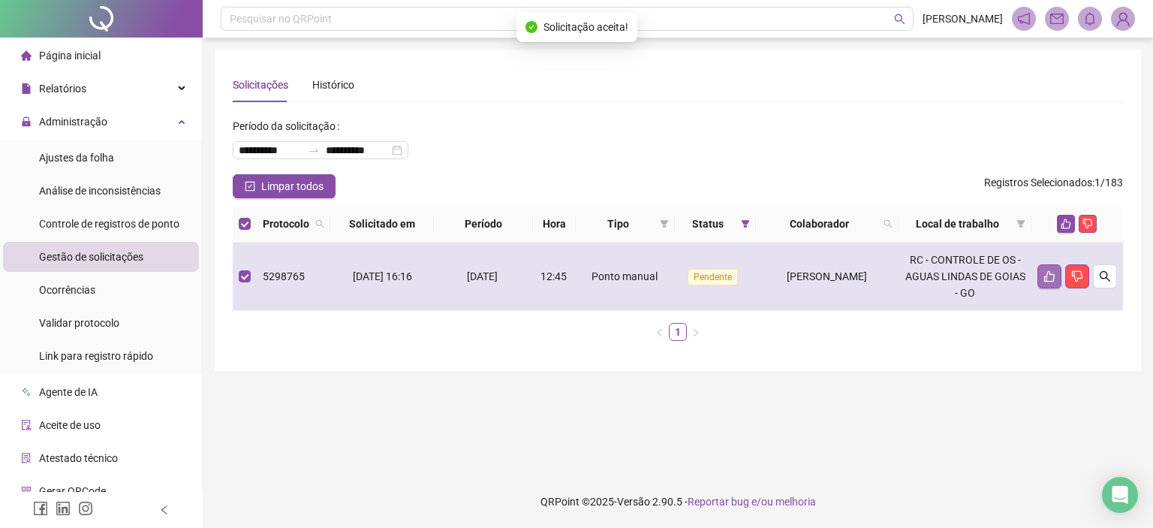
click at [1042, 276] on button "button" at bounding box center [1050, 276] width 24 height 24
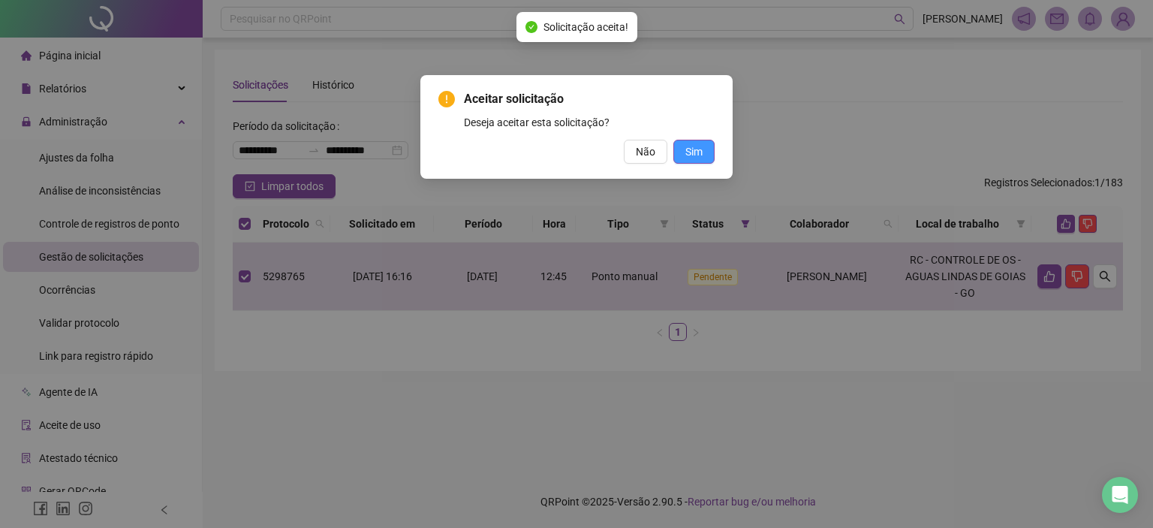
click at [700, 152] on span "Sim" at bounding box center [694, 151] width 17 height 17
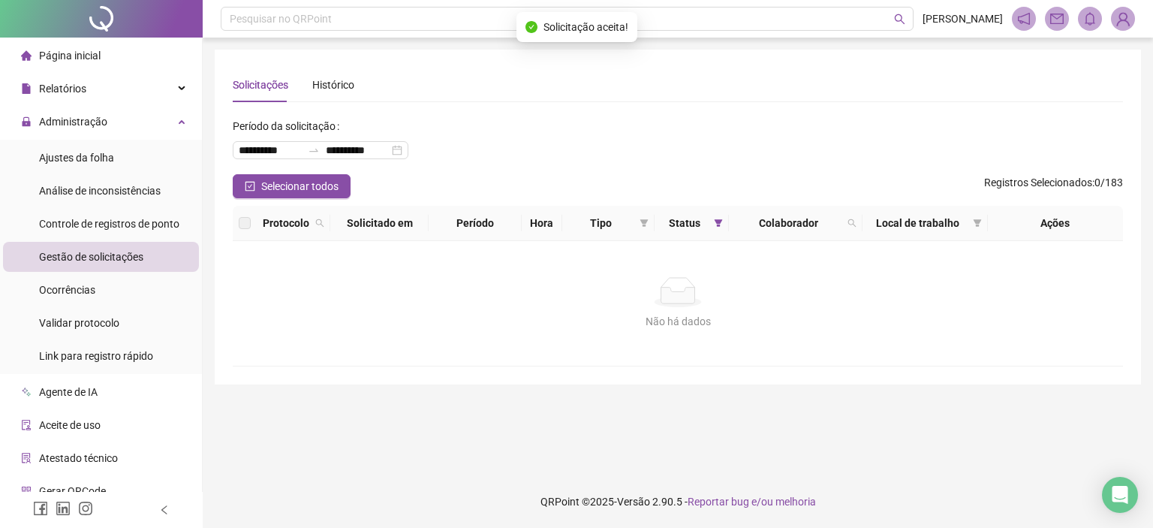
click at [700, 152] on div "**********" at bounding box center [678, 144] width 891 height 60
click at [125, 261] on span "Gestão de solicitações" at bounding box center [91, 257] width 104 height 12
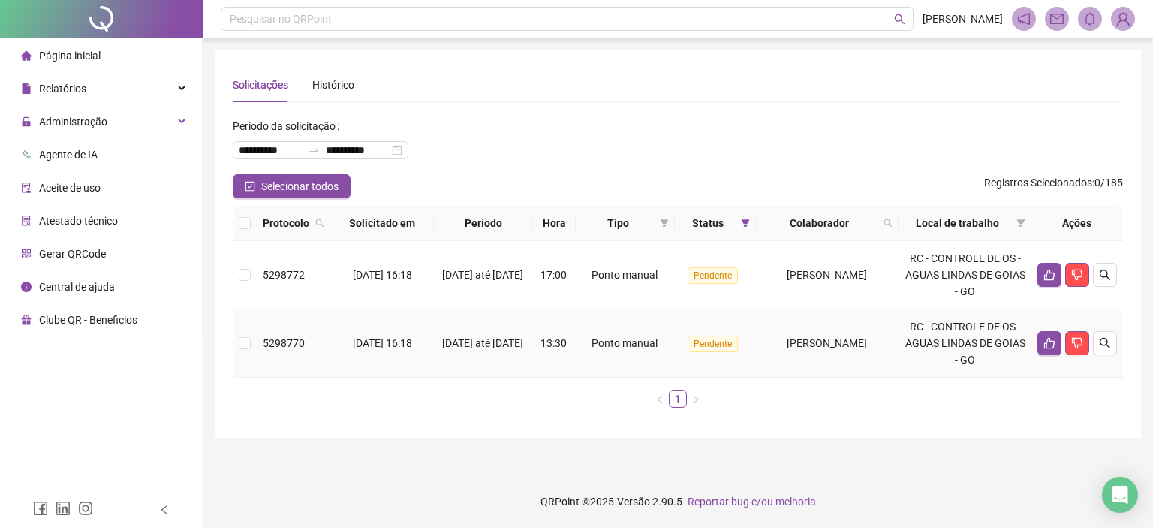
click at [1045, 356] on td at bounding box center [1078, 343] width 92 height 68
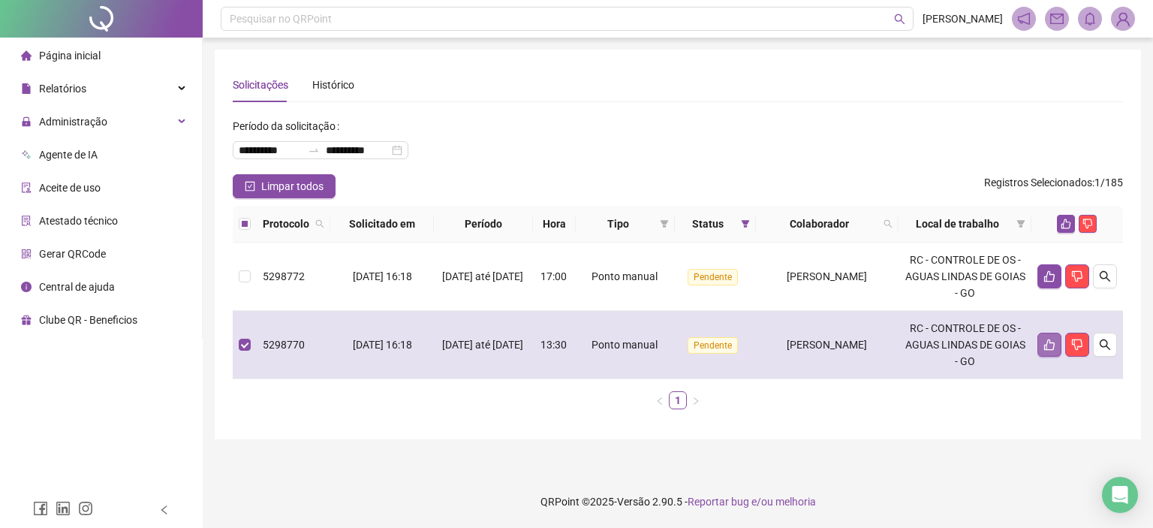
click at [1045, 339] on icon "like" at bounding box center [1050, 345] width 12 height 12
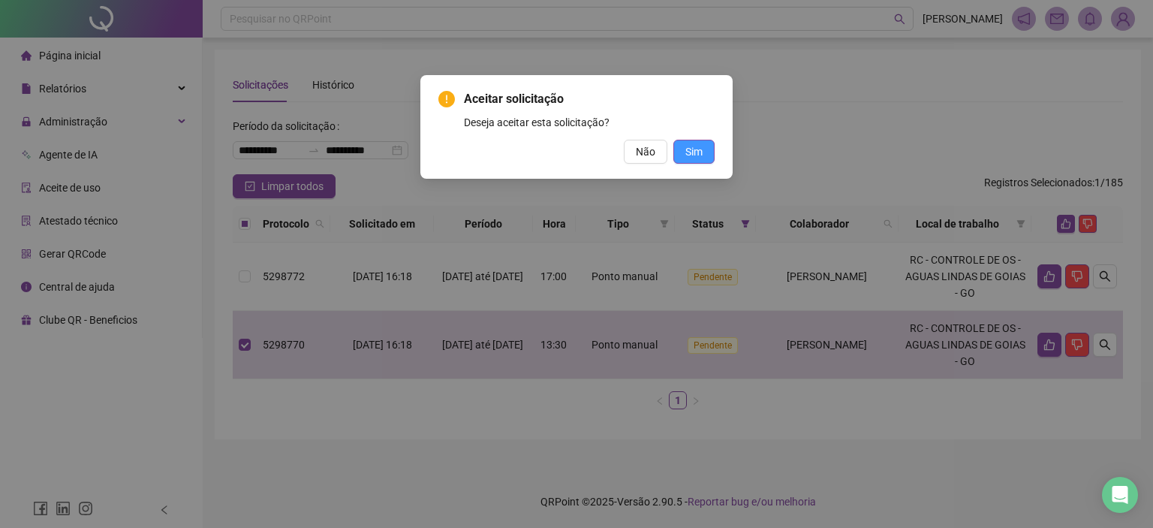
click at [692, 156] on span "Sim" at bounding box center [694, 151] width 17 height 17
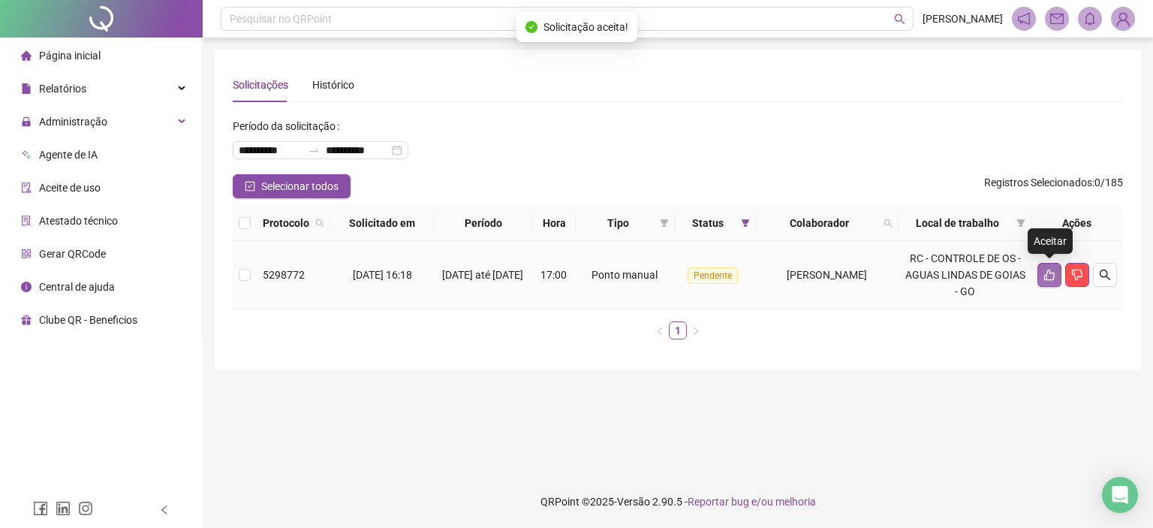
click at [1042, 276] on button "button" at bounding box center [1050, 275] width 24 height 24
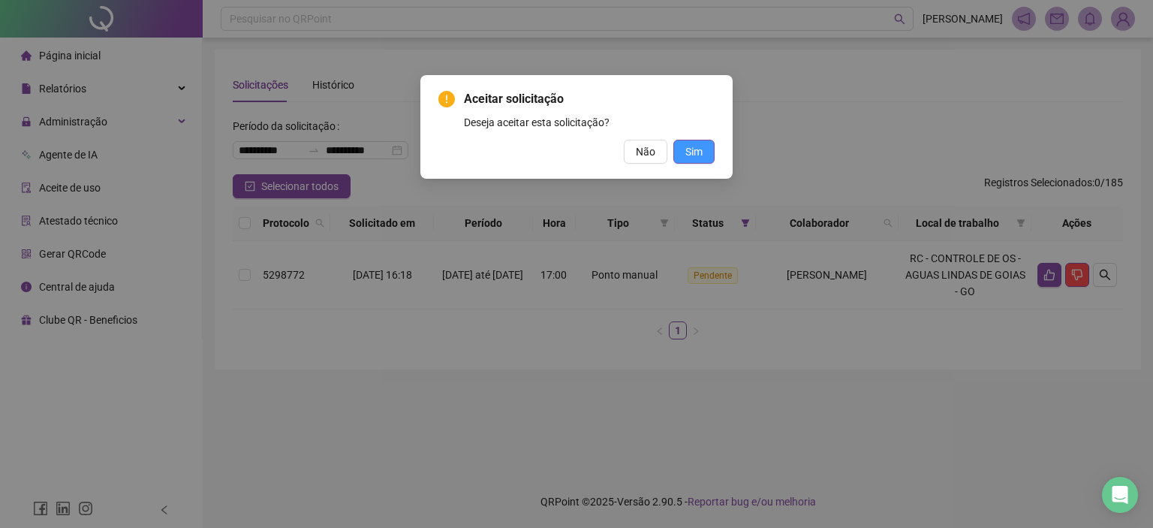
click at [703, 150] on button "Sim" at bounding box center [694, 152] width 41 height 24
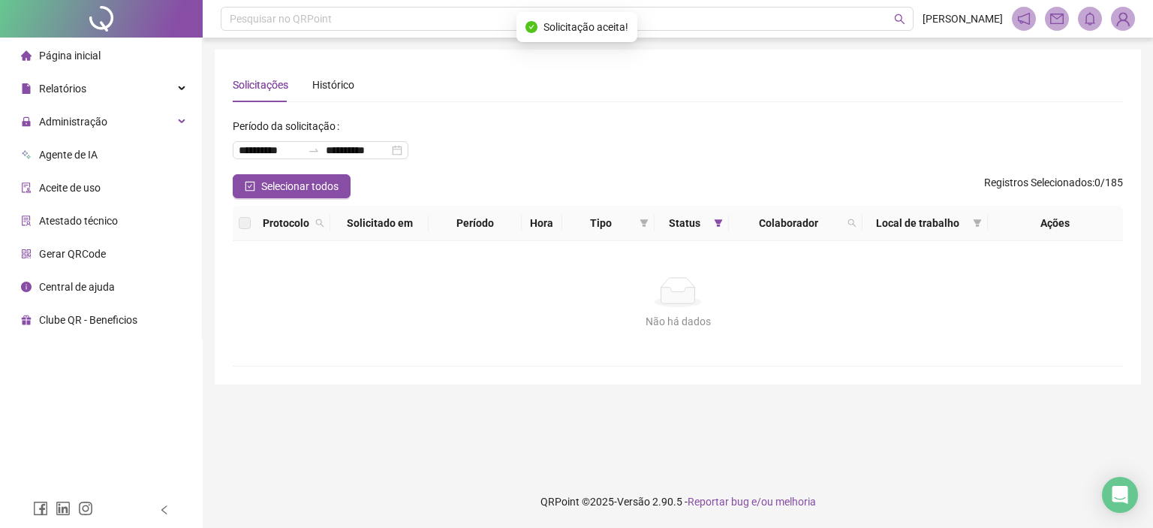
click at [60, 53] on span "Página inicial" at bounding box center [70, 56] width 62 height 12
